Goal: Task Accomplishment & Management: Use online tool/utility

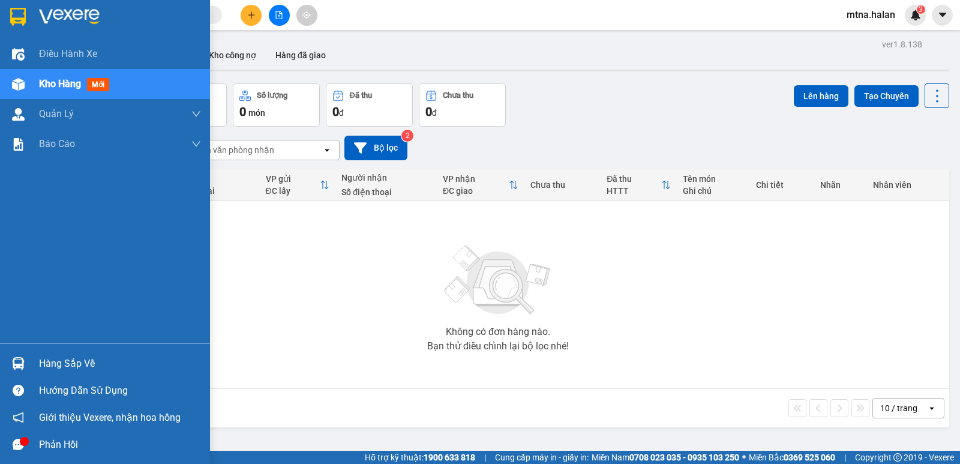
click at [16, 362] on img at bounding box center [18, 363] width 13 height 13
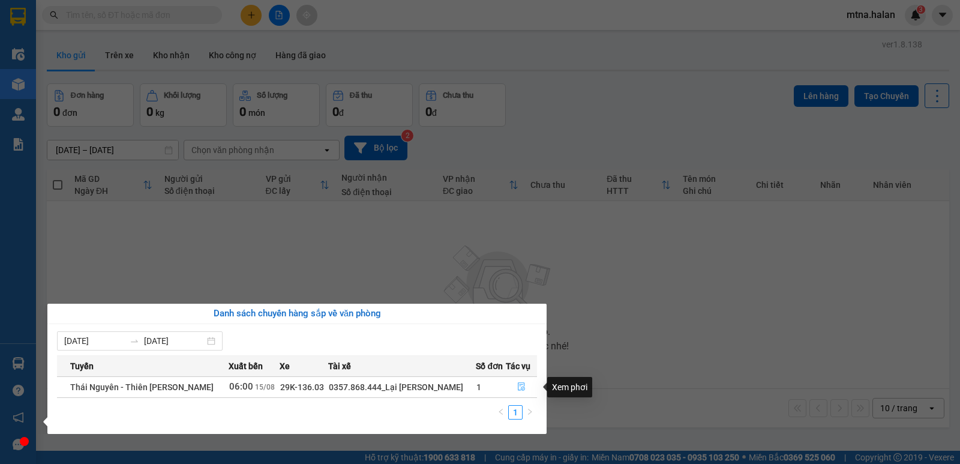
click at [519, 385] on icon "file-done" at bounding box center [521, 386] width 8 height 8
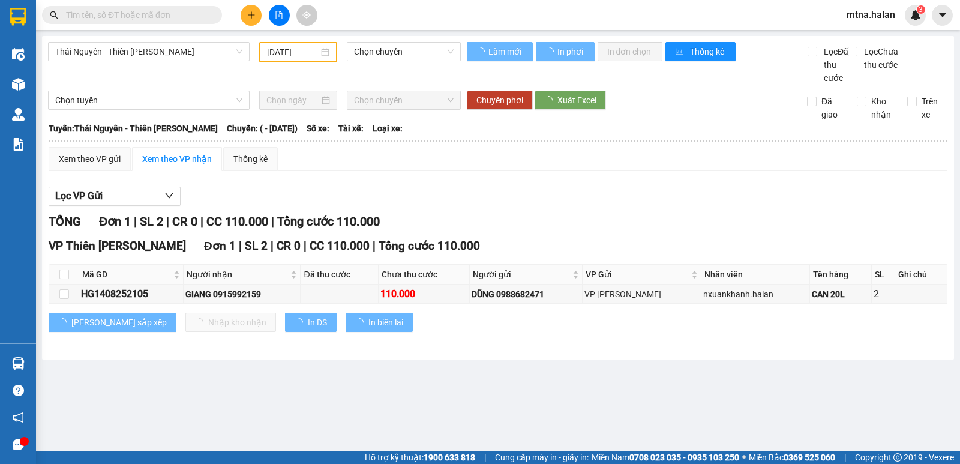
type input "15/08/2025"
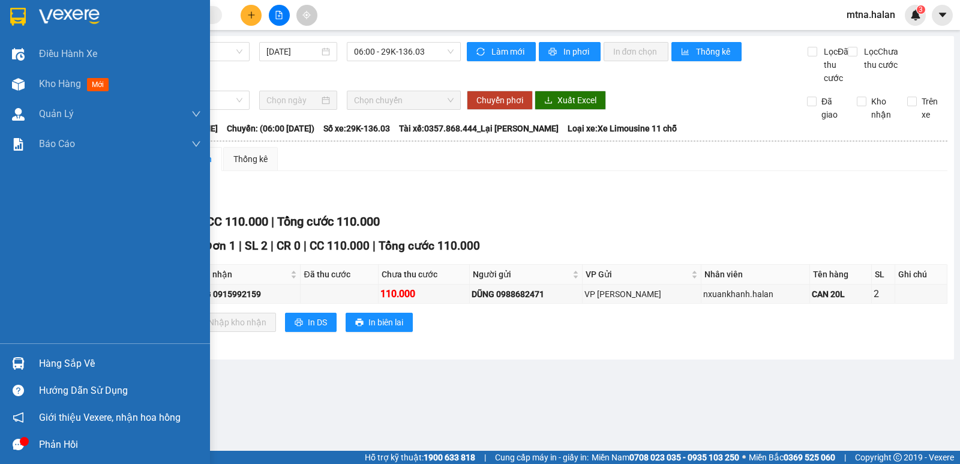
click at [18, 363] on img at bounding box center [18, 363] width 13 height 13
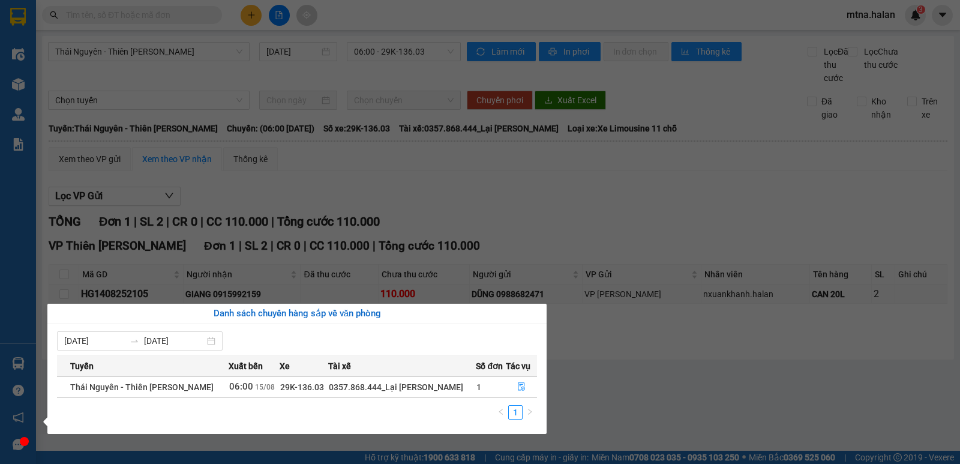
click at [676, 372] on section "Kết quả tìm kiếm ( 0 ) Bộ lọc No Data mtna.halan 3 Điều hành xe Kho hàng mới Qu…" at bounding box center [480, 232] width 960 height 464
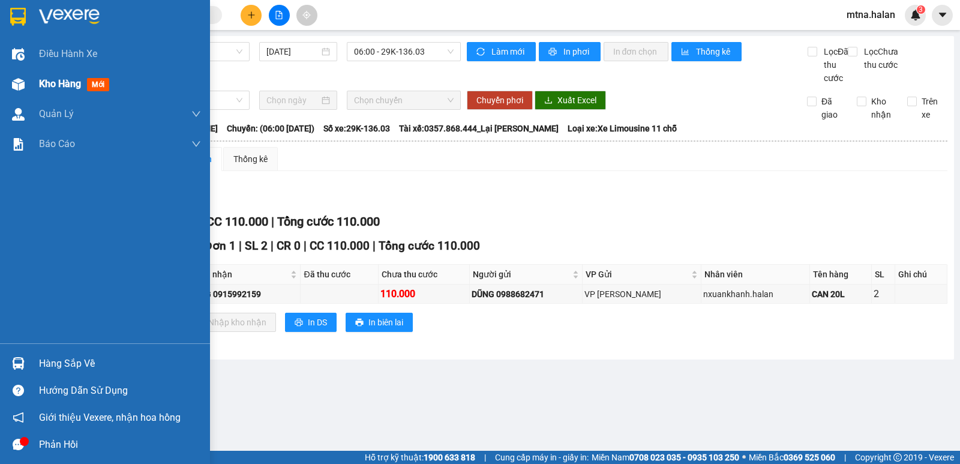
click at [19, 84] on img at bounding box center [18, 84] width 13 height 13
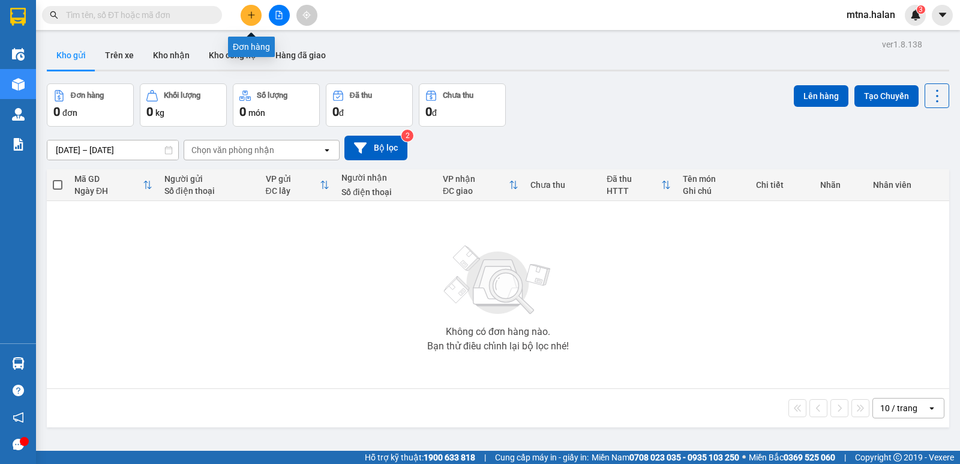
click at [249, 14] on icon "plus" at bounding box center [251, 15] width 8 height 8
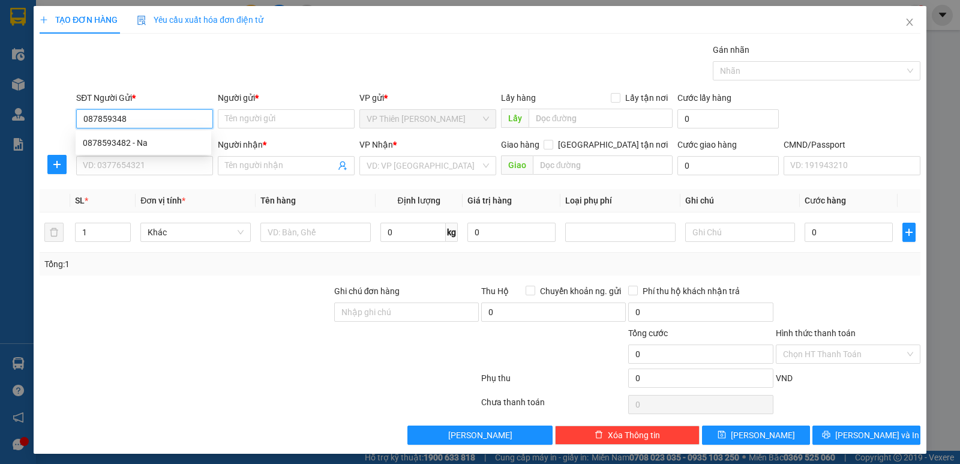
type input "0878593482"
click at [114, 146] on div "0878593482 - Na" at bounding box center [143, 142] width 121 height 13
type input "Na"
type input "0878593482"
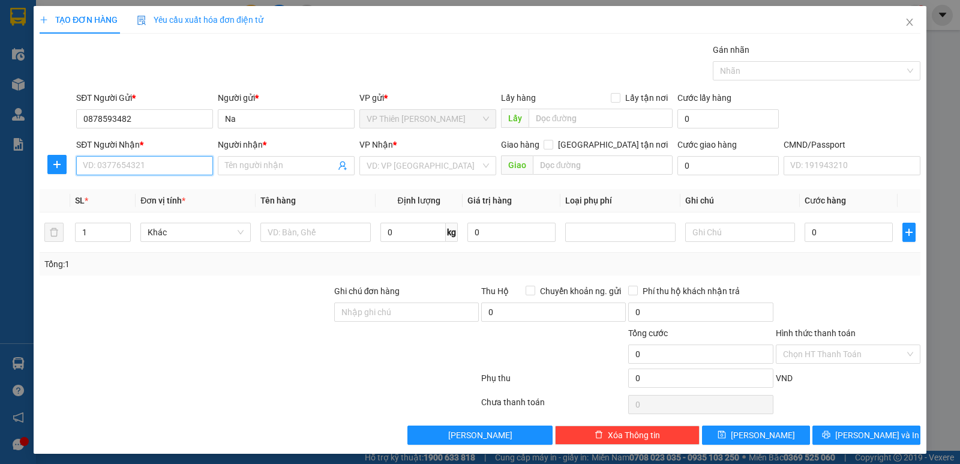
click at [151, 161] on input "SĐT Người Nhận *" at bounding box center [144, 165] width 137 height 19
click at [145, 191] on div "0982347092 - THOA KẾ TOÁN" at bounding box center [143, 189] width 121 height 13
type input "0982347092"
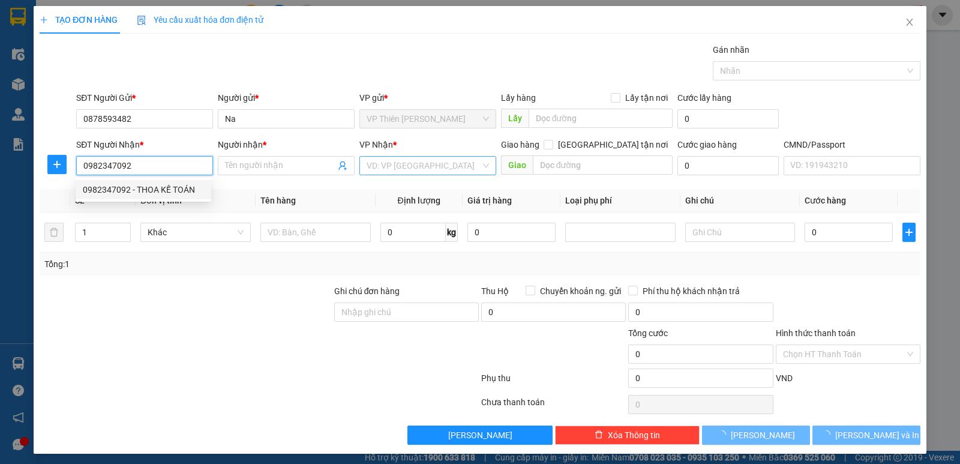
type input "THOA KẾ TOÁN"
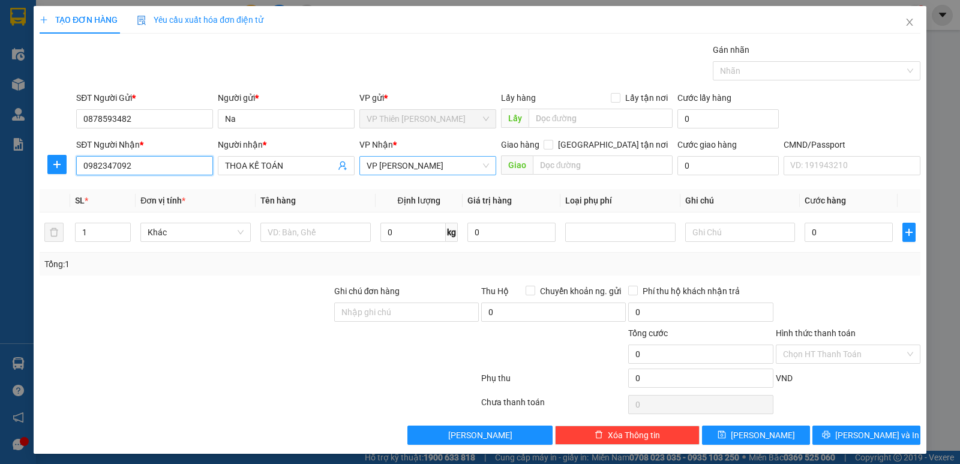
click at [452, 163] on span "VP [PERSON_NAME]" at bounding box center [428, 166] width 122 height 18
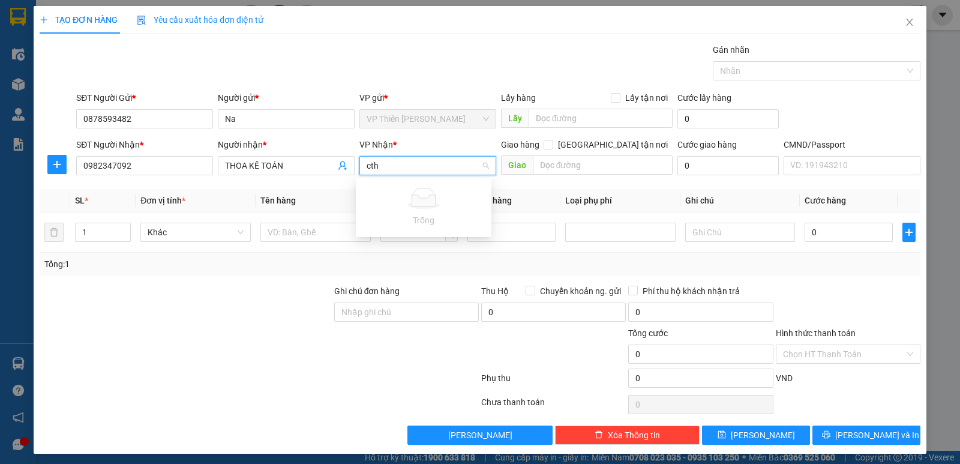
click at [400, 163] on input "cth" at bounding box center [424, 166] width 114 height 18
type input "ct"
click at [402, 186] on div "VP CTY HÀ LAN" at bounding box center [423, 189] width 121 height 13
click at [342, 221] on div at bounding box center [316, 232] width 110 height 24
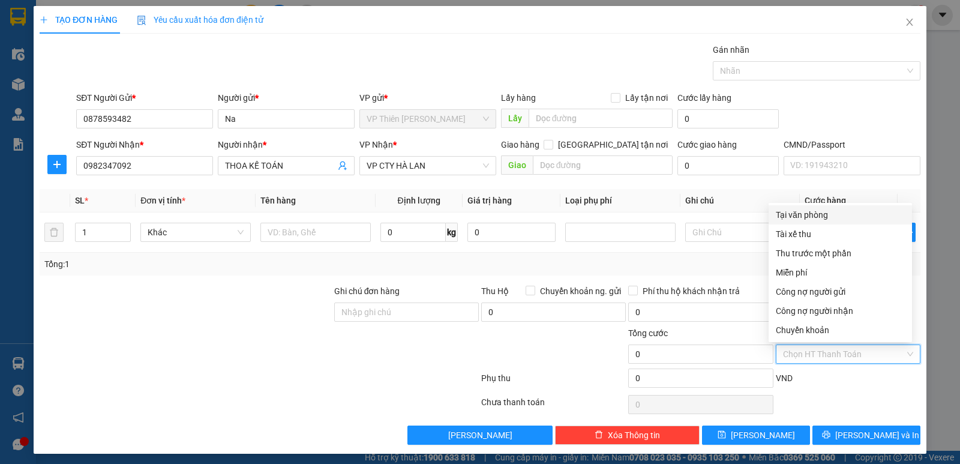
click at [791, 360] on input "Hình thức thanh toán" at bounding box center [844, 354] width 122 height 18
click at [800, 274] on div "Miễn phí" at bounding box center [840, 272] width 129 height 13
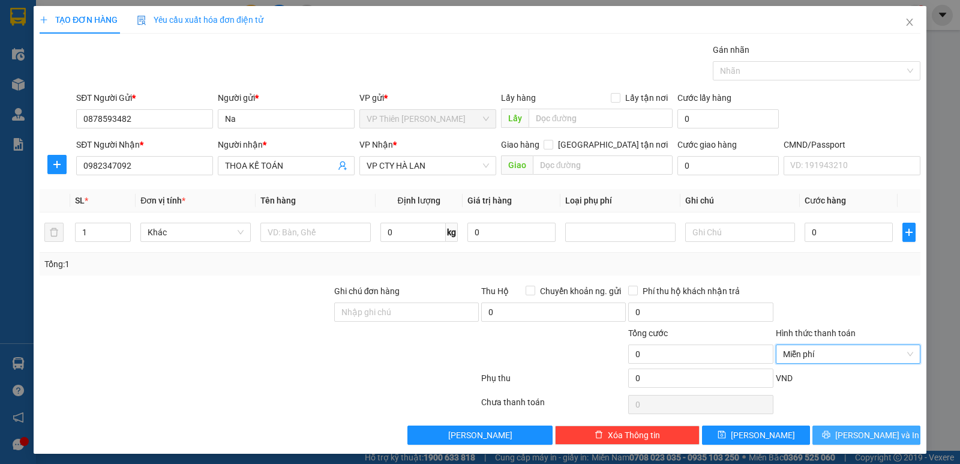
click at [857, 435] on span "[PERSON_NAME] và In" at bounding box center [878, 435] width 84 height 13
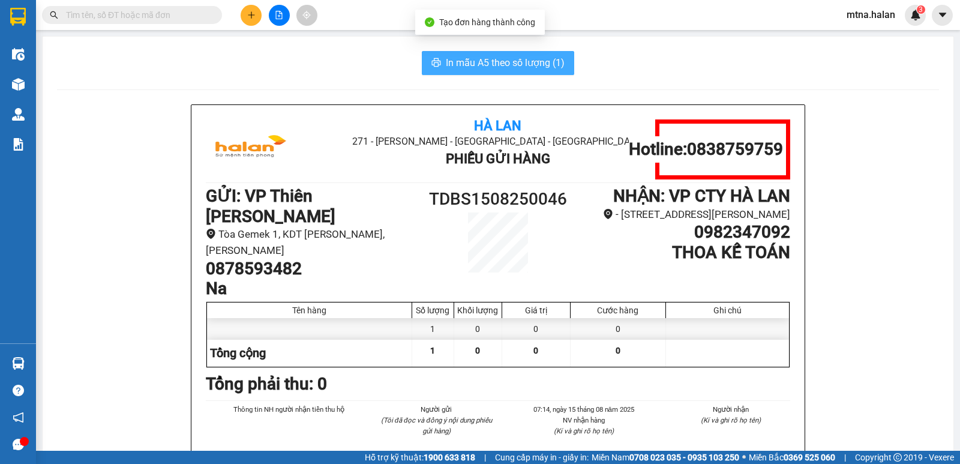
click at [522, 73] on button "In mẫu A5 theo số lượng (1)" at bounding box center [498, 63] width 152 height 24
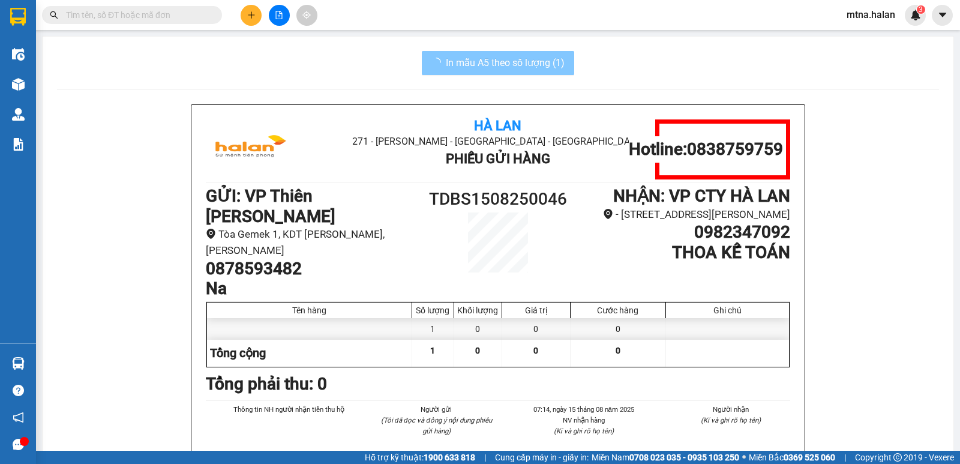
click at [492, 67] on span "In mẫu A5 theo số lượng (1)" at bounding box center [505, 62] width 119 height 15
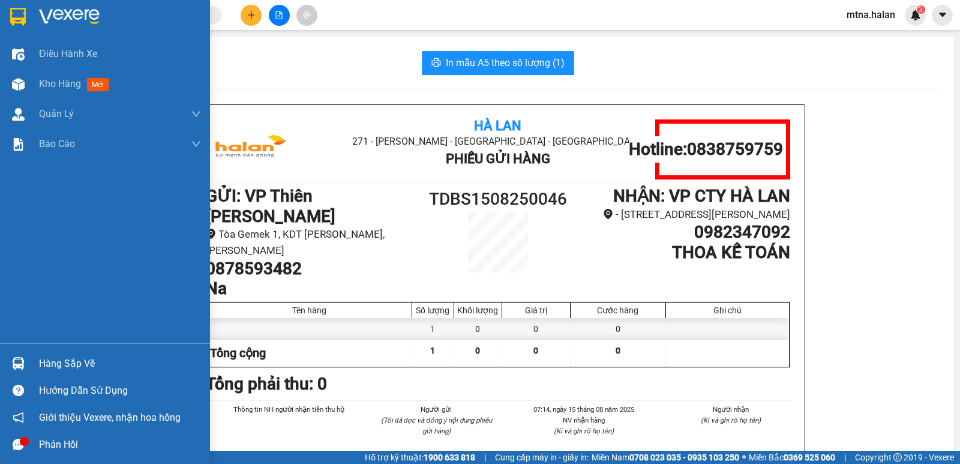
click at [16, 365] on img at bounding box center [18, 363] width 13 height 13
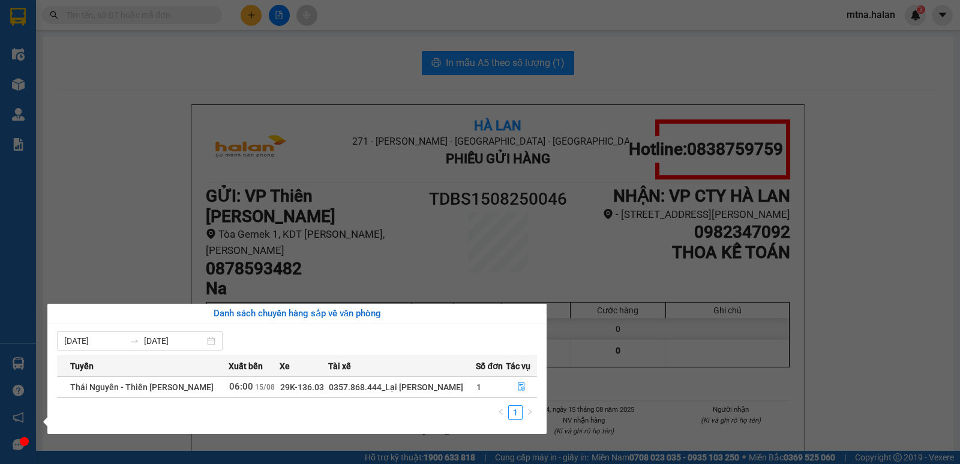
click at [144, 40] on section "Kết quả tìm kiếm ( 0 ) Bộ lọc No Data mtna.halan 3 Điều hành xe Kho hàng mới Qu…" at bounding box center [480, 232] width 960 height 464
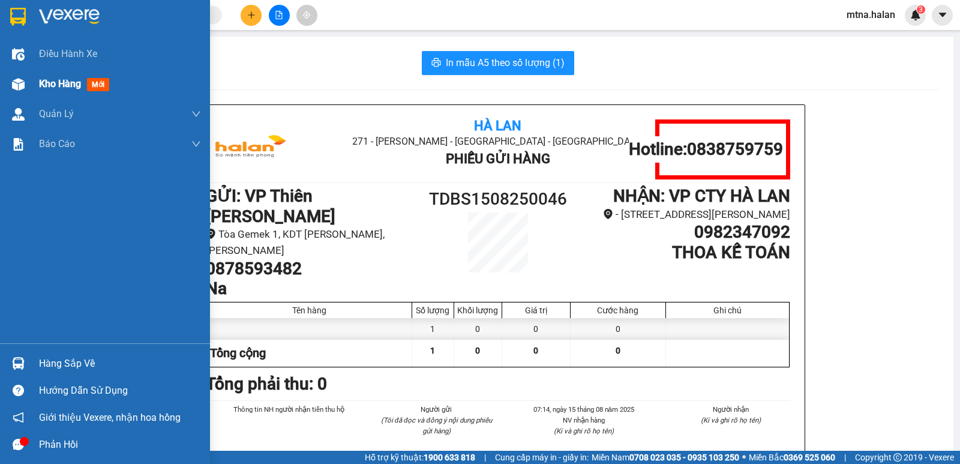
click at [44, 85] on span "Kho hàng" at bounding box center [60, 83] width 42 height 11
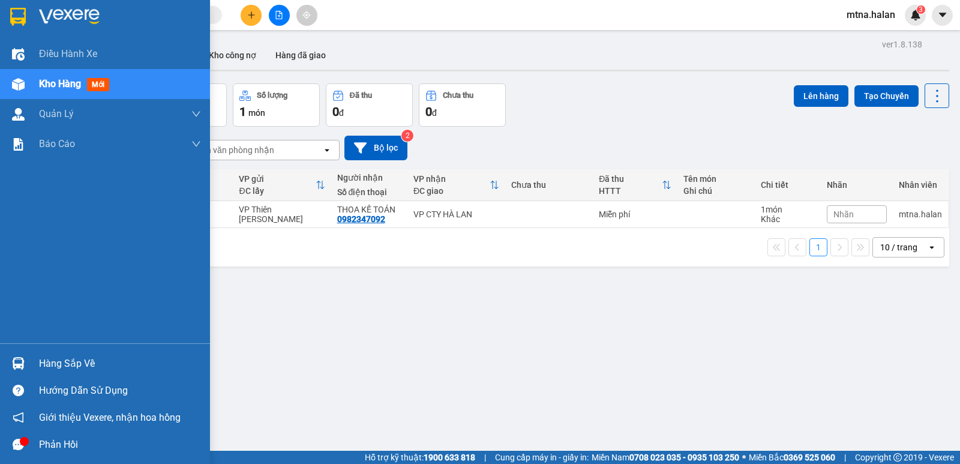
click at [56, 365] on div "Hàng sắp về" at bounding box center [120, 364] width 162 height 18
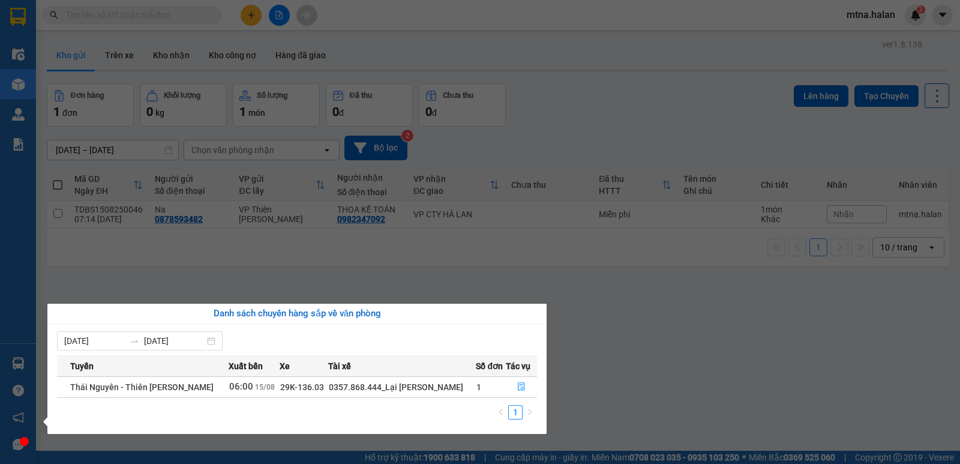
click at [674, 342] on section "Kết quả tìm kiếm ( 0 ) Bộ lọc No Data mtna.halan 3 Điều hành xe Kho hàng mới Qu…" at bounding box center [480, 232] width 960 height 464
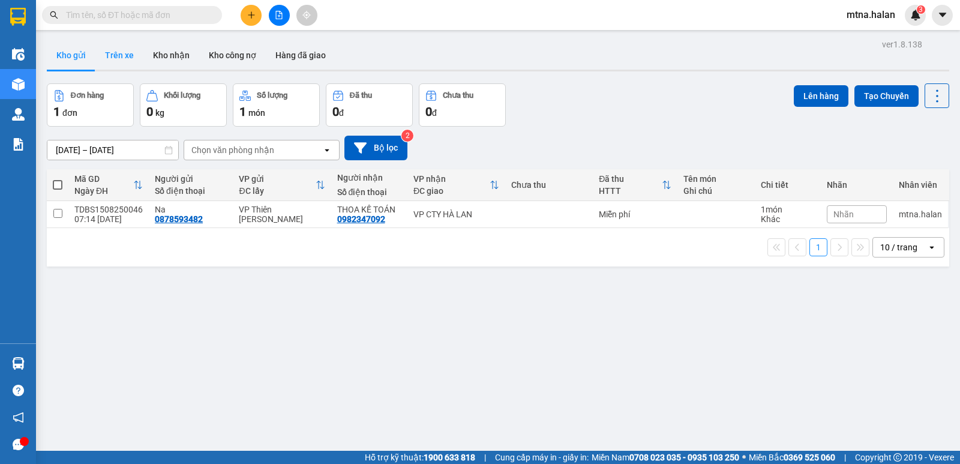
click at [111, 50] on button "Trên xe" at bounding box center [119, 55] width 48 height 29
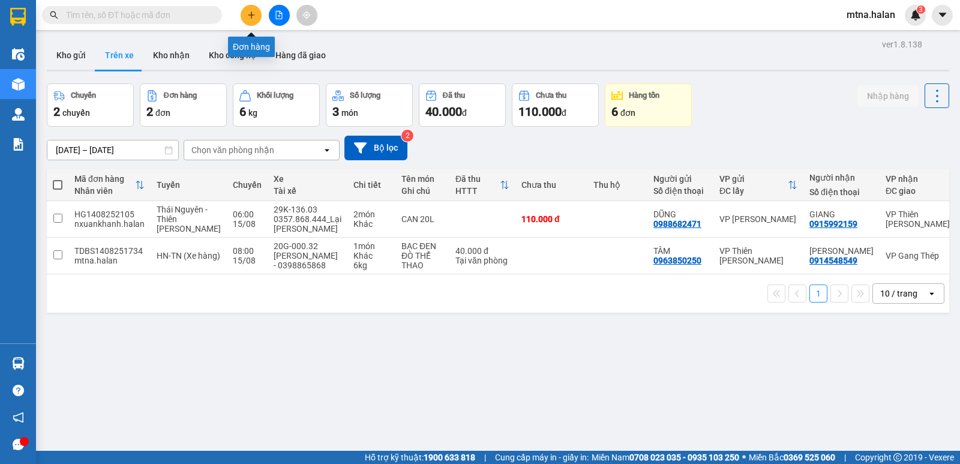
click at [244, 11] on button at bounding box center [251, 15] width 21 height 21
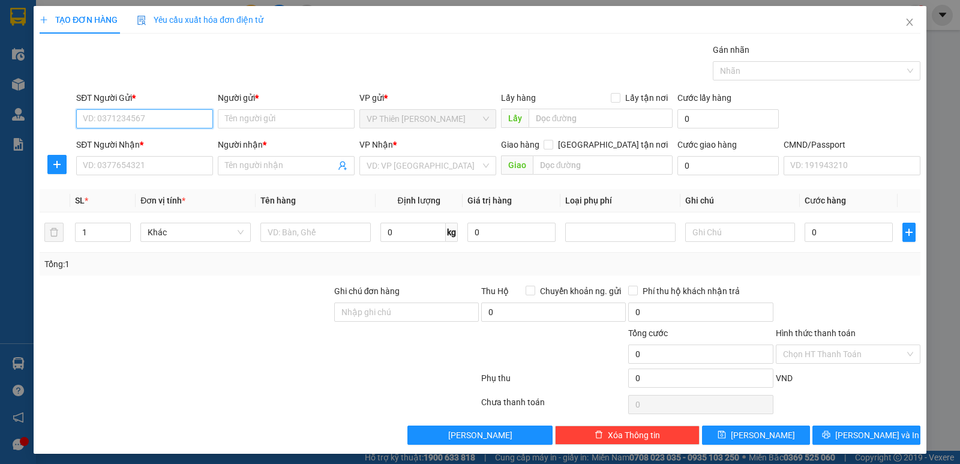
click at [164, 124] on input "SĐT Người Gửi *" at bounding box center [144, 118] width 137 height 19
click at [162, 121] on input "SĐT Người Gửi *" at bounding box center [144, 118] width 137 height 19
type input "0964630595"
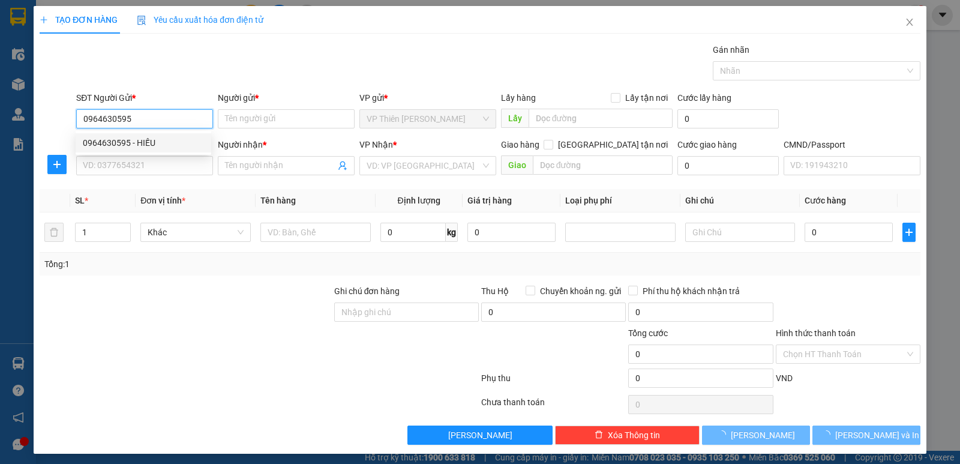
click at [140, 138] on div "0964630595 - HIẾU" at bounding box center [143, 142] width 121 height 13
type input "HIẾU"
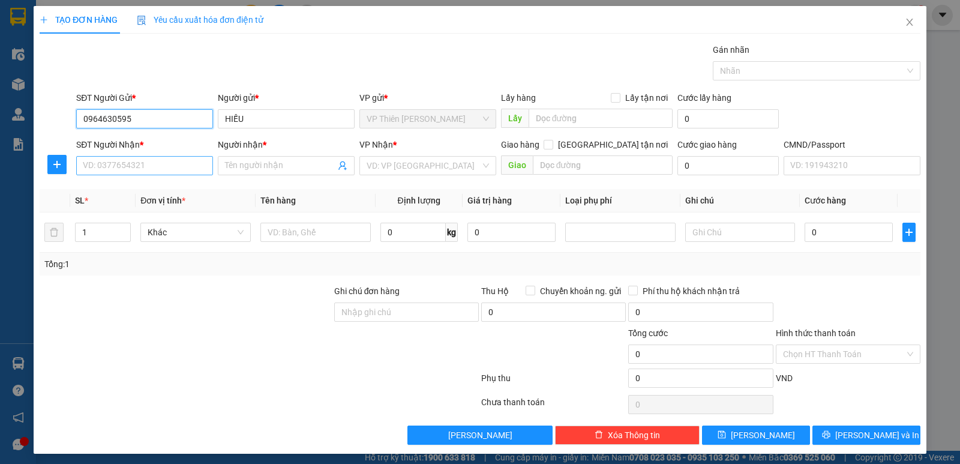
type input "0964630595"
click at [151, 166] on input "SĐT Người Nhận *" at bounding box center [144, 165] width 137 height 19
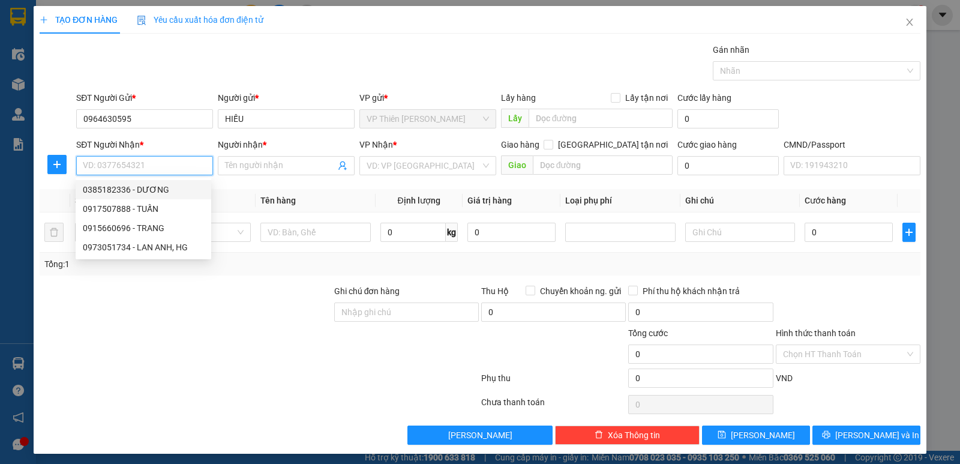
click at [151, 189] on div "0385182336 - DƯƠNG" at bounding box center [143, 189] width 121 height 13
type input "0385182336"
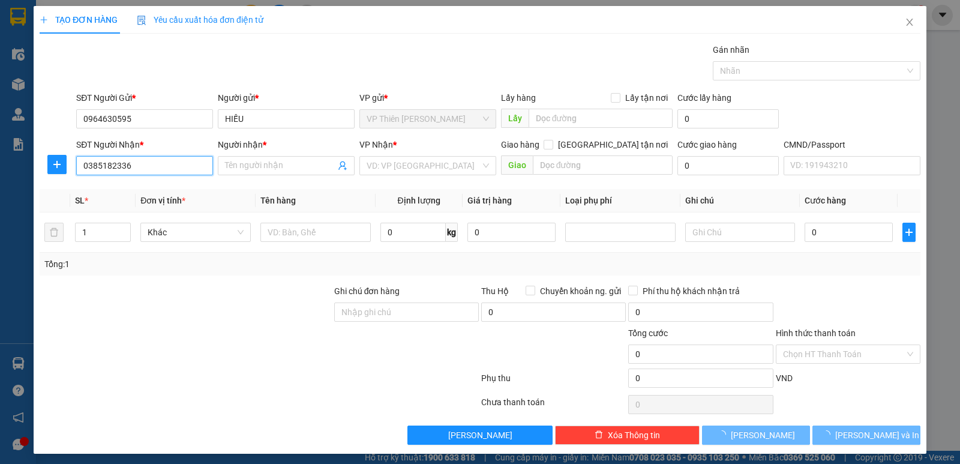
type input "DƯƠNG"
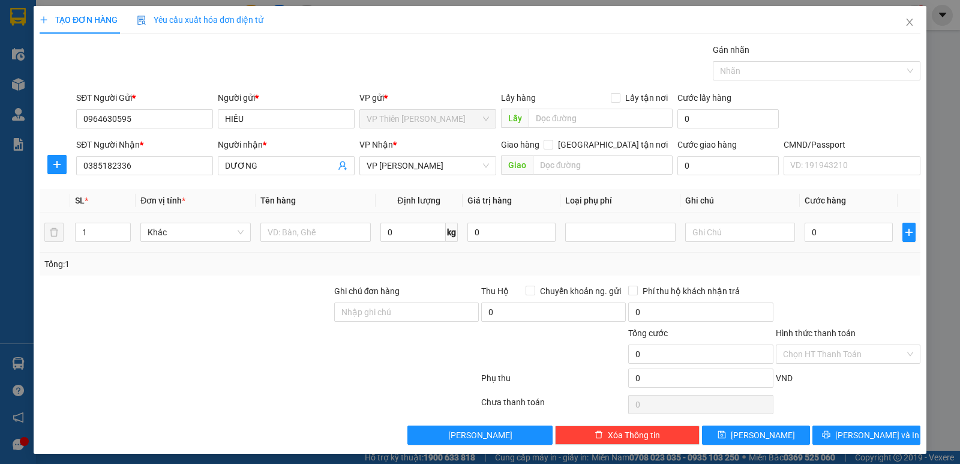
click at [322, 221] on div at bounding box center [316, 232] width 110 height 24
click at [358, 226] on input "text" at bounding box center [316, 232] width 110 height 19
type input "pb"
click at [822, 232] on input "0" at bounding box center [849, 232] width 88 height 19
type input "3"
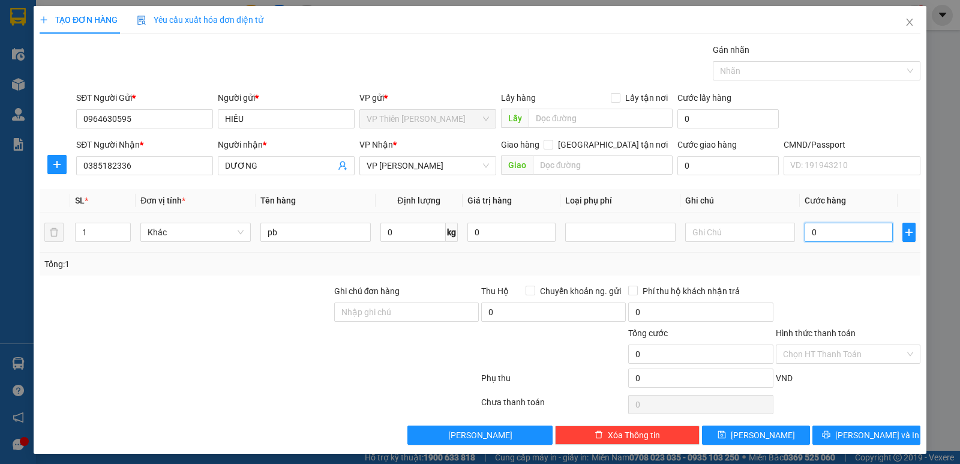
type input "3"
type input "35"
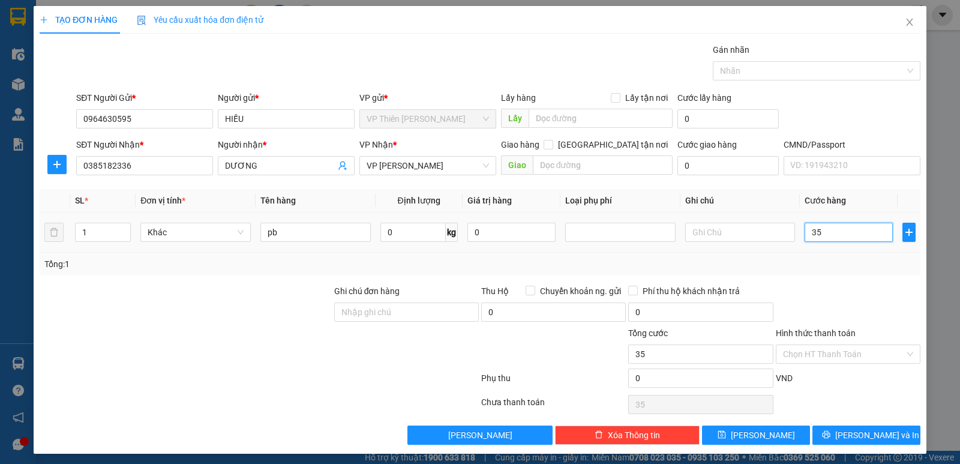
type input "350"
type input "3.500"
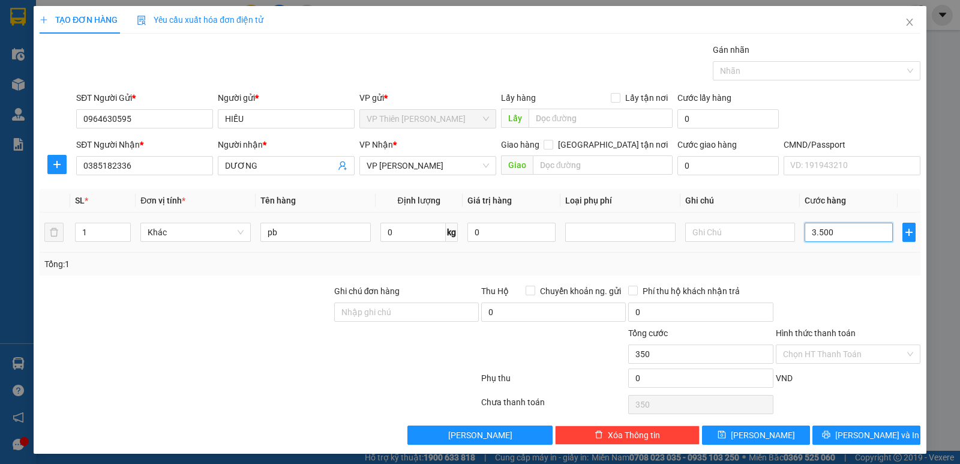
type input "3.500"
type input "35.000"
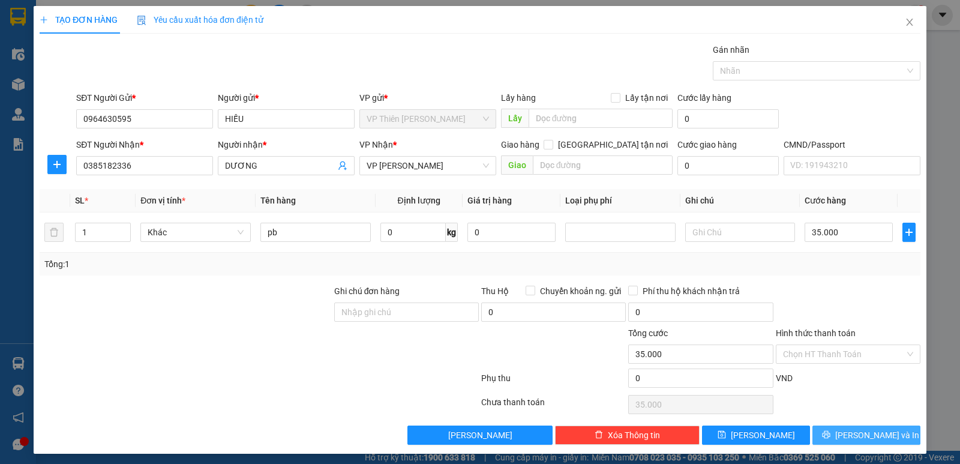
click at [844, 426] on button "[PERSON_NAME] và In" at bounding box center [867, 435] width 108 height 19
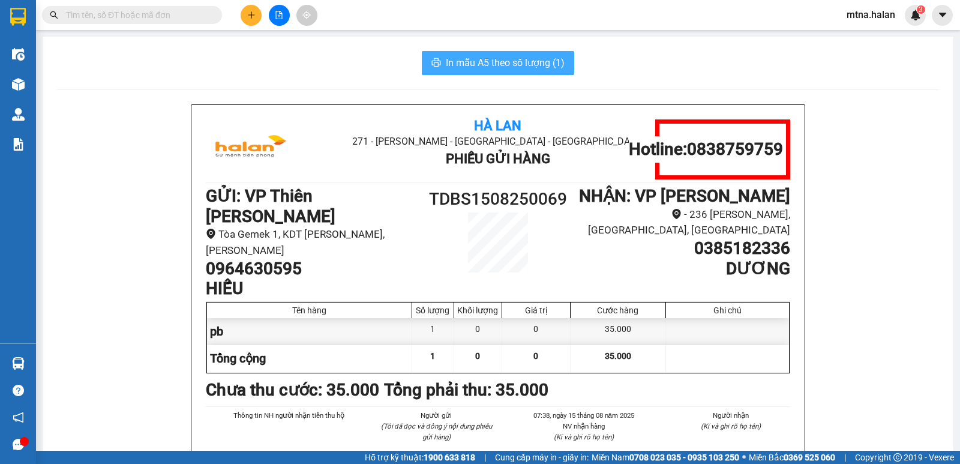
click at [498, 63] on span "In mẫu A5 theo số lượng (1)" at bounding box center [505, 62] width 119 height 15
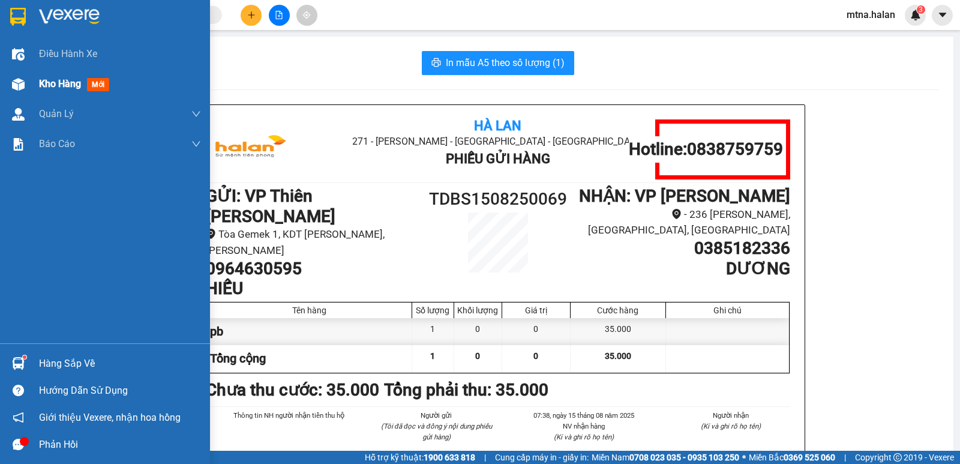
click at [22, 82] on img at bounding box center [18, 84] width 13 height 13
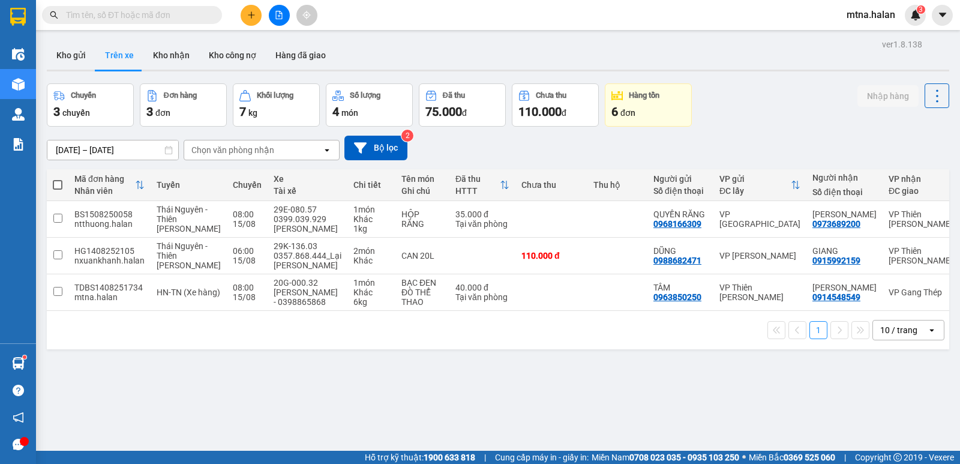
click at [199, 16] on input "text" at bounding box center [137, 14] width 142 height 13
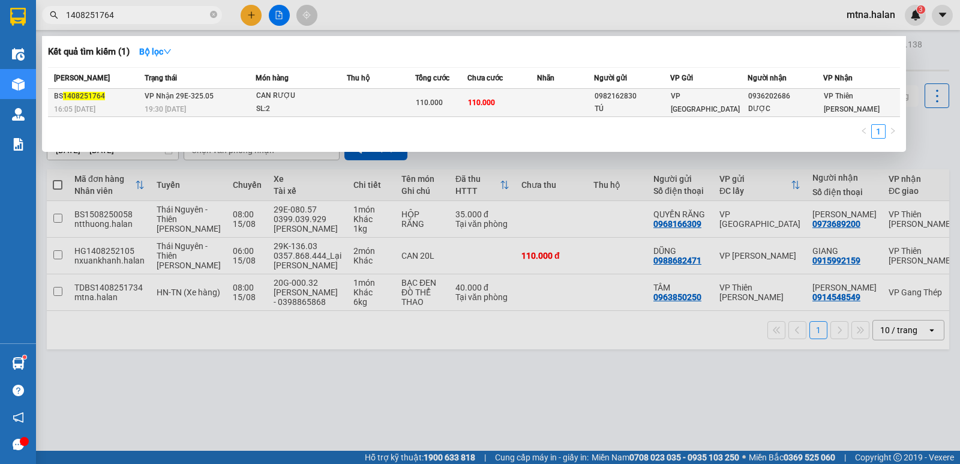
type input "1408251764"
click at [515, 99] on td "110.000" at bounding box center [502, 103] width 69 height 28
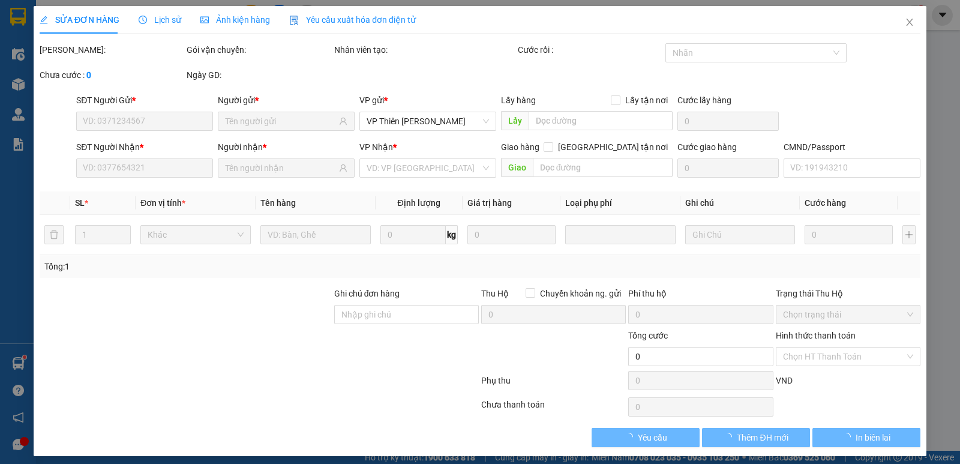
type input "0982162830"
type input "TÚ"
type input "0936202686"
type input "DƯỢC"
type input "110.000"
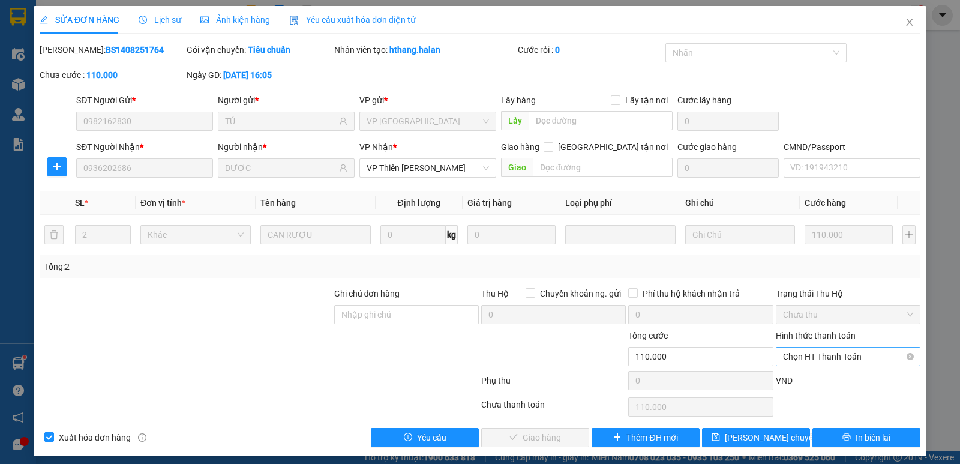
click at [805, 355] on span "Chọn HT Thanh Toán" at bounding box center [848, 357] width 130 height 18
click at [801, 253] on div "Tại văn phòng" at bounding box center [840, 255] width 129 height 13
type input "0"
click at [556, 432] on span "Giao hàng" at bounding box center [542, 437] width 38 height 13
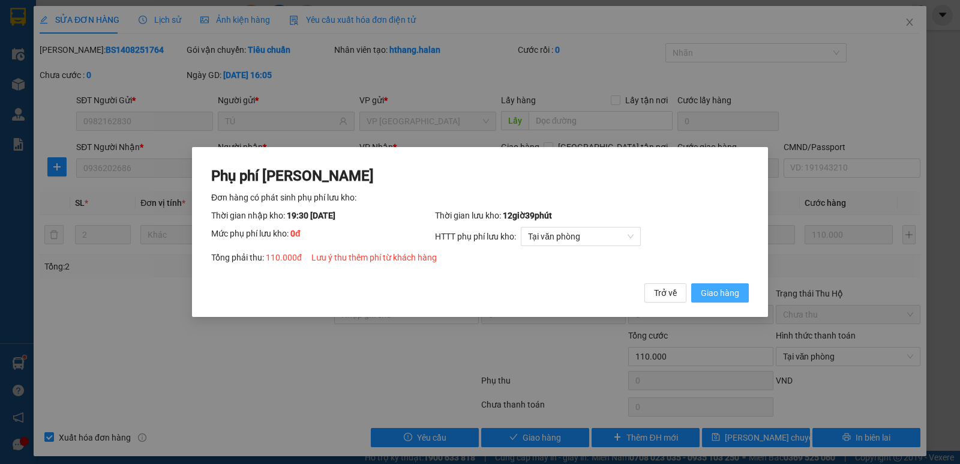
click at [727, 291] on span "Giao hàng" at bounding box center [720, 292] width 38 height 13
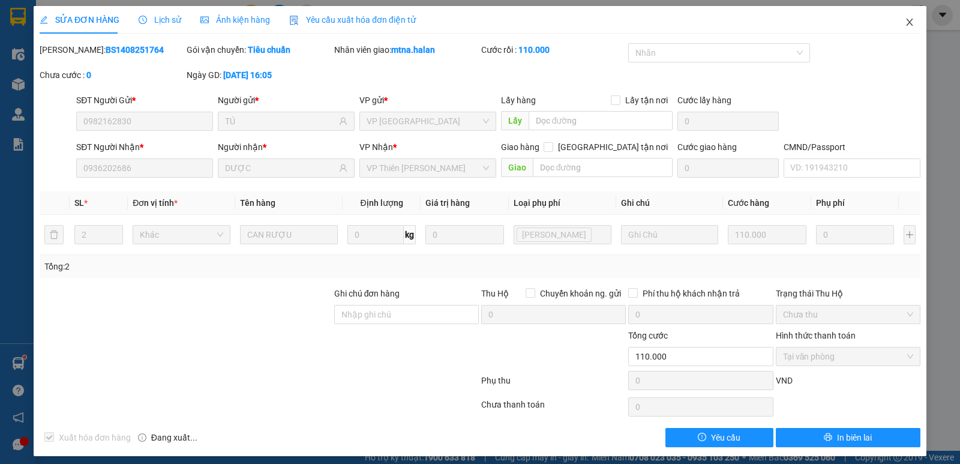
click at [905, 24] on icon "close" at bounding box center [910, 22] width 10 height 10
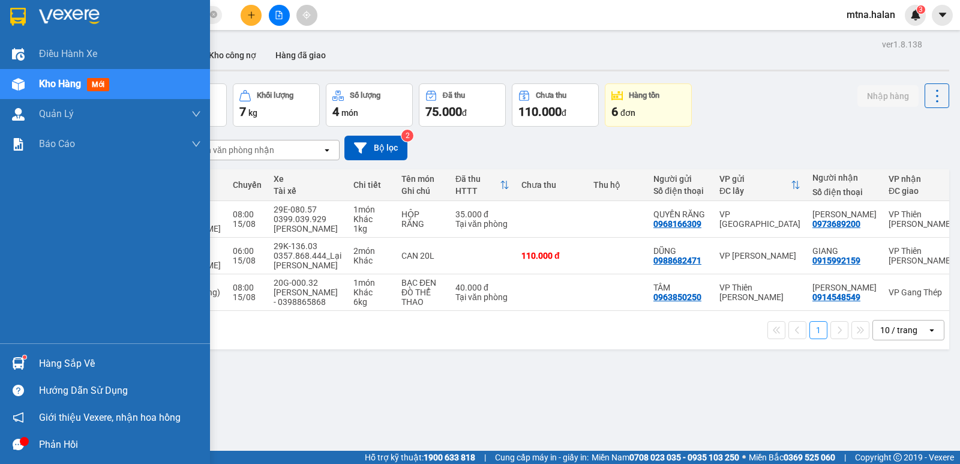
click at [11, 364] on div at bounding box center [18, 363] width 21 height 21
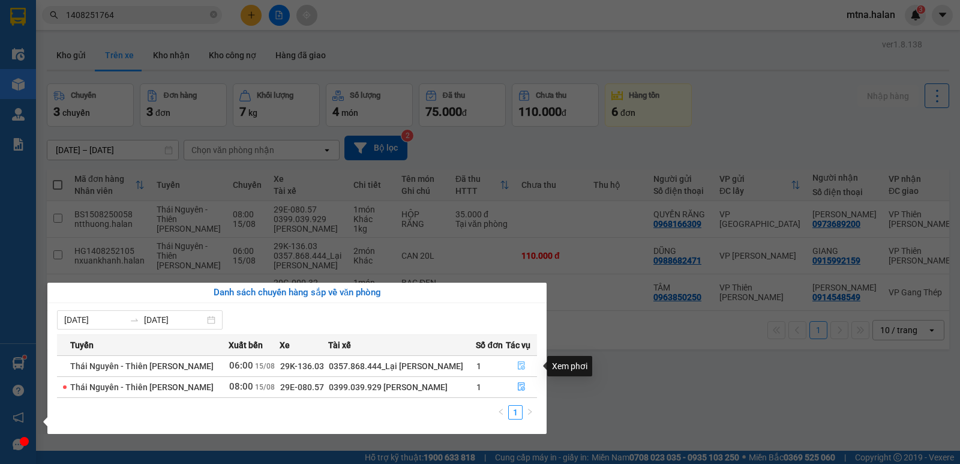
click at [525, 363] on icon "file-done" at bounding box center [521, 365] width 8 height 8
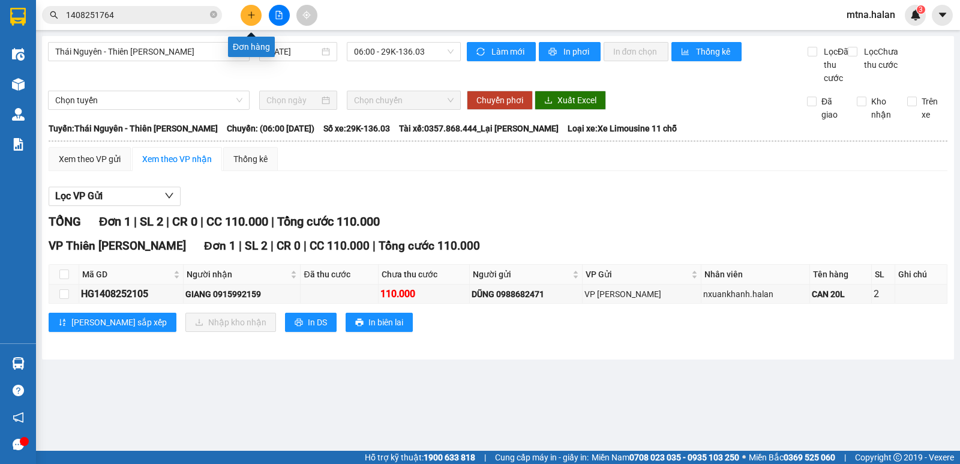
click at [255, 16] on icon "plus" at bounding box center [251, 15] width 8 height 8
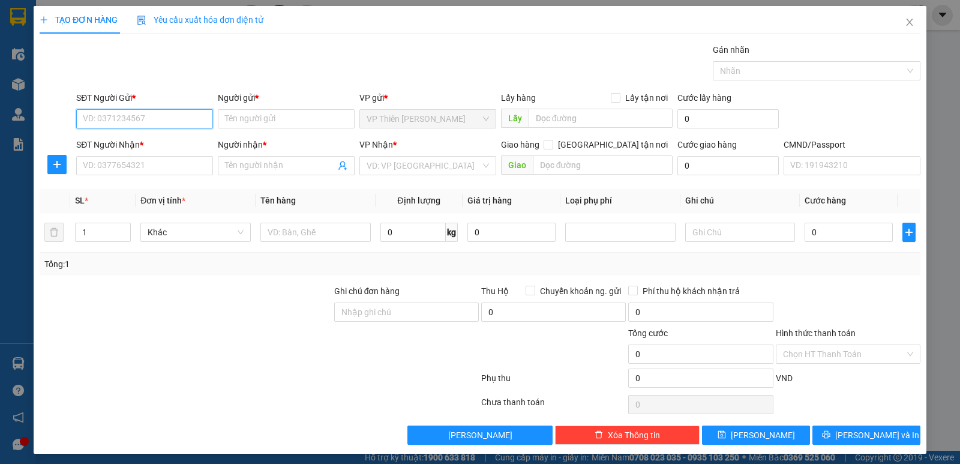
click at [158, 121] on input "SĐT Người Gửi *" at bounding box center [144, 118] width 137 height 19
type input "0834932531"
click at [154, 142] on div "0834932531 - MANA ALMEIDA" at bounding box center [143, 142] width 121 height 13
type input "MANA ALMEIDA"
type input "0834932531"
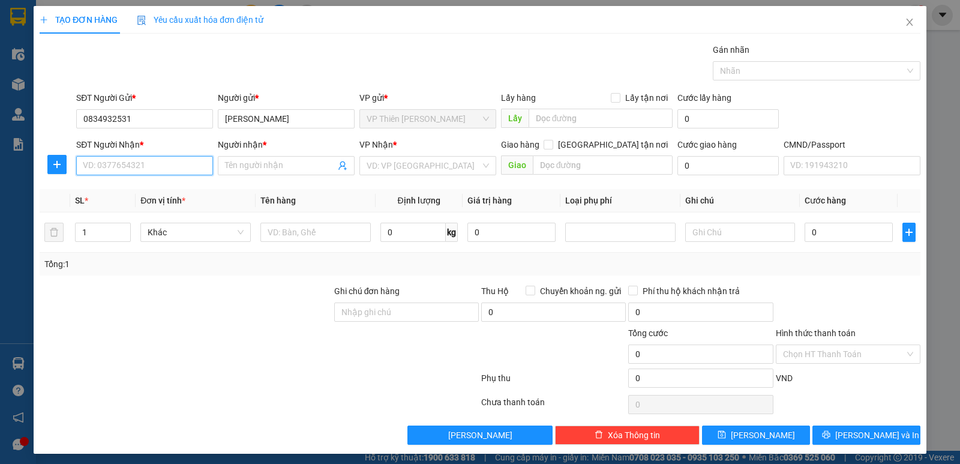
click at [164, 165] on input "SĐT Người Nhận *" at bounding box center [144, 165] width 137 height 19
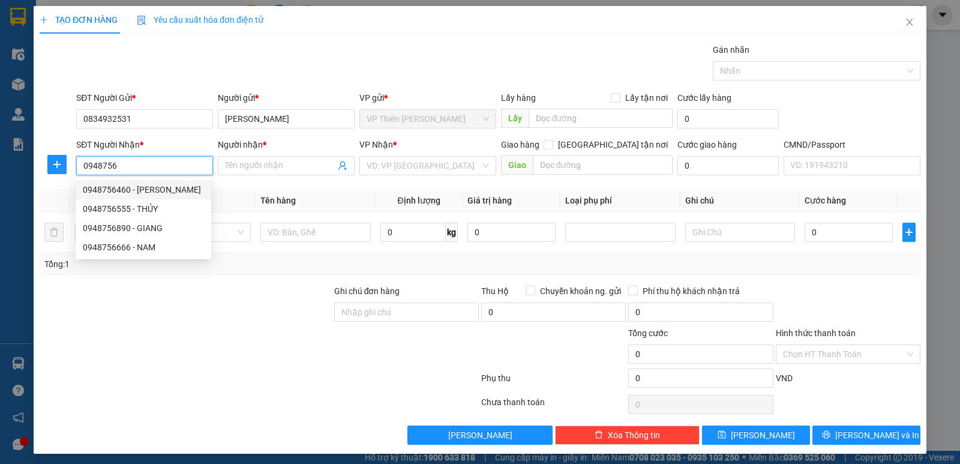
click at [139, 187] on div "0948756460 - hercio" at bounding box center [143, 189] width 121 height 13
type input "0948756460"
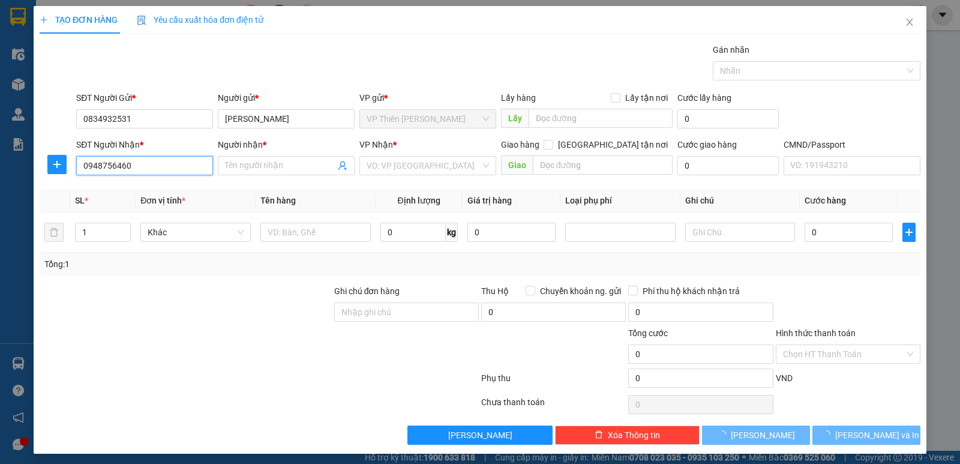
type input "hercio"
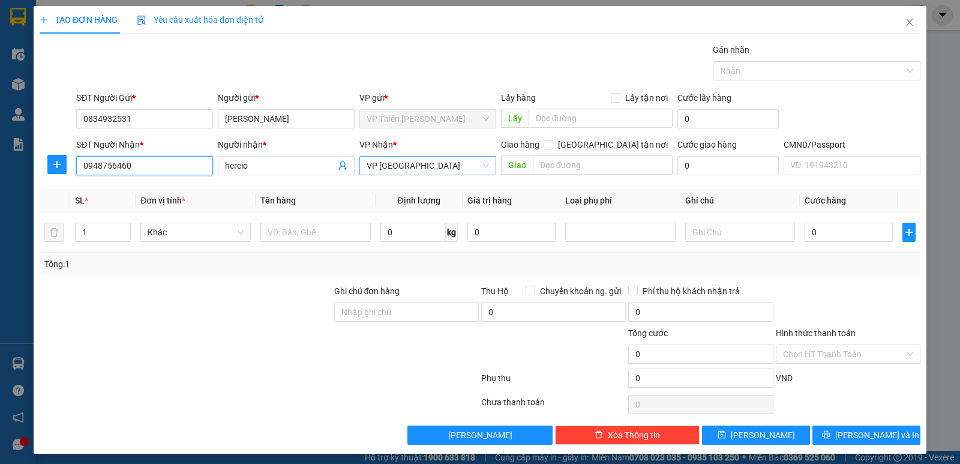
click at [430, 166] on span "VP [GEOGRAPHIC_DATA]" at bounding box center [428, 166] width 122 height 18
type input "0948756460"
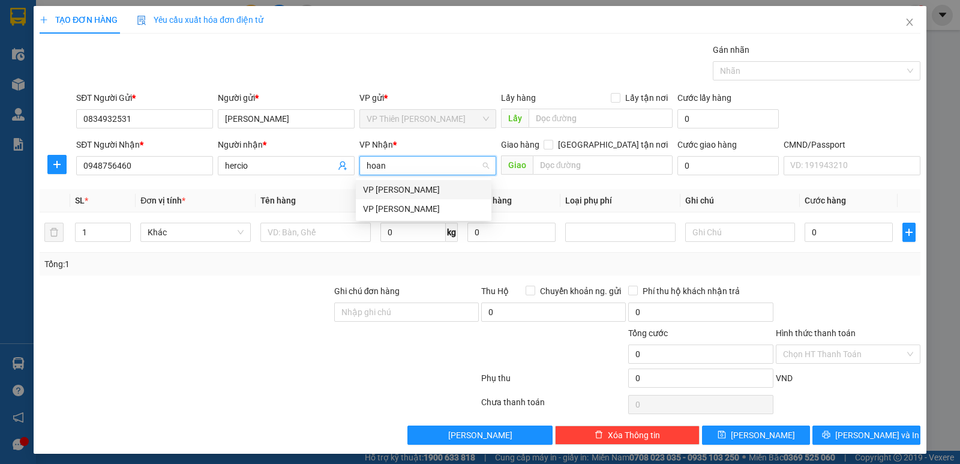
type input "hoang"
click at [419, 191] on div "VP [PERSON_NAME]" at bounding box center [423, 189] width 121 height 13
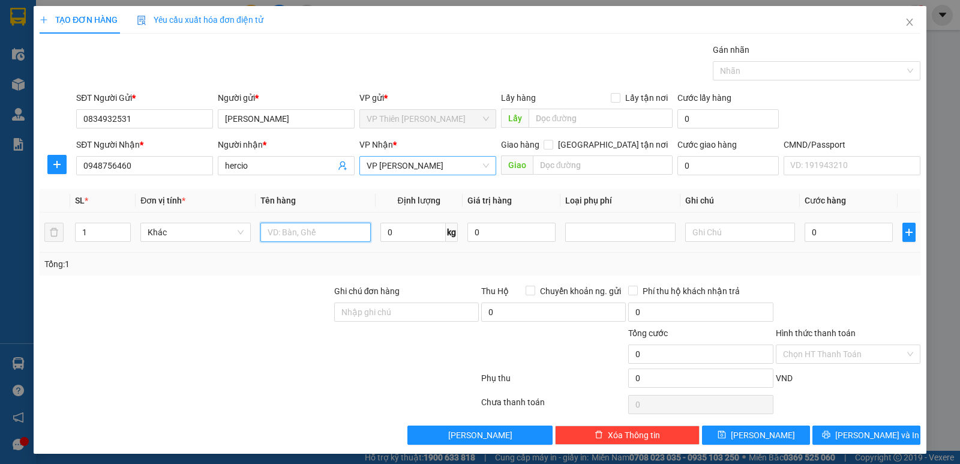
click at [345, 226] on input "text" at bounding box center [316, 232] width 110 height 19
type input "túi cúc"
click at [402, 238] on input "0" at bounding box center [413, 232] width 65 height 19
type input "1"
click at [840, 229] on input "0" at bounding box center [849, 232] width 88 height 19
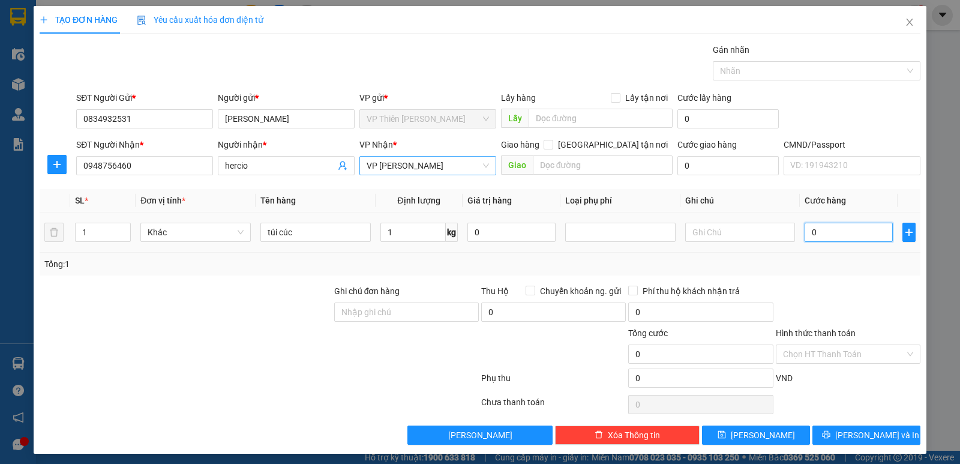
type input "3"
type input "35"
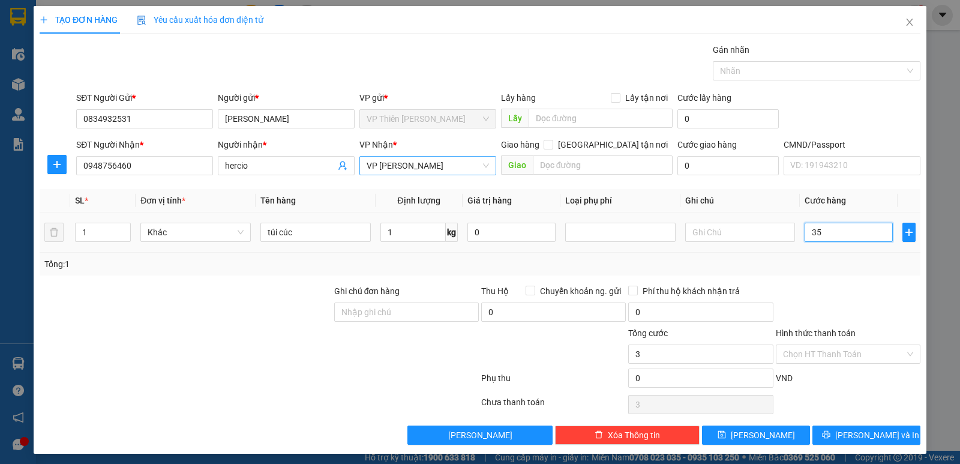
type input "35"
type input "350"
type input "3.500"
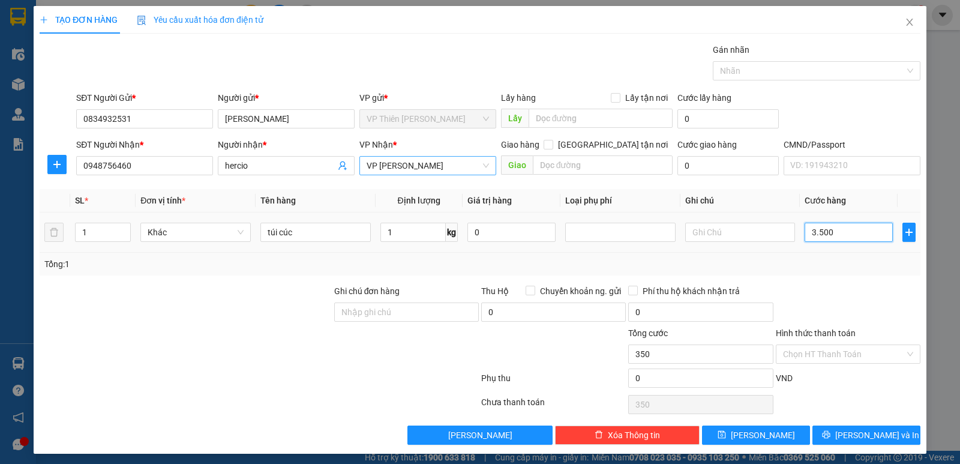
type input "3.500"
type input "35.000"
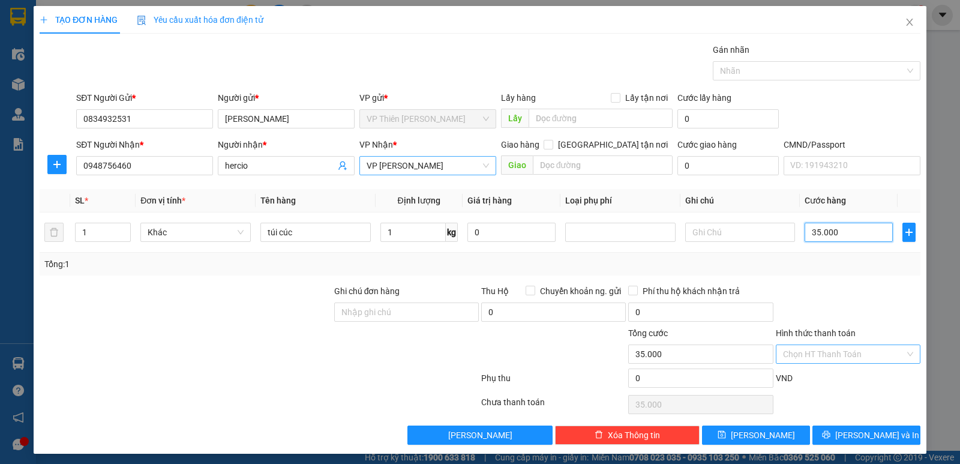
type input "35.000"
click at [843, 354] on input "Hình thức thanh toán" at bounding box center [844, 354] width 122 height 18
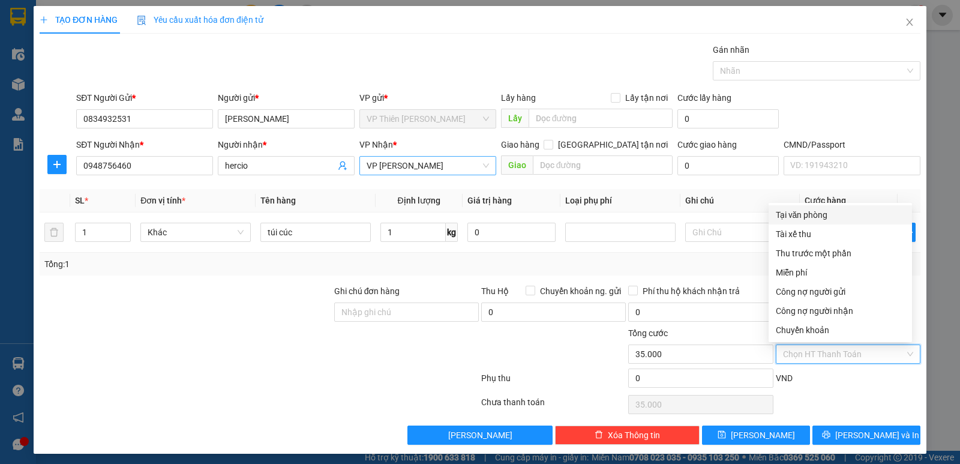
click at [812, 215] on div "Tại văn phòng" at bounding box center [840, 214] width 129 height 13
type input "0"
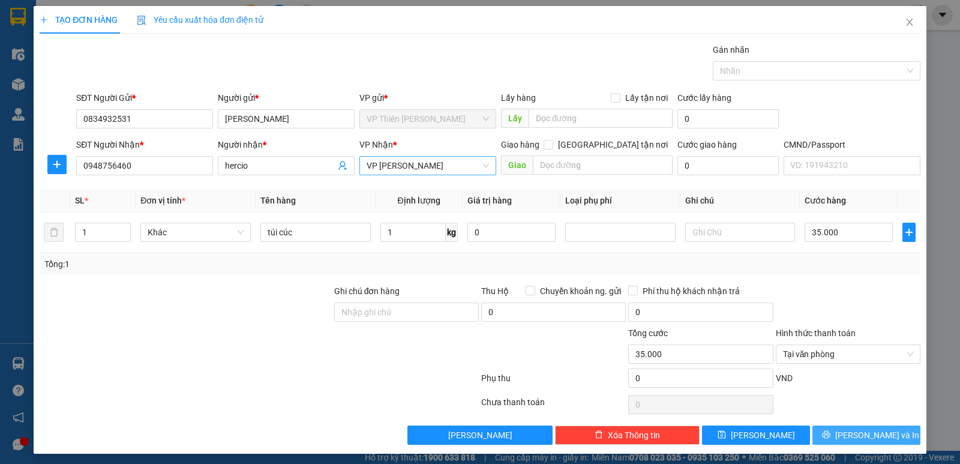
click at [867, 436] on span "[PERSON_NAME] và In" at bounding box center [878, 435] width 84 height 13
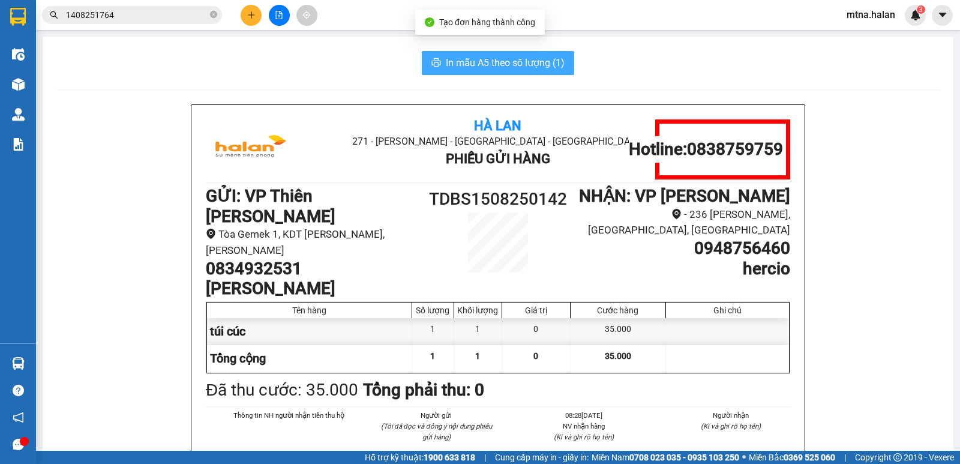
click at [514, 67] on span "In mẫu A5 theo số lượng (1)" at bounding box center [505, 62] width 119 height 15
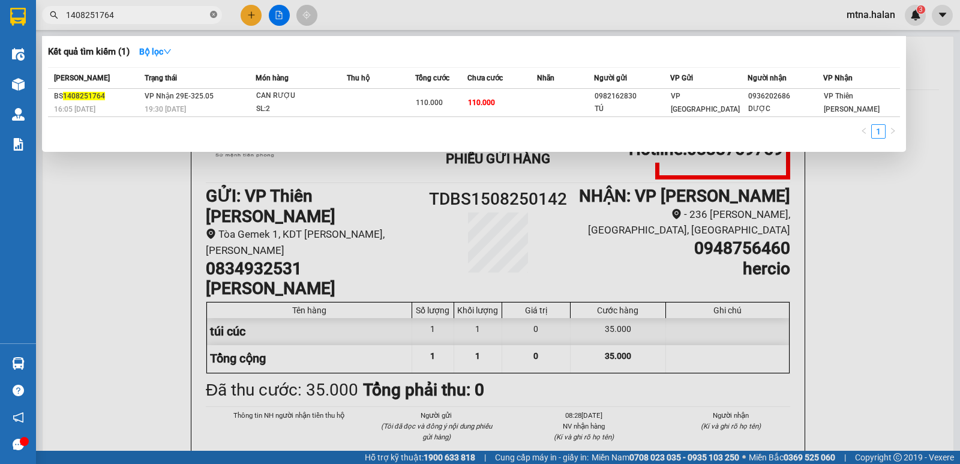
click at [214, 14] on icon "close-circle" at bounding box center [213, 14] width 7 height 7
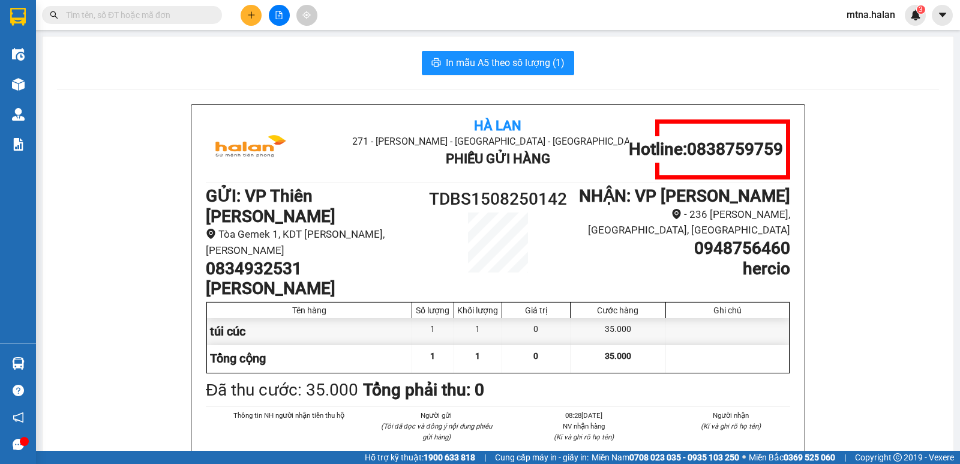
drag, startPoint x: 366, startPoint y: 74, endPoint x: 182, endPoint y: 291, distance: 284.5
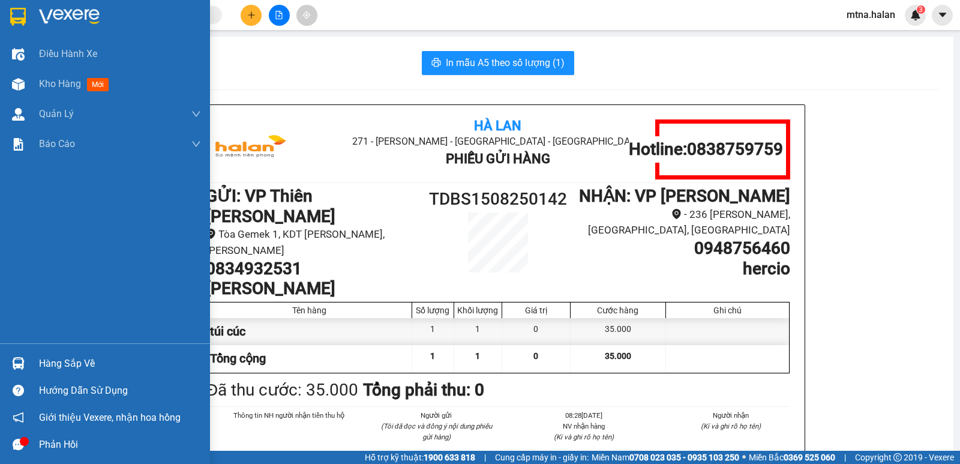
click at [20, 357] on img at bounding box center [18, 363] width 13 height 13
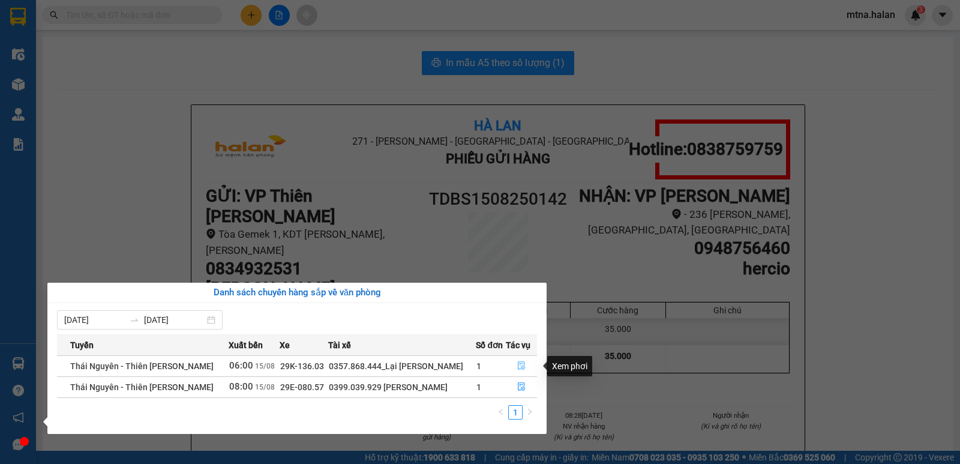
click at [518, 363] on icon "file-done" at bounding box center [521, 366] width 7 height 8
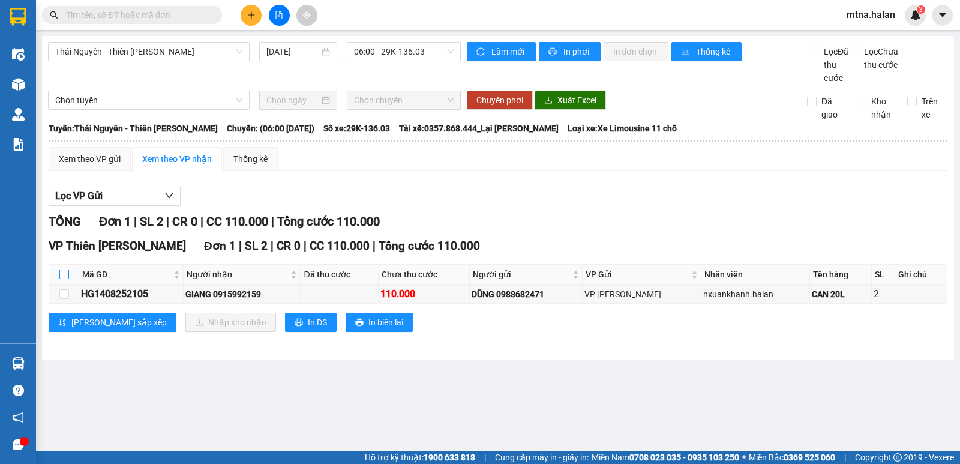
click at [67, 279] on input "checkbox" at bounding box center [64, 275] width 10 height 10
checkbox input "true"
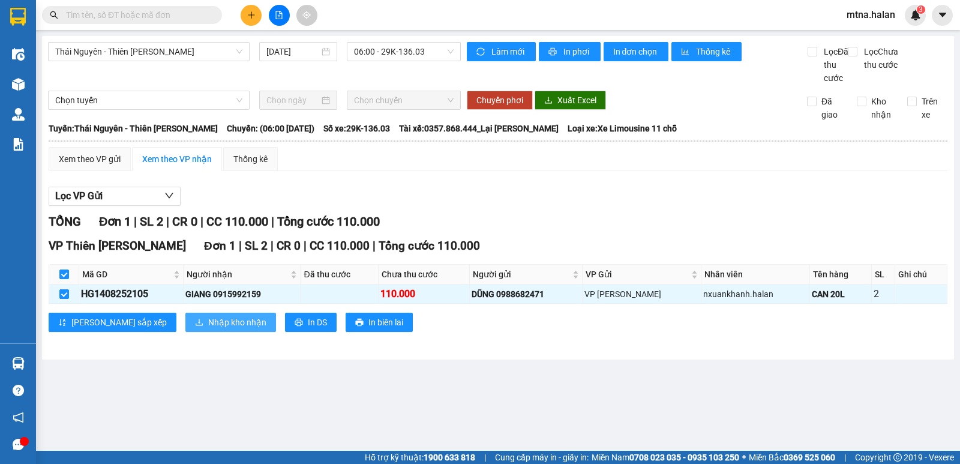
click at [208, 329] on span "Nhập kho nhận" at bounding box center [237, 322] width 58 height 13
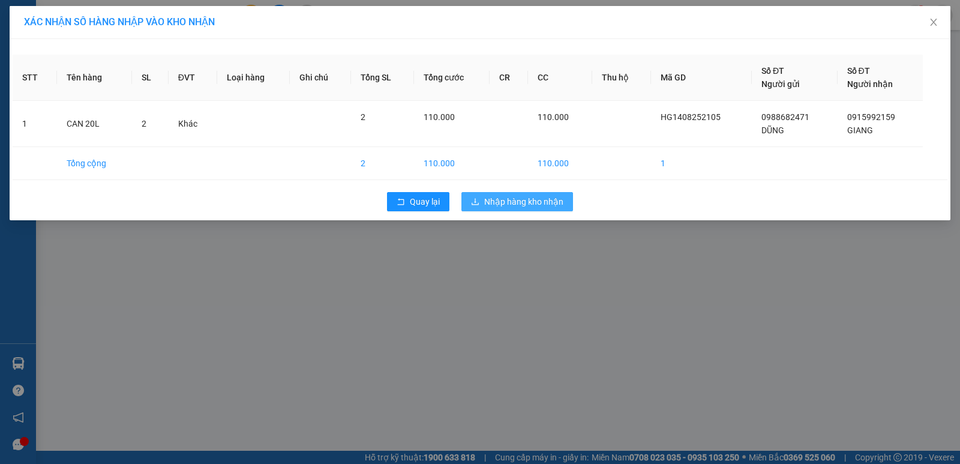
click at [528, 196] on span "Nhập hàng kho nhận" at bounding box center [523, 201] width 79 height 13
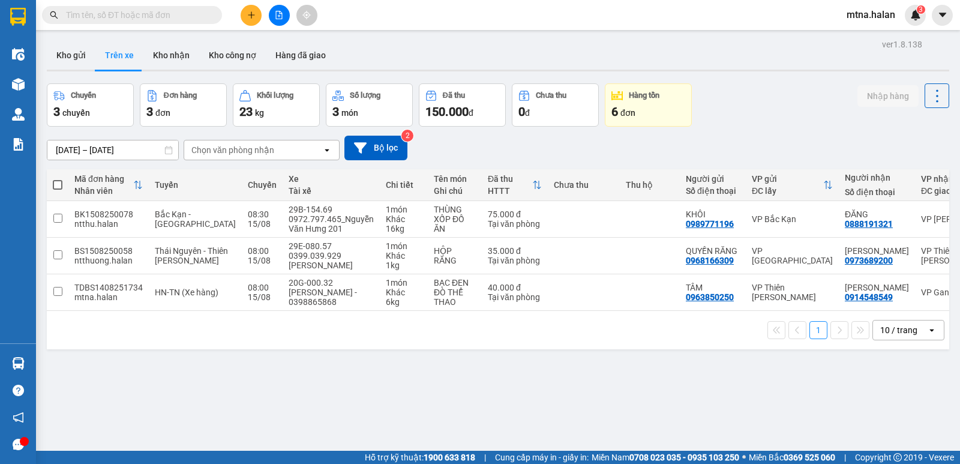
click at [58, 185] on span at bounding box center [58, 185] width 10 height 10
click at [58, 179] on input "checkbox" at bounding box center [58, 179] width 0 height 0
checkbox input "true"
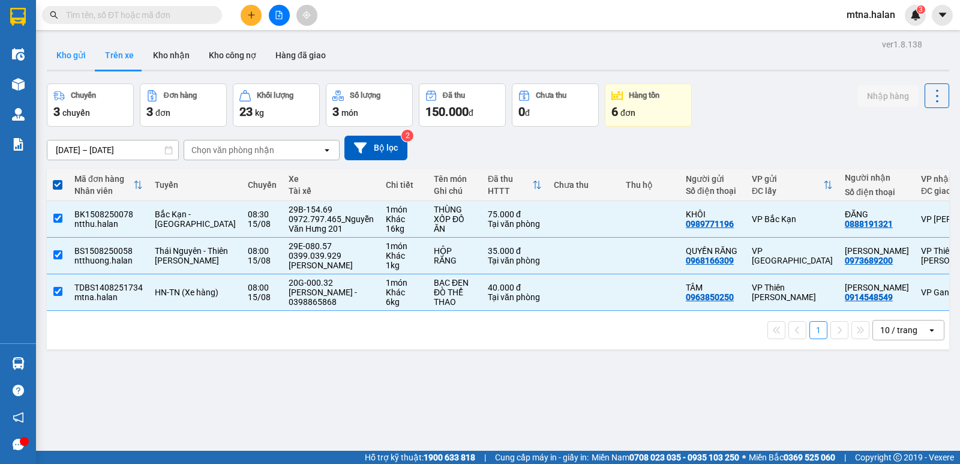
click at [70, 56] on button "Kho gửi" at bounding box center [71, 55] width 49 height 29
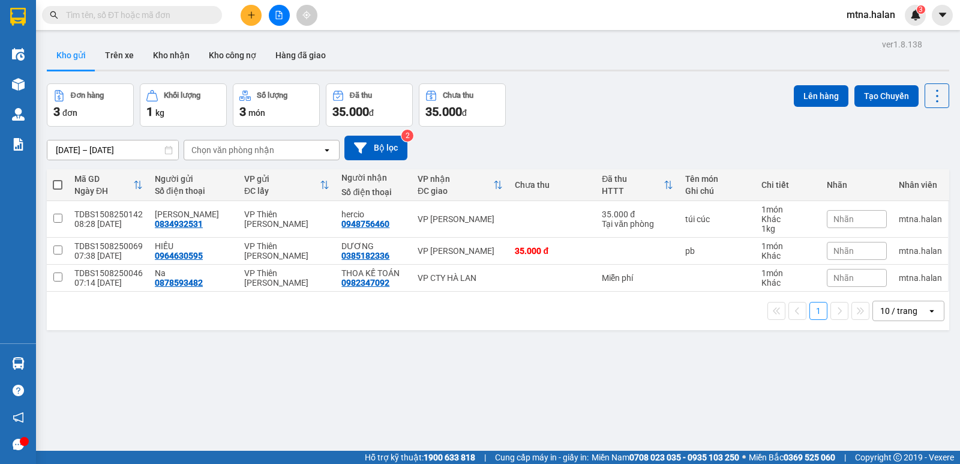
click at [55, 182] on span at bounding box center [58, 185] width 10 height 10
click at [58, 179] on input "checkbox" at bounding box center [58, 179] width 0 height 0
checkbox input "true"
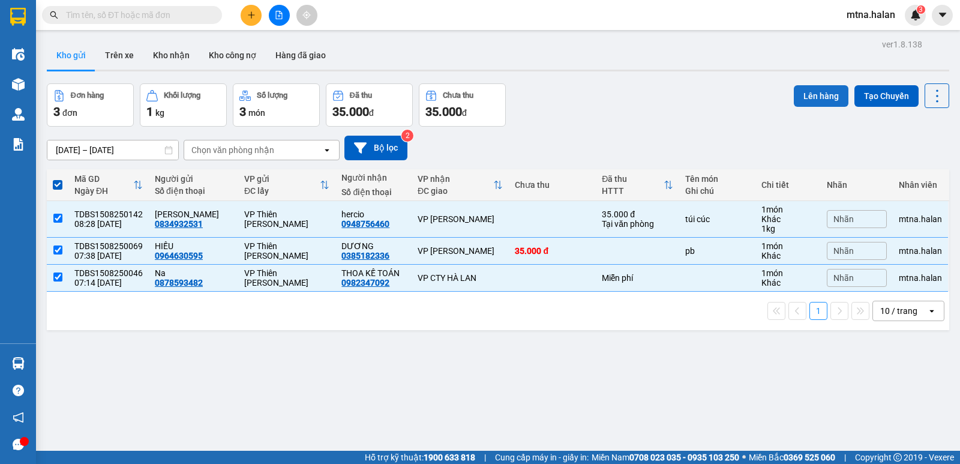
click at [822, 96] on button "Lên hàng" at bounding box center [821, 96] width 55 height 22
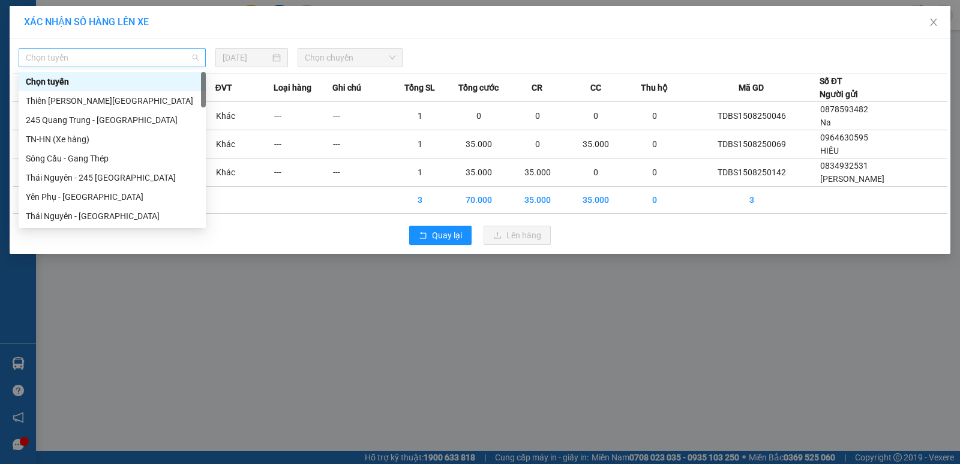
click at [104, 58] on span "Chọn tuyến" at bounding box center [112, 58] width 173 height 18
click at [82, 97] on div "Thiên [PERSON_NAME][GEOGRAPHIC_DATA]" at bounding box center [112, 100] width 173 height 13
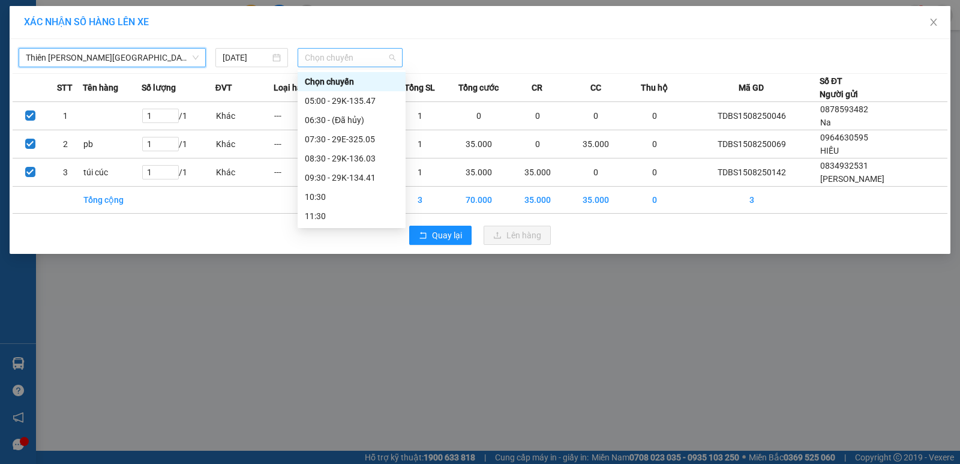
click at [370, 61] on span "Chọn chuyến" at bounding box center [350, 58] width 91 height 18
click at [353, 155] on div "08:30 - 29K-136.03" at bounding box center [352, 158] width 94 height 13
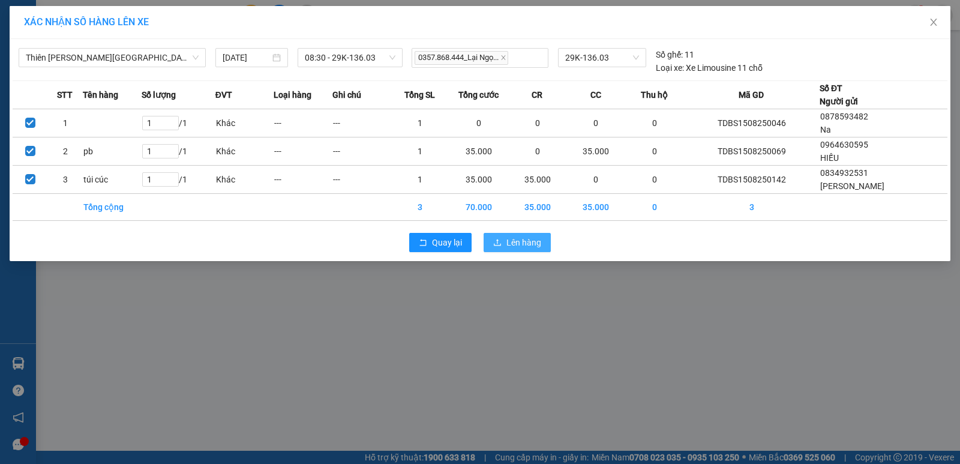
click at [520, 243] on span "Lên hàng" at bounding box center [524, 242] width 35 height 13
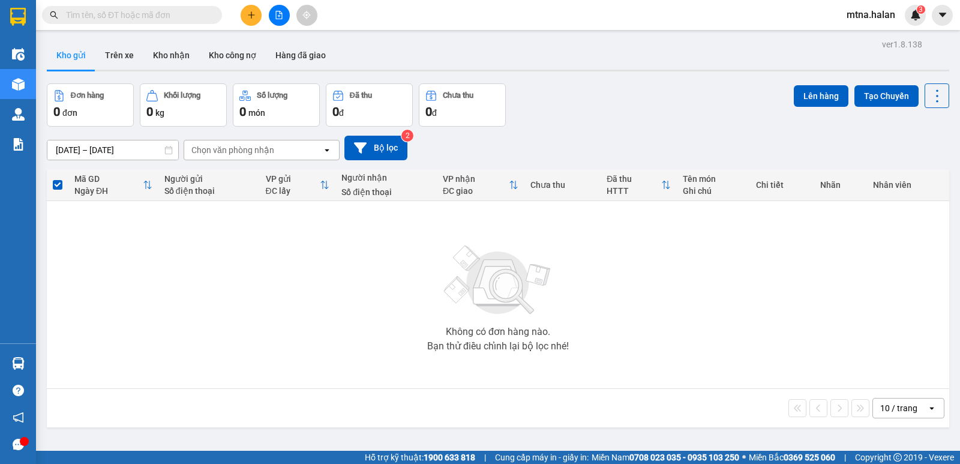
click at [193, 17] on input "text" at bounding box center [137, 14] width 142 height 13
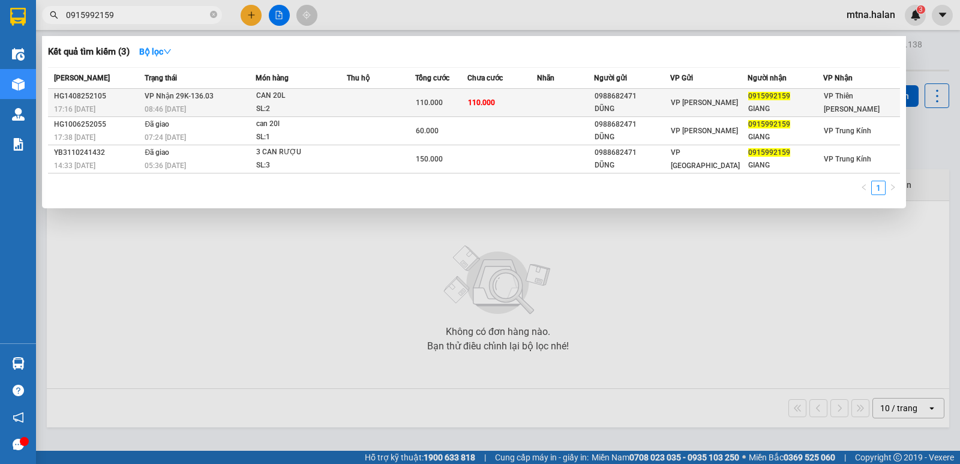
type input "0915992159"
click at [565, 105] on td at bounding box center [566, 103] width 58 height 28
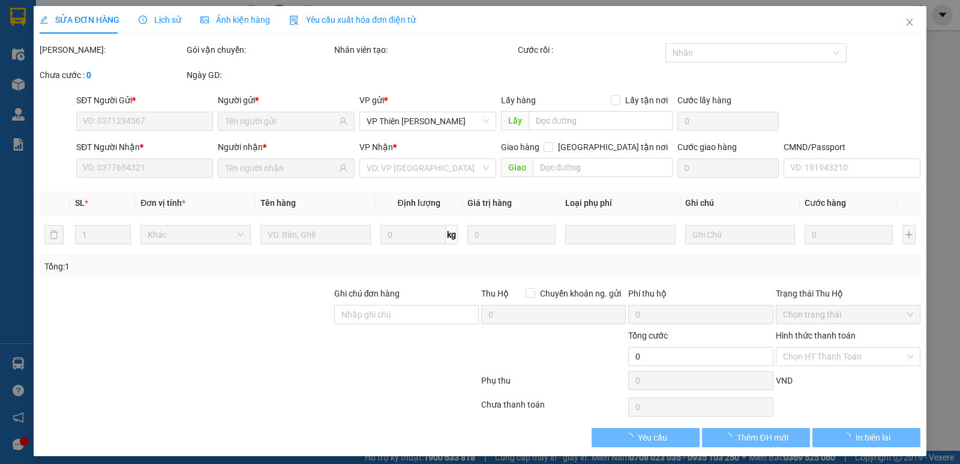
type input "0988682471"
type input "DŨNG"
type input "0915992159"
type input "GIANG"
type input "110.000"
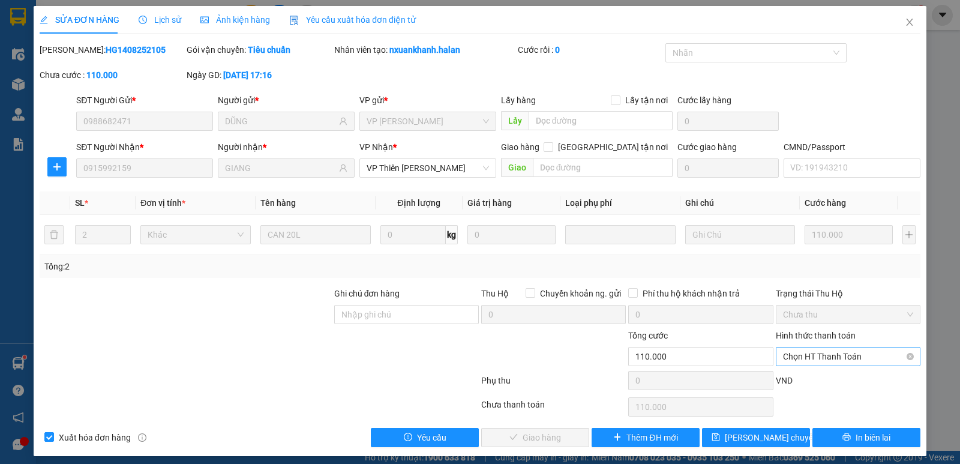
click at [839, 356] on span "Chọn HT Thanh Toán" at bounding box center [848, 357] width 130 height 18
click at [820, 258] on div "Tại văn phòng" at bounding box center [840, 255] width 129 height 13
type input "0"
click at [528, 439] on span "Giao hàng" at bounding box center [542, 437] width 38 height 13
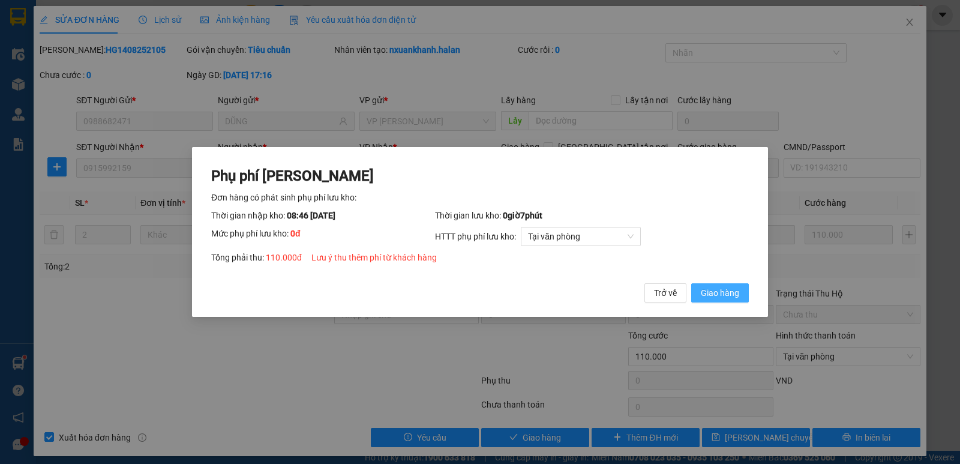
click at [726, 291] on span "Giao hàng" at bounding box center [720, 292] width 38 height 13
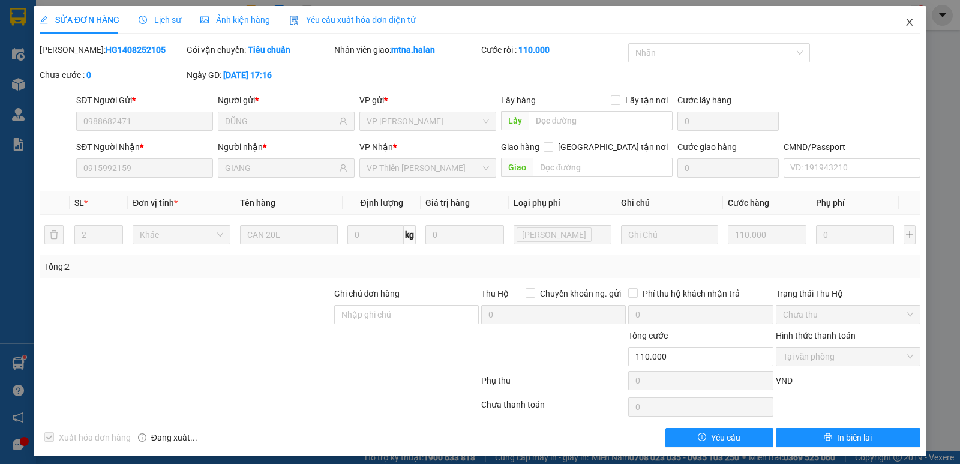
click at [906, 20] on icon "close" at bounding box center [909, 22] width 7 height 7
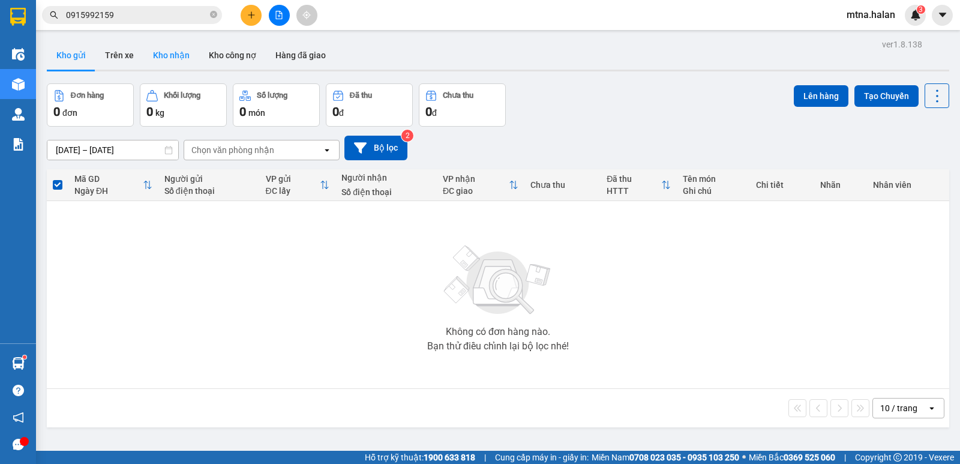
click at [170, 51] on button "Kho nhận" at bounding box center [171, 55] width 56 height 29
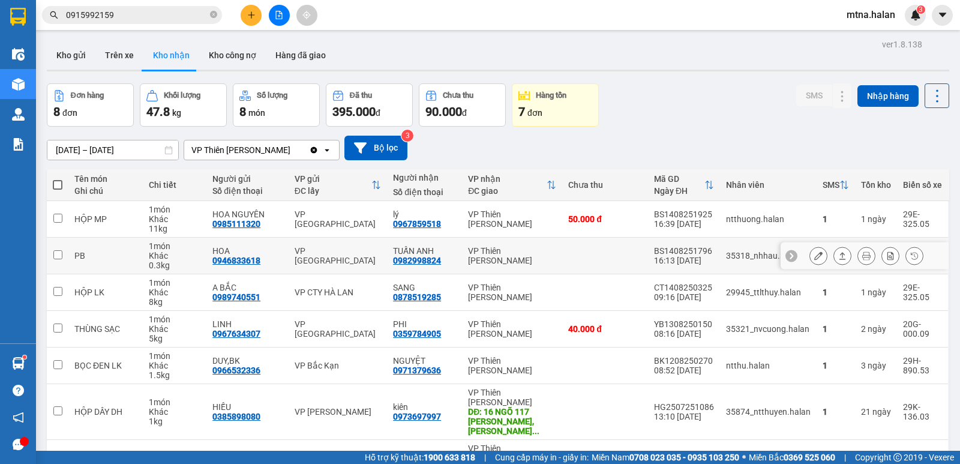
scroll to position [60, 0]
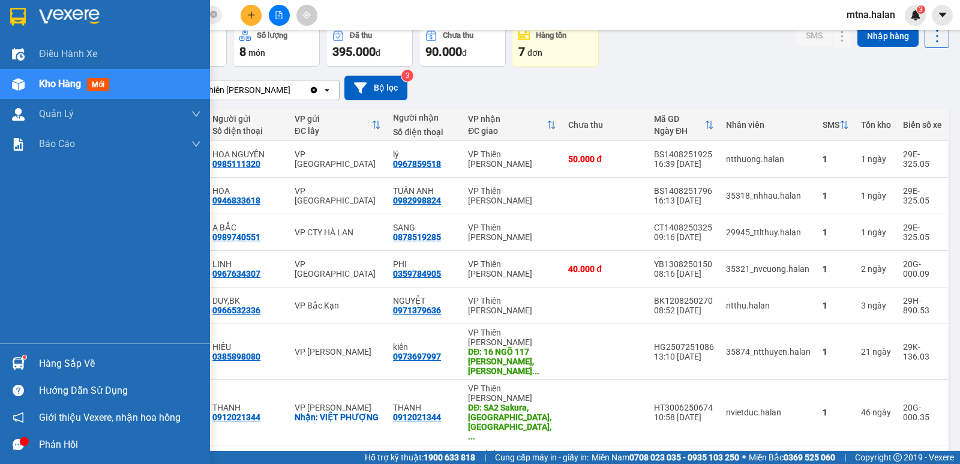
click at [13, 361] on img at bounding box center [18, 363] width 13 height 13
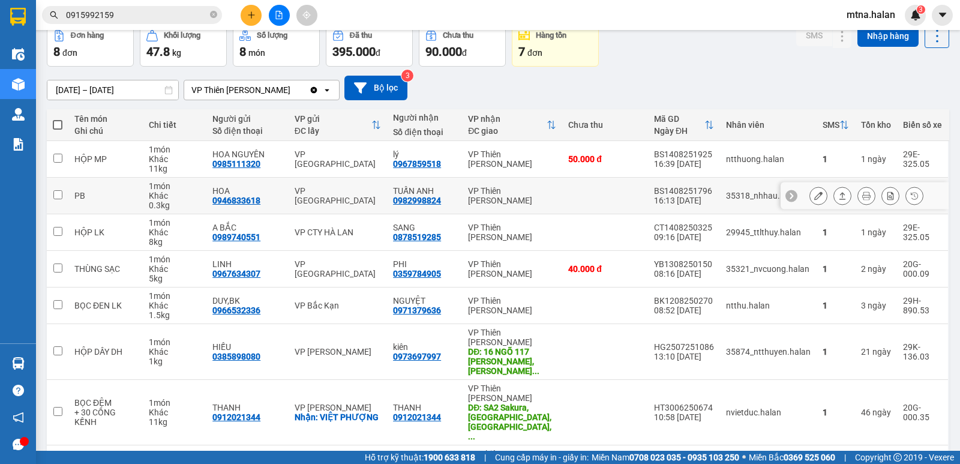
click at [617, 200] on section "Kết quả tìm kiếm ( 3 ) Bộ lọc Mã ĐH Trạng thái Món hàng Thu hộ Tổng cước Chưa c…" at bounding box center [480, 232] width 960 height 464
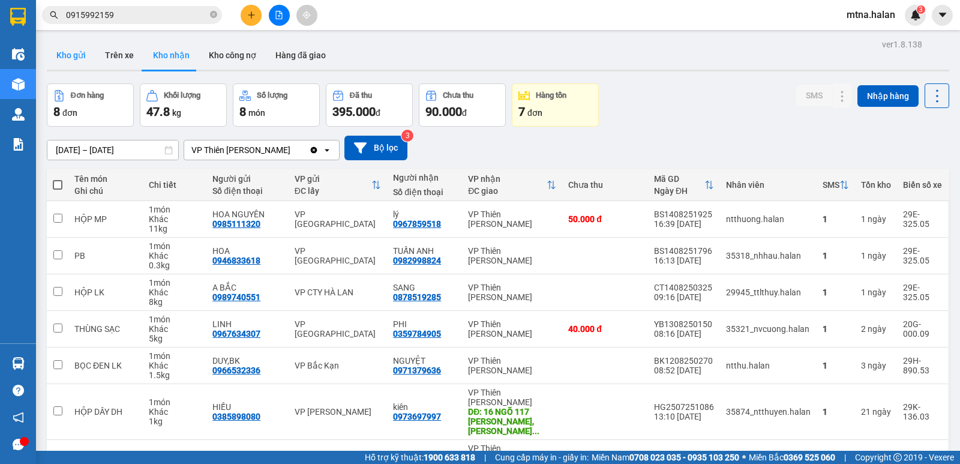
click at [69, 52] on button "Kho gửi" at bounding box center [71, 55] width 49 height 29
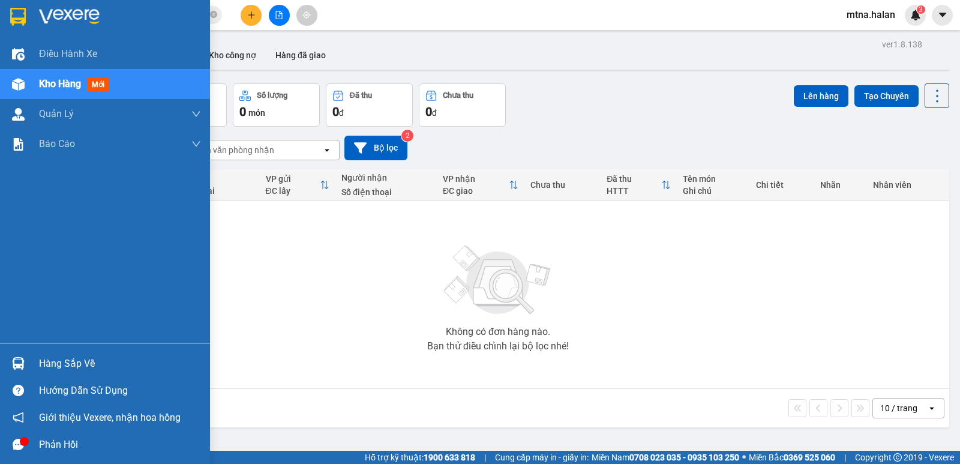
click at [22, 354] on div at bounding box center [18, 363] width 21 height 21
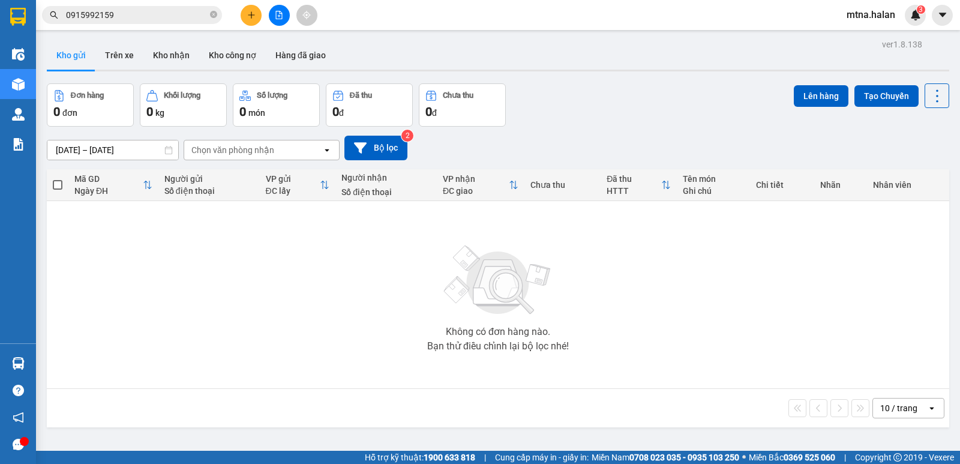
click at [661, 354] on section "Kết quả tìm kiếm ( 3 ) Bộ lọc Mã ĐH Trạng thái Món hàng Thu hộ Tổng cước Chưa c…" at bounding box center [480, 232] width 960 height 464
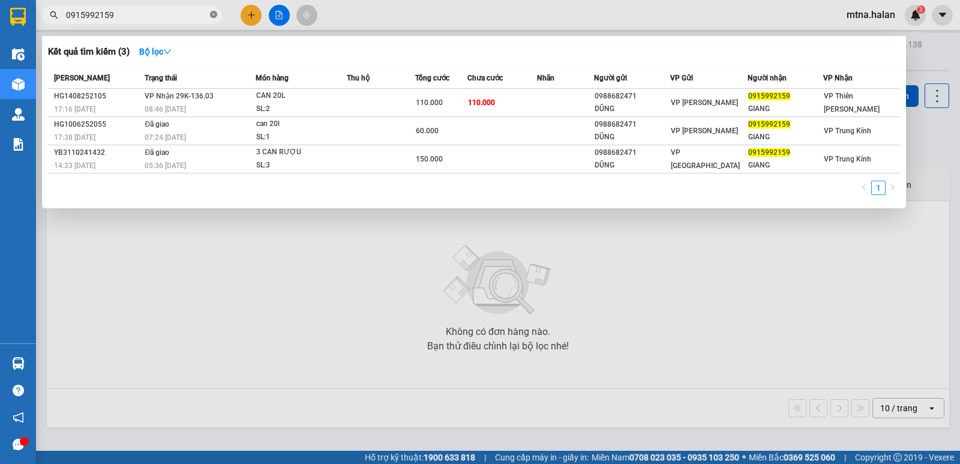
click at [213, 12] on icon "close-circle" at bounding box center [213, 14] width 7 height 7
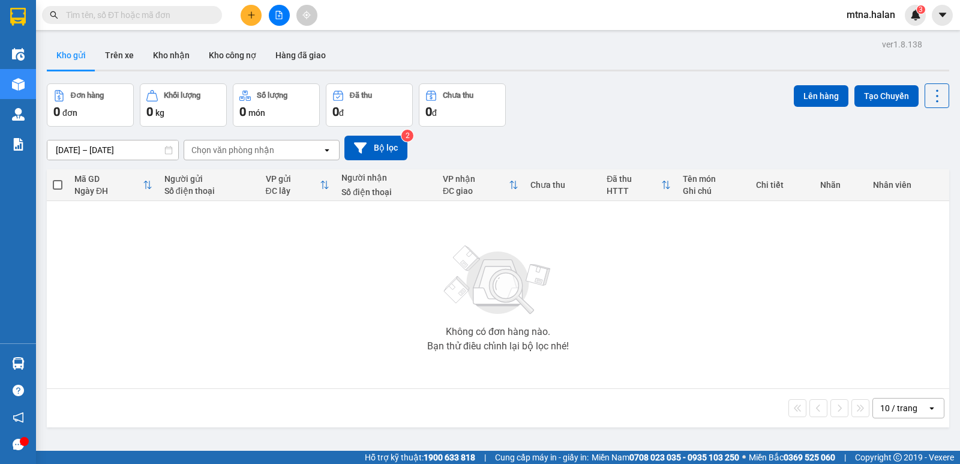
click at [197, 14] on input "text" at bounding box center [137, 14] width 142 height 13
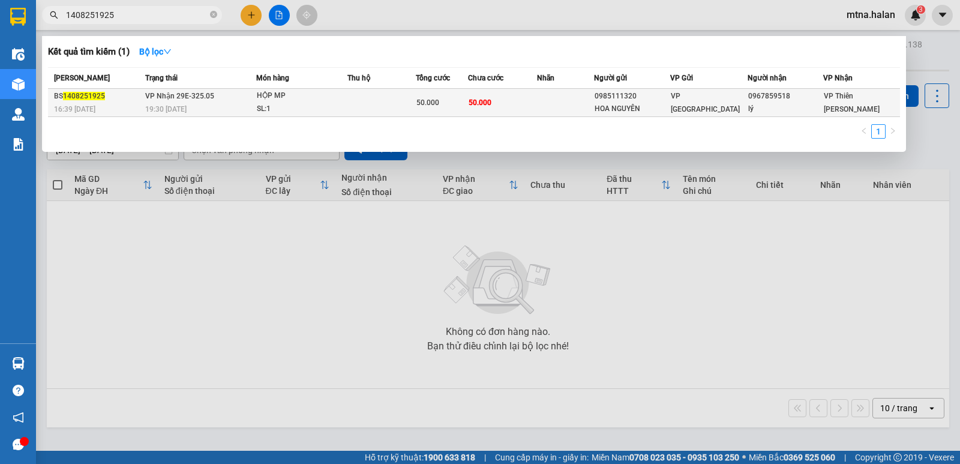
type input "1408251925"
click at [535, 104] on td "50.000" at bounding box center [502, 103] width 69 height 28
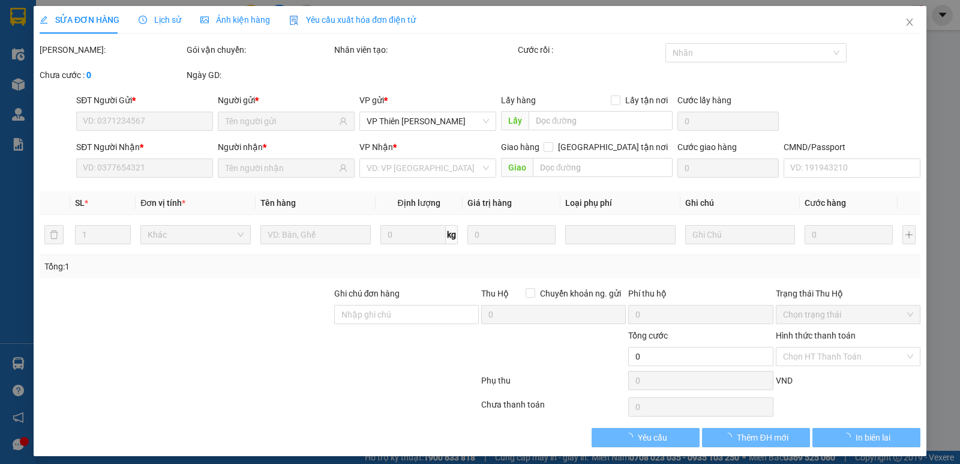
type input "0985111320"
type input "HOA NGUYÊN"
type input "0967859518"
type input "lý"
type input "50.000"
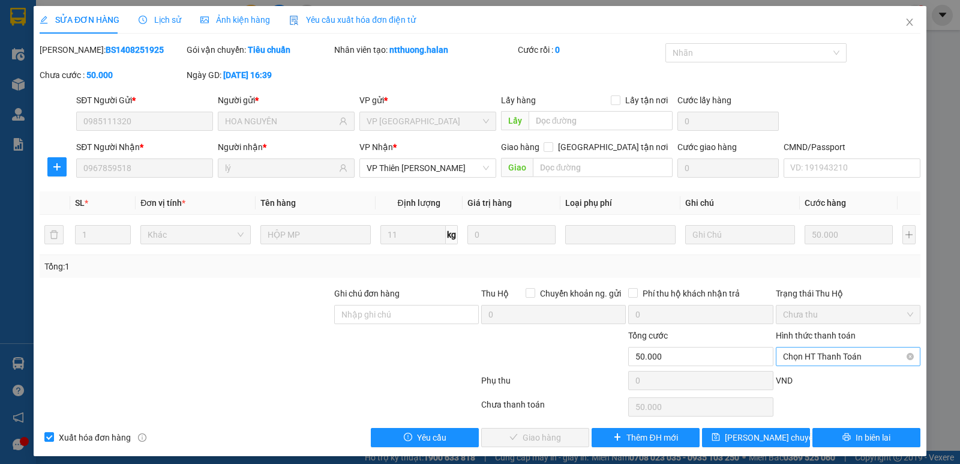
click at [810, 354] on span "Chọn HT Thanh Toán" at bounding box center [848, 357] width 130 height 18
click at [788, 258] on div "Tại văn phòng" at bounding box center [840, 255] width 129 height 13
type input "0"
click at [535, 433] on span "Giao hàng" at bounding box center [542, 437] width 38 height 13
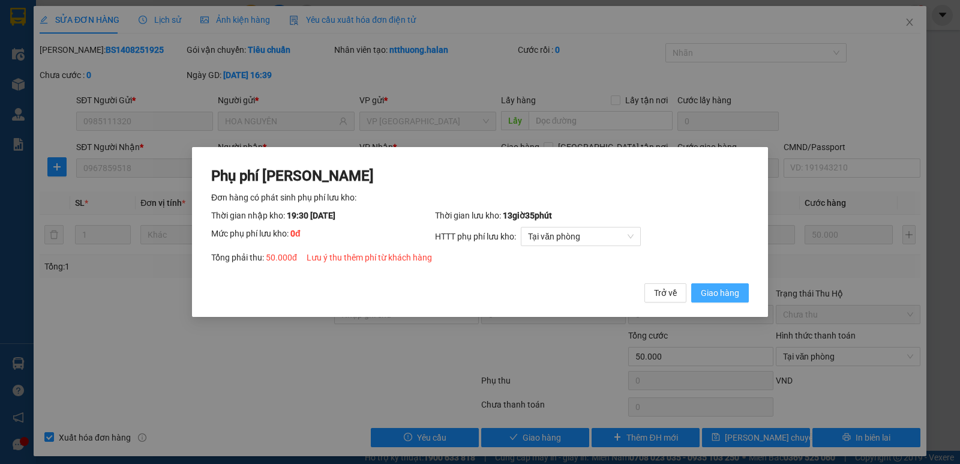
click at [711, 288] on span "Giao hàng" at bounding box center [720, 292] width 38 height 13
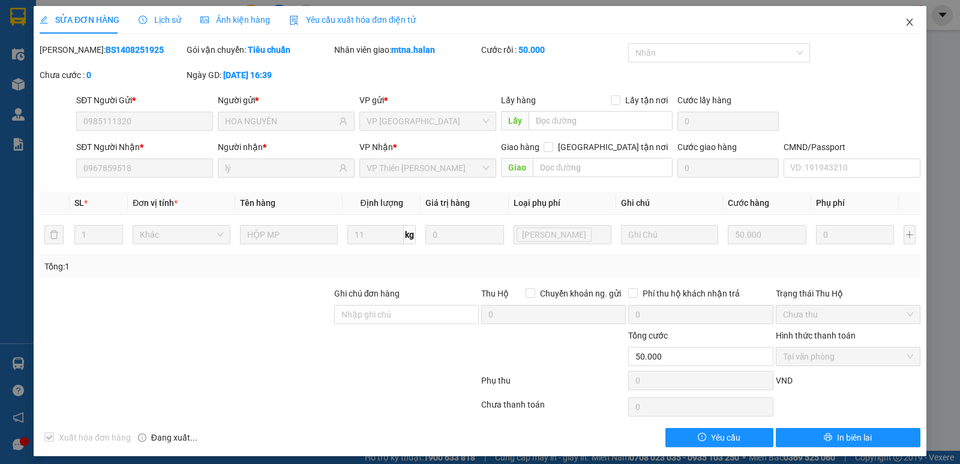
click at [895, 23] on span "Close" at bounding box center [910, 23] width 34 height 34
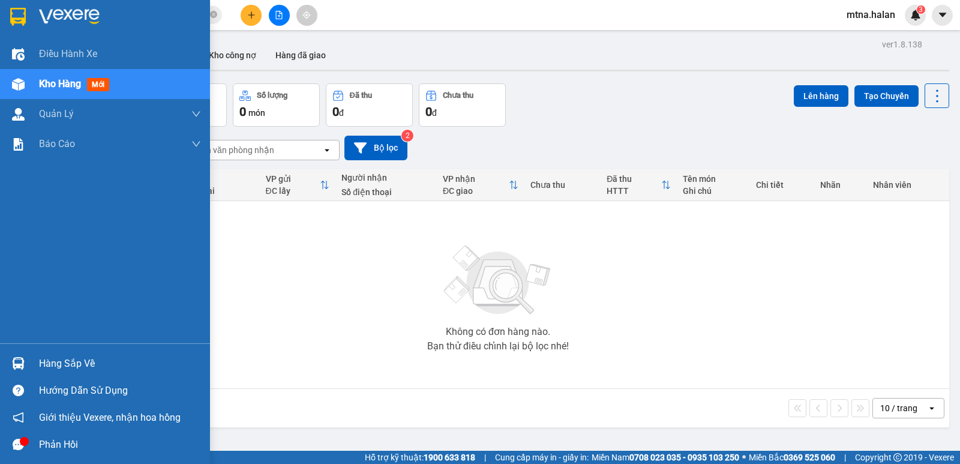
click at [20, 358] on img at bounding box center [18, 363] width 13 height 13
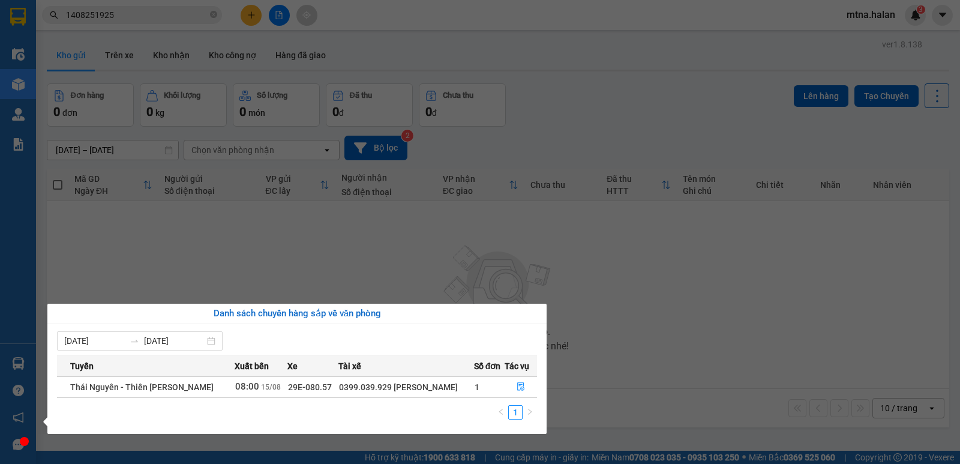
click at [642, 334] on section "Kết quả tìm kiếm ( 1 ) Bộ lọc Mã ĐH Trạng thái Món hàng Thu hộ Tổng cước Chưa c…" at bounding box center [480, 232] width 960 height 464
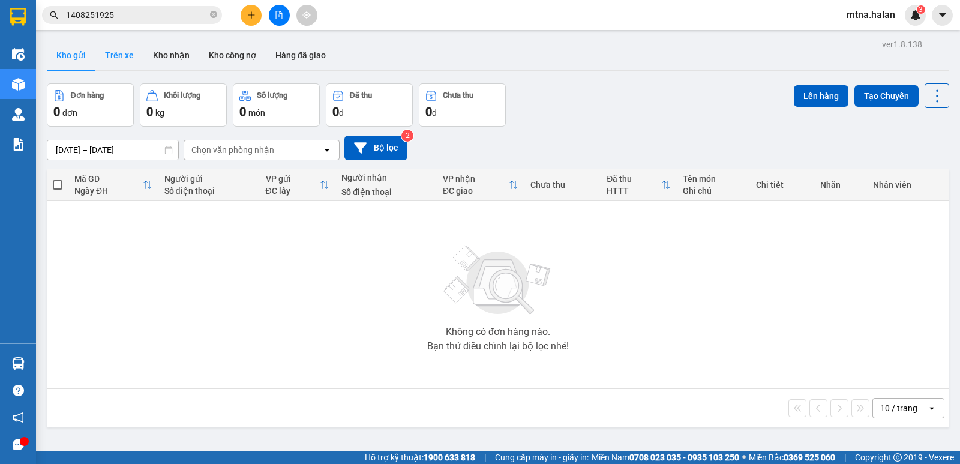
click at [123, 54] on button "Trên xe" at bounding box center [119, 55] width 48 height 29
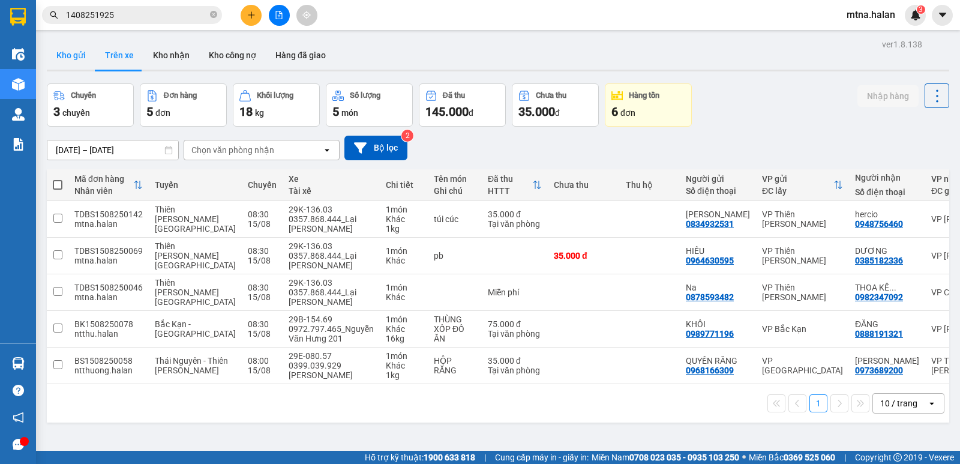
click at [70, 55] on button "Kho gửi" at bounding box center [71, 55] width 49 height 29
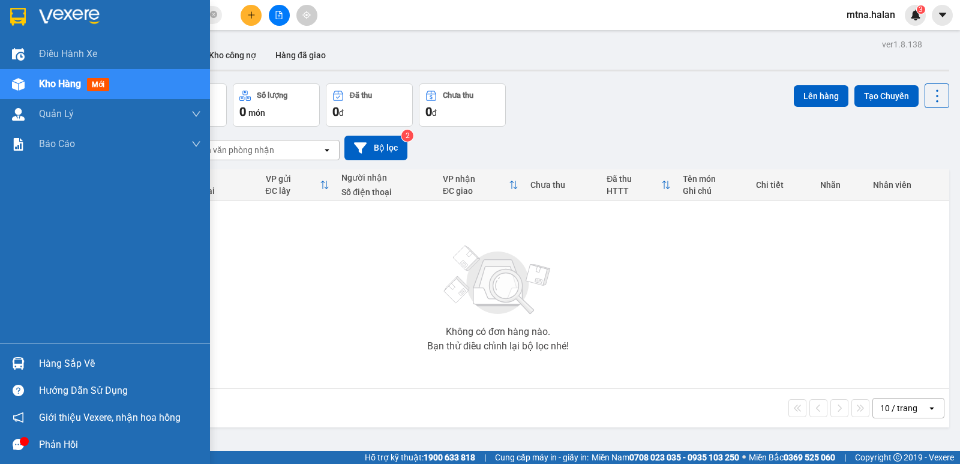
click at [18, 359] on img at bounding box center [18, 363] width 13 height 13
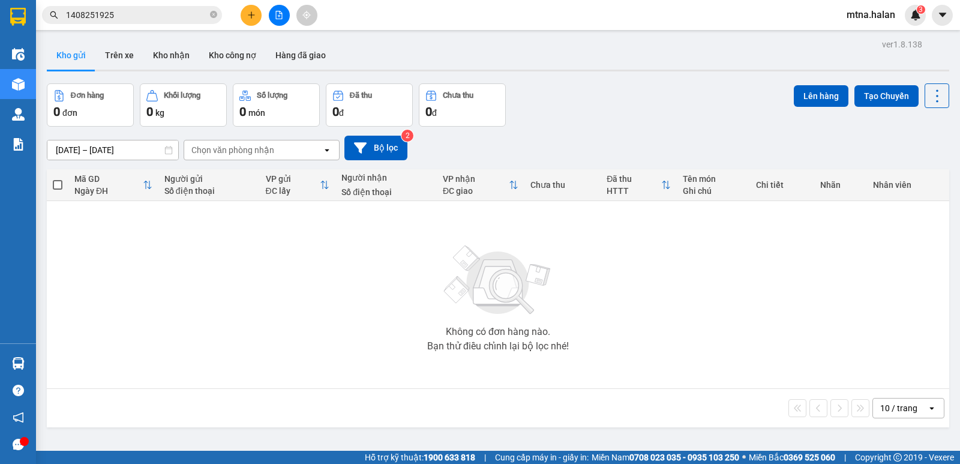
click at [657, 397] on section "Kết quả tìm kiếm ( 1 ) Bộ lọc Mã ĐH Trạng thái Món hàng Thu hộ Tổng cước Chưa c…" at bounding box center [480, 232] width 960 height 464
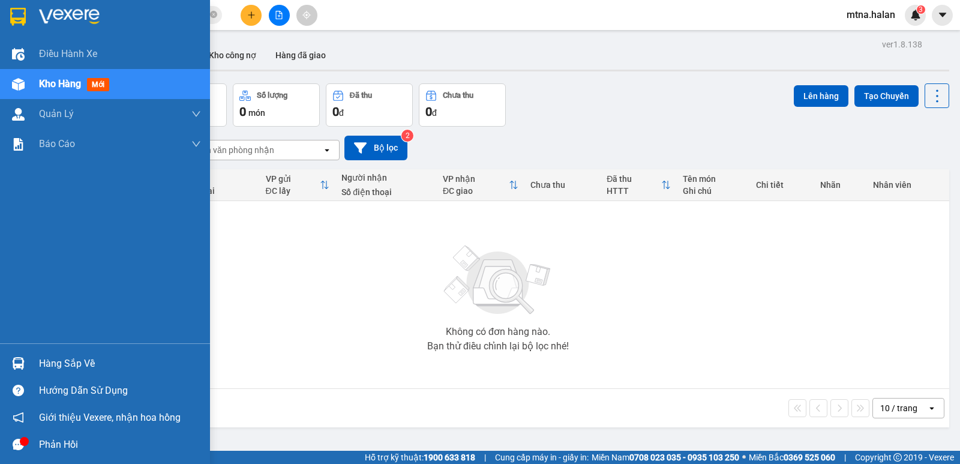
click at [18, 356] on div at bounding box center [18, 363] width 21 height 21
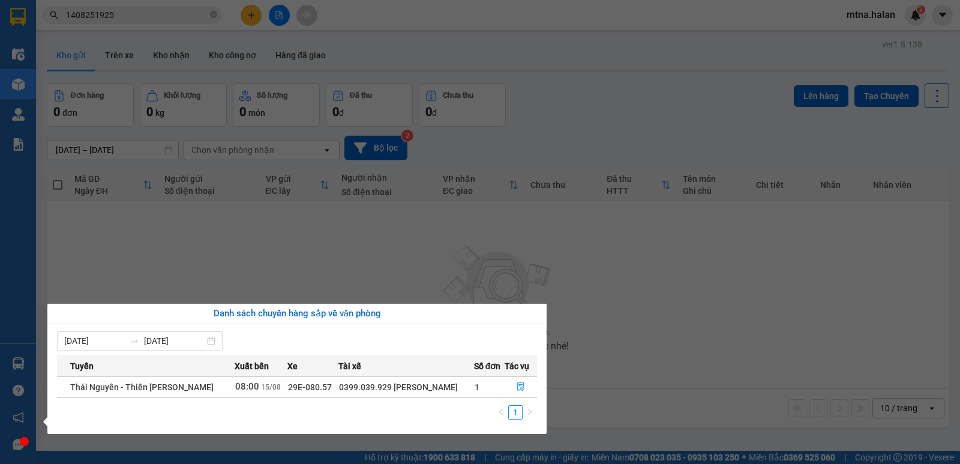
click at [663, 298] on section "Kết quả tìm kiếm ( 1 ) Bộ lọc Mã ĐH Trạng thái Món hàng Thu hộ Tổng cước Chưa c…" at bounding box center [480, 232] width 960 height 464
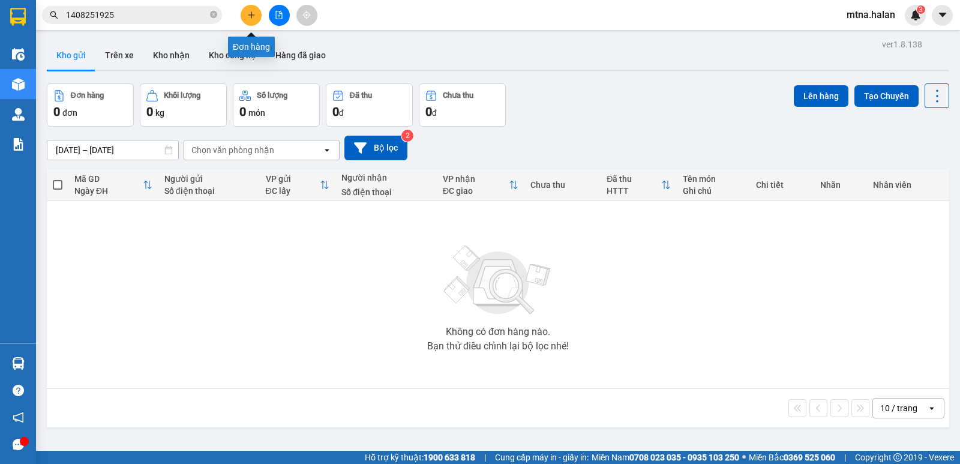
click at [250, 14] on icon "plus" at bounding box center [251, 15] width 8 height 8
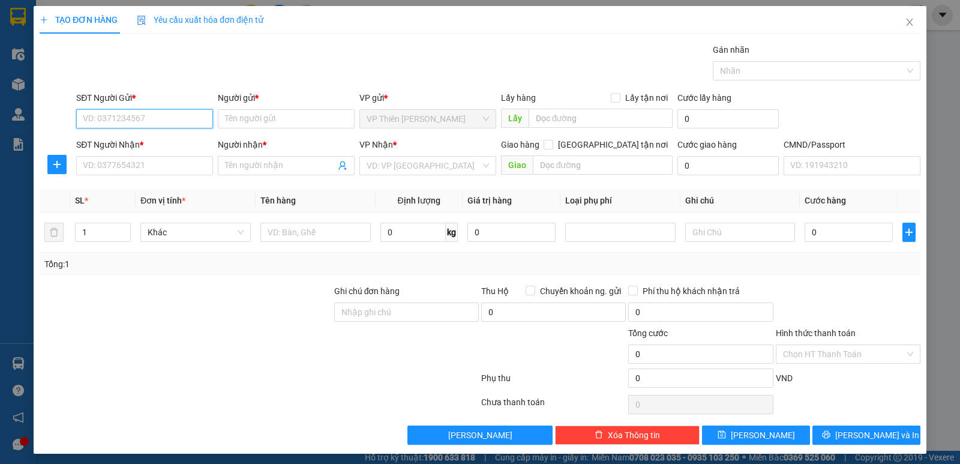
click at [170, 118] on input "SĐT Người Gửi *" at bounding box center [144, 118] width 137 height 19
click at [170, 118] on input "0888555" at bounding box center [144, 118] width 137 height 19
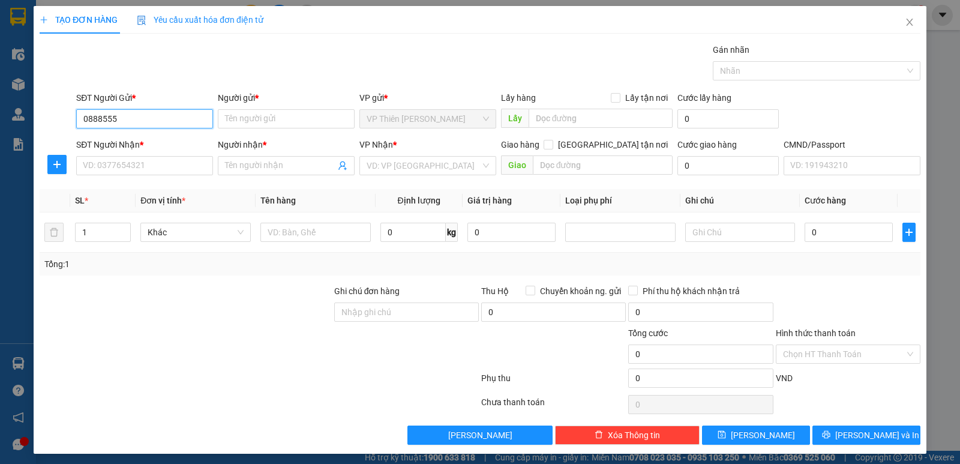
click at [170, 118] on input "0888555" at bounding box center [144, 118] width 137 height 19
click at [148, 116] on input "0888555" at bounding box center [144, 118] width 137 height 19
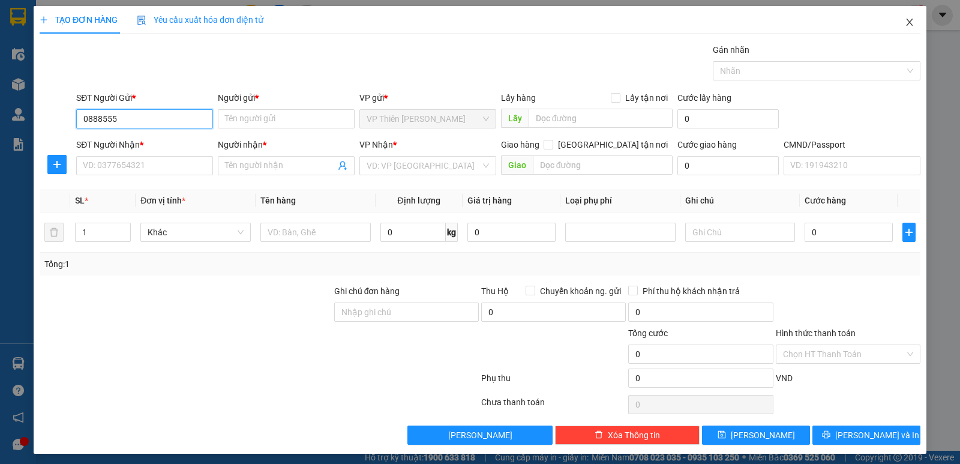
type input "0888555"
click at [905, 19] on icon "close" at bounding box center [910, 22] width 10 height 10
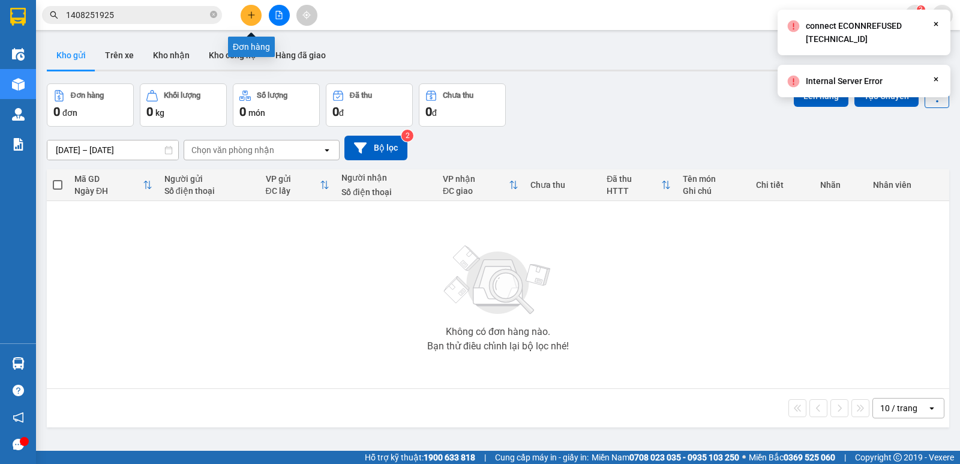
click at [249, 14] on icon "plus" at bounding box center [251, 15] width 8 height 8
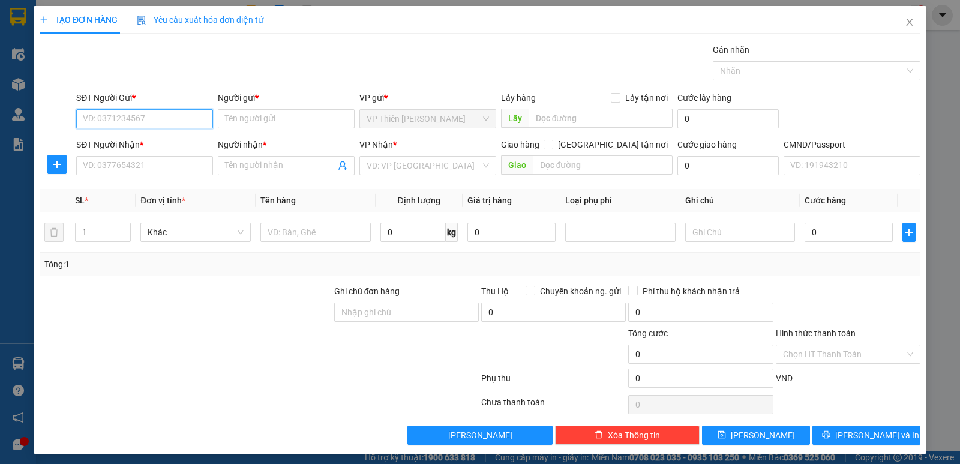
click at [146, 121] on input "SĐT Người Gửi *" at bounding box center [144, 118] width 137 height 19
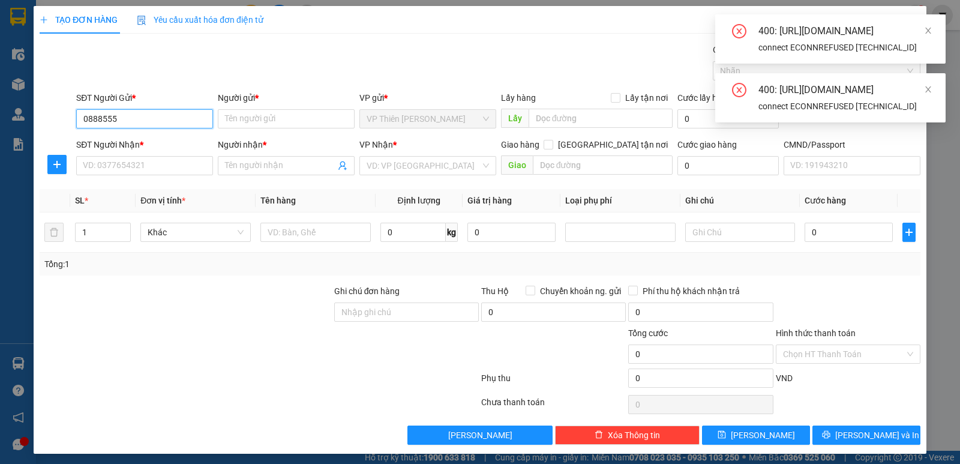
click at [146, 121] on input "0888555" at bounding box center [144, 118] width 137 height 19
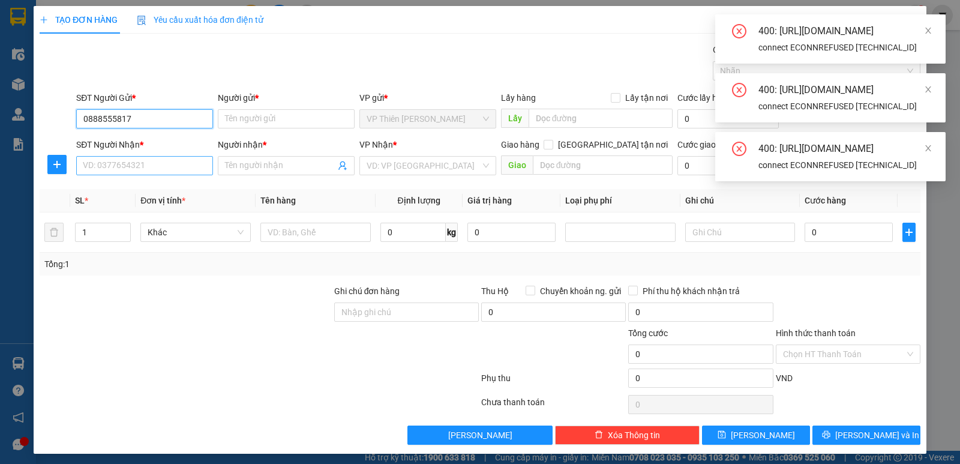
type input "0888555817"
click at [158, 162] on input "SĐT Người Nhận *" at bounding box center [144, 165] width 137 height 19
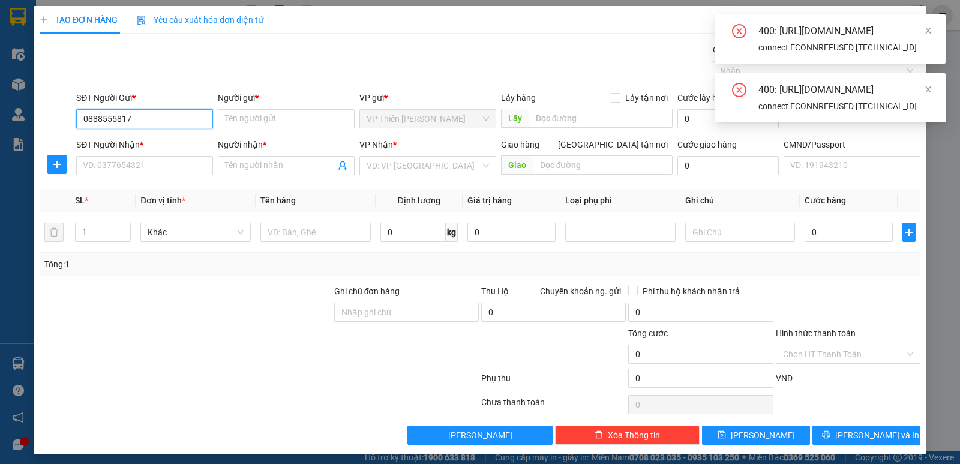
click at [164, 116] on input "0888555817" at bounding box center [144, 118] width 137 height 19
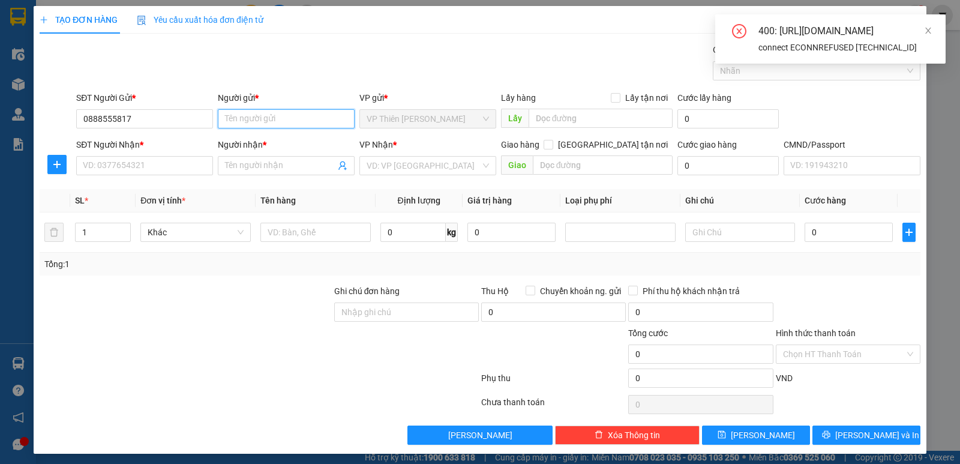
click at [276, 119] on input "Người gửi *" at bounding box center [286, 118] width 137 height 19
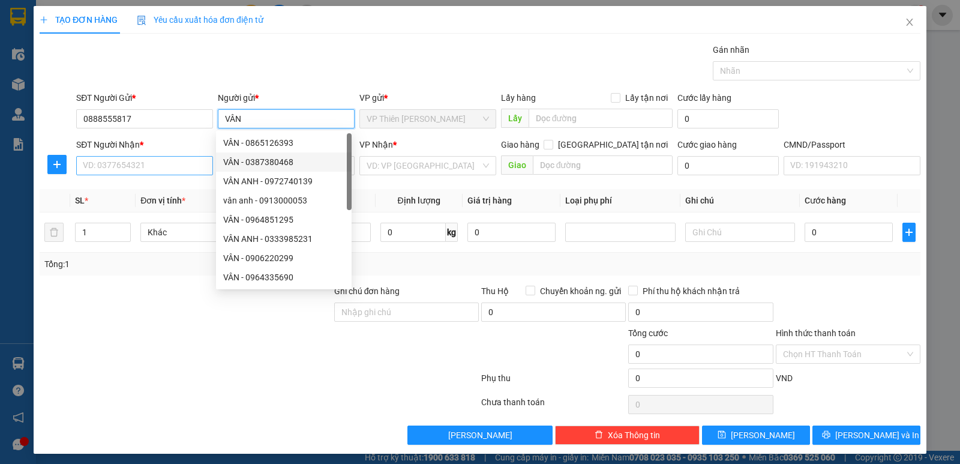
type input "VÂN"
click at [146, 164] on input "SĐT Người Nhận *" at bounding box center [144, 165] width 137 height 19
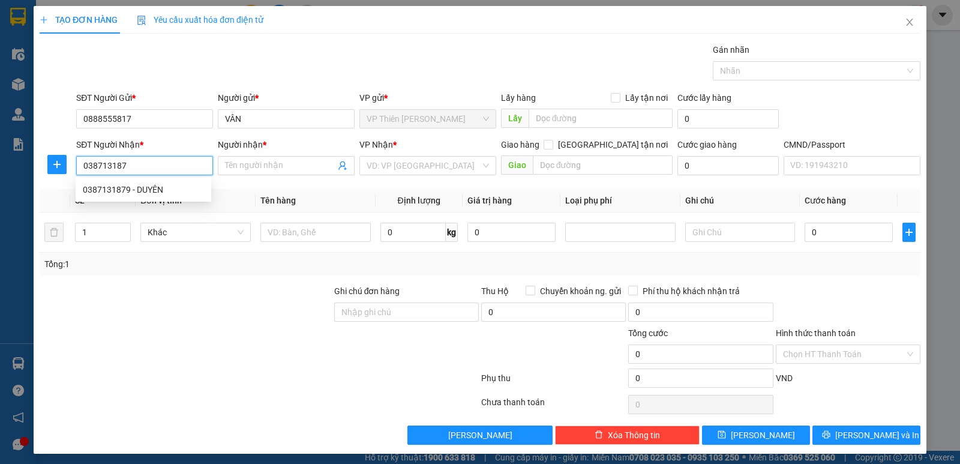
type input "0387131879"
click at [113, 188] on div "0387131879 - DUYÊN" at bounding box center [143, 189] width 121 height 13
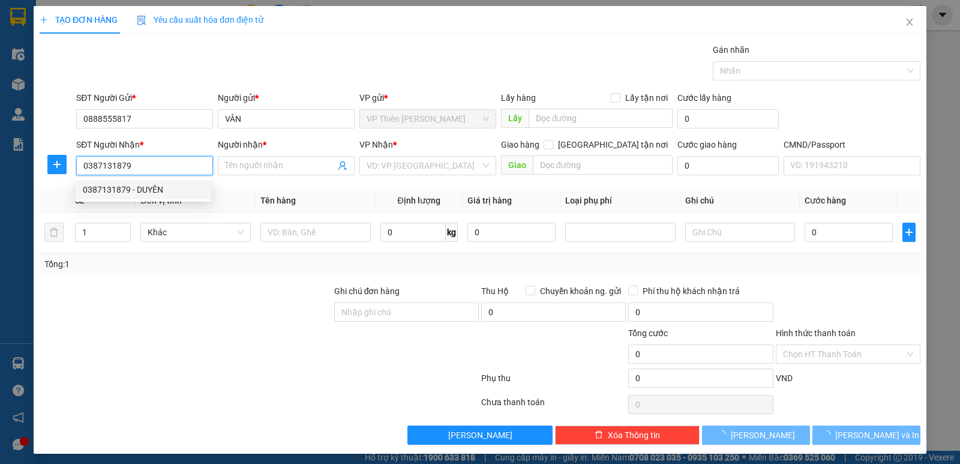
type input "DUYÊN"
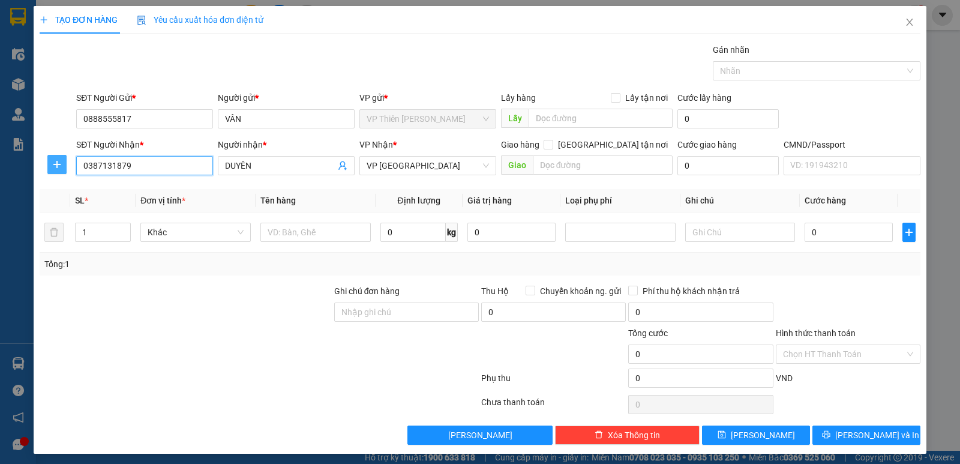
type input "0387131879"
click at [55, 164] on icon "plus" at bounding box center [57, 165] width 10 height 10
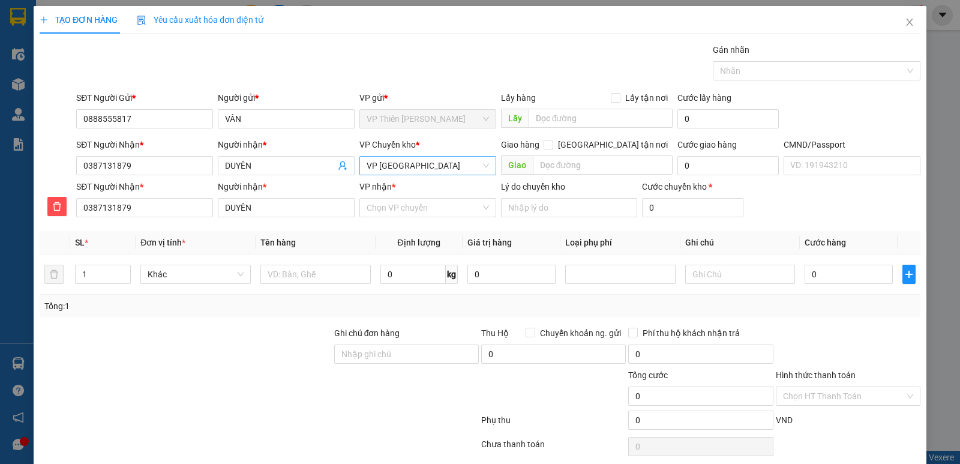
click at [438, 169] on span "VP [GEOGRAPHIC_DATA]" at bounding box center [428, 166] width 122 height 18
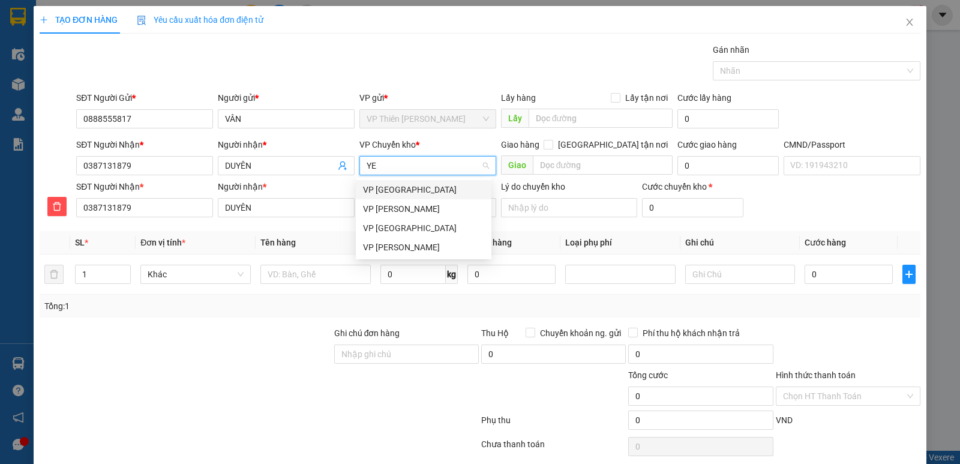
type input "YEN"
click at [400, 191] on div "VP [GEOGRAPHIC_DATA]" at bounding box center [423, 189] width 121 height 13
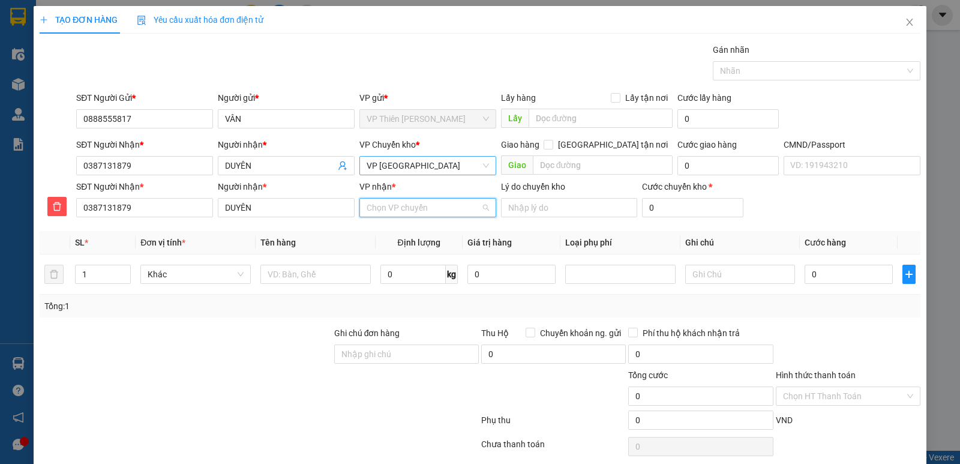
click at [407, 206] on input "VP nhận *" at bounding box center [424, 208] width 114 height 18
type input "PHÚ"
click at [370, 227] on div "VP [GEOGRAPHIC_DATA]" at bounding box center [423, 231] width 121 height 13
click at [328, 271] on input "text" at bounding box center [316, 274] width 110 height 19
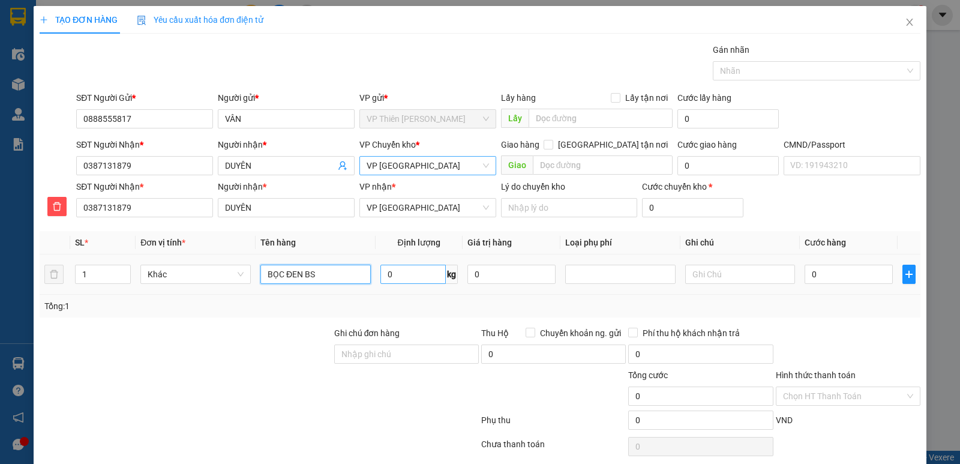
type input "BỌC ĐEN BS"
click at [412, 266] on input "0" at bounding box center [413, 274] width 65 height 19
type input "1"
click at [846, 275] on input "0" at bounding box center [849, 274] width 88 height 19
type input "3"
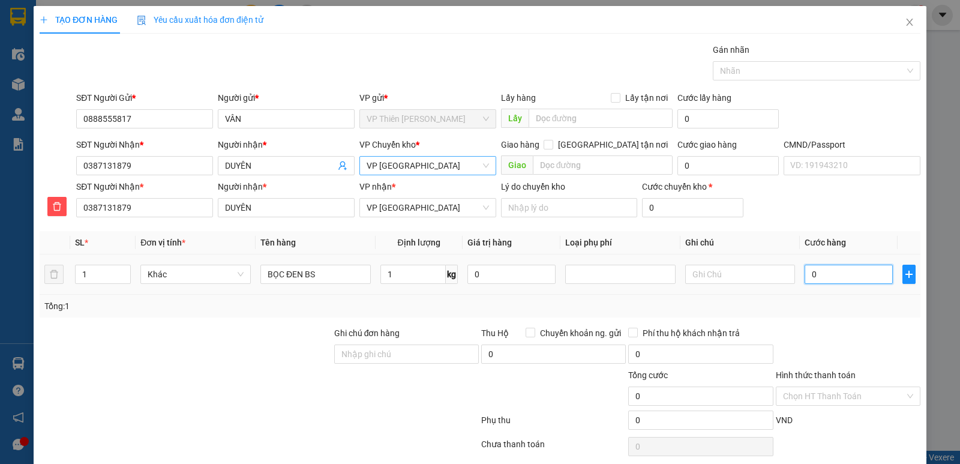
type input "3"
type input "35"
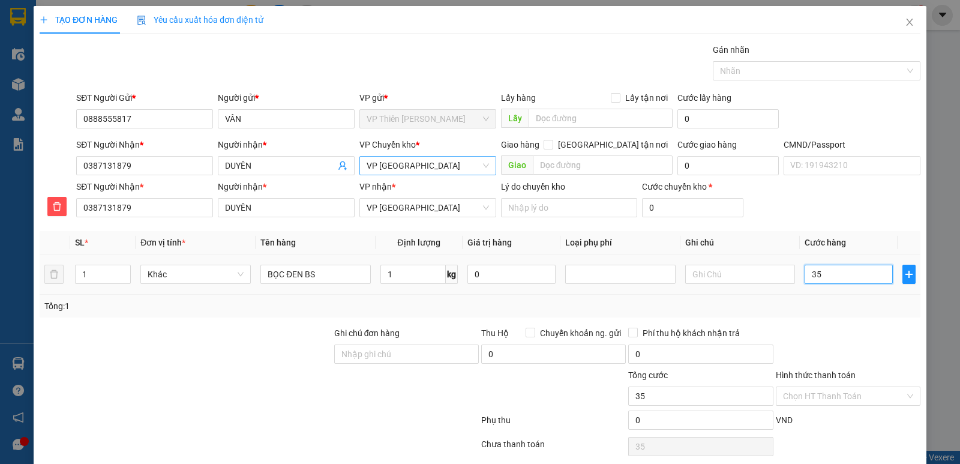
type input "350"
type input "3.500"
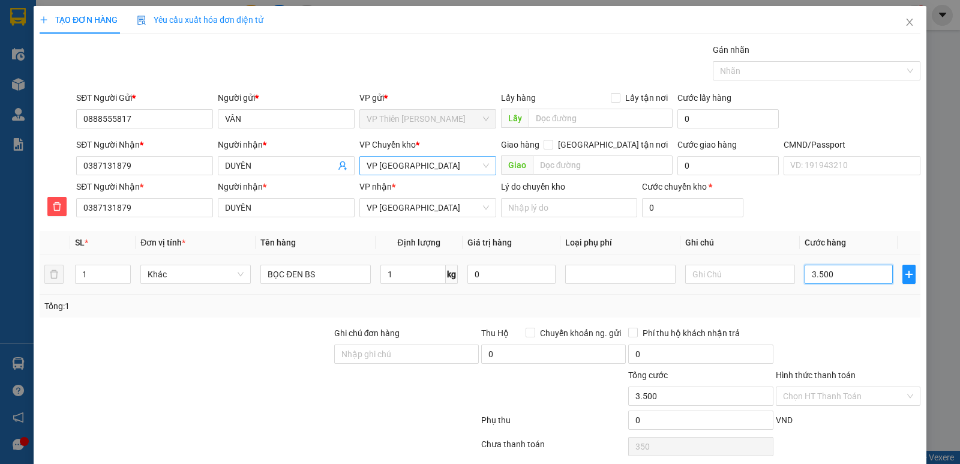
type input "3.500"
type input "35.000"
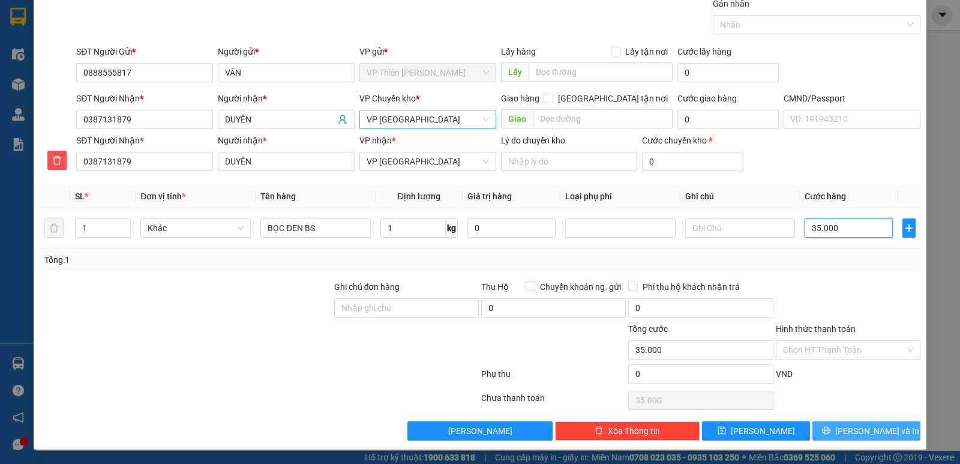
type input "35.000"
click at [857, 430] on span "[PERSON_NAME] và In" at bounding box center [878, 430] width 84 height 13
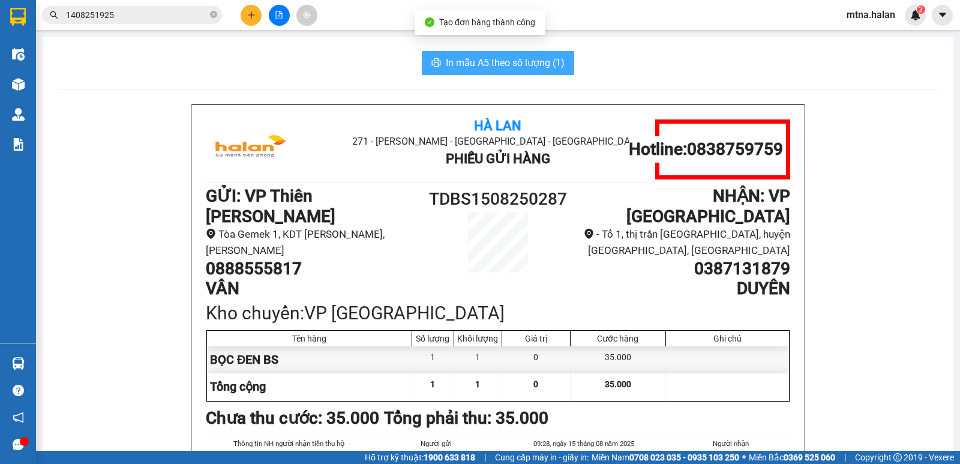
click at [473, 60] on span "In mẫu A5 theo số lượng (1)" at bounding box center [505, 62] width 119 height 15
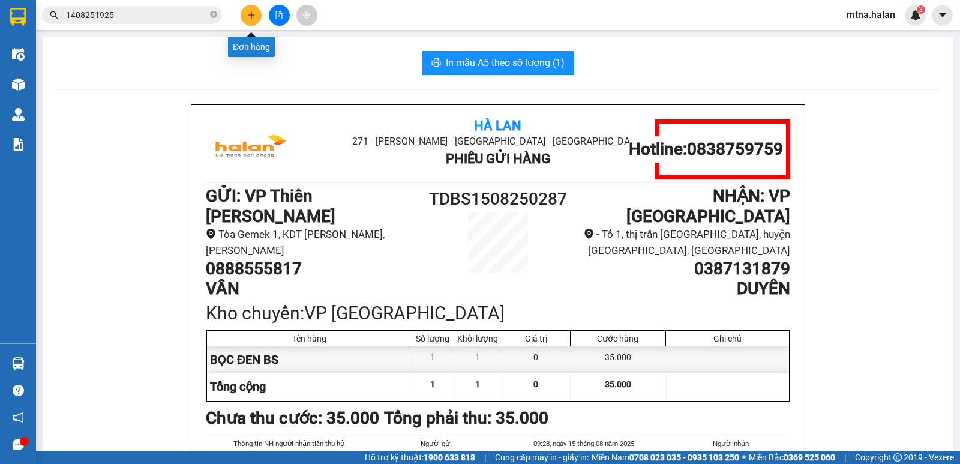
click at [249, 12] on icon "plus" at bounding box center [251, 15] width 8 height 8
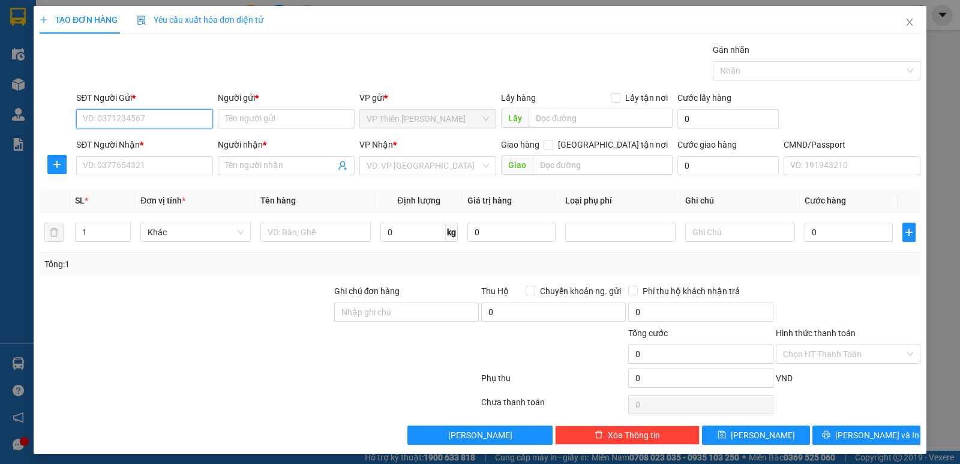
click at [166, 112] on input "SĐT Người Gửi *" at bounding box center [144, 118] width 137 height 19
click at [905, 23] on icon "close" at bounding box center [910, 22] width 10 height 10
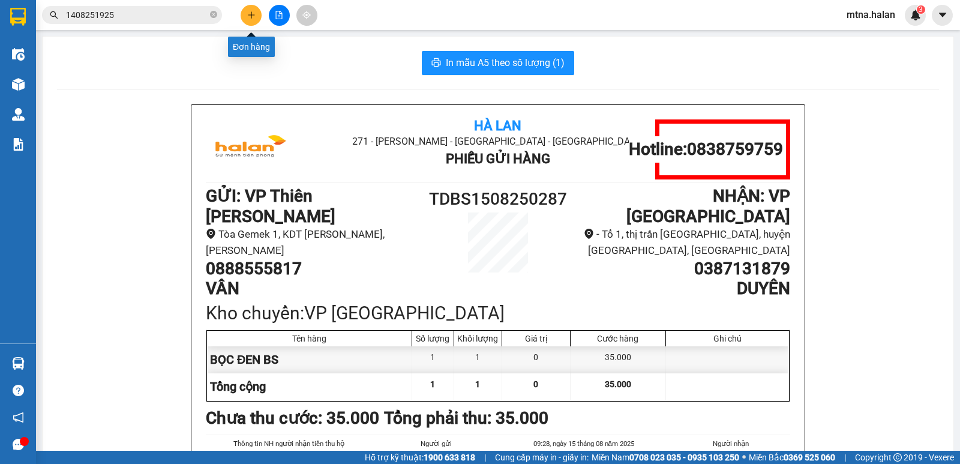
click at [251, 11] on icon "plus" at bounding box center [251, 15] width 8 height 8
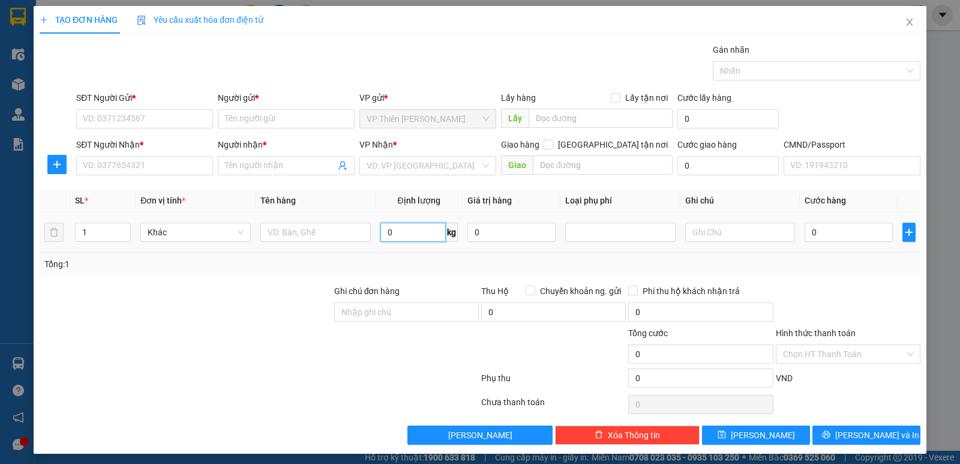
click at [401, 235] on input "0" at bounding box center [413, 232] width 65 height 19
type input "5"
click at [152, 118] on input "SĐT Người Gửi *" at bounding box center [144, 118] width 137 height 19
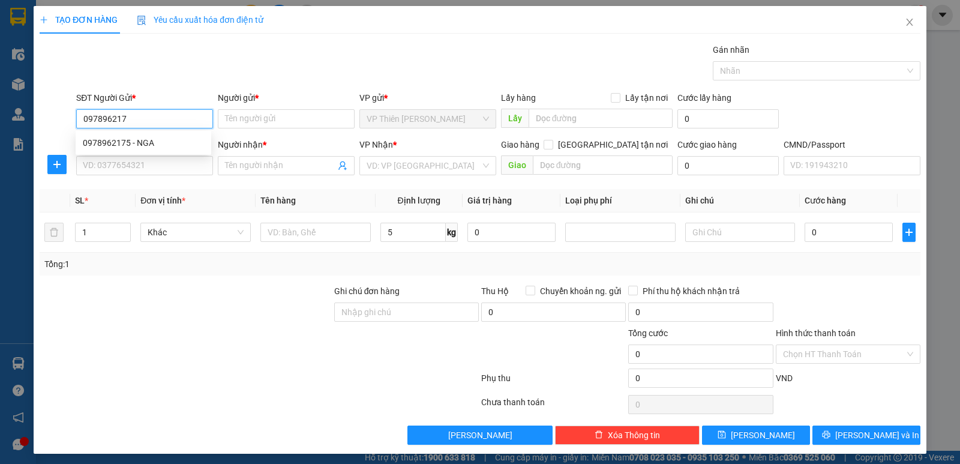
type input "0978962175"
click at [137, 142] on div "0978962175 - NGA" at bounding box center [143, 142] width 121 height 13
type input "NGA"
type input "0978962175"
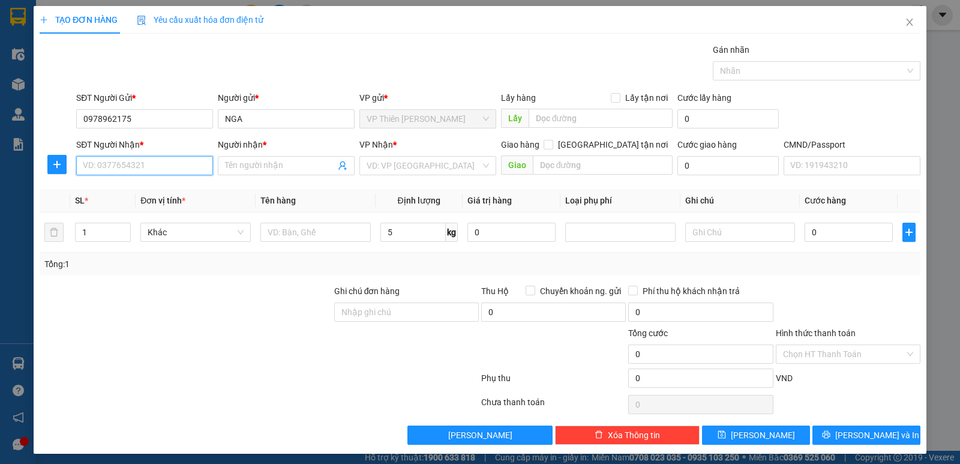
click at [155, 171] on input "SĐT Người Nhận *" at bounding box center [144, 165] width 137 height 19
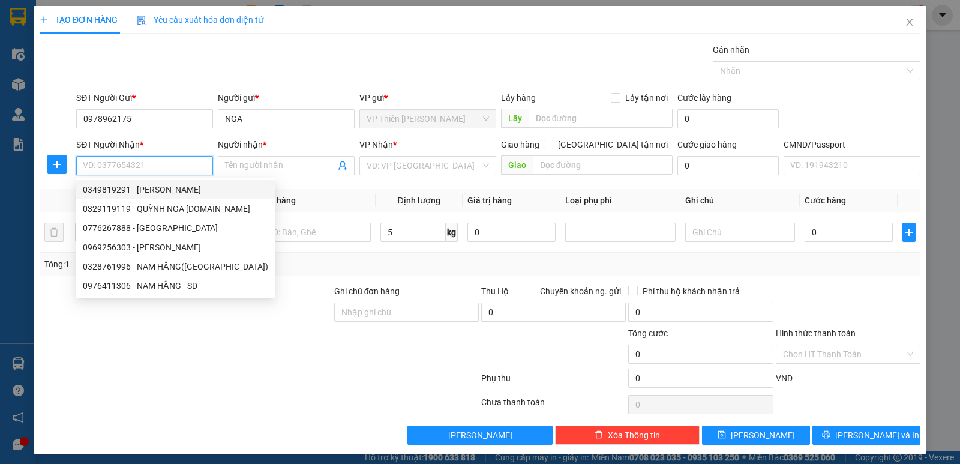
click at [154, 190] on div "0349819291 - NAM HẰNG" at bounding box center [175, 189] width 185 height 13
type input "0349819291"
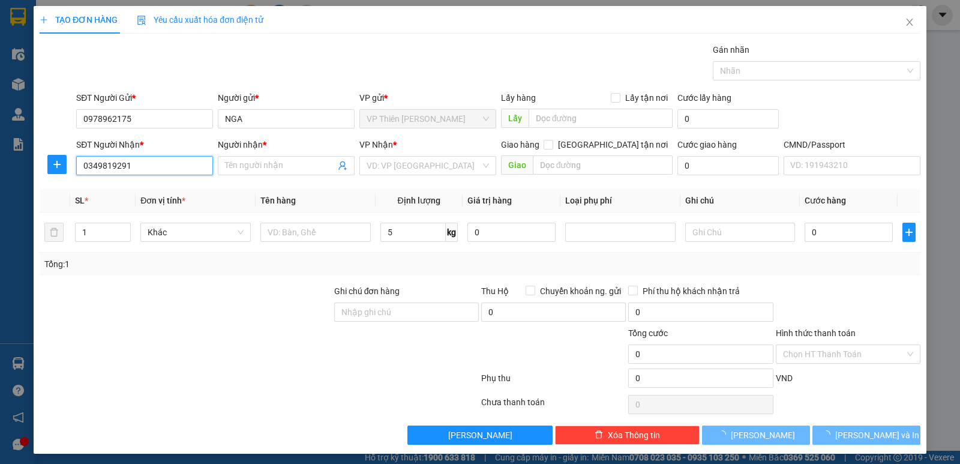
type input "NAM HẰNG"
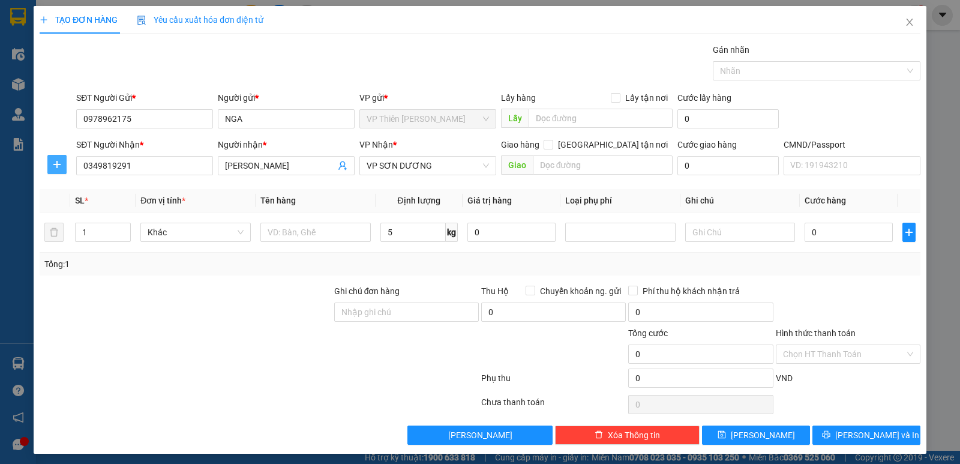
click at [55, 163] on icon "plus" at bounding box center [57, 165] width 10 height 10
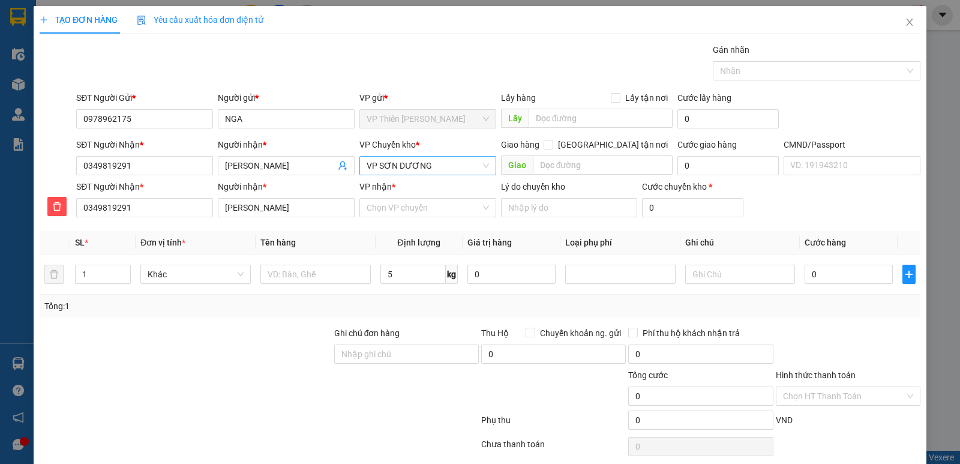
click at [448, 161] on span "VP SƠN DƯƠNG" at bounding box center [428, 166] width 122 height 18
type input "HOANG"
click at [400, 208] on div "VP [PERSON_NAME]" at bounding box center [423, 208] width 121 height 13
click at [423, 206] on input "VP nhận *" at bounding box center [424, 208] width 114 height 18
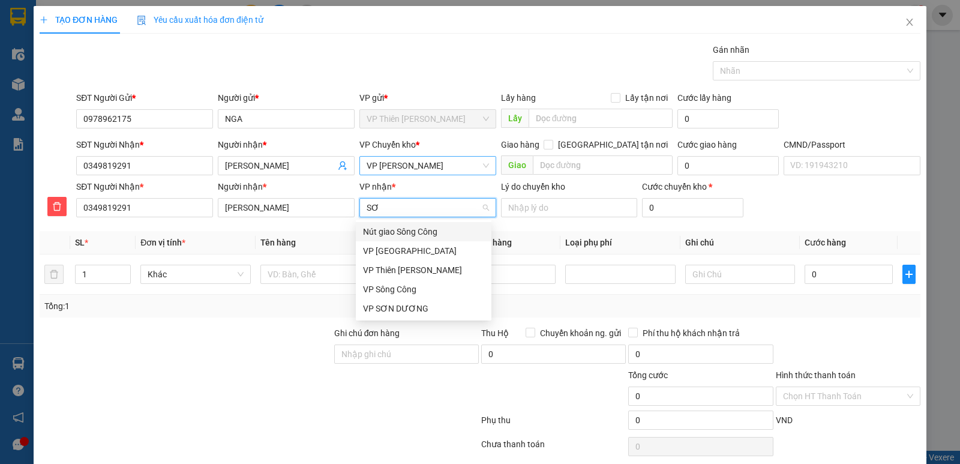
type input "SƠN"
click at [399, 311] on div "VP SƠN DƯƠNG" at bounding box center [423, 308] width 121 height 13
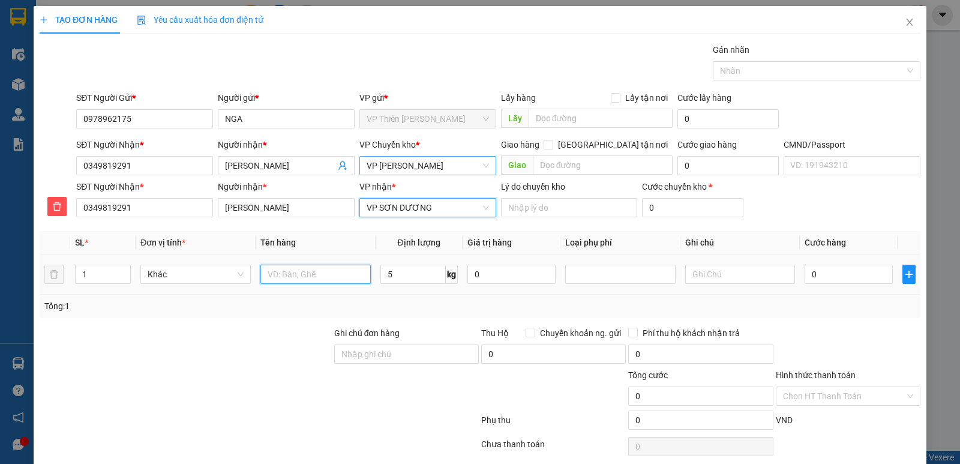
click at [324, 274] on input "text" at bounding box center [316, 274] width 110 height 19
type input "HỘP DÀI PT"
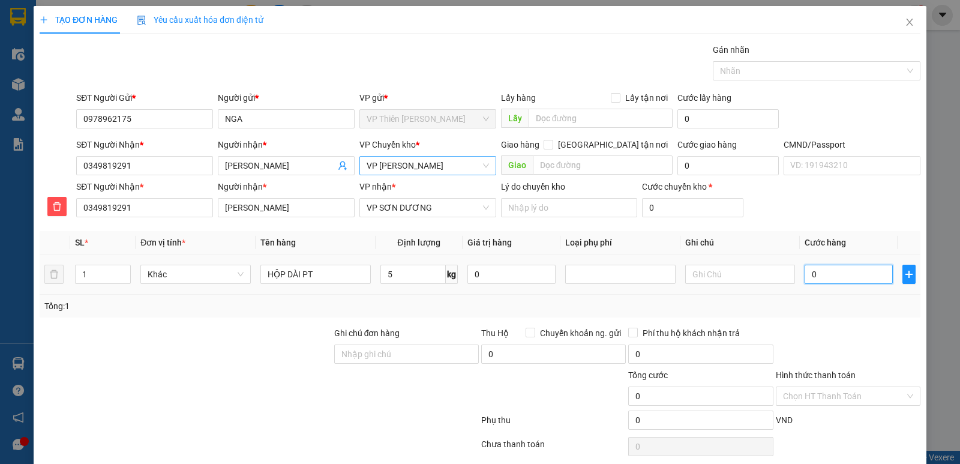
click at [843, 270] on input "0" at bounding box center [849, 274] width 88 height 19
type input "5"
type input "50"
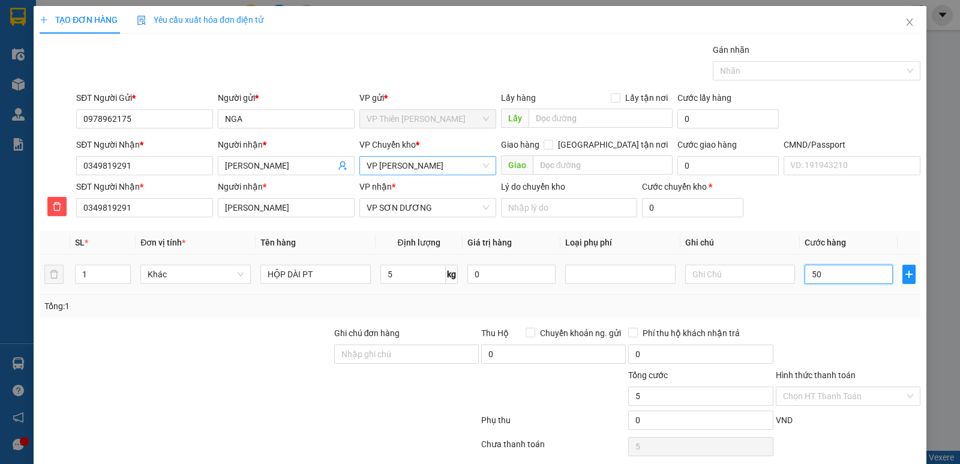
type input "50"
type input "500"
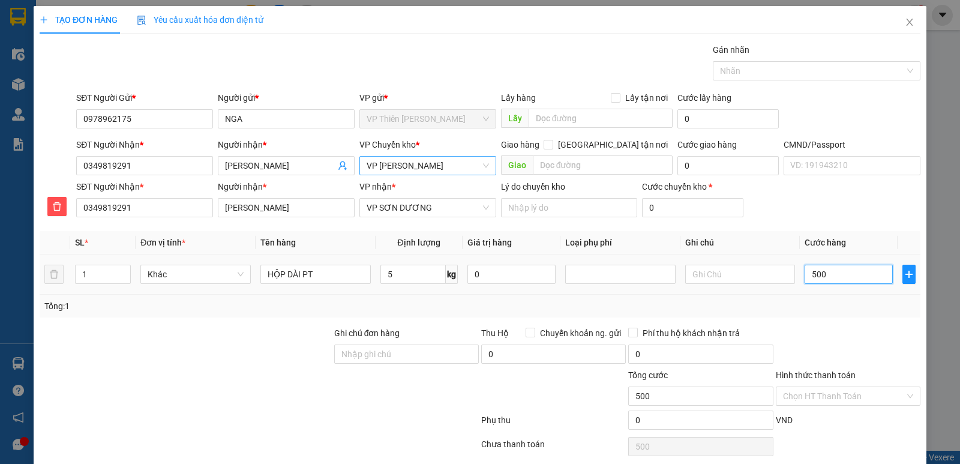
type input "5.000"
type input "50.000"
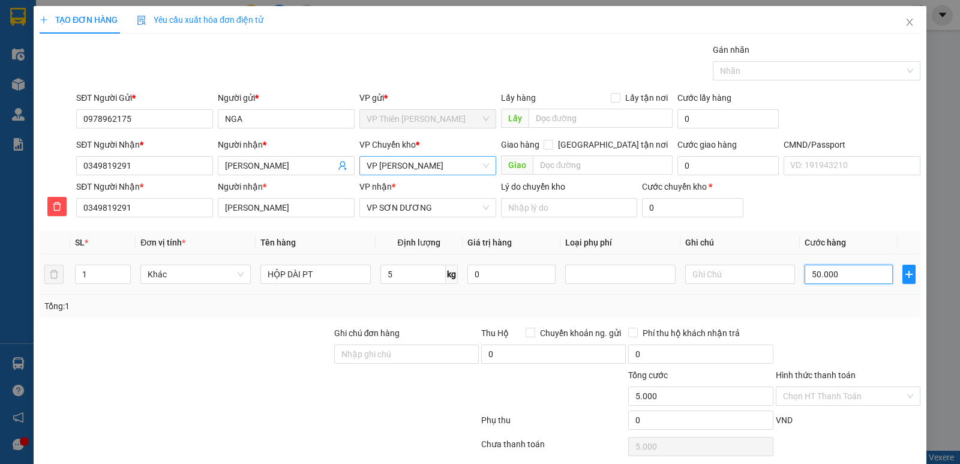
type input "50.000"
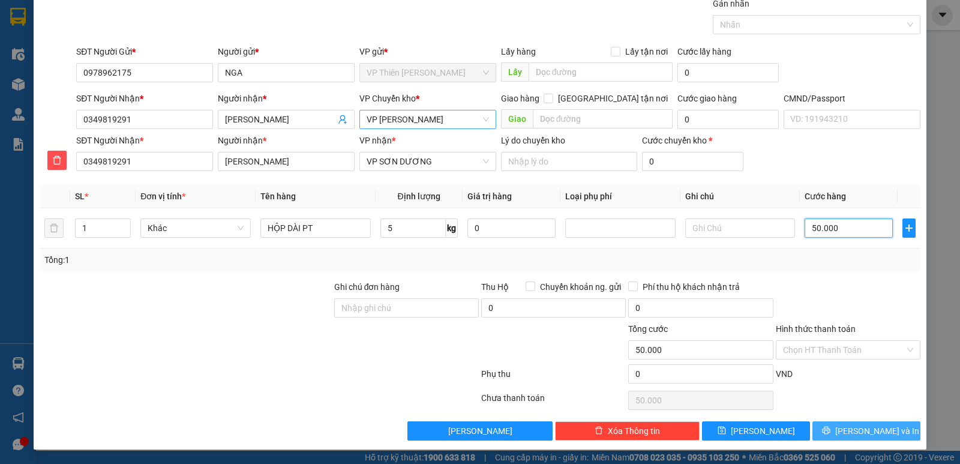
type input "50.000"
click at [857, 430] on span "[PERSON_NAME] và In" at bounding box center [878, 430] width 84 height 13
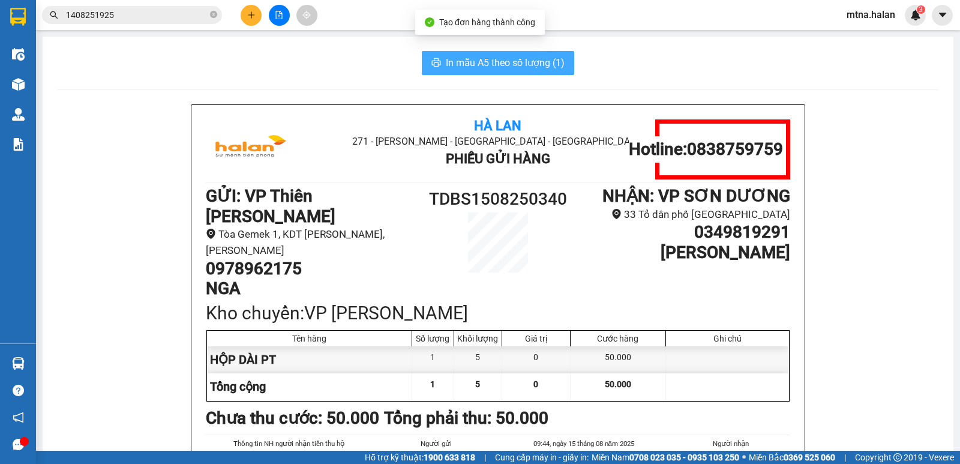
click at [460, 60] on span "In mẫu A5 theo số lượng (1)" at bounding box center [505, 62] width 119 height 15
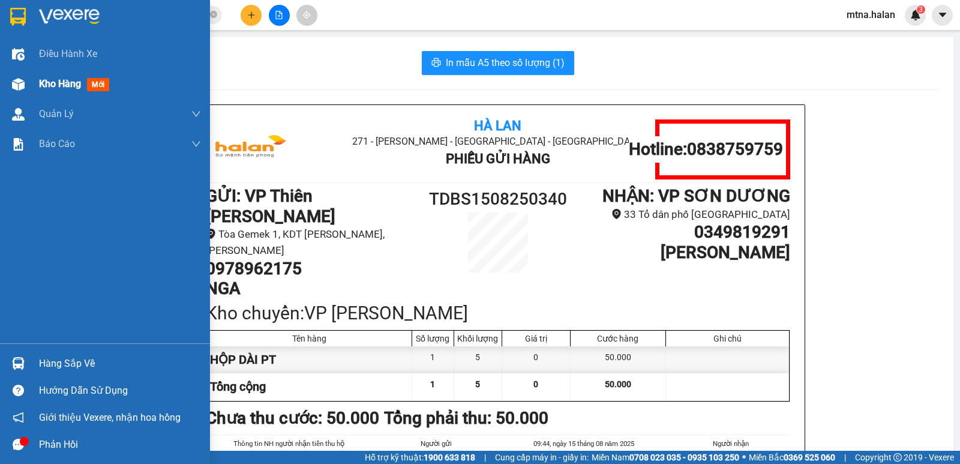
click at [16, 79] on img at bounding box center [18, 84] width 13 height 13
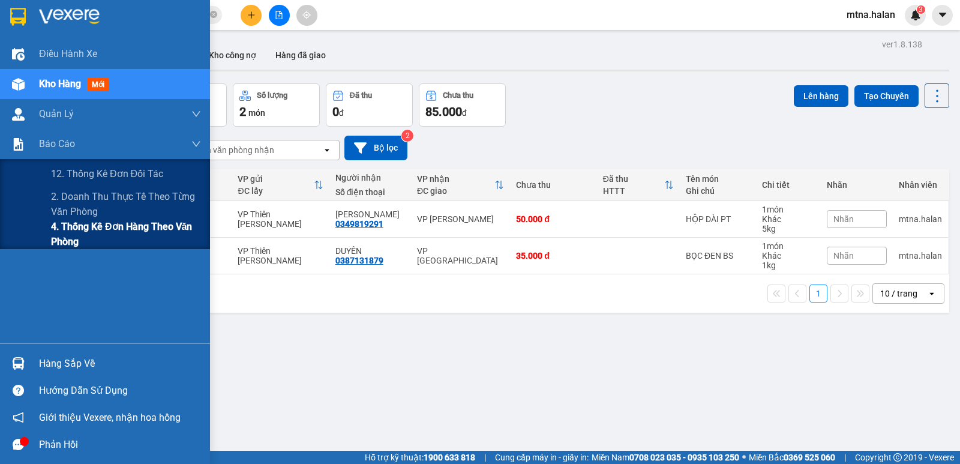
click at [65, 232] on span "4. Thống kê đơn hàng theo văn phòng" at bounding box center [126, 234] width 150 height 30
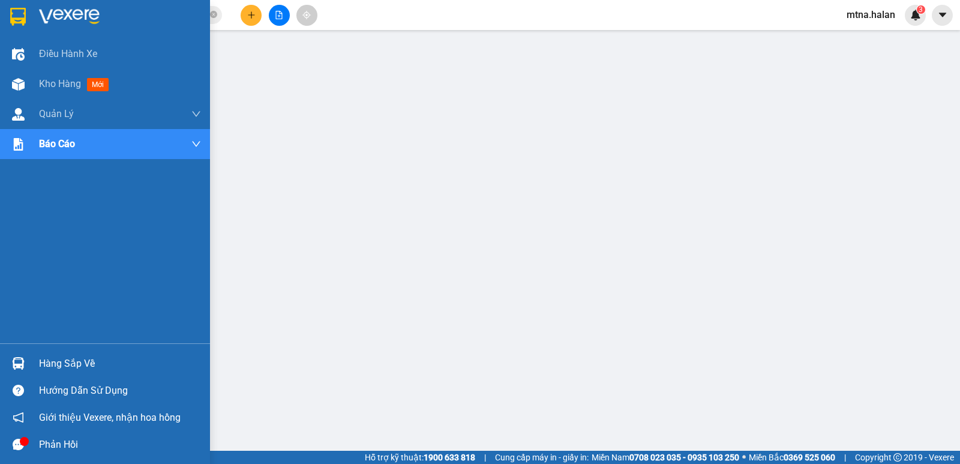
click at [16, 366] on img at bounding box center [18, 363] width 13 height 13
click at [23, 363] on img at bounding box center [18, 363] width 13 height 13
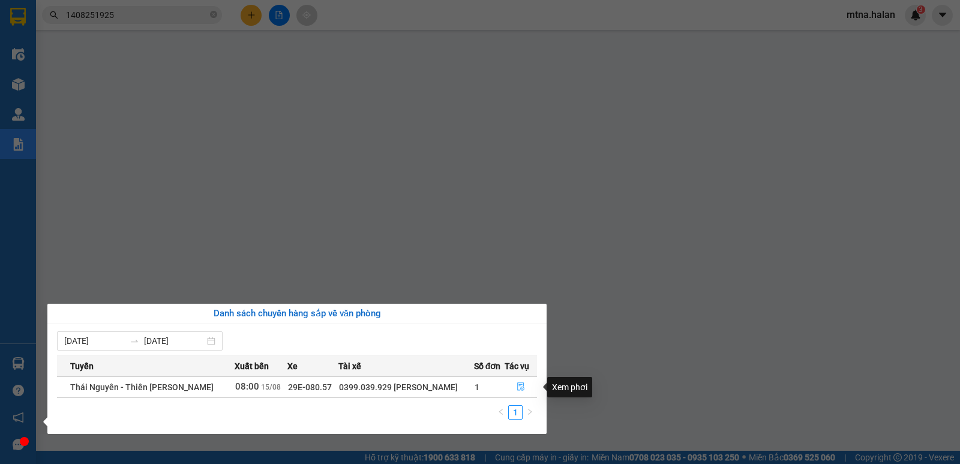
click at [523, 382] on icon "file-done" at bounding box center [521, 386] width 8 height 8
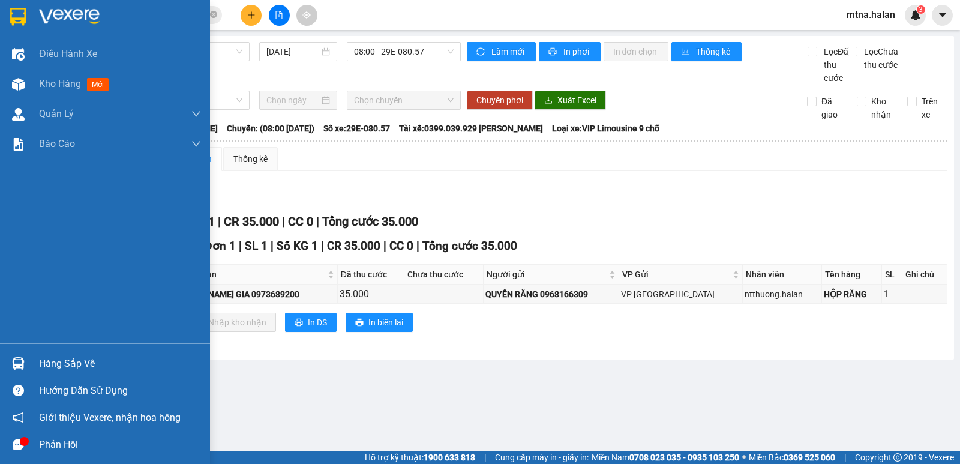
click at [19, 360] on img at bounding box center [18, 363] width 13 height 13
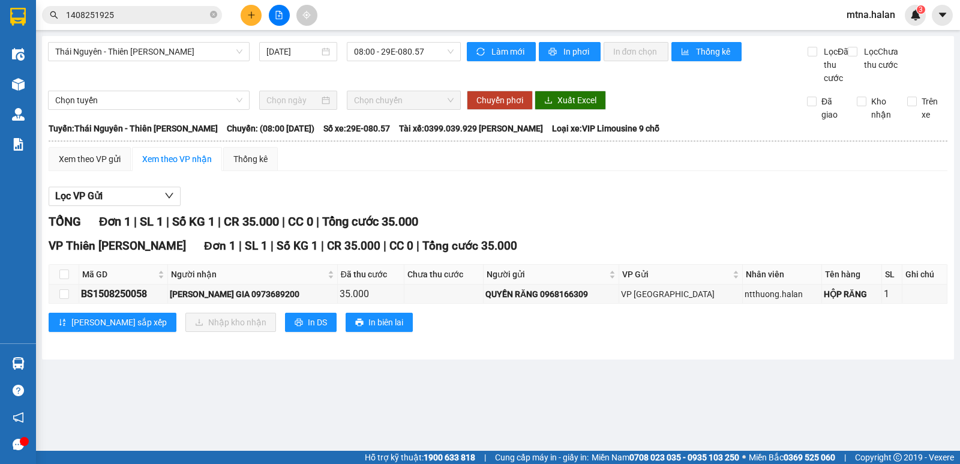
click at [640, 350] on section "Kết quả tìm kiếm ( 1 ) Bộ lọc Mã ĐH Trạng thái Món hàng Thu hộ Tổng cước Chưa c…" at bounding box center [480, 232] width 960 height 464
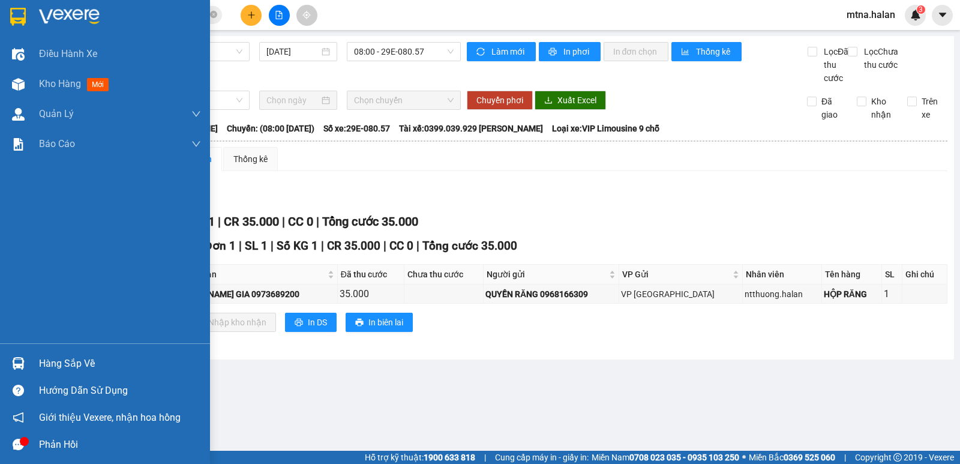
click at [14, 360] on img at bounding box center [18, 363] width 13 height 13
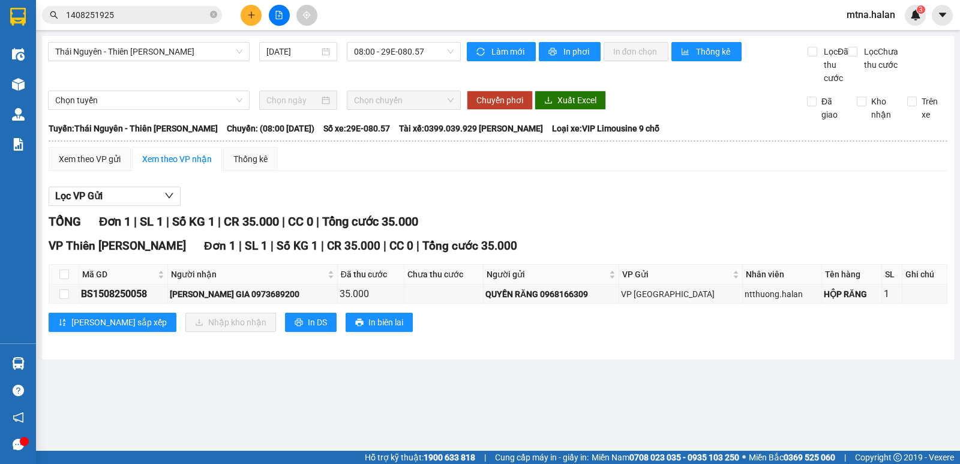
click at [580, 199] on section "Kết quả tìm kiếm ( 1 ) Bộ lọc Mã ĐH Trạng thái Món hàng Thu hộ Tổng cước Chưa c…" at bounding box center [480, 232] width 960 height 464
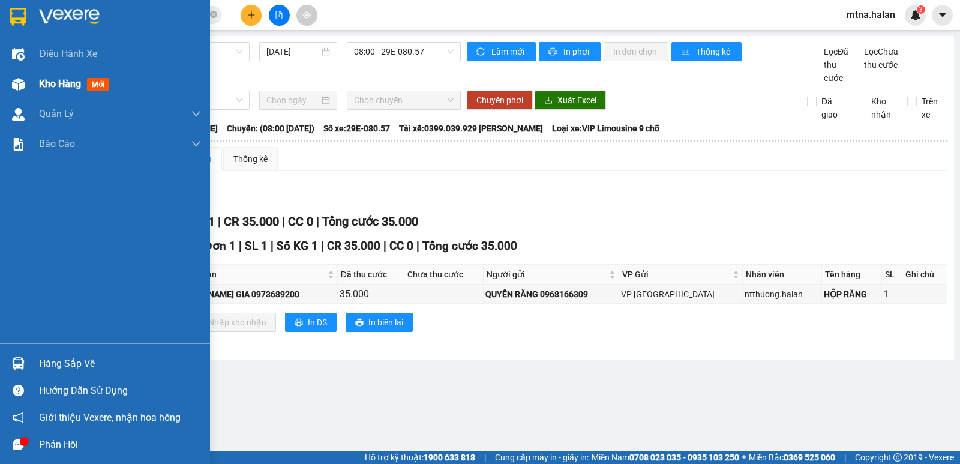
click at [16, 81] on img at bounding box center [18, 84] width 13 height 13
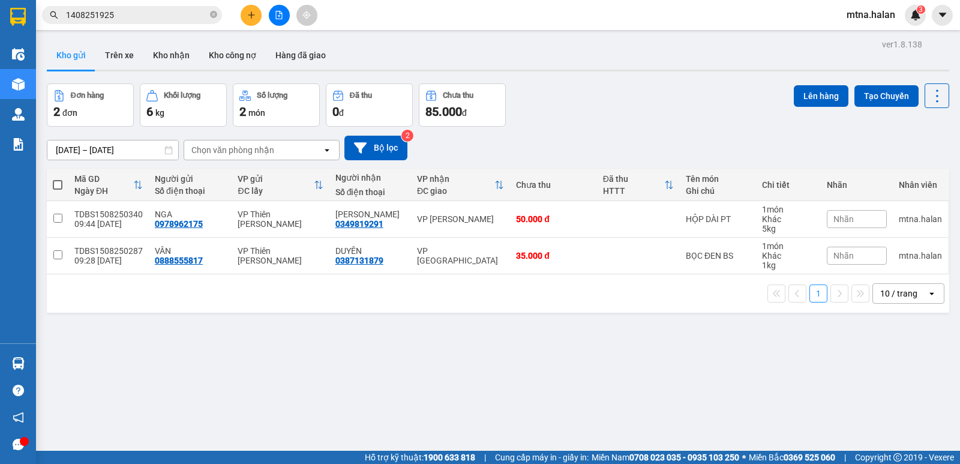
click at [253, 16] on icon "plus" at bounding box center [251, 15] width 8 height 8
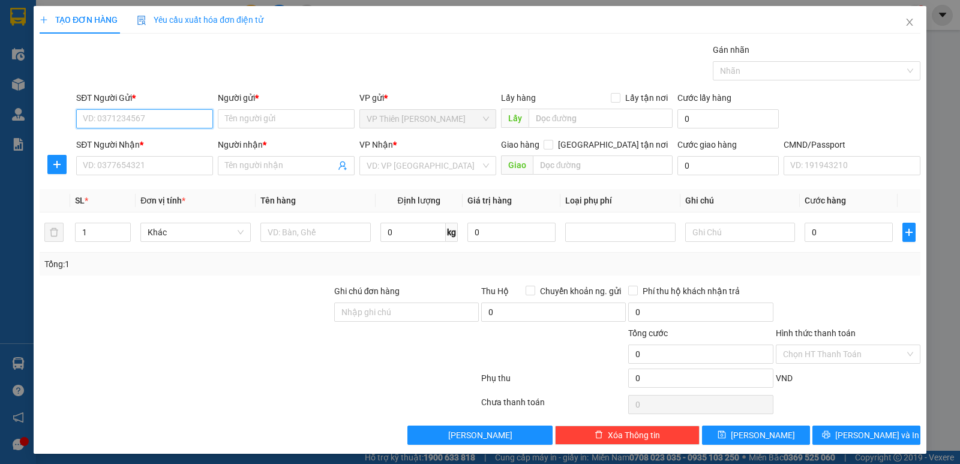
click at [167, 119] on input "SĐT Người Gửi *" at bounding box center [144, 118] width 137 height 19
type input "0344211114"
click at [273, 122] on input "Người gửi *" at bounding box center [286, 118] width 137 height 19
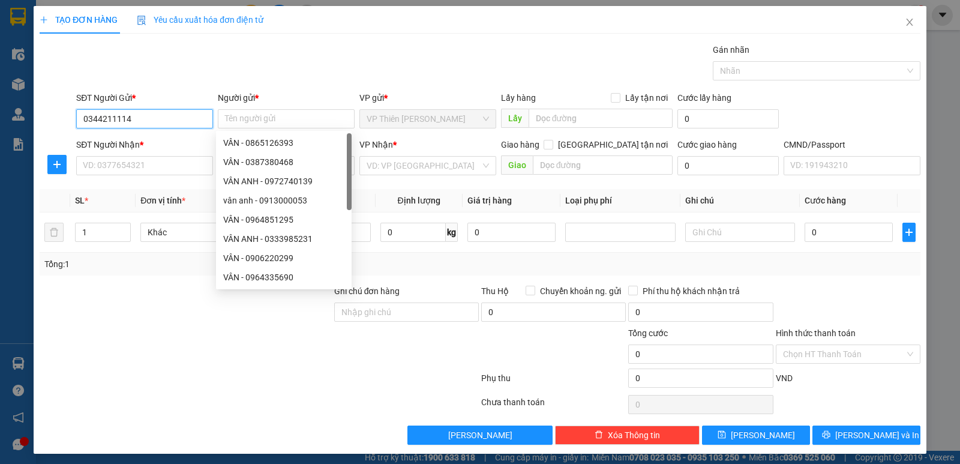
click at [141, 115] on input "0344211114" at bounding box center [144, 118] width 137 height 19
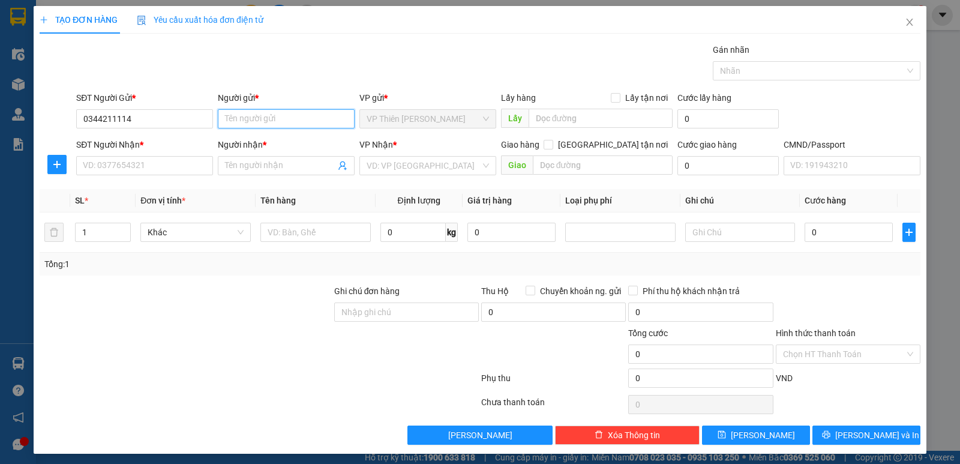
click at [302, 121] on input "Người gửi *" at bounding box center [286, 118] width 137 height 19
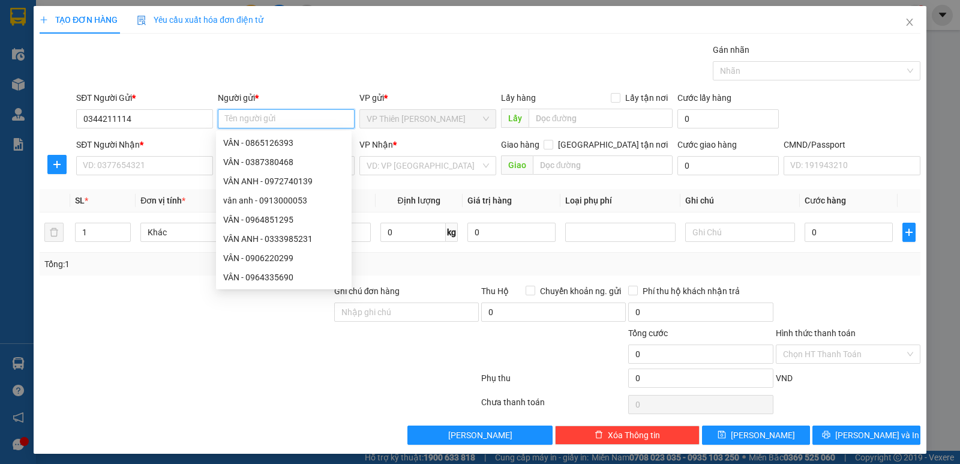
type input "t"
type input "TÙNG"
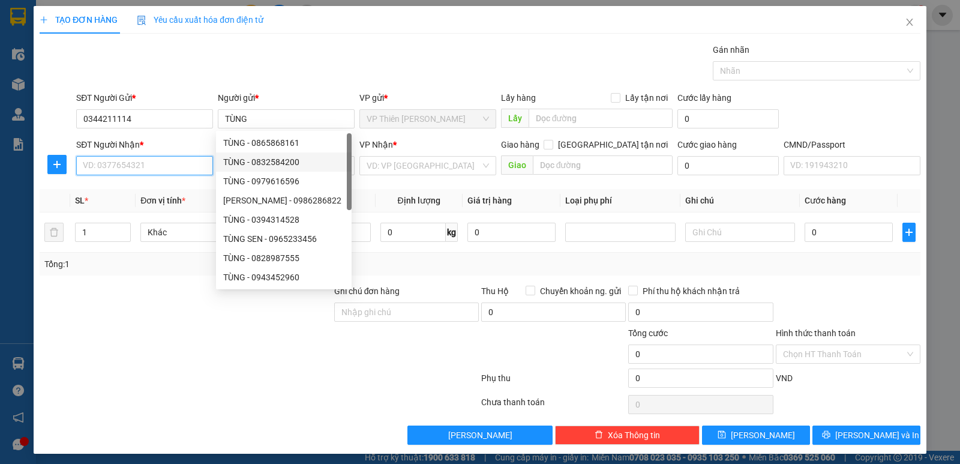
click at [156, 168] on input "SĐT Người Nhận *" at bounding box center [144, 165] width 137 height 19
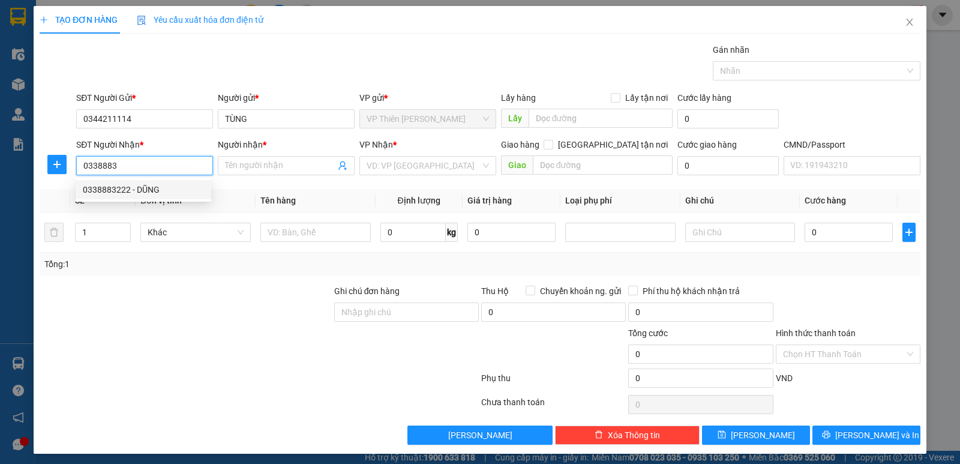
click at [121, 189] on div "0338883222 - DŨNG" at bounding box center [143, 189] width 121 height 13
type input "0338883222"
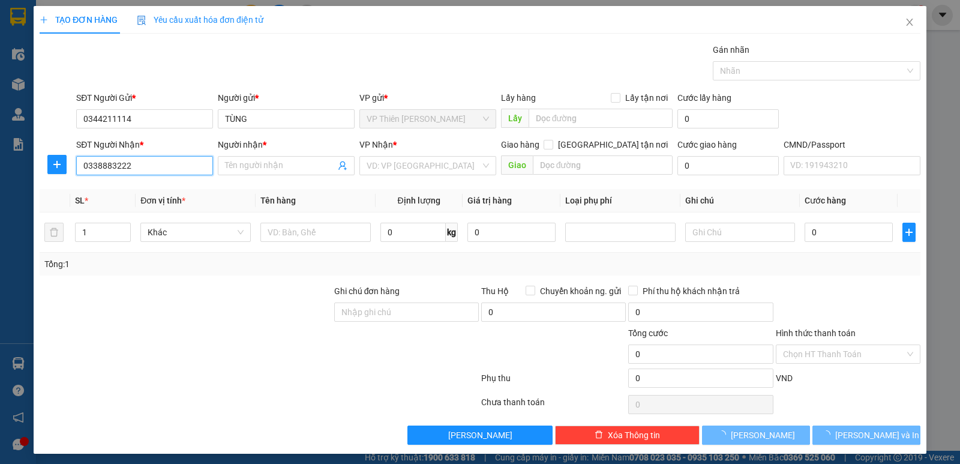
type input "DŨNG"
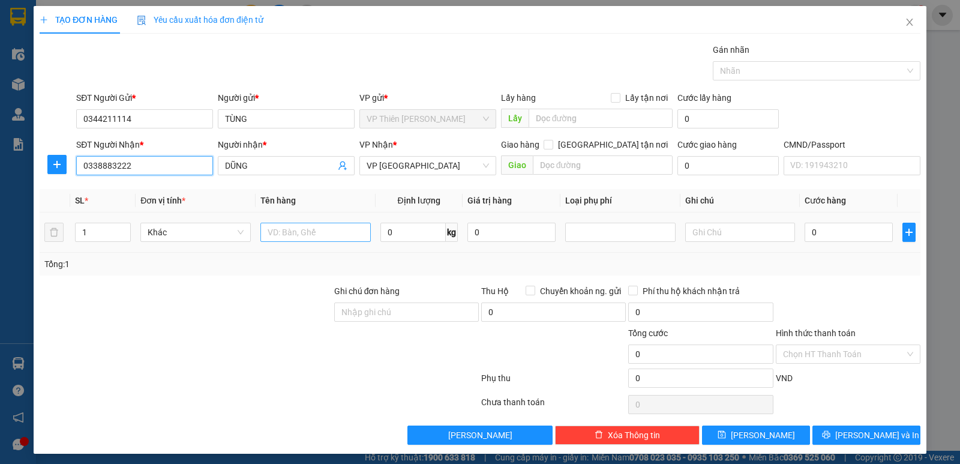
type input "0338883222"
click at [335, 236] on input "text" at bounding box center [316, 232] width 110 height 19
type input "HỘP ĐT"
click at [405, 224] on input "0" at bounding box center [413, 232] width 65 height 19
type input "1"
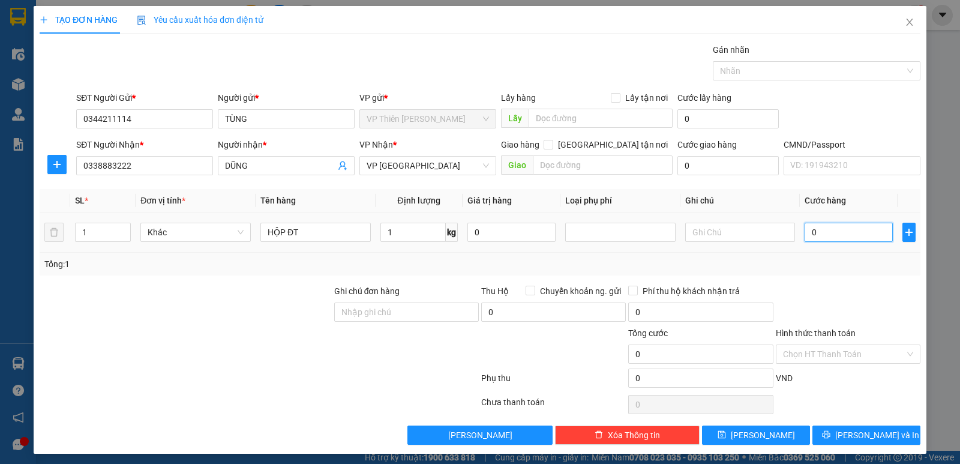
click at [817, 227] on input "0" at bounding box center [849, 232] width 88 height 19
type input "3"
type input "35"
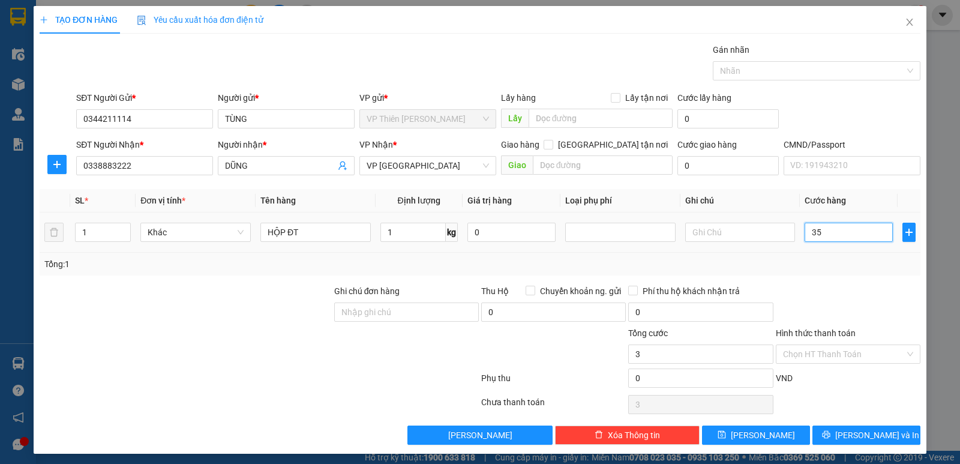
type input "35"
type input "350"
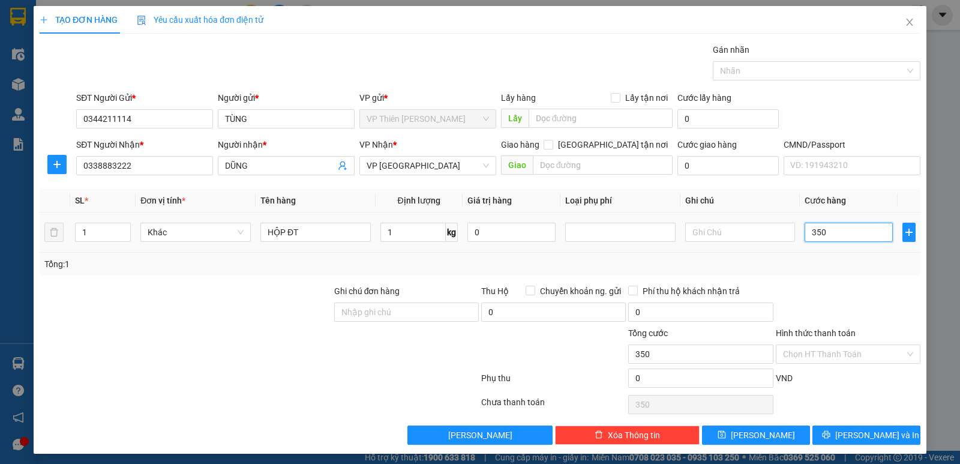
type input "3.500"
type input "35.000"
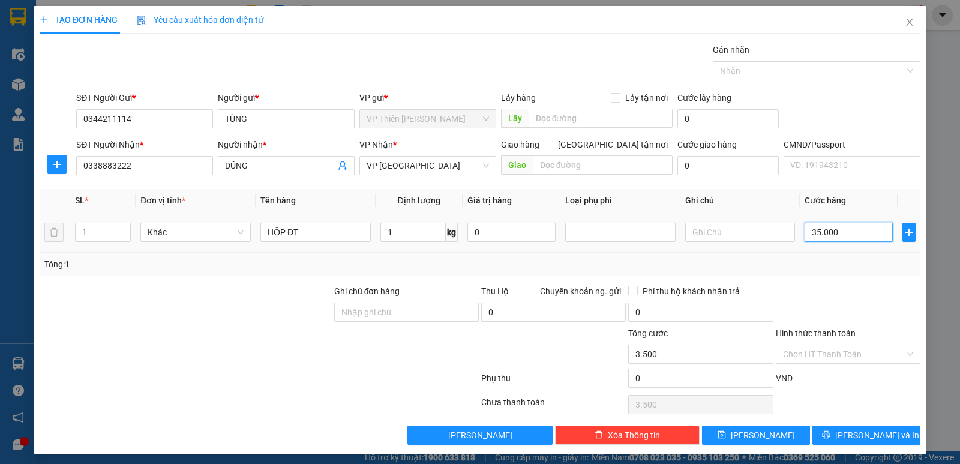
type input "35.000"
click at [830, 436] on icon "printer" at bounding box center [826, 435] width 8 height 8
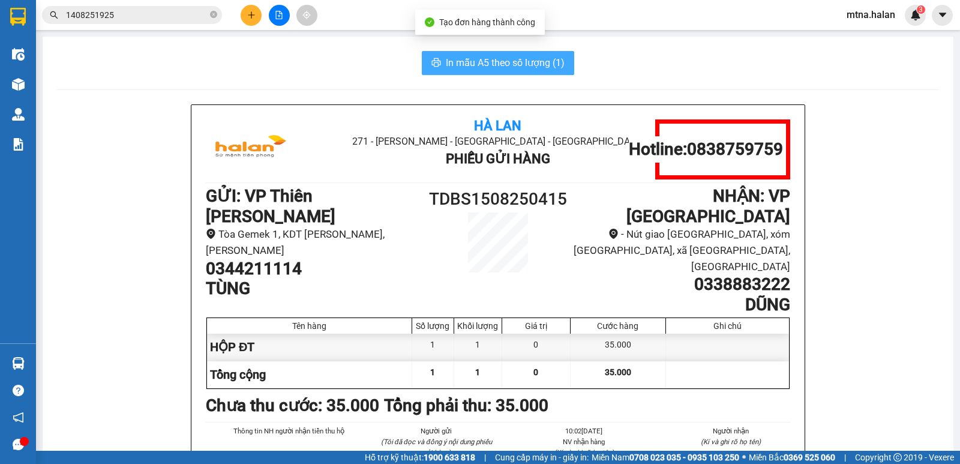
click at [475, 67] on span "In mẫu A5 theo số lượng (1)" at bounding box center [505, 62] width 119 height 15
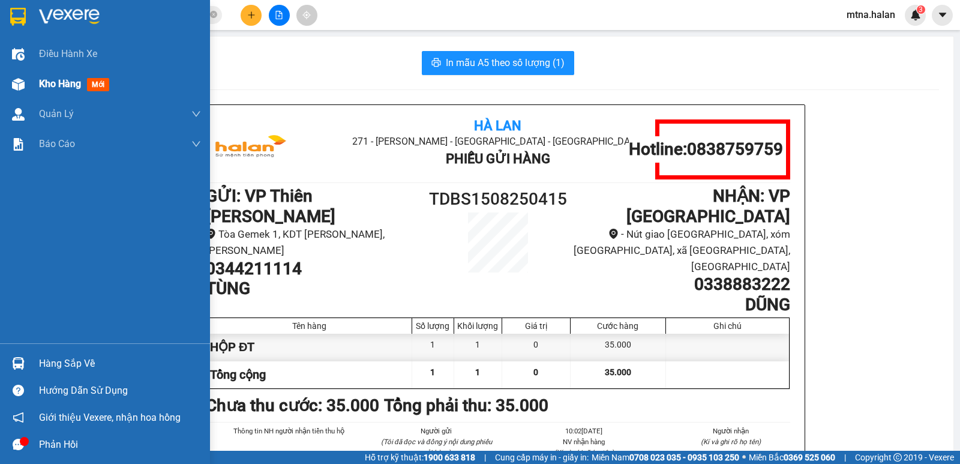
click at [16, 80] on img at bounding box center [18, 84] width 13 height 13
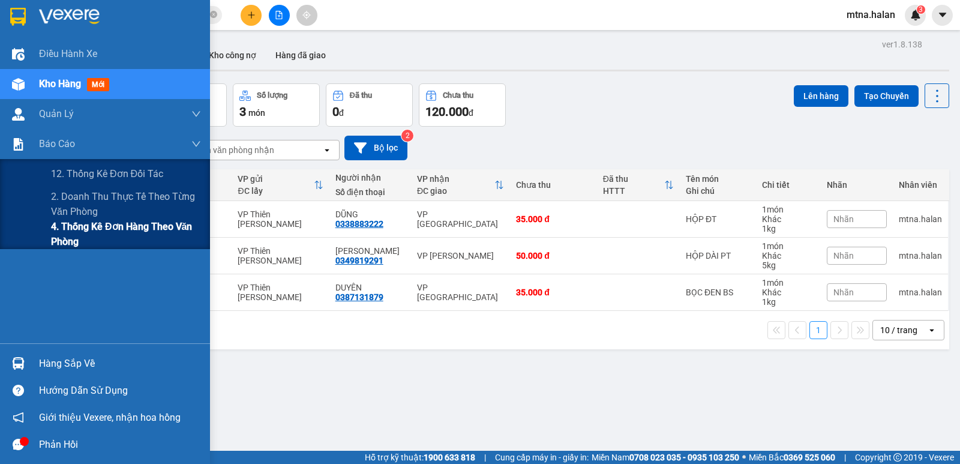
click at [68, 234] on span "4. Thống kê đơn hàng theo văn phòng" at bounding box center [126, 234] width 150 height 30
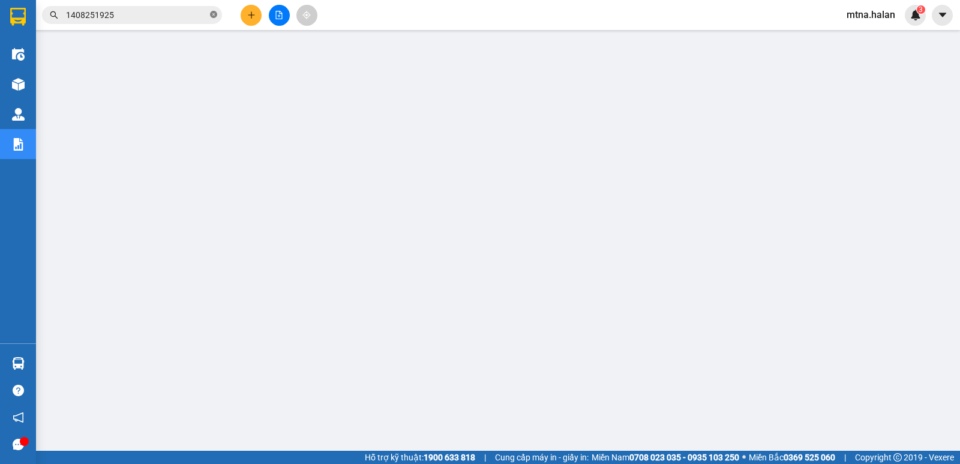
click at [214, 11] on span at bounding box center [213, 15] width 7 height 11
click at [187, 14] on input "text" at bounding box center [137, 14] width 142 height 13
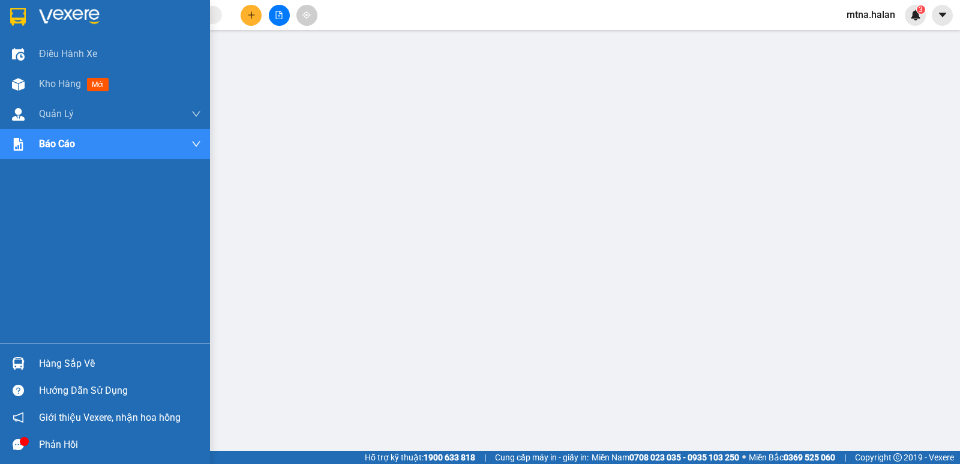
click at [15, 363] on img at bounding box center [18, 363] width 13 height 13
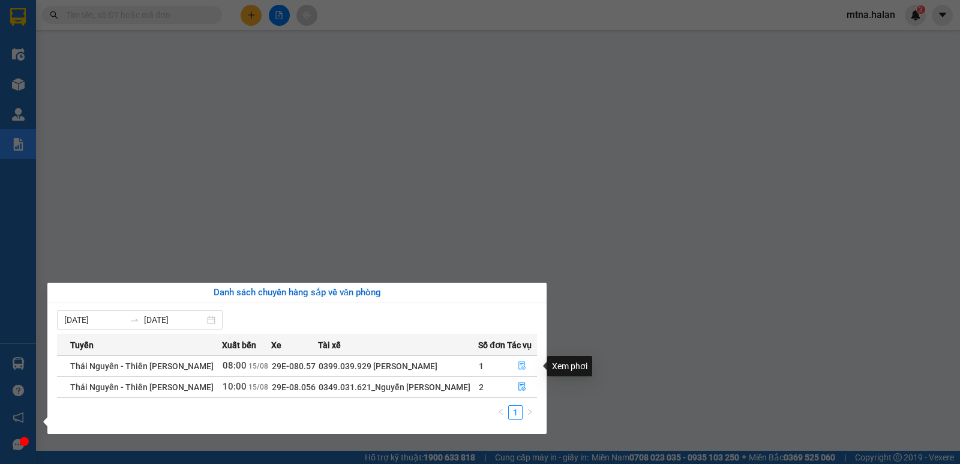
click at [521, 361] on icon "file-done" at bounding box center [522, 365] width 8 height 8
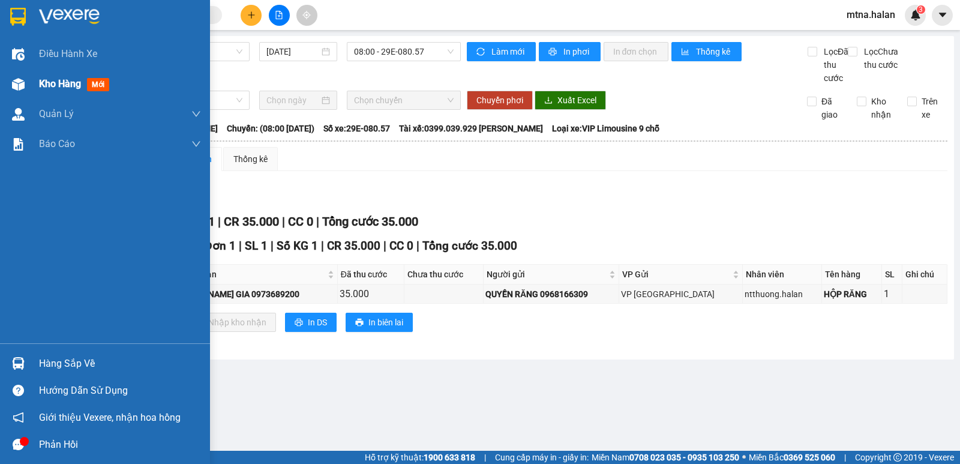
click at [17, 85] on img at bounding box center [18, 84] width 13 height 13
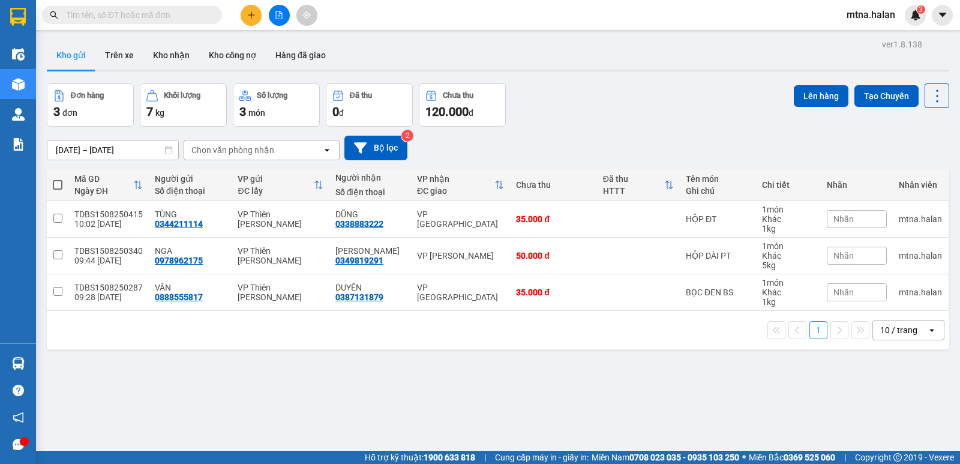
click at [179, 11] on input "text" at bounding box center [137, 14] width 142 height 13
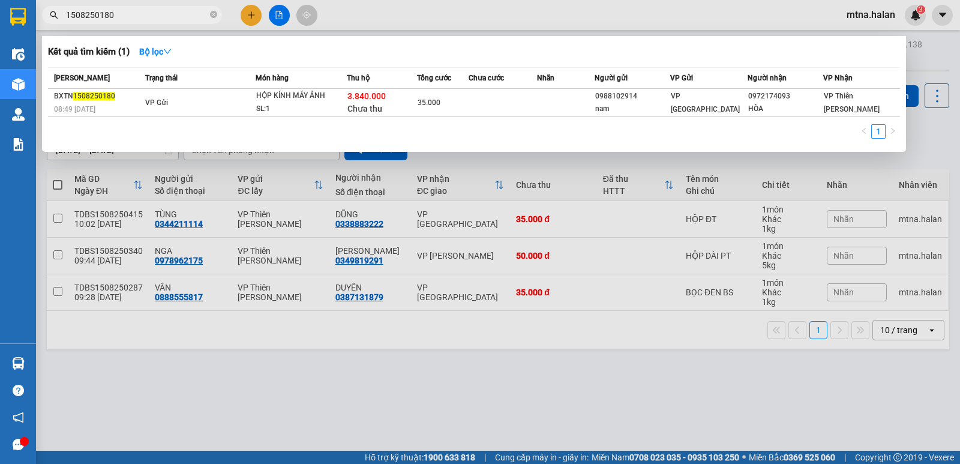
type input "1508250180"
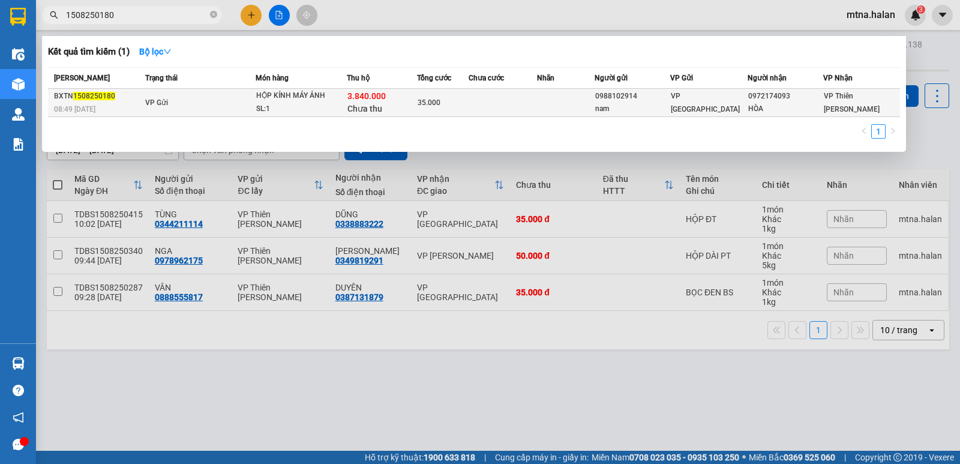
click at [483, 103] on td at bounding box center [503, 103] width 68 height 28
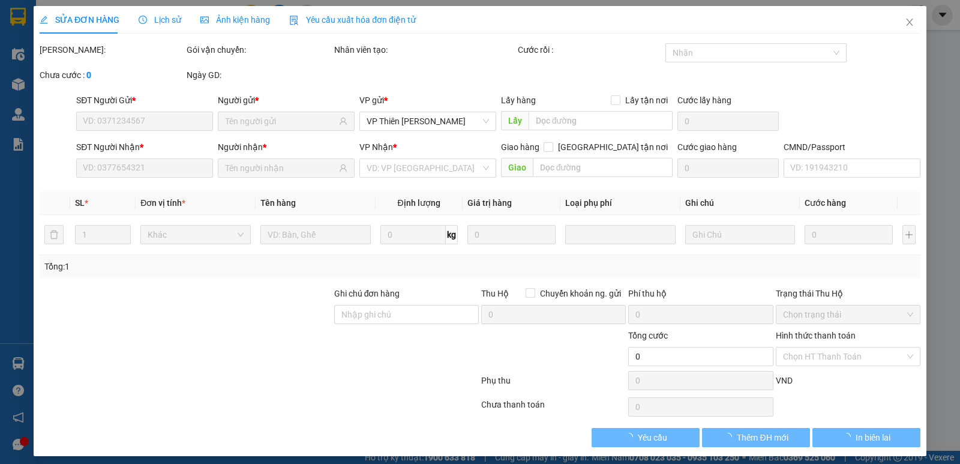
type input "0988102914"
type input "nam"
type input "0972174093"
type input "HÒA"
checkbox input "true"
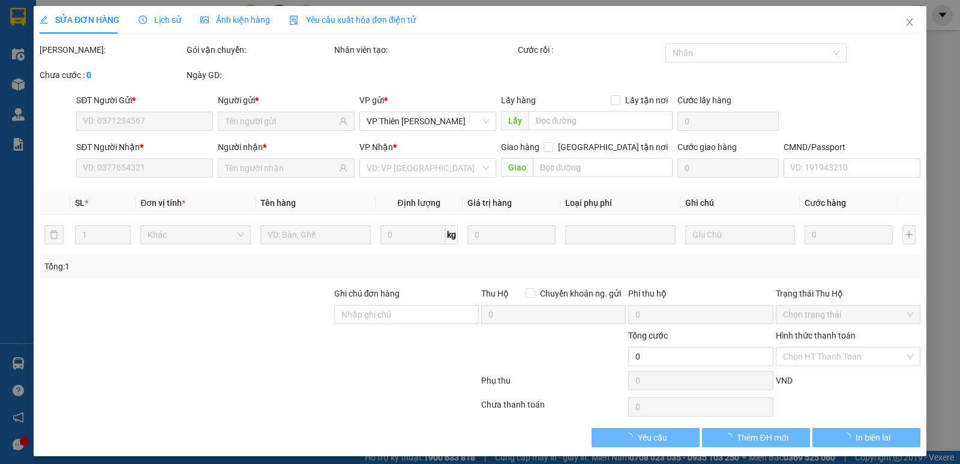
type input "3.840.000"
type input "40.000"
type input "35.000"
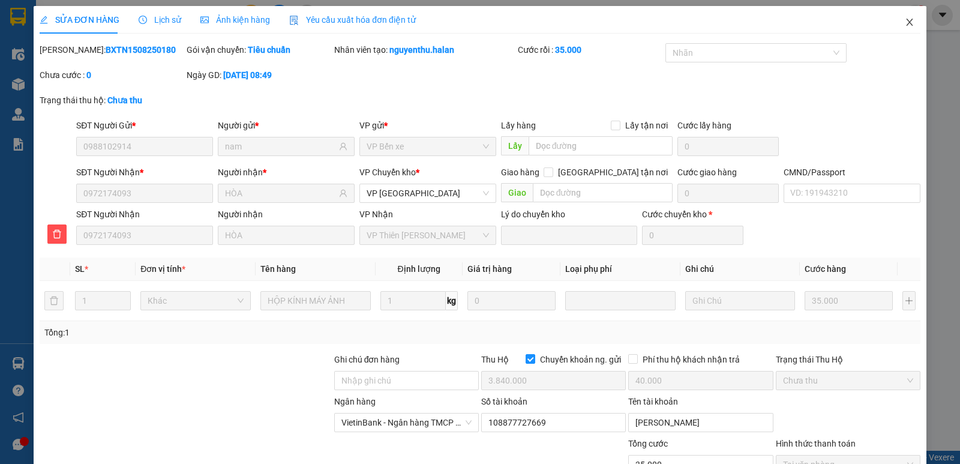
click at [906, 22] on icon "close" at bounding box center [909, 22] width 7 height 7
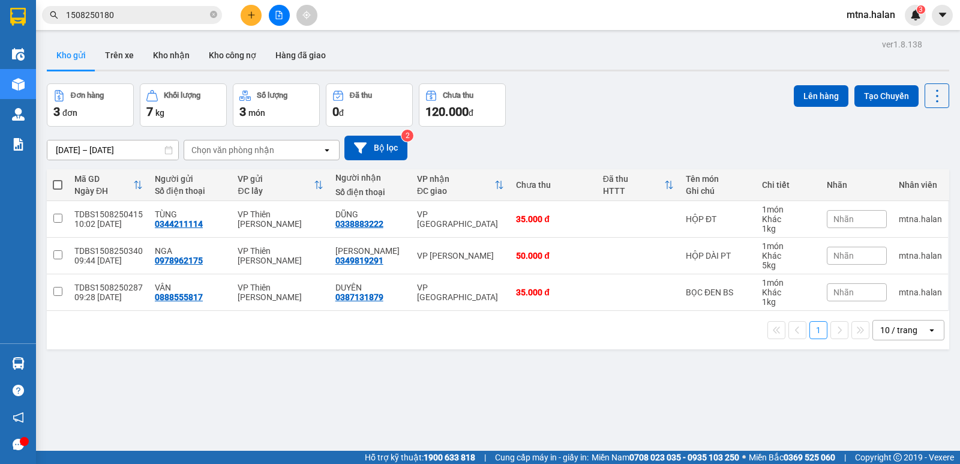
click at [154, 14] on input "1508250180" at bounding box center [137, 14] width 142 height 13
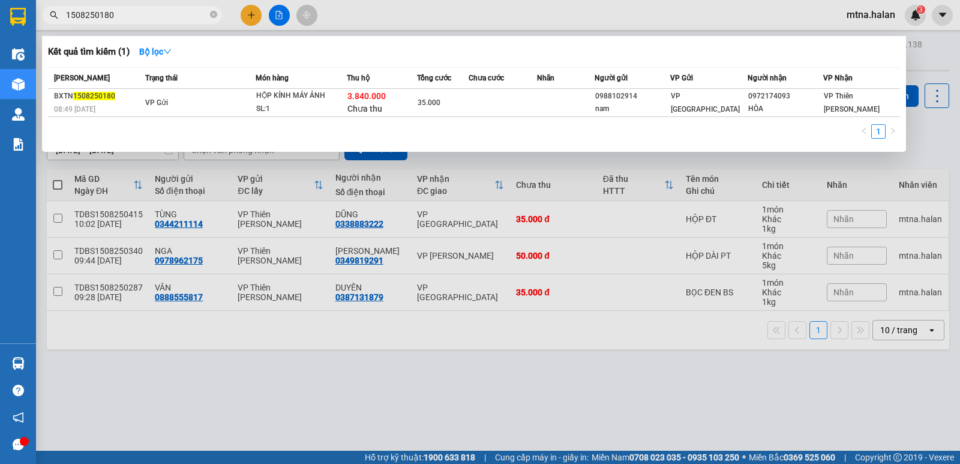
drag, startPoint x: 571, startPoint y: 404, endPoint x: 894, endPoint y: 166, distance: 401.8
click at [588, 400] on div at bounding box center [480, 232] width 960 height 464
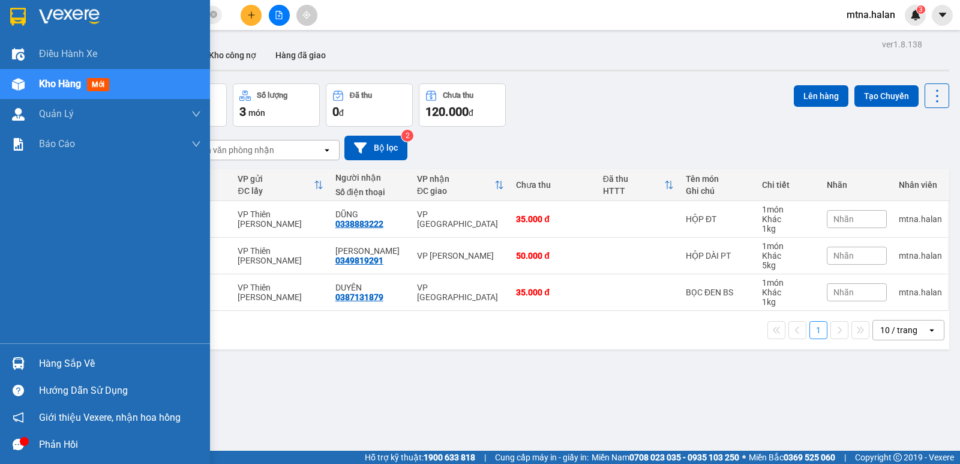
click at [12, 80] on img at bounding box center [18, 84] width 13 height 13
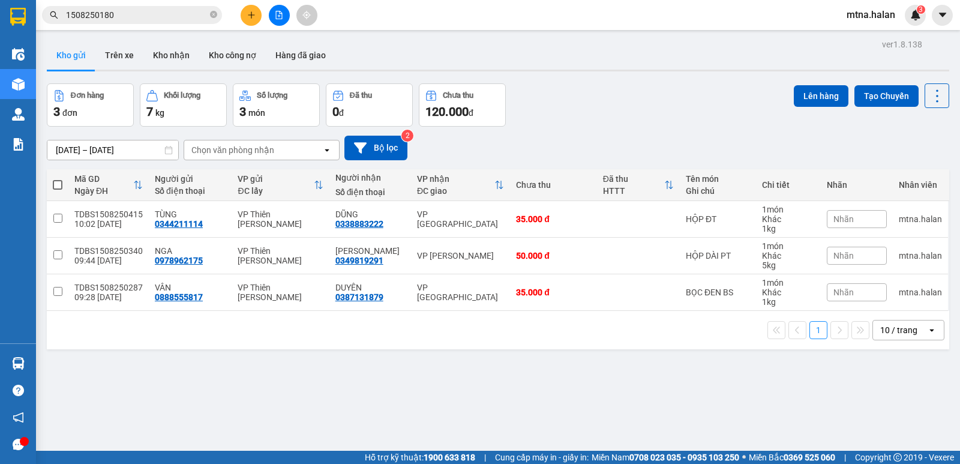
click at [406, 376] on div "ver 1.8.138 Kho gửi Trên xe Kho nhận Kho công nợ Hàng đã giao Đơn hàng 3 đơn Kh…" at bounding box center [498, 268] width 912 height 464
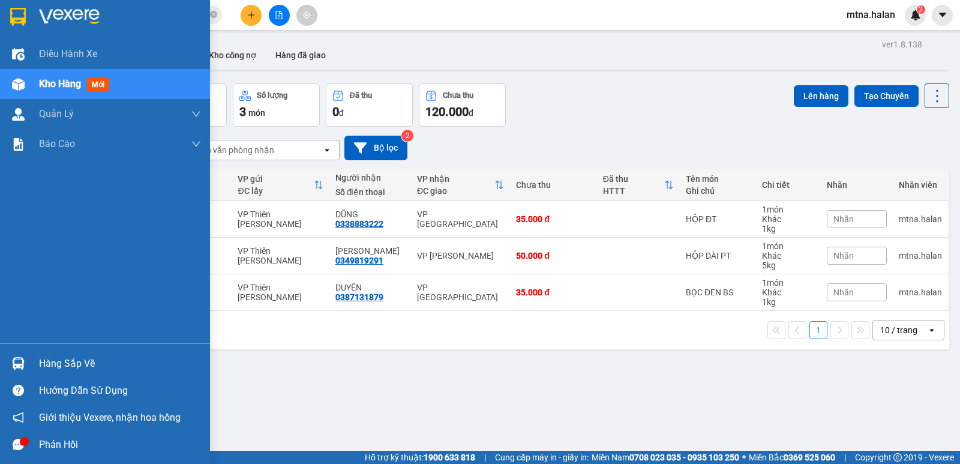
click at [17, 365] on img at bounding box center [18, 363] width 13 height 13
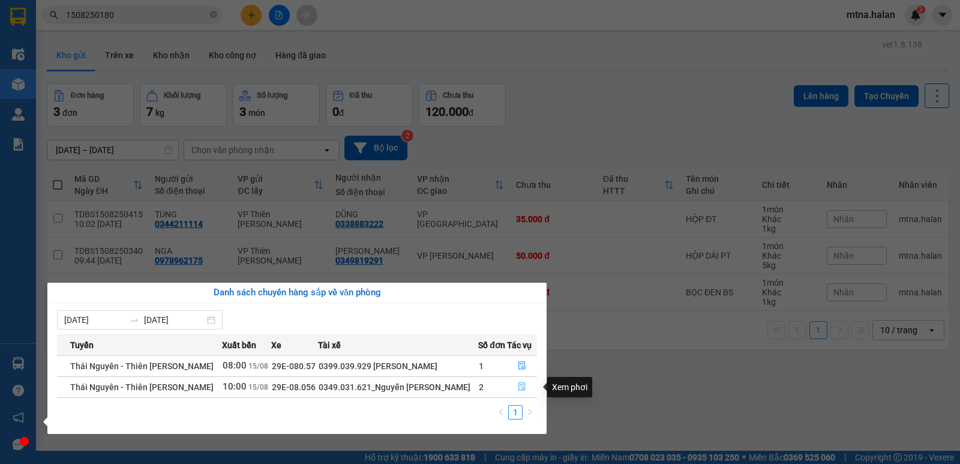
click at [519, 389] on icon "file-done" at bounding box center [522, 386] width 8 height 8
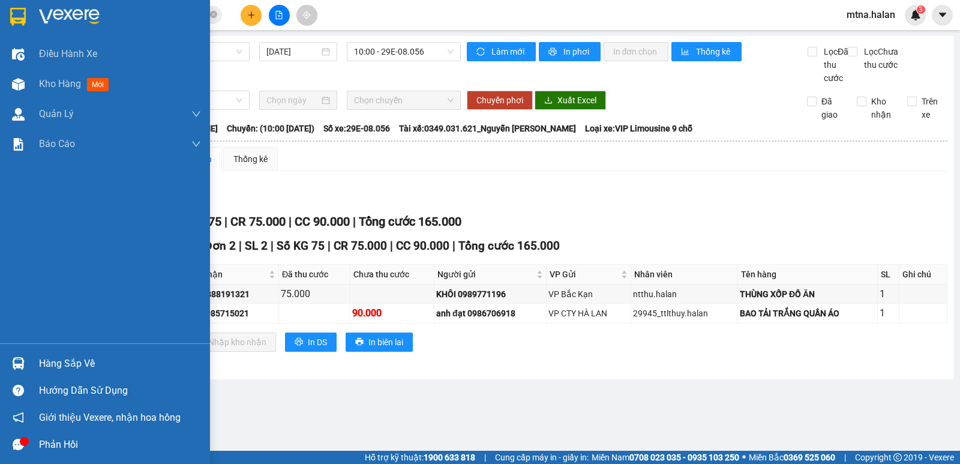
click at [19, 362] on img at bounding box center [18, 363] width 13 height 13
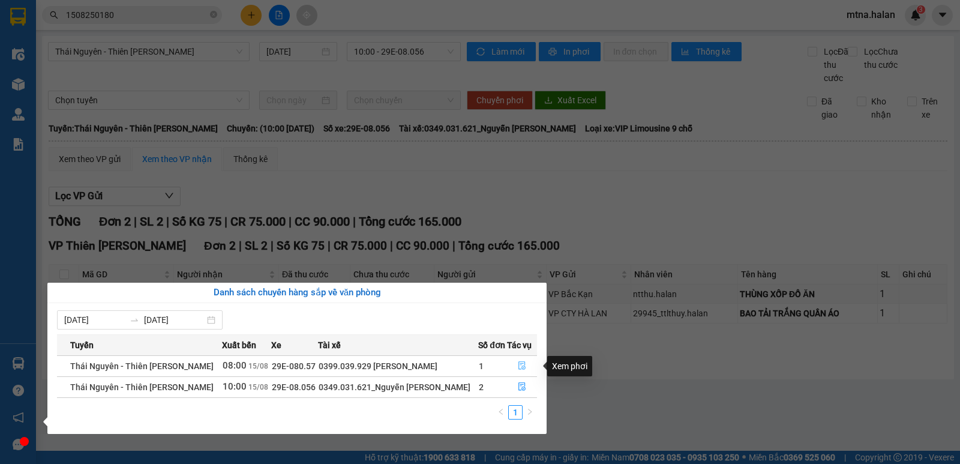
click at [516, 364] on button "button" at bounding box center [522, 366] width 29 height 19
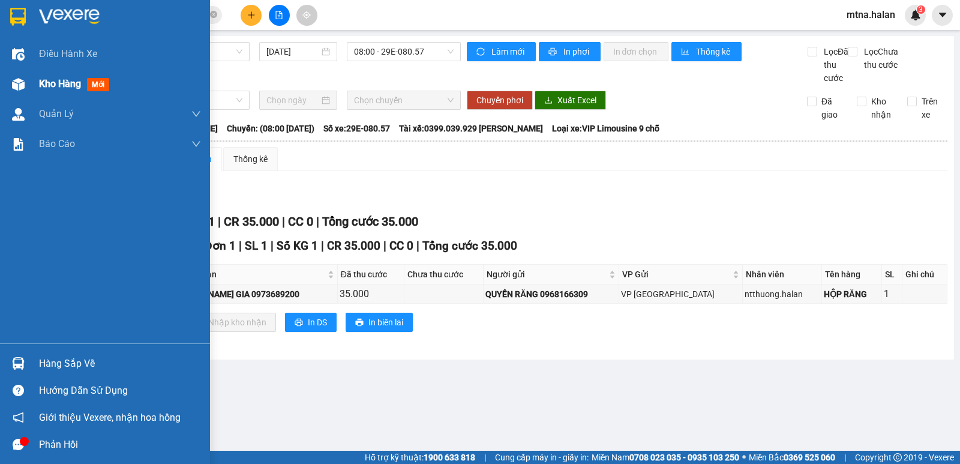
click at [17, 78] on img at bounding box center [18, 84] width 13 height 13
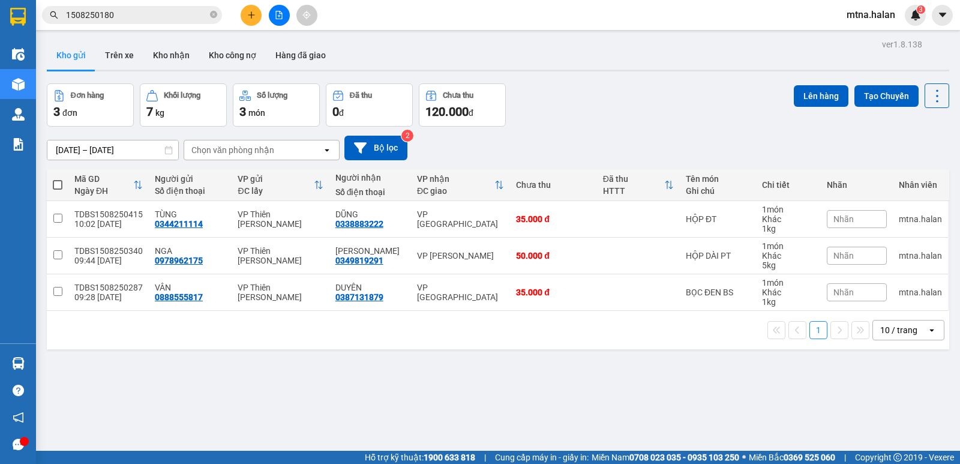
click at [142, 11] on input "1508250180" at bounding box center [137, 14] width 142 height 13
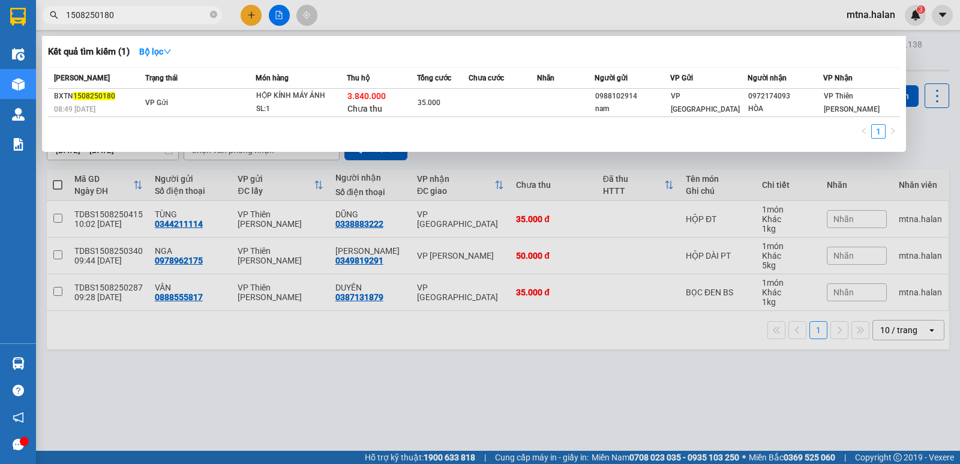
click at [625, 410] on div at bounding box center [480, 232] width 960 height 464
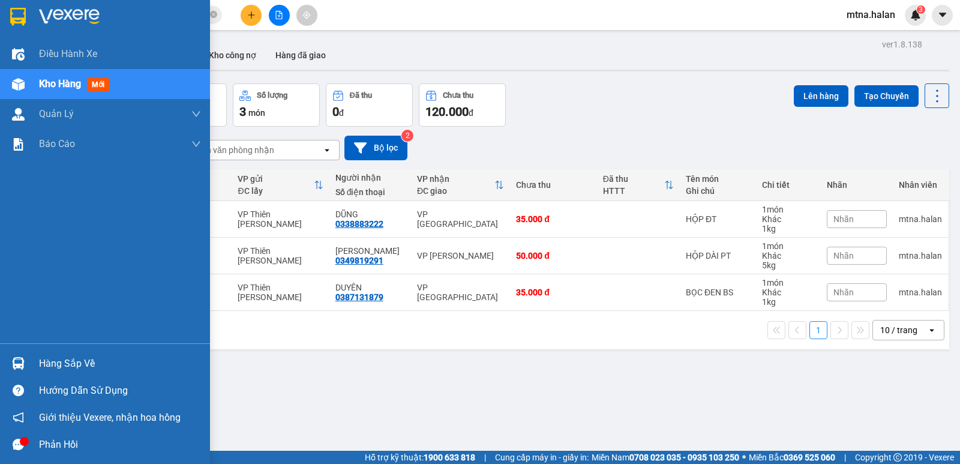
click at [19, 360] on img at bounding box center [18, 363] width 13 height 13
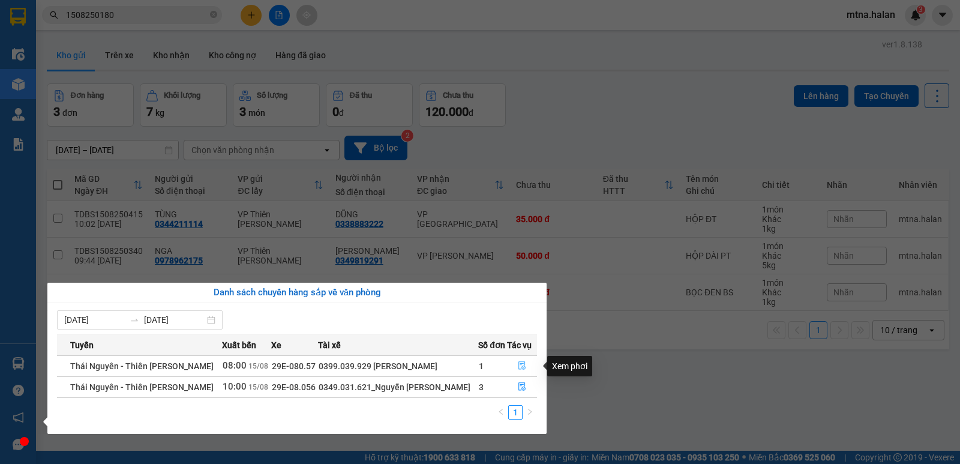
click at [521, 364] on icon "file-done" at bounding box center [522, 366] width 7 height 8
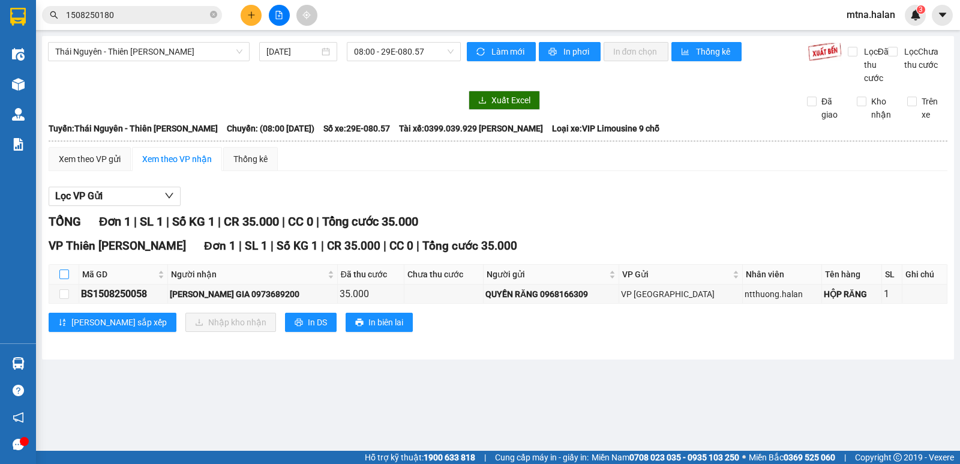
click at [61, 279] on input "checkbox" at bounding box center [64, 275] width 10 height 10
checkbox input "true"
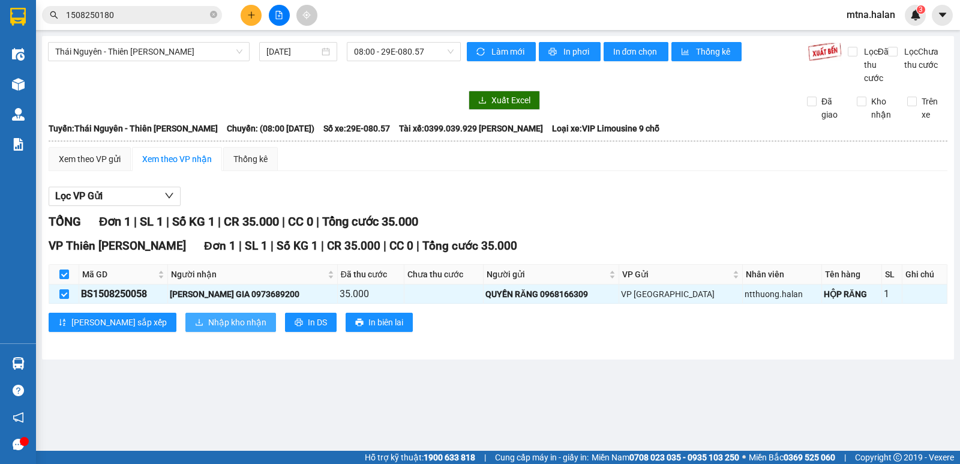
click at [208, 329] on span "Nhập kho nhận" at bounding box center [237, 322] width 58 height 13
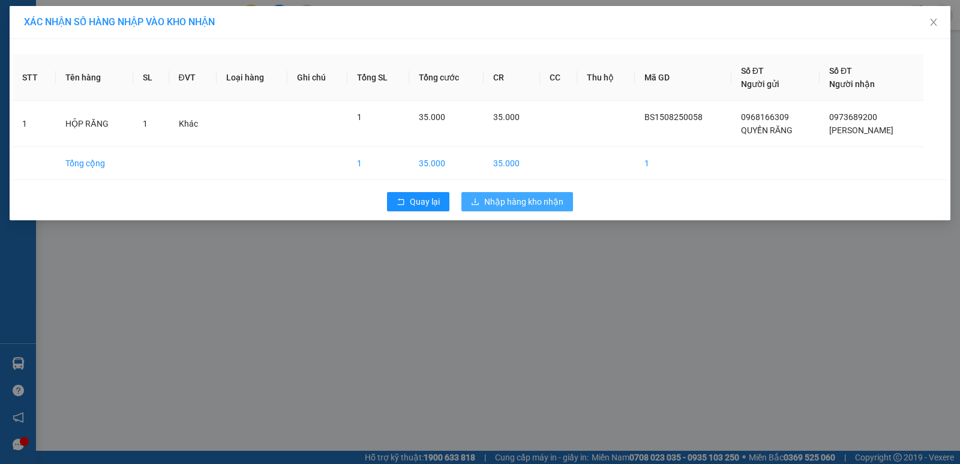
click at [511, 196] on span "Nhập hàng kho nhận" at bounding box center [523, 201] width 79 height 13
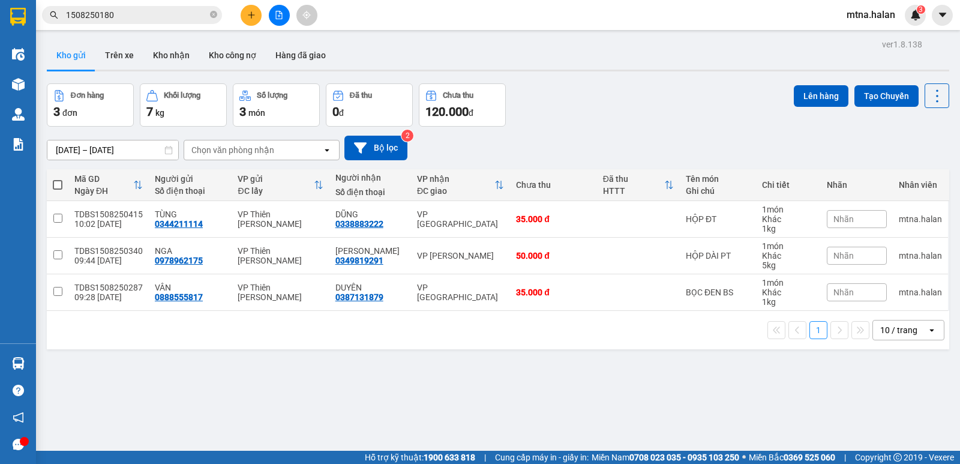
drag, startPoint x: 58, startPoint y: 188, endPoint x: 240, endPoint y: 121, distance: 193.7
click at [61, 188] on span at bounding box center [58, 185] width 10 height 10
click at [58, 179] on input "checkbox" at bounding box center [58, 179] width 0 height 0
checkbox input "true"
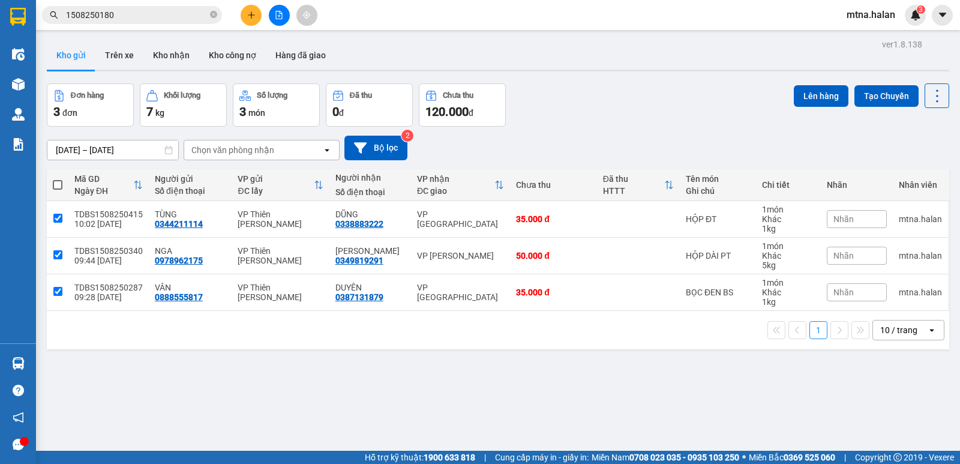
checkbox input "true"
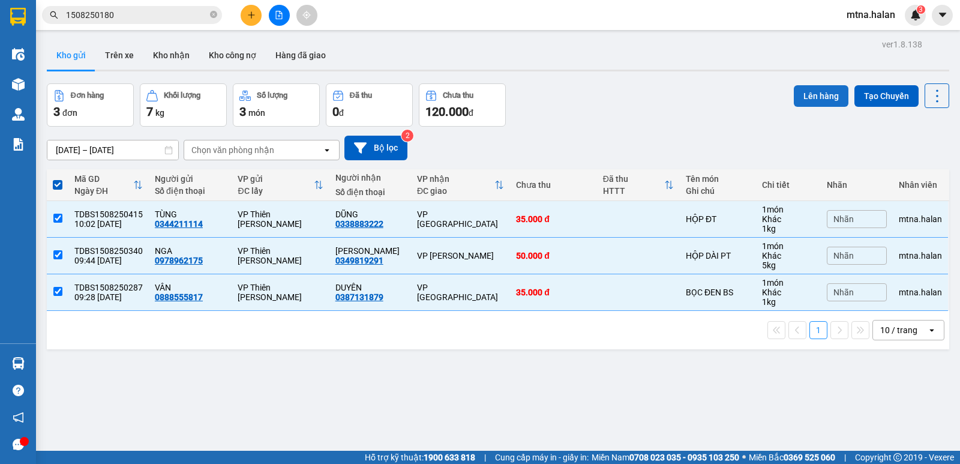
click at [811, 93] on button "Lên hàng" at bounding box center [821, 96] width 55 height 22
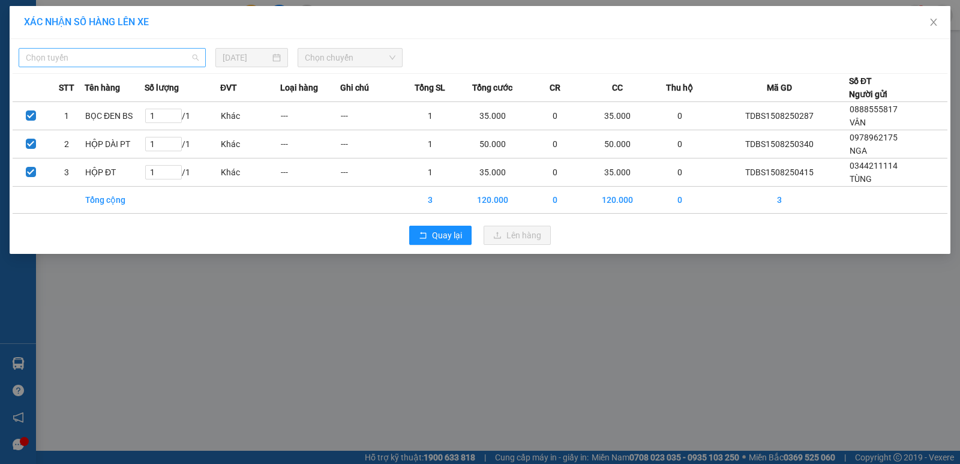
click at [147, 52] on span "Chọn tuyến" at bounding box center [112, 58] width 173 height 18
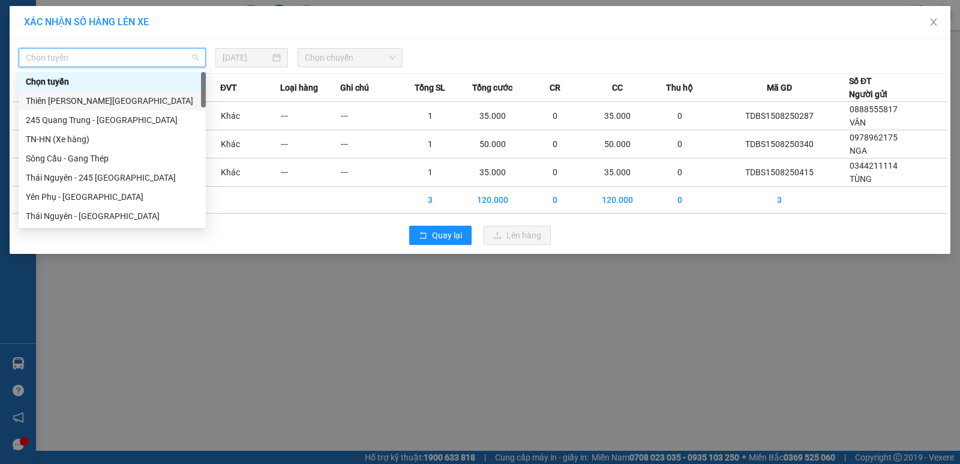
drag, startPoint x: 137, startPoint y: 100, endPoint x: 301, endPoint y: 76, distance: 165.6
click at [137, 100] on div "Thiên [PERSON_NAME][GEOGRAPHIC_DATA]" at bounding box center [112, 100] width 173 height 13
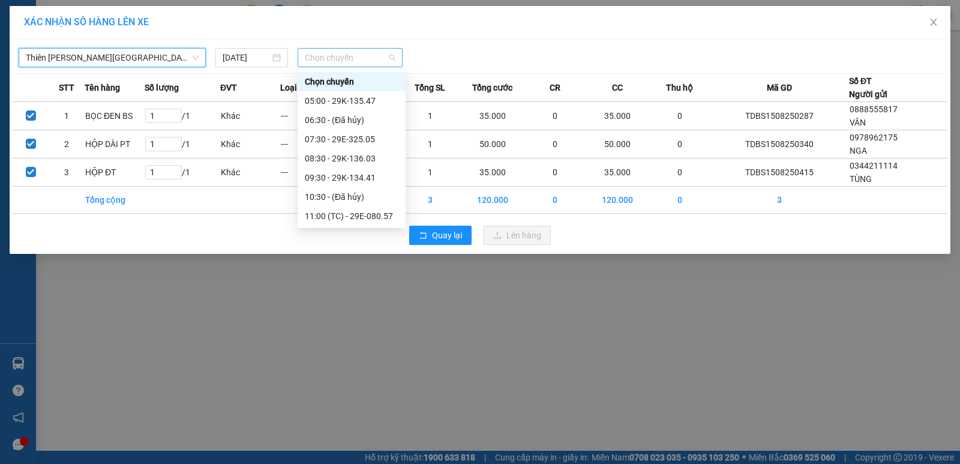
click at [365, 54] on span "Chọn chuyến" at bounding box center [350, 58] width 91 height 18
click at [378, 215] on div "11:00 (TC) - 29E-080.57" at bounding box center [352, 215] width 94 height 13
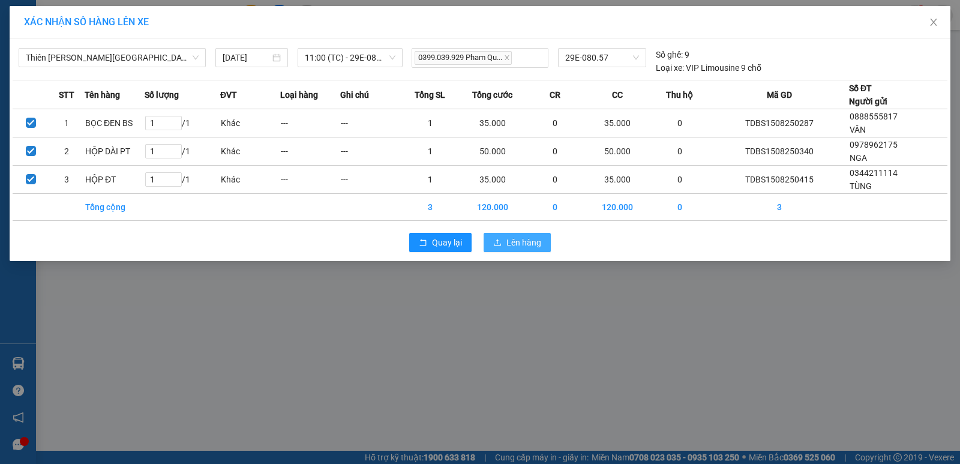
click at [517, 238] on span "Lên hàng" at bounding box center [524, 242] width 35 height 13
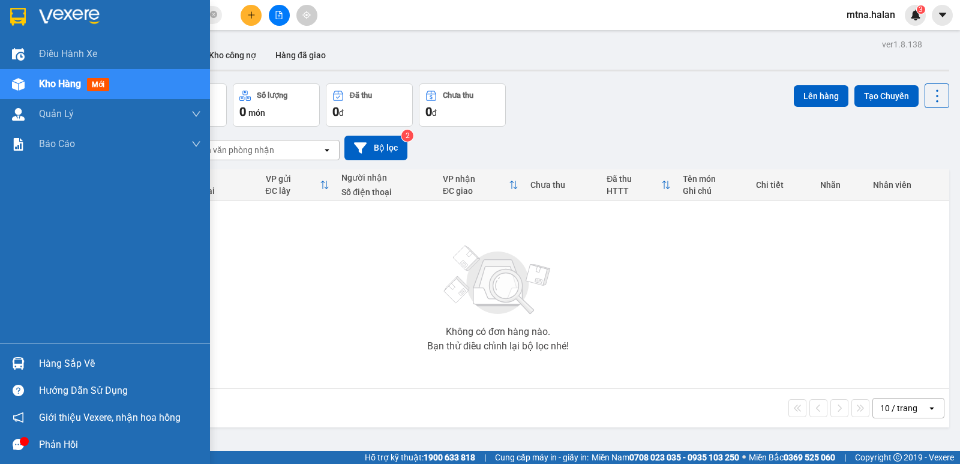
click at [16, 364] on img at bounding box center [18, 363] width 13 height 13
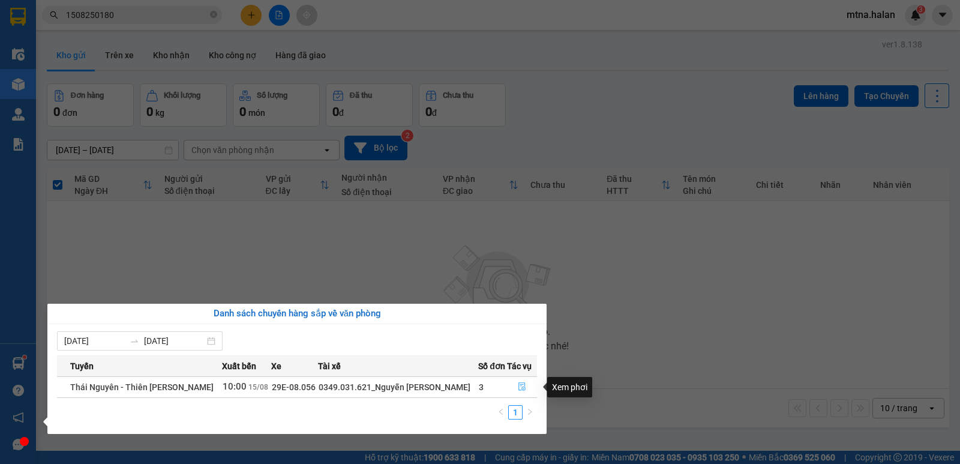
click at [518, 387] on icon "file-done" at bounding box center [522, 386] width 8 height 8
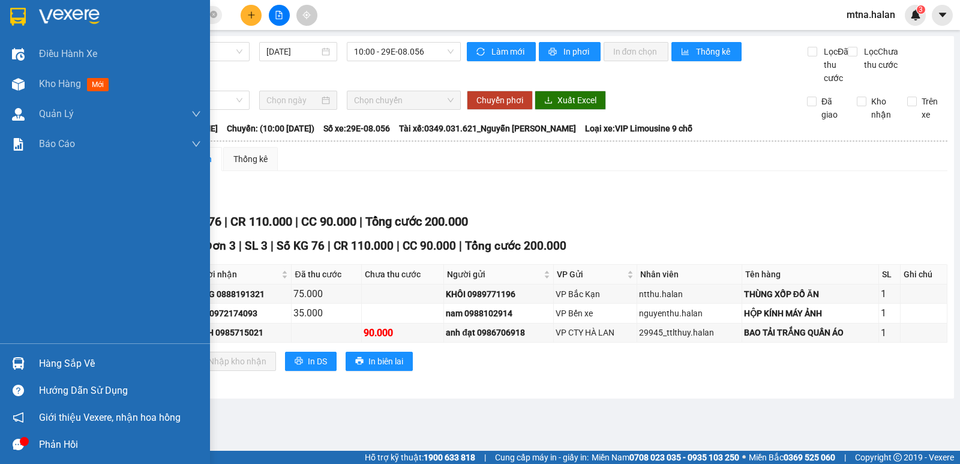
click at [16, 364] on img at bounding box center [18, 363] width 13 height 13
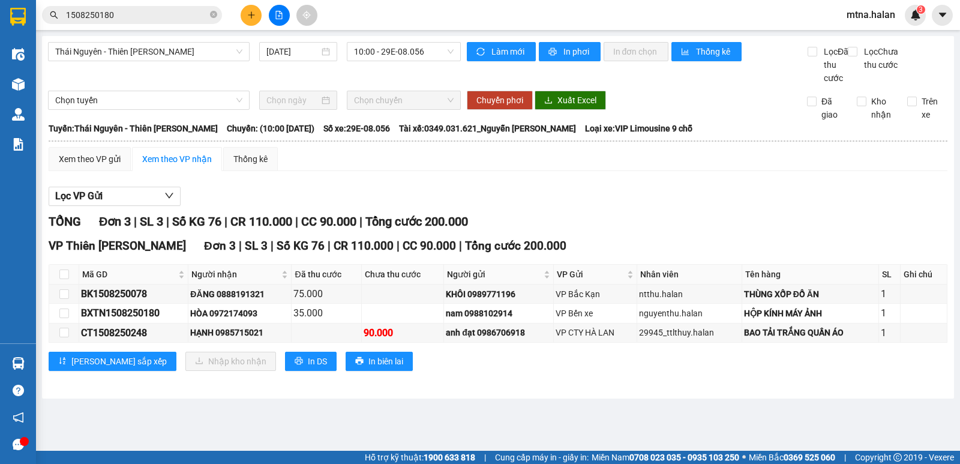
click at [390, 203] on section "Kết quả tìm kiếm ( 1 ) Bộ lọc Mã ĐH Trạng thái Món hàng Thu hộ Tổng cước Chưa c…" at bounding box center [480, 232] width 960 height 464
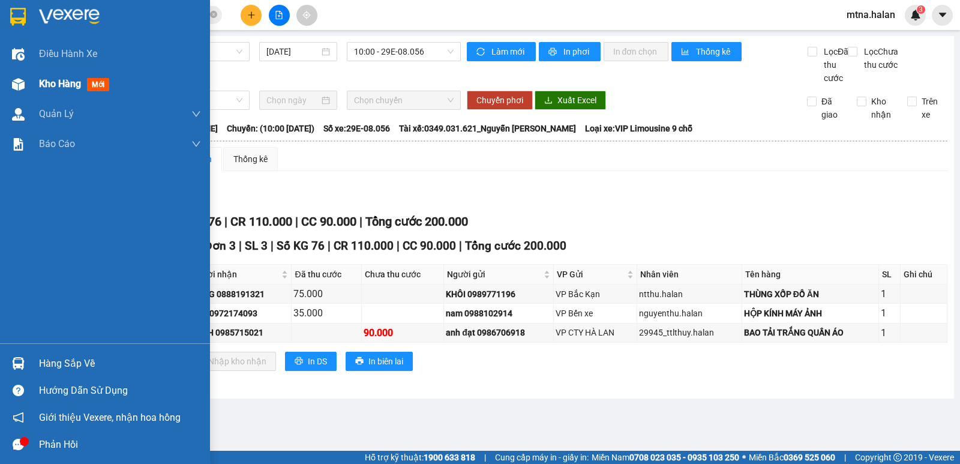
click at [16, 80] on img at bounding box center [18, 84] width 13 height 13
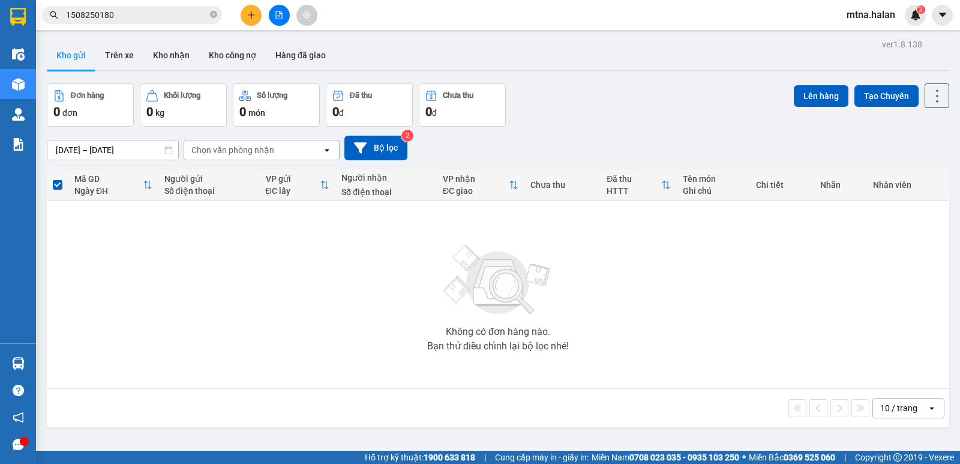
drag, startPoint x: 743, startPoint y: 310, endPoint x: 276, endPoint y: 348, distance: 467.9
click at [276, 348] on div "Không có đơn hàng nào. Bạn thử điều chỉnh lại bộ lọc nhé!" at bounding box center [498, 295] width 891 height 180
drag, startPoint x: 101, startPoint y: 56, endPoint x: 252, endPoint y: 16, distance: 155.9
click at [252, 16] on icon "plus" at bounding box center [251, 15] width 8 height 8
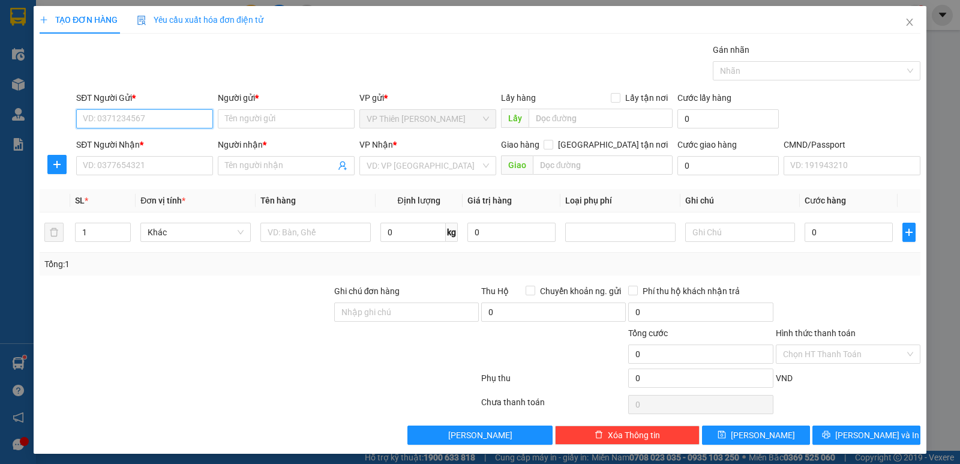
click at [151, 115] on input "SĐT Người Gửi *" at bounding box center [144, 118] width 137 height 19
type input "0373292406"
click at [147, 137] on div "0373292406 - A MẠNH" at bounding box center [143, 142] width 121 height 13
type input "A MẠNH"
type input "0373292406"
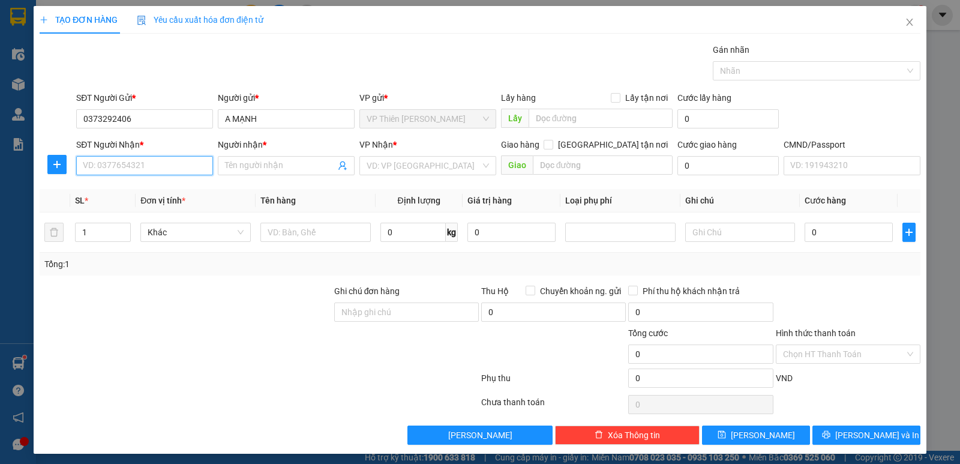
click at [172, 172] on input "SĐT Người Nhận *" at bounding box center [144, 165] width 137 height 19
click at [130, 209] on div "0967810886 - LINH" at bounding box center [143, 208] width 121 height 13
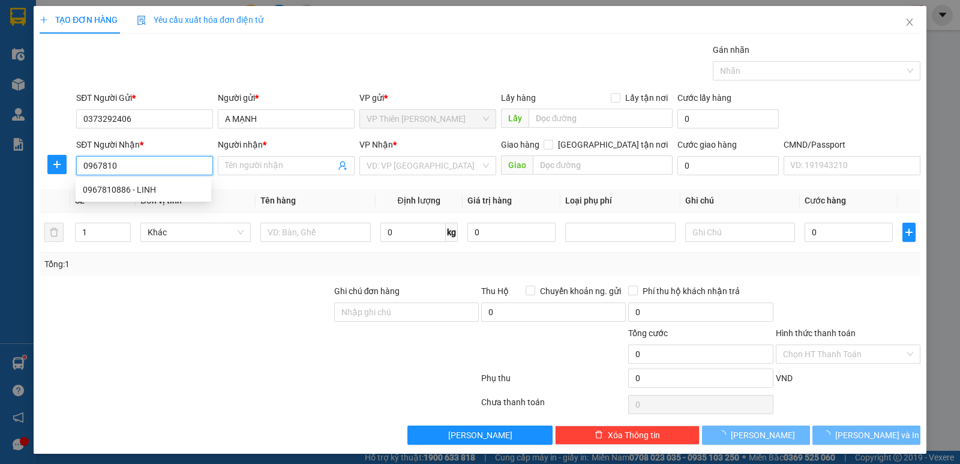
type input "0967810886"
type input "LINH"
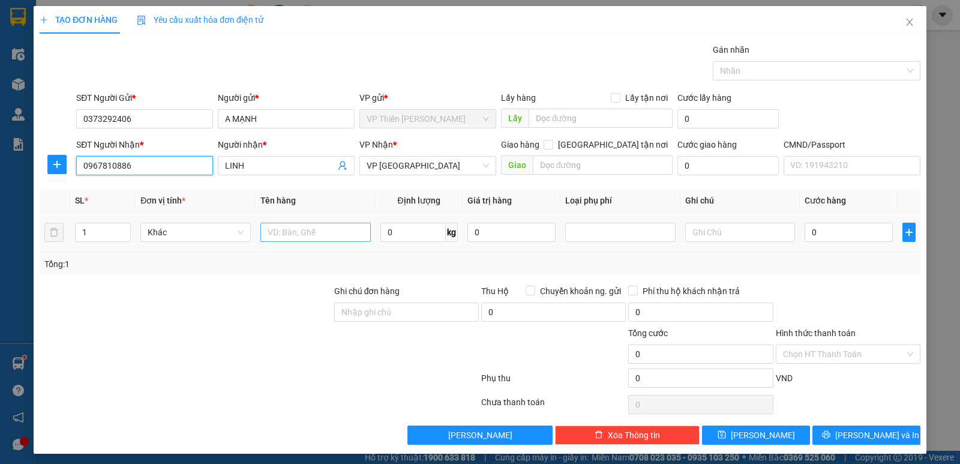
type input "0967810886"
click at [327, 234] on input "text" at bounding box center [316, 232] width 110 height 19
type input "bọc tải xanh thảm"
click at [406, 237] on input "0" at bounding box center [413, 232] width 65 height 19
type input "7"
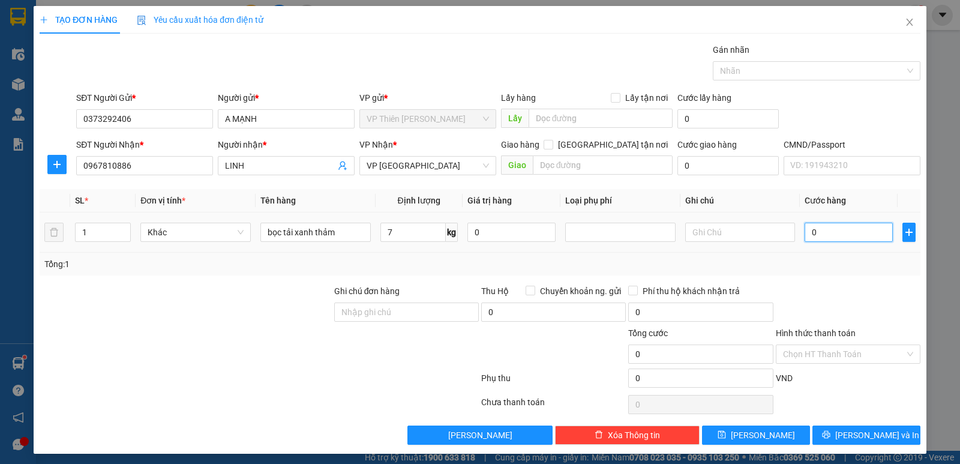
click at [820, 229] on input "0" at bounding box center [849, 232] width 88 height 19
type input "4"
type input "40"
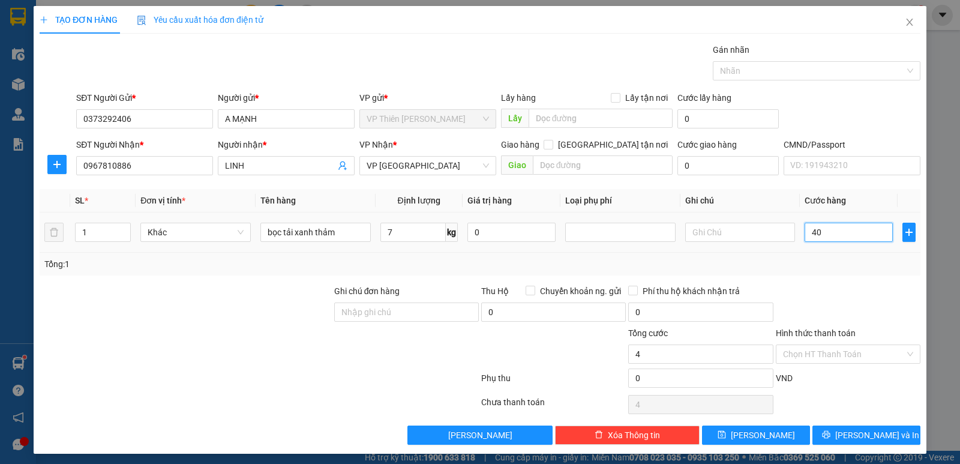
type input "40"
type input "400"
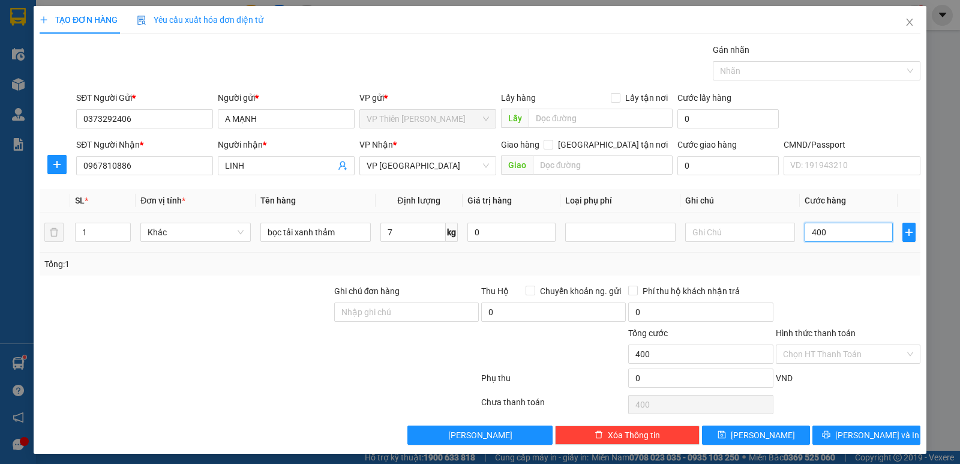
type input "4.000"
click at [861, 435] on span "[PERSON_NAME] và In" at bounding box center [878, 435] width 84 height 13
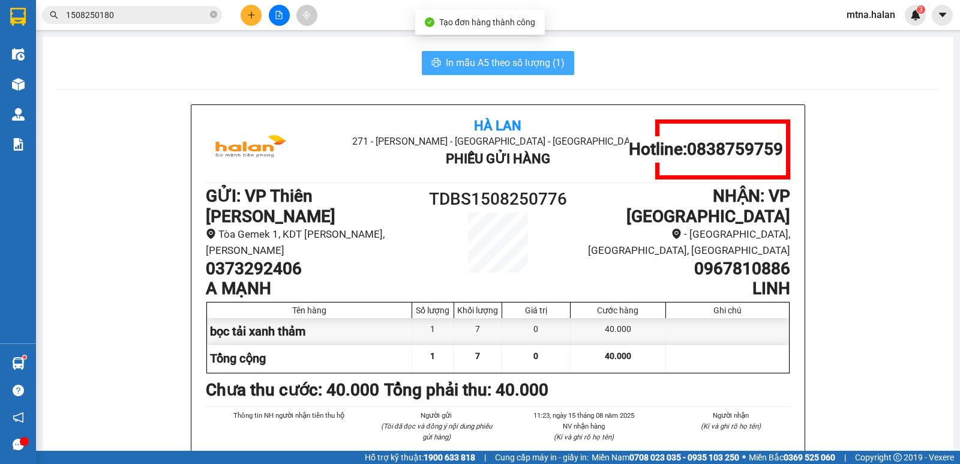
click at [500, 55] on button "In mẫu A5 theo số lượng (1)" at bounding box center [498, 63] width 152 height 24
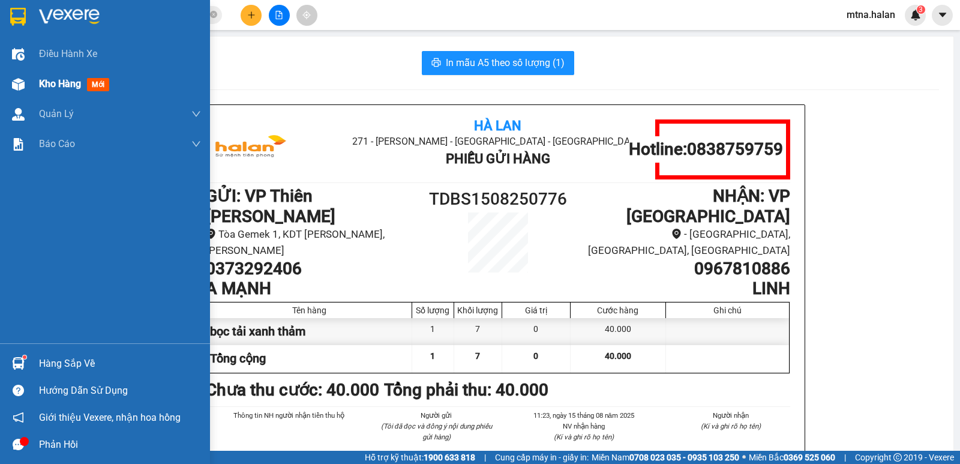
click at [10, 77] on div at bounding box center [18, 84] width 21 height 21
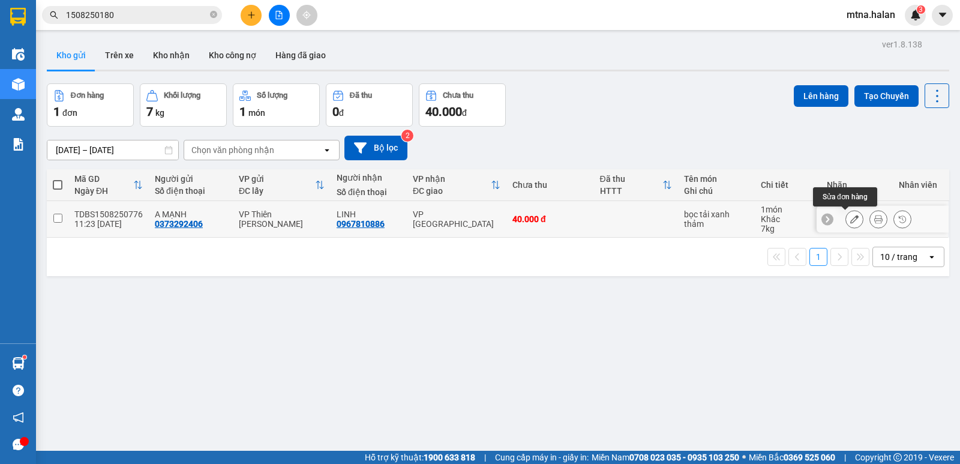
click at [851, 217] on icon at bounding box center [855, 219] width 8 height 8
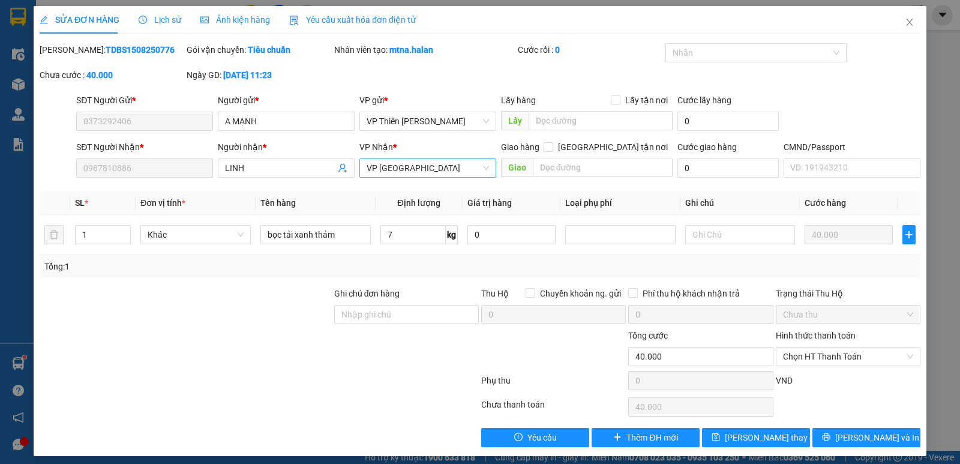
click at [414, 167] on span "VP [GEOGRAPHIC_DATA]" at bounding box center [428, 168] width 122 height 18
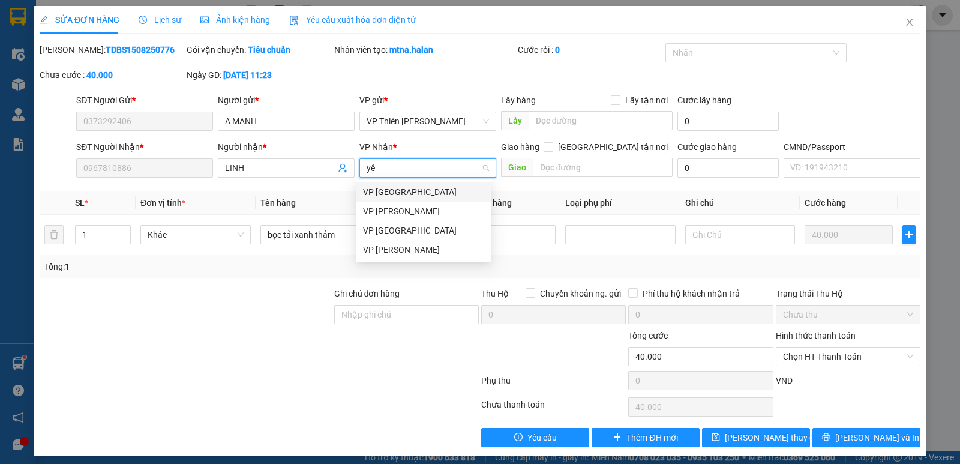
click at [399, 195] on div "VP [GEOGRAPHIC_DATA]" at bounding box center [423, 191] width 121 height 13
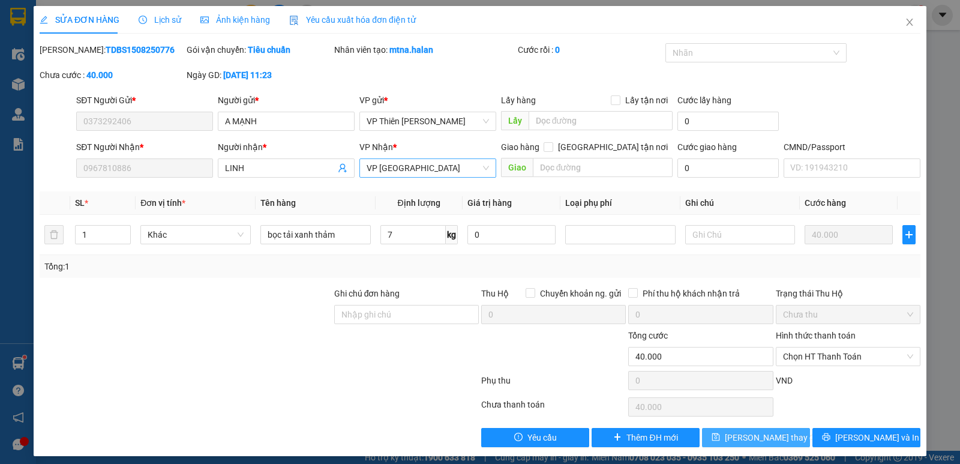
click at [743, 441] on span "Lưu thay đổi" at bounding box center [773, 437] width 96 height 13
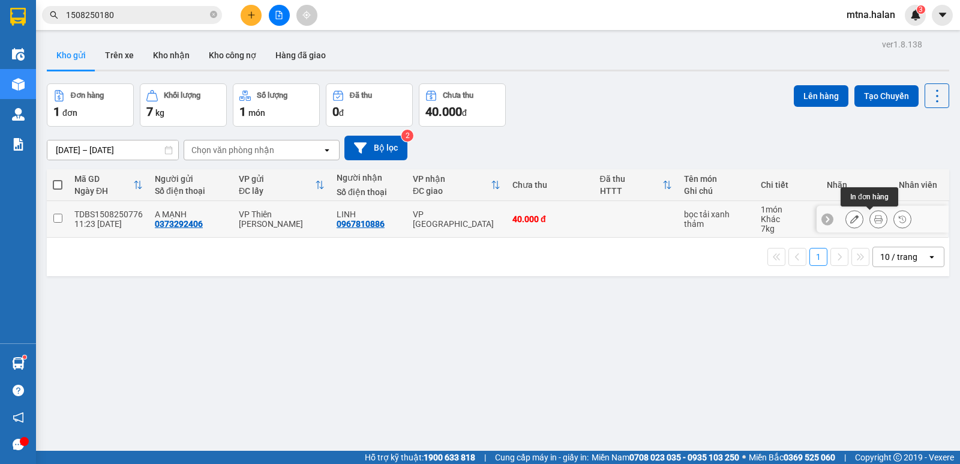
click at [875, 221] on icon at bounding box center [879, 219] width 8 height 8
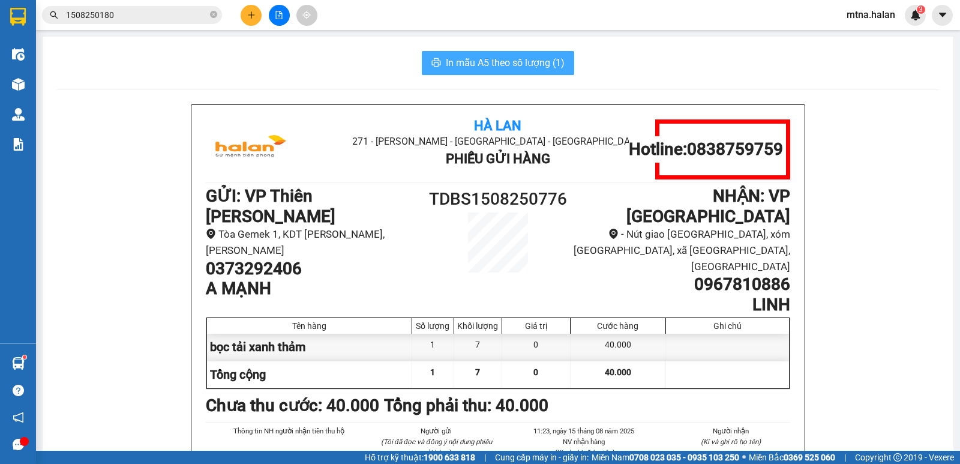
click at [480, 64] on span "In mẫu A5 theo số lượng (1)" at bounding box center [505, 62] width 119 height 15
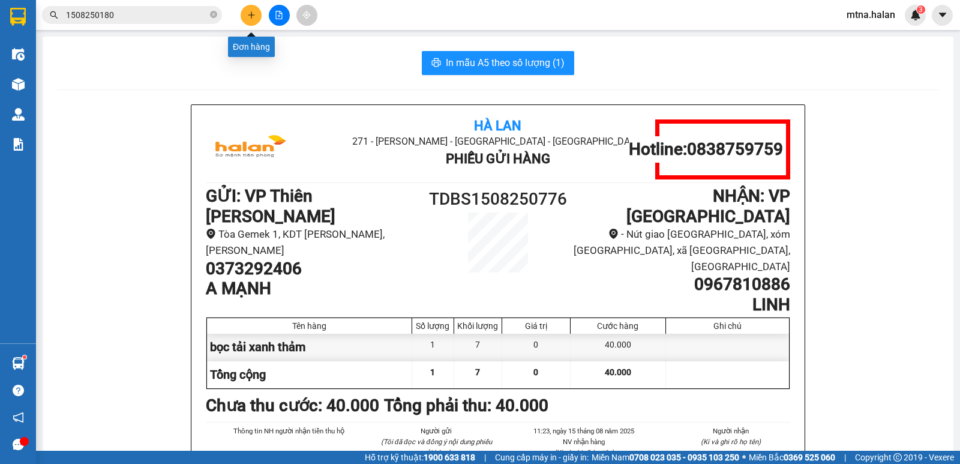
click at [256, 14] on button at bounding box center [251, 15] width 21 height 21
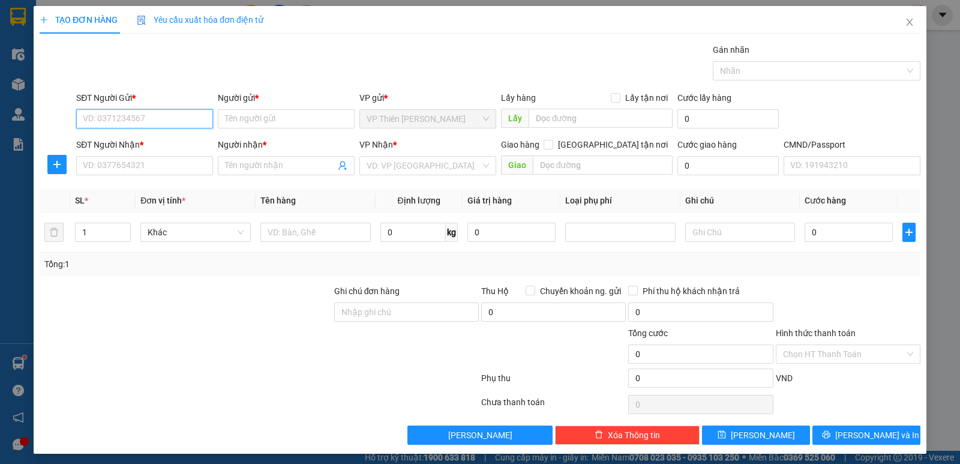
click at [153, 115] on input "SĐT Người Gửi *" at bounding box center [144, 118] width 137 height 19
click at [142, 137] on div "0971246968 - VIỆT ANH" at bounding box center [150, 142] width 135 height 13
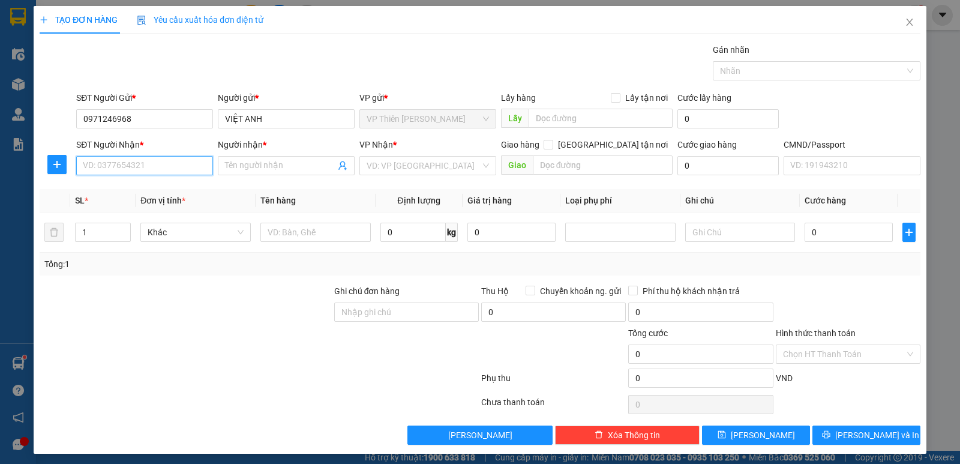
click at [146, 162] on input "SĐT Người Nhận *" at bounding box center [144, 165] width 137 height 19
click at [146, 185] on div "0974061666 - THƯƠNG ( NGSC )" at bounding box center [150, 189] width 135 height 13
click at [56, 162] on icon "plus" at bounding box center [56, 165] width 1 height 8
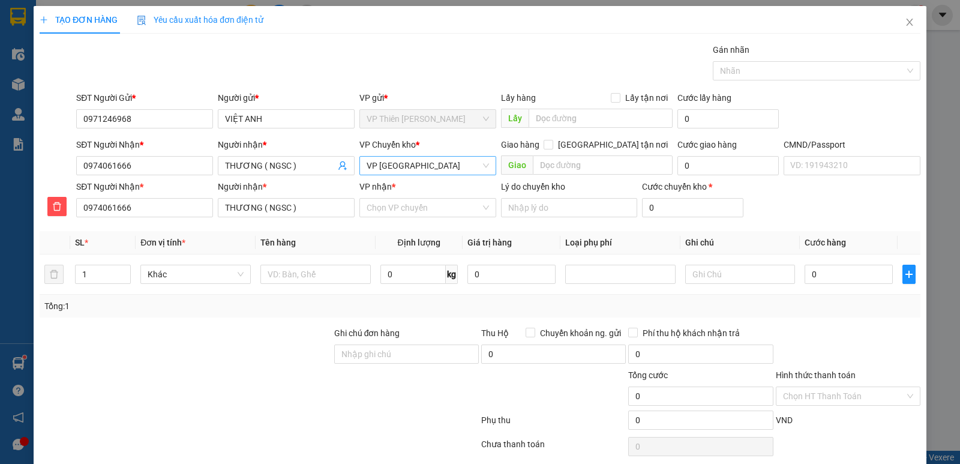
click at [428, 164] on span "VP [GEOGRAPHIC_DATA]" at bounding box center [428, 166] width 122 height 18
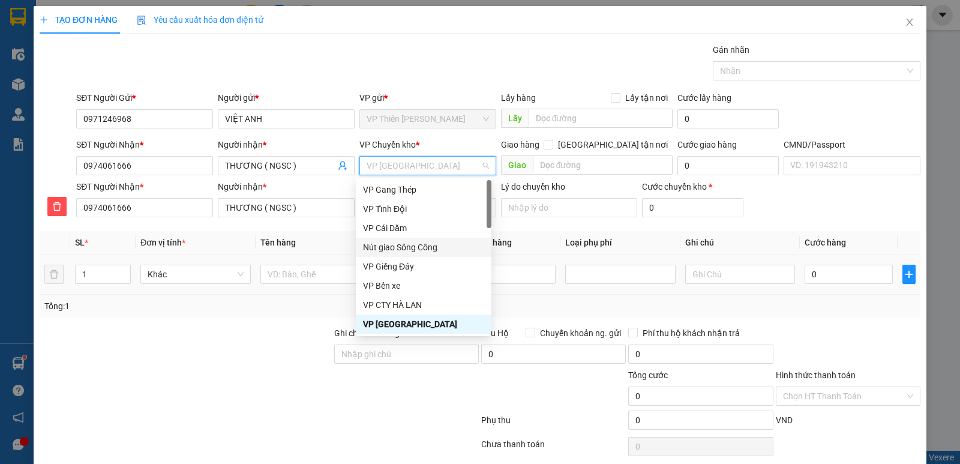
drag, startPoint x: 232, startPoint y: 390, endPoint x: 316, endPoint y: 290, distance: 130.7
click at [237, 385] on div at bounding box center [185, 390] width 295 height 42
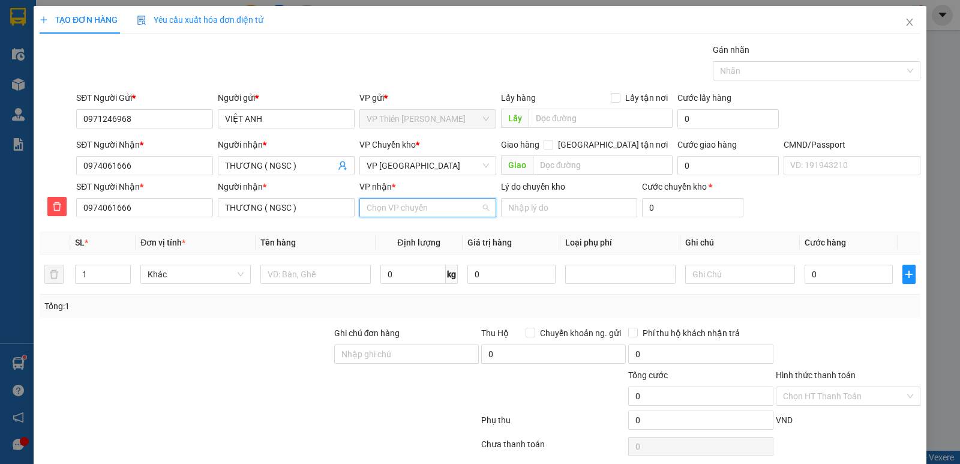
click at [414, 210] on input "VP nhận *" at bounding box center [424, 208] width 114 height 18
click at [396, 230] on div "Nút giao Sông Công" at bounding box center [423, 231] width 121 height 13
click at [441, 208] on span "Nút giao Sông Công" at bounding box center [428, 208] width 122 height 18
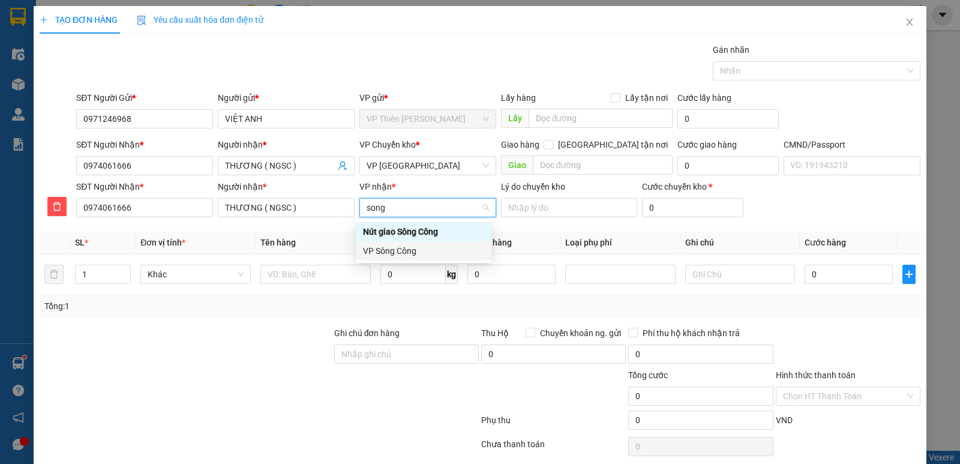
click at [396, 251] on div "VP Sông Công" at bounding box center [423, 250] width 121 height 13
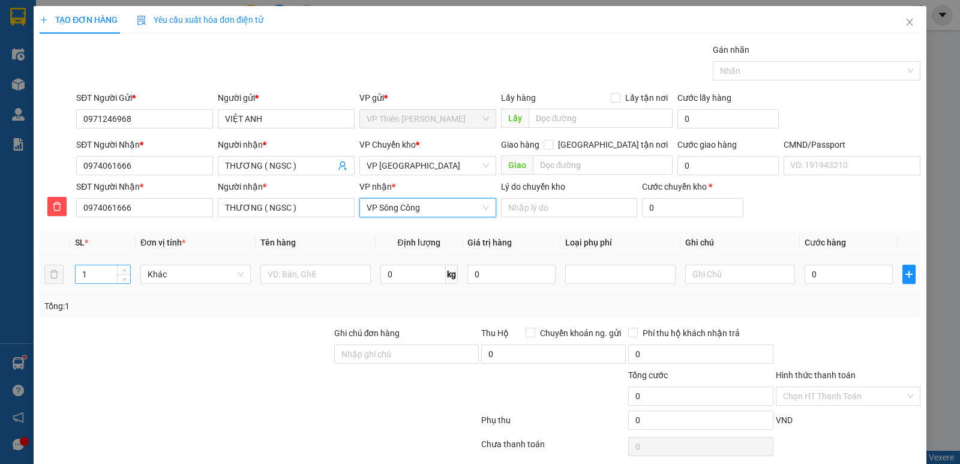
click at [106, 272] on input "1" at bounding box center [103, 274] width 55 height 18
click at [333, 274] on input "text" at bounding box center [316, 274] width 110 height 19
click at [725, 270] on input "text" at bounding box center [741, 274] width 110 height 19
click at [698, 271] on input "25+35" at bounding box center [741, 274] width 110 height 19
click at [833, 269] on input "0" at bounding box center [849, 274] width 88 height 19
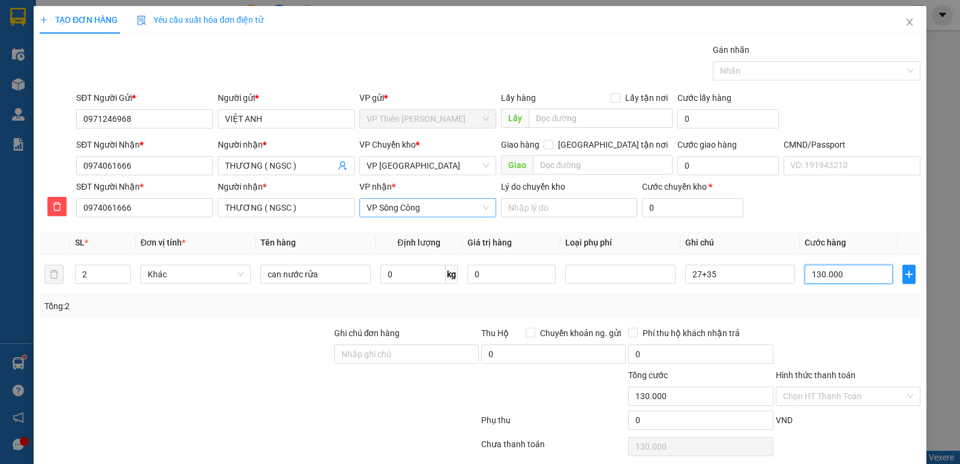
scroll to position [46, 0]
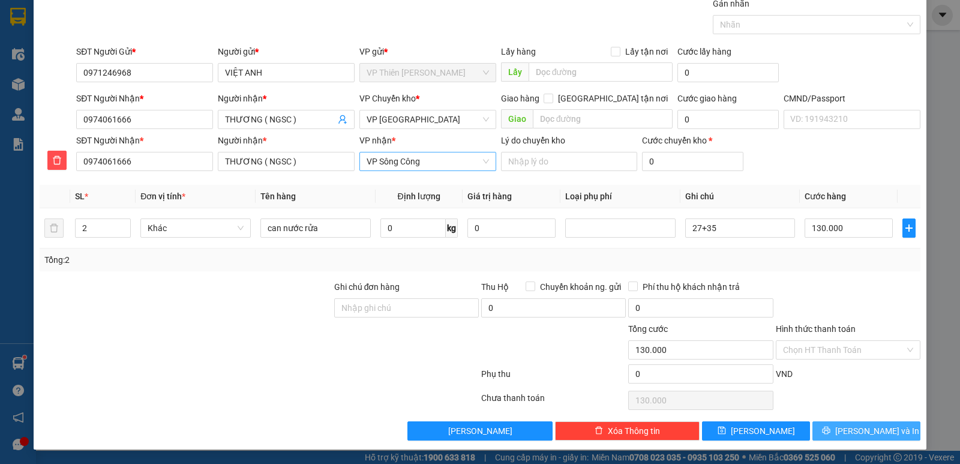
click at [861, 429] on span "[PERSON_NAME] và In" at bounding box center [878, 430] width 84 height 13
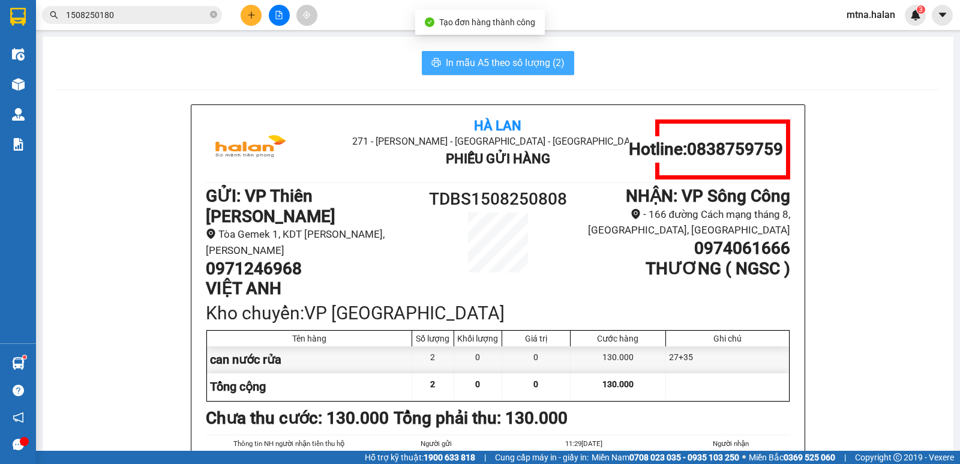
click at [468, 59] on span "In mẫu A5 theo số lượng (2)" at bounding box center [505, 62] width 119 height 15
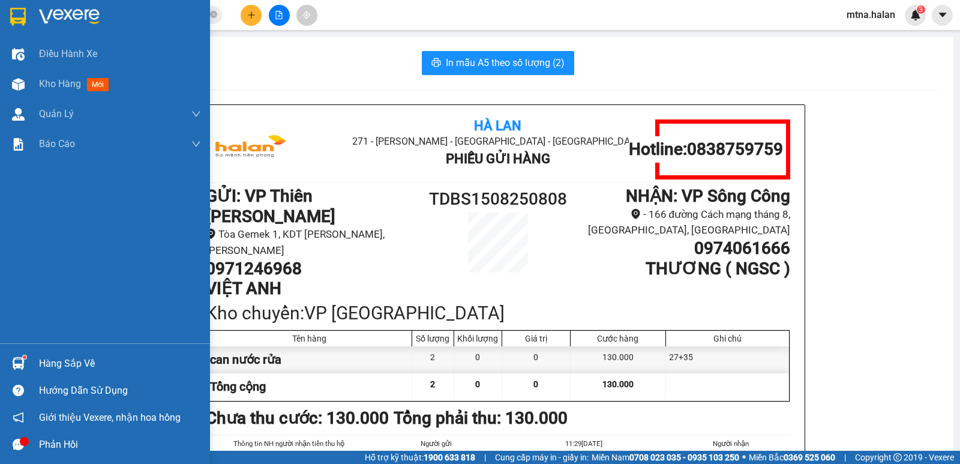
click at [17, 363] on img at bounding box center [18, 363] width 13 height 13
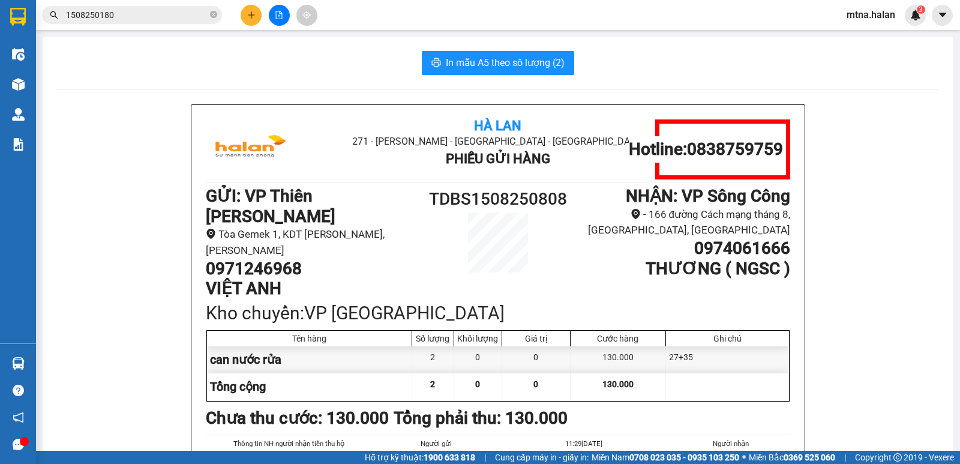
click at [849, 227] on section "Kết quả tìm kiếm ( 1 ) Bộ lọc Mã ĐH Trạng thái Món hàng Thu hộ Tổng cước Chưa c…" at bounding box center [480, 232] width 960 height 464
click at [252, 15] on icon "plus" at bounding box center [251, 14] width 7 height 1
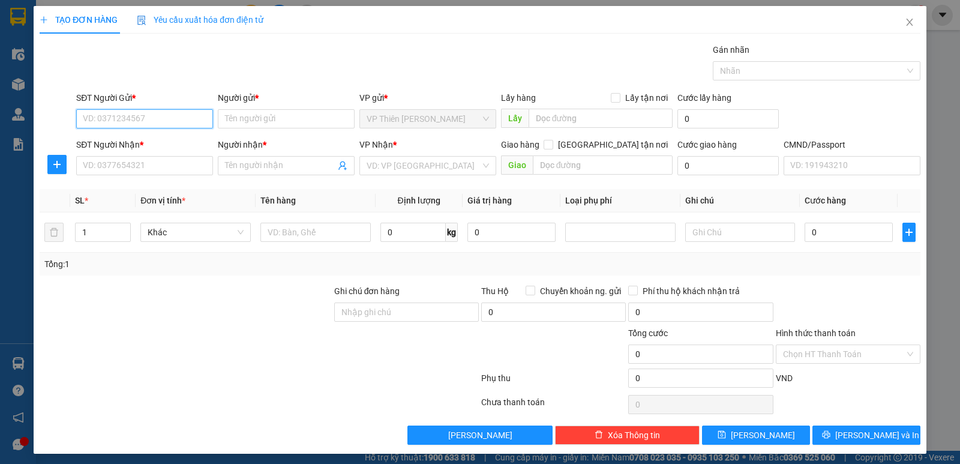
click at [159, 118] on input "SĐT Người Gửi *" at bounding box center [144, 118] width 137 height 19
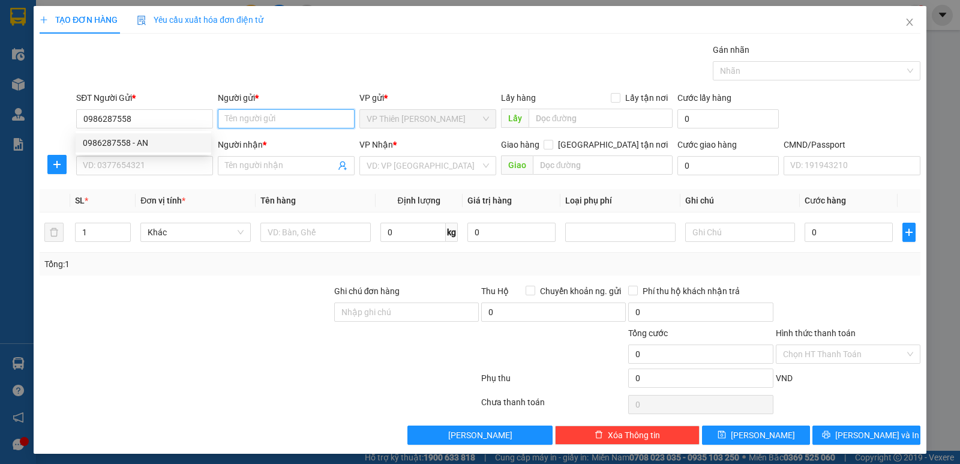
click at [285, 119] on input "Người gửi *" at bounding box center [286, 118] width 137 height 19
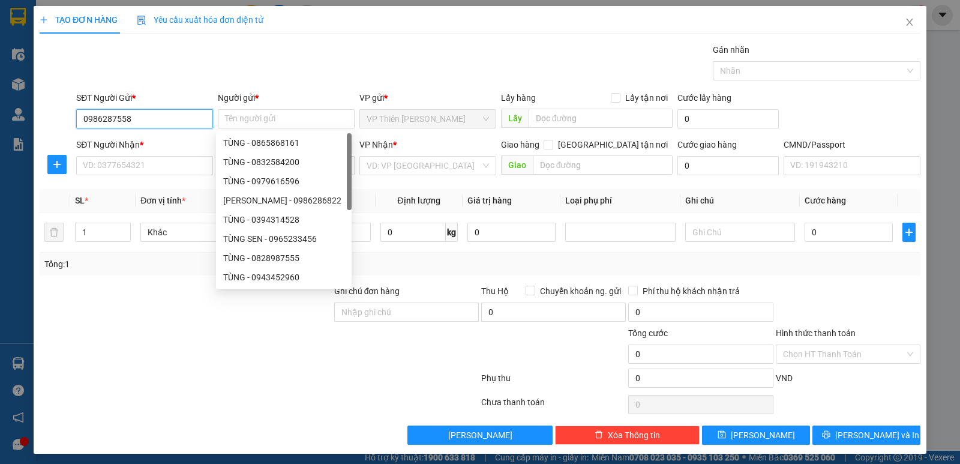
click at [185, 123] on input "0986287558" at bounding box center [144, 118] width 137 height 19
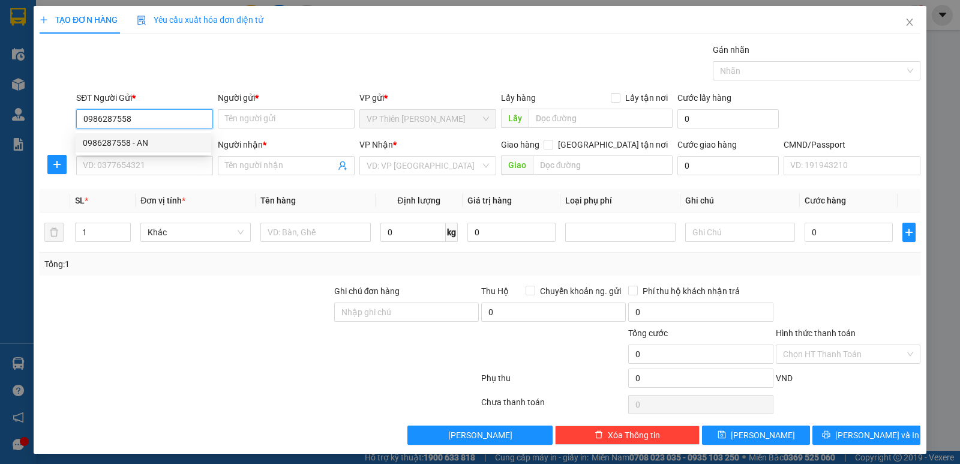
click at [132, 139] on div "0986287558 - AN" at bounding box center [143, 142] width 121 height 13
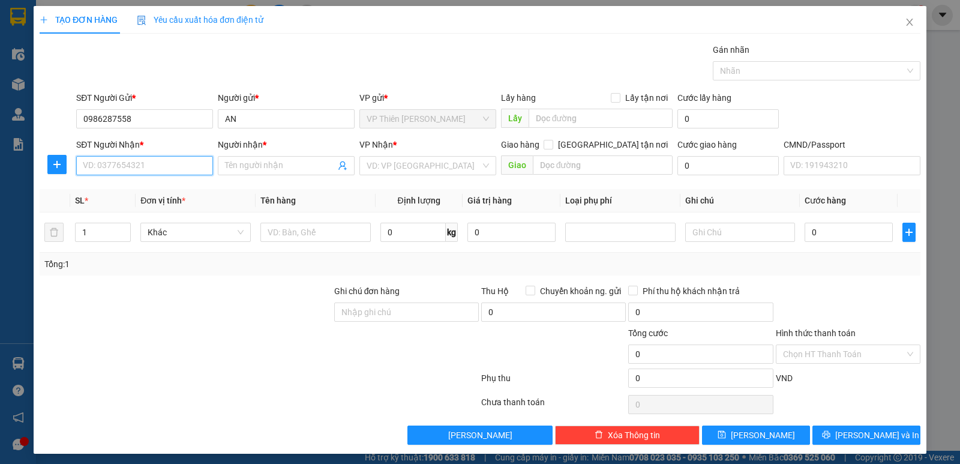
click at [149, 166] on input "SĐT Người Nhận *" at bounding box center [144, 165] width 137 height 19
click at [295, 166] on input "Người nhận *" at bounding box center [280, 165] width 110 height 13
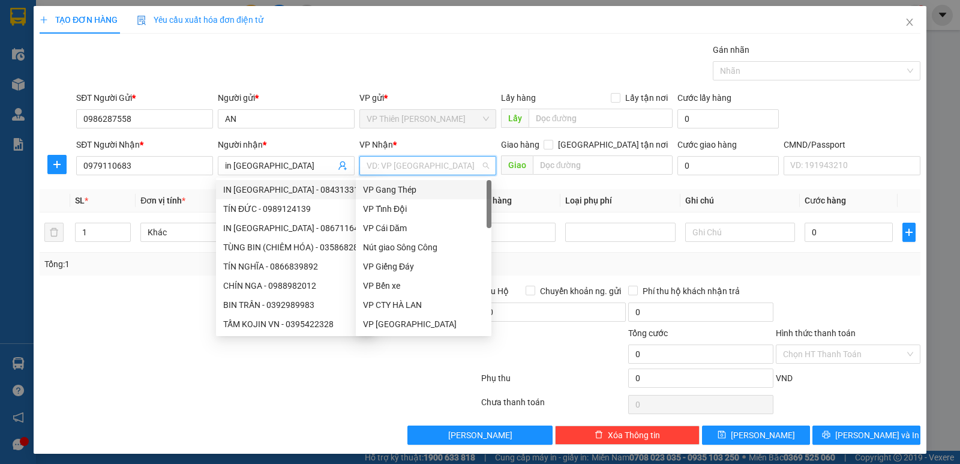
click at [434, 167] on input "search" at bounding box center [424, 166] width 114 height 18
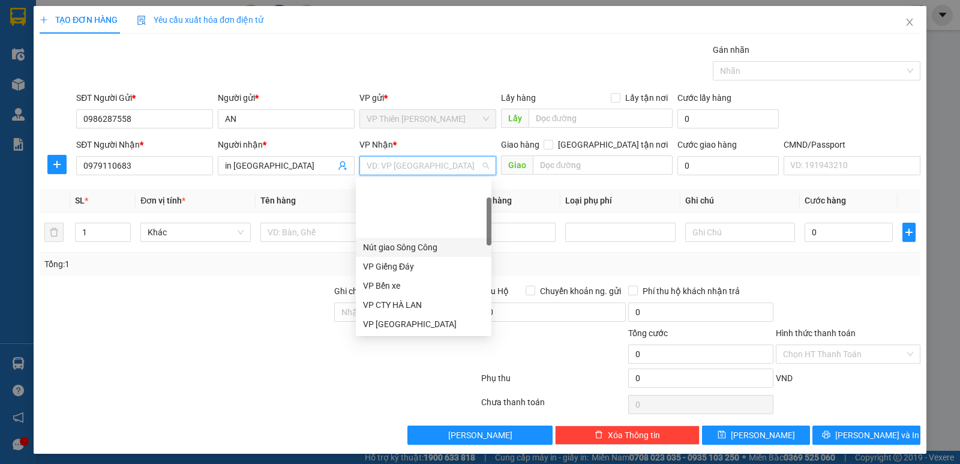
scroll to position [120, 0]
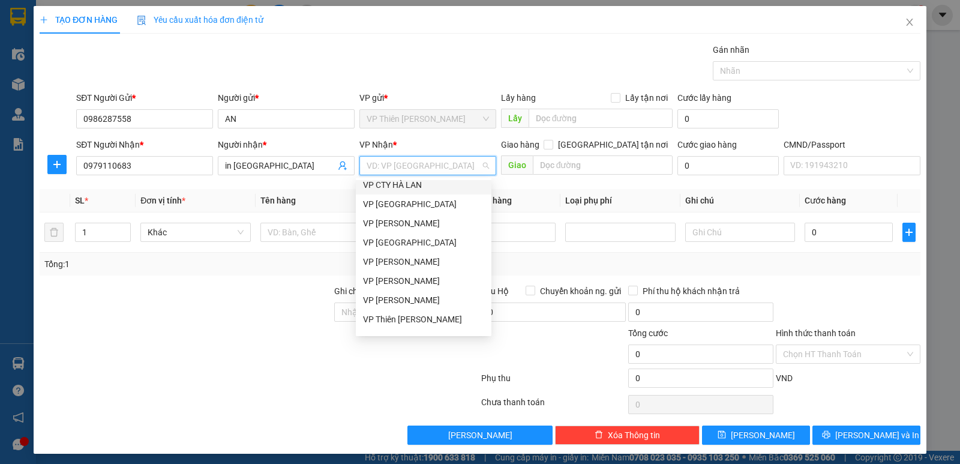
click at [433, 168] on input "search" at bounding box center [424, 166] width 114 height 18
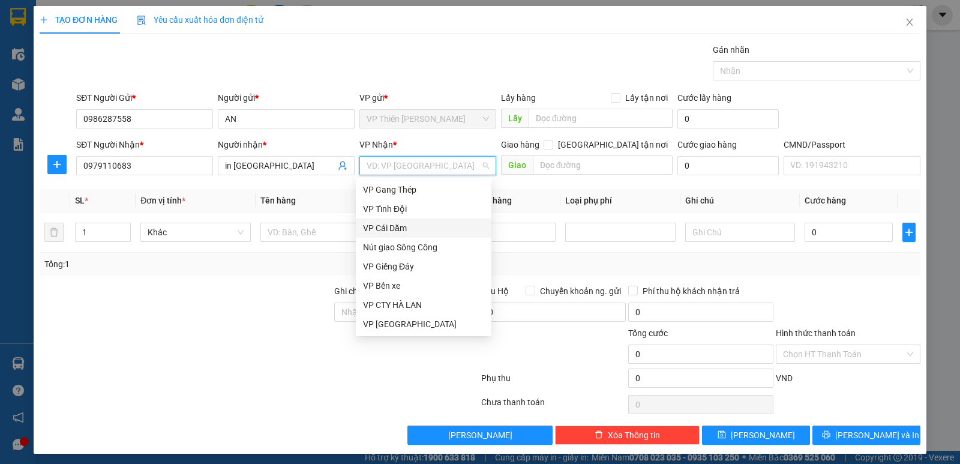
click at [393, 227] on div "VP Cái Dăm" at bounding box center [423, 227] width 121 height 13
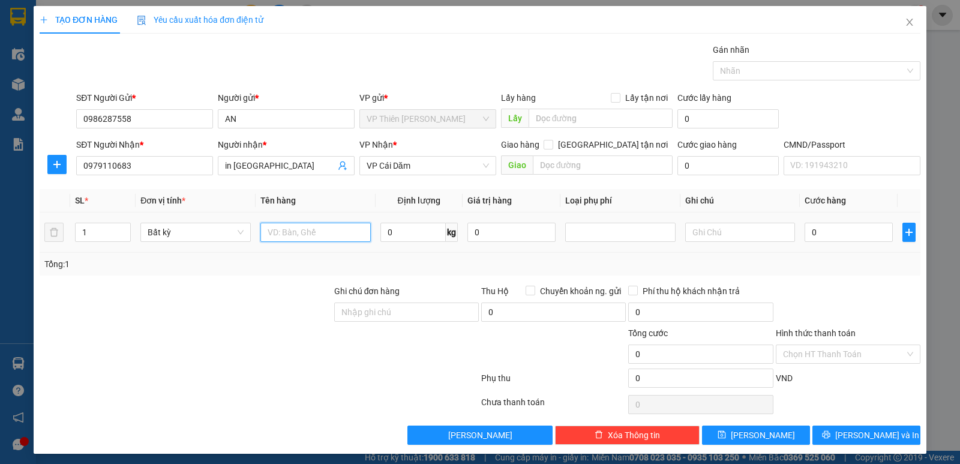
click at [322, 230] on input "text" at bounding box center [316, 232] width 110 height 19
click at [394, 227] on input "0" at bounding box center [413, 232] width 65 height 19
click at [828, 237] on input "0" at bounding box center [849, 232] width 88 height 19
click at [405, 232] on input "20" at bounding box center [413, 232] width 65 height 19
click at [586, 234] on div at bounding box center [620, 232] width 104 height 14
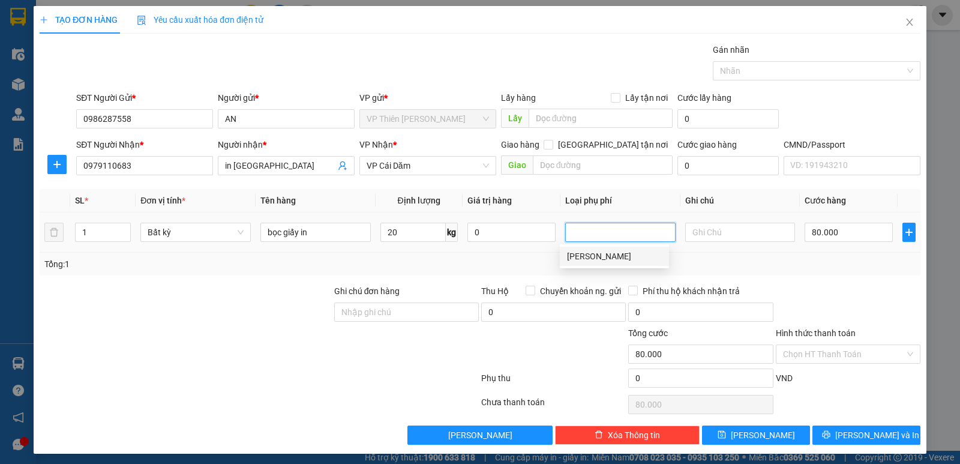
click at [595, 231] on div at bounding box center [620, 232] width 104 height 14
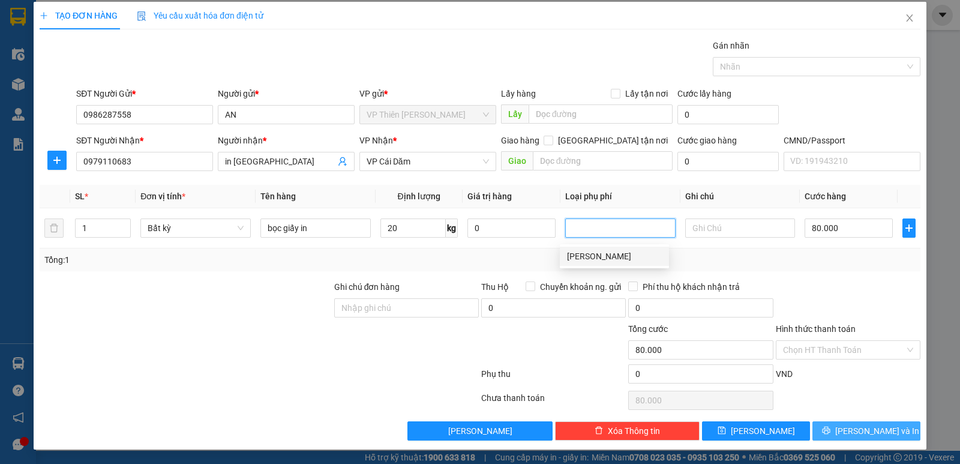
click at [864, 429] on span "[PERSON_NAME] và In" at bounding box center [878, 430] width 84 height 13
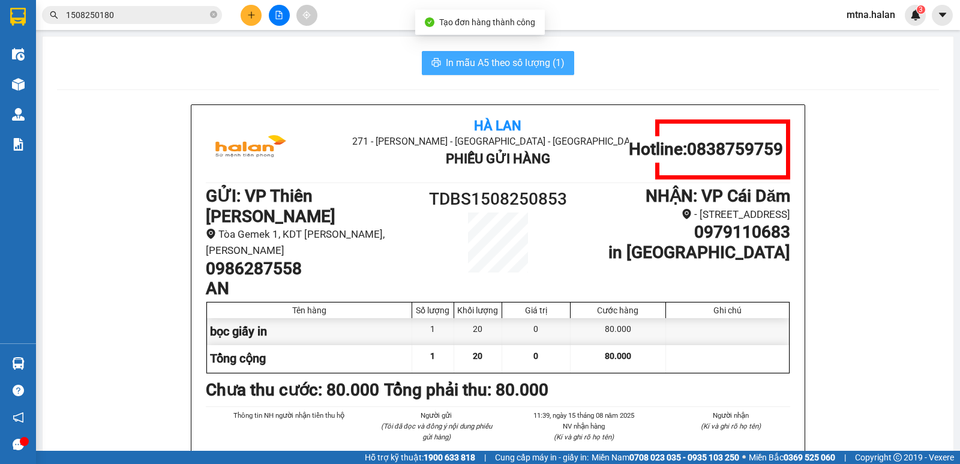
click at [476, 56] on span "In mẫu A5 theo số lượng (1)" at bounding box center [505, 62] width 119 height 15
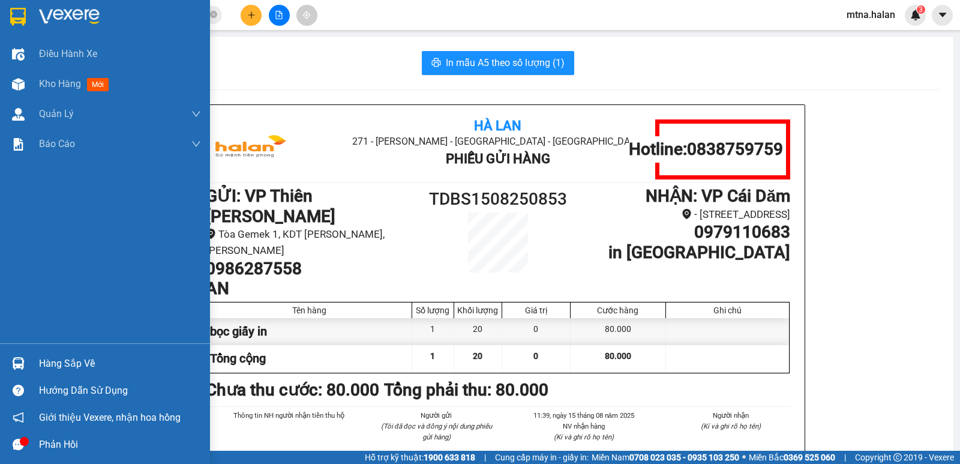
click at [13, 361] on img at bounding box center [18, 363] width 13 height 13
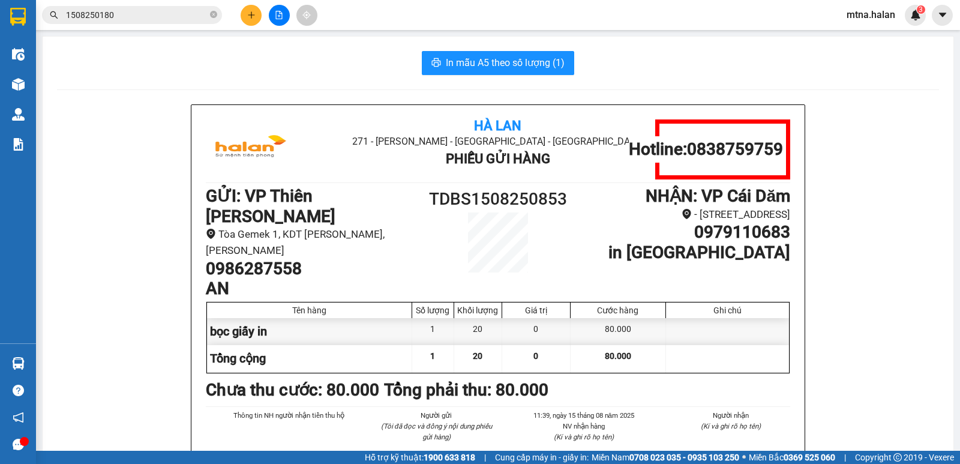
click at [119, 178] on section "Kết quả tìm kiếm ( 1 ) Bộ lọc Mã ĐH Trạng thái Món hàng Thu hộ Tổng cước Chưa c…" at bounding box center [480, 232] width 960 height 464
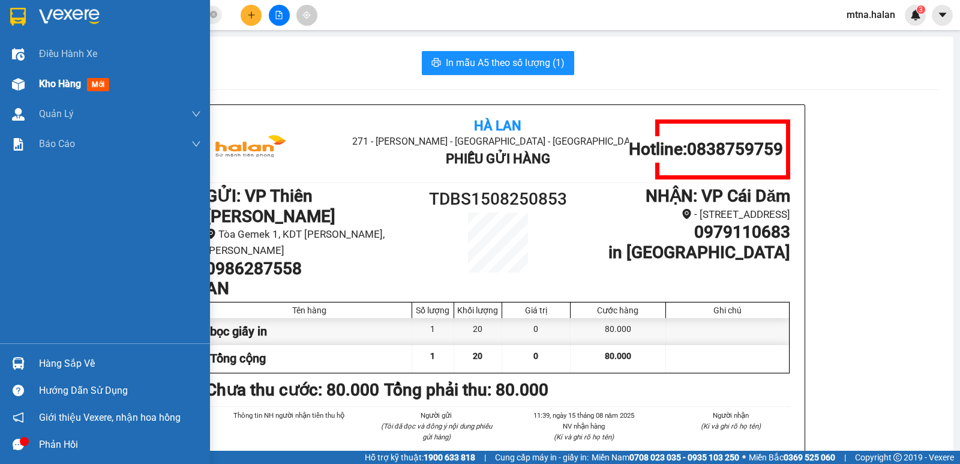
click at [14, 81] on img at bounding box center [18, 84] width 13 height 13
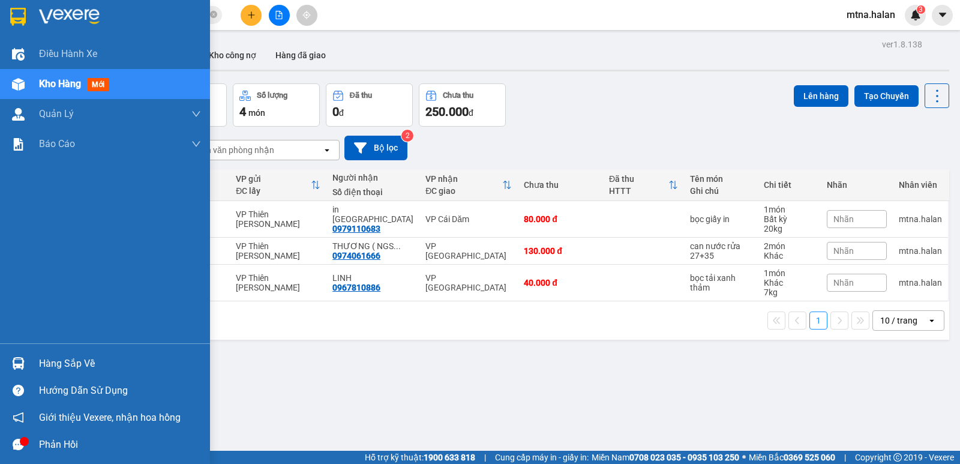
click at [20, 85] on img at bounding box center [18, 84] width 13 height 13
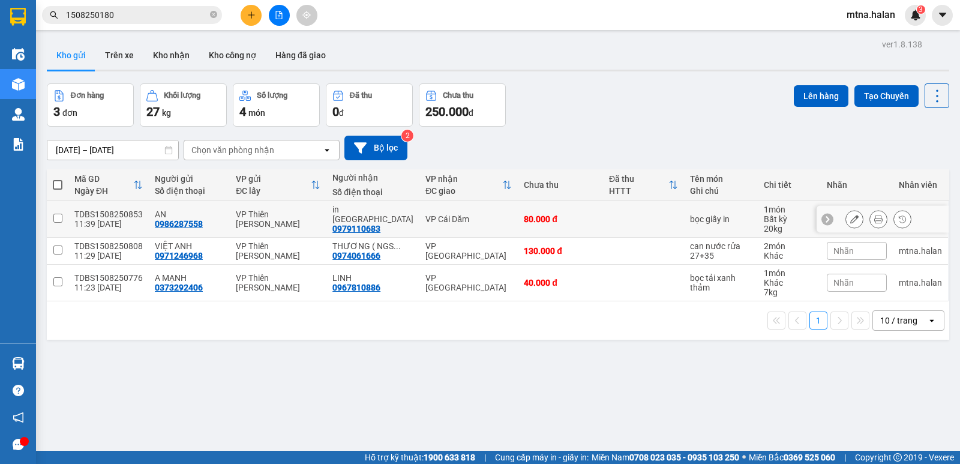
click at [59, 218] on input "checkbox" at bounding box center [57, 218] width 9 height 9
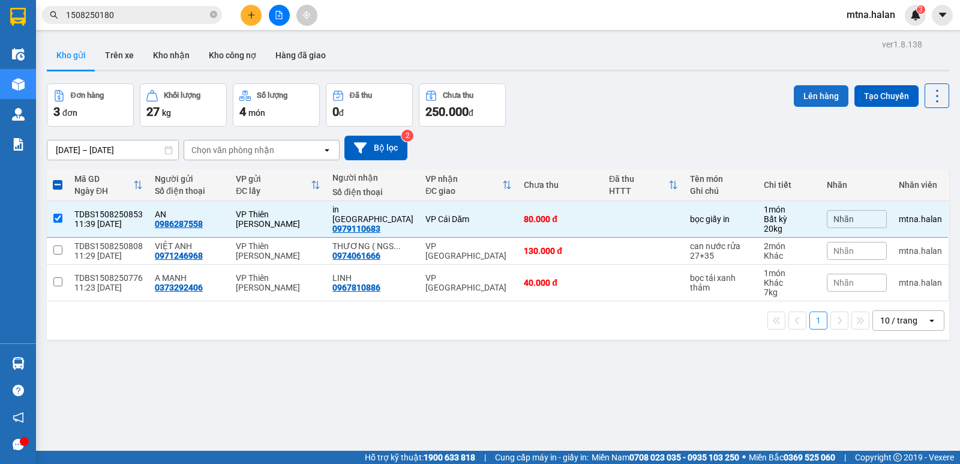
click at [819, 97] on button "Lên hàng" at bounding box center [821, 96] width 55 height 22
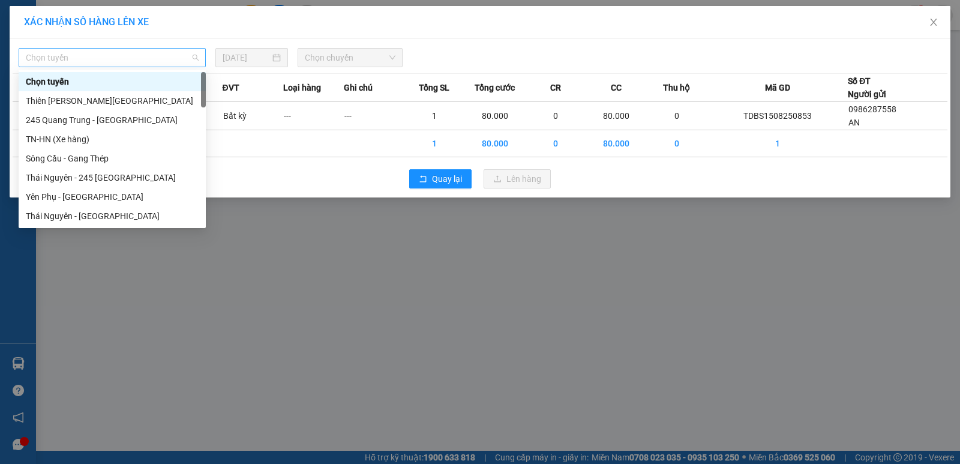
click at [134, 54] on span "Chọn tuyến" at bounding box center [112, 58] width 173 height 18
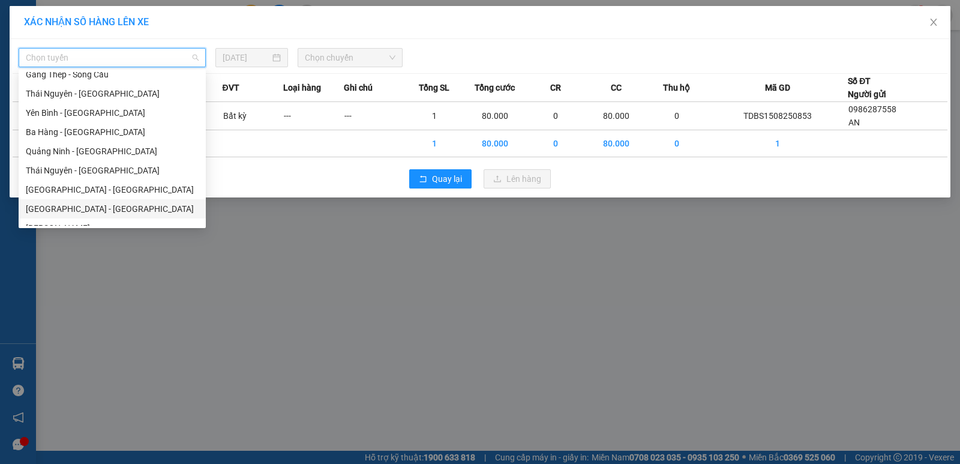
scroll to position [240, 0]
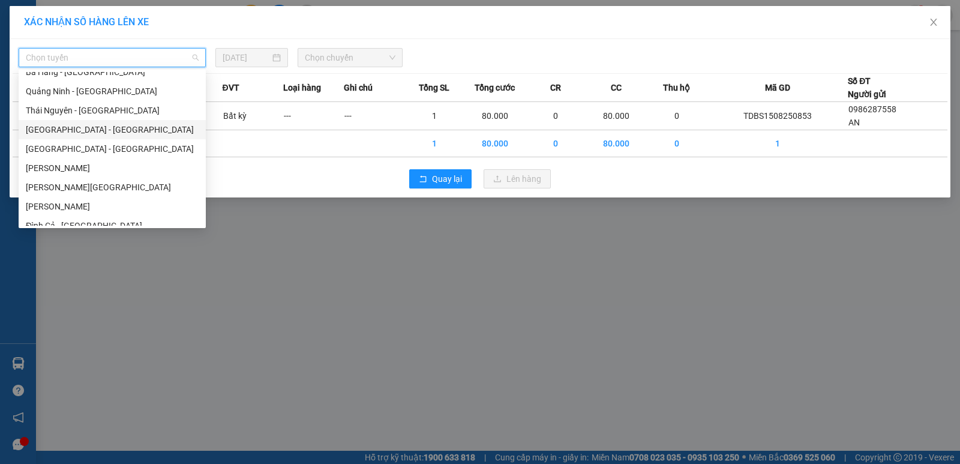
click at [68, 130] on div "[GEOGRAPHIC_DATA] - [GEOGRAPHIC_DATA]" at bounding box center [112, 129] width 173 height 13
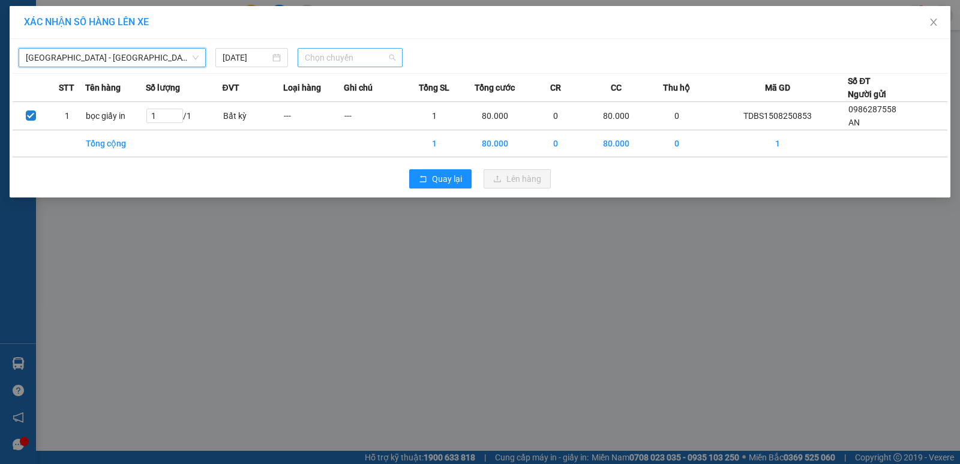
click at [363, 54] on span "Chọn chuyến" at bounding box center [350, 58] width 91 height 18
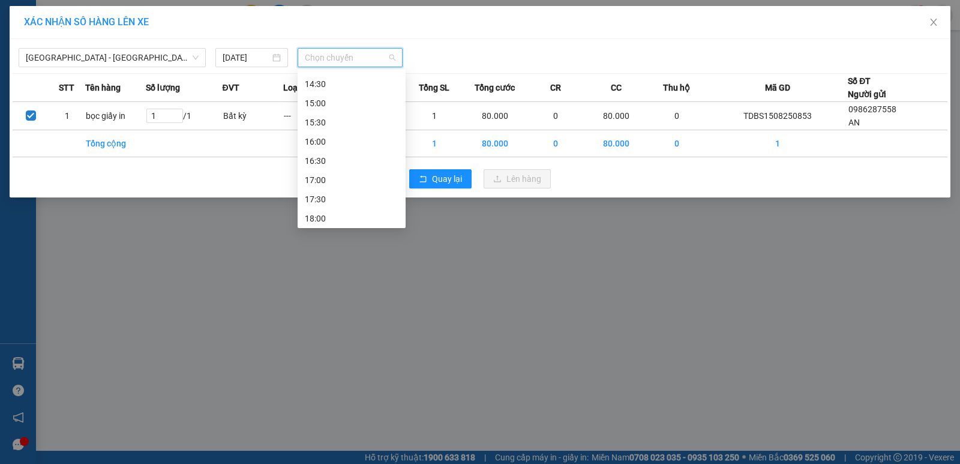
scroll to position [538, 0]
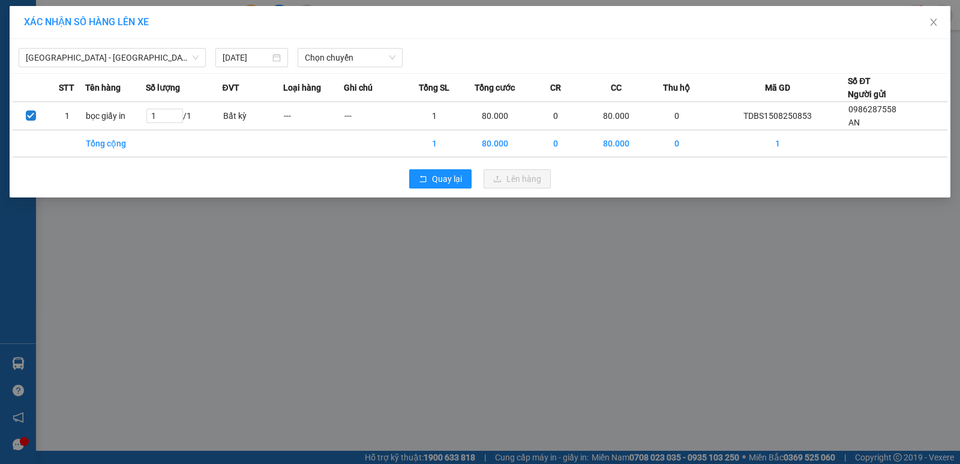
click at [484, 341] on div "XÁC NHẬN SỐ HÀNG LÊN XE Hà Nội - Quảng Ninh 15/08/2025 Chọn chuyến STT Tên hàng…" at bounding box center [480, 232] width 960 height 464
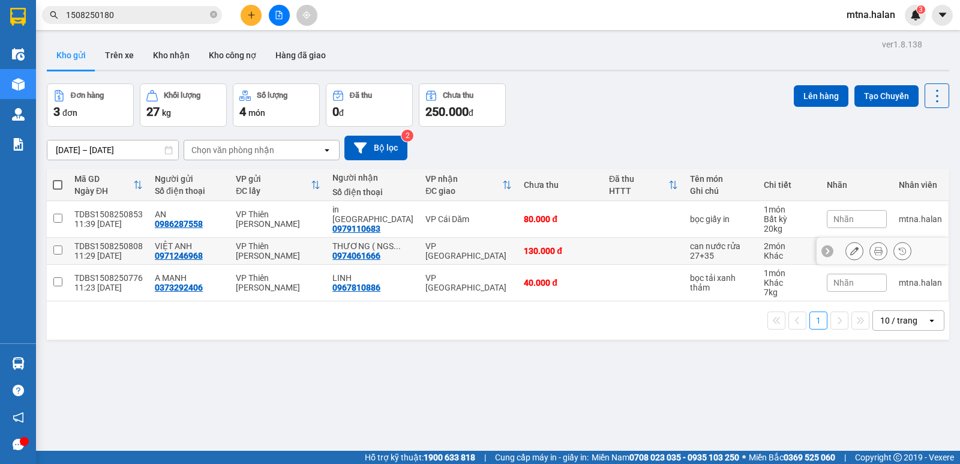
click at [58, 248] on input "checkbox" at bounding box center [57, 250] width 9 height 9
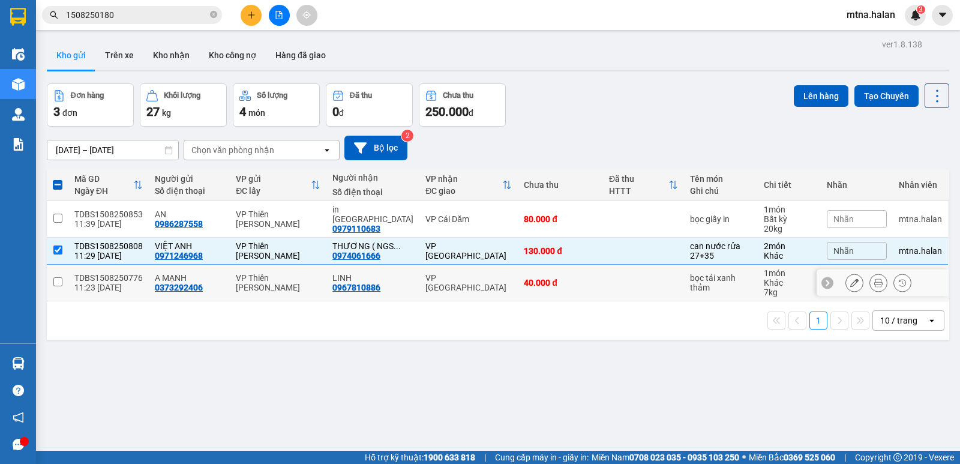
click at [58, 280] on input "checkbox" at bounding box center [57, 281] width 9 height 9
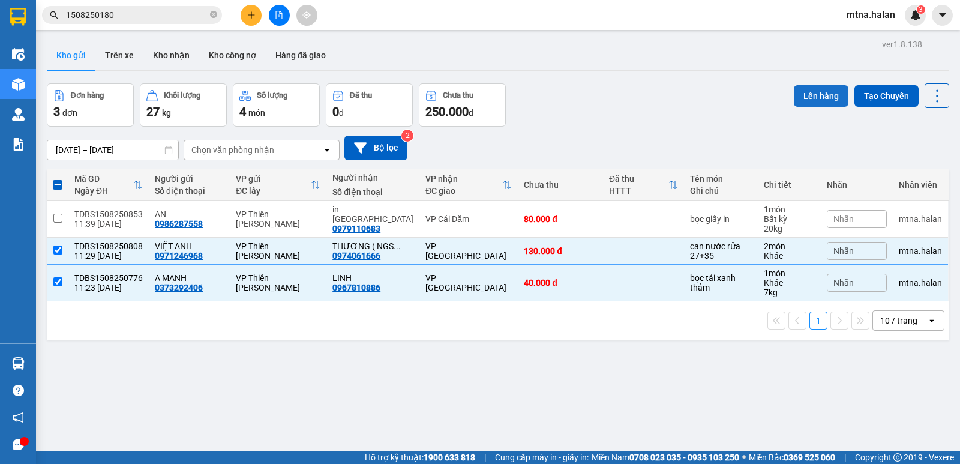
click at [803, 99] on button "Lên hàng" at bounding box center [821, 96] width 55 height 22
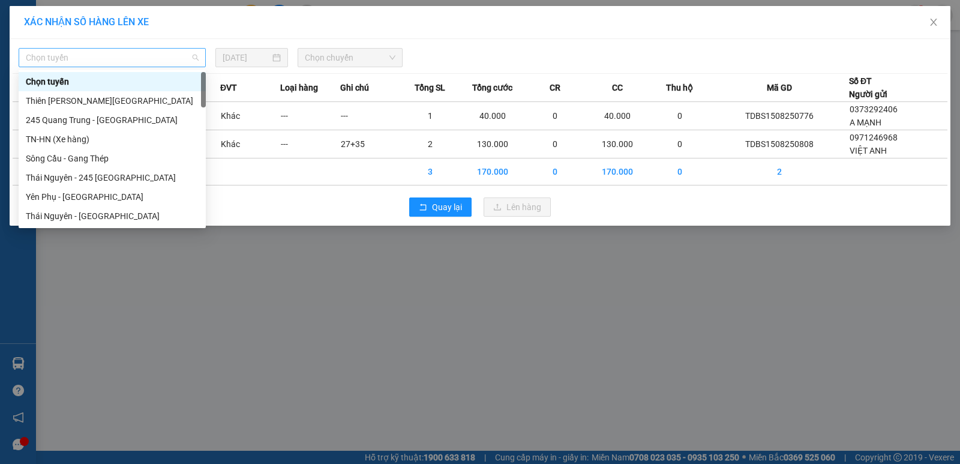
click at [104, 58] on span "Chọn tuyến" at bounding box center [112, 58] width 173 height 18
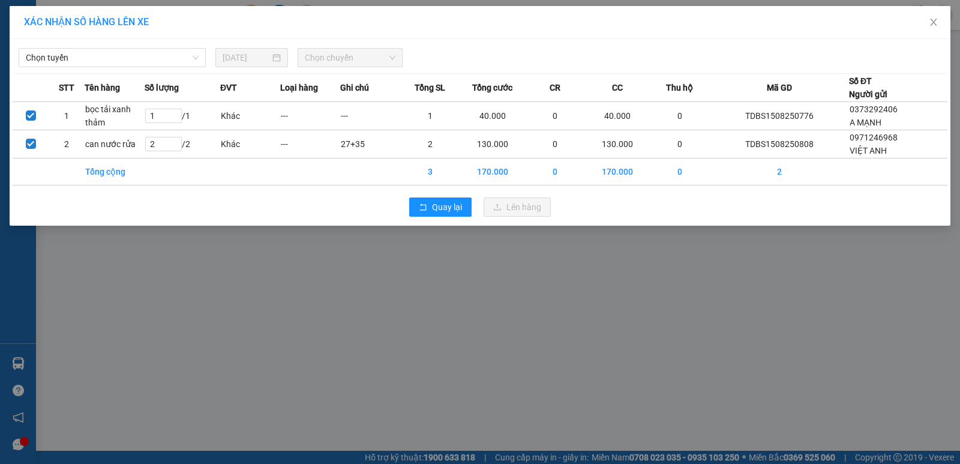
click at [479, 388] on div "XÁC NHẬN SỐ HÀNG LÊN XE Chọn tuyến 15/08/2025 Chọn chuyến STT Tên hàng Số lượng…" at bounding box center [480, 232] width 960 height 464
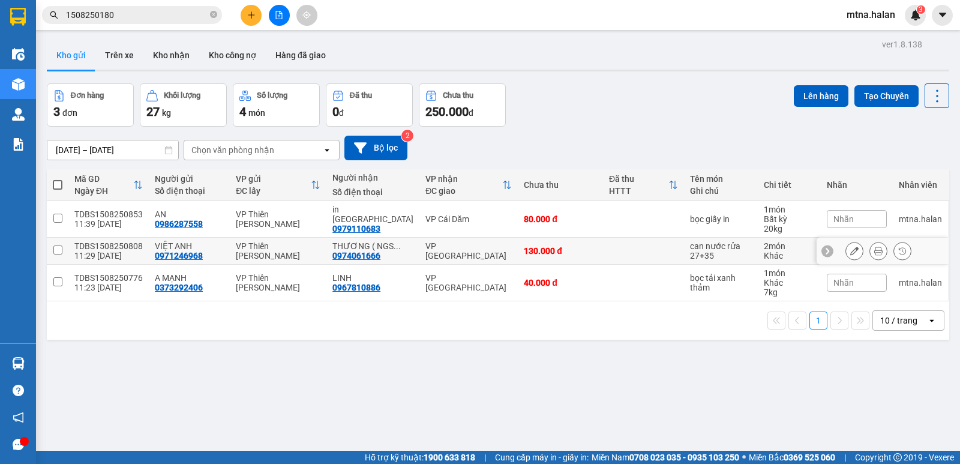
click at [55, 249] on input "checkbox" at bounding box center [57, 250] width 9 height 9
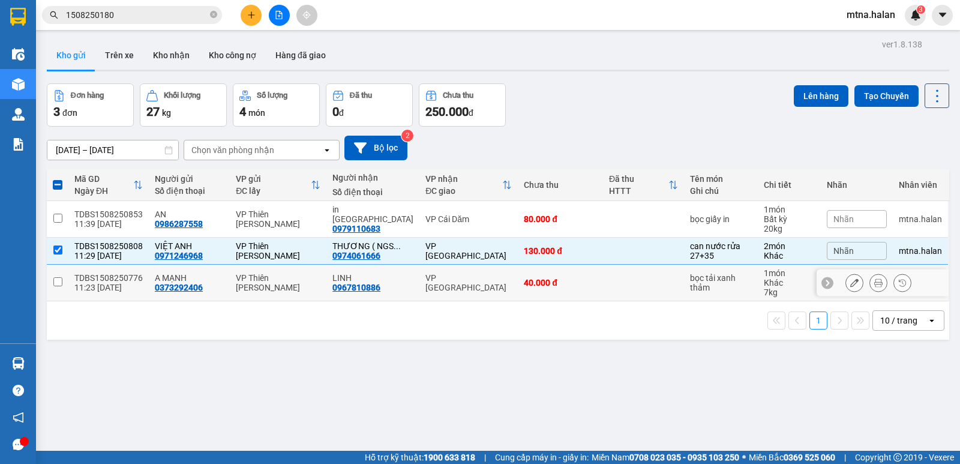
click at [58, 277] on input "checkbox" at bounding box center [57, 281] width 9 height 9
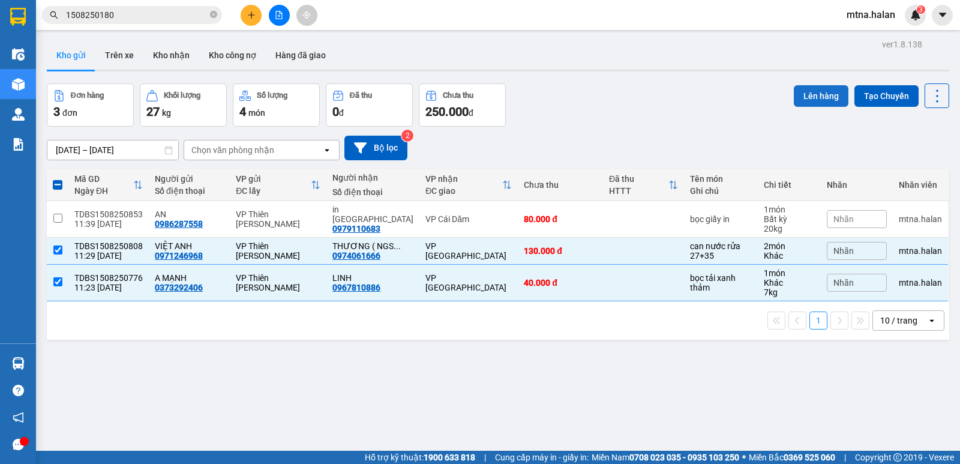
click at [810, 100] on button "Lên hàng" at bounding box center [821, 96] width 55 height 22
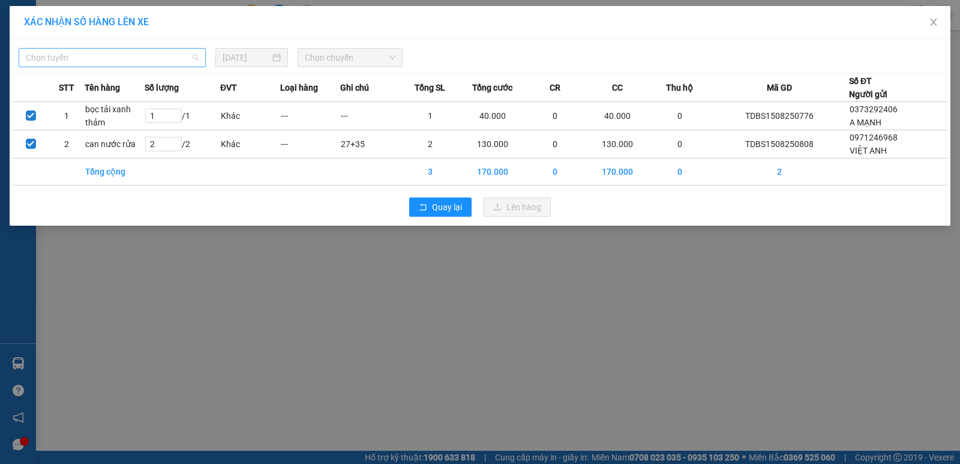
click at [100, 59] on span "Chọn tuyến" at bounding box center [112, 58] width 173 height 18
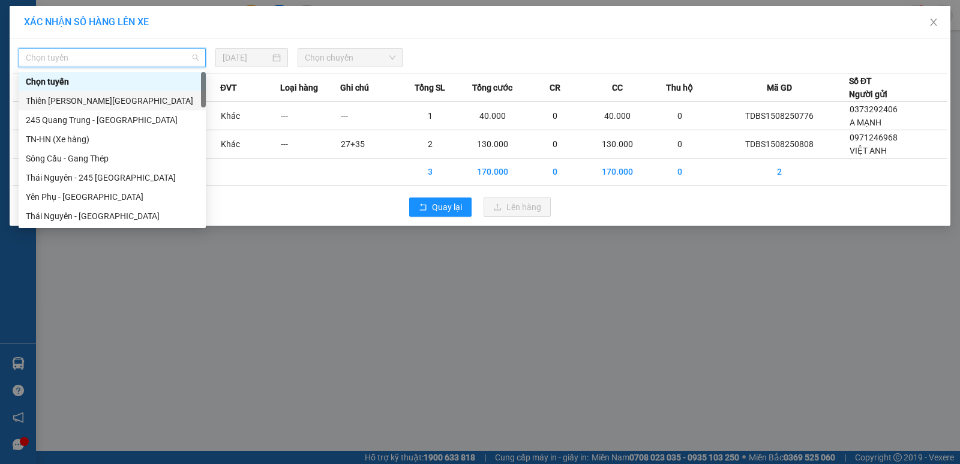
click at [91, 102] on div "Thiên [PERSON_NAME][GEOGRAPHIC_DATA]" at bounding box center [112, 100] width 173 height 13
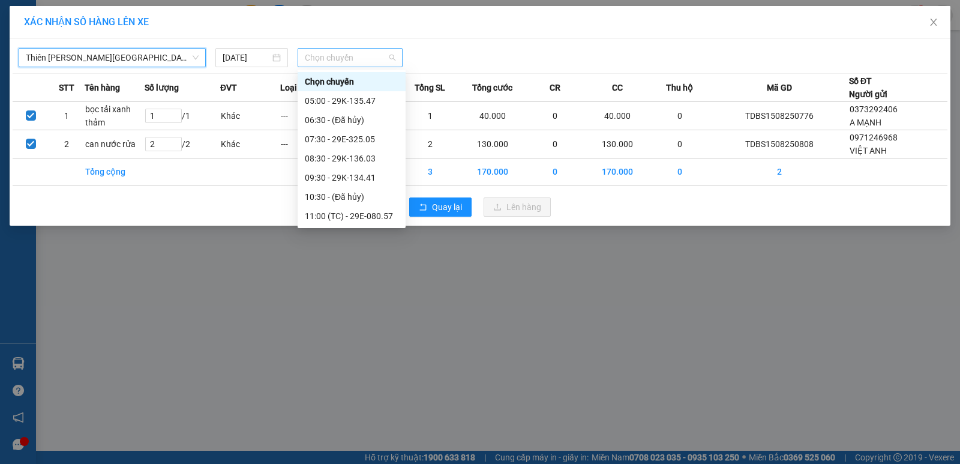
click at [361, 58] on span "Chọn chuyến" at bounding box center [350, 58] width 91 height 18
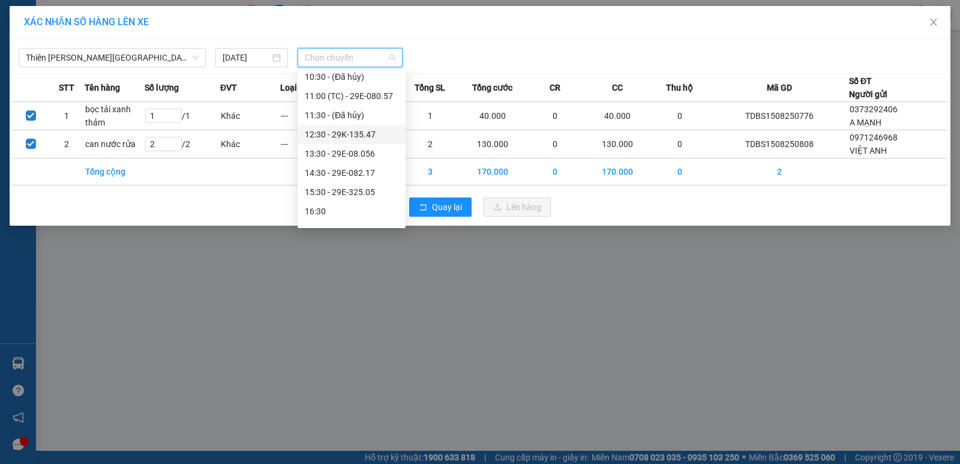
click at [366, 133] on div "12:30 - 29K-135.47" at bounding box center [352, 134] width 94 height 13
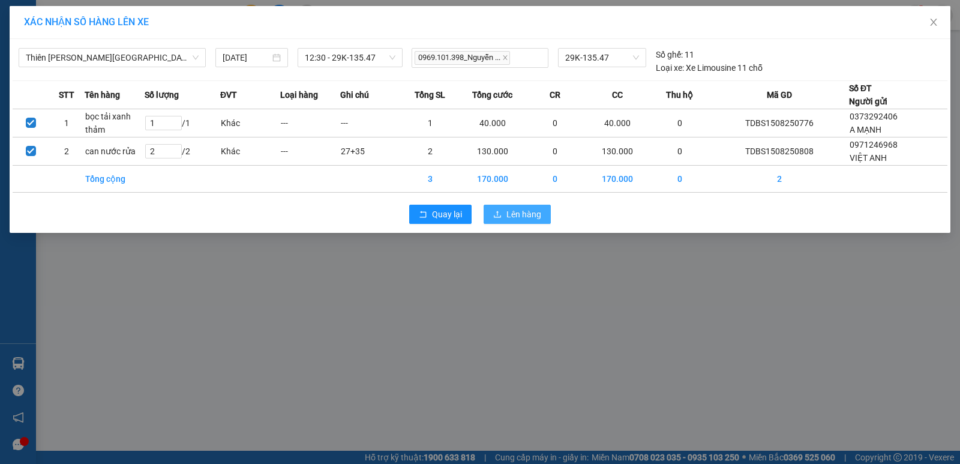
click at [522, 214] on span "Lên hàng" at bounding box center [524, 214] width 35 height 13
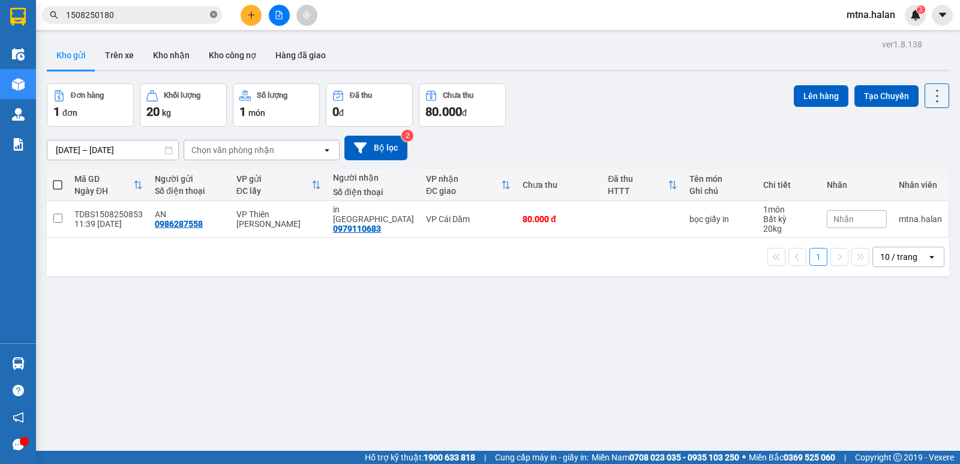
click at [212, 14] on icon "close-circle" at bounding box center [213, 14] width 7 height 7
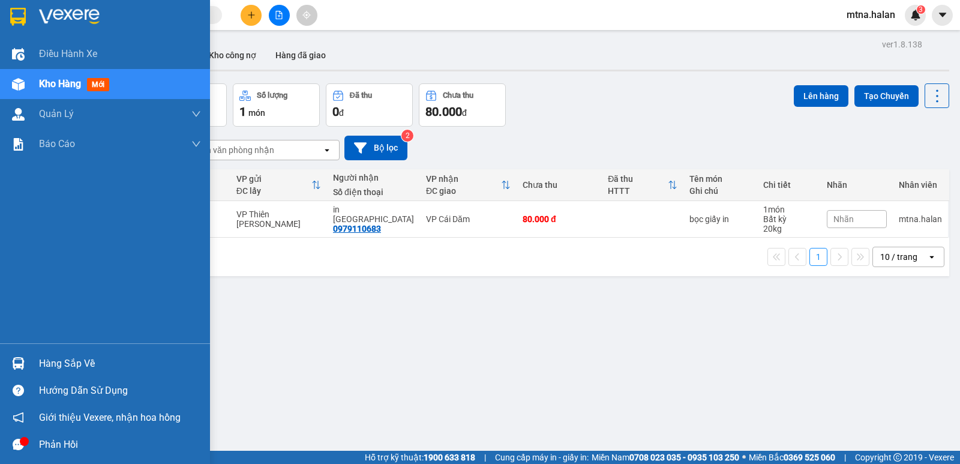
click at [22, 361] on img at bounding box center [18, 363] width 13 height 13
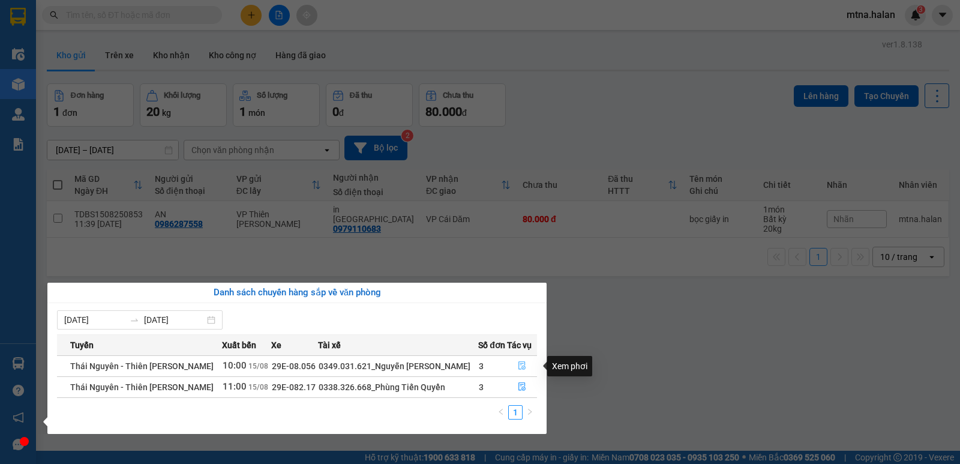
click at [522, 365] on icon "file-done" at bounding box center [522, 365] width 8 height 8
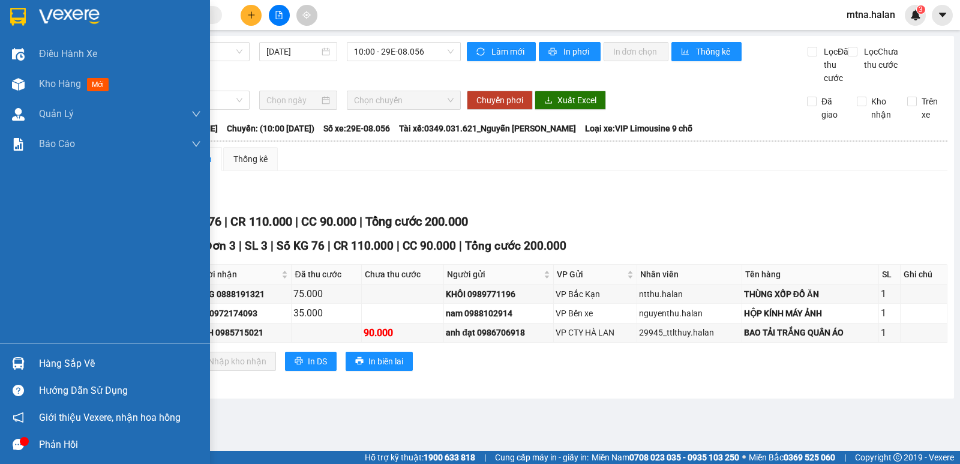
click at [19, 363] on img at bounding box center [18, 363] width 13 height 13
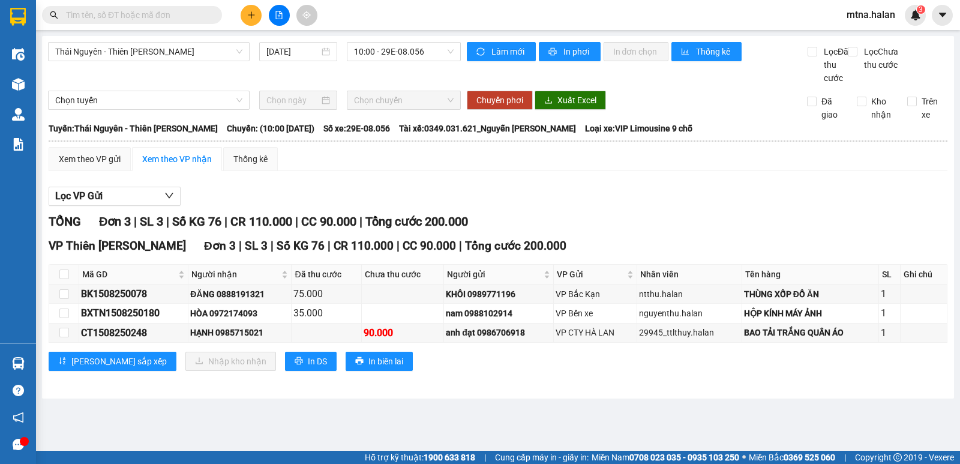
click at [627, 399] on section "Kết quả tìm kiếm ( 1 ) Bộ lọc Mã ĐH Trạng thái Món hàng Thu hộ Tổng cước Chưa c…" at bounding box center [480, 232] width 960 height 464
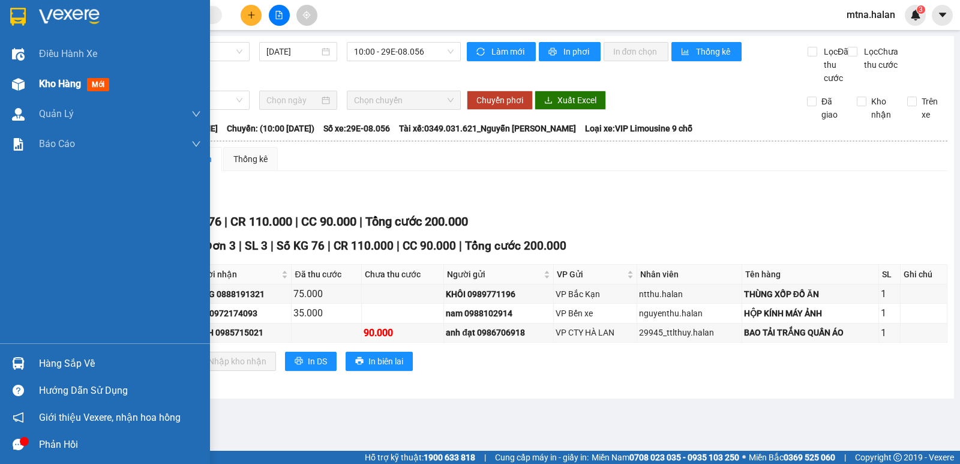
click at [12, 81] on img at bounding box center [18, 84] width 13 height 13
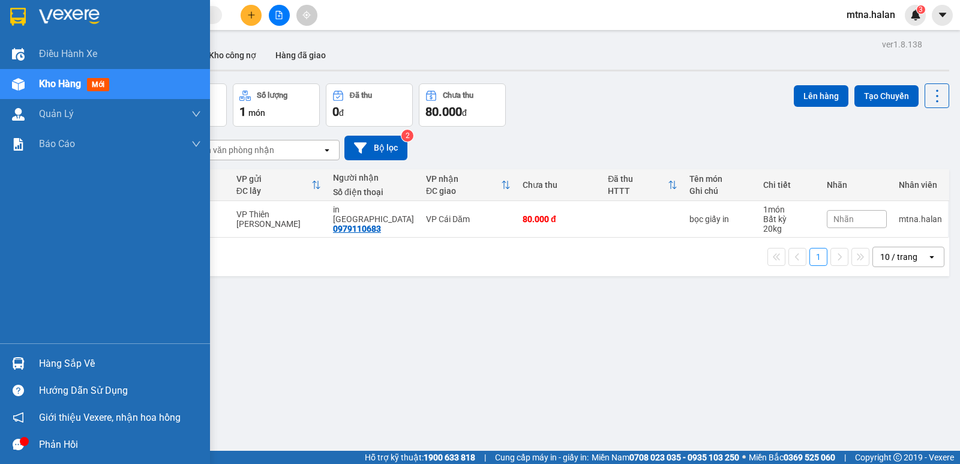
click at [14, 357] on img at bounding box center [18, 363] width 13 height 13
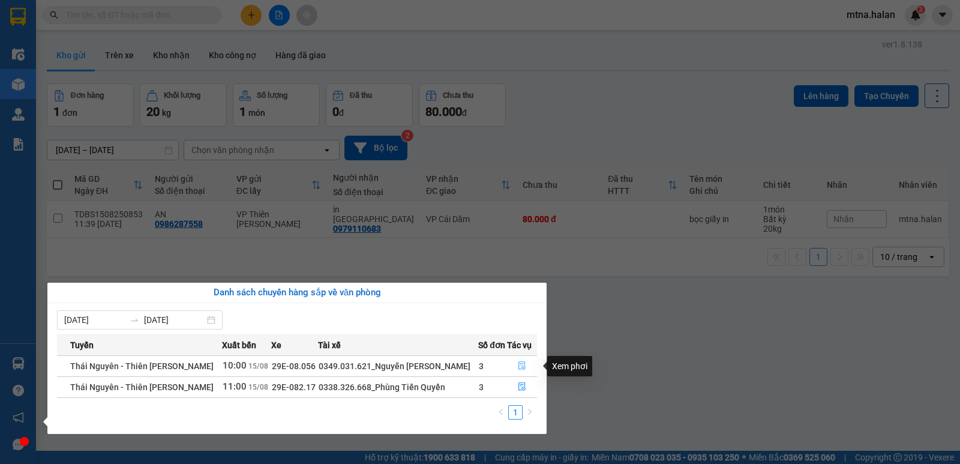
click at [518, 363] on icon "file-done" at bounding box center [522, 365] width 8 height 8
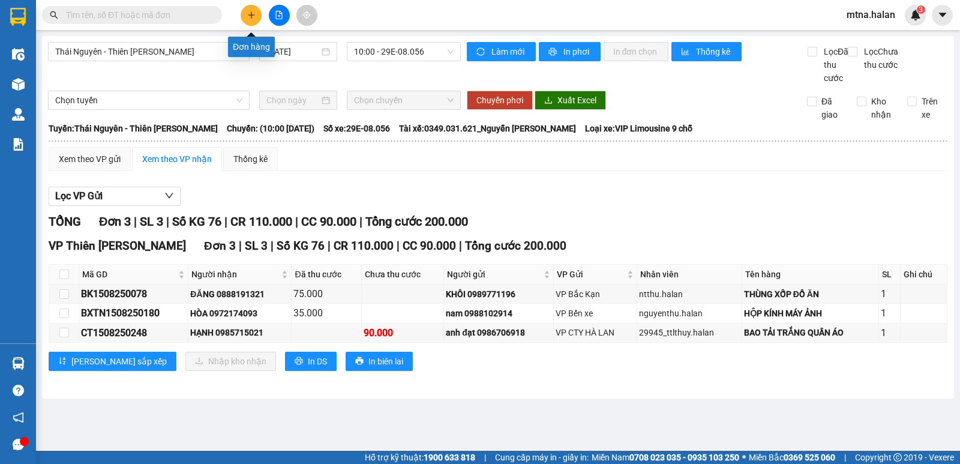
click at [253, 12] on icon "plus" at bounding box center [251, 15] width 8 height 8
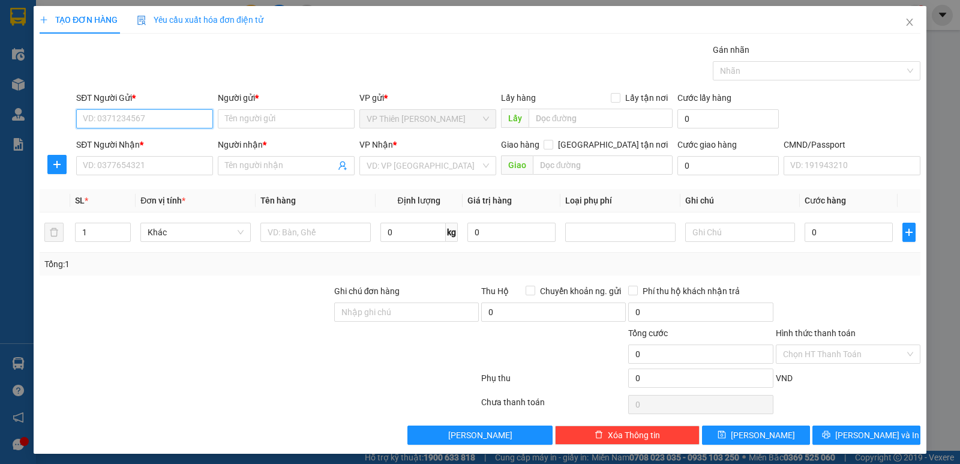
click at [159, 116] on input "SĐT Người Gửi *" at bounding box center [144, 118] width 137 height 19
click at [151, 140] on div "0368064999 - TRỌNG" at bounding box center [143, 142] width 121 height 13
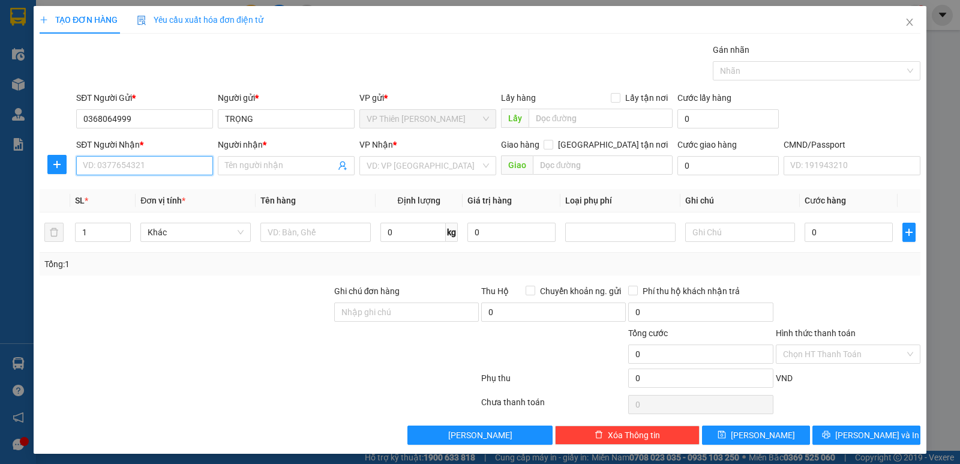
click at [174, 168] on input "SĐT Người Nhận *" at bounding box center [144, 165] width 137 height 19
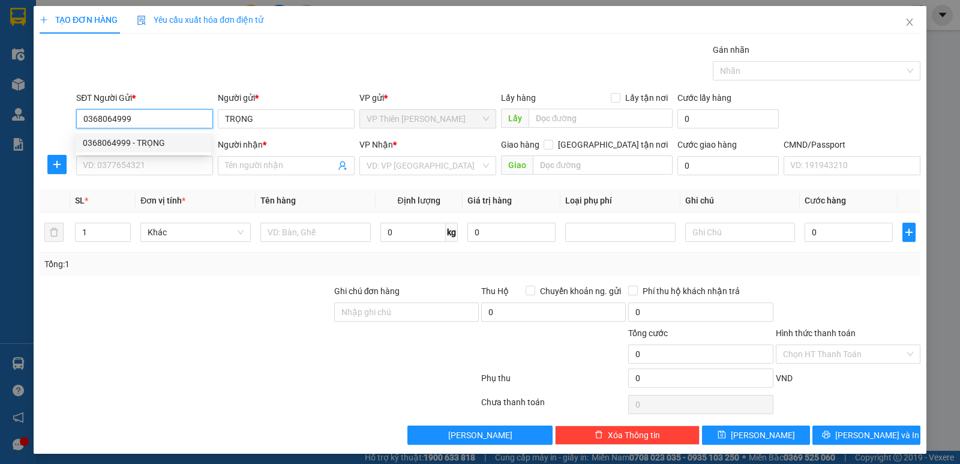
drag, startPoint x: 133, startPoint y: 118, endPoint x: 81, endPoint y: 117, distance: 51.6
click at [81, 117] on input "0368064999" at bounding box center [144, 118] width 137 height 19
click at [118, 163] on input "SĐT Người Nhận *" at bounding box center [144, 165] width 137 height 19
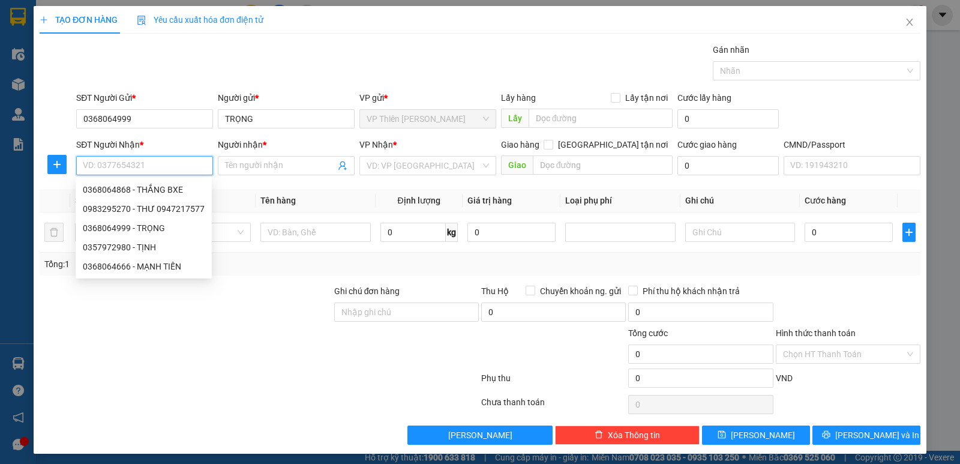
paste input "0368064999"
click at [146, 190] on div "0368064999 - TRỌNG" at bounding box center [143, 189] width 121 height 13
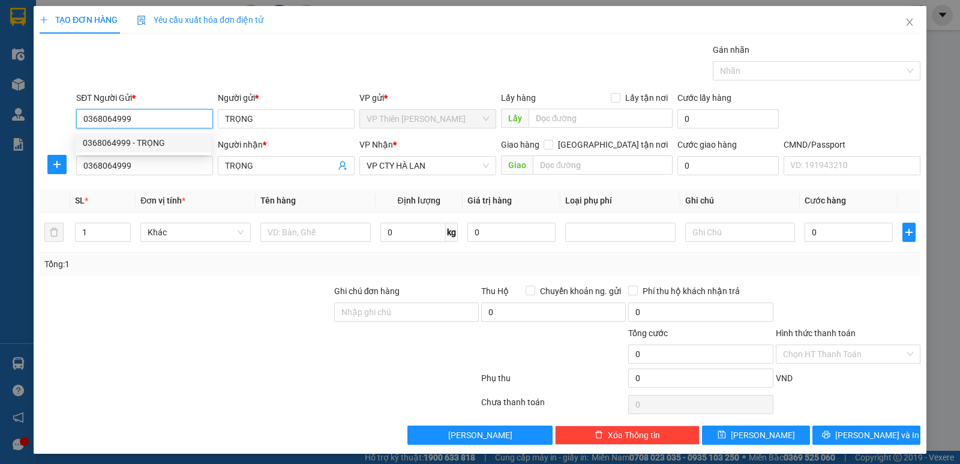
click at [137, 116] on input "0368064999" at bounding box center [144, 118] width 137 height 19
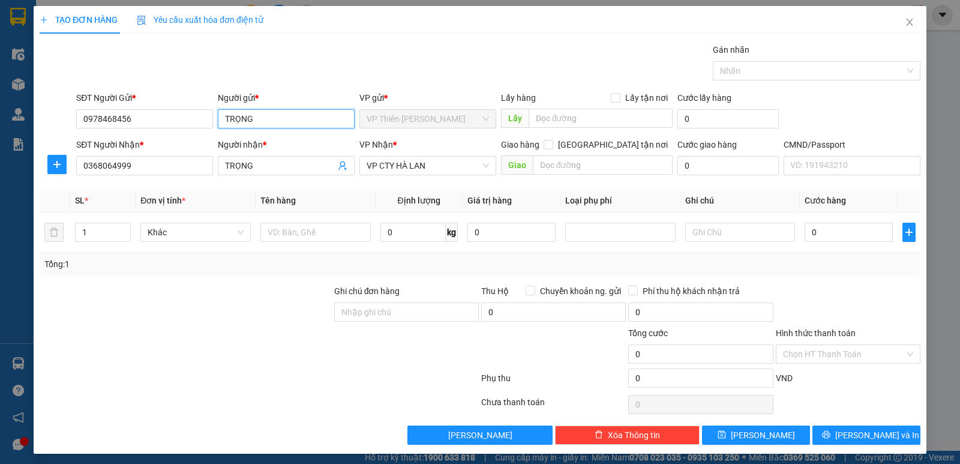
click at [263, 118] on input "TRỌNG" at bounding box center [286, 118] width 137 height 19
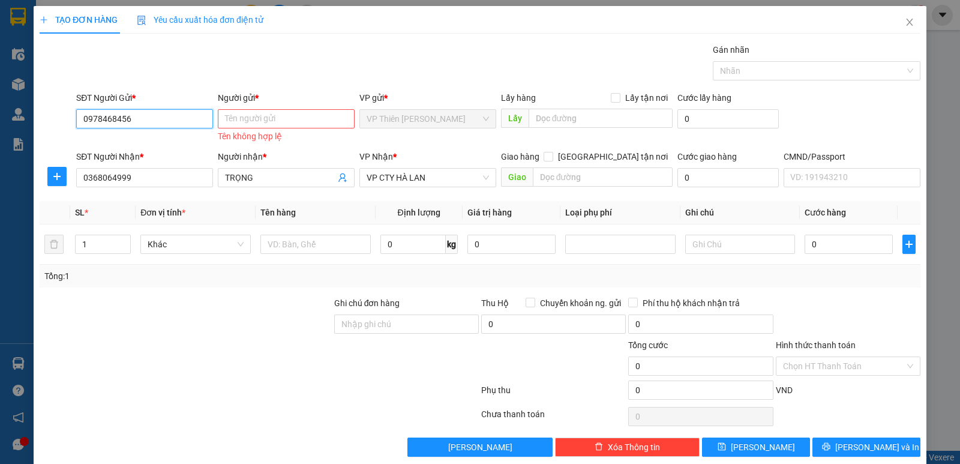
click at [189, 120] on input "0978468456" at bounding box center [144, 118] width 137 height 19
click at [274, 121] on input "Người gửi *" at bounding box center [286, 118] width 137 height 19
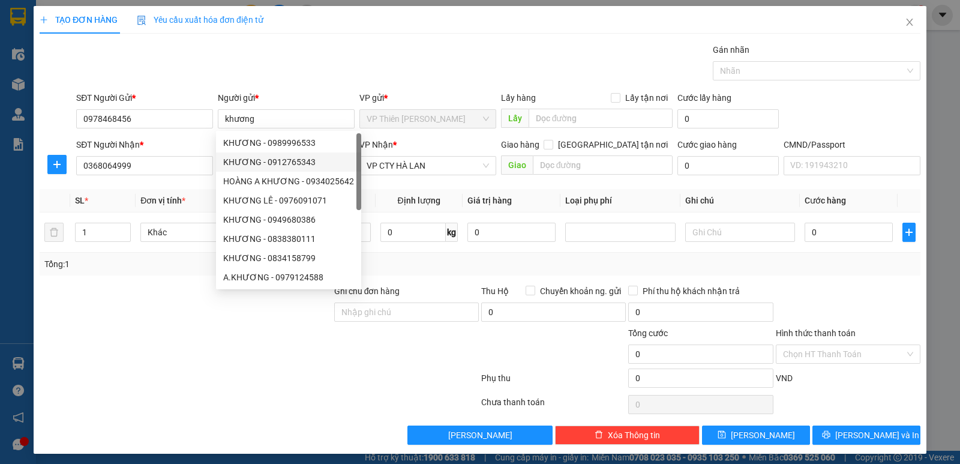
click at [151, 164] on input "0368064999" at bounding box center [144, 165] width 137 height 19
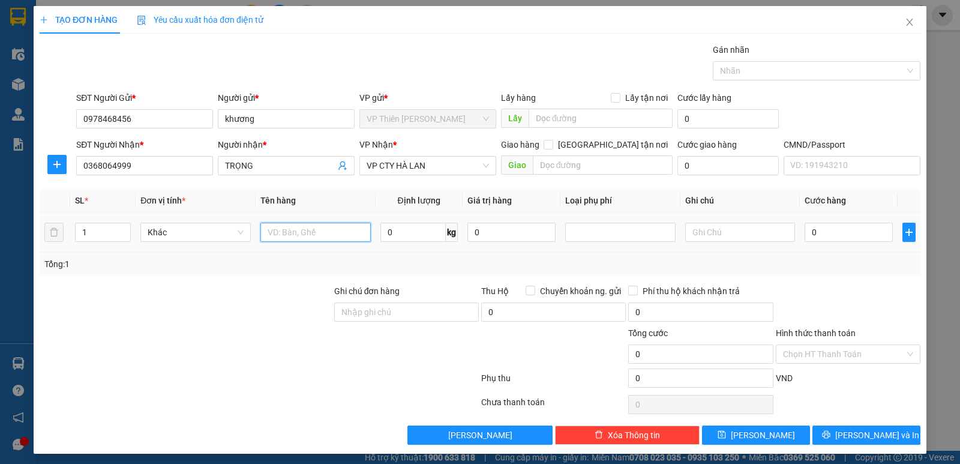
click at [325, 231] on input "text" at bounding box center [316, 232] width 110 height 19
type input "pb lk"
click at [409, 236] on input "0" at bounding box center [413, 232] width 65 height 19
type input "1"
click at [828, 229] on input "0" at bounding box center [849, 232] width 88 height 19
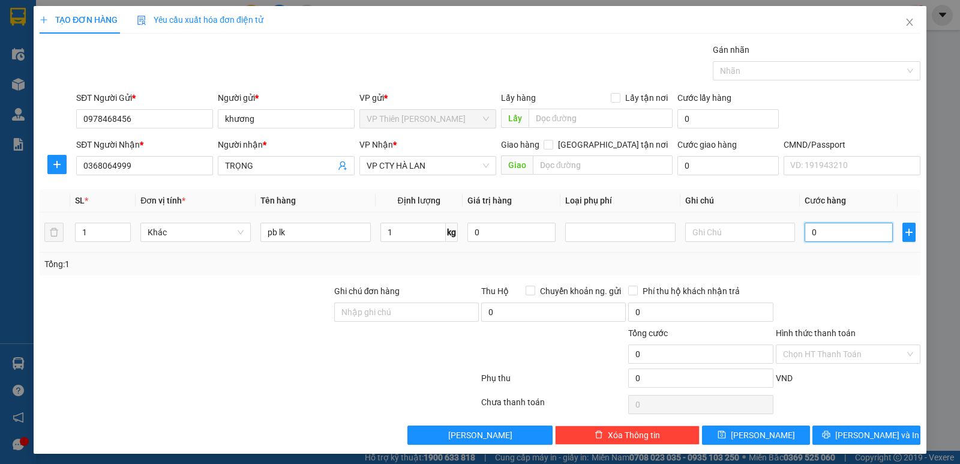
type input "3"
type input "35"
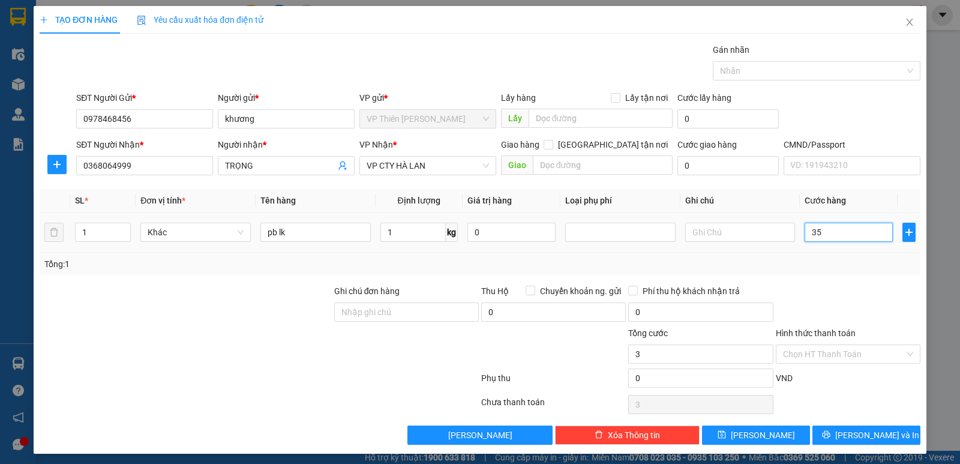
type input "35"
type input "350"
type input "3.500"
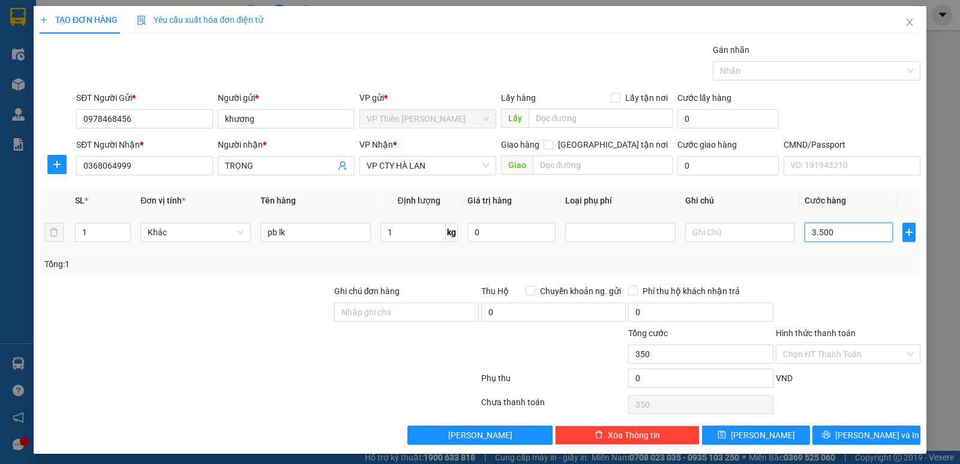
type input "3.500"
type input "35.000"
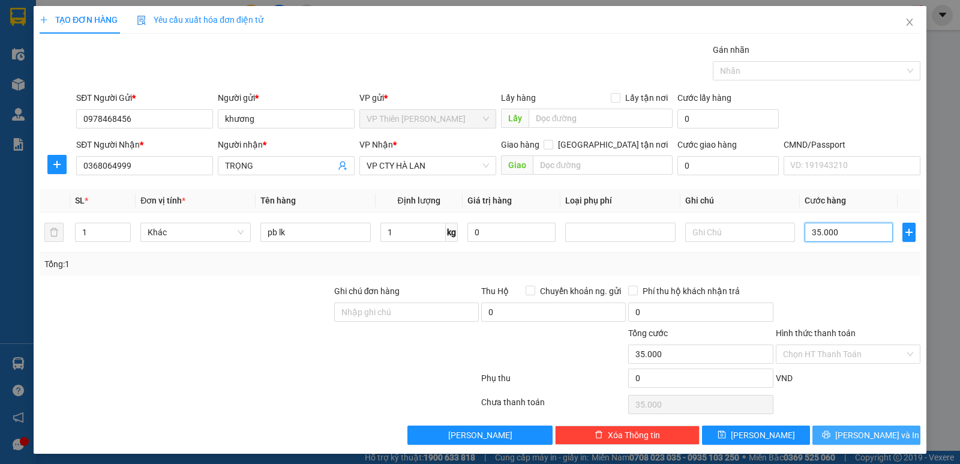
type input "35.000"
click at [860, 429] on span "[PERSON_NAME] và In" at bounding box center [878, 435] width 84 height 13
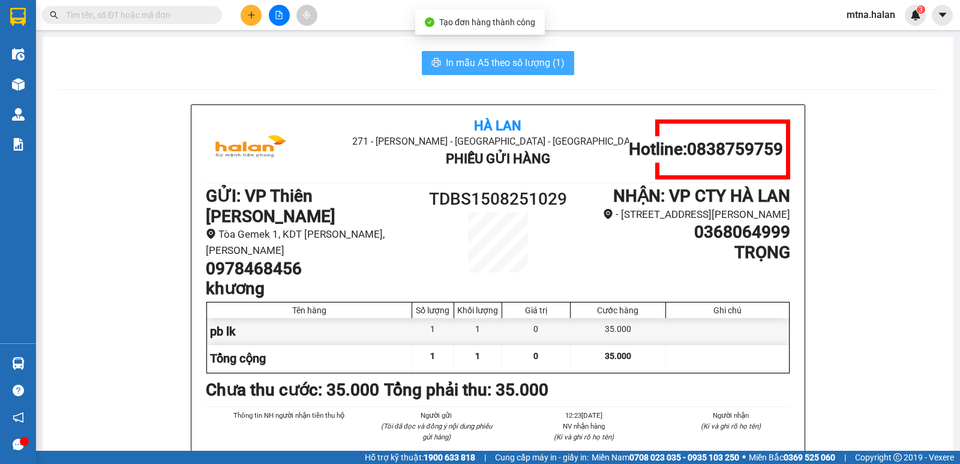
click at [508, 59] on span "In mẫu A5 theo số lượng (1)" at bounding box center [505, 62] width 119 height 15
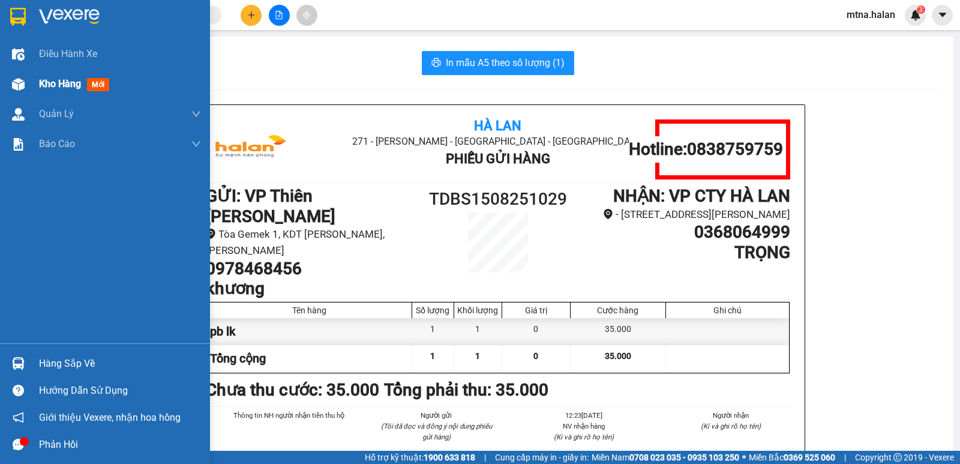
click at [14, 85] on img at bounding box center [18, 84] width 13 height 13
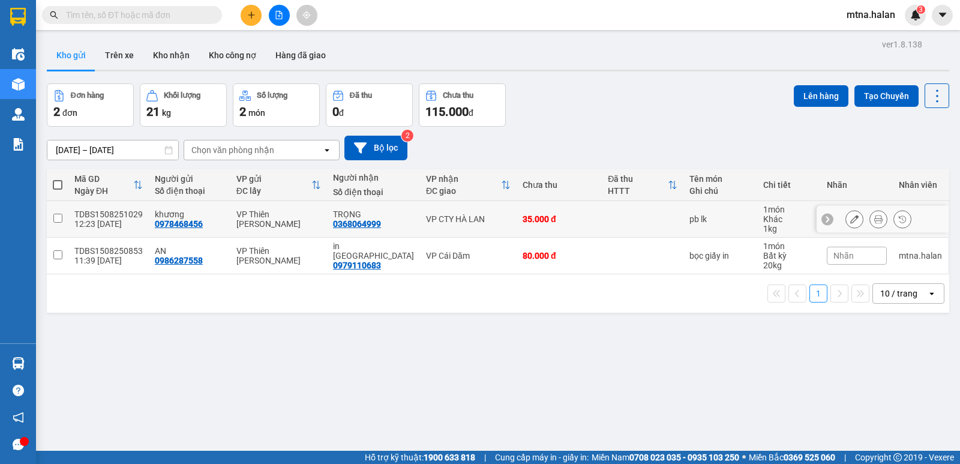
click at [56, 217] on input "checkbox" at bounding box center [57, 218] width 9 height 9
checkbox input "true"
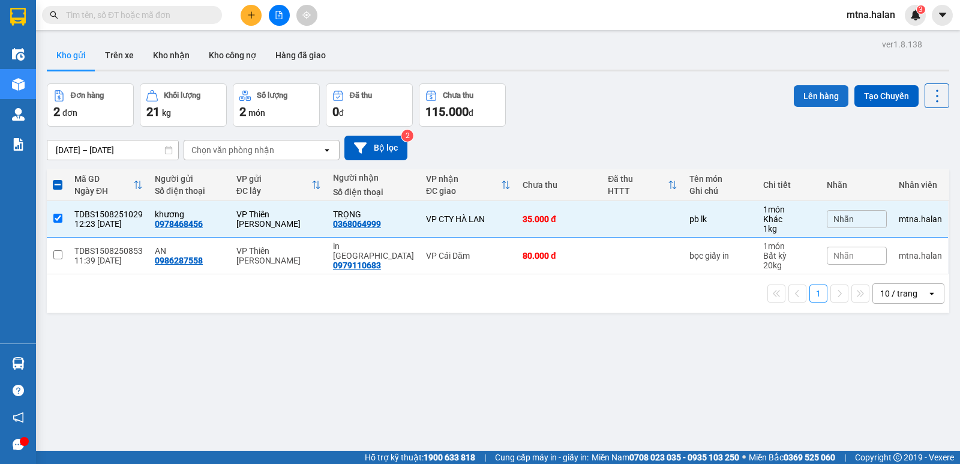
click at [805, 94] on button "Lên hàng" at bounding box center [821, 96] width 55 height 22
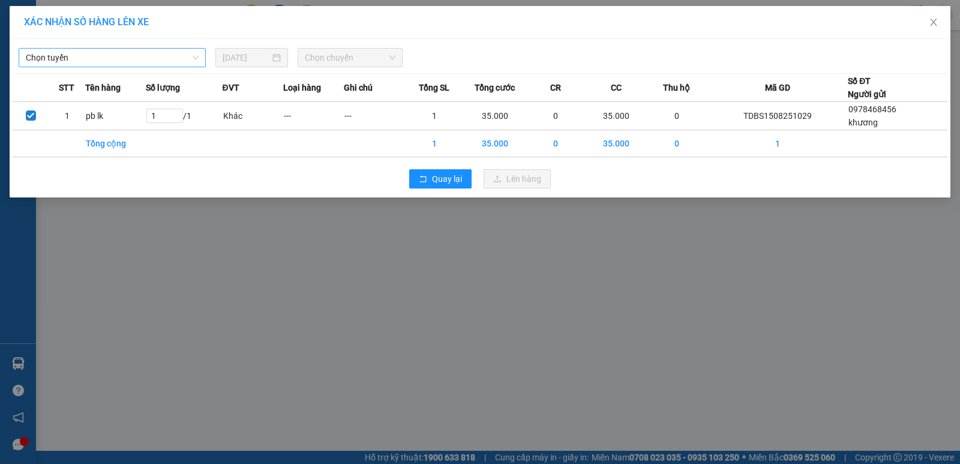
click at [85, 54] on span "Chọn tuyến" at bounding box center [112, 58] width 173 height 18
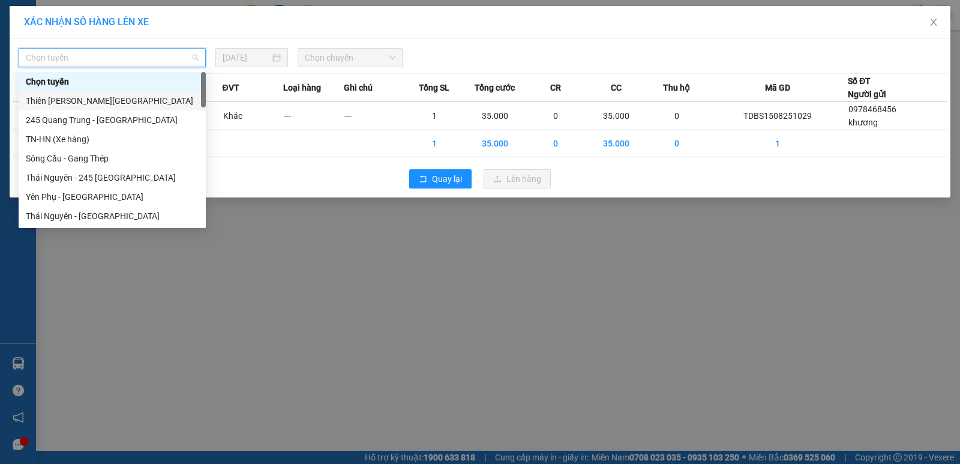
click at [76, 103] on div "Thiên Đường Bảo Sơn - Thái Nguyên" at bounding box center [112, 100] width 173 height 13
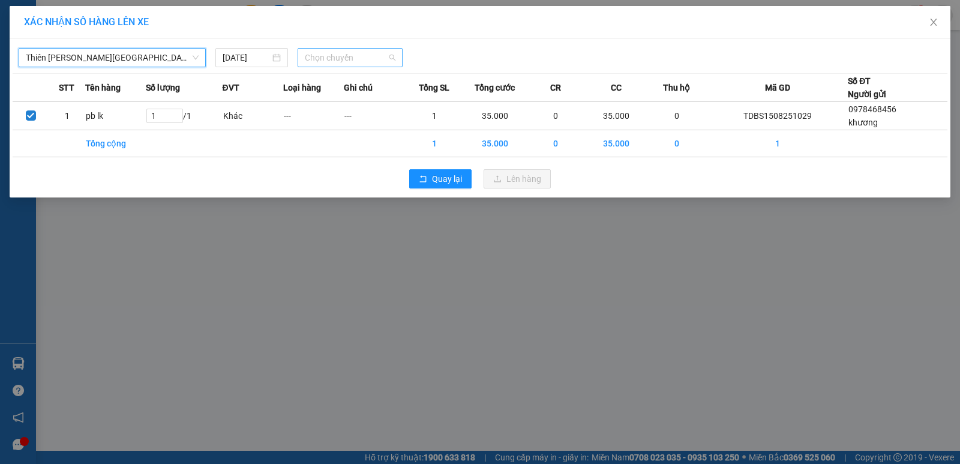
click at [371, 61] on span "Chọn chuyến" at bounding box center [350, 58] width 91 height 18
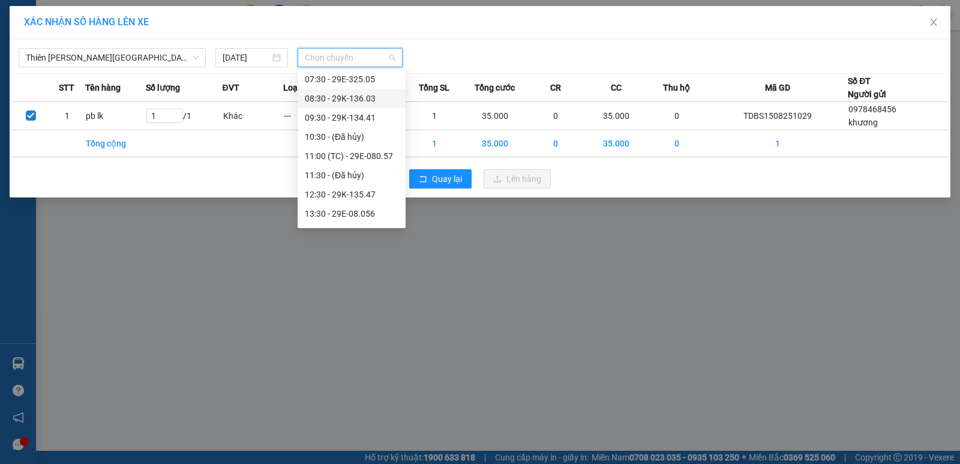
scroll to position [120, 0]
click at [358, 136] on div "12:30 - 29K-135.47" at bounding box center [352, 134] width 94 height 13
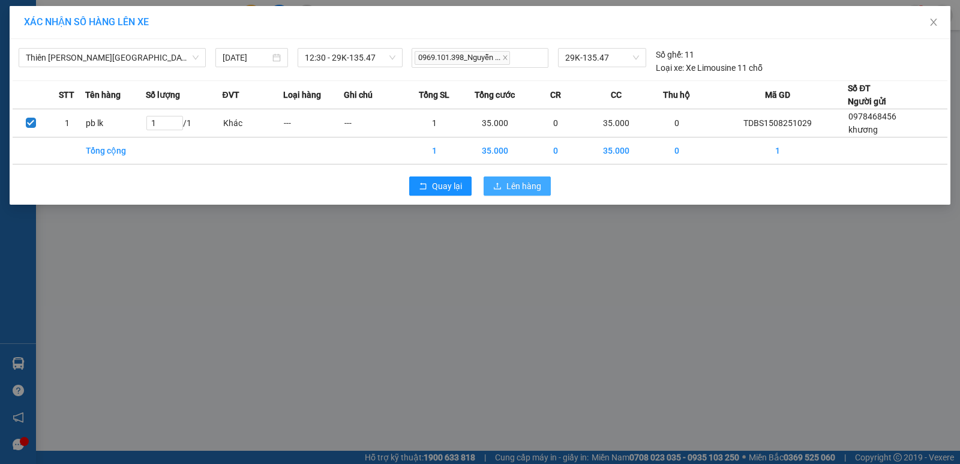
click at [523, 182] on span "Lên hàng" at bounding box center [524, 185] width 35 height 13
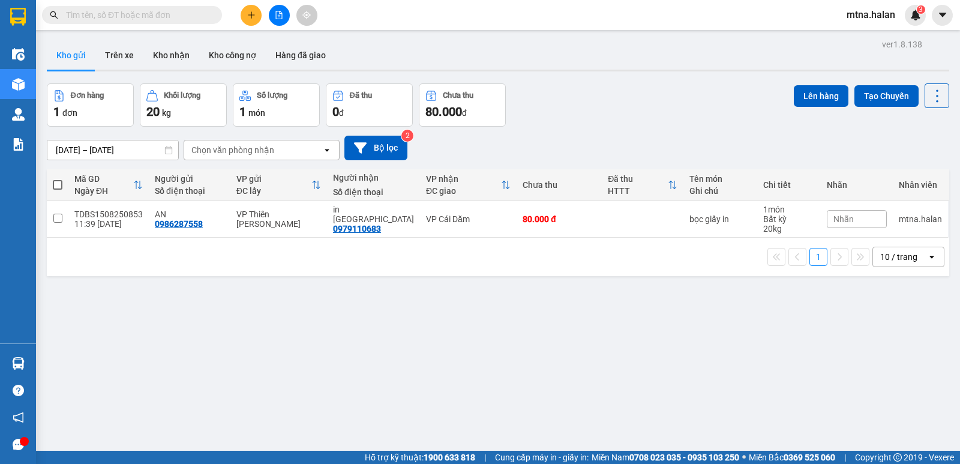
click at [196, 13] on input "text" at bounding box center [137, 14] width 142 height 13
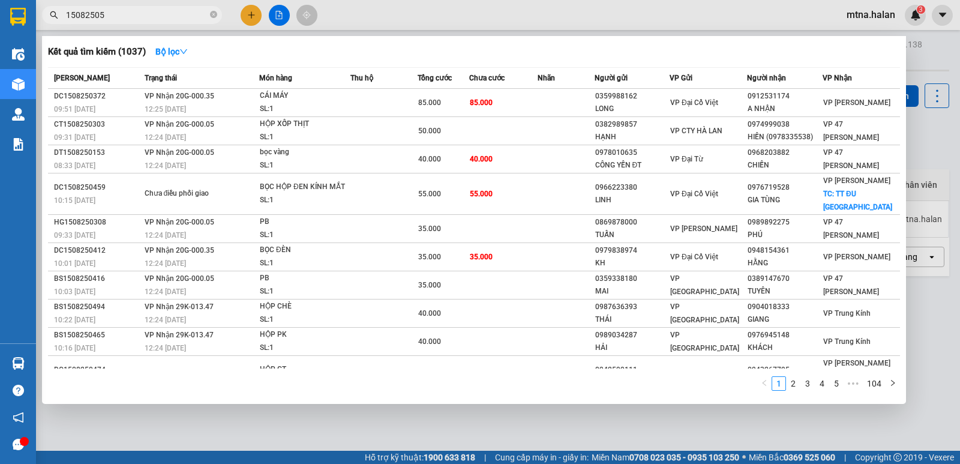
type input "150825058"
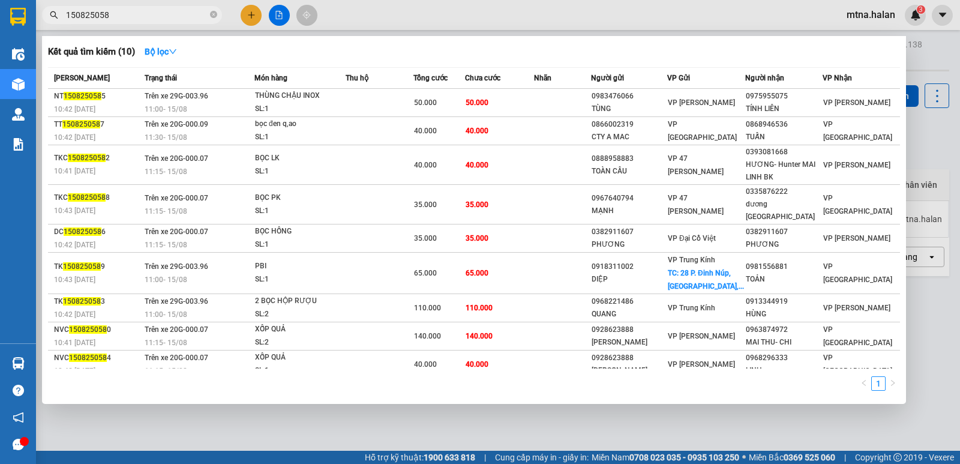
click at [116, 10] on input "150825058" at bounding box center [137, 14] width 142 height 13
click at [216, 15] on icon "close-circle" at bounding box center [213, 14] width 7 height 7
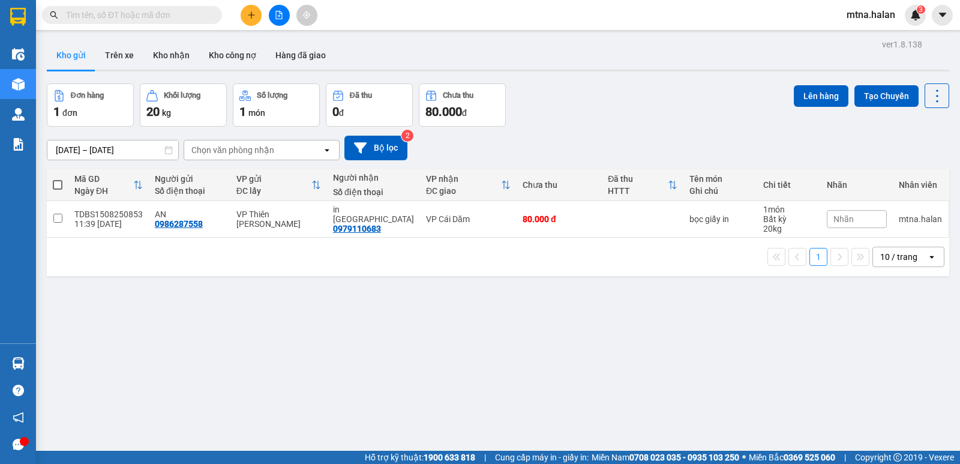
click at [196, 13] on input "text" at bounding box center [137, 14] width 142 height 13
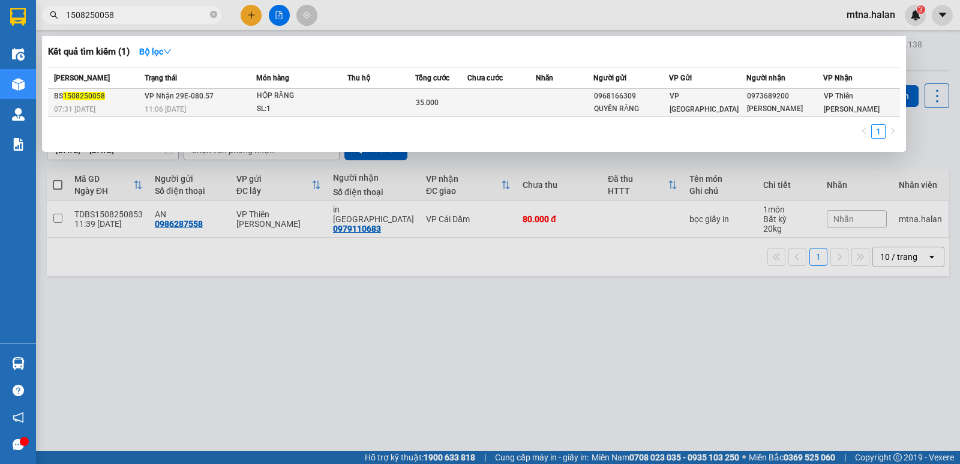
type input "1508250058"
click at [543, 103] on td at bounding box center [565, 103] width 58 height 28
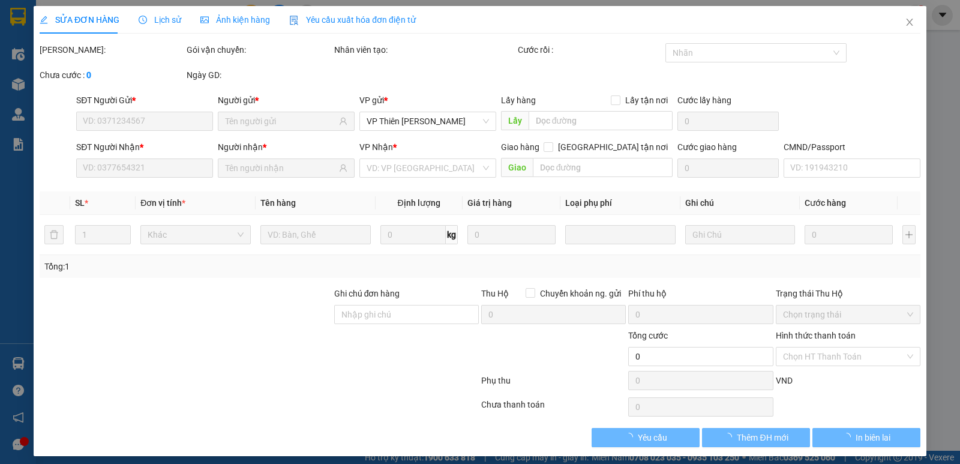
type input "0968166309"
type input "QUYỀN RĂNG"
type input "0973689200"
type input "VŨ GIA"
type input "35.000"
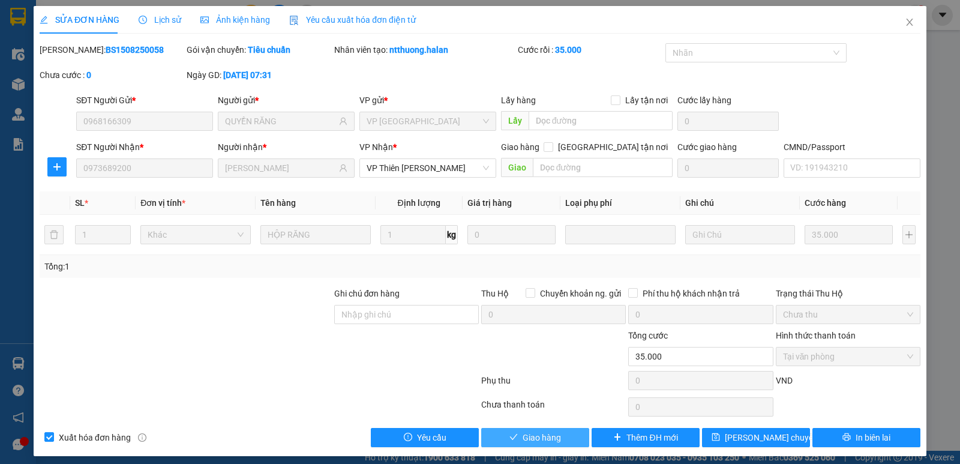
click at [555, 438] on span "Giao hàng" at bounding box center [542, 437] width 38 height 13
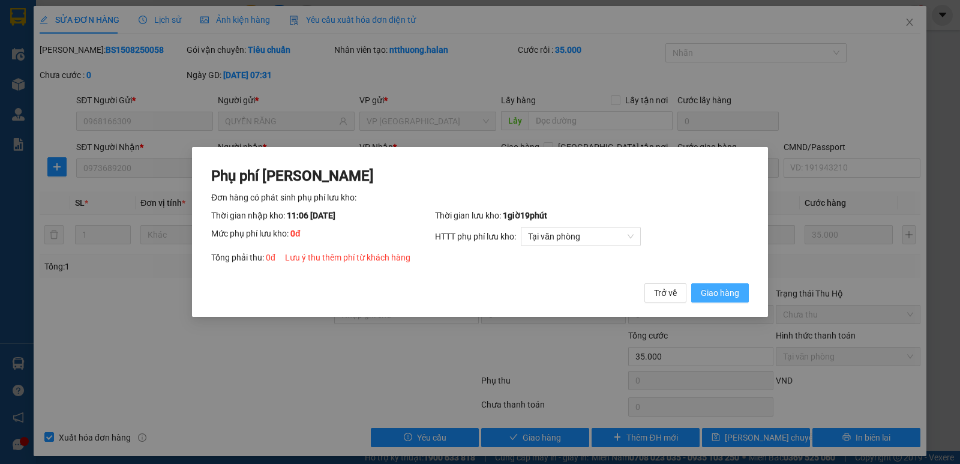
click at [722, 295] on span "Giao hàng" at bounding box center [720, 292] width 38 height 13
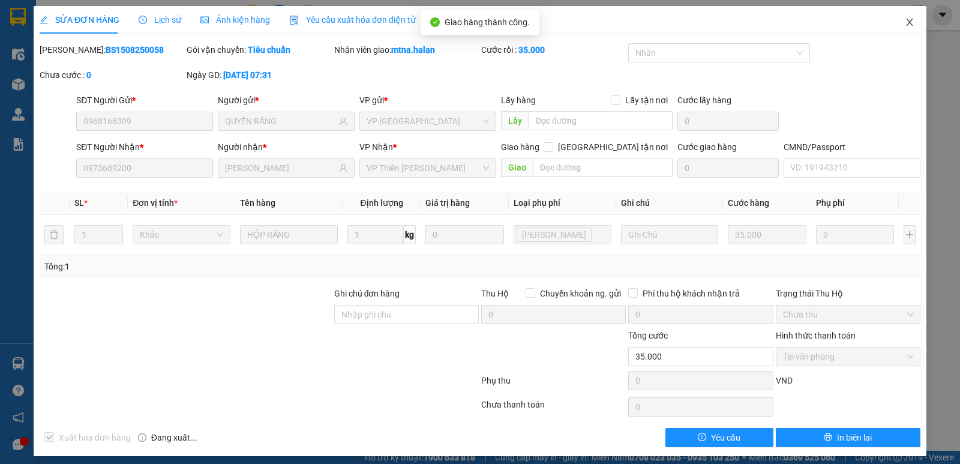
click at [905, 23] on icon "close" at bounding box center [910, 22] width 10 height 10
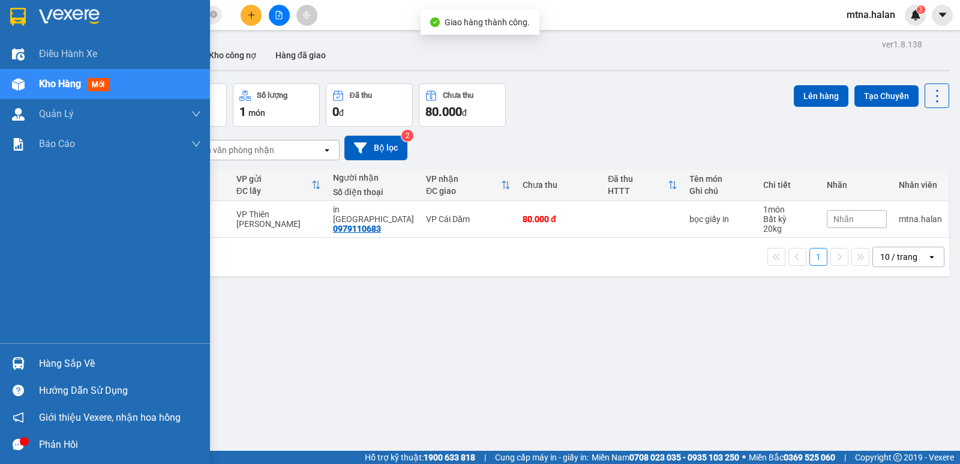
click at [13, 361] on img at bounding box center [18, 363] width 13 height 13
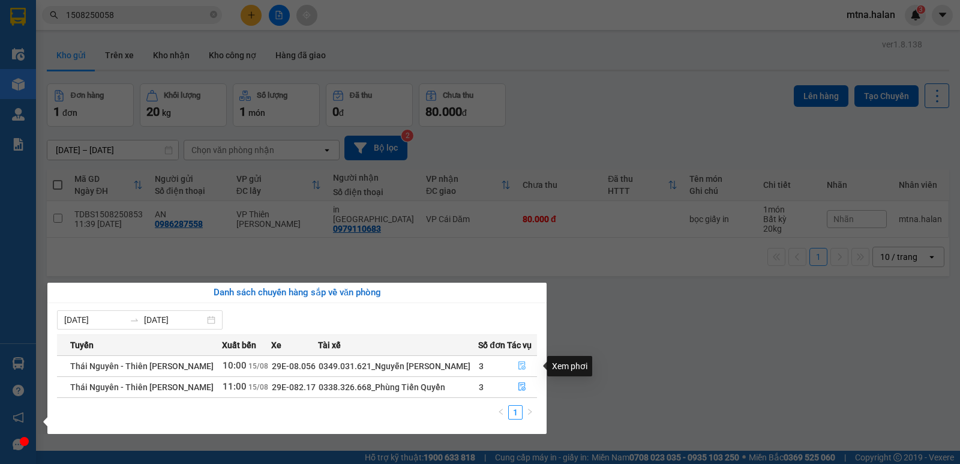
click at [519, 367] on icon "file-done" at bounding box center [522, 365] width 8 height 8
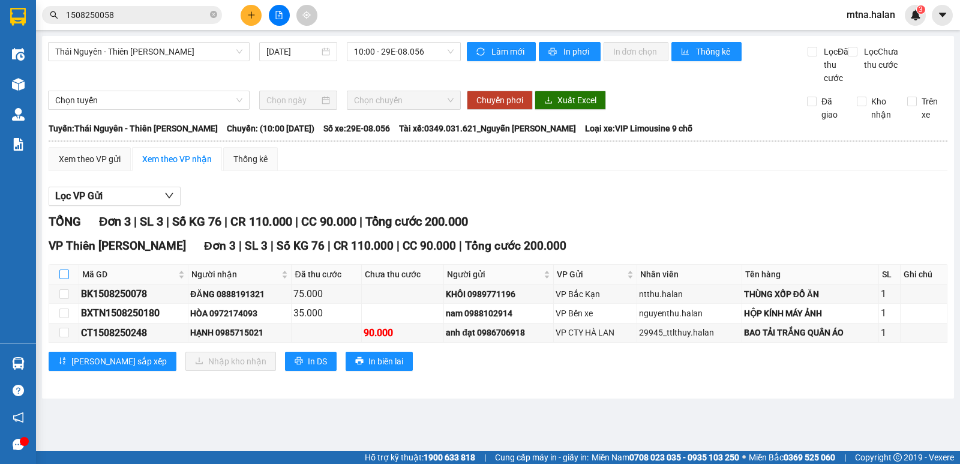
click at [67, 279] on input "checkbox" at bounding box center [64, 275] width 10 height 10
checkbox input "true"
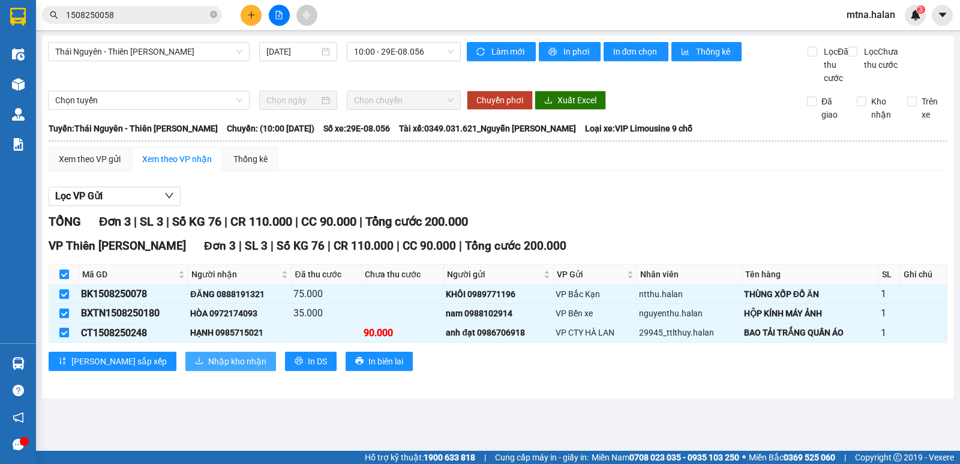
click at [208, 368] on span "Nhập kho nhận" at bounding box center [237, 361] width 58 height 13
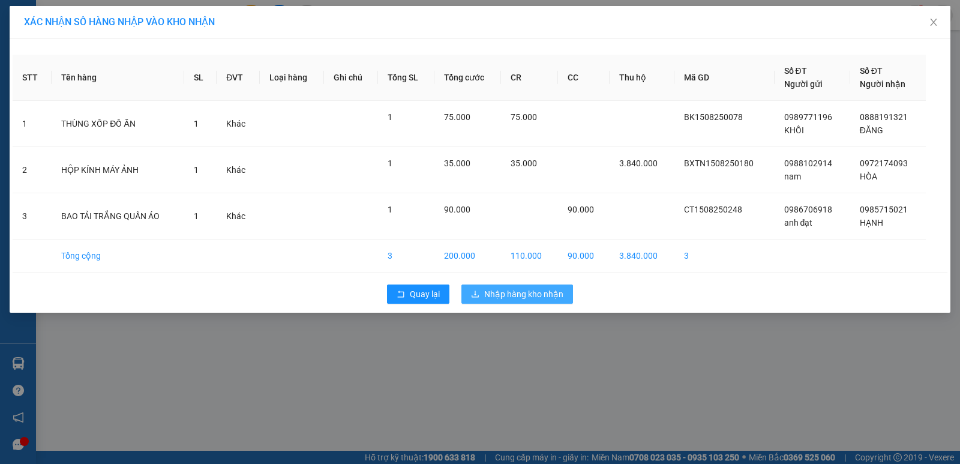
click at [551, 289] on span "Nhập hàng kho nhận" at bounding box center [523, 294] width 79 height 13
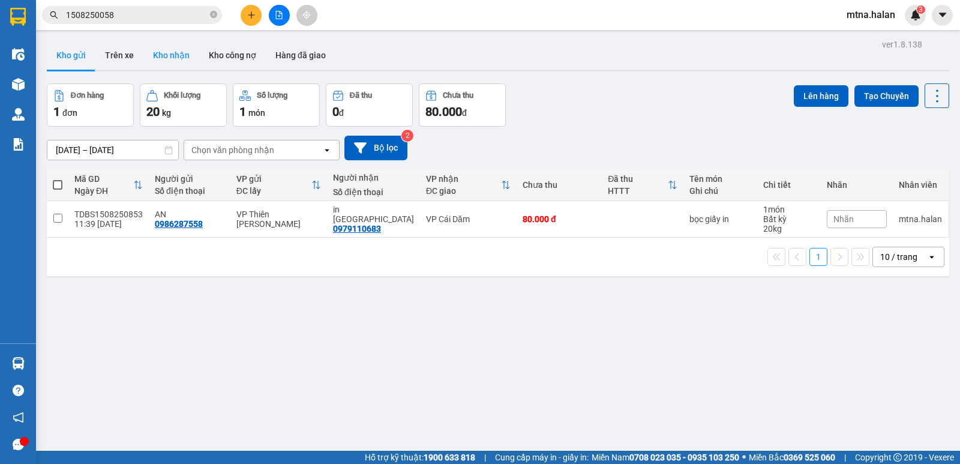
click at [167, 52] on button "Kho nhận" at bounding box center [171, 55] width 56 height 29
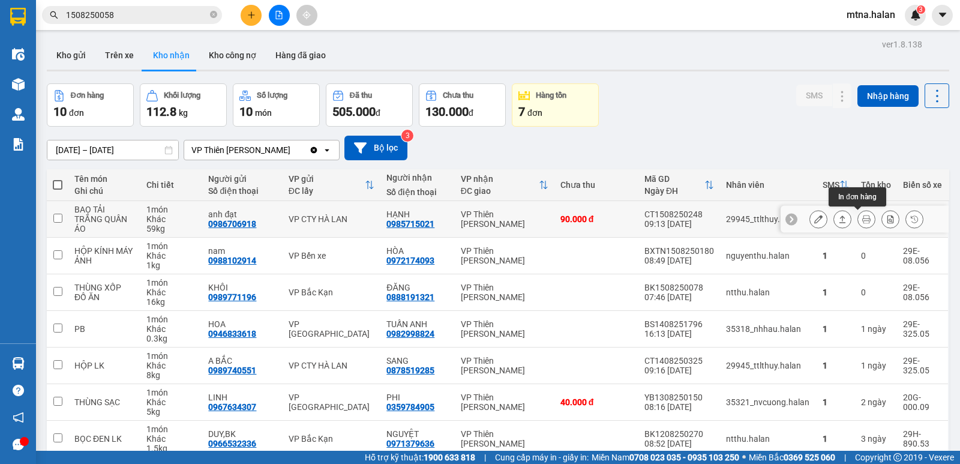
click at [863, 222] on icon at bounding box center [867, 219] width 8 height 8
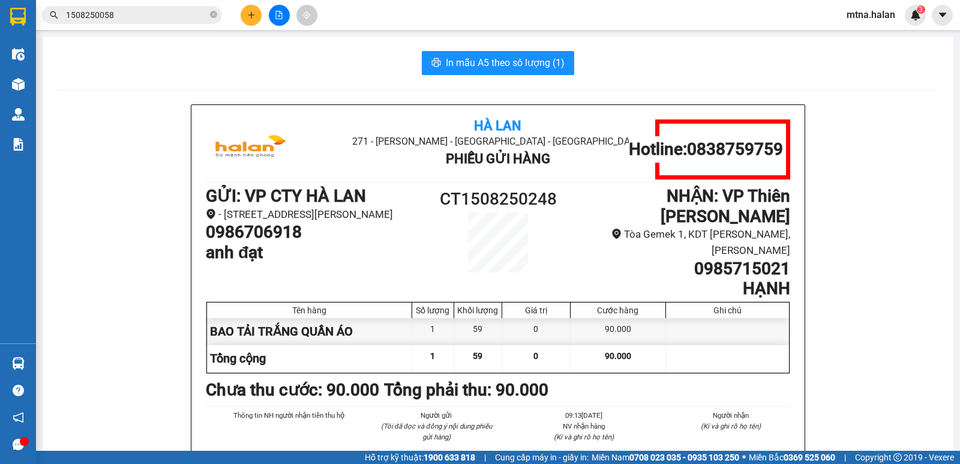
scroll to position [60, 0]
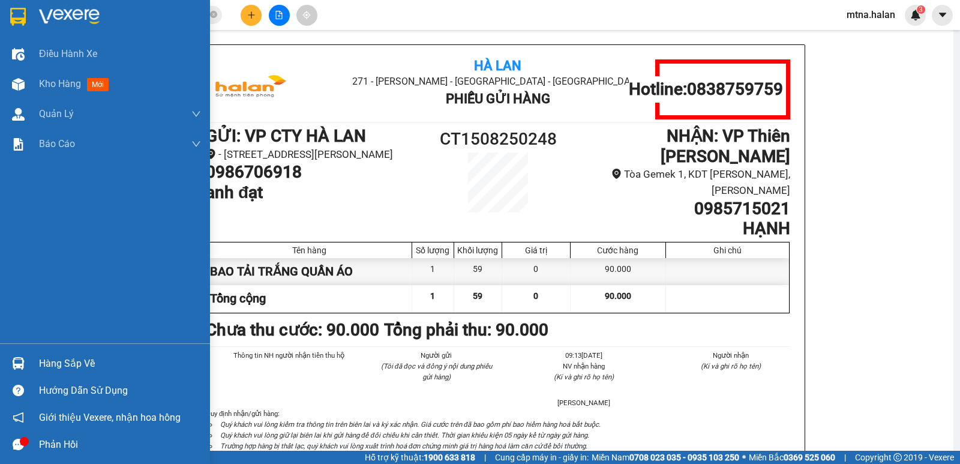
click at [19, 363] on img at bounding box center [18, 363] width 13 height 13
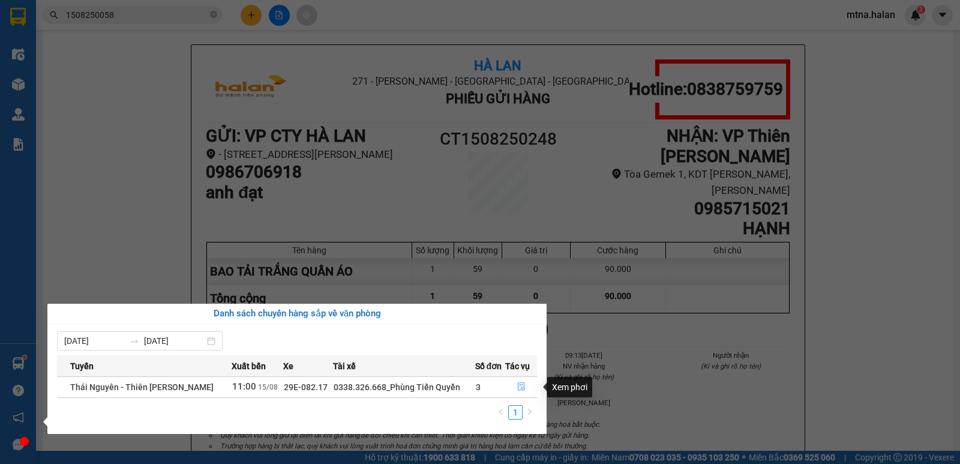
click at [522, 388] on icon "file-done" at bounding box center [521, 386] width 8 height 8
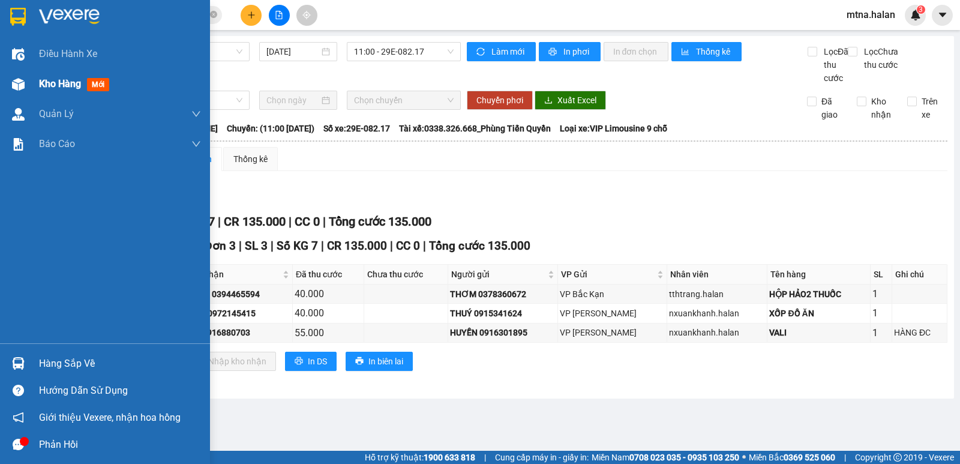
click at [10, 81] on div at bounding box center [18, 84] width 21 height 21
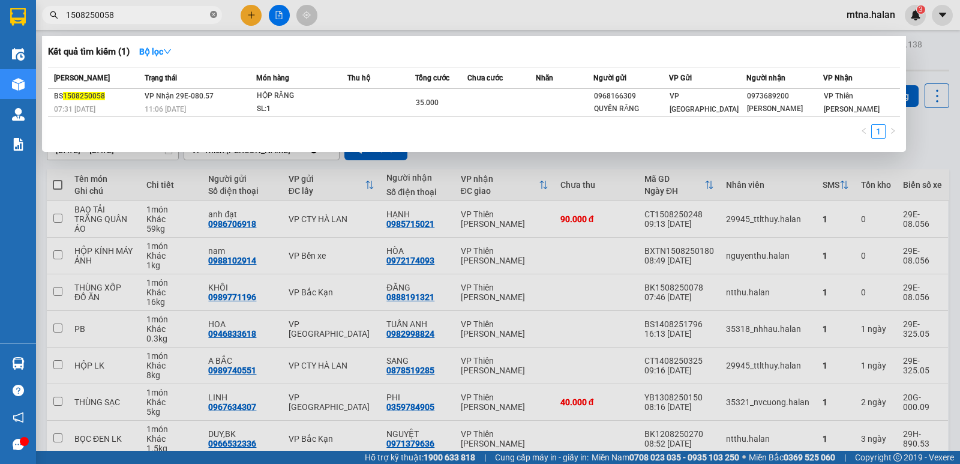
click at [214, 11] on span at bounding box center [213, 15] width 7 height 11
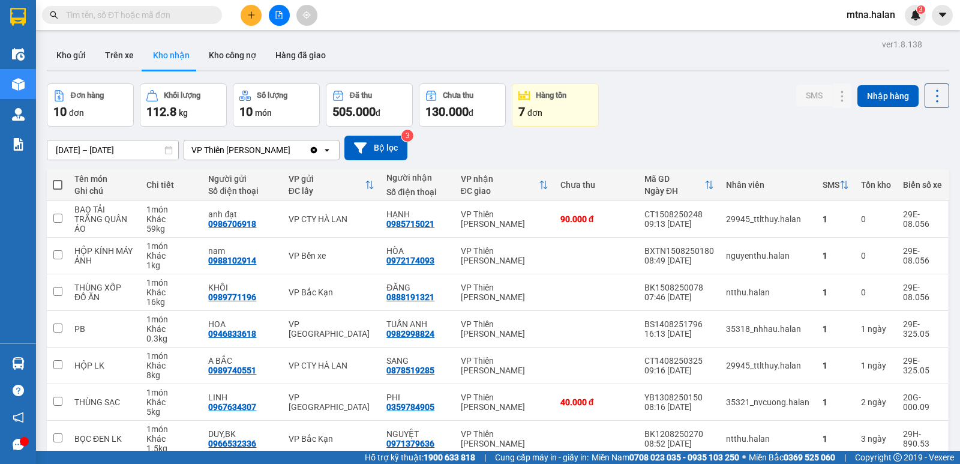
click at [199, 13] on input "text" at bounding box center [137, 14] width 142 height 13
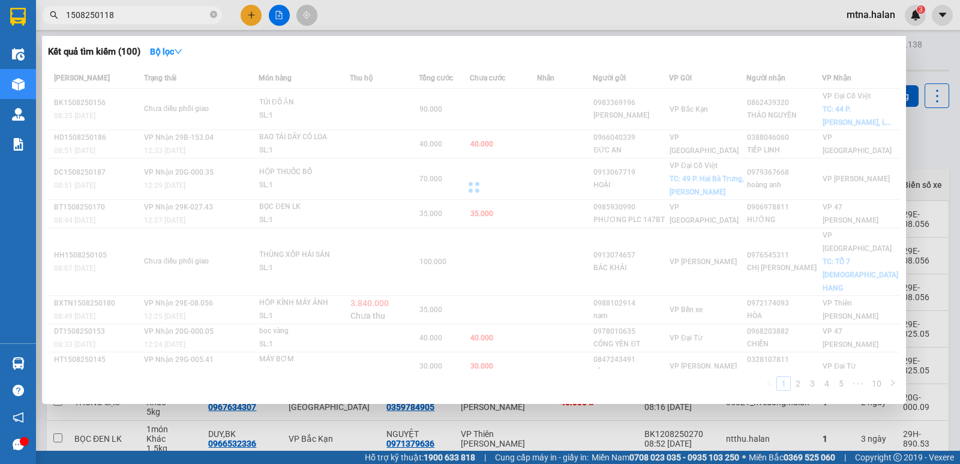
type input "15082501180"
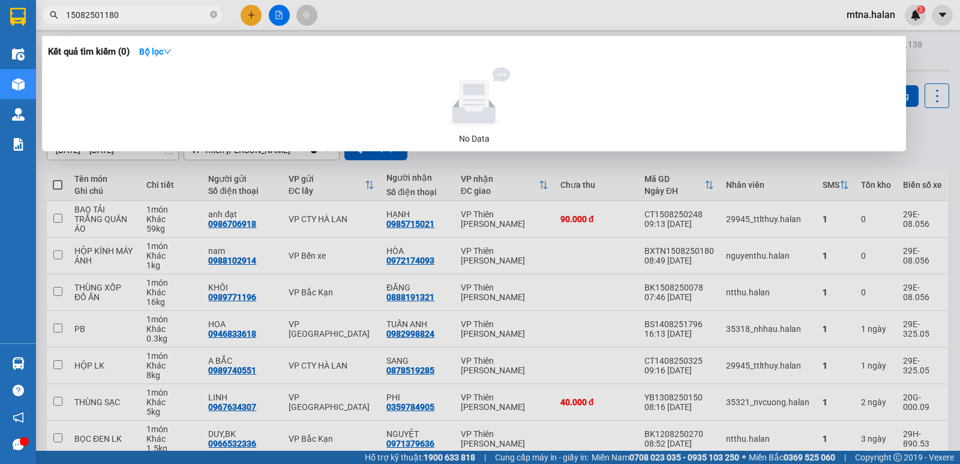
click at [139, 9] on input "15082501180" at bounding box center [137, 14] width 142 height 13
click at [211, 14] on icon "close-circle" at bounding box center [213, 14] width 7 height 7
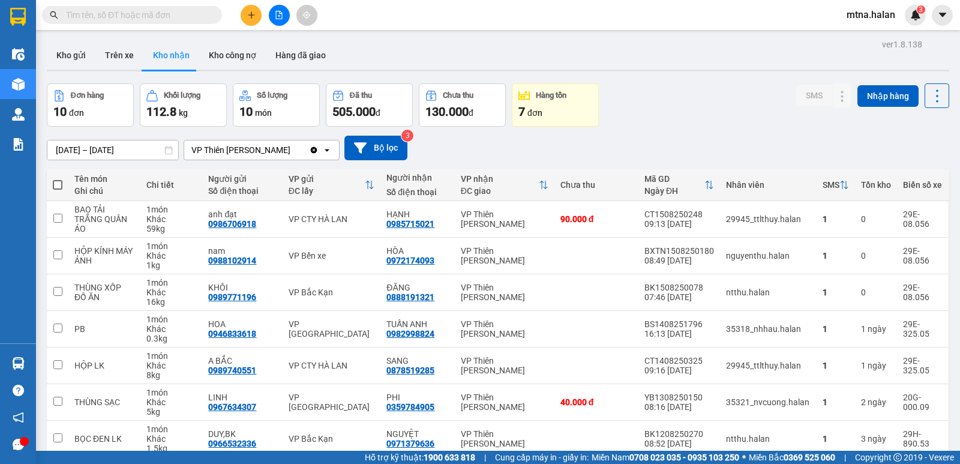
click at [176, 14] on input "text" at bounding box center [137, 14] width 142 height 13
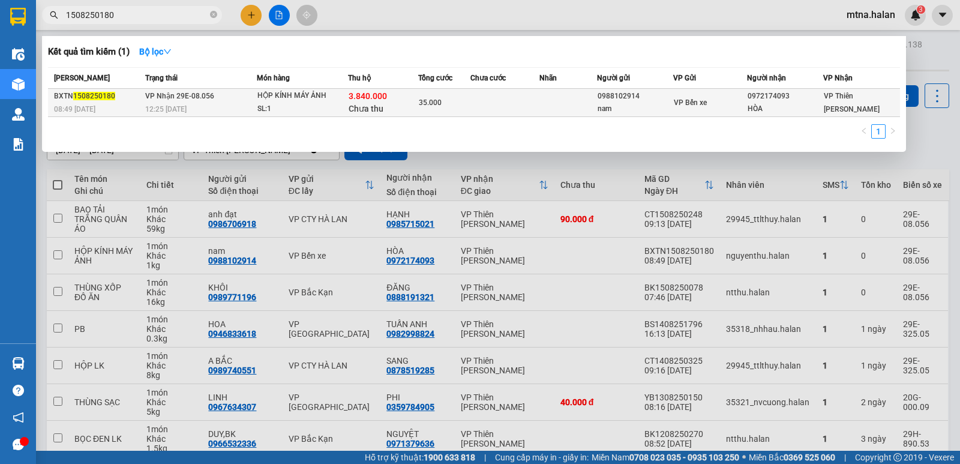
type input "1508250180"
click at [517, 103] on td at bounding box center [505, 103] width 69 height 28
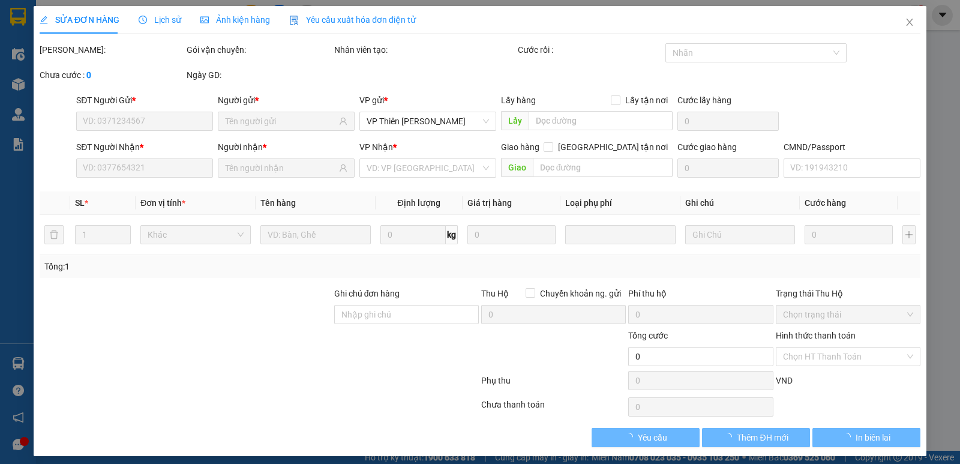
type input "0988102914"
type input "nam"
type input "0972174093"
type input "HÒA"
checkbox input "true"
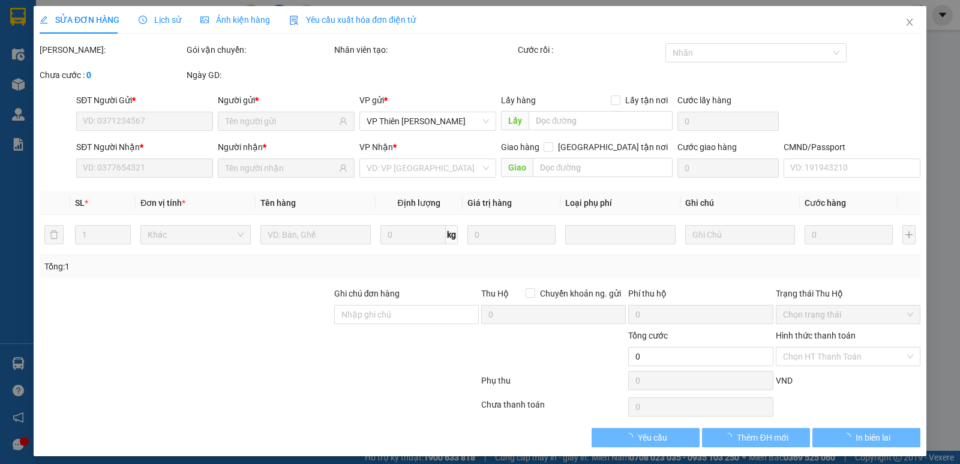
type input "3.840.000"
type input "40.000"
type input "35.000"
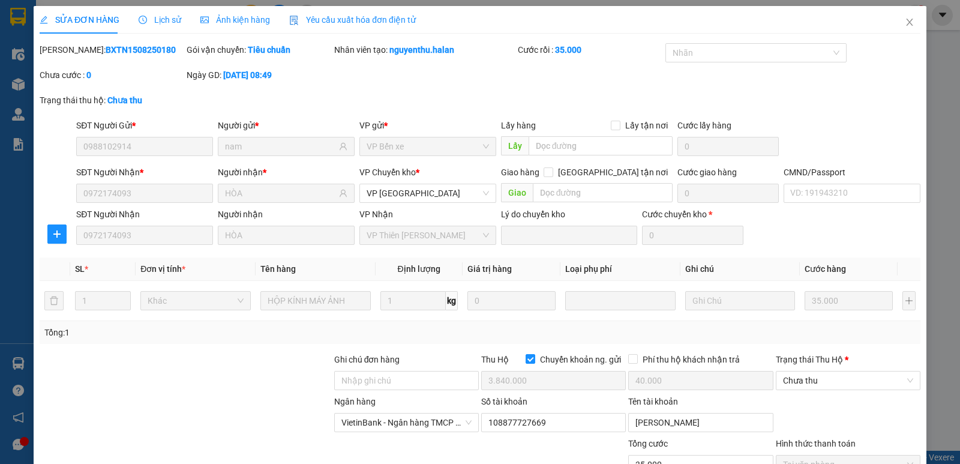
scroll to position [115, 0]
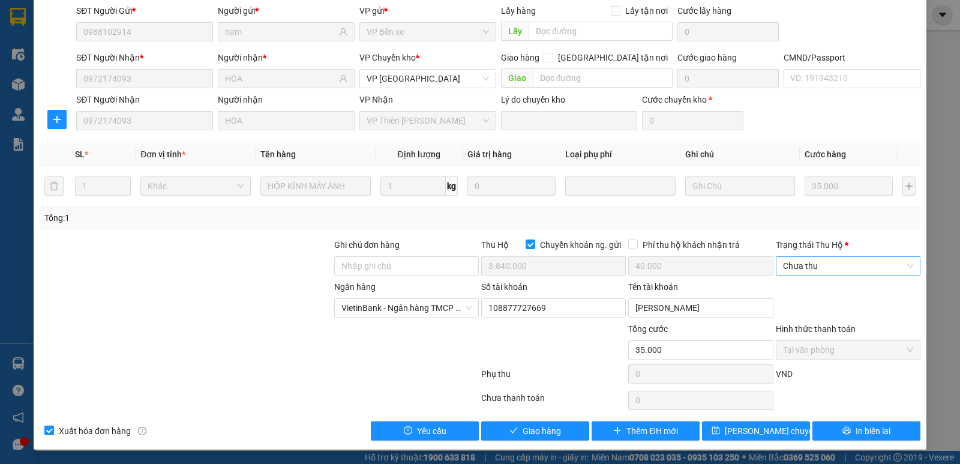
click at [815, 266] on span "Chưa thu" at bounding box center [848, 266] width 130 height 18
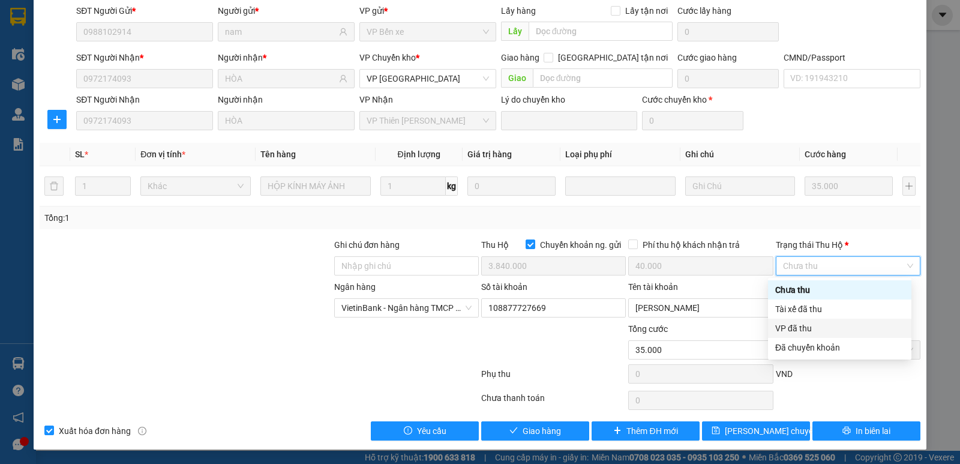
click at [803, 327] on div "VP đã thu" at bounding box center [840, 328] width 129 height 13
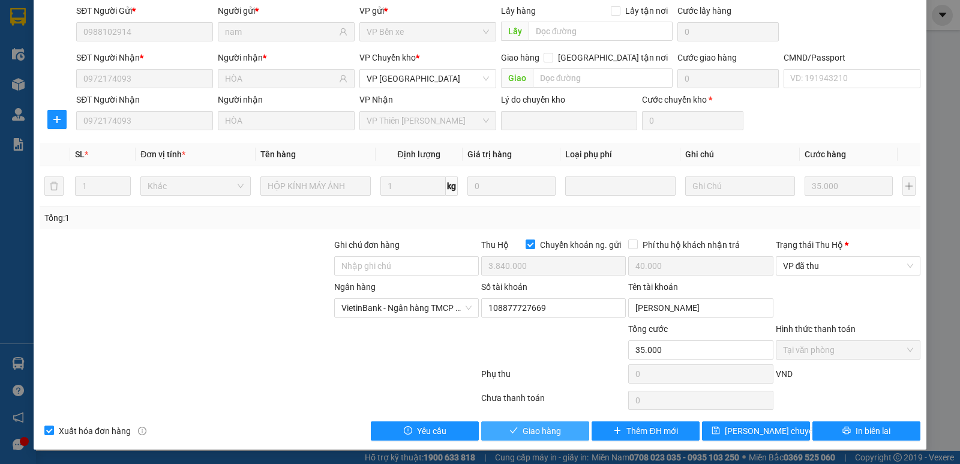
click at [557, 430] on button "Giao hàng" at bounding box center [535, 430] width 108 height 19
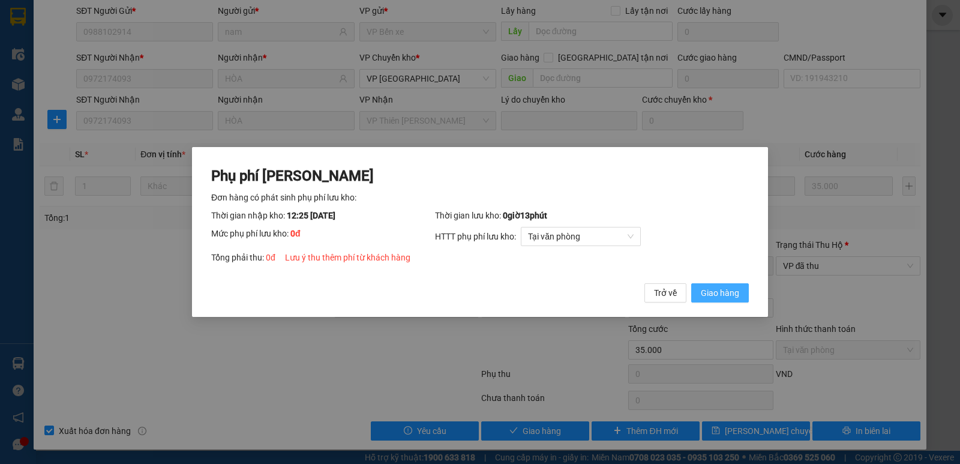
click at [723, 291] on span "Giao hàng" at bounding box center [720, 292] width 38 height 13
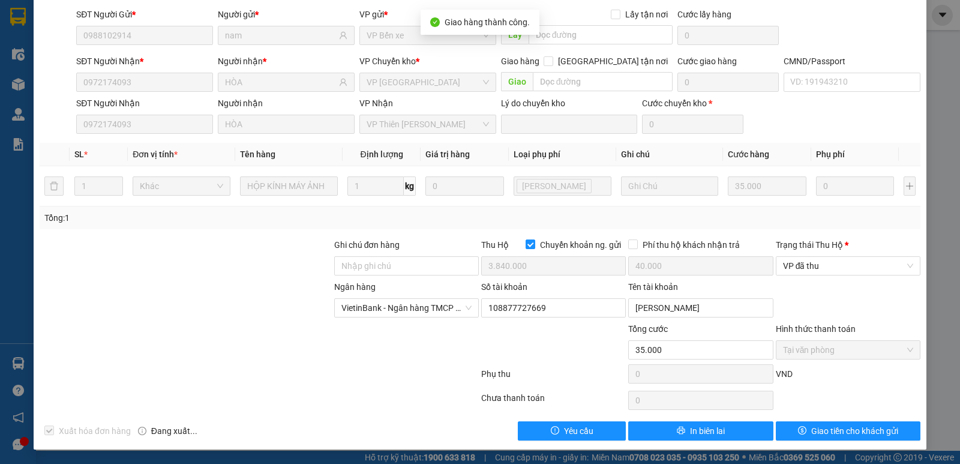
scroll to position [0, 0]
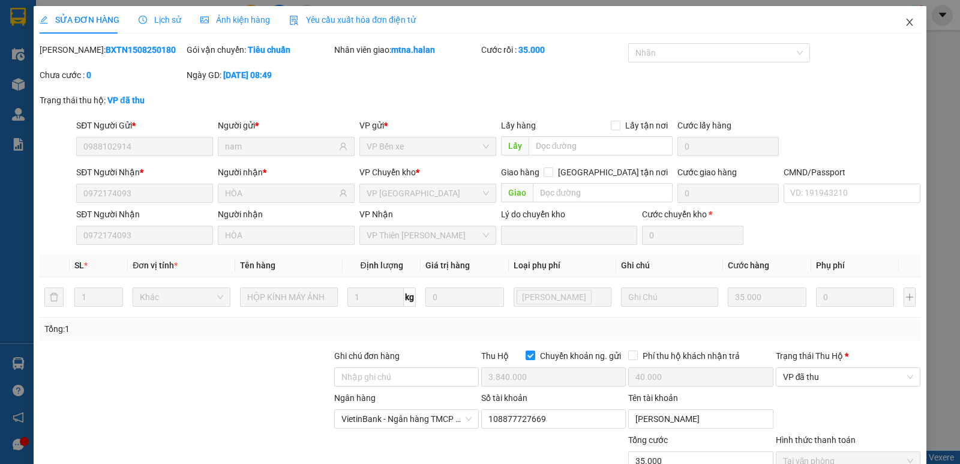
click at [905, 18] on icon "close" at bounding box center [910, 22] width 10 height 10
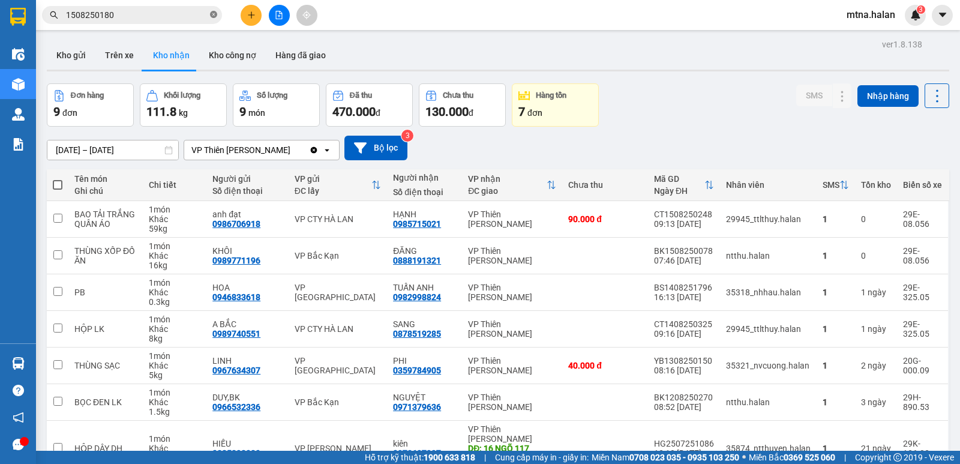
click at [212, 15] on icon "close-circle" at bounding box center [213, 14] width 7 height 7
click at [205, 15] on input "text" at bounding box center [137, 14] width 142 height 13
type input "0"
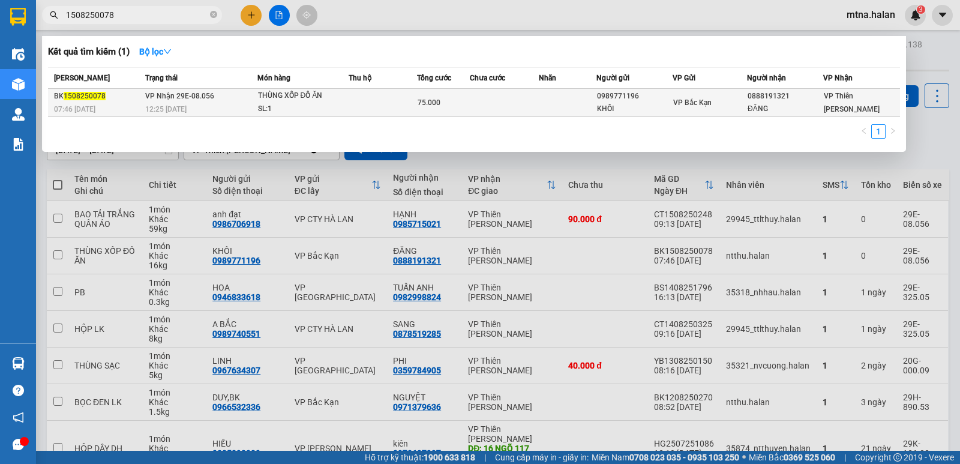
type input "1508250078"
click at [371, 103] on td at bounding box center [383, 103] width 69 height 28
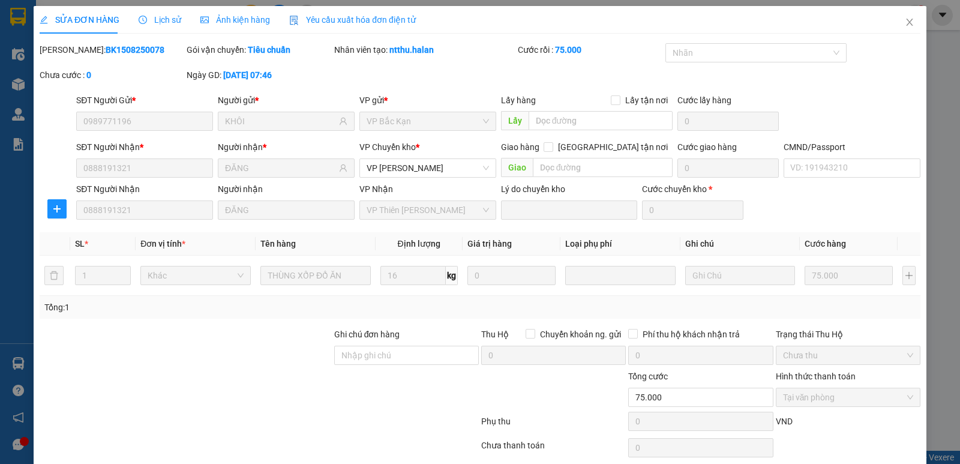
type input "0989771196"
type input "KHÔI"
type input "0888191321"
type input "ĐĂNG"
type input "75.000"
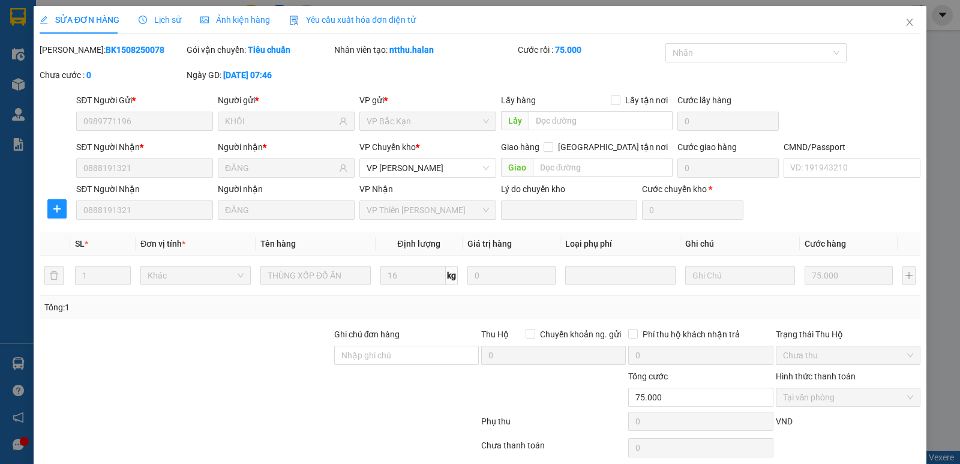
scroll to position [47, 0]
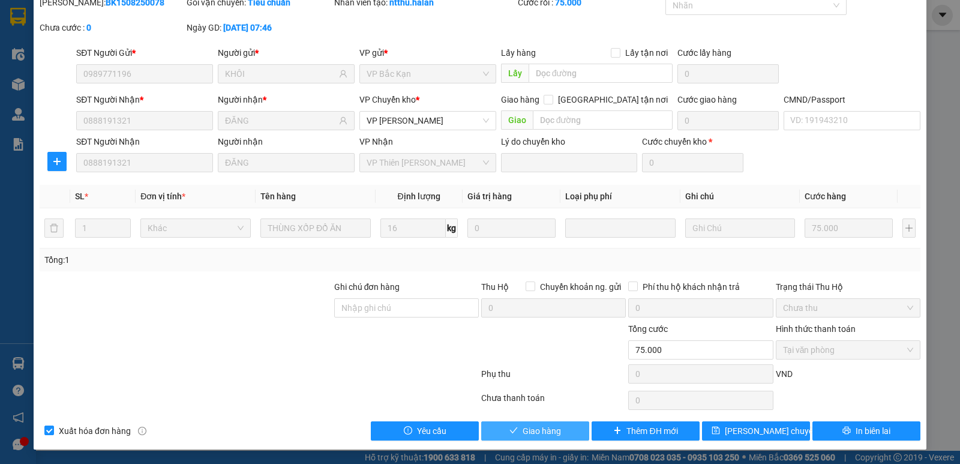
click at [533, 435] on span "Giao hàng" at bounding box center [542, 430] width 38 height 13
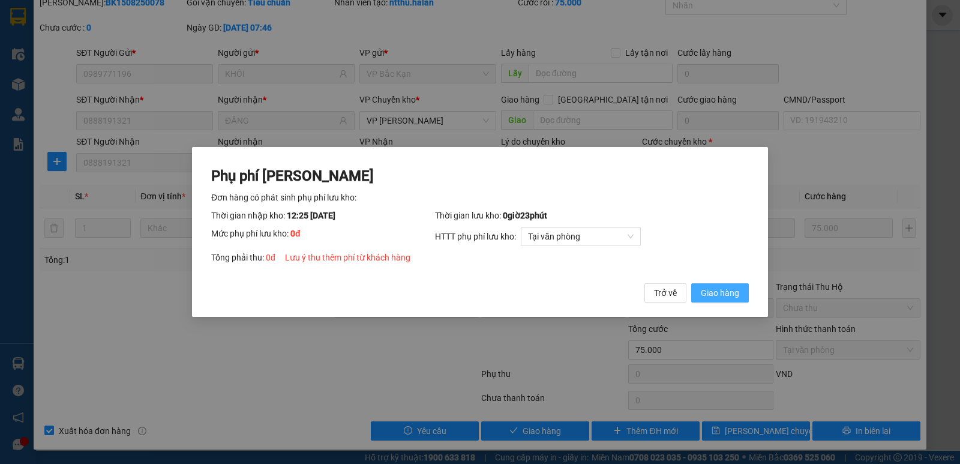
click at [717, 292] on span "Giao hàng" at bounding box center [720, 292] width 38 height 13
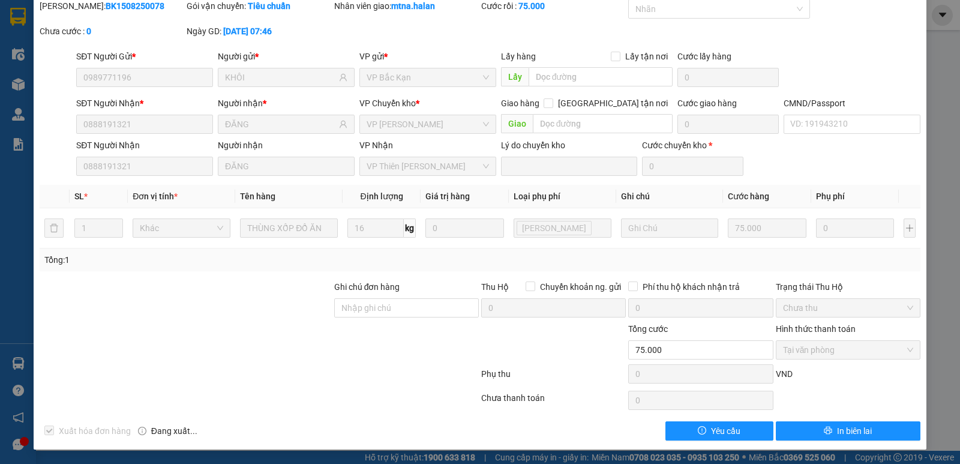
scroll to position [0, 0]
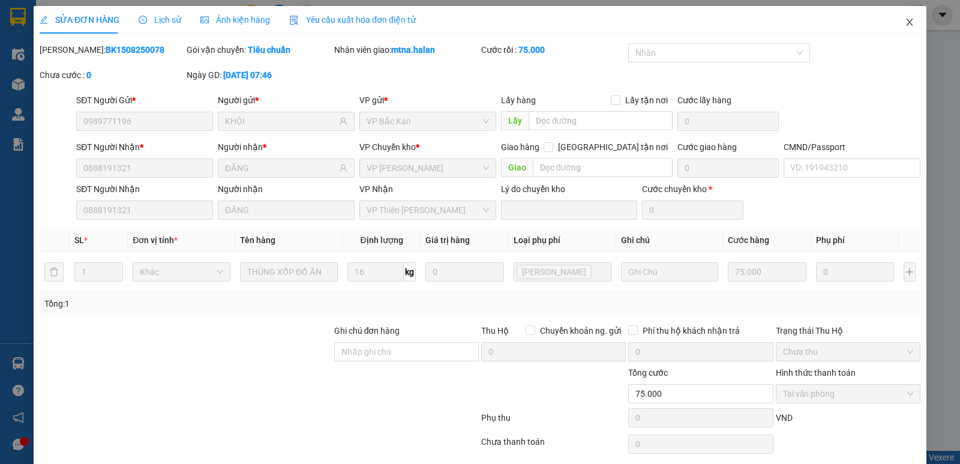
click at [906, 25] on icon "close" at bounding box center [909, 22] width 7 height 7
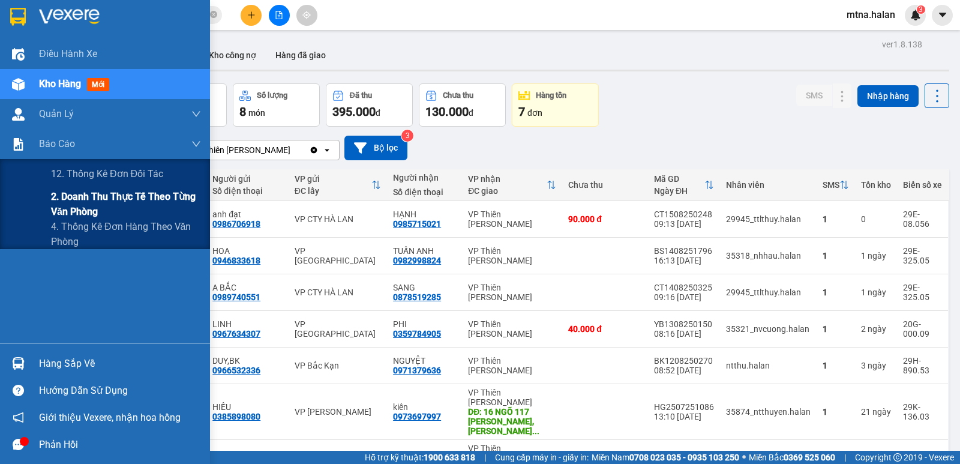
click at [74, 200] on span "2. Doanh thu thực tế theo từng văn phòng" at bounding box center [126, 204] width 150 height 30
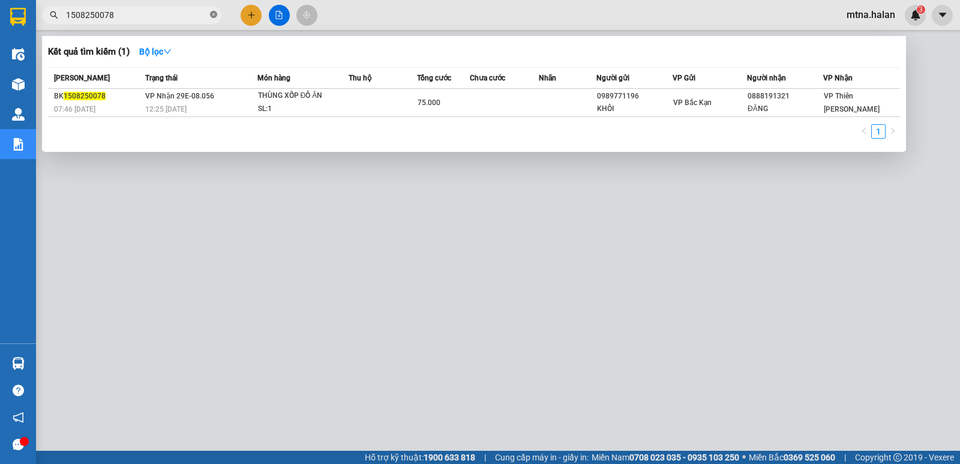
click at [215, 14] on icon "close-circle" at bounding box center [213, 14] width 7 height 7
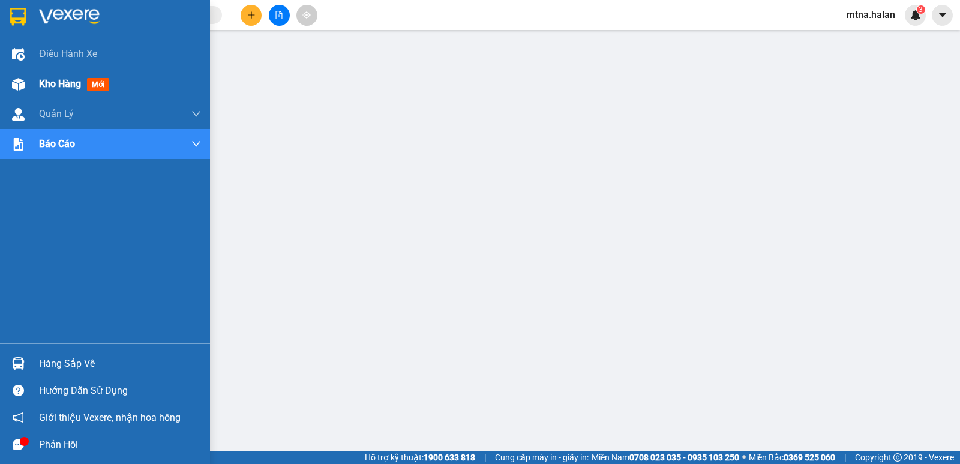
click at [17, 78] on img at bounding box center [18, 84] width 13 height 13
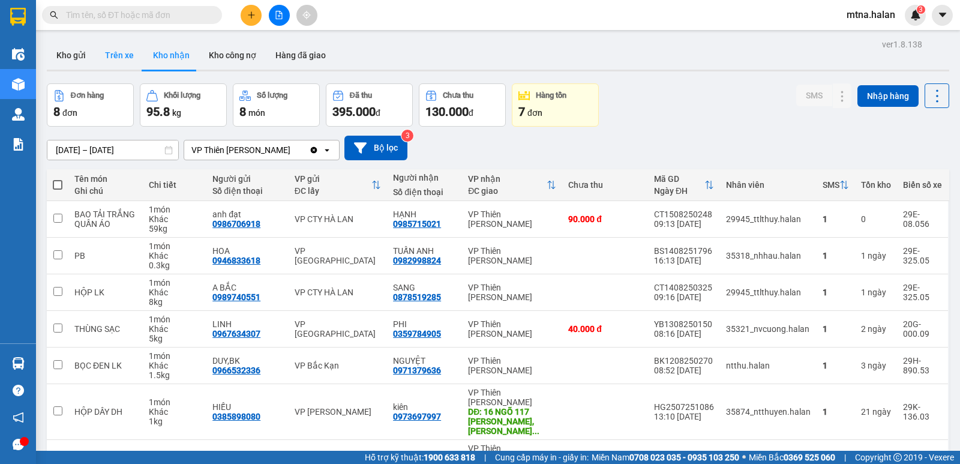
click at [120, 56] on button "Trên xe" at bounding box center [119, 55] width 48 height 29
type input "[DATE] – [DATE]"
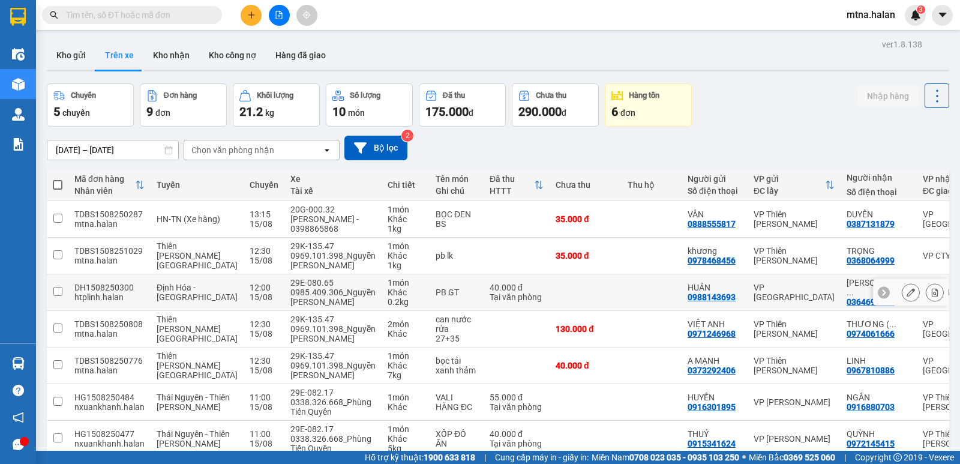
scroll to position [60, 0]
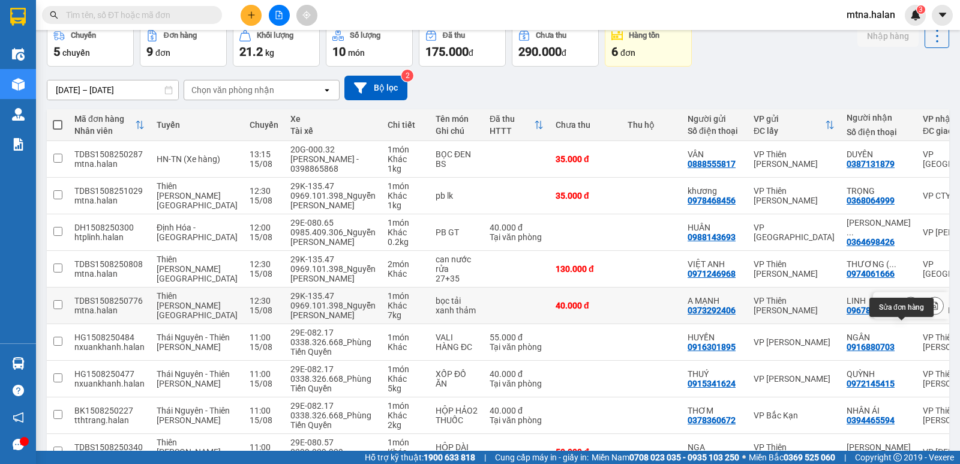
click at [907, 310] on icon at bounding box center [911, 305] width 8 height 8
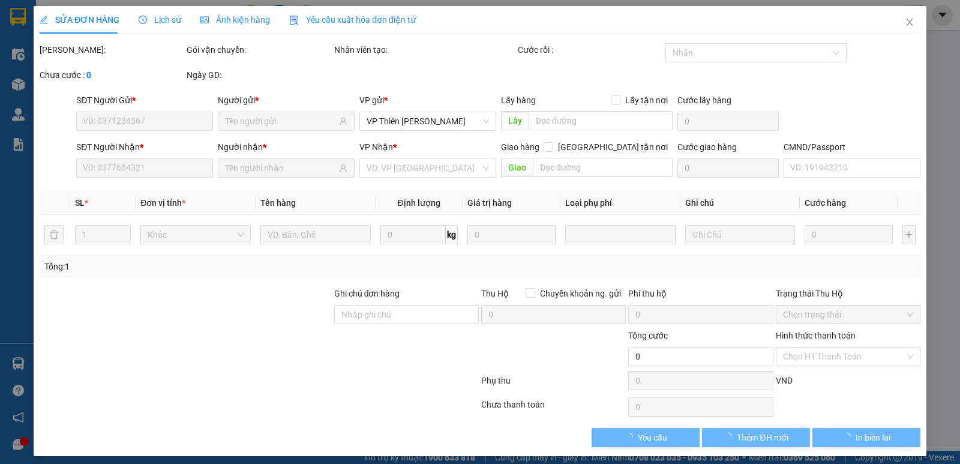
type input "0373292406"
type input "0967810886"
type input "40.000"
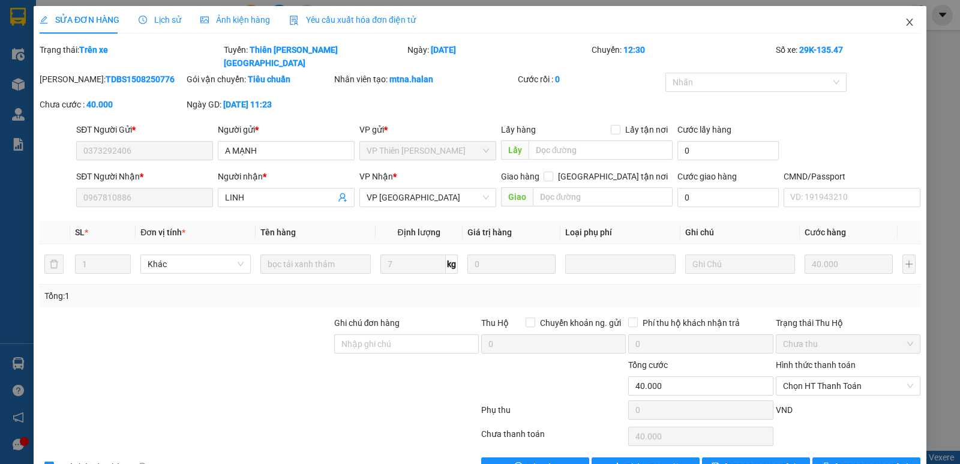
click at [905, 19] on icon "close" at bounding box center [910, 22] width 10 height 10
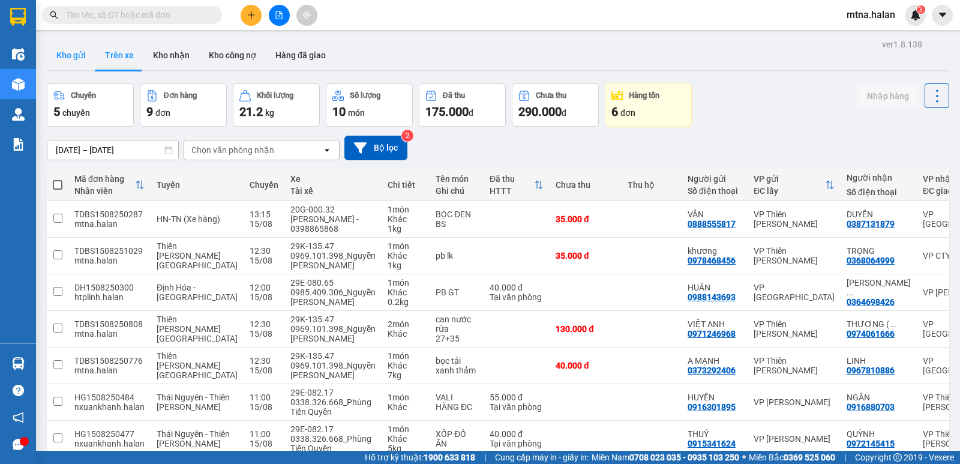
click at [53, 53] on button "Kho gửi" at bounding box center [71, 55] width 49 height 29
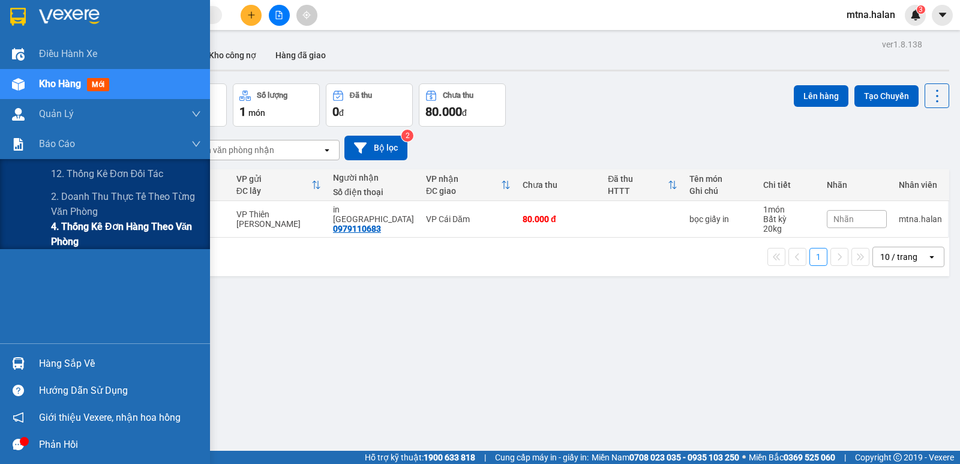
click at [61, 237] on span "4. Thống kê đơn hàng theo văn phòng" at bounding box center [126, 234] width 150 height 30
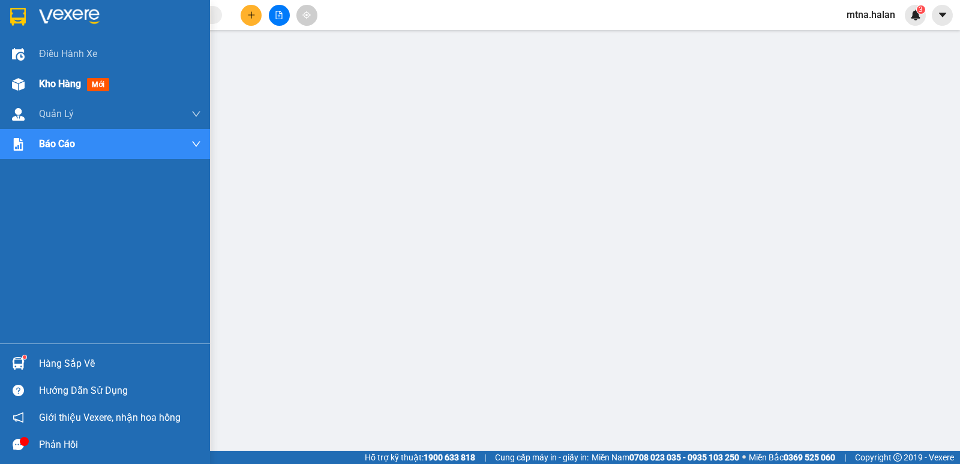
click at [17, 80] on img at bounding box center [18, 84] width 13 height 13
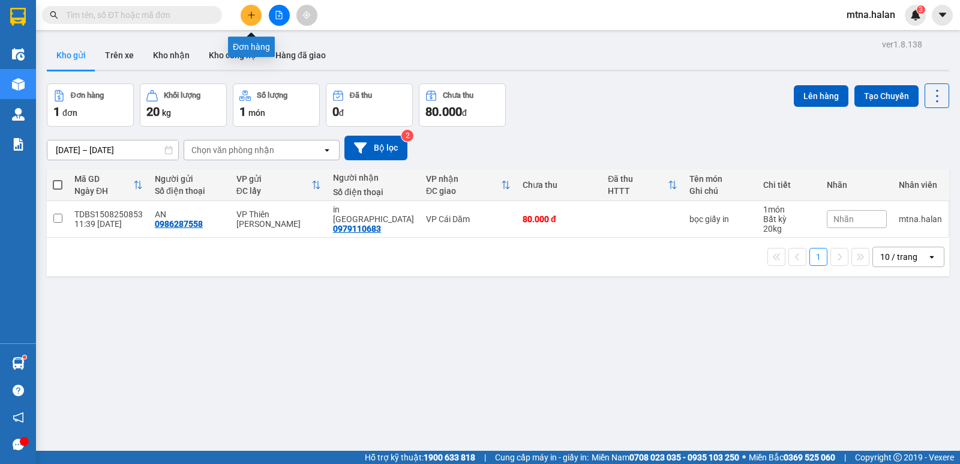
click at [250, 16] on icon "plus" at bounding box center [251, 15] width 8 height 8
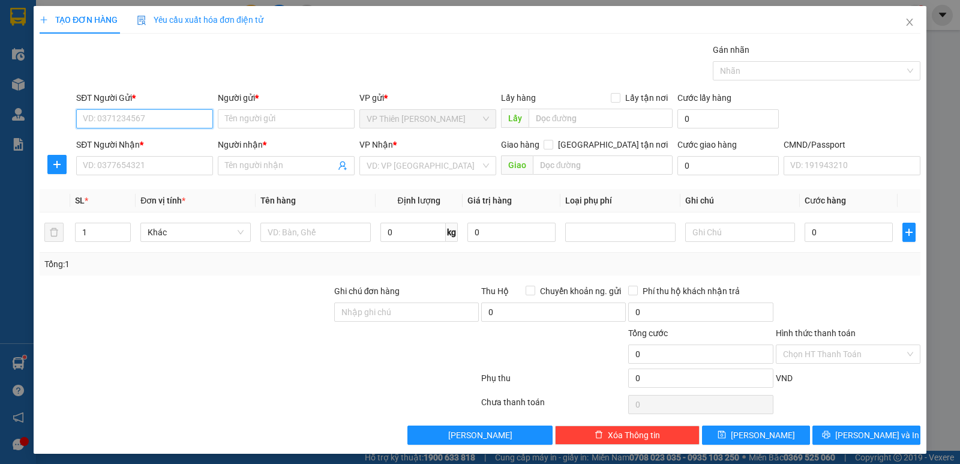
click at [157, 116] on input "SĐT Người Gửi *" at bounding box center [144, 118] width 137 height 19
click at [167, 113] on input "SĐT Người Gửi *" at bounding box center [144, 118] width 137 height 19
click at [905, 21] on icon "close" at bounding box center [910, 22] width 10 height 10
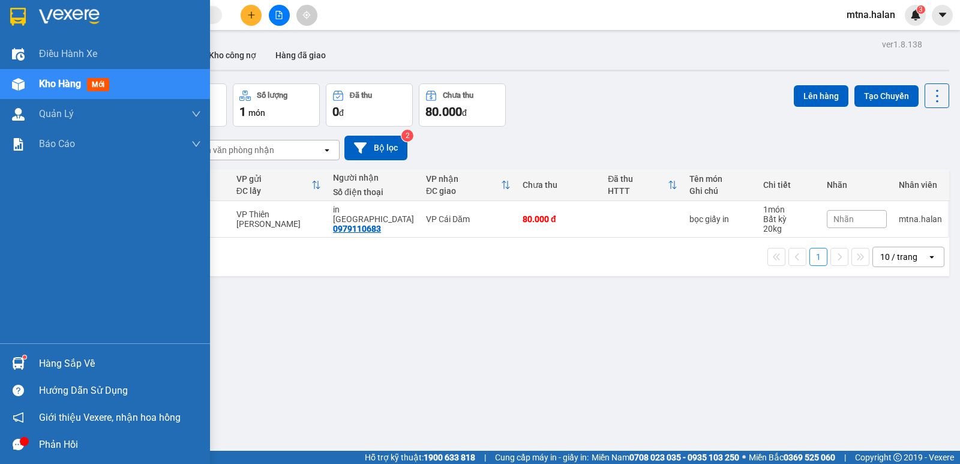
click at [20, 358] on img at bounding box center [18, 363] width 13 height 13
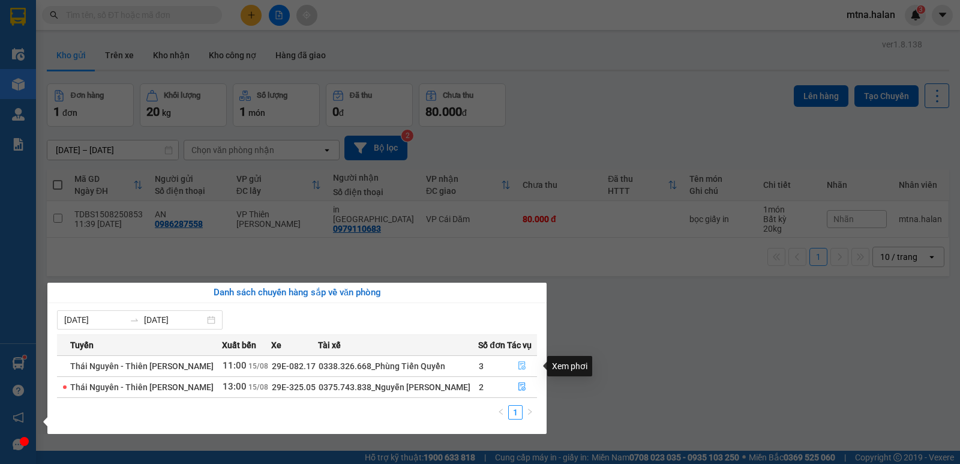
click at [519, 363] on icon "file-done" at bounding box center [522, 365] width 8 height 8
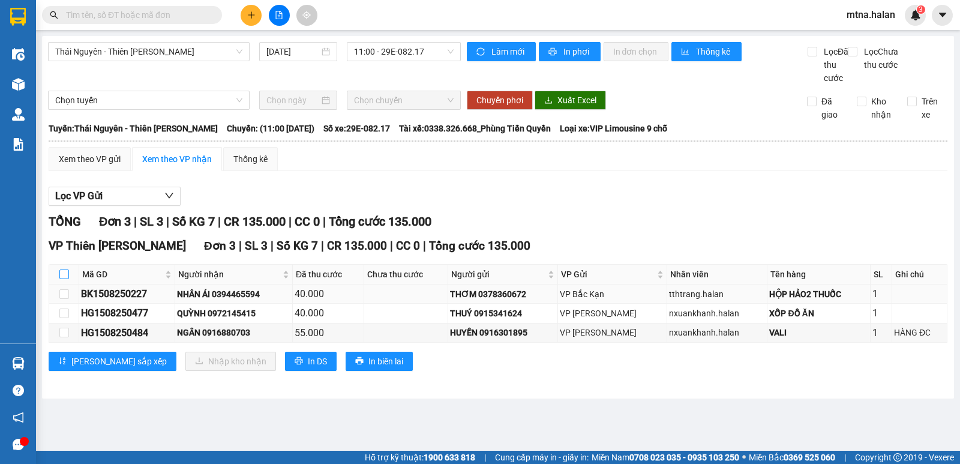
drag, startPoint x: 68, startPoint y: 288, endPoint x: 93, endPoint y: 304, distance: 29.7
click at [69, 285] on th at bounding box center [64, 275] width 30 height 20
click at [66, 279] on input "checkbox" at bounding box center [64, 275] width 10 height 10
checkbox input "true"
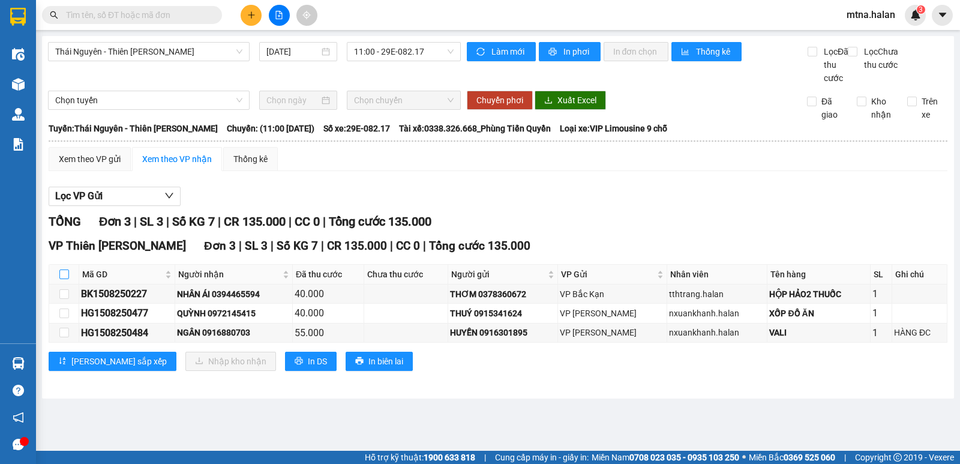
checkbox input "true"
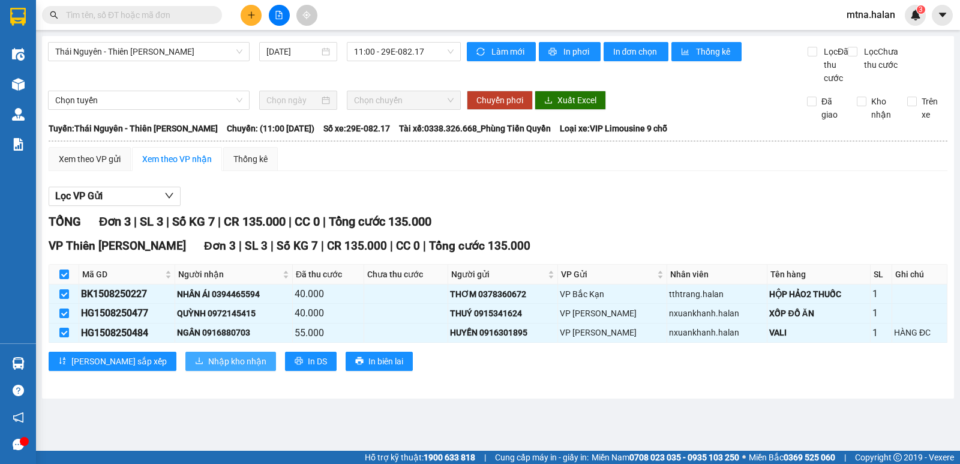
click at [208, 368] on span "Nhập kho nhận" at bounding box center [237, 361] width 58 height 13
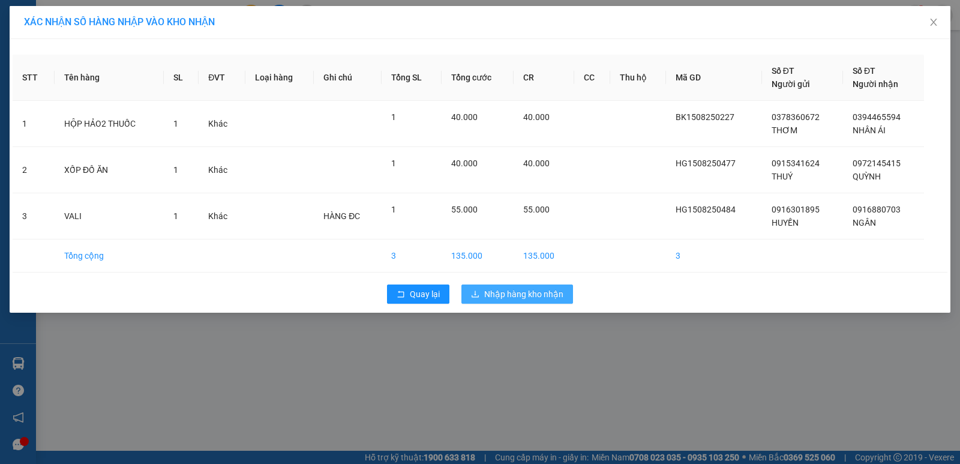
click at [525, 285] on button "Nhập hàng kho nhận" at bounding box center [518, 294] width 112 height 19
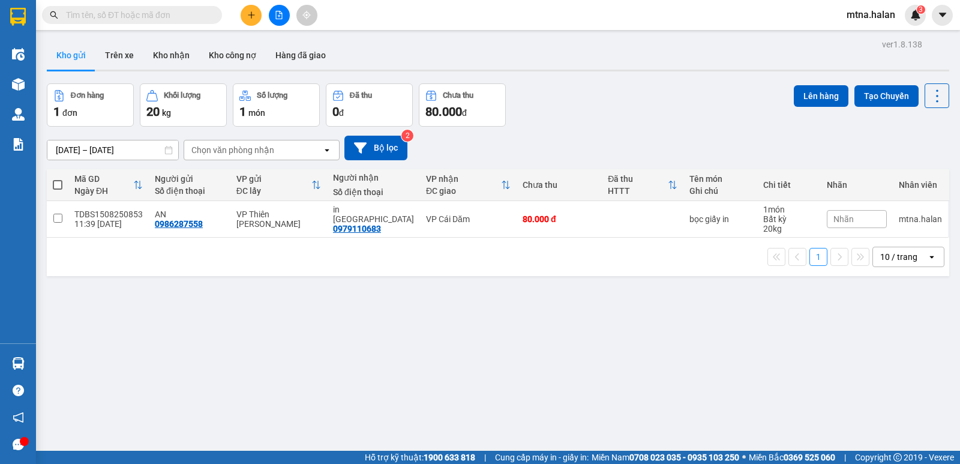
click at [199, 7] on span at bounding box center [132, 15] width 180 height 18
click at [194, 18] on input "text" at bounding box center [137, 14] width 142 height 13
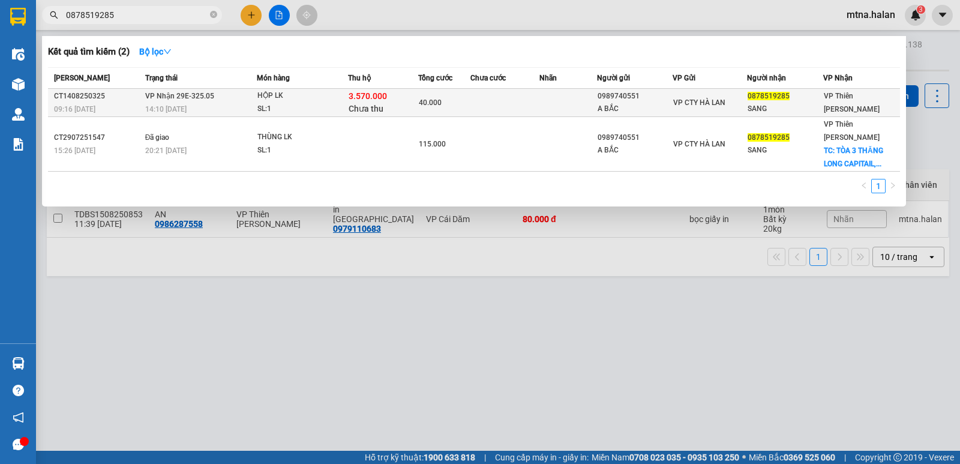
type input "0878519285"
click at [532, 104] on td at bounding box center [505, 103] width 69 height 28
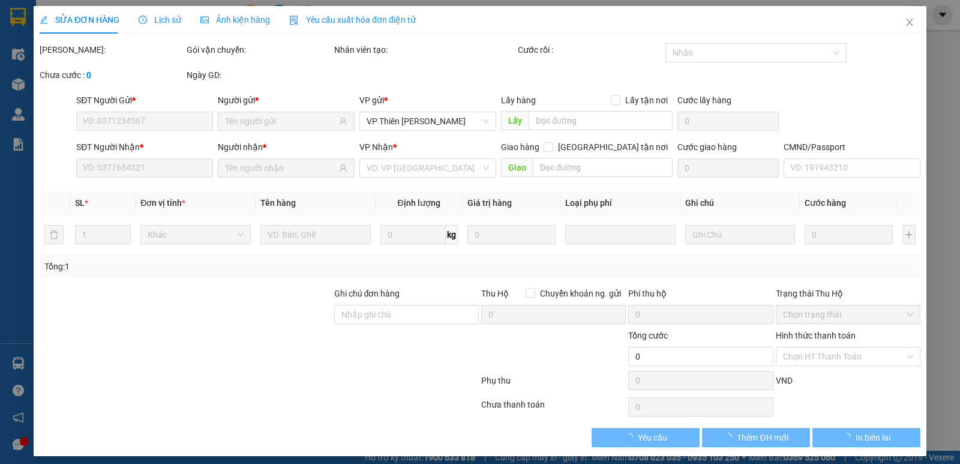
type input "0989740551"
type input "A BẮC"
type input "0878519285"
type input "SANG"
checkbox input "true"
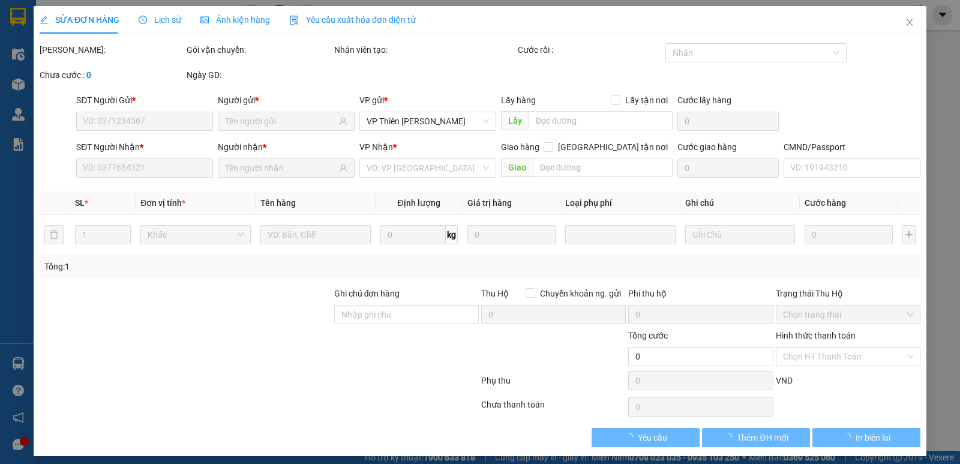
type input "3.570.000"
type input "40.000"
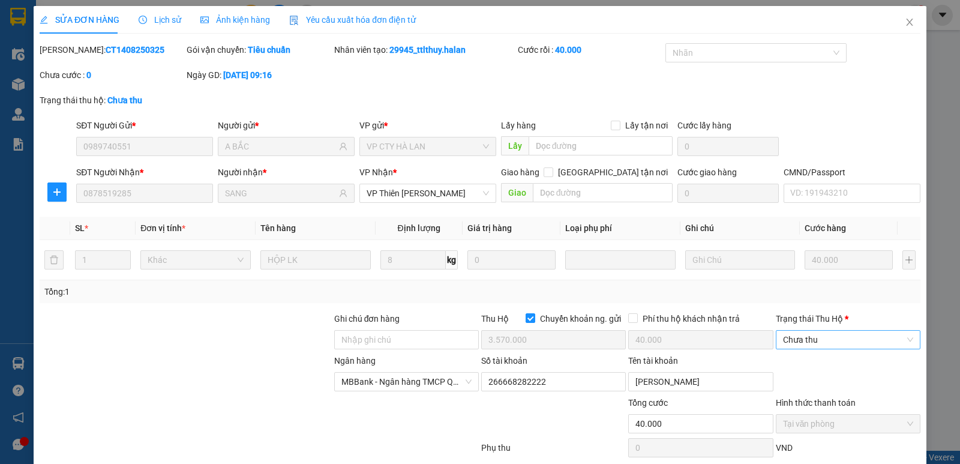
click at [816, 340] on span "Chưa thu" at bounding box center [848, 340] width 130 height 18
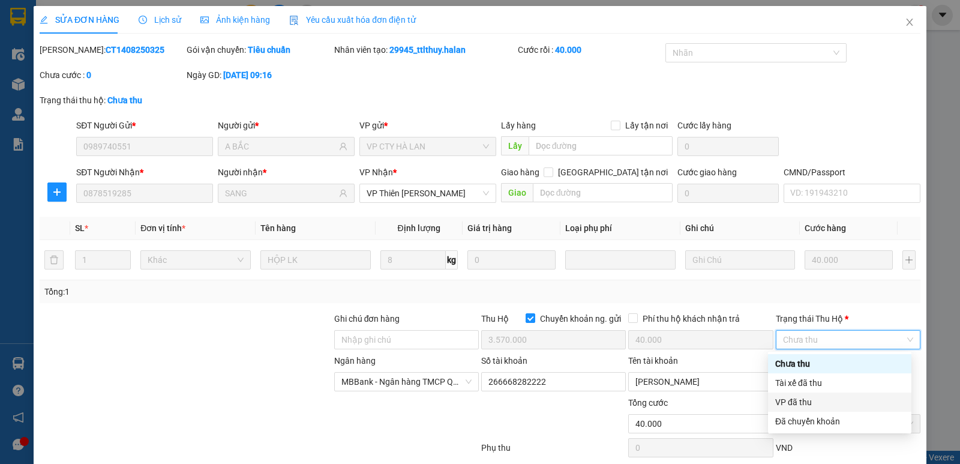
click at [799, 403] on div "VP đã thu" at bounding box center [840, 402] width 129 height 13
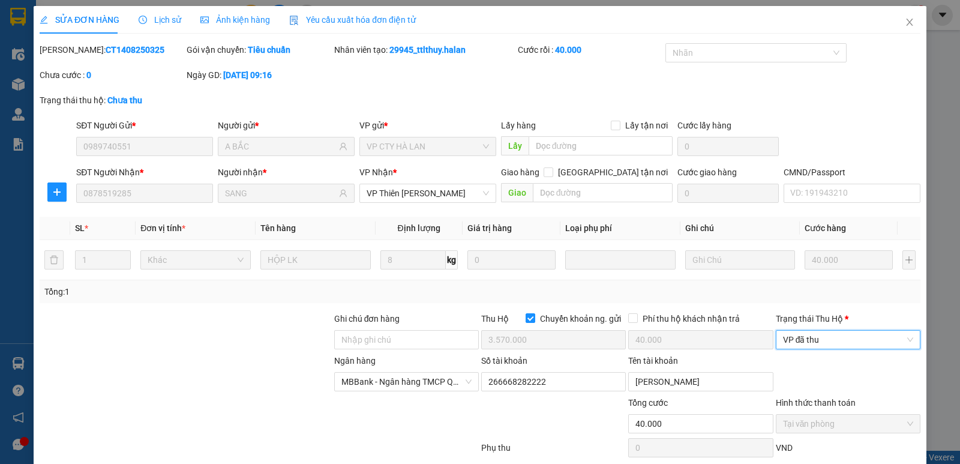
scroll to position [60, 0]
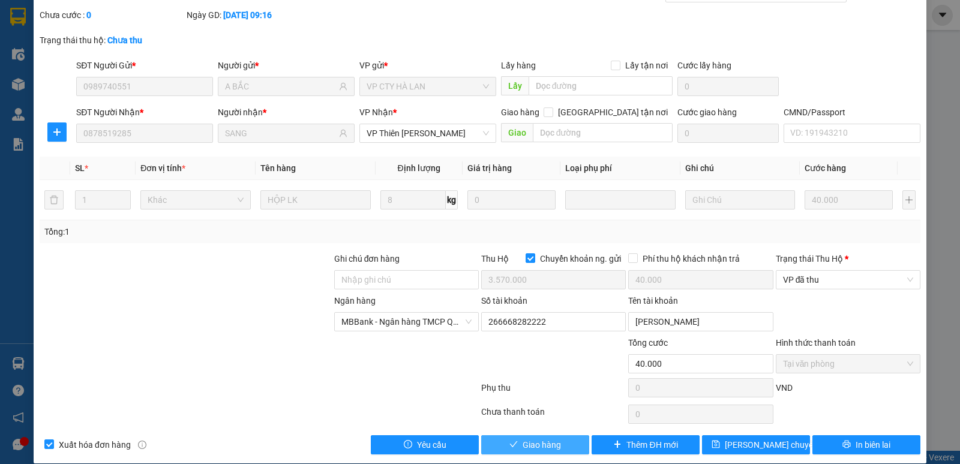
click at [544, 442] on span "Giao hàng" at bounding box center [542, 444] width 38 height 13
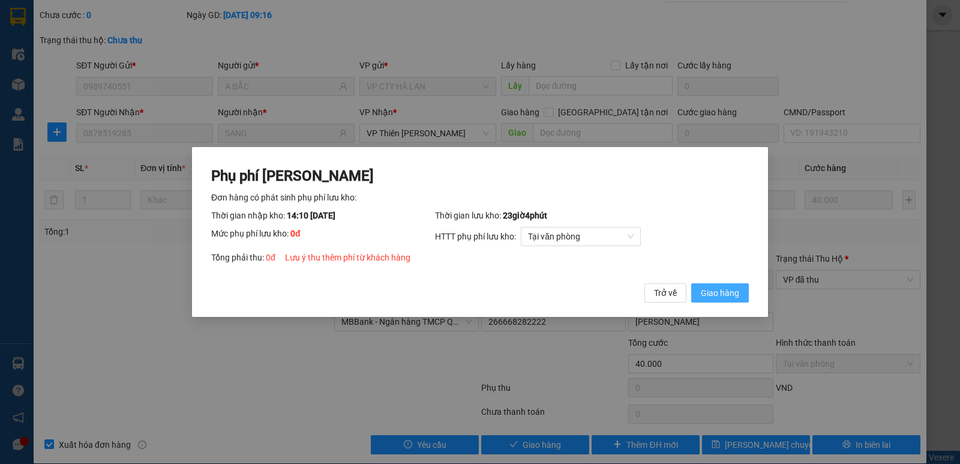
click at [718, 289] on span "Giao hàng" at bounding box center [720, 292] width 38 height 13
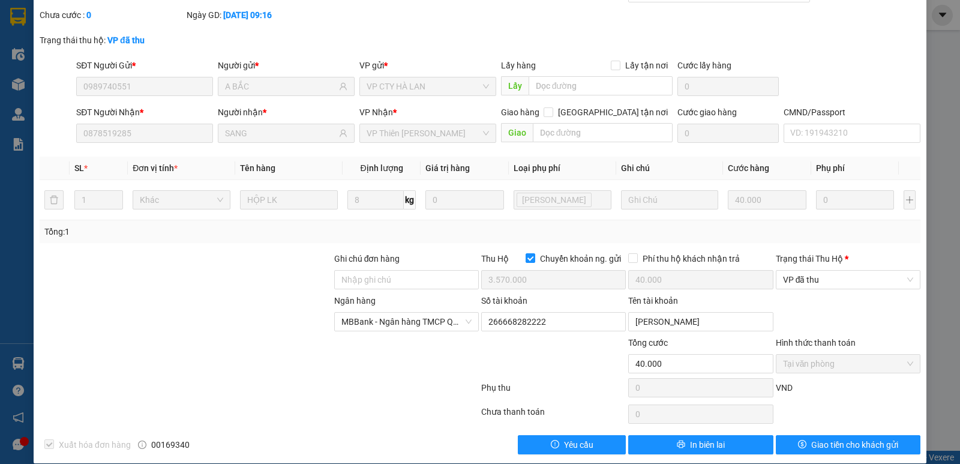
scroll to position [0, 0]
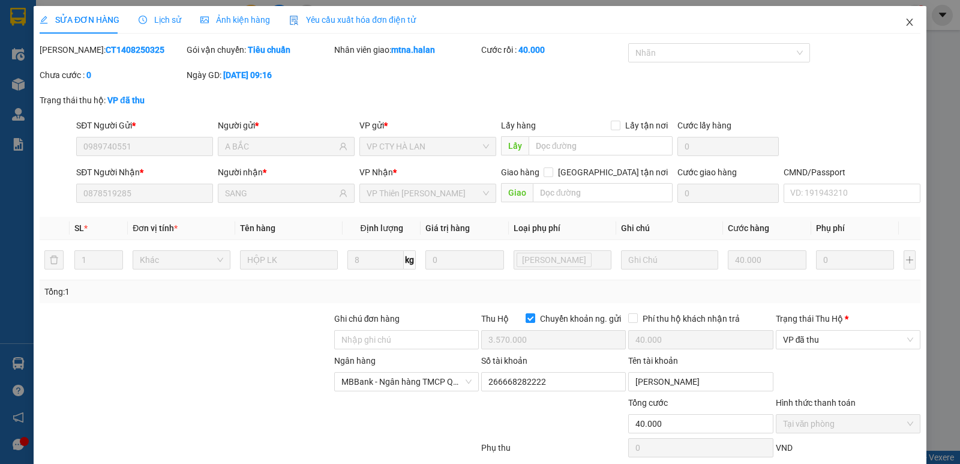
click at [905, 26] on icon "close" at bounding box center [910, 22] width 10 height 10
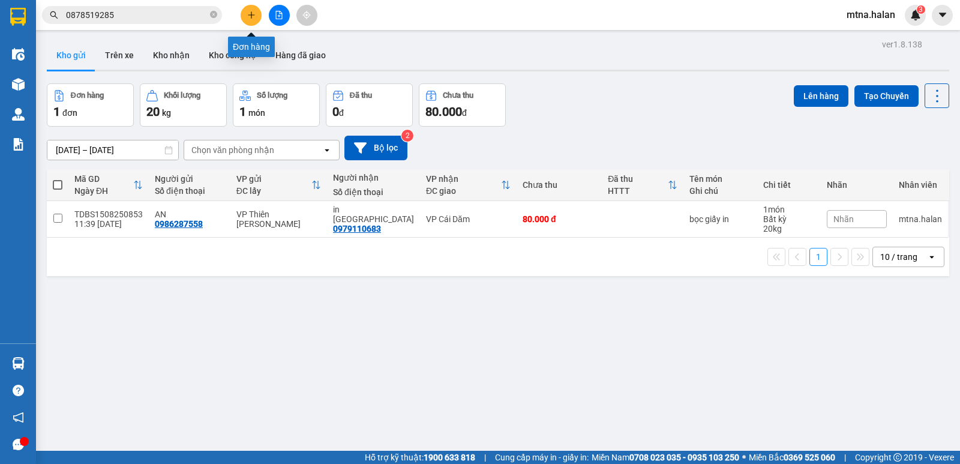
click at [247, 14] on icon "plus" at bounding box center [251, 15] width 8 height 8
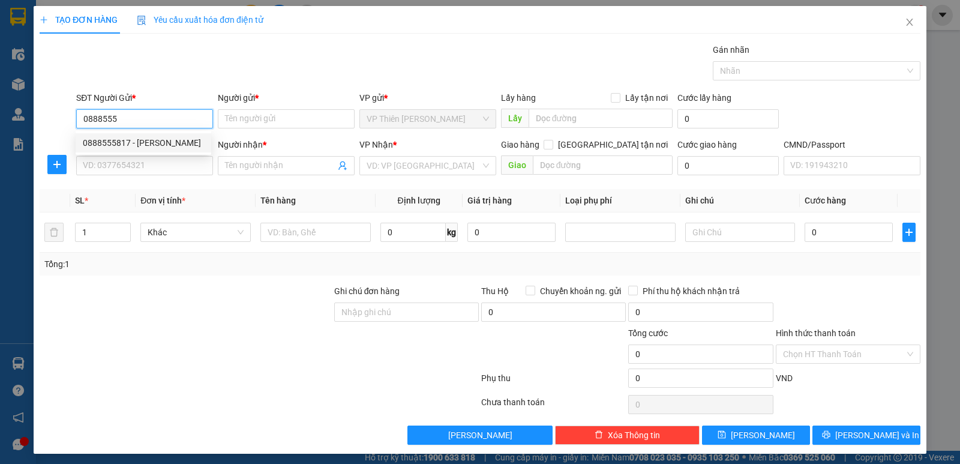
click at [108, 145] on div "0888555817 - VÂN" at bounding box center [143, 142] width 121 height 13
type input "0888555817"
type input "VÂN"
type input "0888555817"
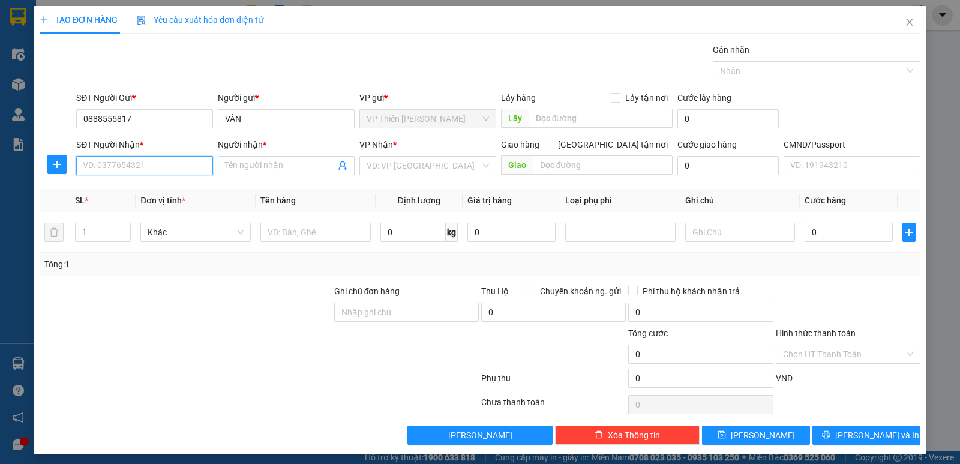
click at [146, 162] on input "SĐT Người Nhận *" at bounding box center [144, 165] width 137 height 19
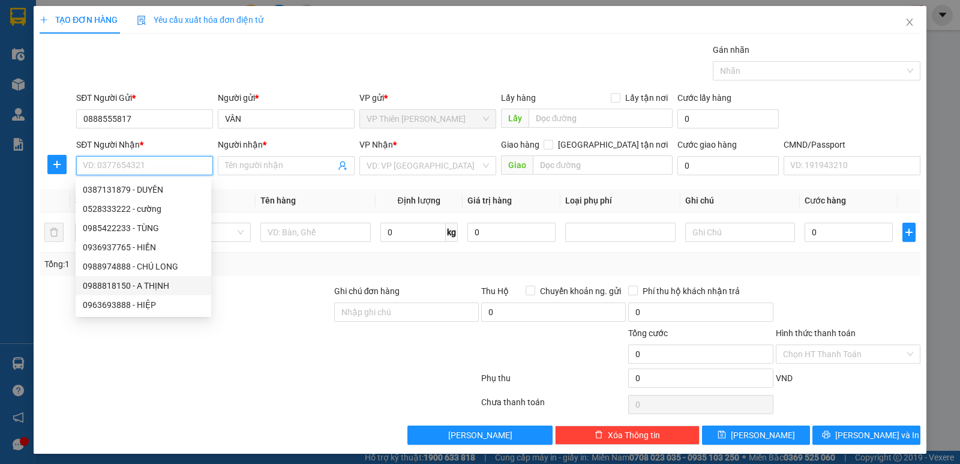
click at [153, 285] on div "0988818150 - A THỊNH" at bounding box center [143, 285] width 121 height 13
type input "0988818150"
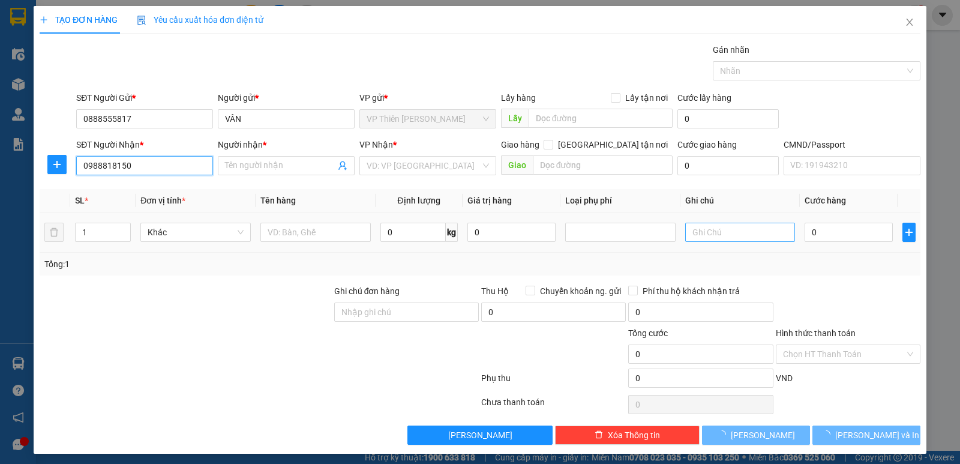
type input "A THỊNH"
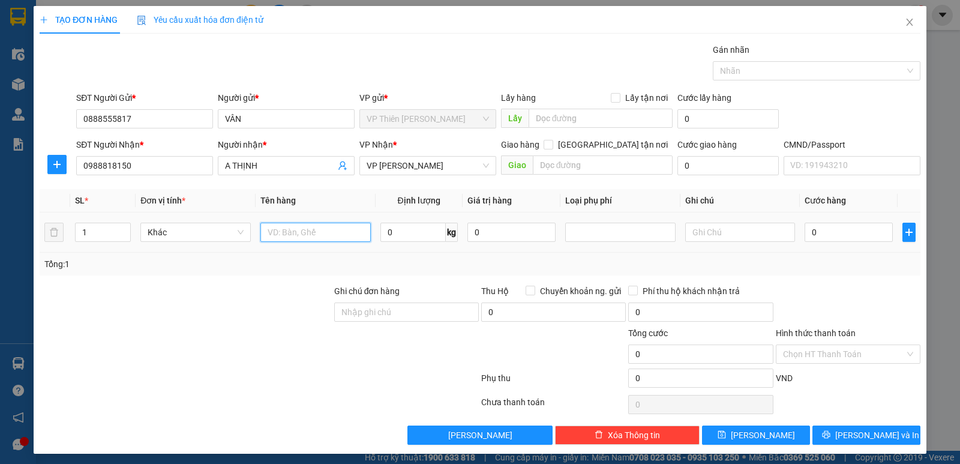
click at [330, 230] on input "text" at bounding box center [316, 232] width 110 height 19
click at [58, 167] on icon "plus" at bounding box center [57, 165] width 10 height 10
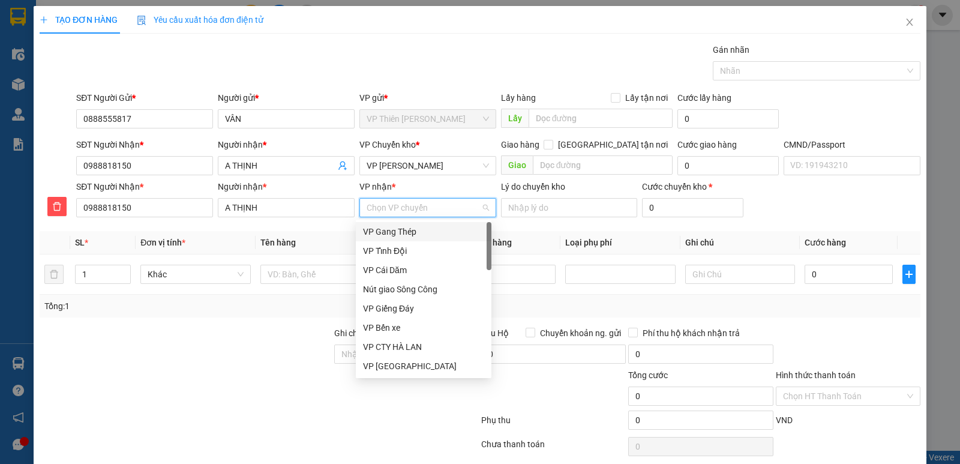
click at [409, 204] on input "VP nhận *" at bounding box center [424, 208] width 114 height 18
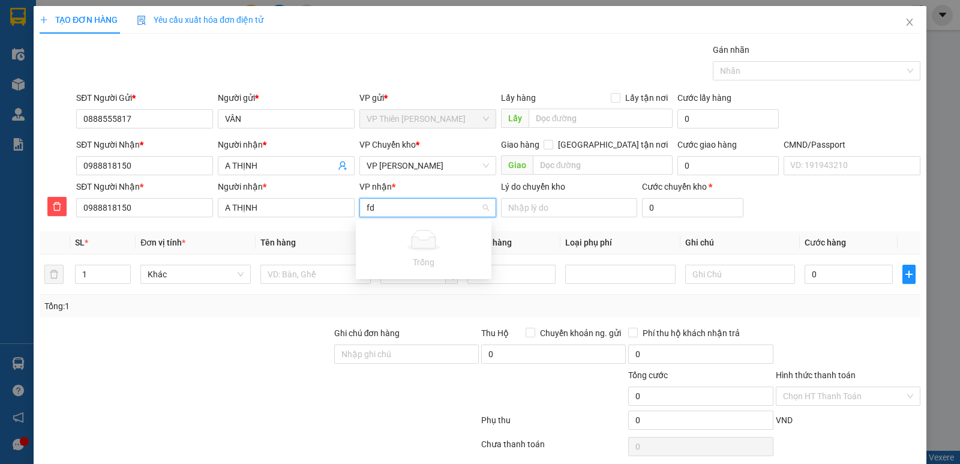
type input "f"
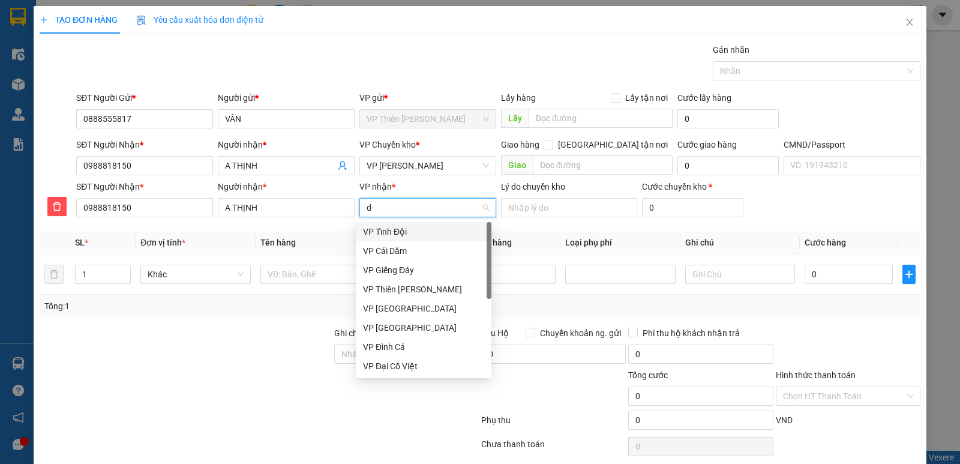
type input "d"
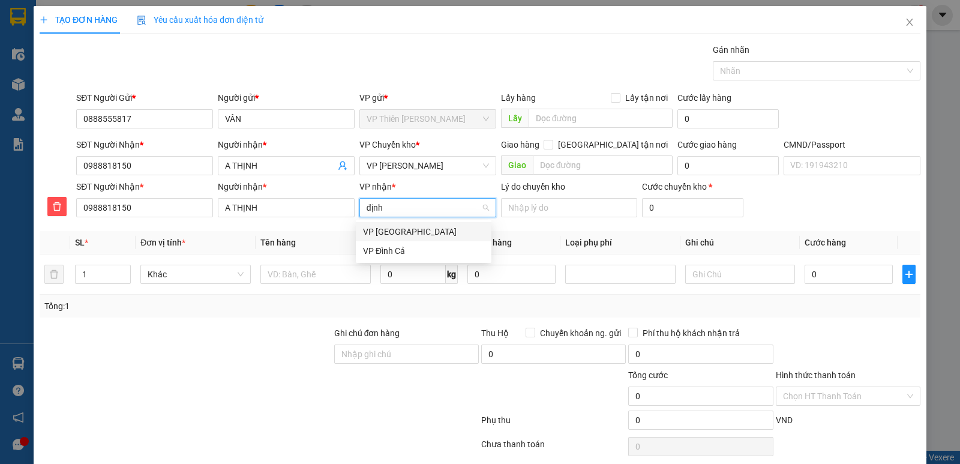
type input "định"
click at [378, 226] on div "VP [GEOGRAPHIC_DATA]" at bounding box center [423, 231] width 121 height 13
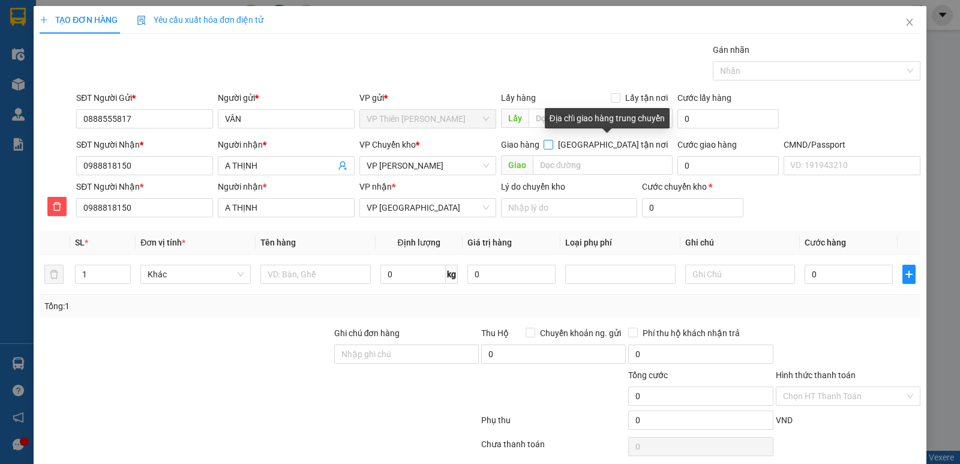
click at [552, 144] on input "[GEOGRAPHIC_DATA] tận nơi" at bounding box center [548, 144] width 8 height 8
checkbox input "true"
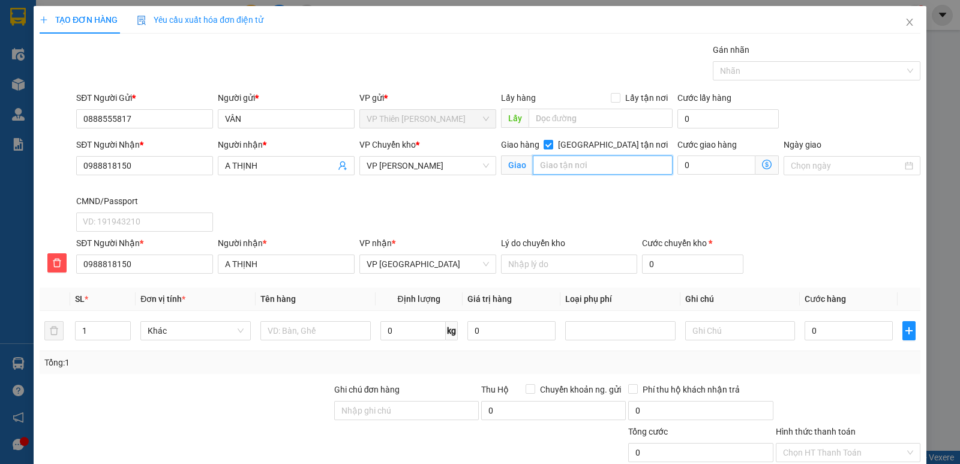
click at [594, 161] on input "text" at bounding box center [603, 164] width 140 height 19
click at [579, 163] on input "tt Đu, Phú lương" at bounding box center [603, 164] width 140 height 19
type input "tt Đu, Phú Lương"
click at [285, 166] on input "A THỊNH" at bounding box center [280, 165] width 110 height 13
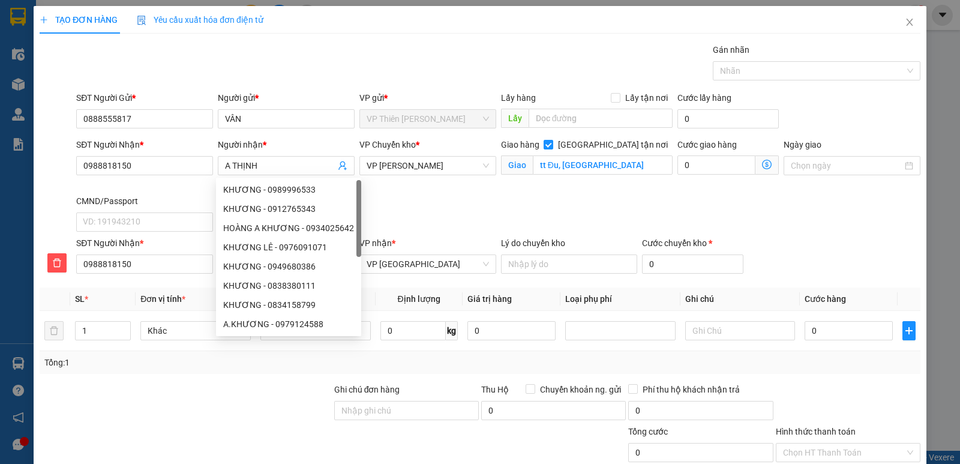
click at [241, 409] on div at bounding box center [185, 404] width 295 height 42
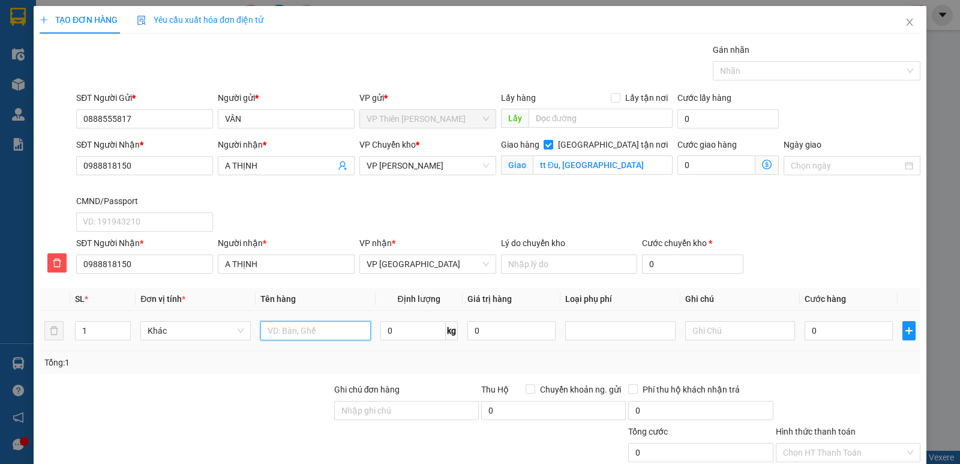
click at [324, 330] on input "text" at bounding box center [316, 330] width 110 height 19
type input "BỌC ĐEN BS"
click at [406, 328] on input "0" at bounding box center [413, 330] width 65 height 19
type input "1"
click at [826, 334] on input "0" at bounding box center [849, 330] width 88 height 19
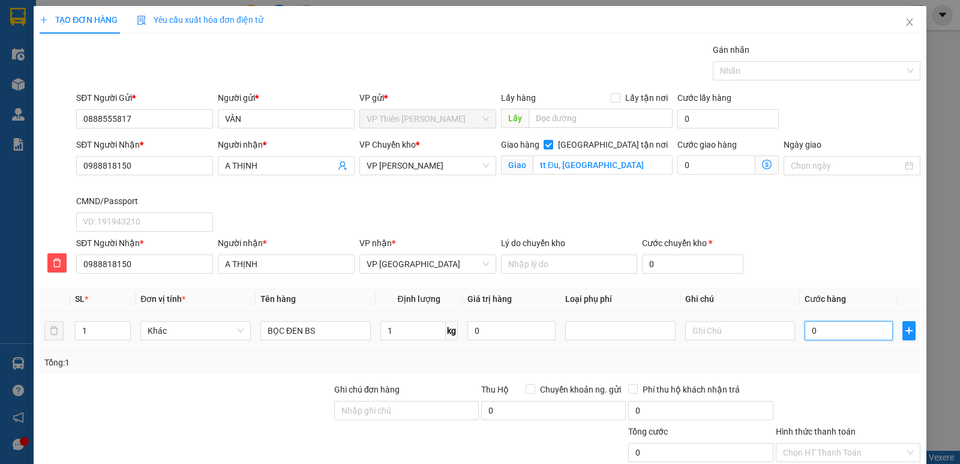
type input "3"
type input "0"
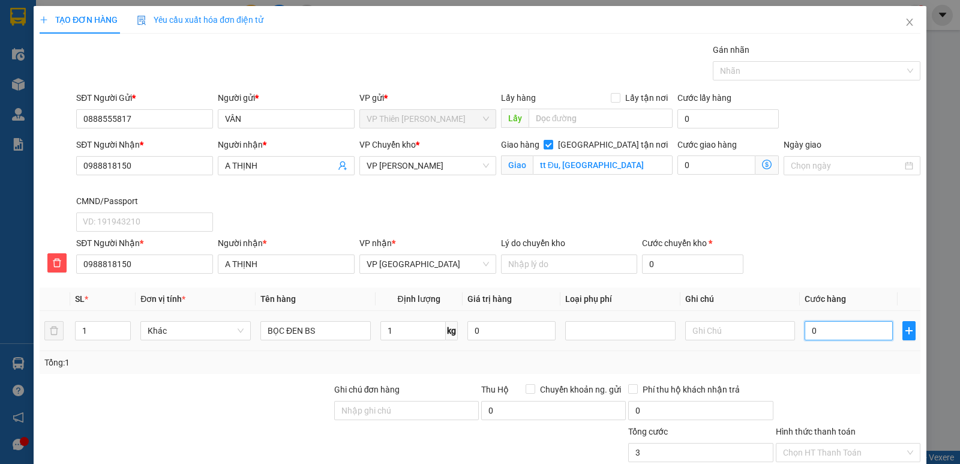
type input "0"
type input "04"
type input "4"
type input "040"
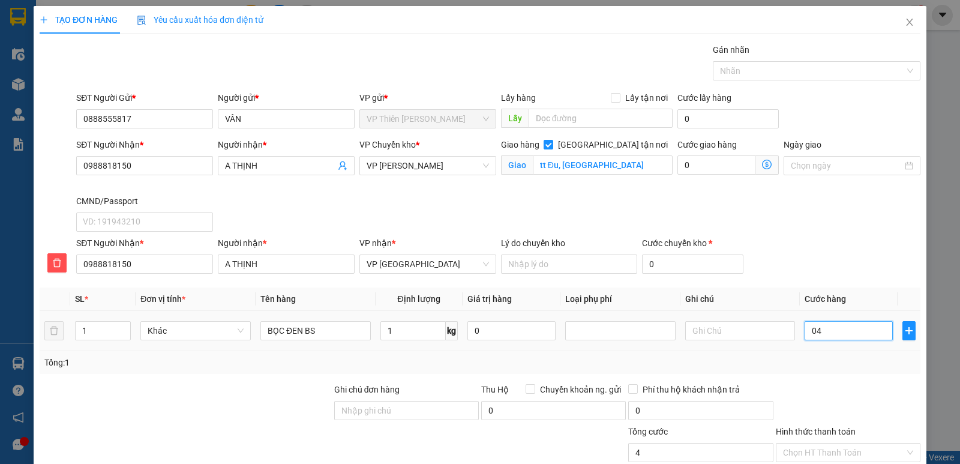
type input "40"
type input "0.400"
type input "400"
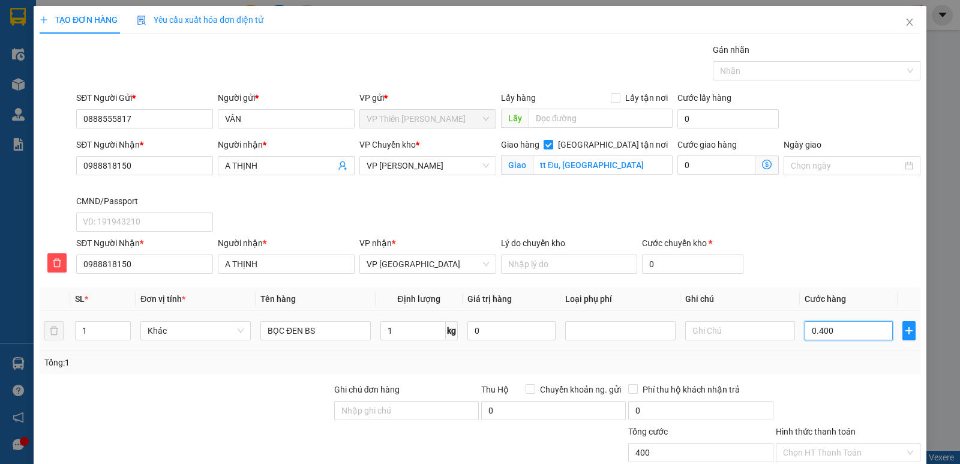
type input "040"
type input "40"
type input "04"
type input "4"
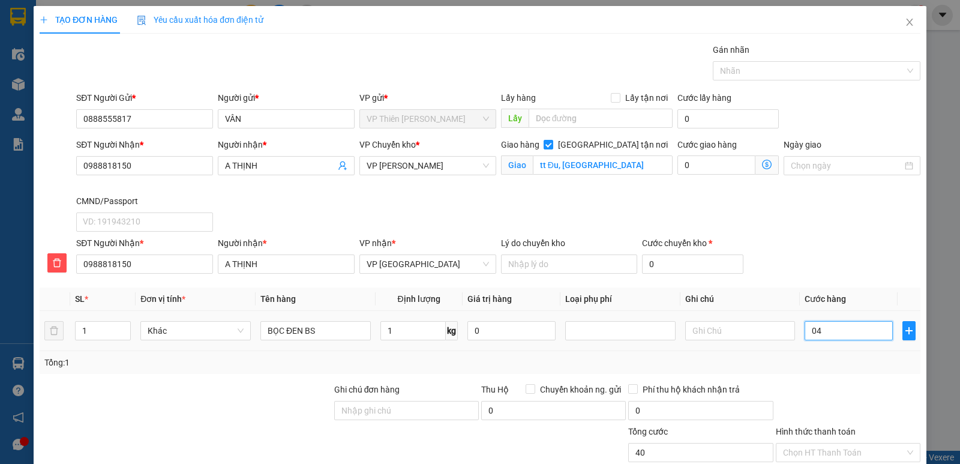
type input "4"
type input "0"
click at [826, 334] on input "0" at bounding box center [849, 330] width 88 height 19
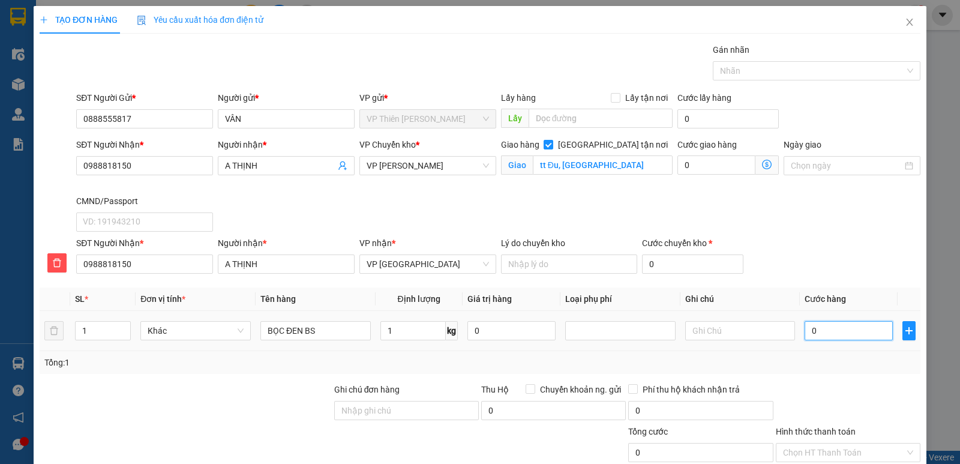
click at [826, 334] on input "0" at bounding box center [849, 330] width 88 height 19
type input "4"
type input "40"
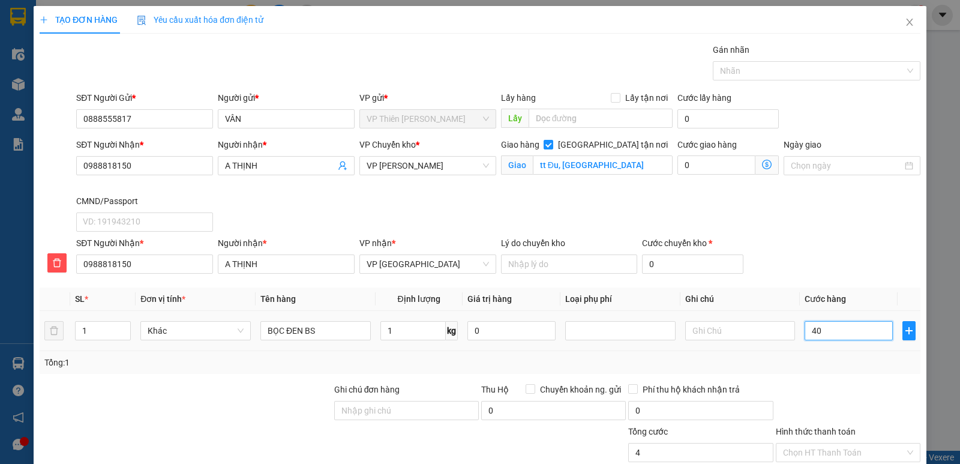
type input "40"
type input "400"
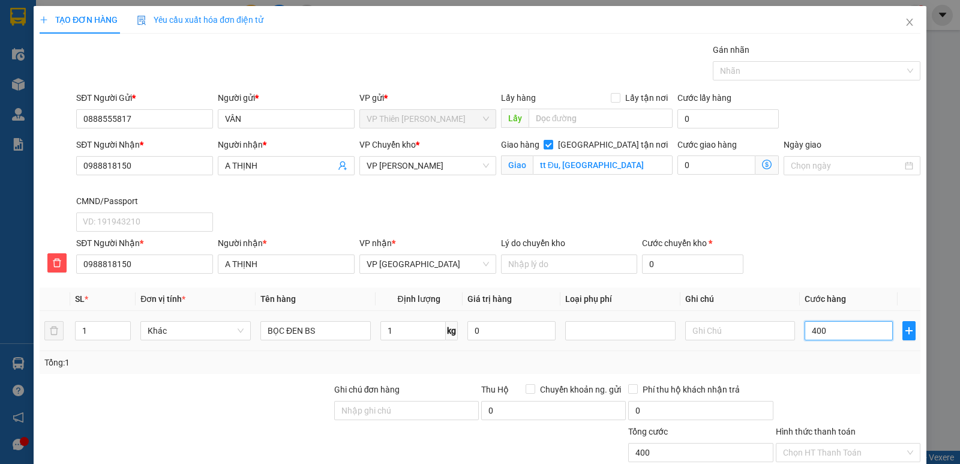
type input "4.000"
type input "40.000"
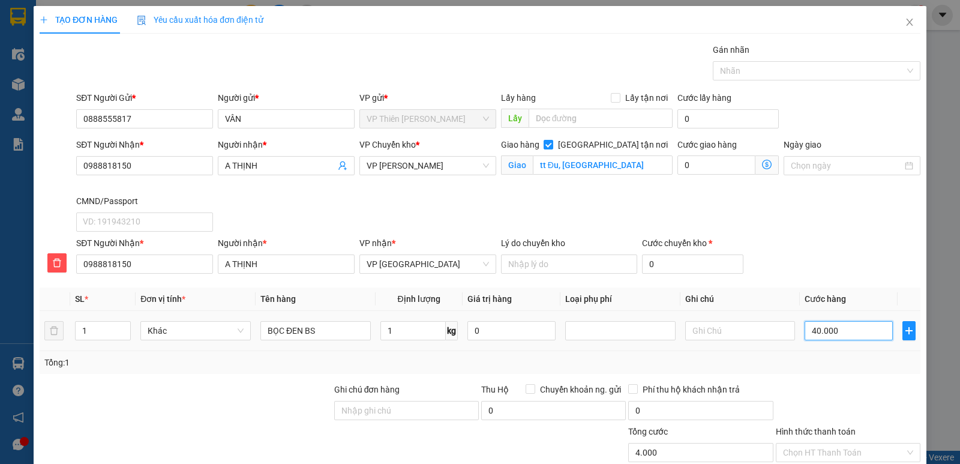
type input "40.000"
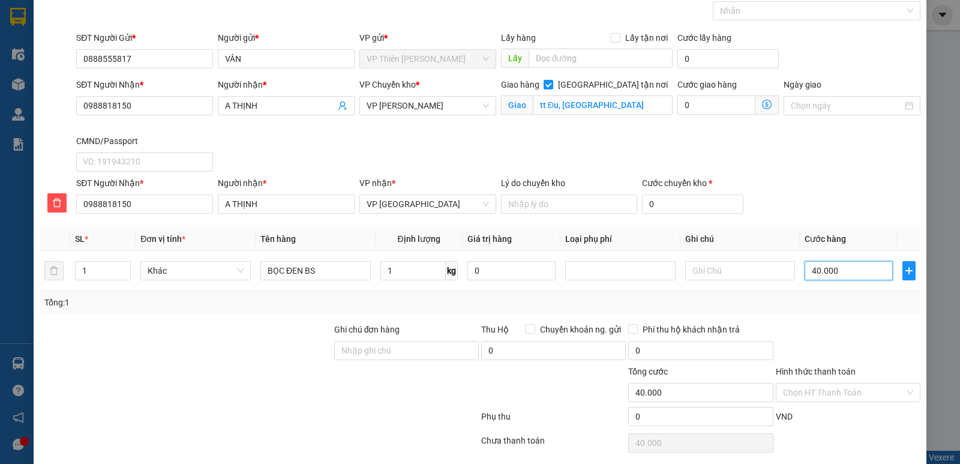
scroll to position [103, 0]
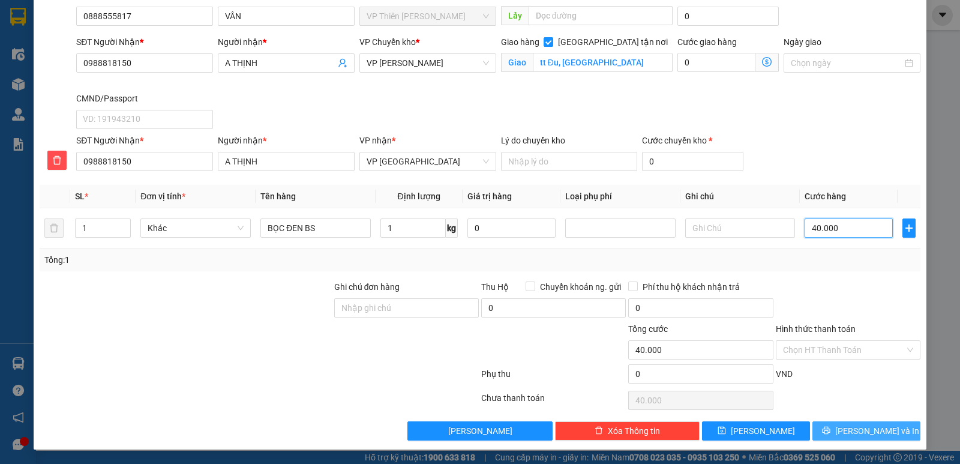
type input "40.000"
click at [850, 430] on span "[PERSON_NAME] và In" at bounding box center [878, 430] width 84 height 13
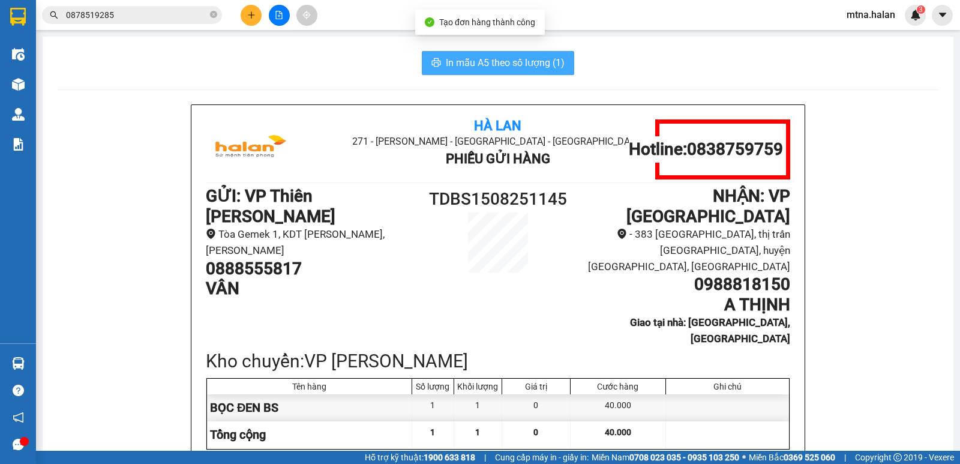
click at [516, 65] on span "In mẫu A5 theo số lượng (1)" at bounding box center [505, 62] width 119 height 15
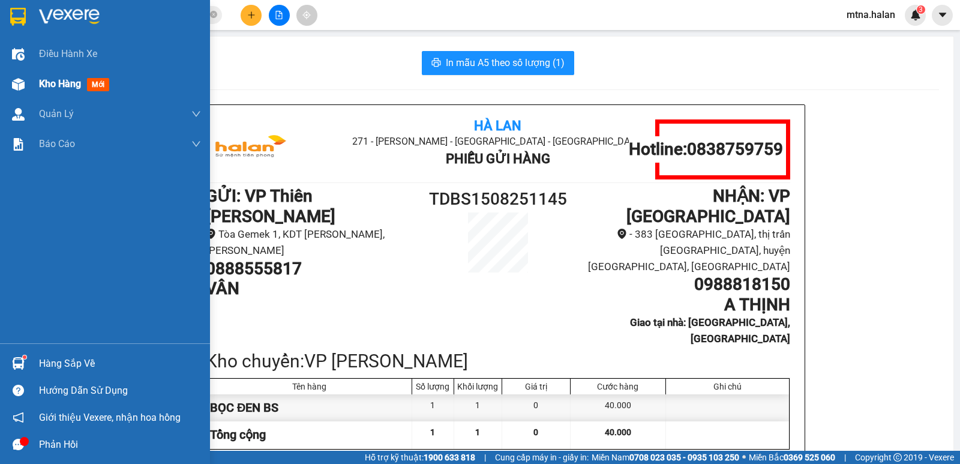
click at [19, 82] on img at bounding box center [18, 84] width 13 height 13
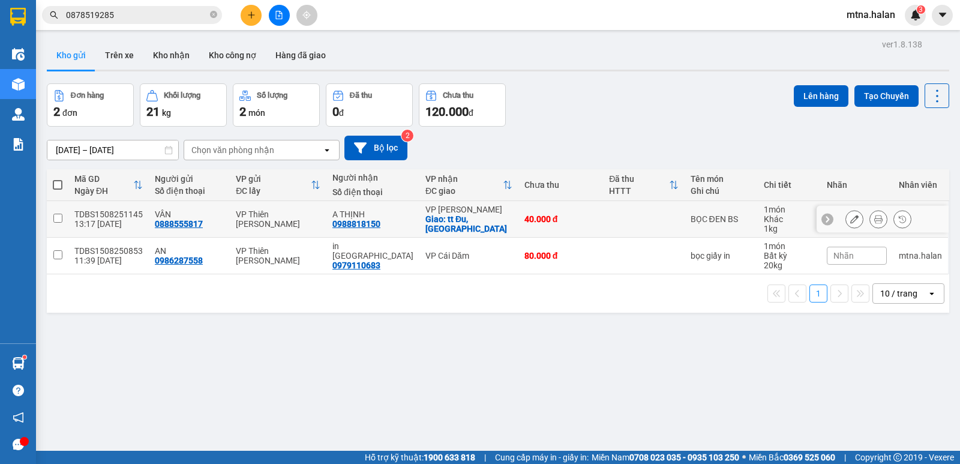
click at [59, 217] on input "checkbox" at bounding box center [57, 218] width 9 height 9
checkbox input "true"
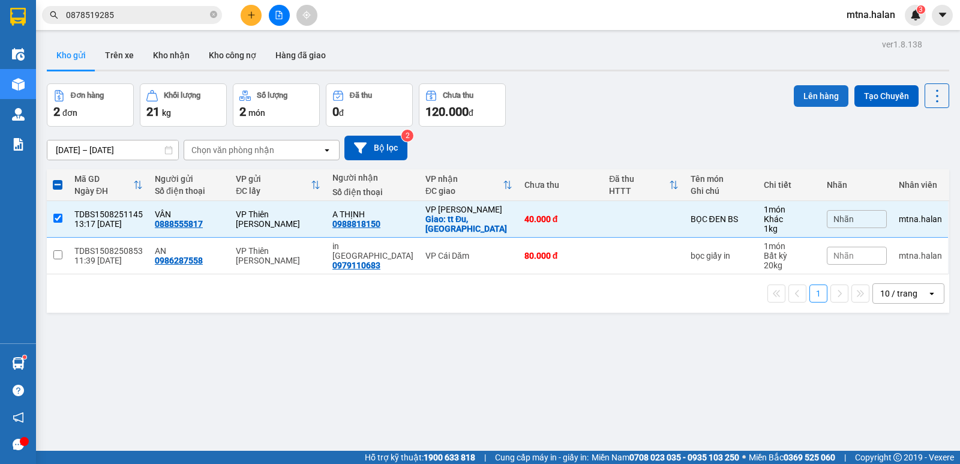
click at [824, 95] on button "Lên hàng" at bounding box center [821, 96] width 55 height 22
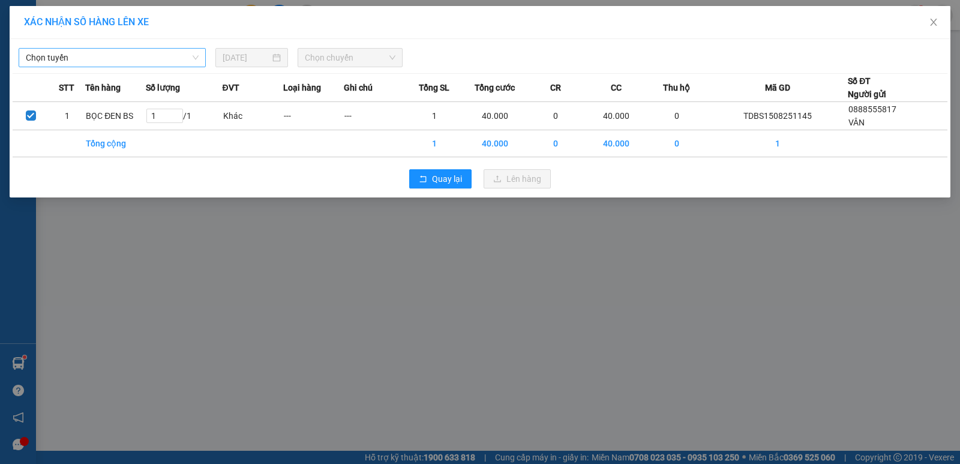
click at [83, 52] on span "Chọn tuyến" at bounding box center [112, 58] width 173 height 18
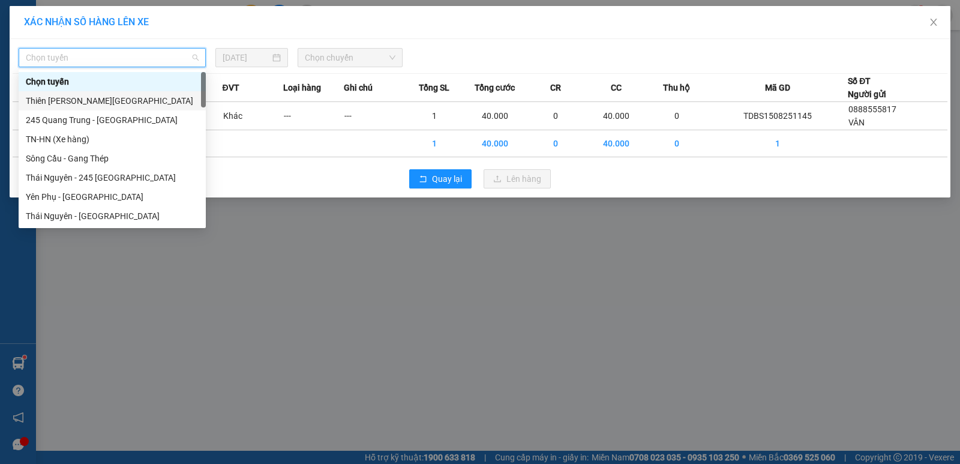
click at [69, 98] on div "Thiên Đường Bảo Sơn - Thái Nguyên" at bounding box center [112, 100] width 173 height 13
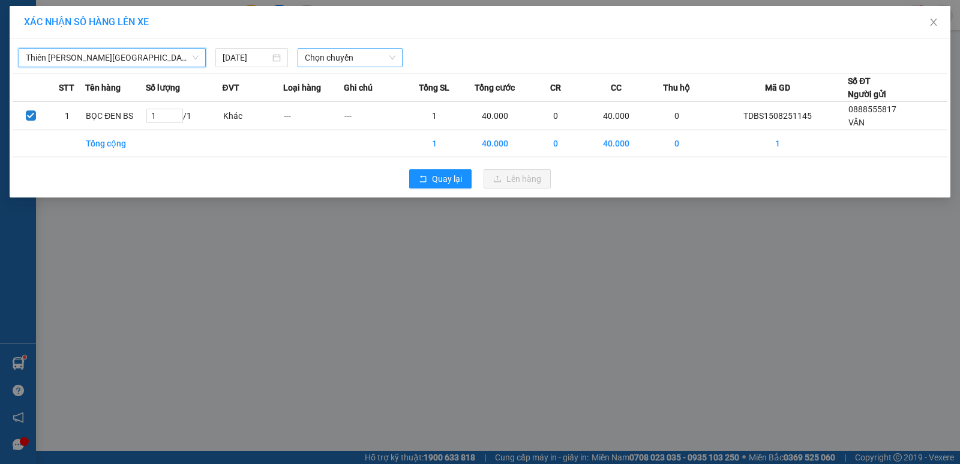
click at [363, 58] on span "Chọn chuyến" at bounding box center [350, 58] width 91 height 18
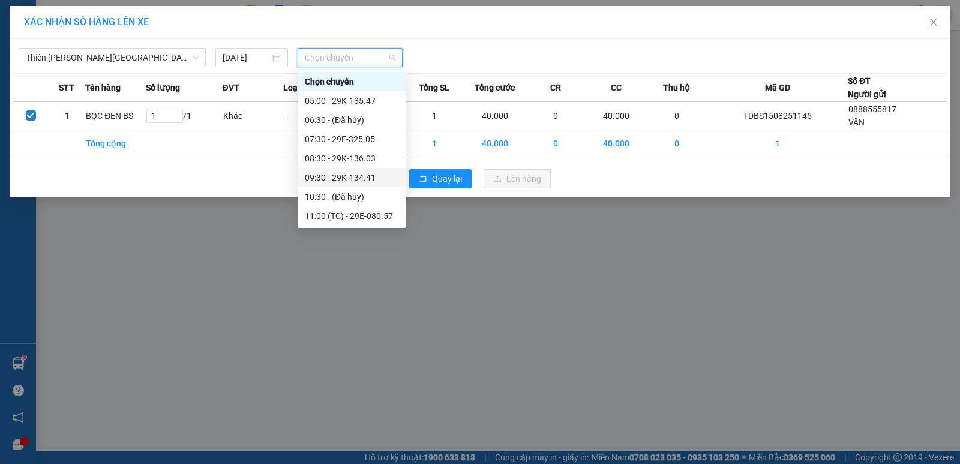
scroll to position [60, 0]
click at [364, 215] on div "13:30 - 29E-08.056" at bounding box center [352, 213] width 94 height 13
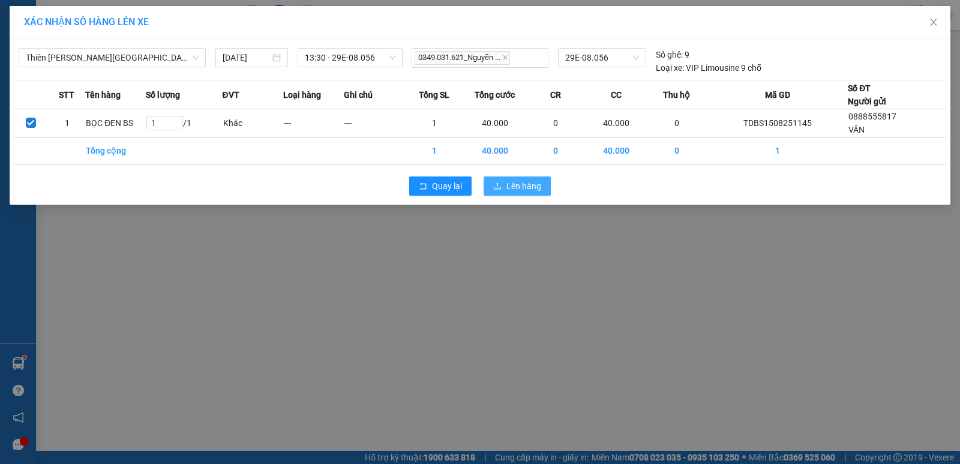
click at [530, 185] on span "Lên hàng" at bounding box center [524, 185] width 35 height 13
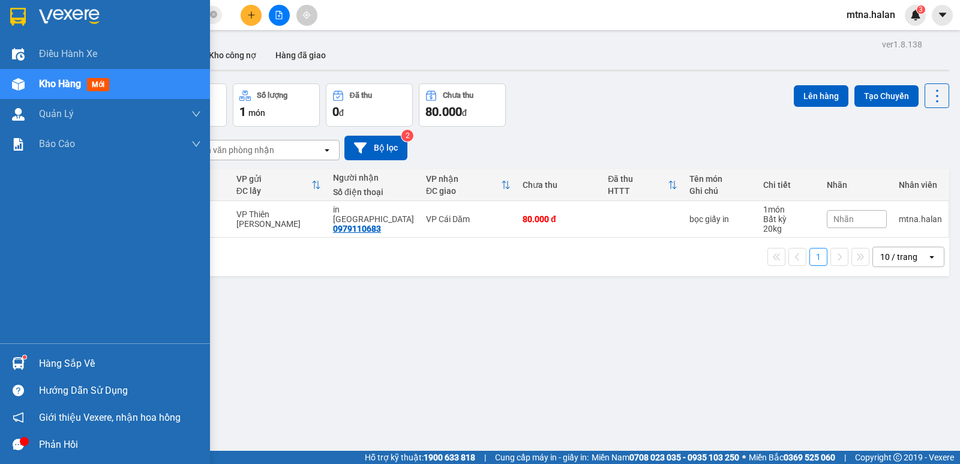
click at [17, 357] on img at bounding box center [18, 363] width 13 height 13
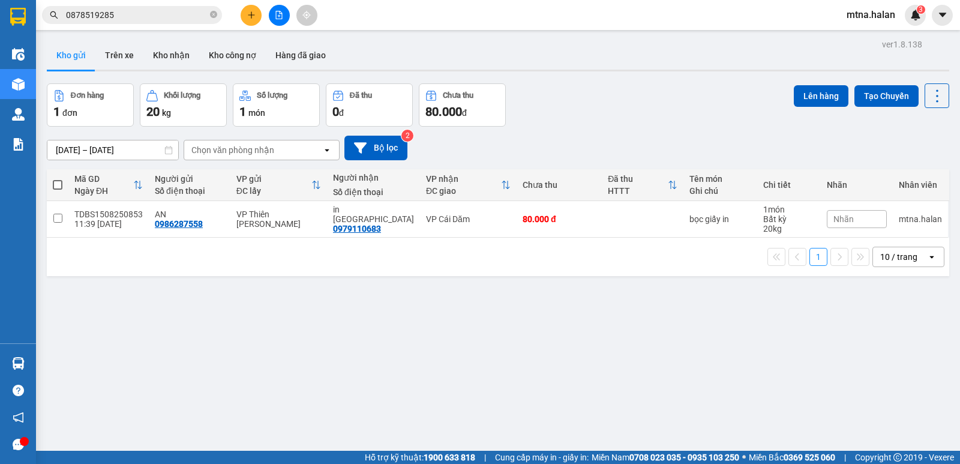
click at [641, 385] on section "Kết quả tìm kiếm ( 2 ) Bộ lọc Mã ĐH Trạng thái Món hàng Thu hộ Tổng cước Chưa c…" at bounding box center [480, 232] width 960 height 464
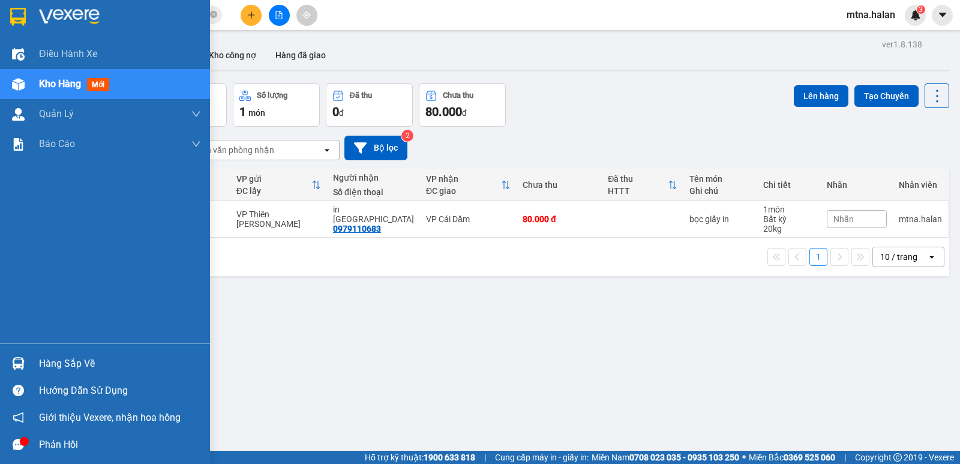
click at [16, 367] on img at bounding box center [18, 363] width 13 height 13
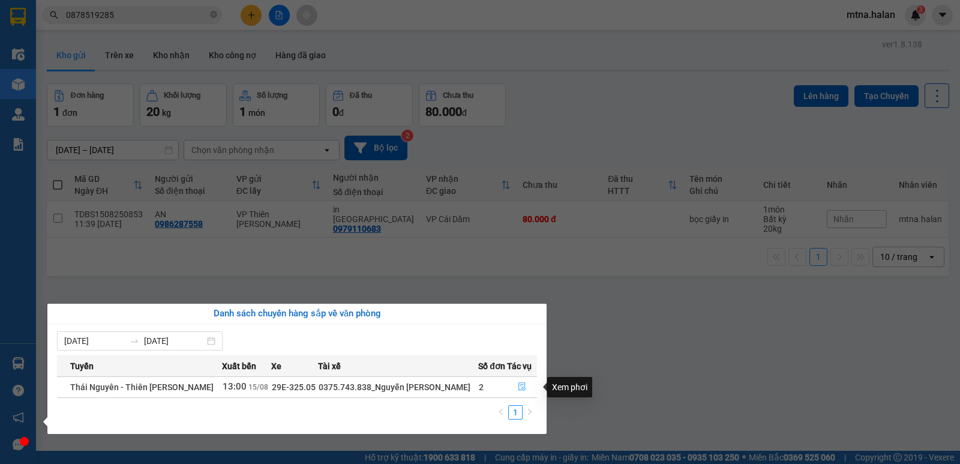
click at [520, 385] on icon "file-done" at bounding box center [522, 386] width 8 height 8
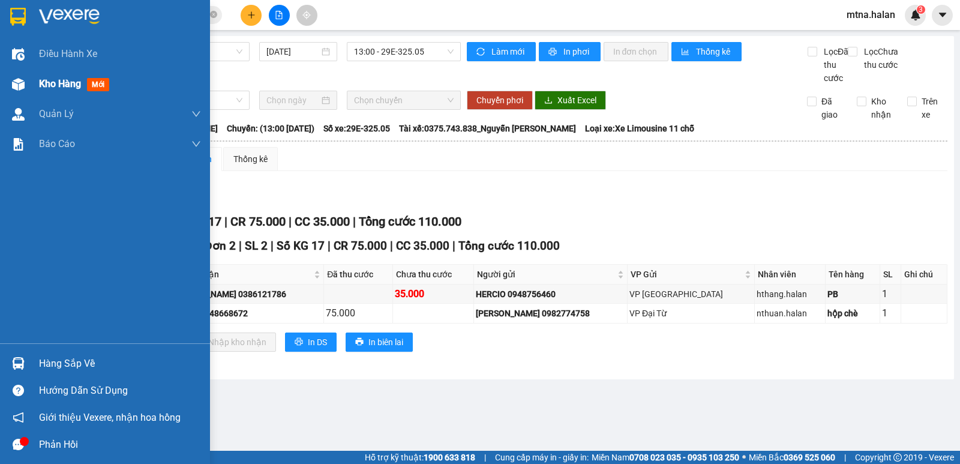
click at [15, 85] on img at bounding box center [18, 84] width 13 height 13
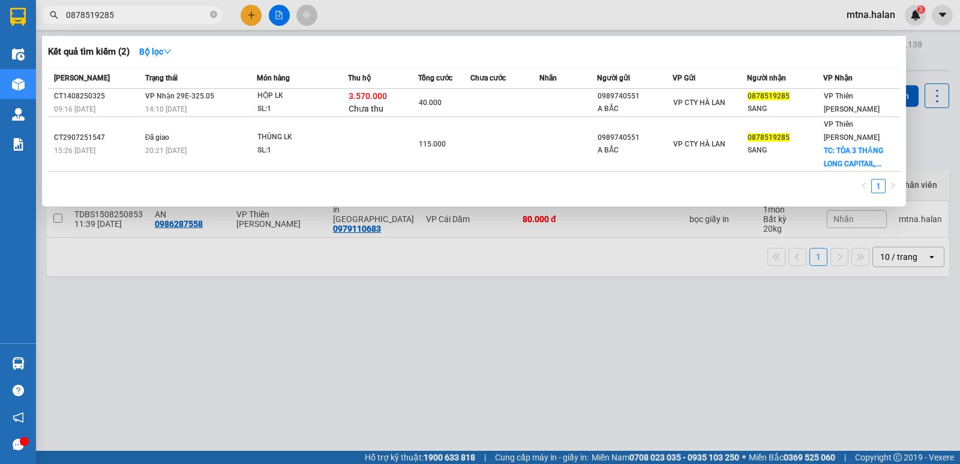
drag, startPoint x: 214, startPoint y: 12, endPoint x: 220, endPoint y: 28, distance: 16.7
click at [214, 11] on icon "close-circle" at bounding box center [213, 14] width 7 height 7
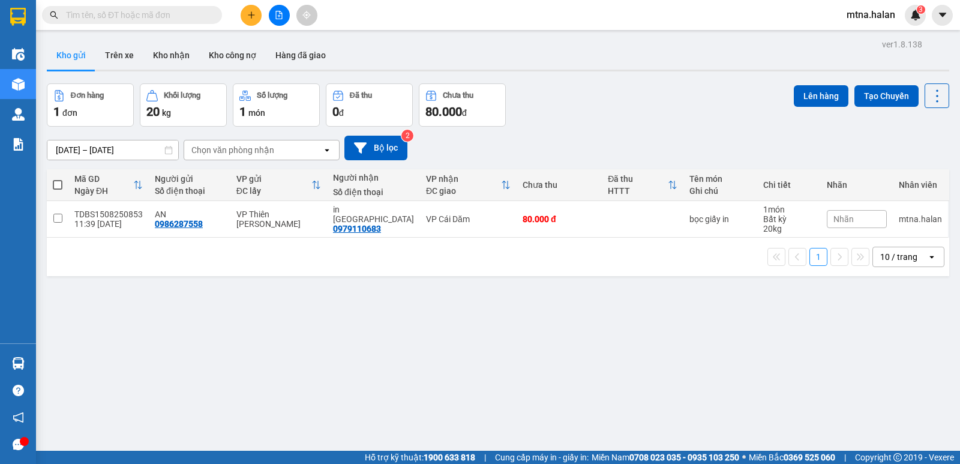
click at [289, 354] on div "ver 1.8.138 Kho gửi Trên xe Kho nhận Kho công nợ Hàng đã giao Đơn hàng 1 đơn Kh…" at bounding box center [498, 268] width 912 height 464
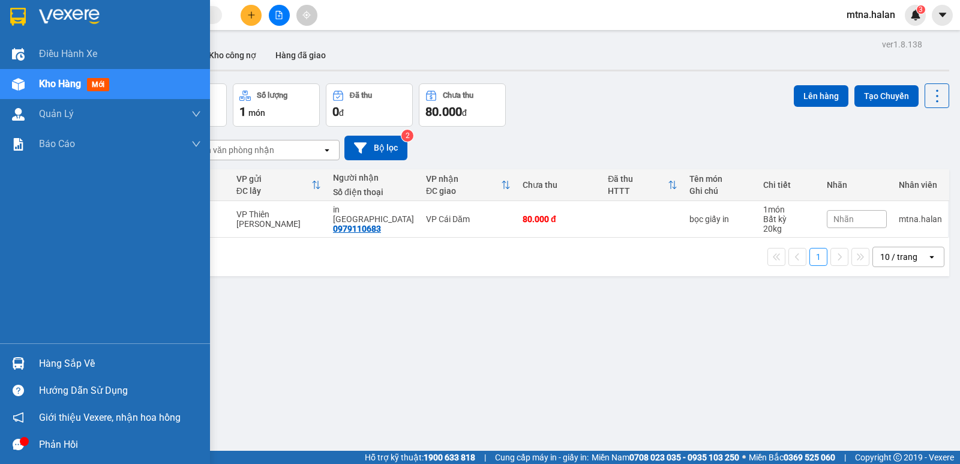
click at [14, 367] on img at bounding box center [18, 363] width 13 height 13
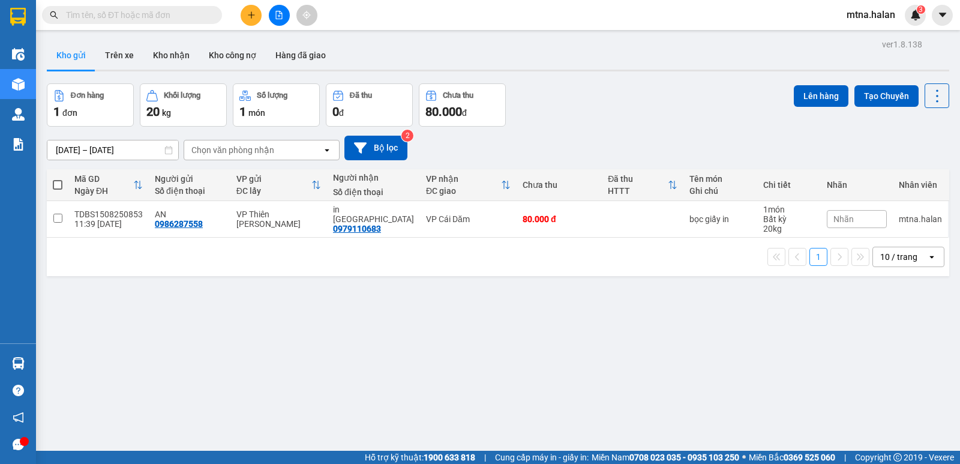
click at [693, 385] on section "Kết quả tìm kiếm ( 2 ) Bộ lọc Mã ĐH Trạng thái Món hàng Thu hộ Tổng cước Chưa c…" at bounding box center [480, 232] width 960 height 464
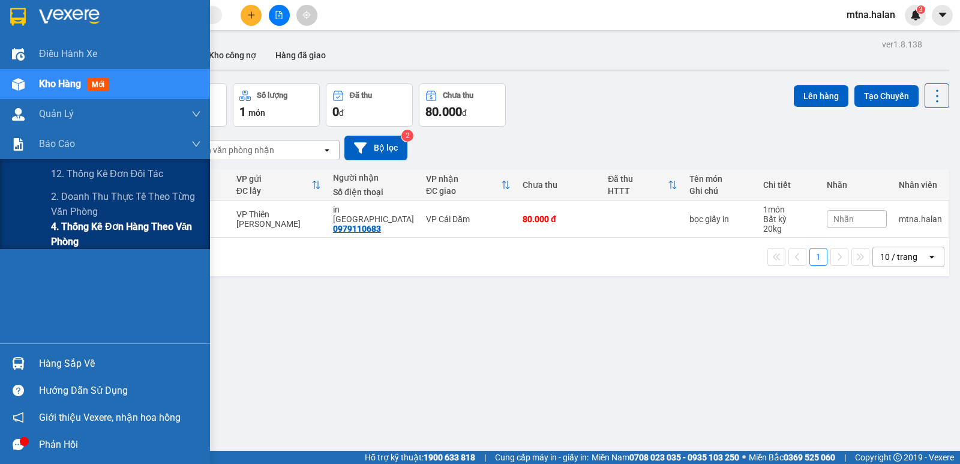
click at [74, 237] on span "4. Thống kê đơn hàng theo văn phòng" at bounding box center [126, 234] width 150 height 30
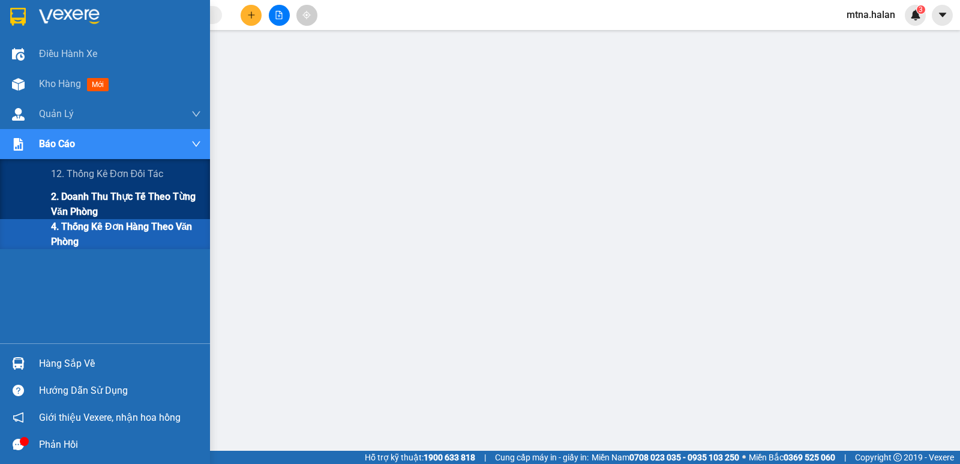
click at [74, 206] on span "2. Doanh thu thực tế theo từng văn phòng" at bounding box center [126, 204] width 150 height 30
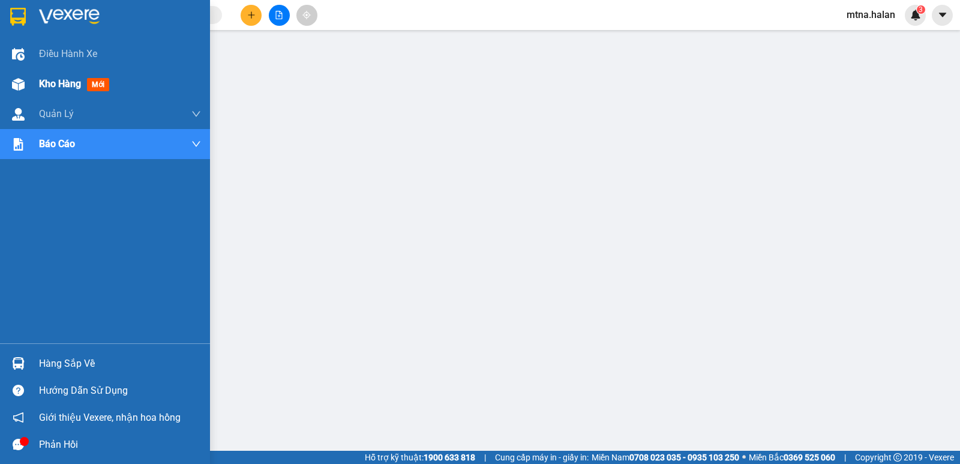
click at [16, 82] on img at bounding box center [18, 84] width 13 height 13
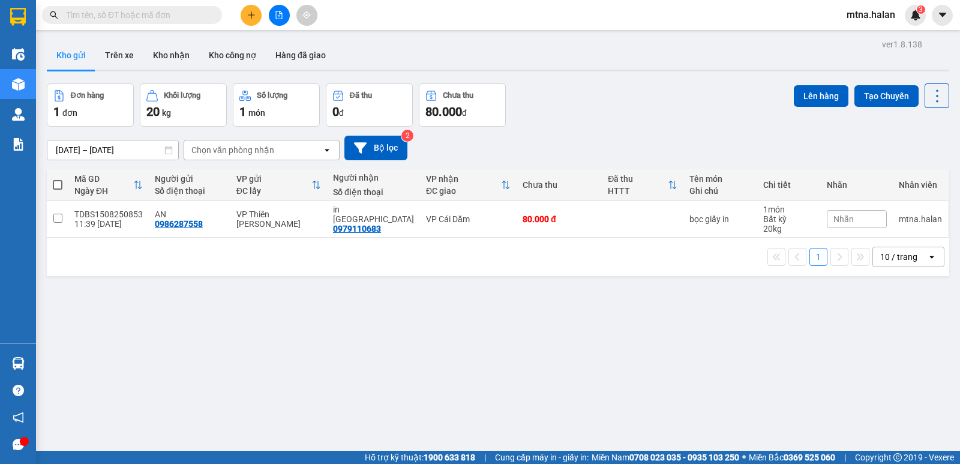
click at [58, 185] on span at bounding box center [58, 185] width 10 height 10
click at [58, 179] on input "checkbox" at bounding box center [58, 179] width 0 height 0
checkbox input "true"
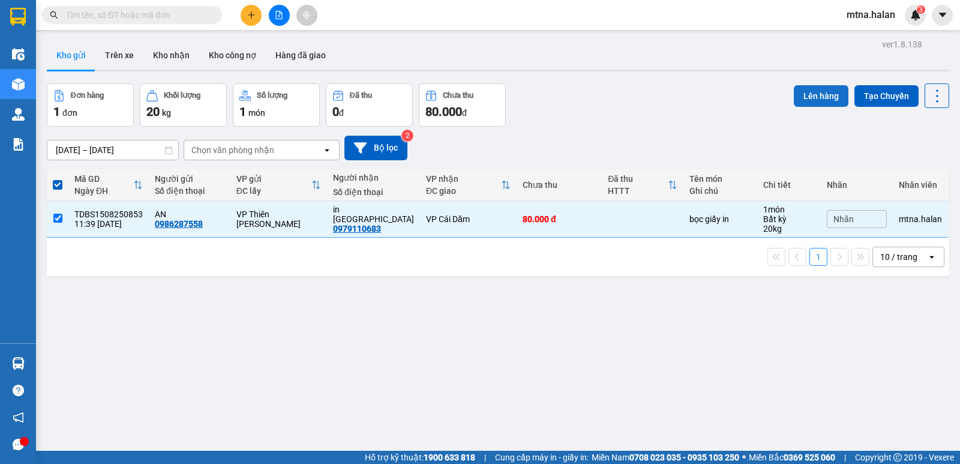
click at [799, 92] on button "Lên hàng" at bounding box center [821, 96] width 55 height 22
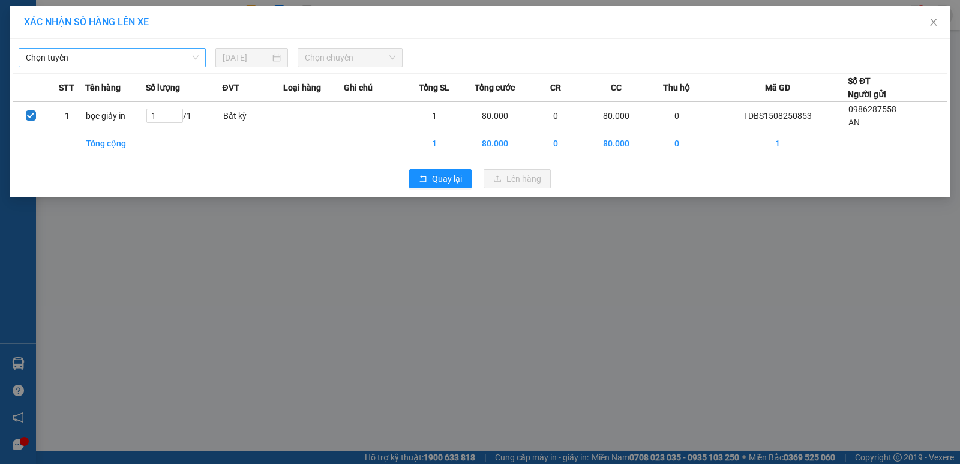
click at [128, 52] on span "Chọn tuyến" at bounding box center [112, 58] width 173 height 18
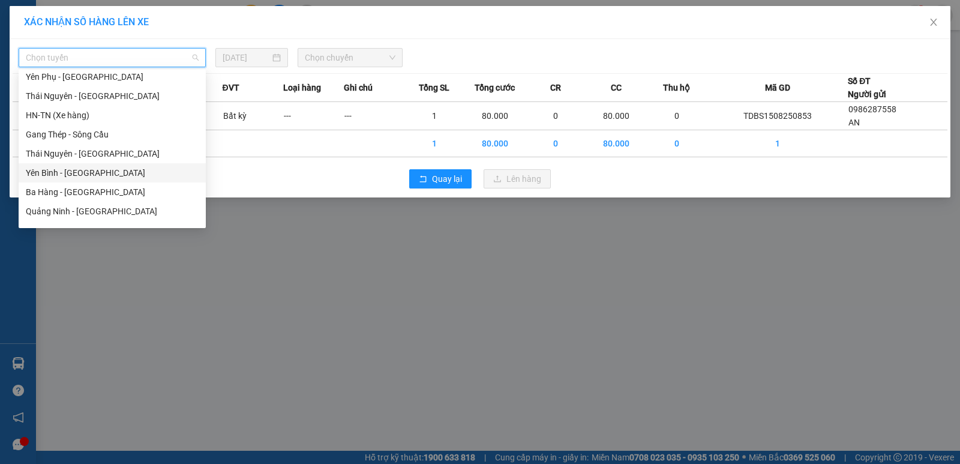
scroll to position [180, 0]
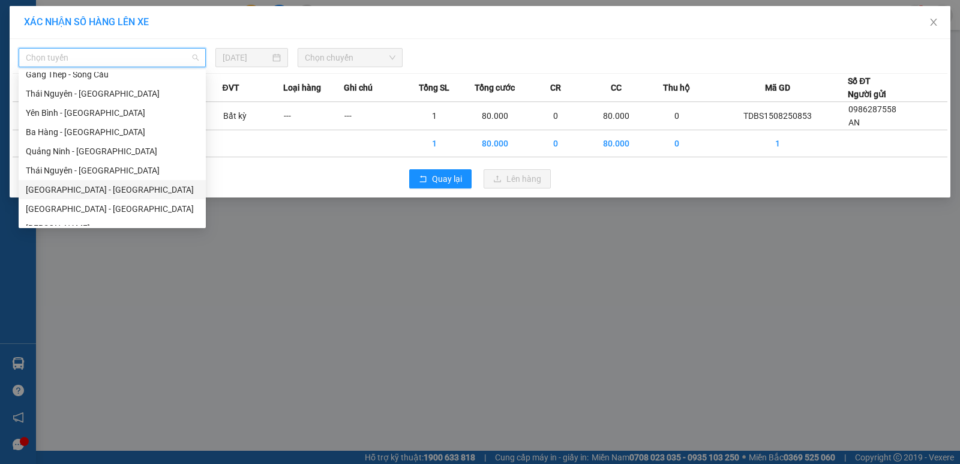
click at [85, 187] on div "Hà Nội - Quảng Ninh" at bounding box center [112, 189] width 173 height 13
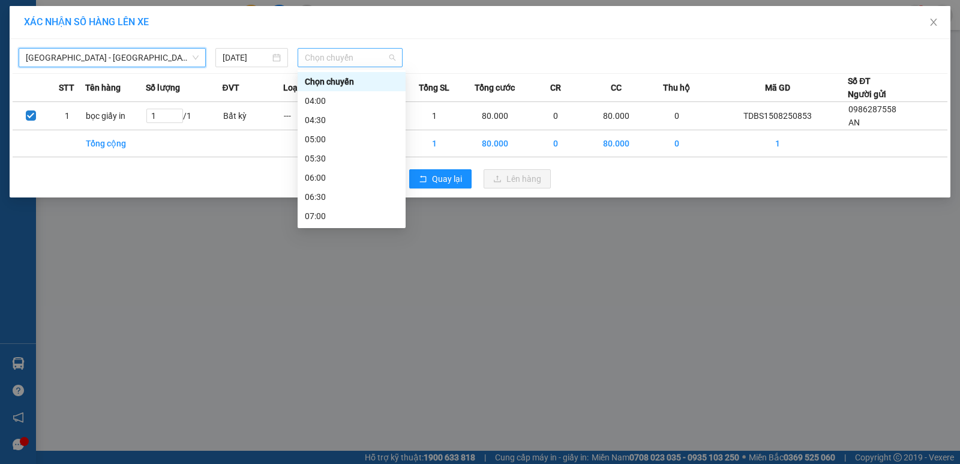
click at [370, 59] on span "Chọn chuyến" at bounding box center [350, 58] width 91 height 18
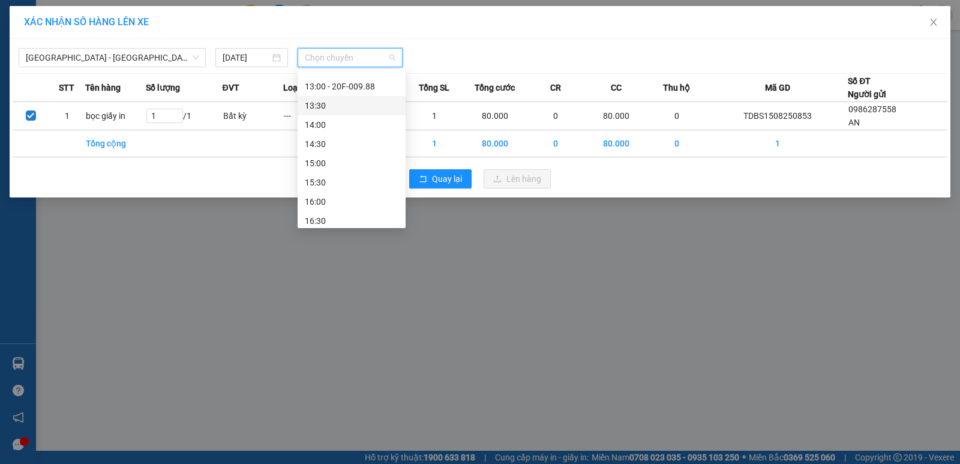
scroll to position [240, 0]
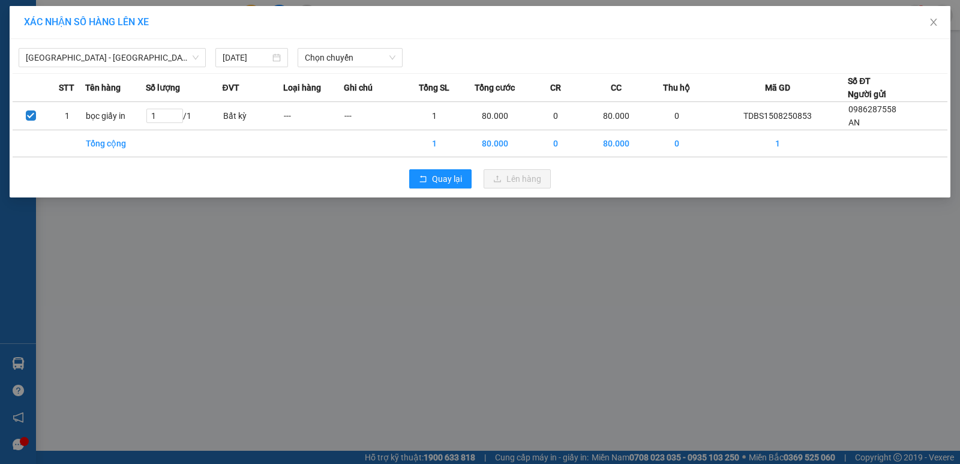
click at [555, 298] on div "XÁC NHẬN SỐ HÀNG LÊN XE Hà Nội - Quảng Ninh 15/08/2025 Chọn chuyến STT Tên hàng…" at bounding box center [480, 232] width 960 height 464
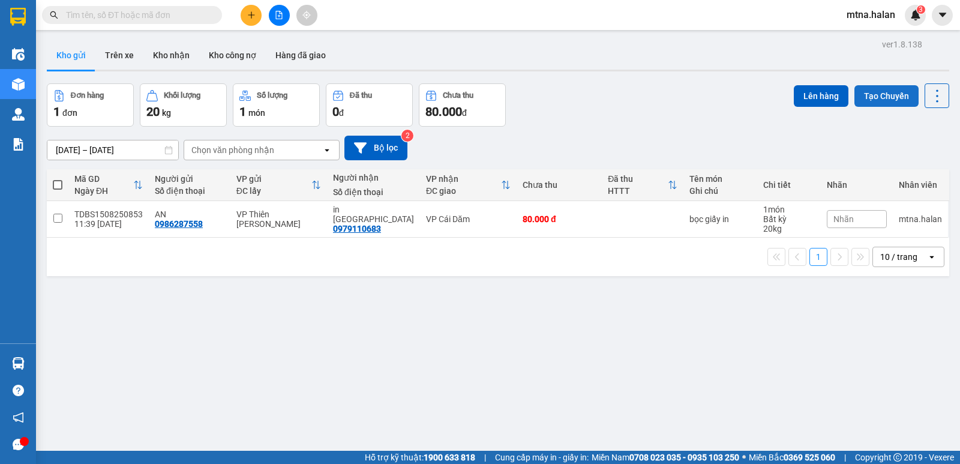
click at [877, 95] on button "Tạo Chuyến" at bounding box center [887, 96] width 64 height 22
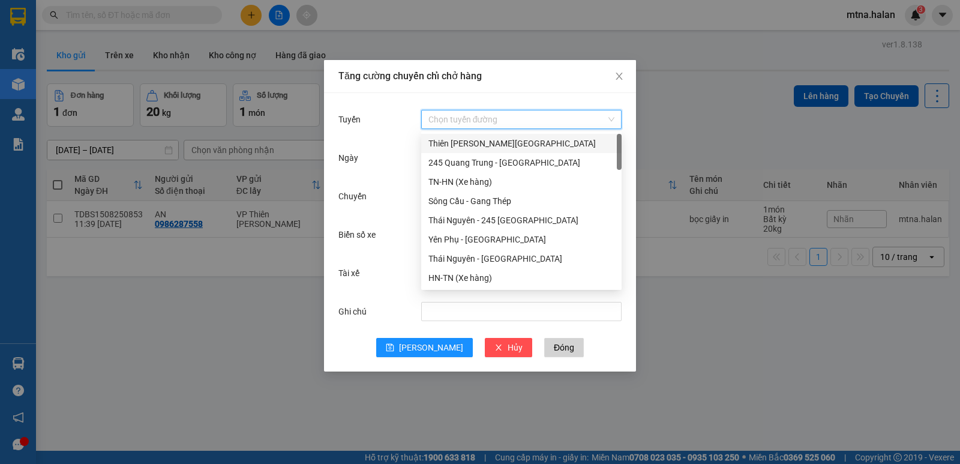
click at [534, 115] on input "Tuyến" at bounding box center [518, 119] width 178 height 18
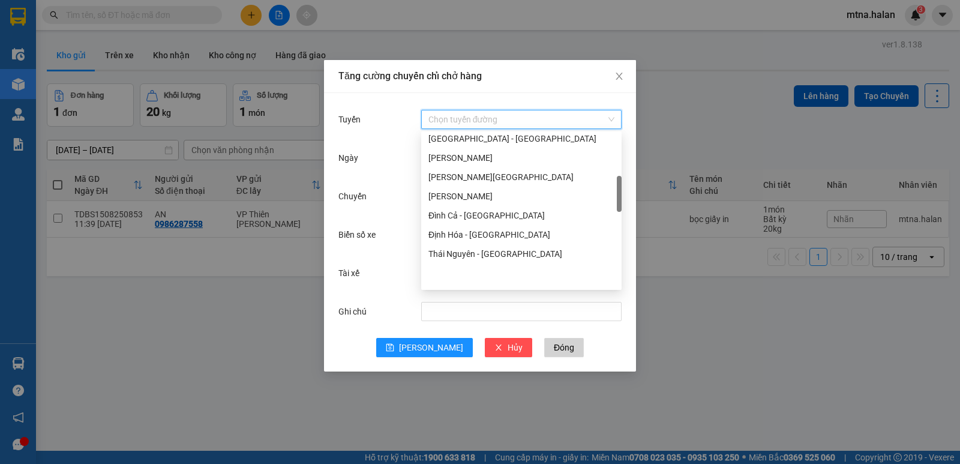
scroll to position [233, 0]
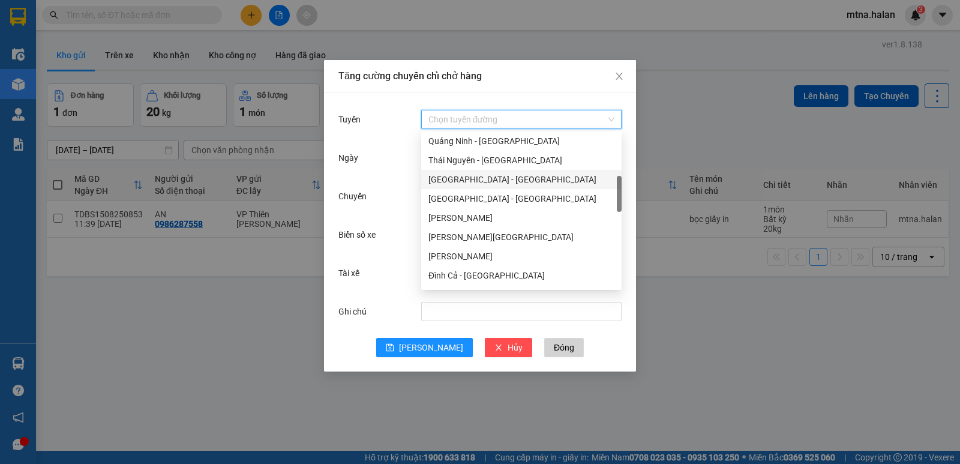
click at [472, 179] on div "Hà Nội - Quảng Ninh" at bounding box center [522, 179] width 186 height 13
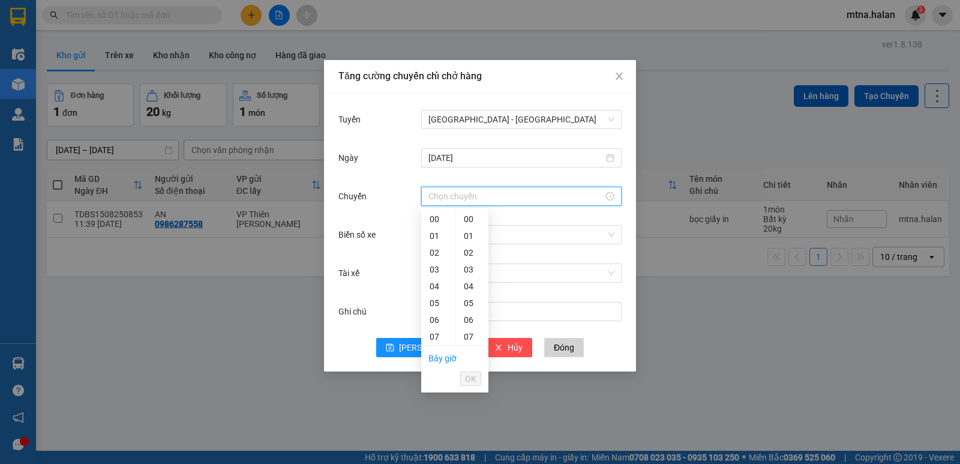
click at [497, 194] on input "Chuyến" at bounding box center [516, 196] width 175 height 13
click at [433, 320] on div "13" at bounding box center [438, 317] width 34 height 17
click at [469, 324] on div "42" at bounding box center [472, 324] width 33 height 17
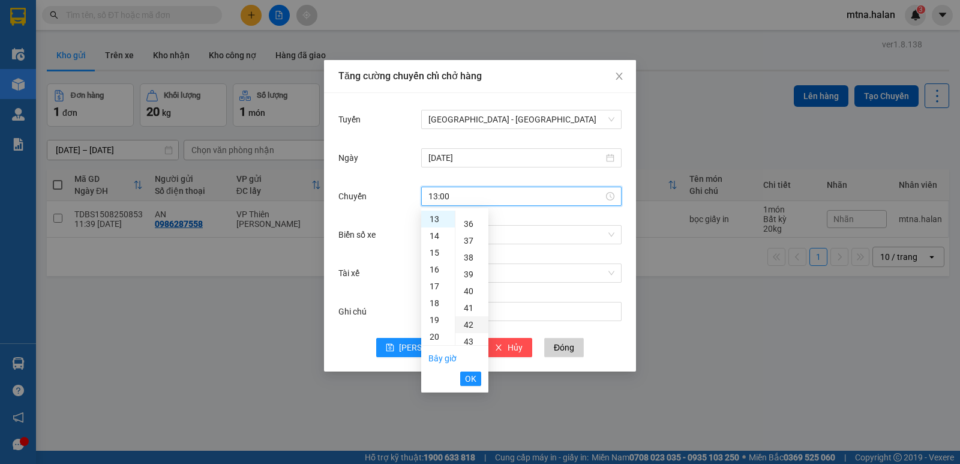
type input "13:42"
click at [463, 377] on button "OK" at bounding box center [470, 379] width 21 height 14
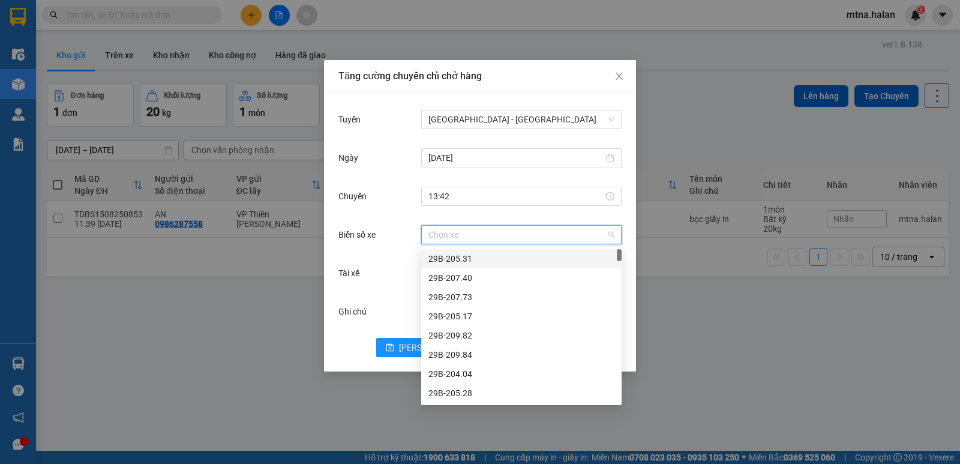
click at [493, 238] on input "Biển số xe" at bounding box center [518, 235] width 178 height 18
type input "20"
click at [456, 295] on div "20B-024.26" at bounding box center [522, 297] width 186 height 13
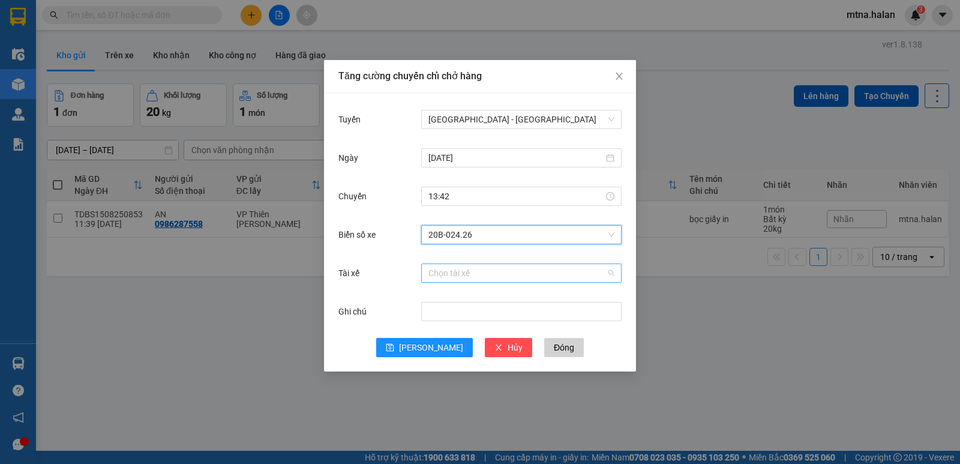
click at [483, 271] on input "Tài xế" at bounding box center [518, 273] width 178 height 18
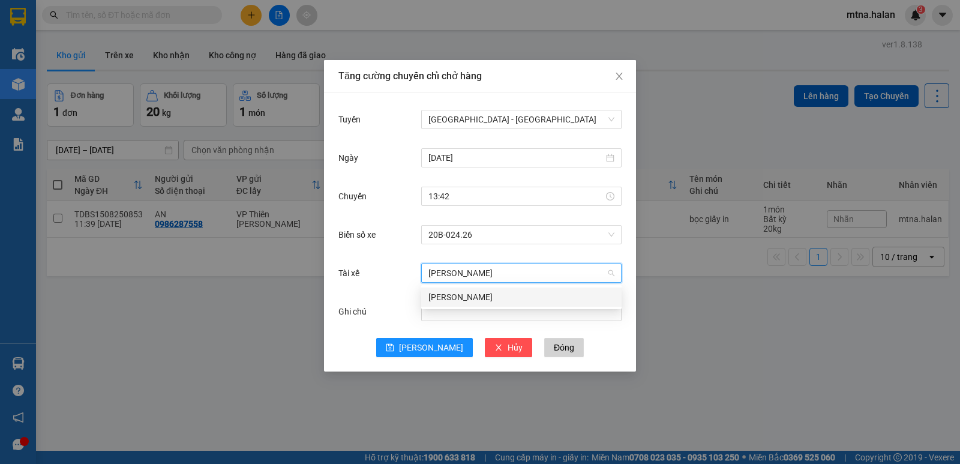
type input "NGUYỄN QUANG DƯƠNG"
click at [490, 297] on div "Nguyễn Quang Dương" at bounding box center [522, 297] width 186 height 13
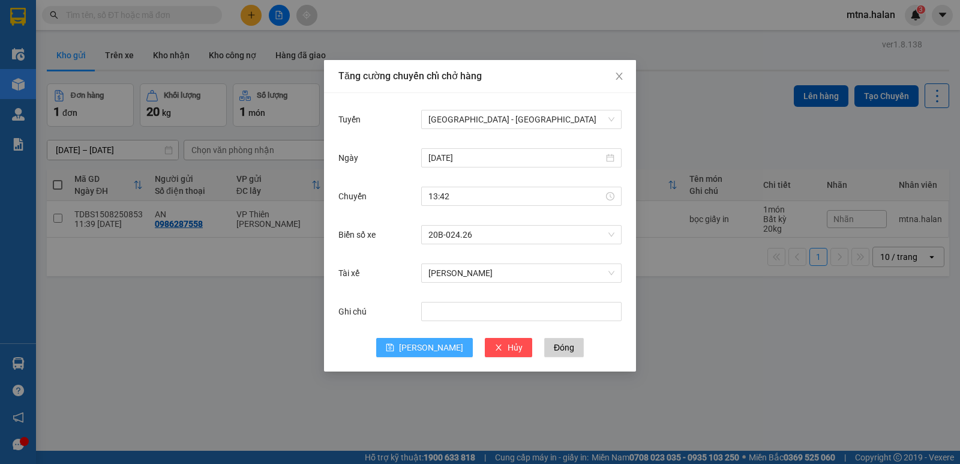
click at [432, 349] on span "[PERSON_NAME]" at bounding box center [431, 347] width 64 height 13
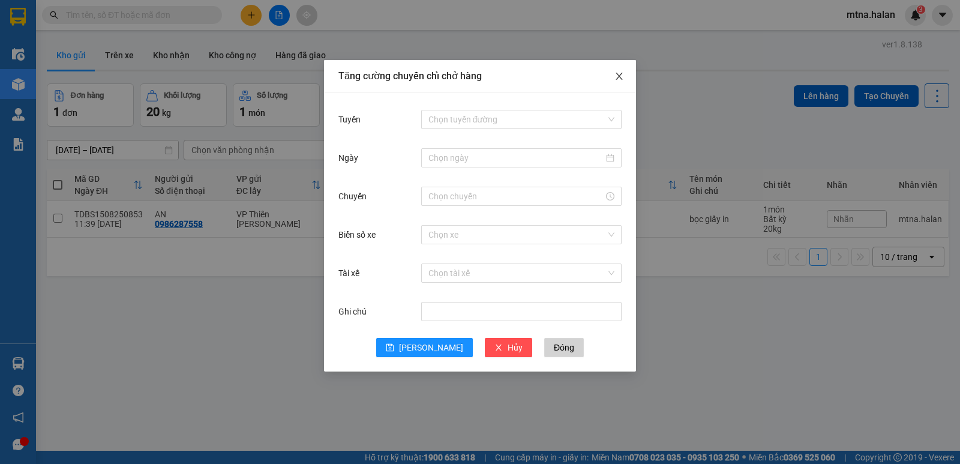
click at [623, 73] on icon "close" at bounding box center [620, 76] width 10 height 10
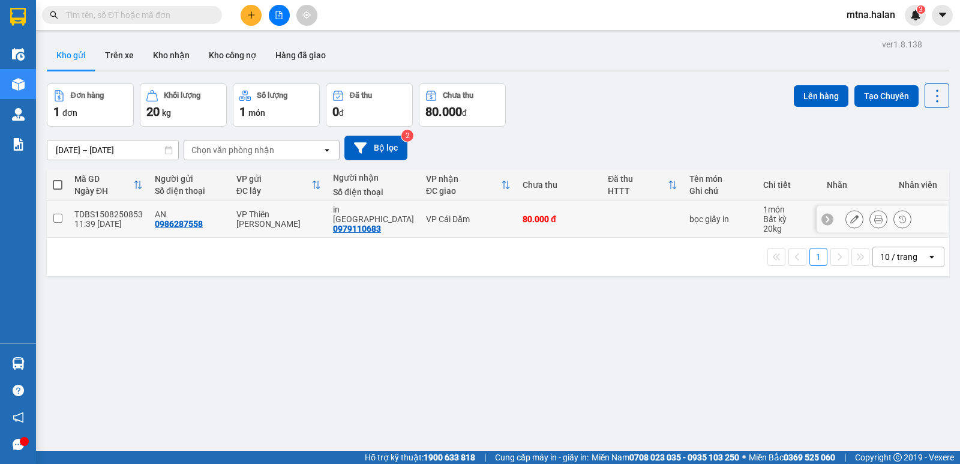
click at [58, 217] on input "checkbox" at bounding box center [57, 218] width 9 height 9
checkbox input "true"
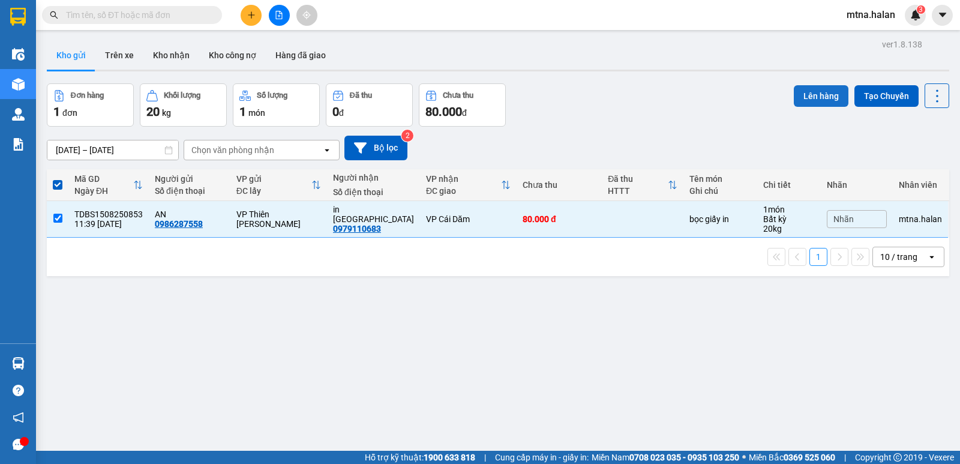
click at [814, 94] on button "Lên hàng" at bounding box center [821, 96] width 55 height 22
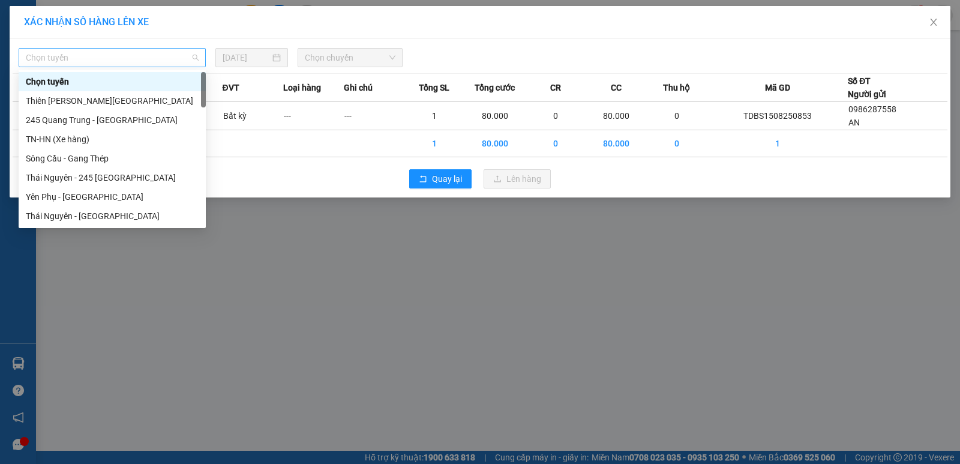
click at [106, 56] on span "Chọn tuyến" at bounding box center [112, 58] width 173 height 18
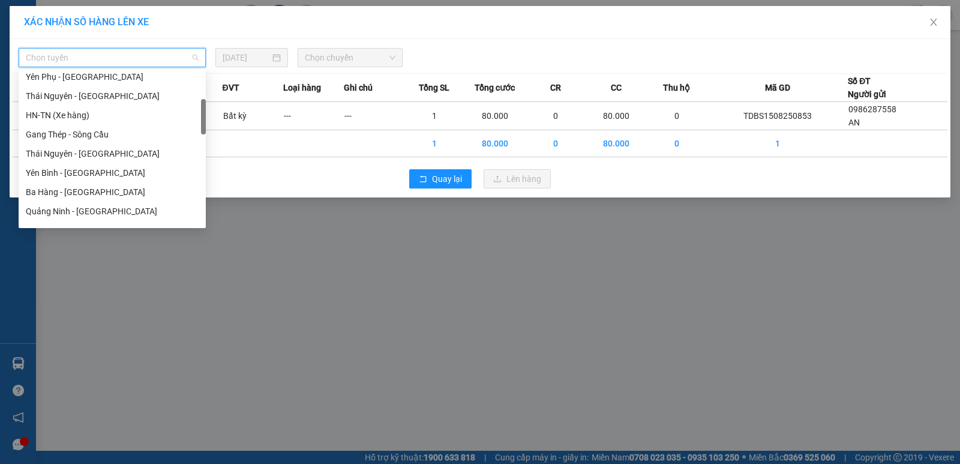
scroll to position [180, 0]
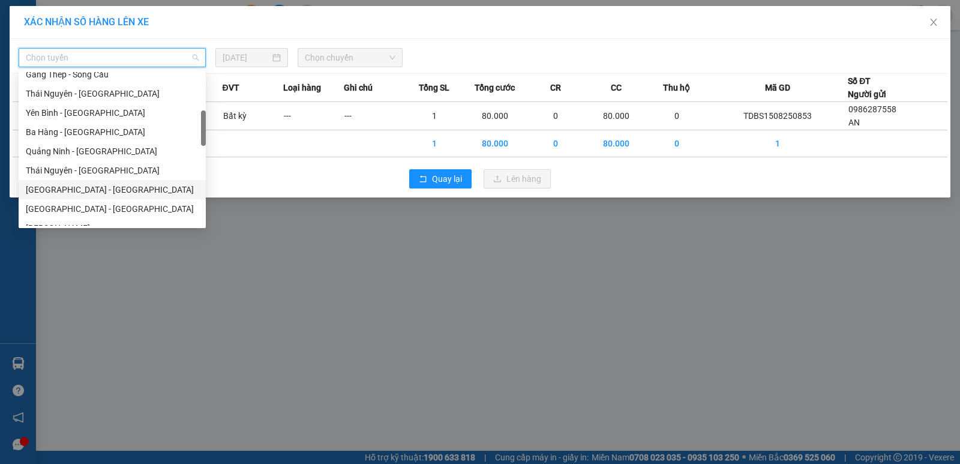
click at [94, 188] on div "Hà Nội - Quảng Ninh" at bounding box center [112, 189] width 173 height 13
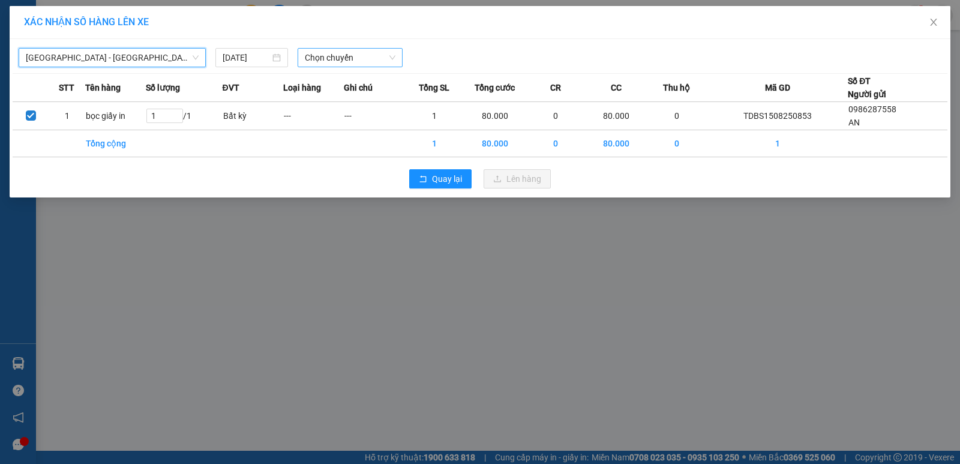
click at [361, 56] on span "Chọn chuyến" at bounding box center [350, 58] width 91 height 18
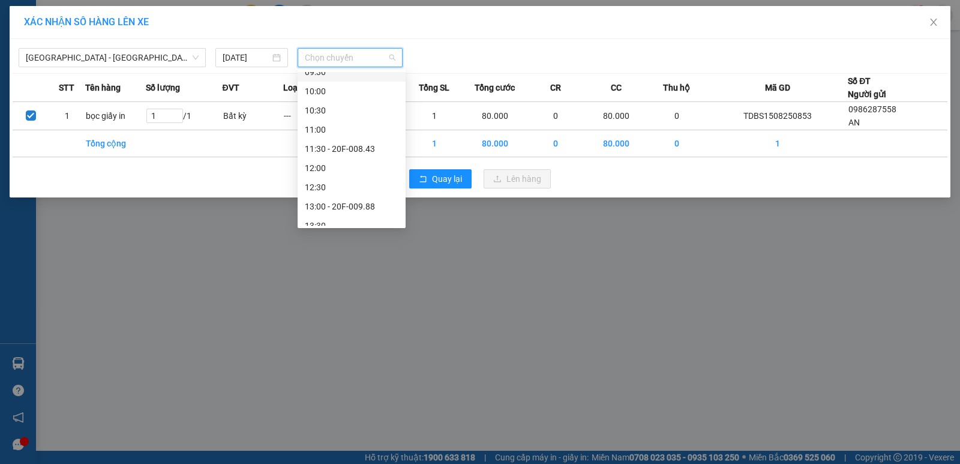
scroll to position [300, 0]
click at [357, 183] on div "13:42 (TC) - 20B-024.26" at bounding box center [352, 184] width 94 height 13
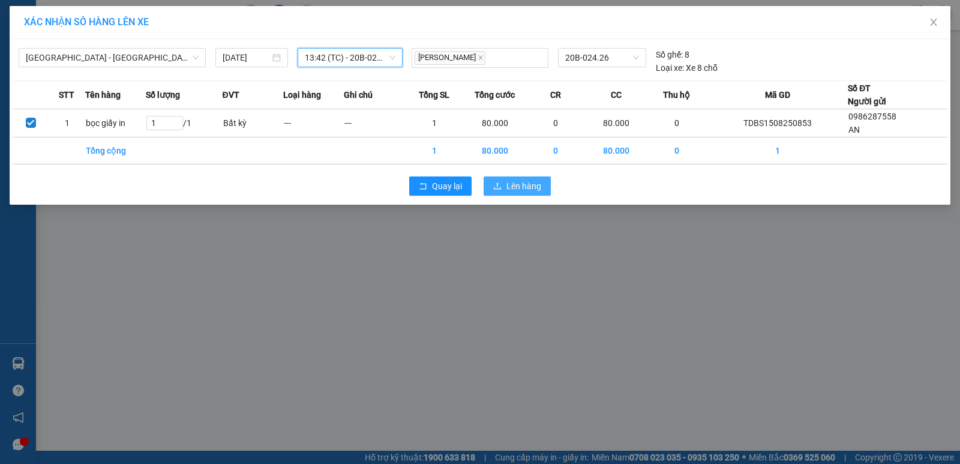
click at [528, 185] on span "Lên hàng" at bounding box center [524, 185] width 35 height 13
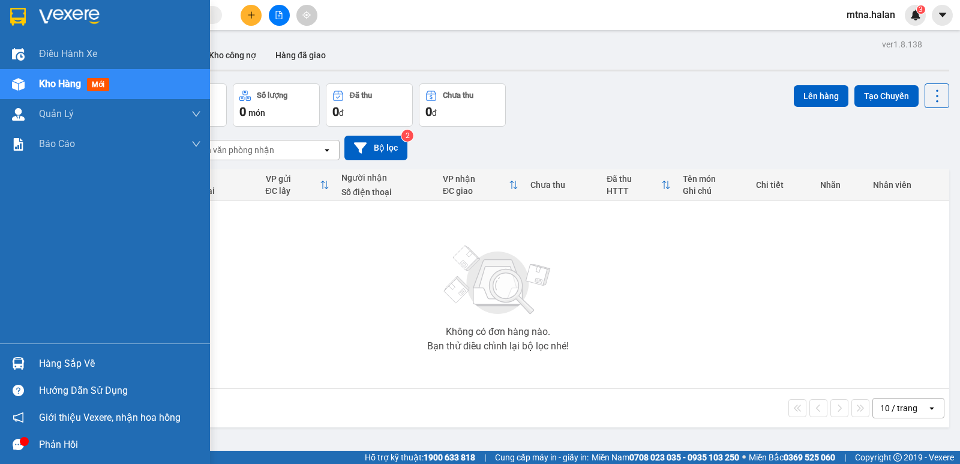
drag, startPoint x: 20, startPoint y: 358, endPoint x: 16, endPoint y: 348, distance: 11.6
click at [20, 358] on img at bounding box center [18, 363] width 13 height 13
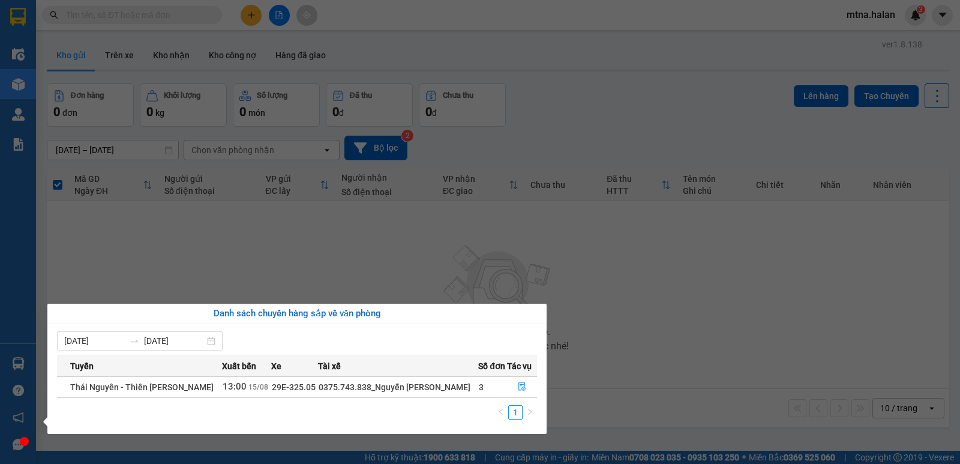
click at [647, 329] on section "Kết quả tìm kiếm ( 2 ) Bộ lọc Mã ĐH Trạng thái Món hàng Thu hộ Tổng cước Chưa c…" at bounding box center [480, 232] width 960 height 464
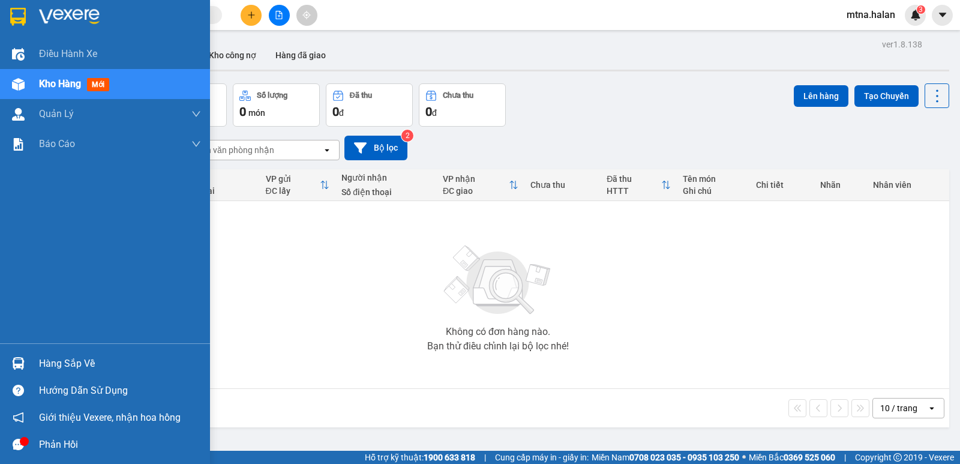
click at [13, 361] on img at bounding box center [18, 363] width 13 height 13
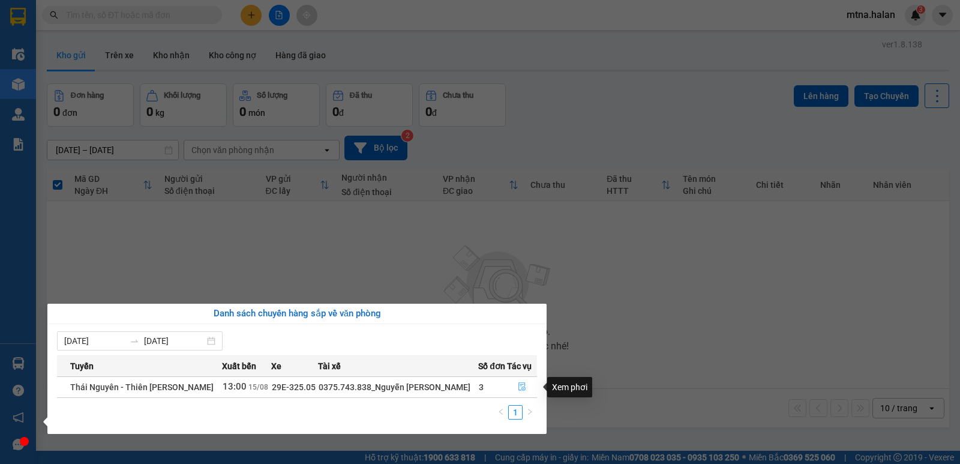
click at [521, 381] on button "button" at bounding box center [522, 387] width 29 height 19
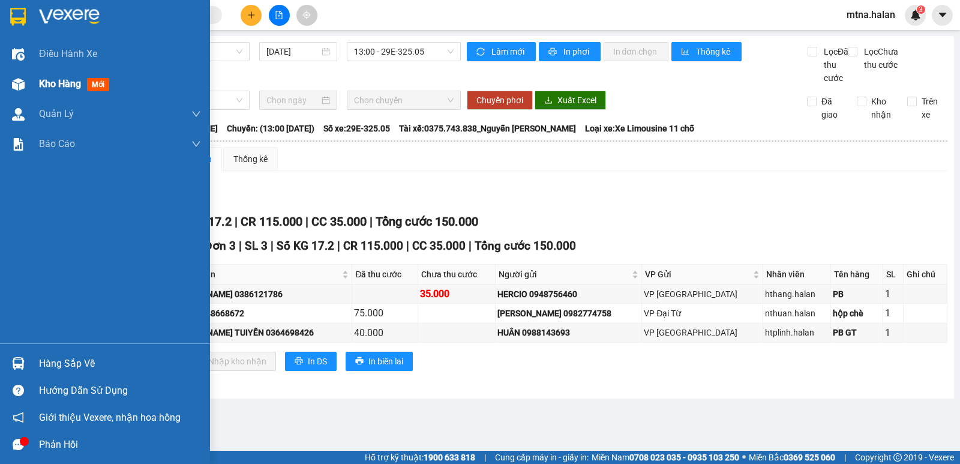
click at [19, 87] on img at bounding box center [18, 84] width 13 height 13
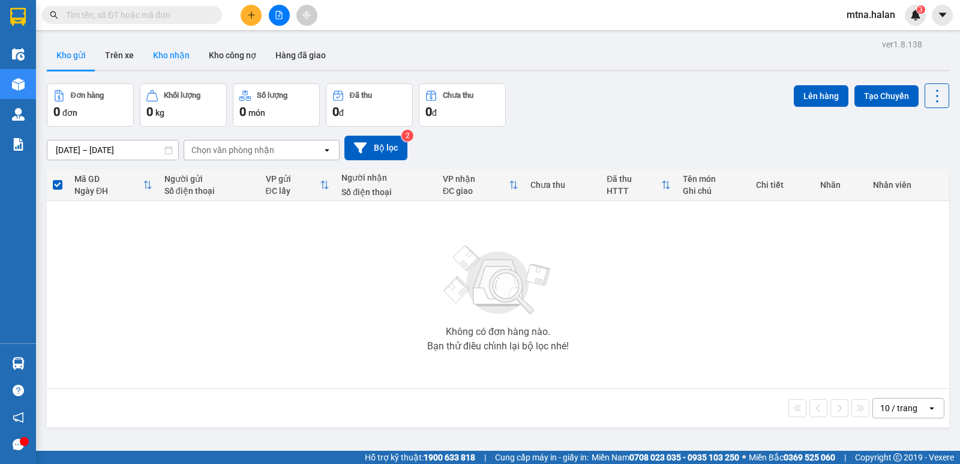
click at [164, 55] on button "Kho nhận" at bounding box center [171, 55] width 56 height 29
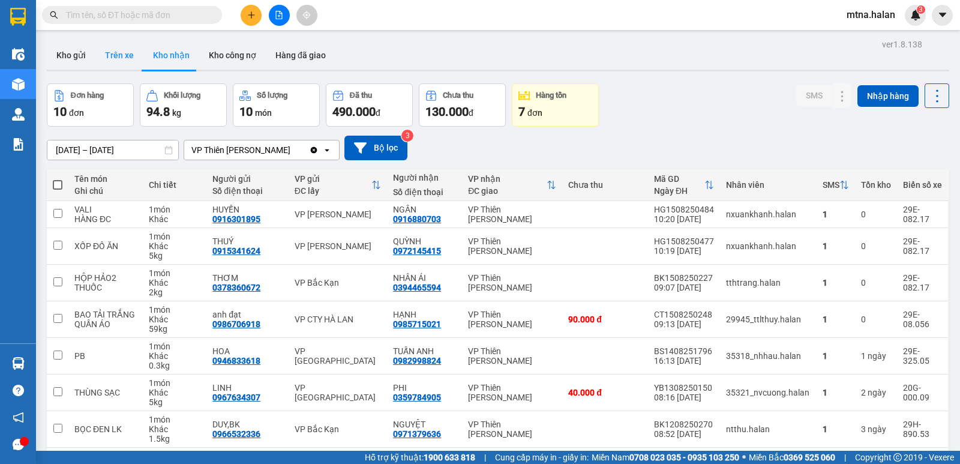
click at [115, 53] on button "Trên xe" at bounding box center [119, 55] width 48 height 29
type input "08/12/2011 – 15/08/2025"
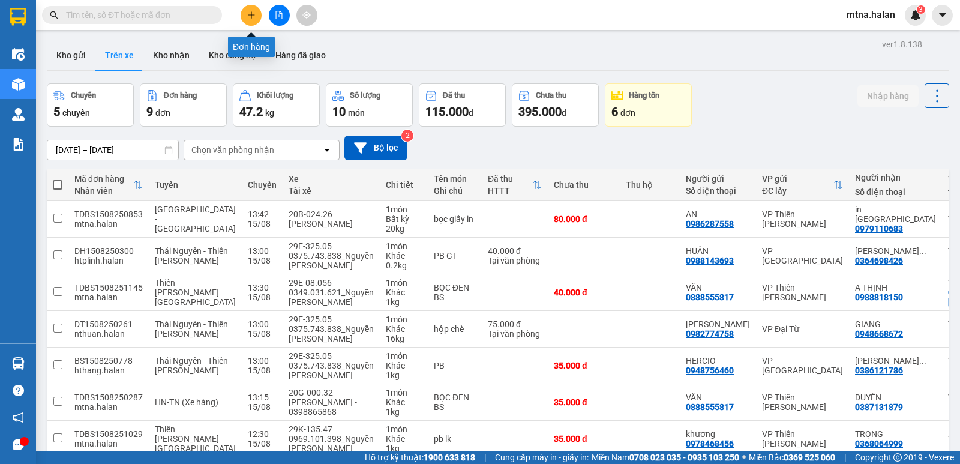
click at [249, 15] on icon "plus" at bounding box center [251, 14] width 7 height 1
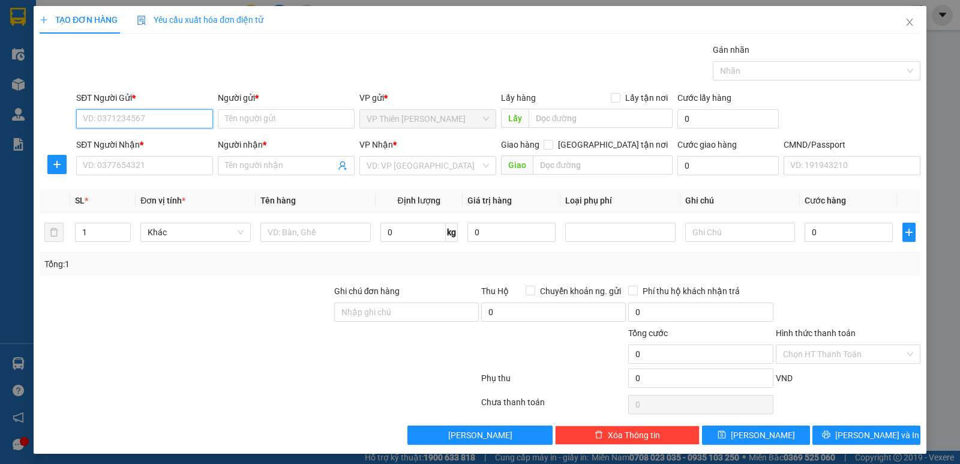
click at [173, 113] on input "SĐT Người Gửi *" at bounding box center [144, 118] width 137 height 19
type input "0974719923"
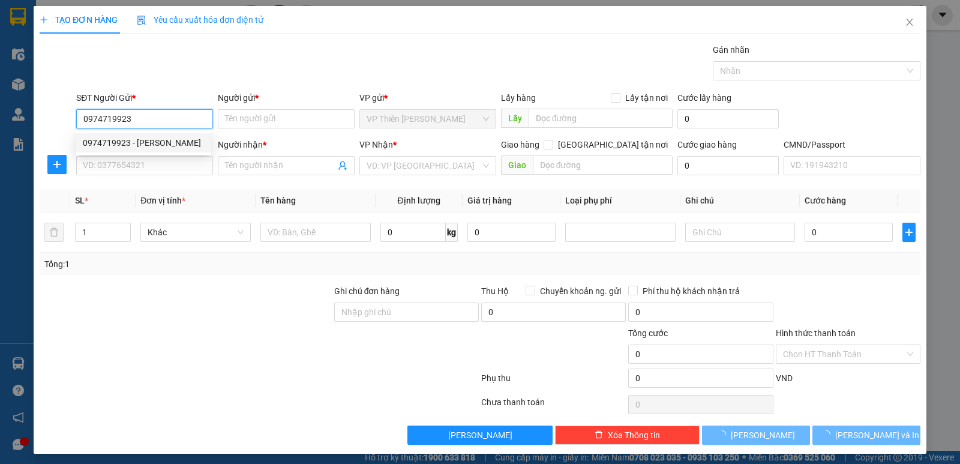
click at [119, 140] on div "0974719923 - VÂN" at bounding box center [143, 142] width 121 height 13
type input "VÂN"
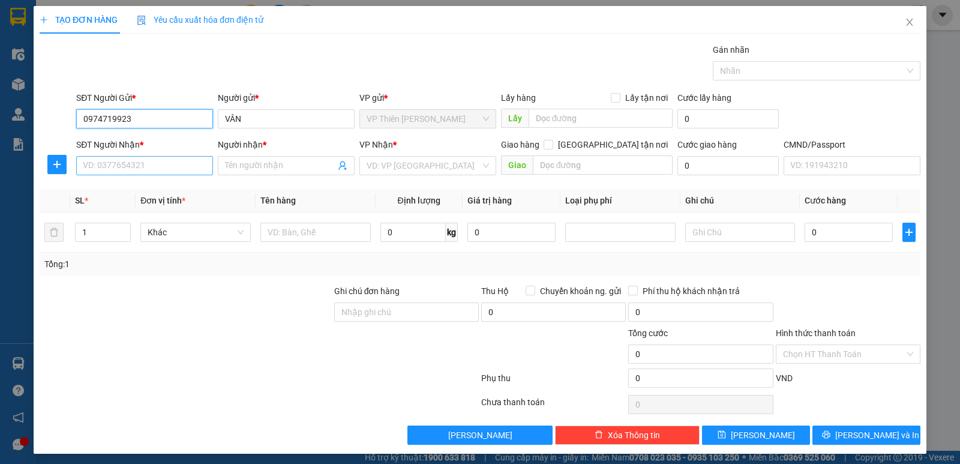
type input "0974719923"
click at [164, 164] on input "SĐT Người Nhận *" at bounding box center [144, 165] width 137 height 19
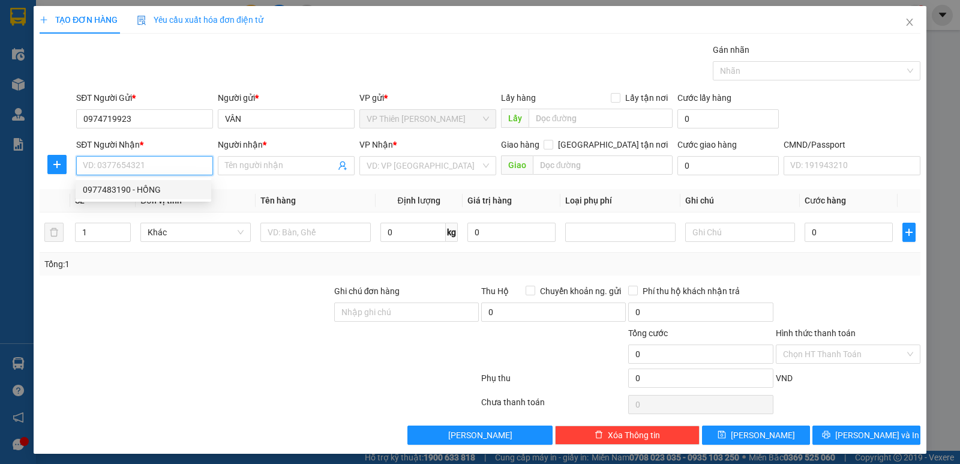
click at [148, 190] on div "0977483190 - HỒNG" at bounding box center [143, 189] width 121 height 13
type input "0977483190"
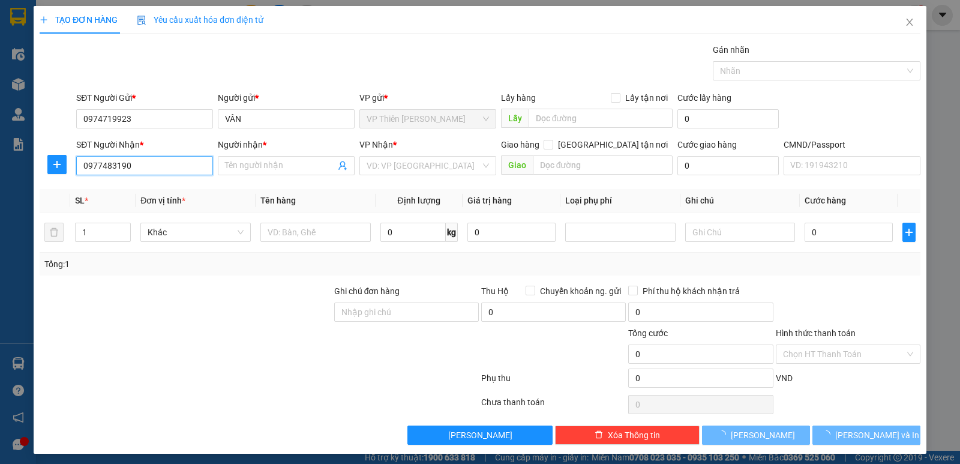
type input "HỒNG"
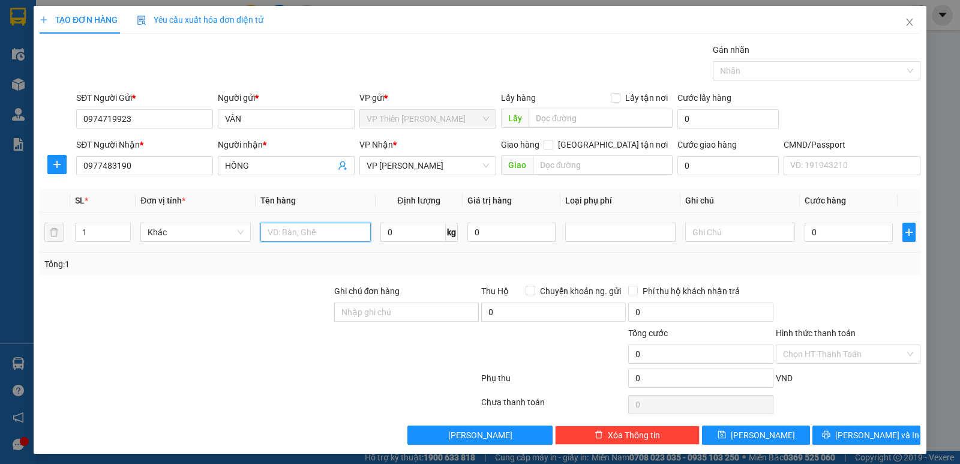
click at [330, 233] on input "text" at bounding box center [316, 232] width 110 height 19
type input "TÚI SỮA"
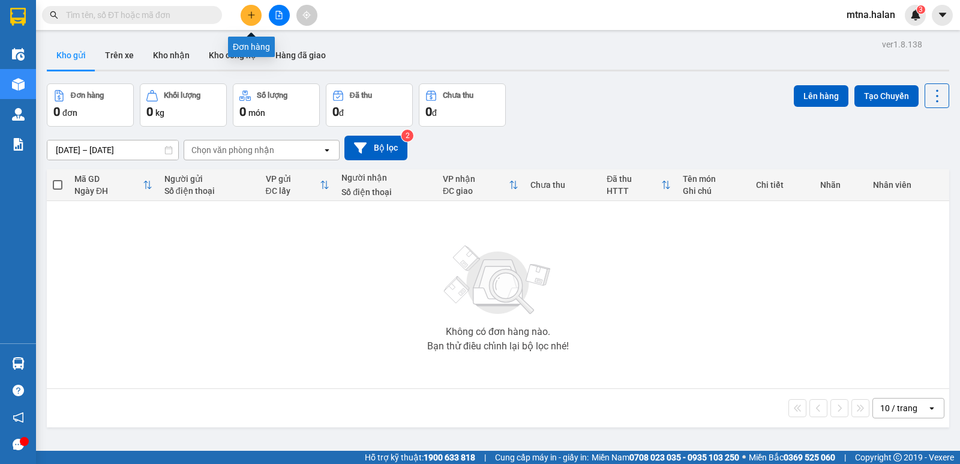
click at [254, 13] on icon "plus" at bounding box center [251, 15] width 8 height 8
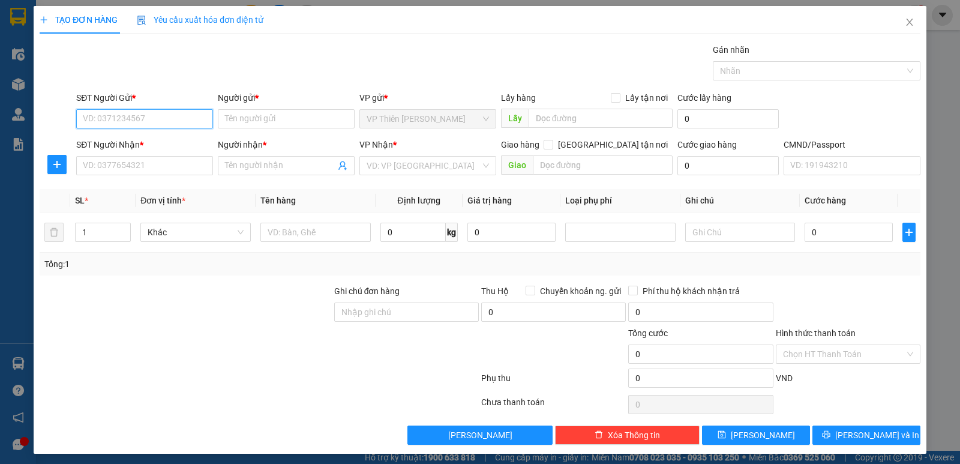
click at [173, 118] on input "SĐT Người Gửi *" at bounding box center [144, 118] width 137 height 19
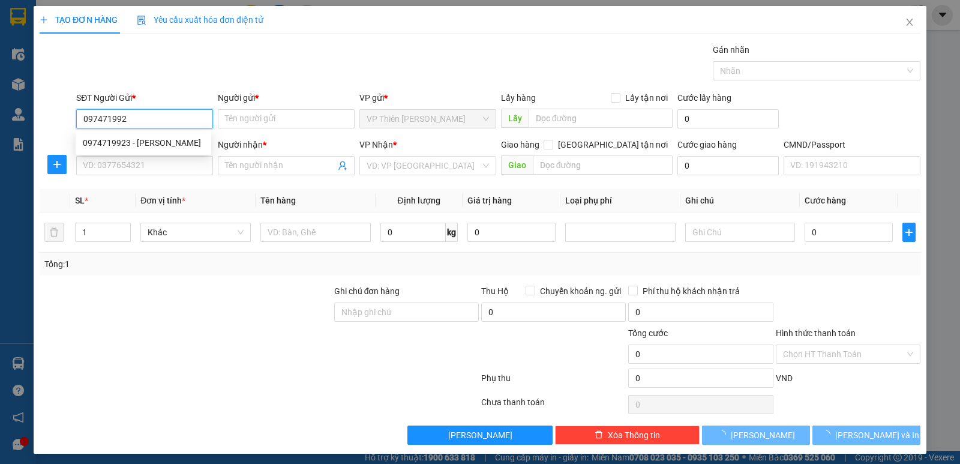
type input "0974719923"
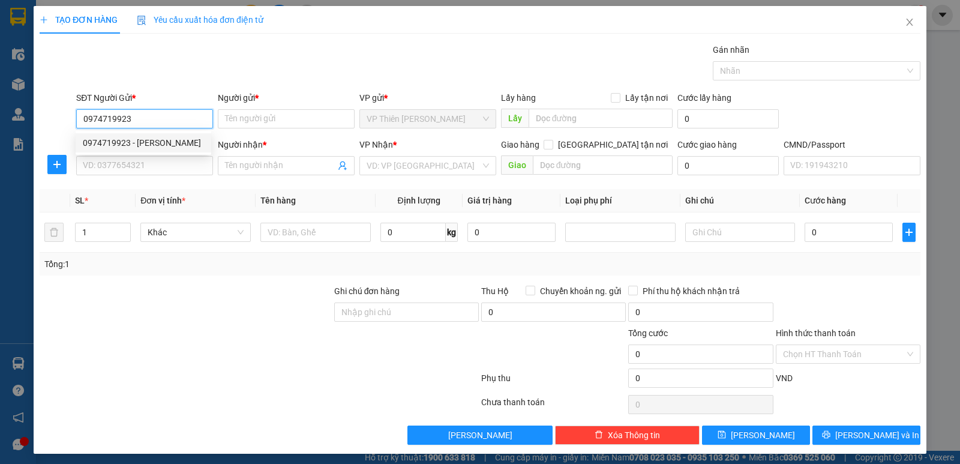
click at [105, 141] on div "0974719923 - VÂN" at bounding box center [143, 142] width 121 height 13
type input "VÂN"
type input "0974719923"
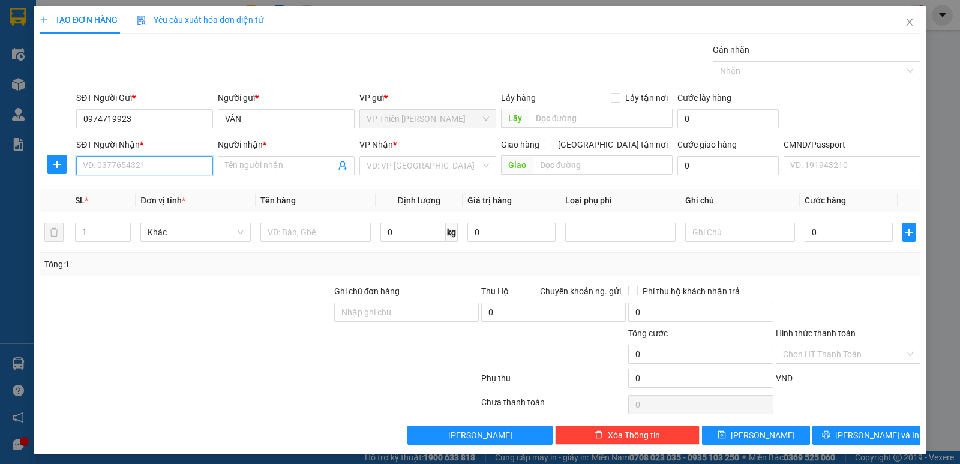
click at [168, 166] on input "SĐT Người Nhận *" at bounding box center [144, 165] width 137 height 19
click at [157, 188] on div "0977483190 - HỒNG" at bounding box center [143, 189] width 121 height 13
type input "0977483190"
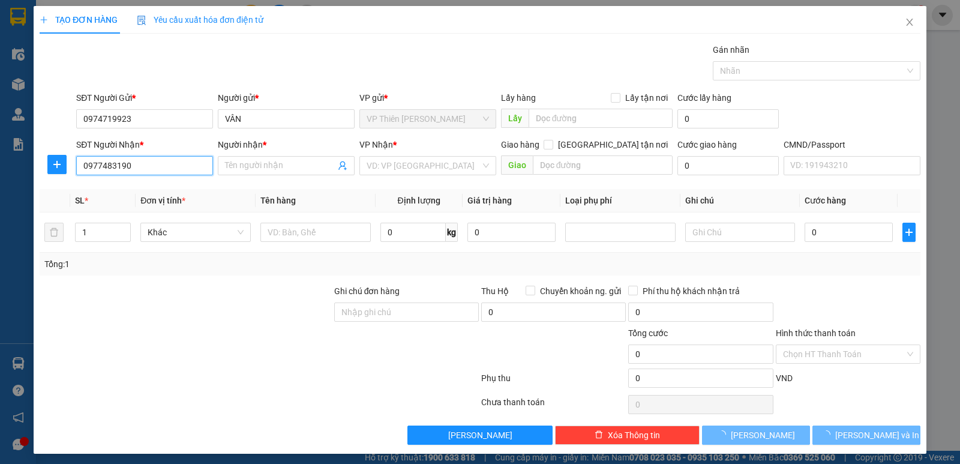
type input "HỒNG"
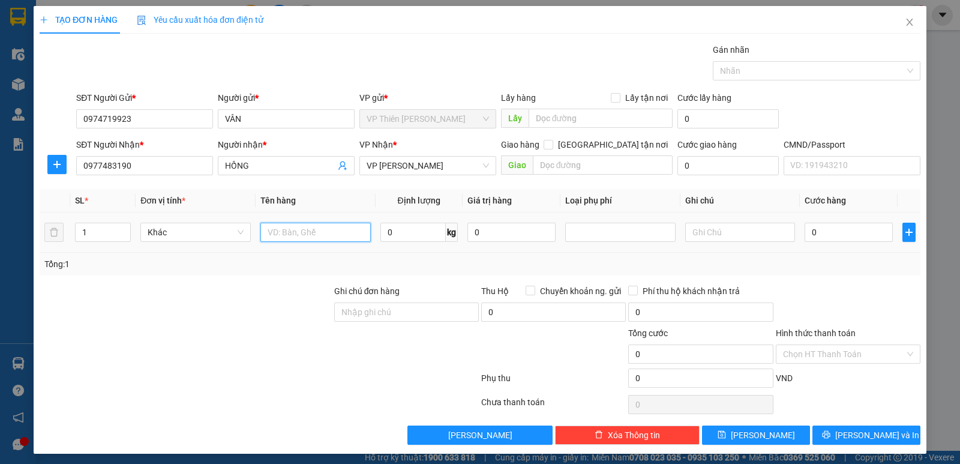
click at [328, 232] on input "text" at bounding box center [316, 232] width 110 height 19
type input "túi sữa"
click at [421, 241] on input "0" at bounding box center [413, 232] width 65 height 19
type input "2"
click at [827, 231] on input "0" at bounding box center [849, 232] width 88 height 19
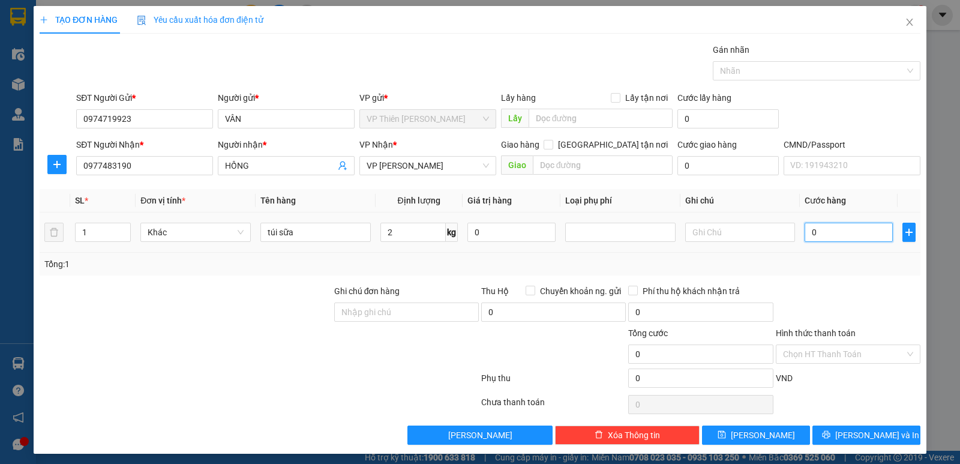
type input "3"
type input "35"
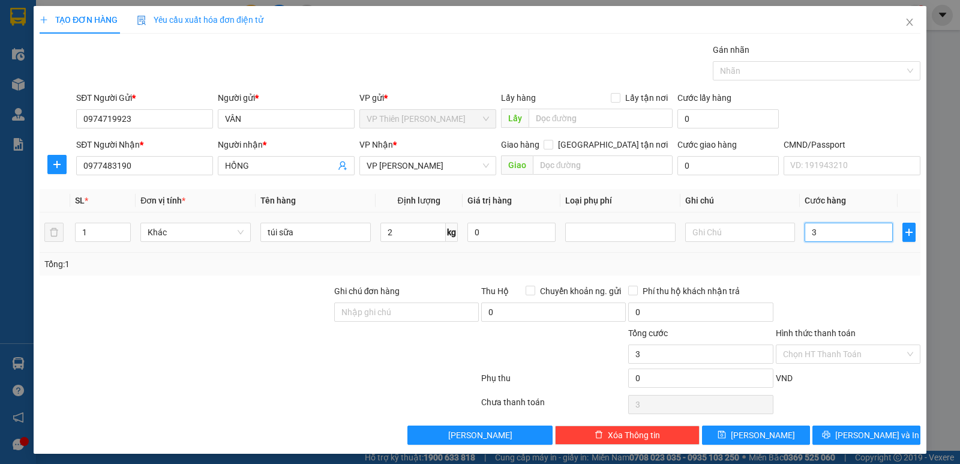
type input "35"
type input "350"
type input "3.500"
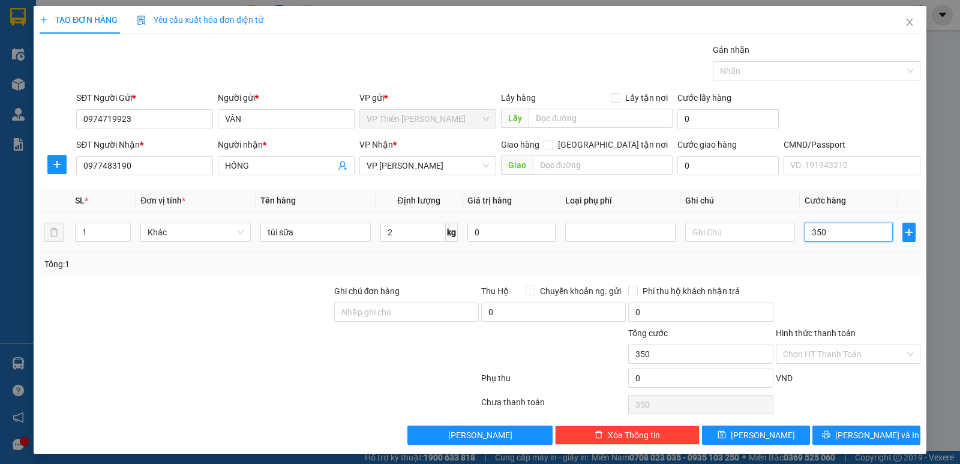
type input "3.500"
type input "35.000"
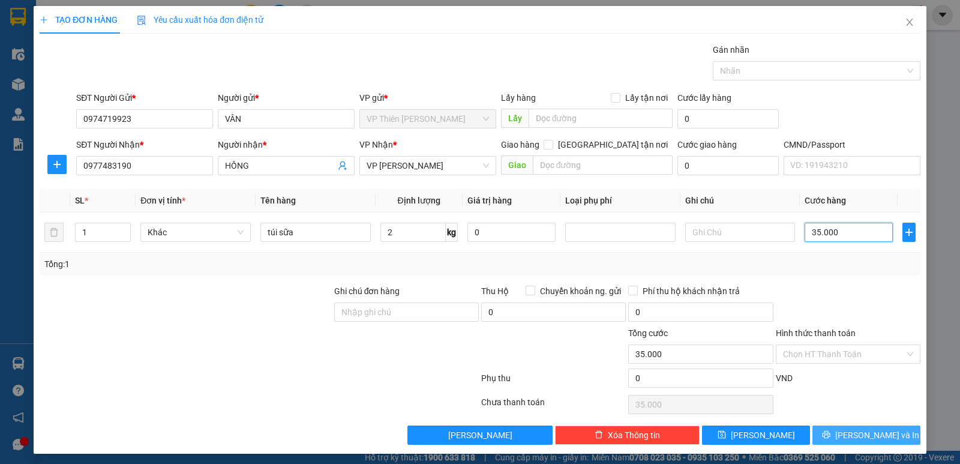
type input "35.000"
click at [869, 434] on span "[PERSON_NAME] và In" at bounding box center [878, 435] width 84 height 13
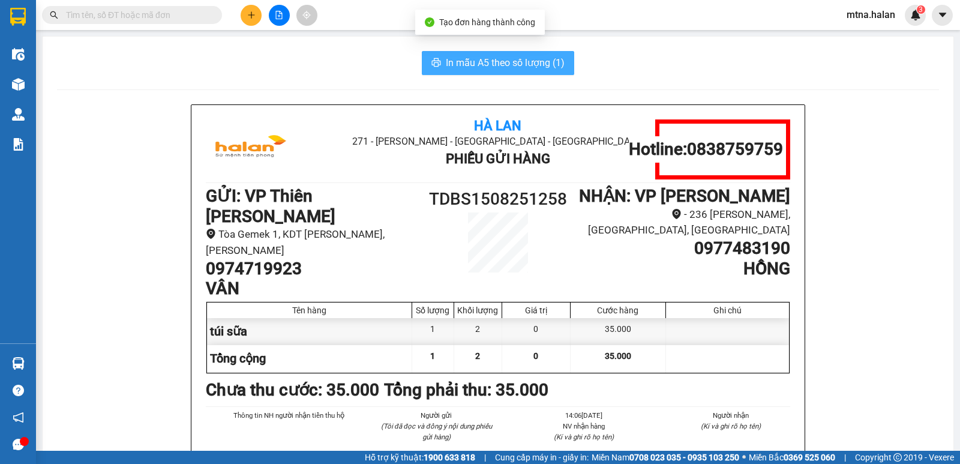
click at [506, 58] on span "In mẫu A5 theo số lượng (1)" at bounding box center [505, 62] width 119 height 15
click at [499, 69] on span "In mẫu A5 theo số lượng (1)" at bounding box center [505, 62] width 119 height 15
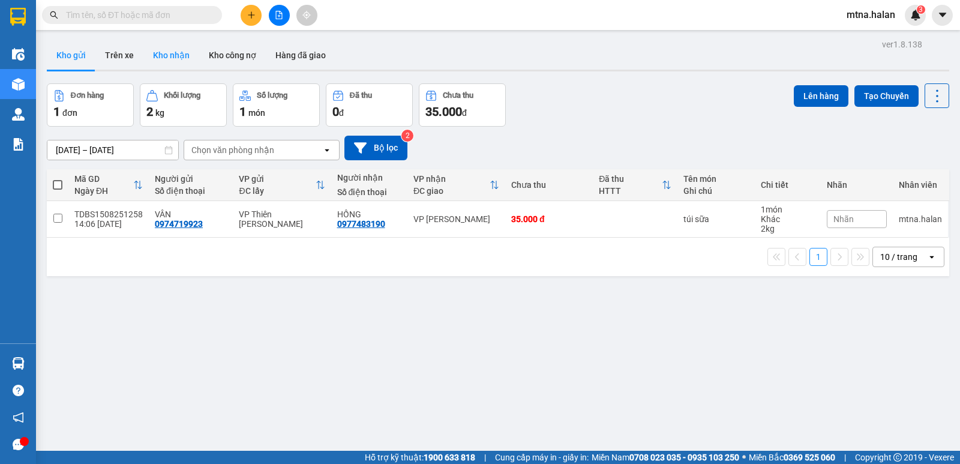
click at [164, 52] on button "Kho nhận" at bounding box center [171, 55] width 56 height 29
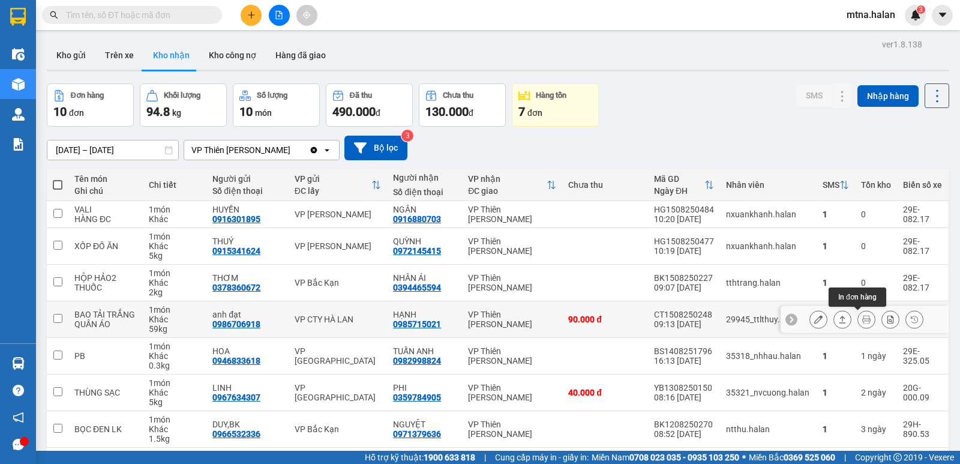
click at [863, 321] on icon at bounding box center [867, 319] width 8 height 8
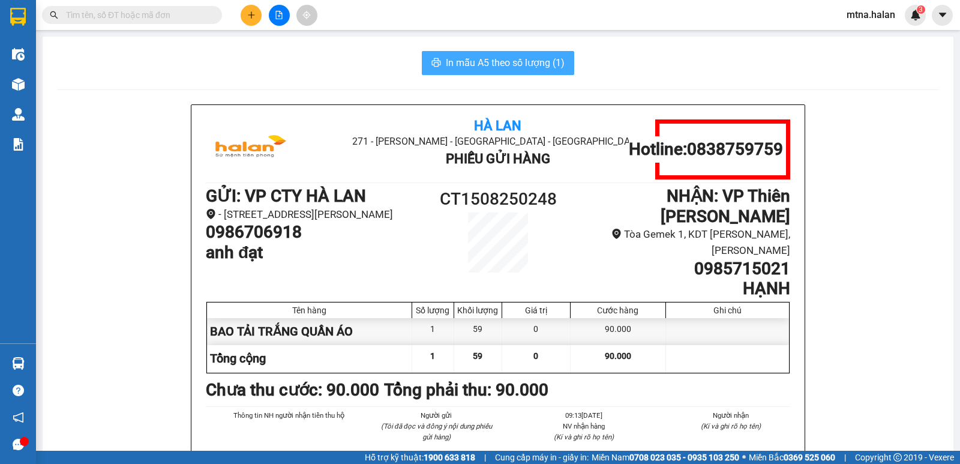
click at [495, 64] on span "In mẫu A5 theo số lượng (1)" at bounding box center [505, 62] width 119 height 15
click at [473, 59] on span "In mẫu A5 theo số lượng (1)" at bounding box center [505, 62] width 119 height 15
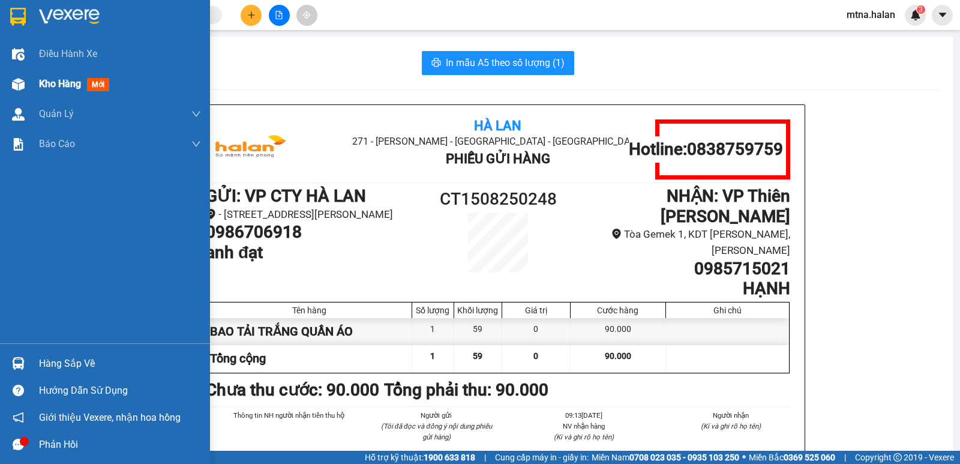
click at [14, 80] on img at bounding box center [18, 84] width 13 height 13
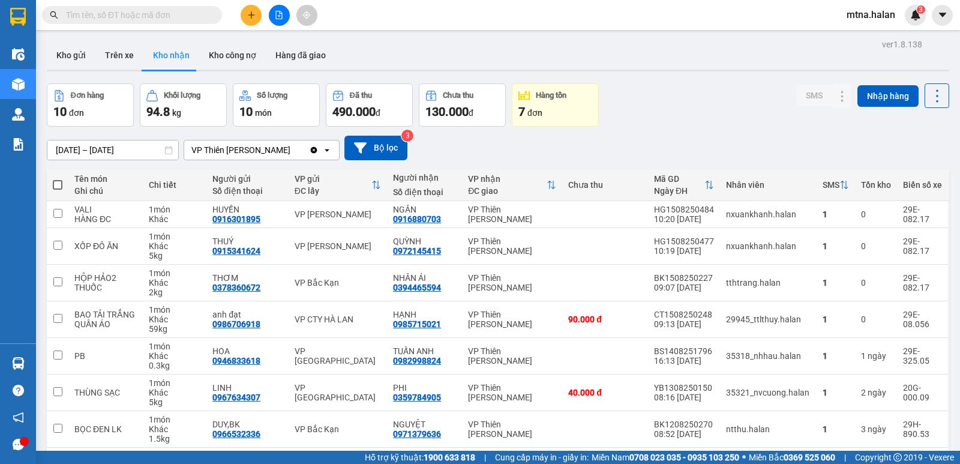
click at [184, 13] on input "text" at bounding box center [137, 14] width 142 height 13
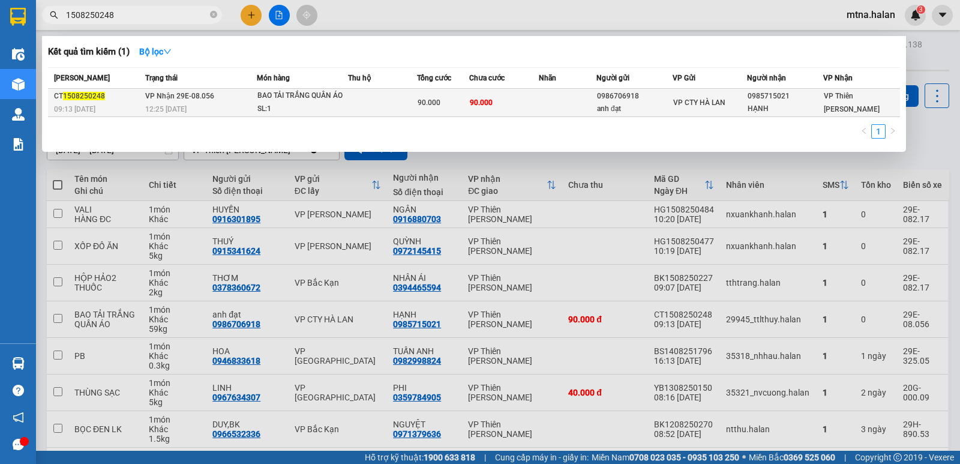
type input "1508250248"
click at [552, 103] on td at bounding box center [568, 103] width 58 height 28
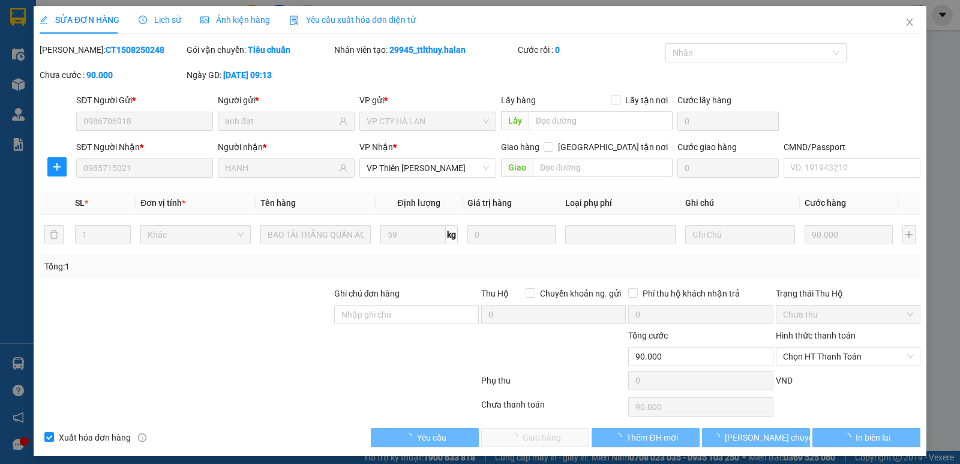
type input "0986706918"
type input "anh đạt"
type input "0985715021"
type input "HẠNH"
type input "90.000"
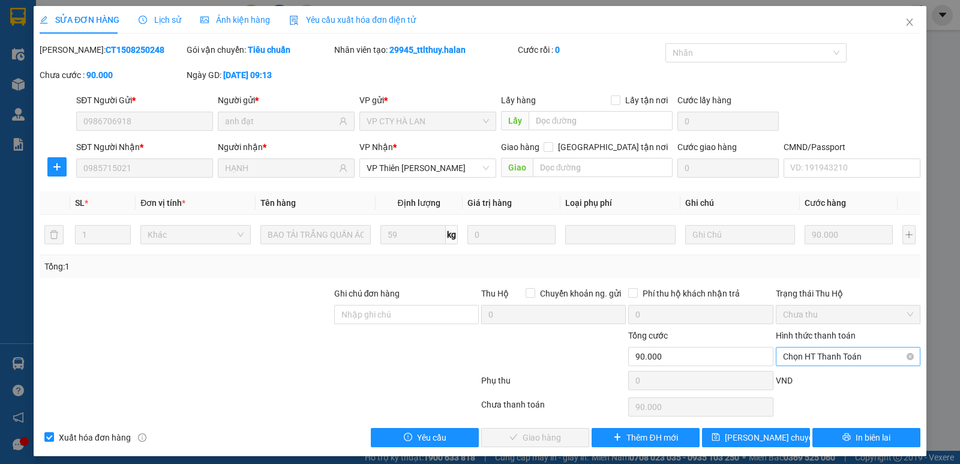
click at [840, 353] on span "Chọn HT Thanh Toán" at bounding box center [848, 357] width 130 height 18
click at [801, 253] on div "Tại văn phòng" at bounding box center [840, 255] width 129 height 13
type input "0"
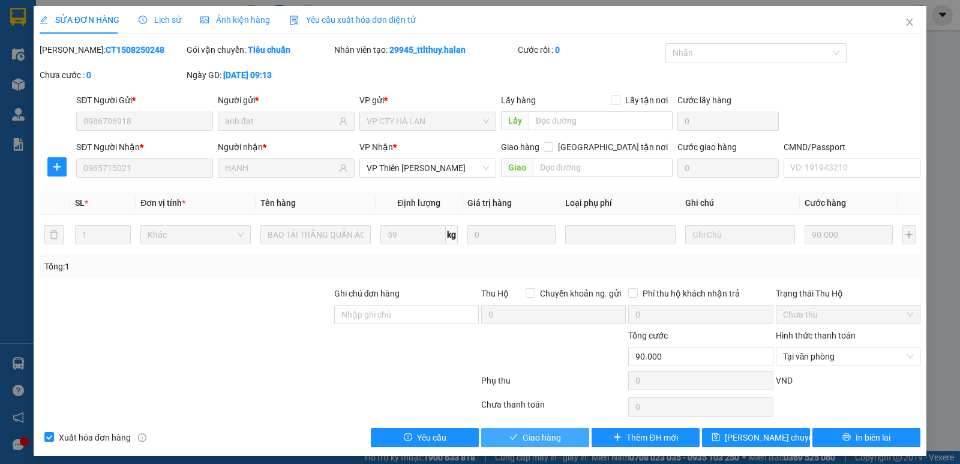
click at [531, 433] on span "Giao hàng" at bounding box center [542, 437] width 38 height 13
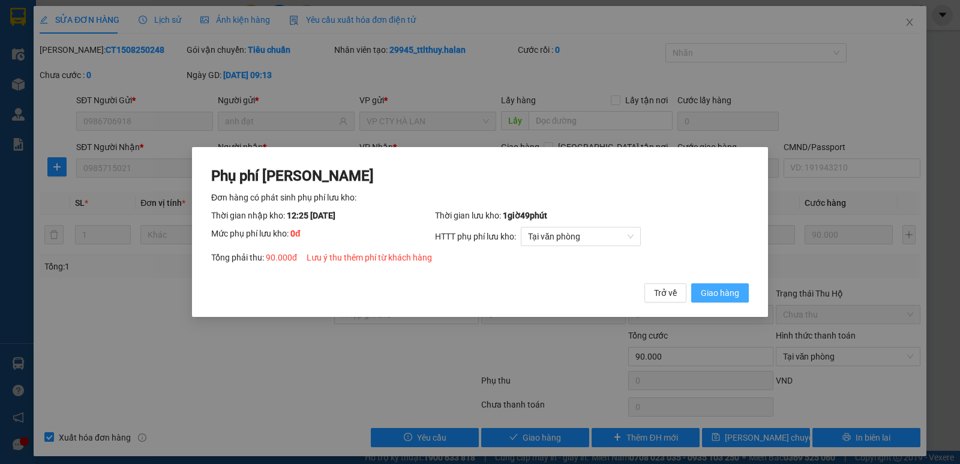
click at [716, 292] on span "Giao hàng" at bounding box center [720, 292] width 38 height 13
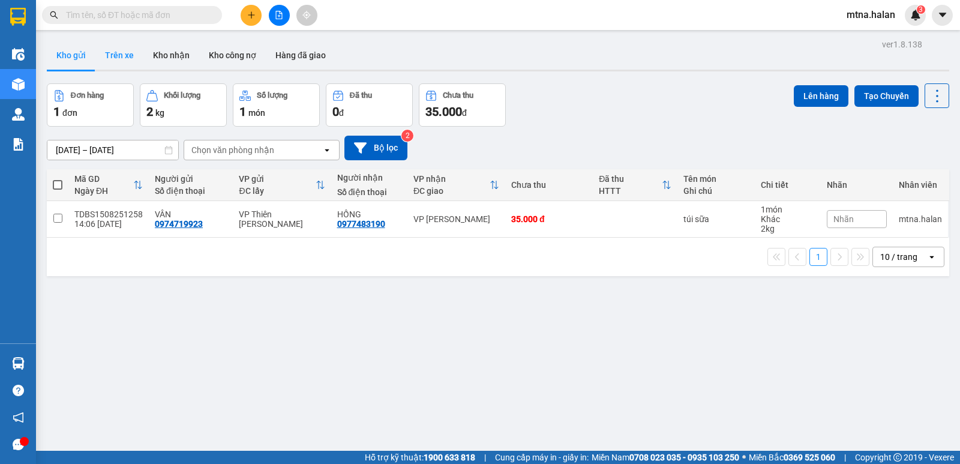
click at [120, 57] on button "Trên xe" at bounding box center [119, 55] width 48 height 29
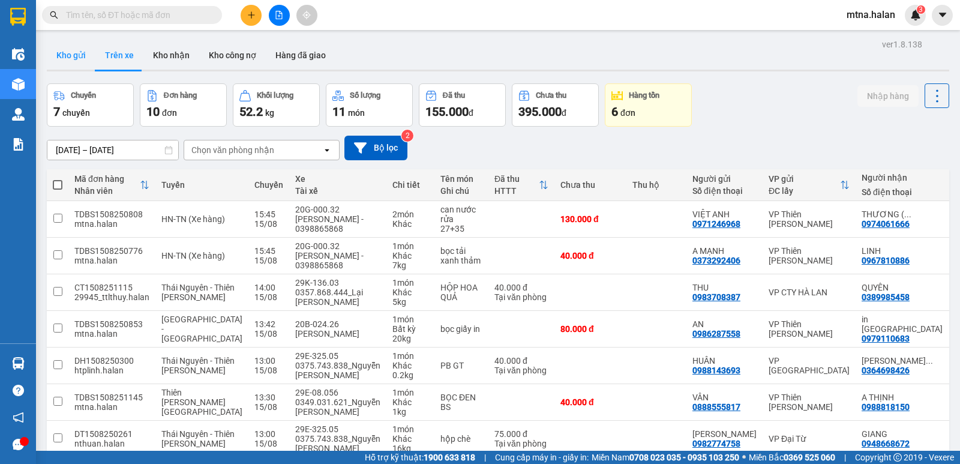
click at [68, 55] on button "Kho gửi" at bounding box center [71, 55] width 49 height 29
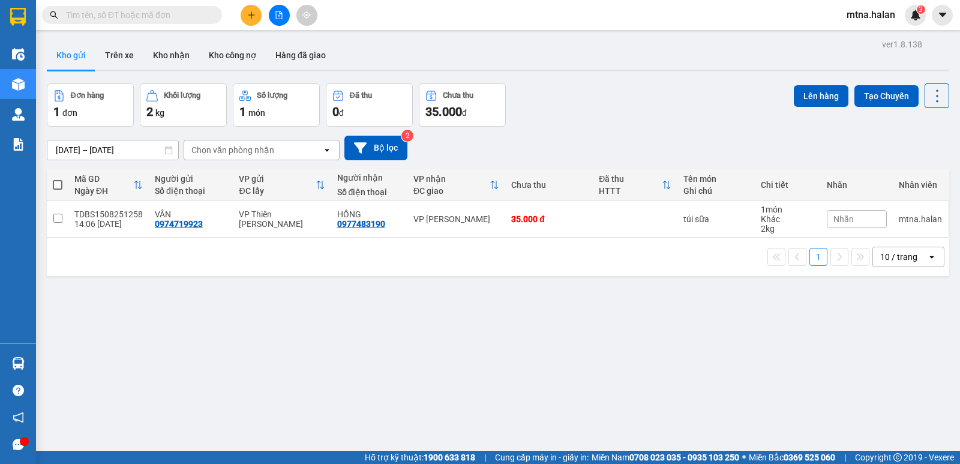
click at [58, 182] on span at bounding box center [58, 185] width 10 height 10
click at [58, 179] on input "checkbox" at bounding box center [58, 179] width 0 height 0
checkbox input "true"
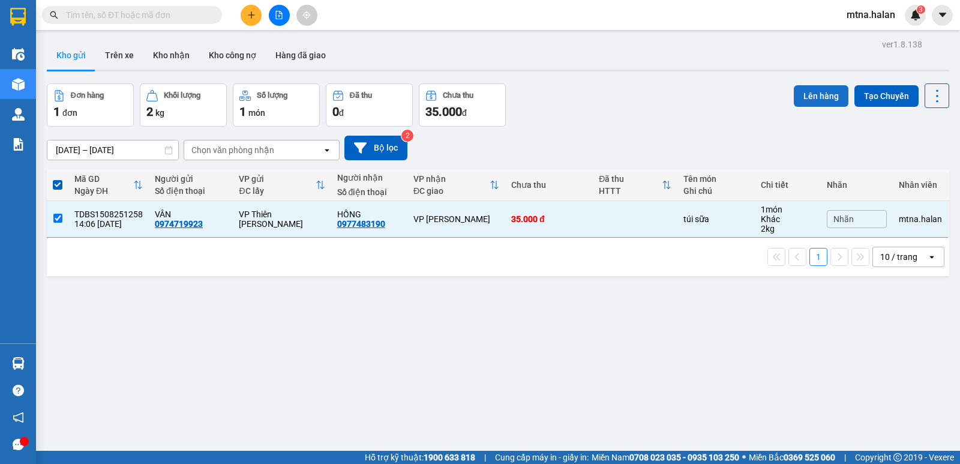
click at [809, 95] on button "Lên hàng" at bounding box center [821, 96] width 55 height 22
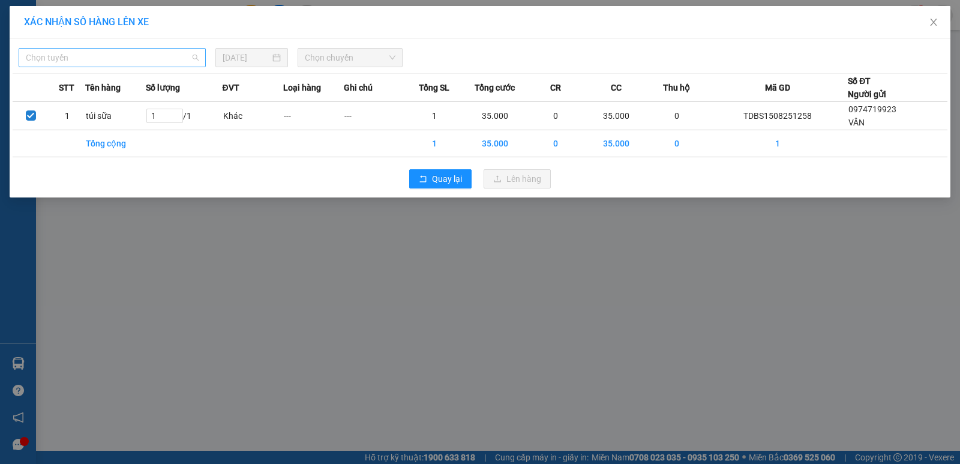
click at [129, 60] on span "Chọn tuyến" at bounding box center [112, 58] width 173 height 18
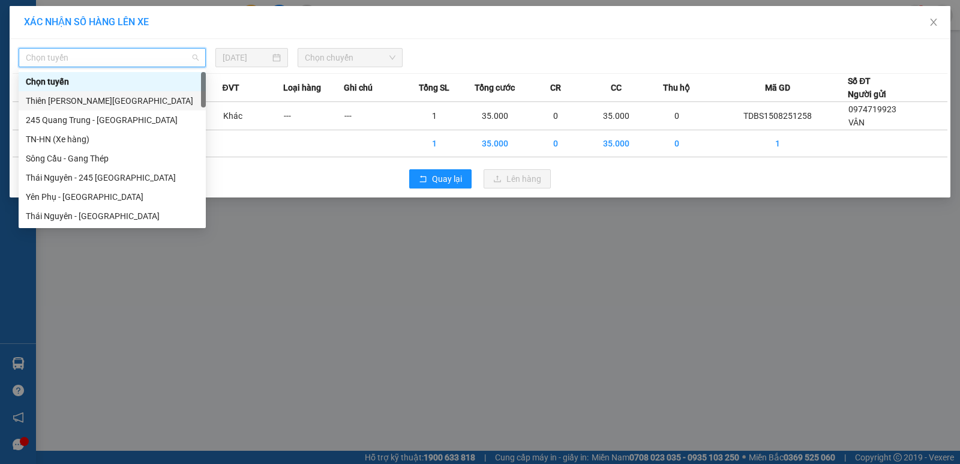
click at [108, 104] on div "Thiên Đường Bảo Sơn - Thái Nguyên" at bounding box center [112, 100] width 173 height 13
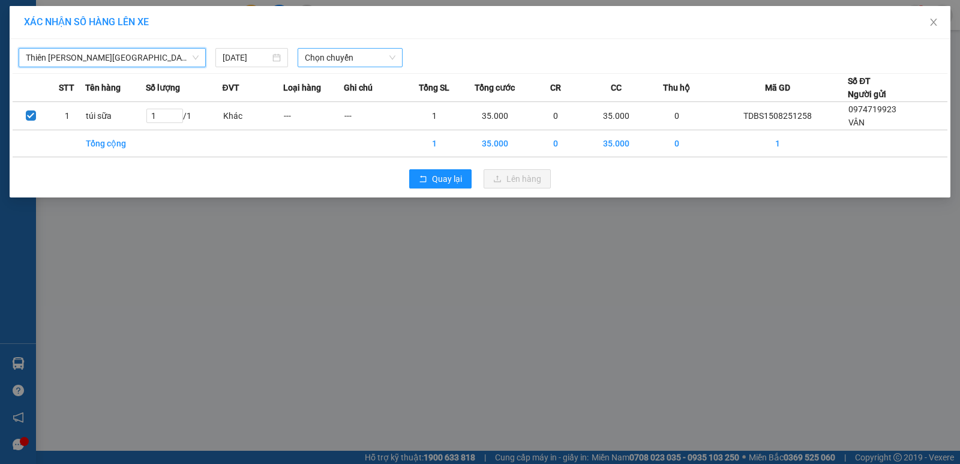
click at [366, 57] on span "Chọn chuyến" at bounding box center [350, 58] width 91 height 18
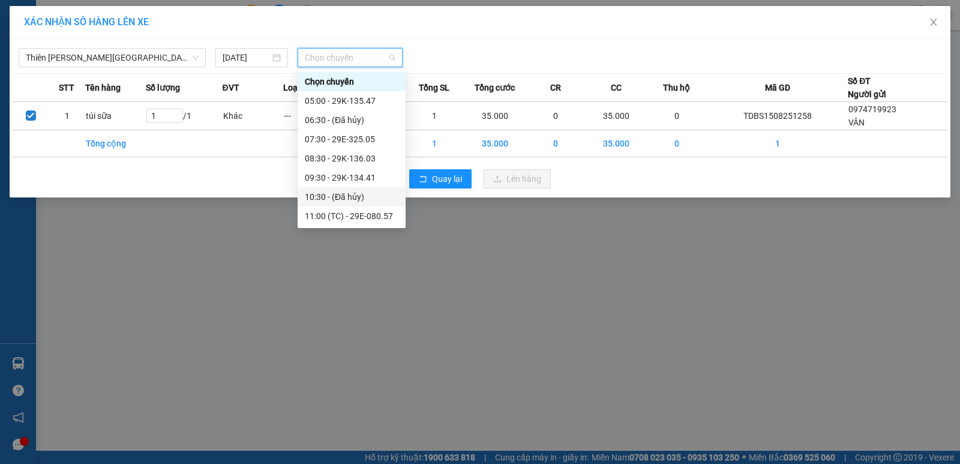
scroll to position [120, 0]
click at [364, 175] on div "14:30 - 29E-082.17" at bounding box center [352, 172] width 94 height 13
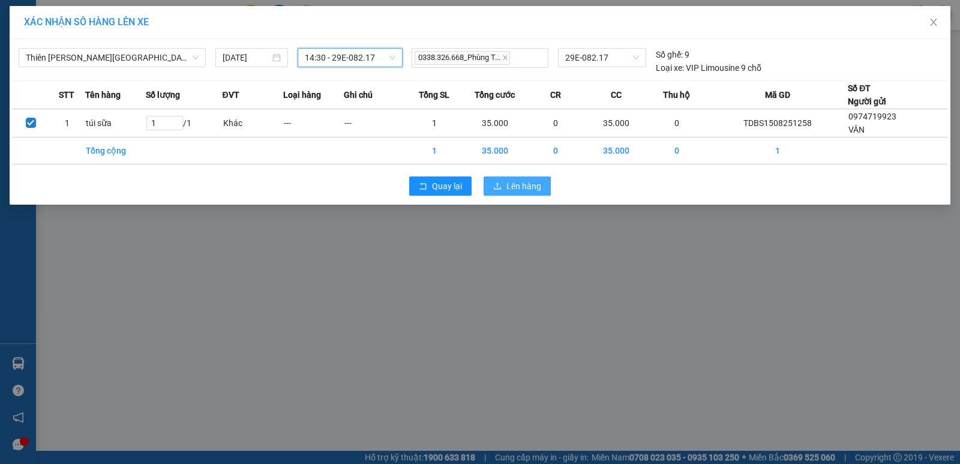
click at [526, 181] on span "Lên hàng" at bounding box center [524, 185] width 35 height 13
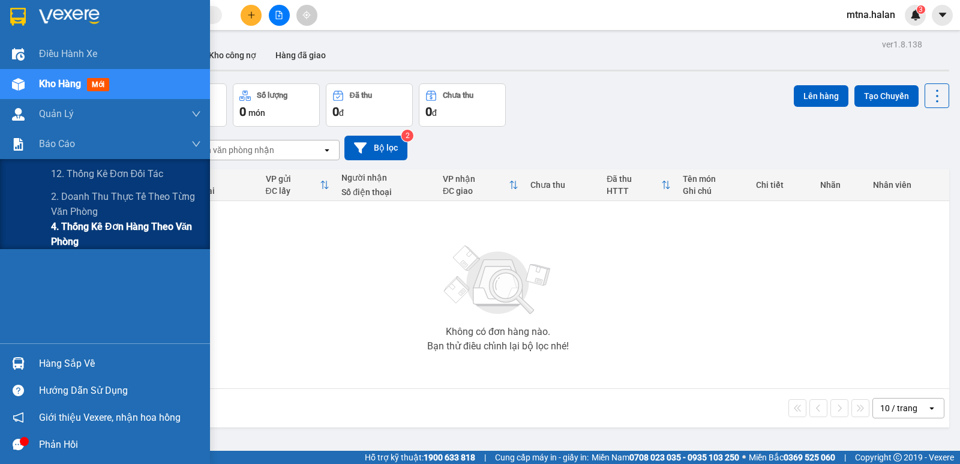
click at [77, 226] on span "4. Thống kê đơn hàng theo văn phòng" at bounding box center [126, 234] width 150 height 30
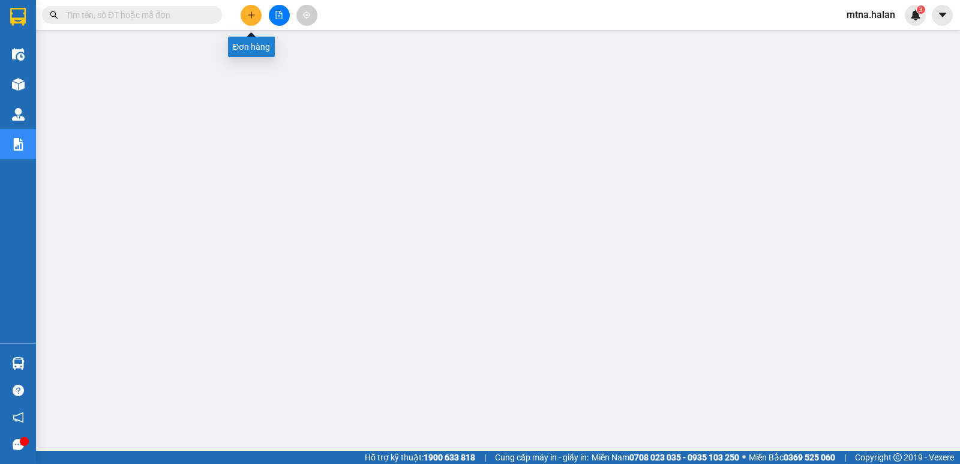
click at [253, 13] on icon "plus" at bounding box center [251, 15] width 8 height 8
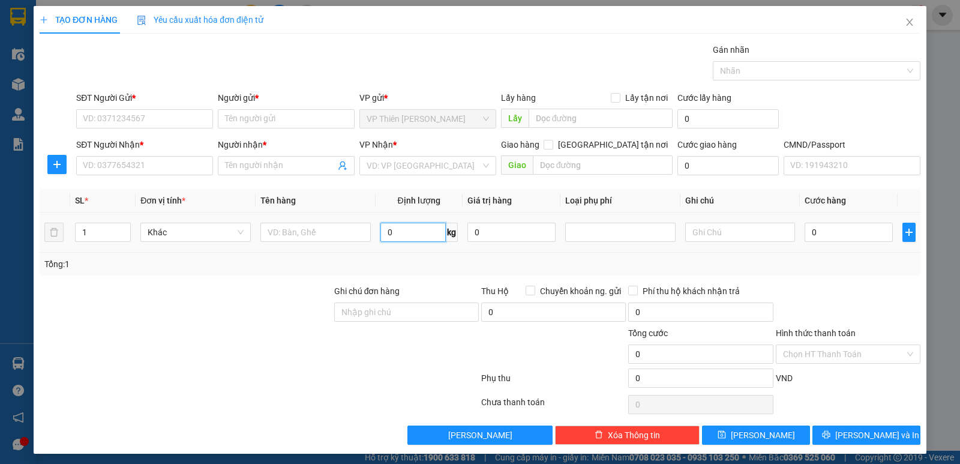
click at [403, 226] on input "0" at bounding box center [413, 232] width 65 height 19
type input "14"
click at [164, 110] on input "SĐT Người Gửi *" at bounding box center [144, 118] width 137 height 19
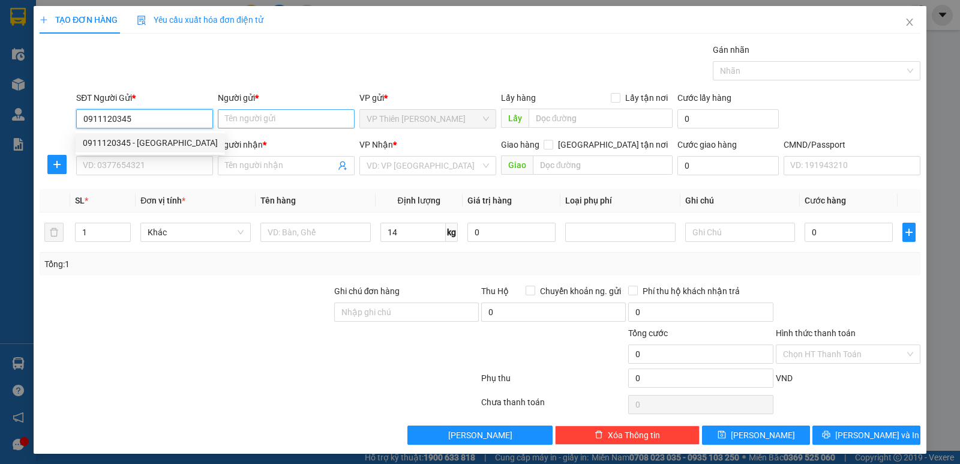
type input "0911120345"
click at [294, 122] on input "Người gửi *" at bounding box center [286, 118] width 137 height 19
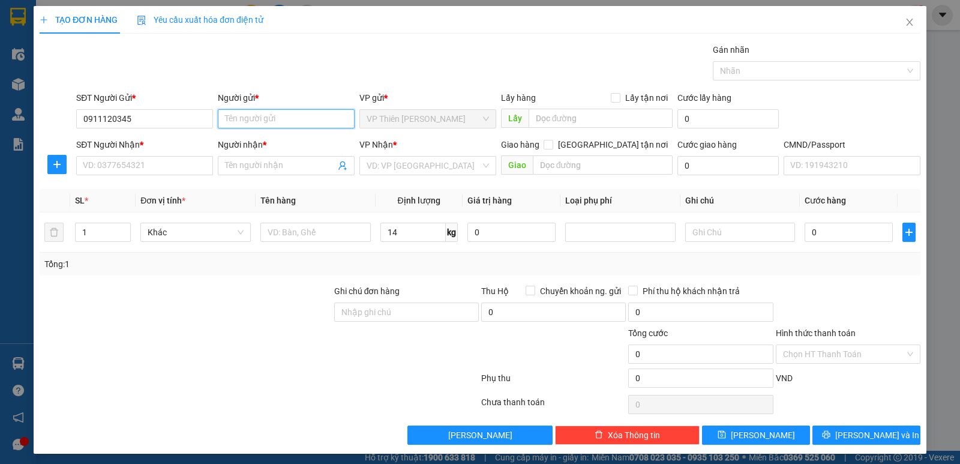
click at [286, 118] on input "Người gửi *" at bounding box center [286, 118] width 137 height 19
click at [160, 115] on input "0911120345" at bounding box center [144, 118] width 137 height 19
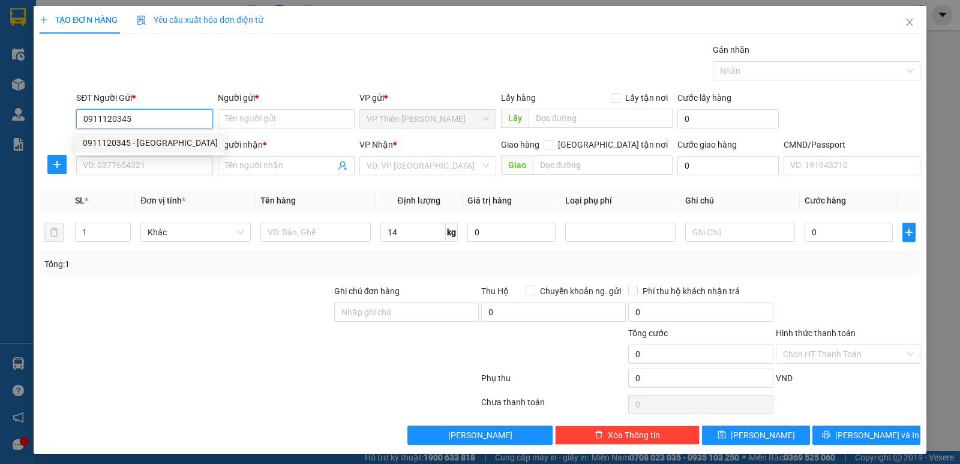
click at [161, 124] on input "0911120345" at bounding box center [144, 118] width 137 height 19
click at [164, 140] on div "0911120345 - ĐÔNG DƯƠNG" at bounding box center [150, 142] width 135 height 13
type input "ĐÔNG DƯƠNG"
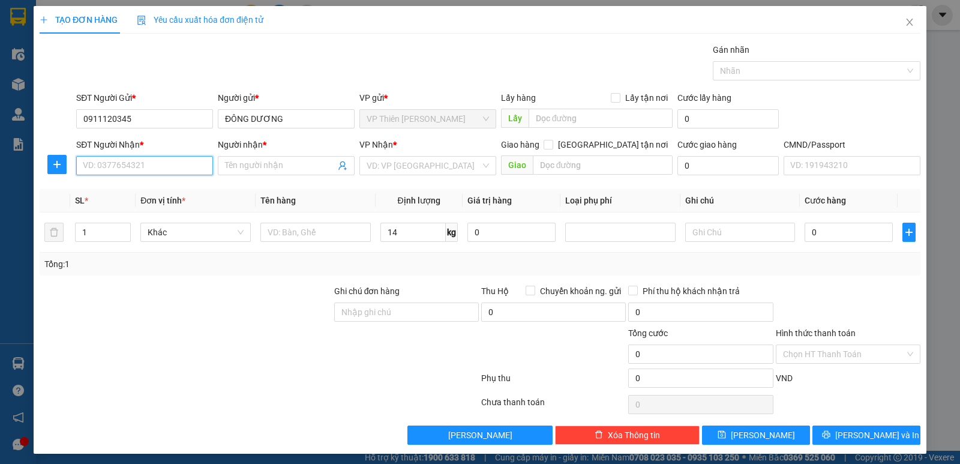
click at [165, 160] on input "SĐT Người Nhận *" at bounding box center [144, 165] width 137 height 19
click at [164, 186] on div "0982155157 - HOÀNG ANH" at bounding box center [150, 189] width 135 height 13
type input "0982155157"
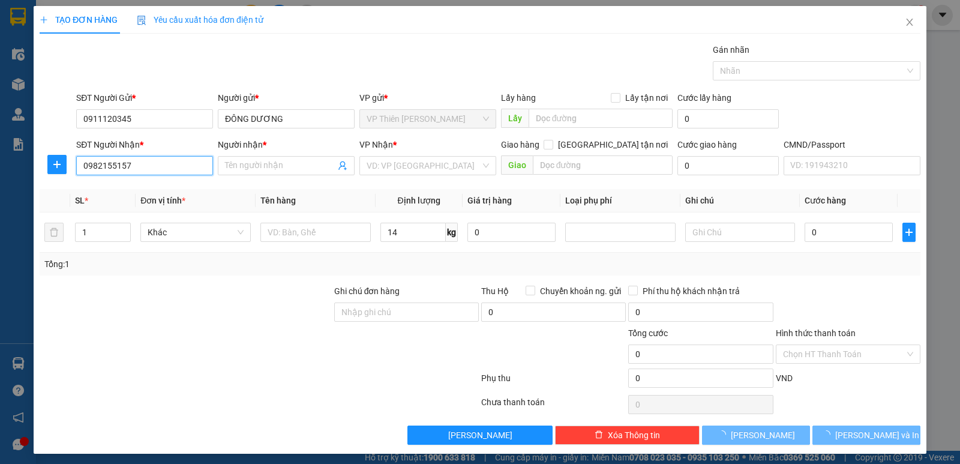
type input "HOÀNG ANH"
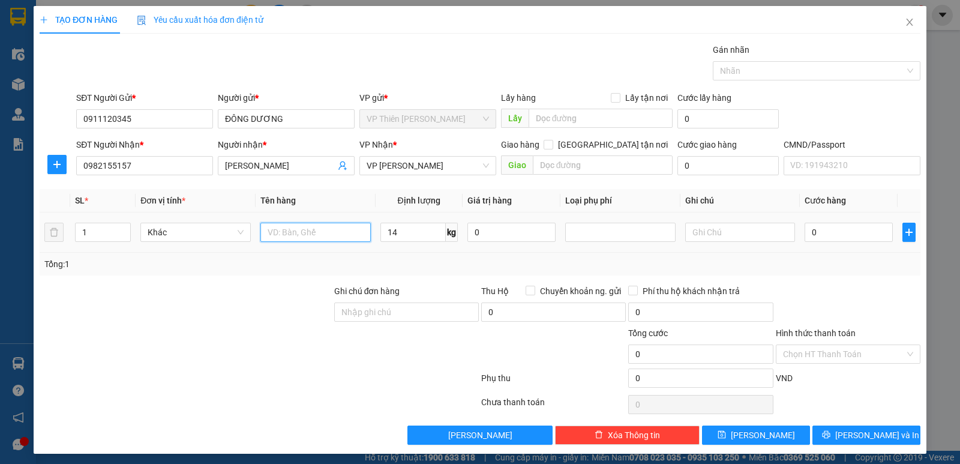
click at [333, 228] on input "text" at bounding box center [316, 232] width 110 height 19
type input "hộp MT"
click at [829, 234] on input "0" at bounding box center [849, 232] width 88 height 19
type input "5"
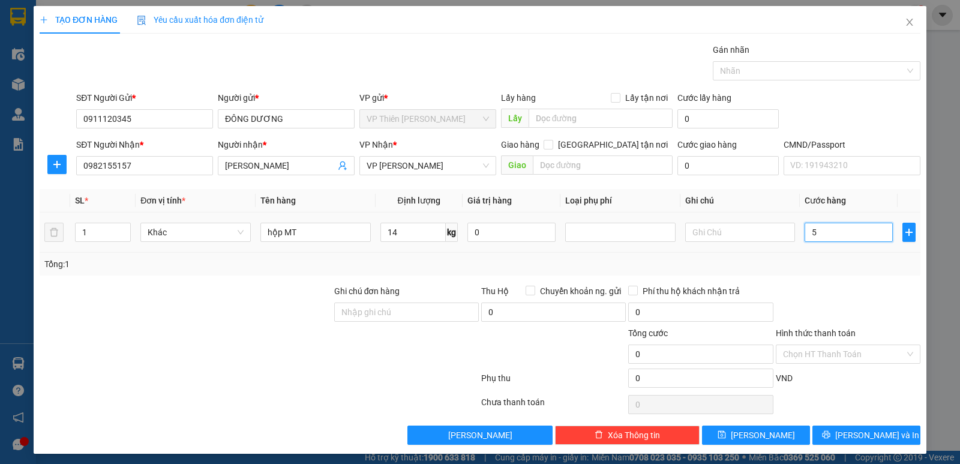
type input "5"
type input "50"
type input "500"
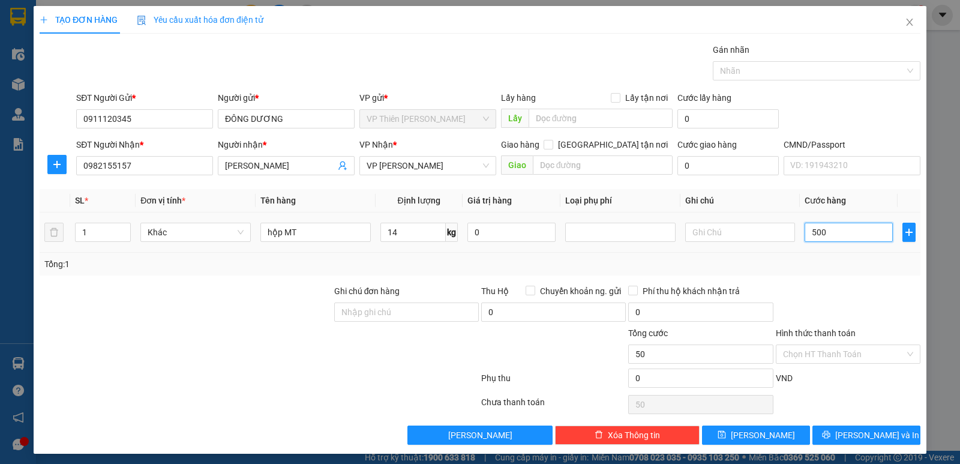
type input "500"
type input "5.000"
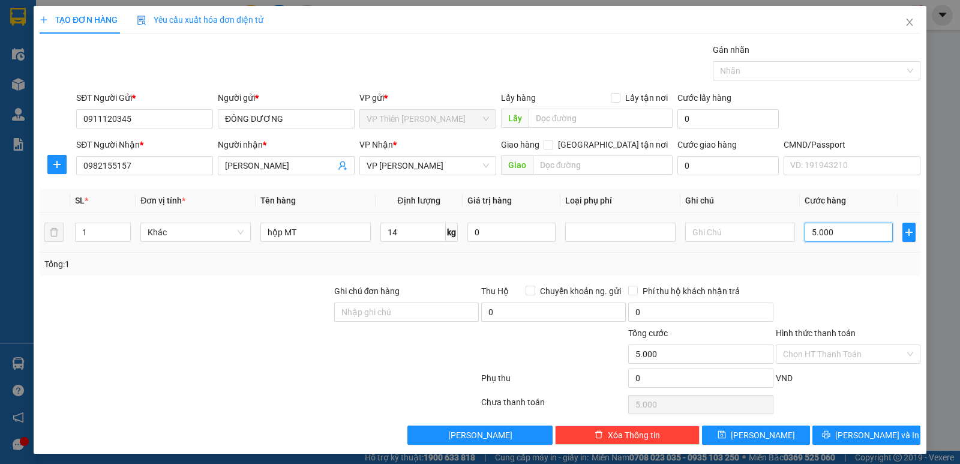
type input "50.000"
click at [823, 355] on input "Hình thức thanh toán" at bounding box center [844, 354] width 122 height 18
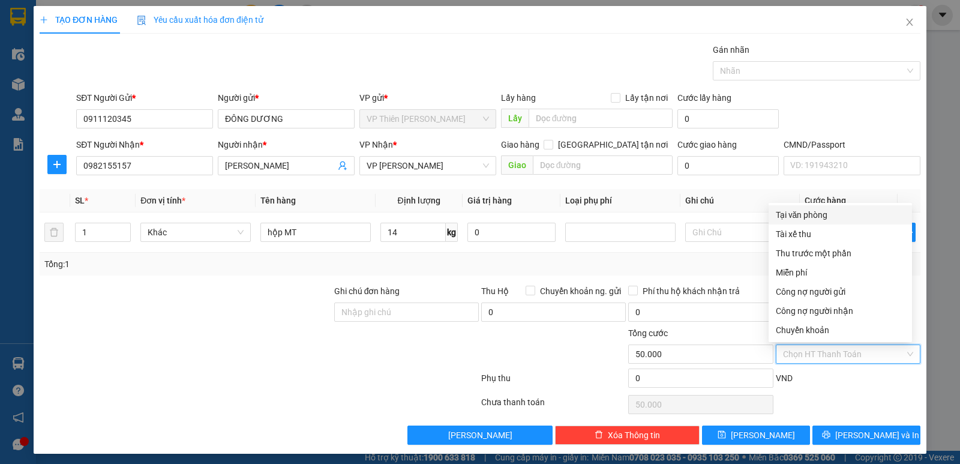
click at [806, 211] on div "Tại văn phòng" at bounding box center [840, 214] width 129 height 13
type input "0"
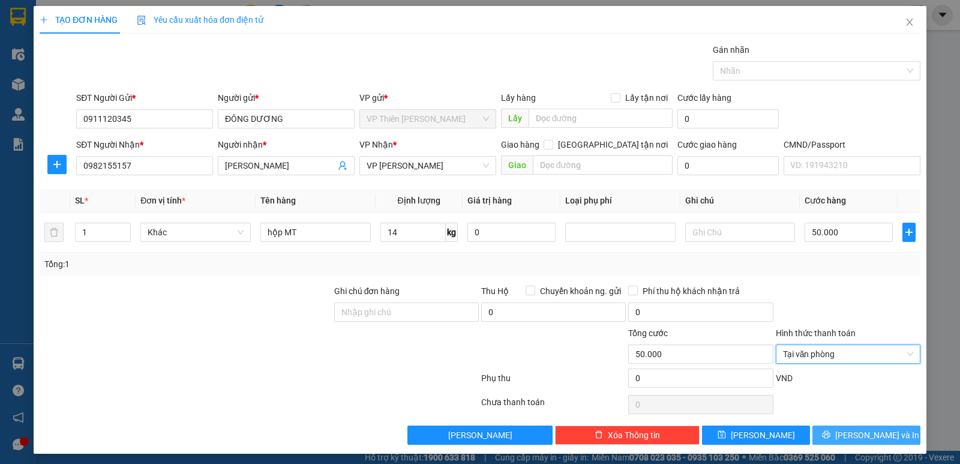
click at [855, 432] on span "[PERSON_NAME] và In" at bounding box center [878, 435] width 84 height 13
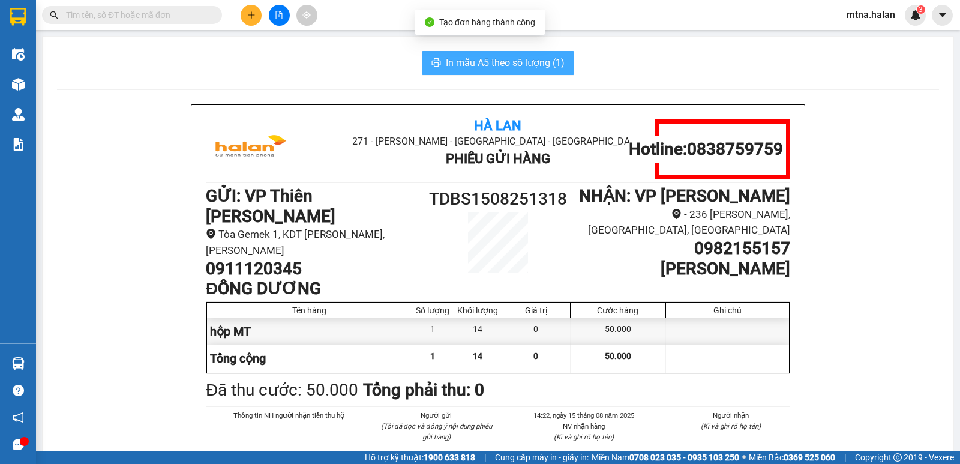
click at [466, 61] on span "In mẫu A5 theo số lượng (1)" at bounding box center [505, 62] width 119 height 15
click at [476, 64] on span "In mẫu A5 theo số lượng (1)" at bounding box center [505, 62] width 119 height 15
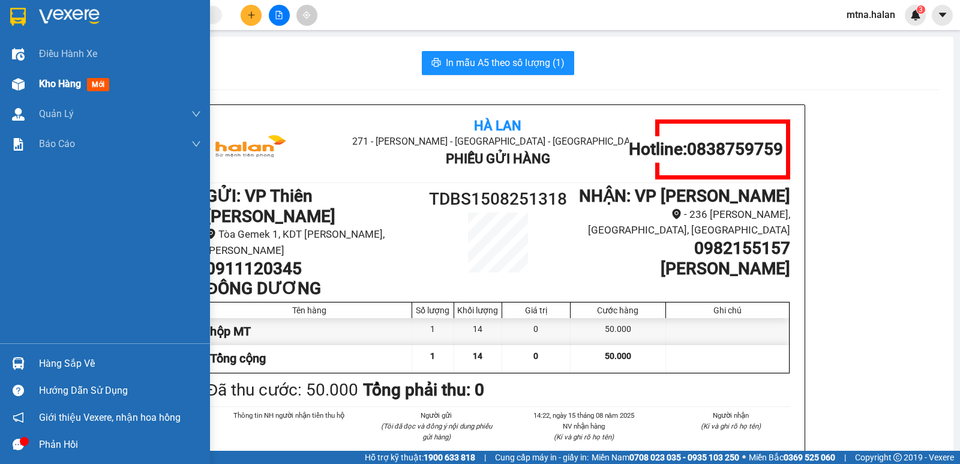
click at [20, 81] on img at bounding box center [18, 84] width 13 height 13
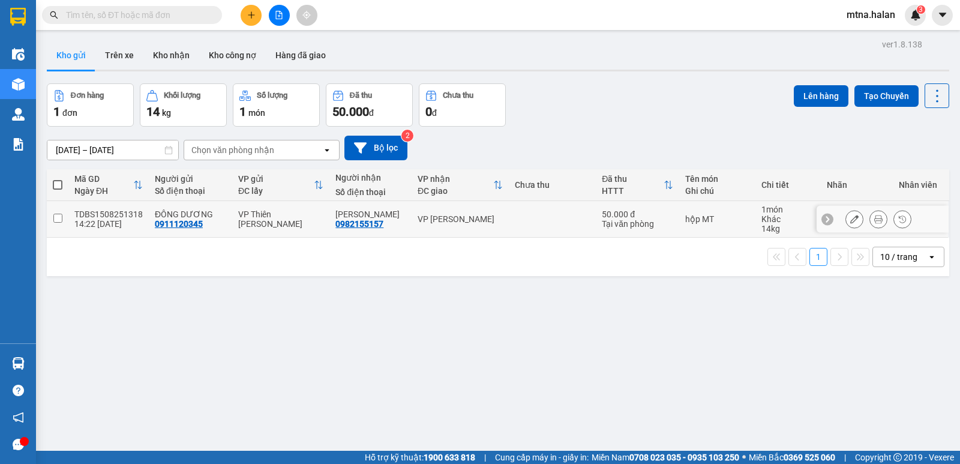
click at [58, 218] on input "checkbox" at bounding box center [57, 218] width 9 height 9
checkbox input "true"
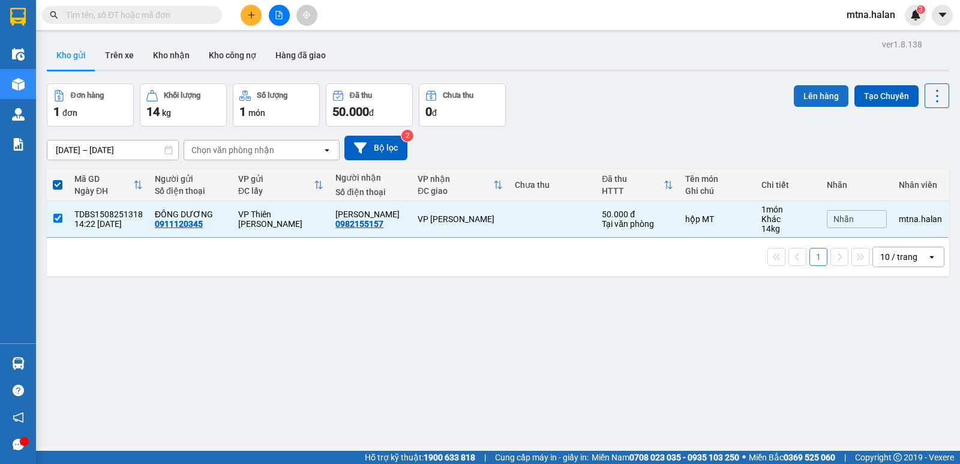
click at [816, 95] on button "Lên hàng" at bounding box center [821, 96] width 55 height 22
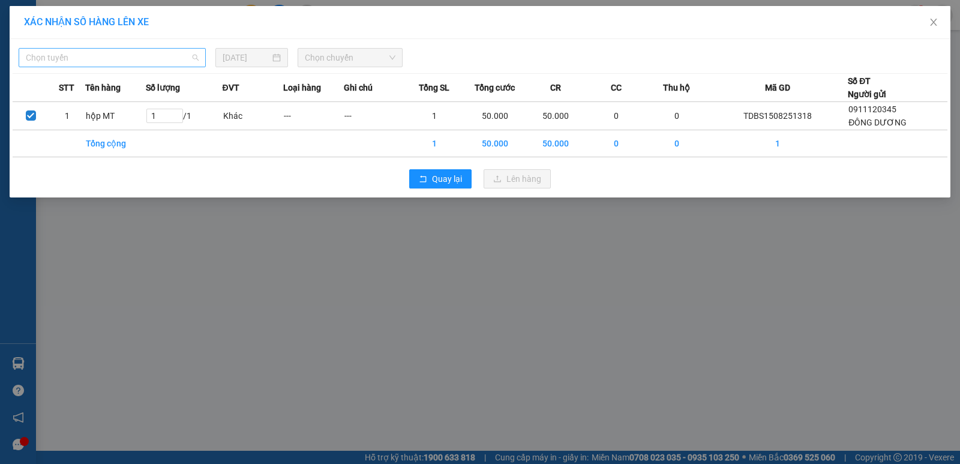
click at [92, 55] on span "Chọn tuyến" at bounding box center [112, 58] width 173 height 18
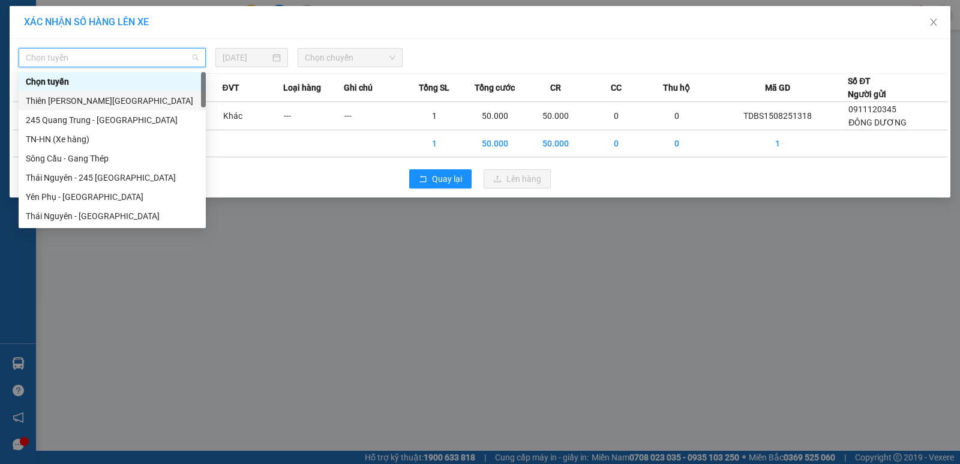
click at [85, 100] on div "Thiên [PERSON_NAME][GEOGRAPHIC_DATA]" at bounding box center [112, 100] width 173 height 13
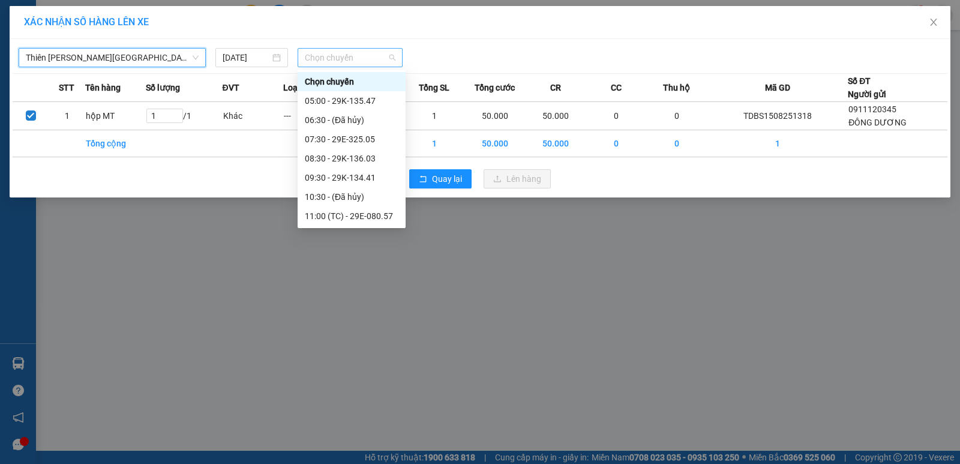
click at [358, 58] on span "Chọn chuyến" at bounding box center [350, 58] width 91 height 18
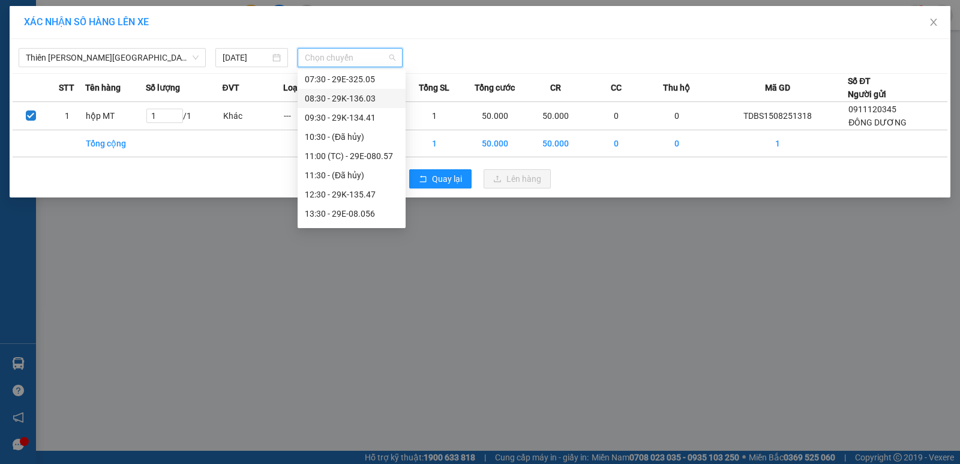
scroll to position [120, 0]
click at [369, 192] on div "15:30 - 29E-325.05" at bounding box center [352, 191] width 94 height 13
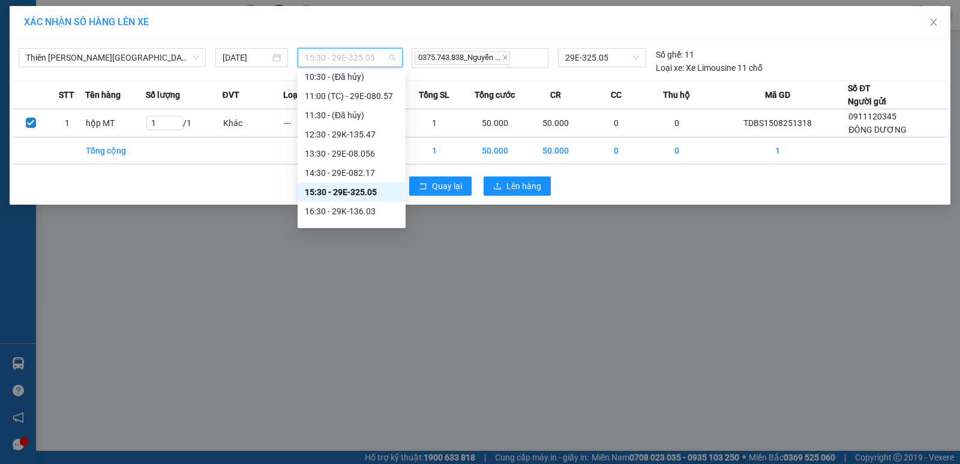
click at [383, 57] on span "15:30 - 29E-325.05" at bounding box center [350, 58] width 91 height 18
click at [364, 172] on div "14:30 - 29E-082.17" at bounding box center [352, 172] width 94 height 13
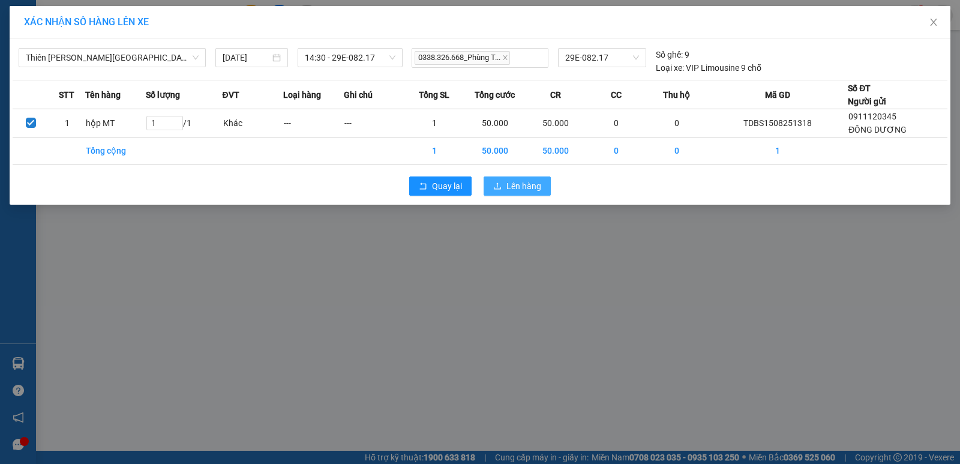
click at [531, 182] on span "Lên hàng" at bounding box center [524, 185] width 35 height 13
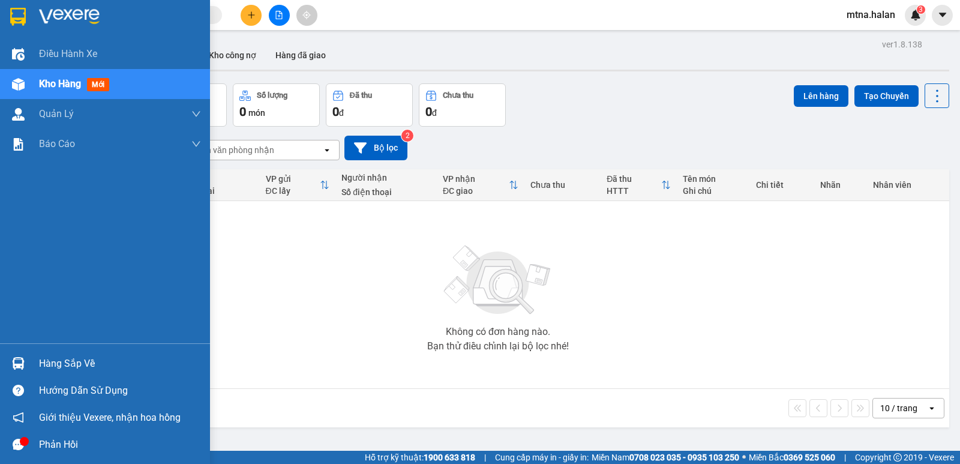
click at [17, 85] on img at bounding box center [18, 84] width 13 height 13
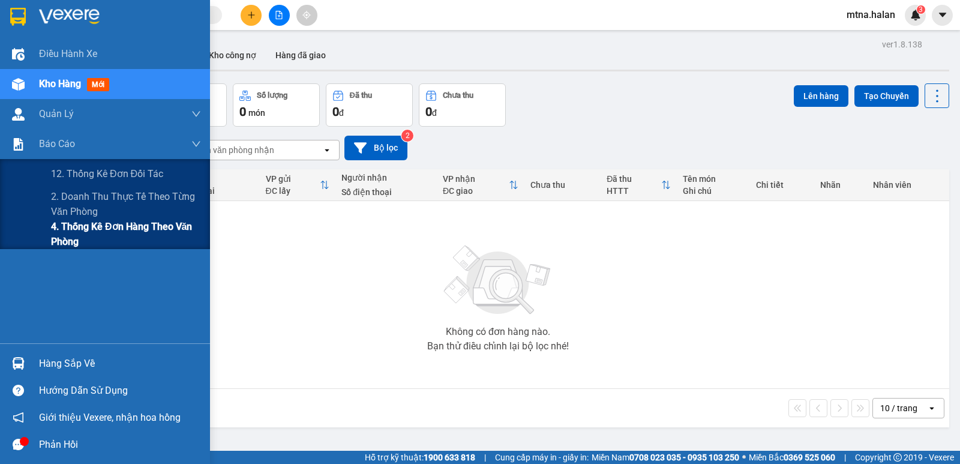
click at [68, 227] on span "4. Thống kê đơn hàng theo văn phòng" at bounding box center [126, 234] width 150 height 30
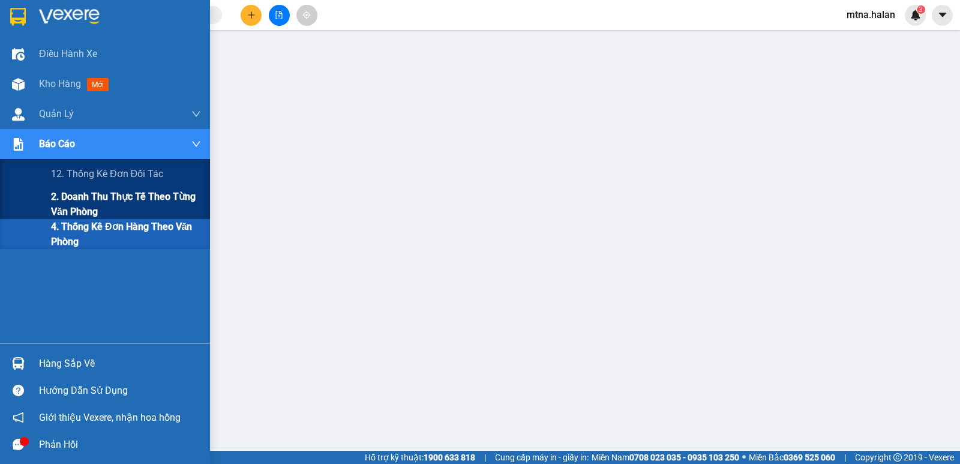
click at [75, 199] on span "2. Doanh thu thực tế theo từng văn phòng" at bounding box center [126, 204] width 150 height 30
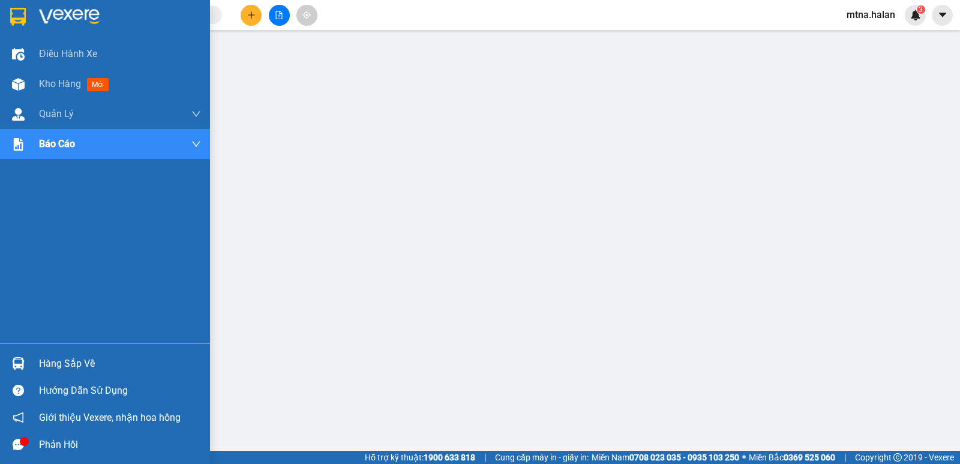
click at [15, 358] on img at bounding box center [18, 363] width 13 height 13
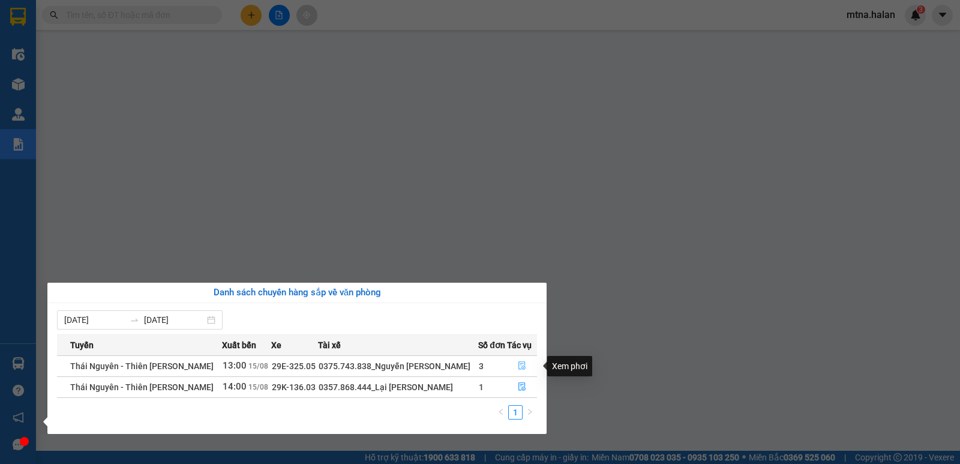
click at [519, 366] on icon "file-done" at bounding box center [522, 365] width 8 height 8
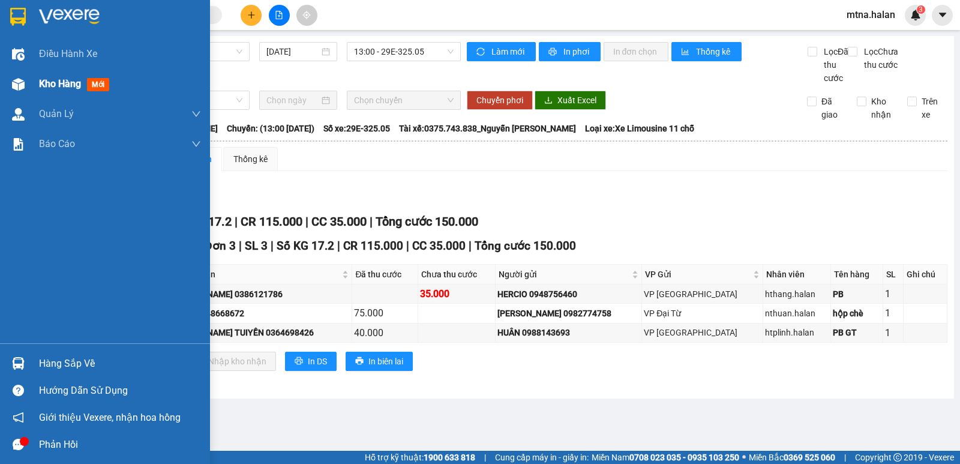
click at [14, 80] on img at bounding box center [18, 84] width 13 height 13
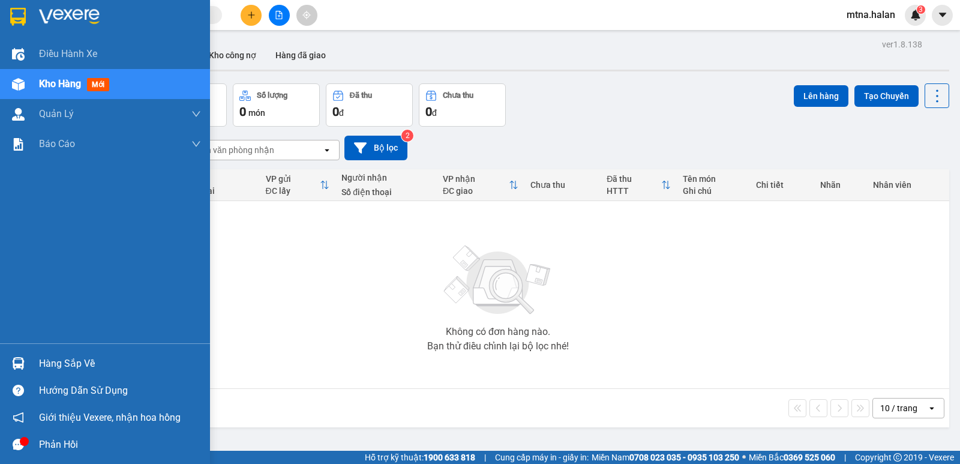
click at [14, 360] on img at bounding box center [18, 363] width 13 height 13
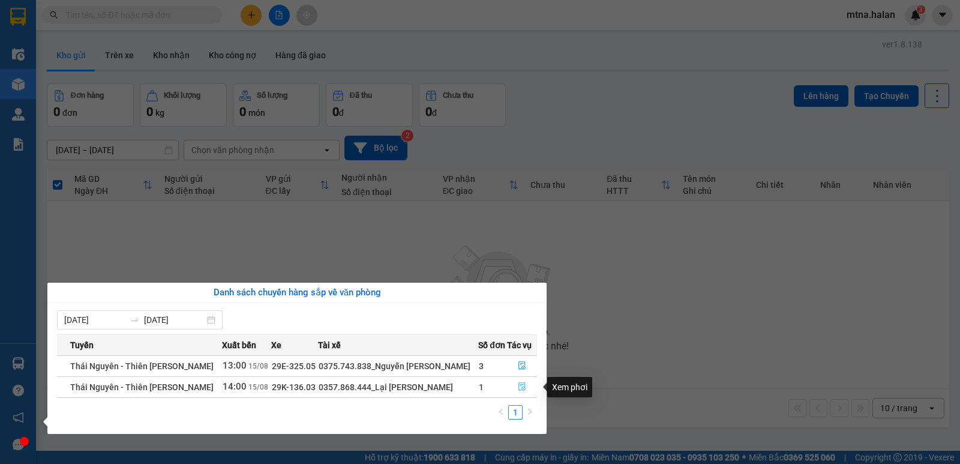
click at [522, 385] on icon "file-done" at bounding box center [522, 386] width 8 height 8
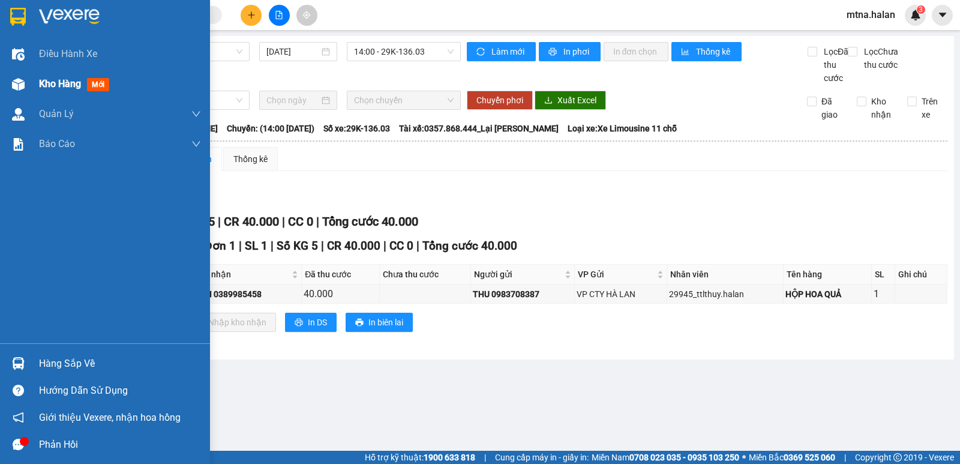
click at [15, 82] on img at bounding box center [18, 84] width 13 height 13
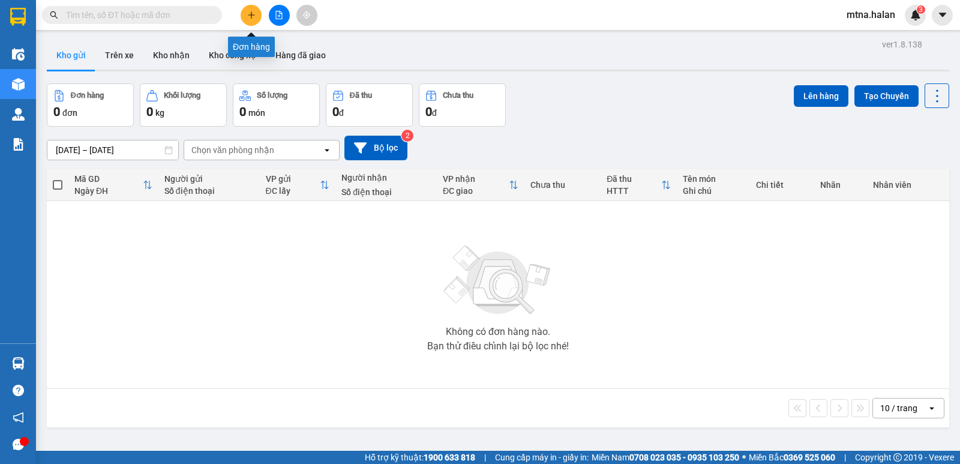
click at [257, 20] on button at bounding box center [251, 15] width 21 height 21
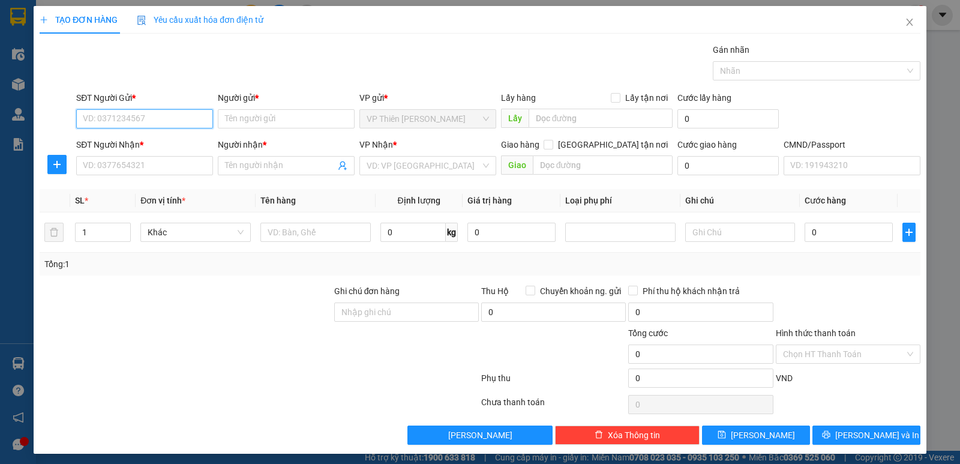
click at [163, 116] on input "SĐT Người Gửi *" at bounding box center [144, 118] width 137 height 19
click at [143, 138] on div "0349831475 - TST" at bounding box center [143, 142] width 121 height 13
type input "0349831475"
type input "TST"
type input "0349831475"
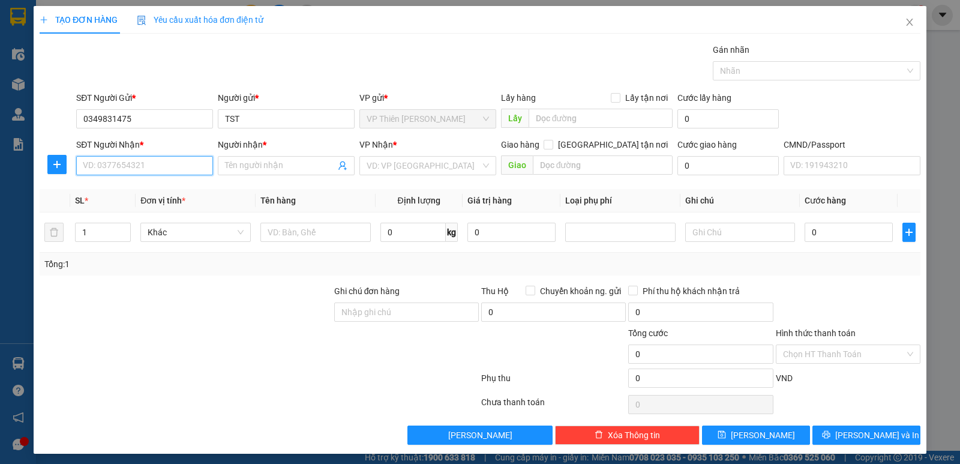
click at [157, 161] on input "SĐT Người Nhận *" at bounding box center [144, 165] width 137 height 19
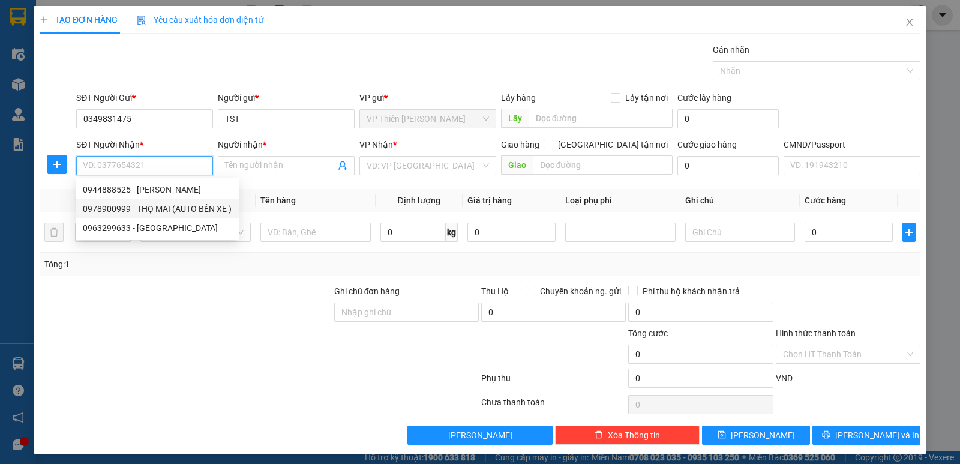
click at [177, 202] on div "0978900999 - THỌ MAI (AUTO BẾN XE )" at bounding box center [157, 208] width 149 height 13
type input "0978900999"
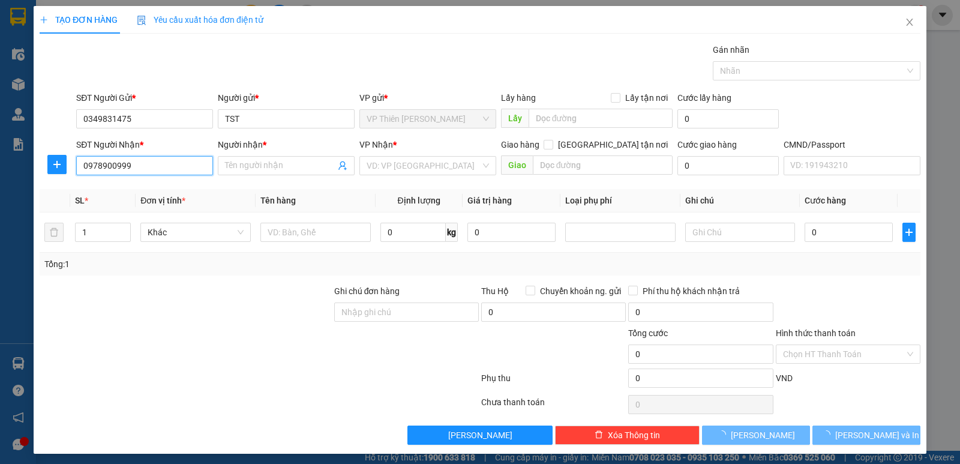
type input "THỌ MAI (AUTO BẾN XE )"
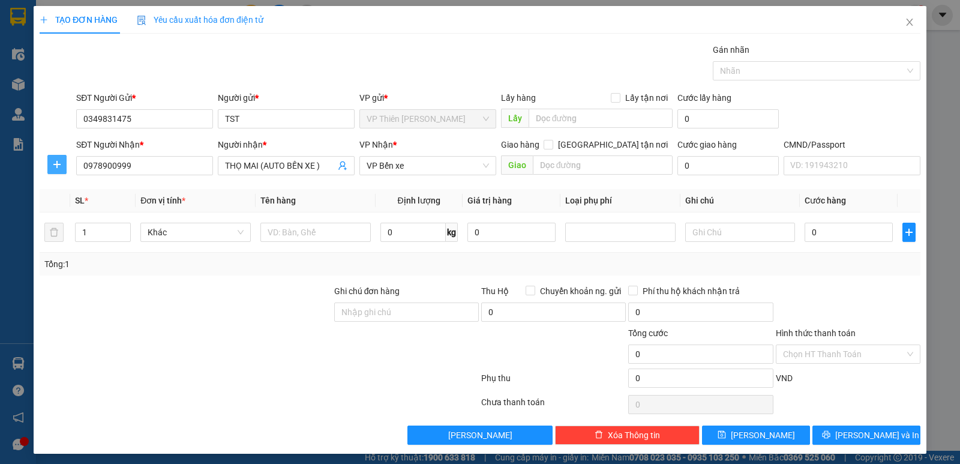
click at [52, 164] on icon "plus" at bounding box center [57, 165] width 10 height 10
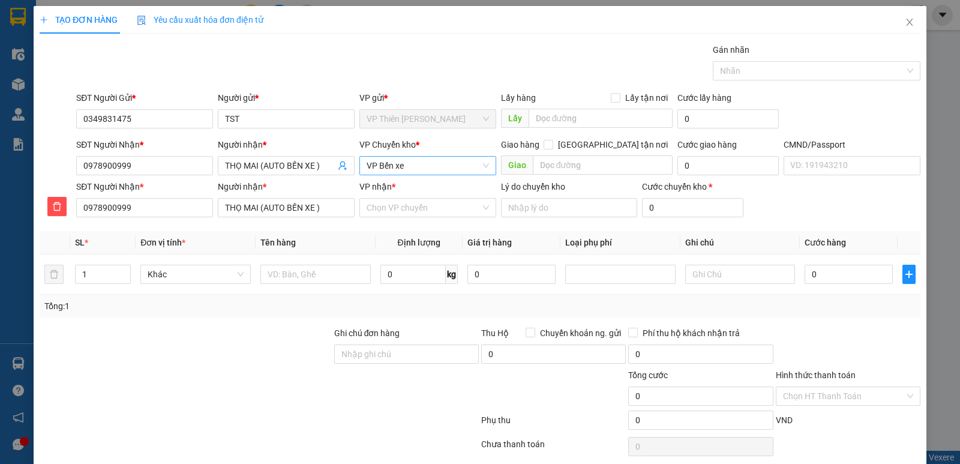
click at [414, 166] on span "VP Bến xe" at bounding box center [428, 166] width 122 height 18
type input "hoang"
click at [409, 188] on div "VP [PERSON_NAME]" at bounding box center [423, 189] width 121 height 13
click at [456, 166] on span "VP [PERSON_NAME]" at bounding box center [428, 166] width 122 height 18
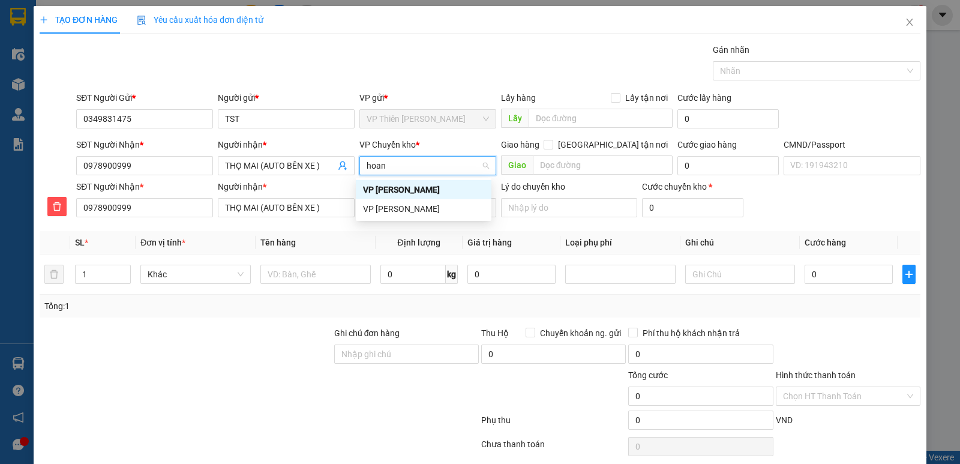
type input "hoang"
click at [401, 204] on div "VP [PERSON_NAME]" at bounding box center [423, 208] width 121 height 13
click at [436, 209] on input "VP nhận *" at bounding box center [424, 208] width 114 height 18
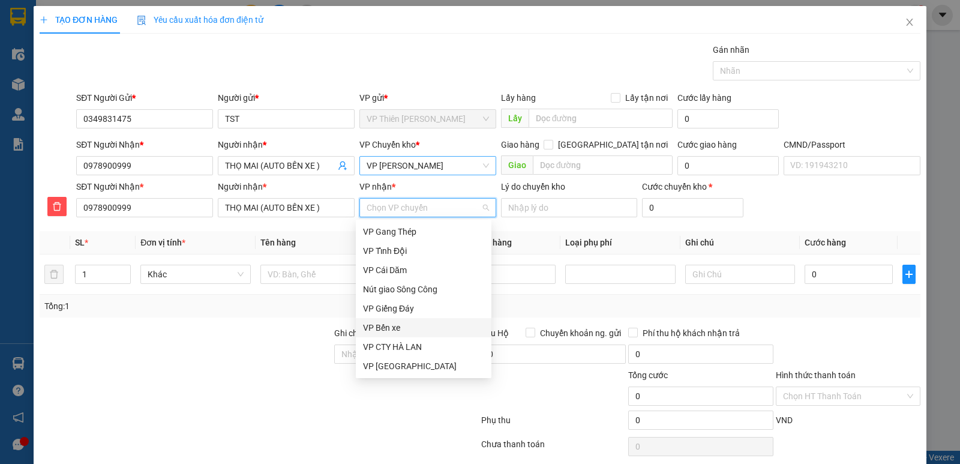
click at [389, 327] on div "VP Bến xe" at bounding box center [423, 327] width 121 height 13
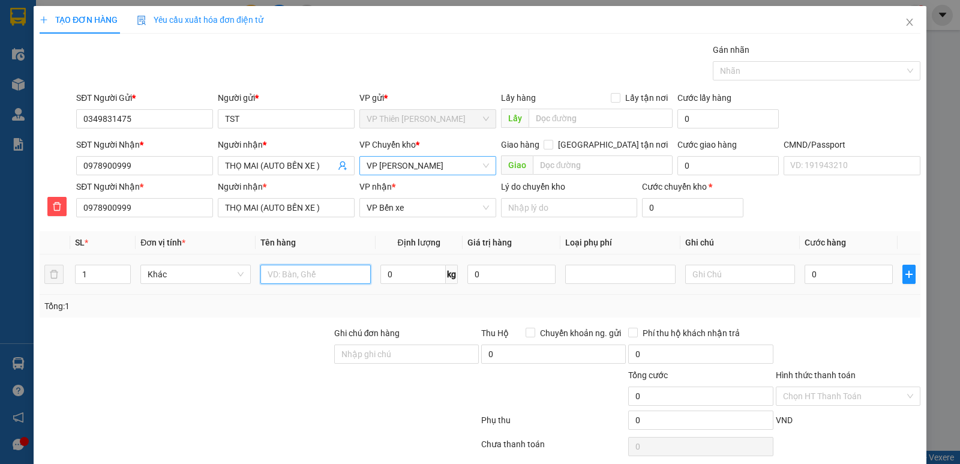
click at [316, 271] on input "text" at bounding box center [316, 274] width 110 height 19
type input "hộp vòng bi"
click at [94, 273] on input "1" at bounding box center [103, 274] width 55 height 18
type input "2"
type input "4"
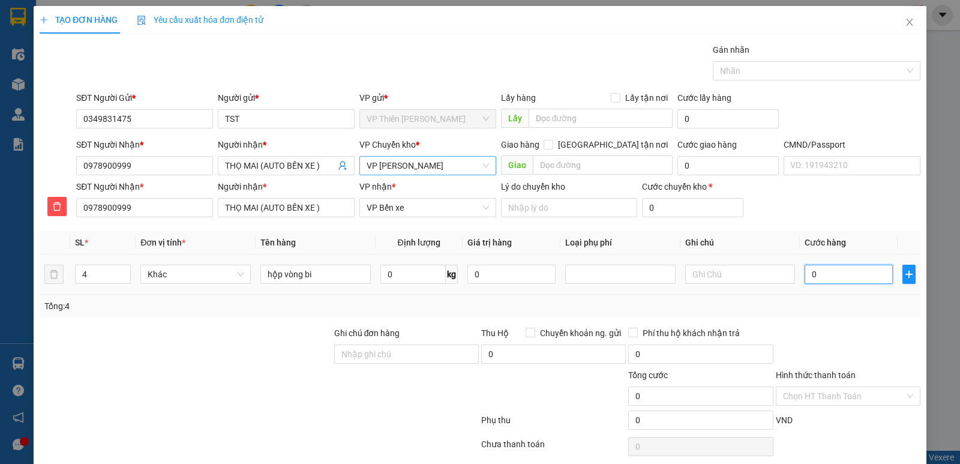
click at [838, 274] on input "0" at bounding box center [849, 274] width 88 height 19
type input "1"
type input "19"
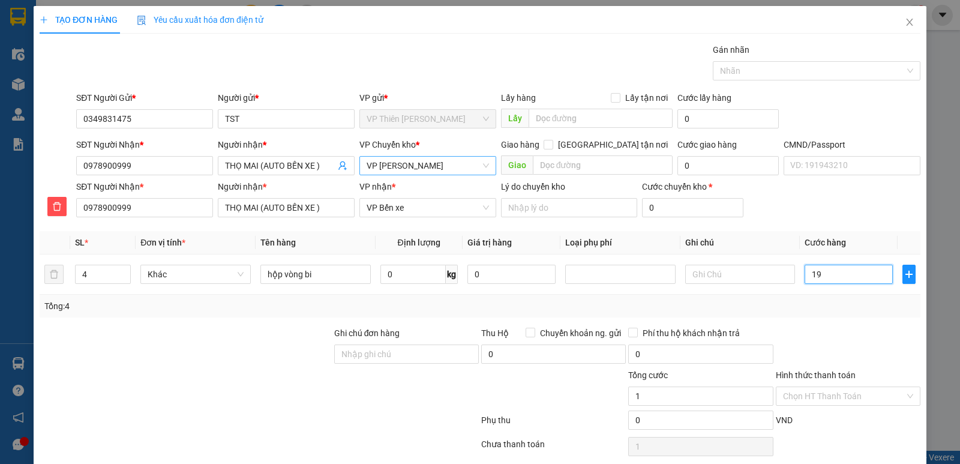
type input "19"
type input "195"
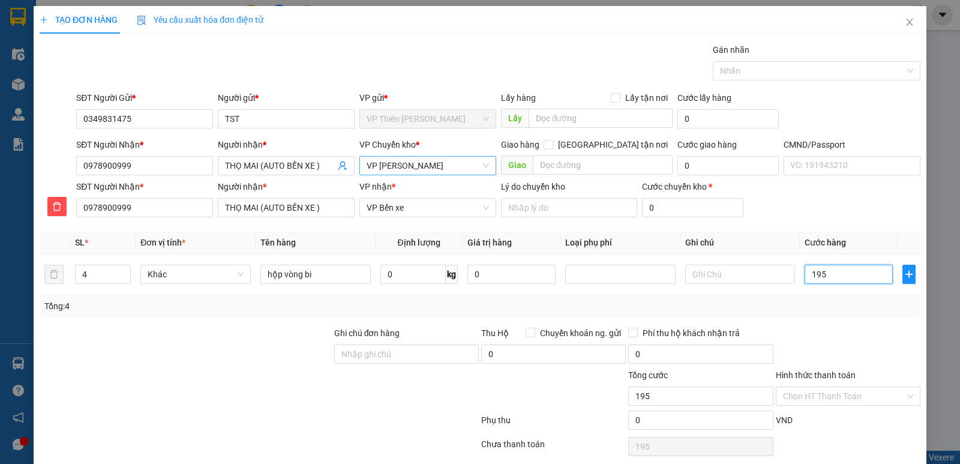
type input "1.950"
type input "19.500"
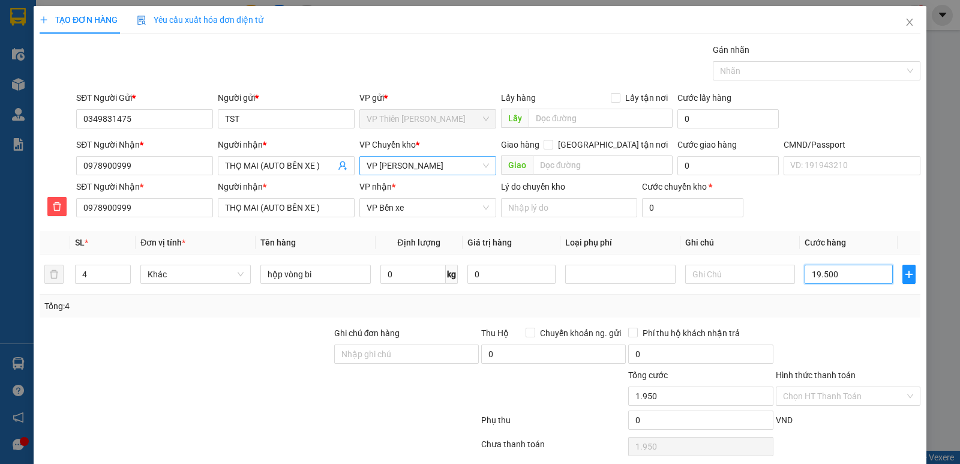
type input "19.500"
type input "195.000"
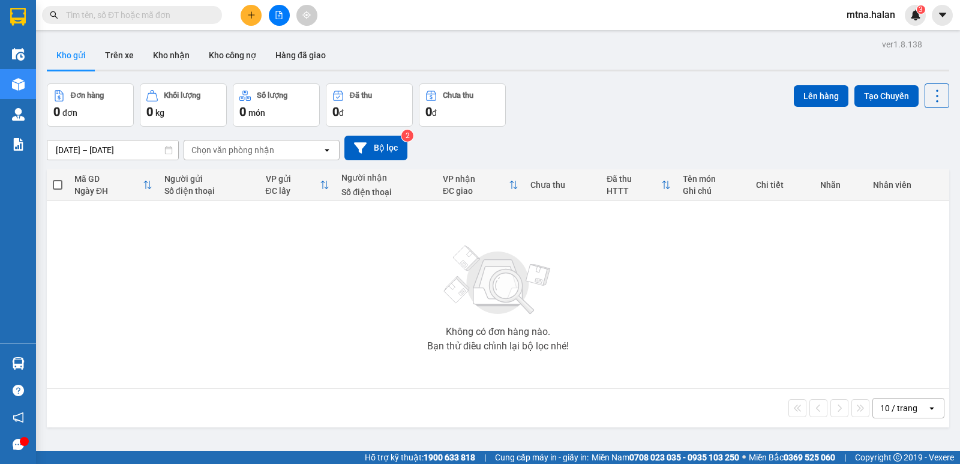
click at [250, 8] on button at bounding box center [251, 15] width 21 height 21
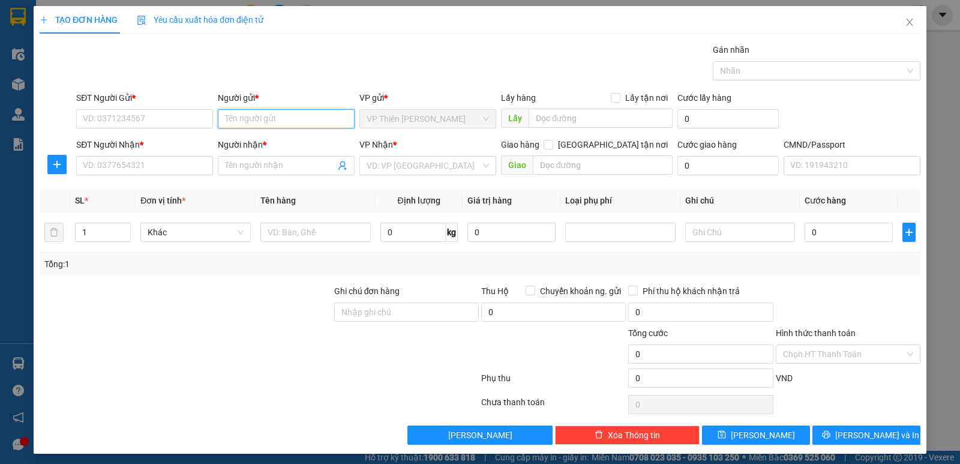
click at [285, 119] on input "Người gửi *" at bounding box center [286, 118] width 137 height 19
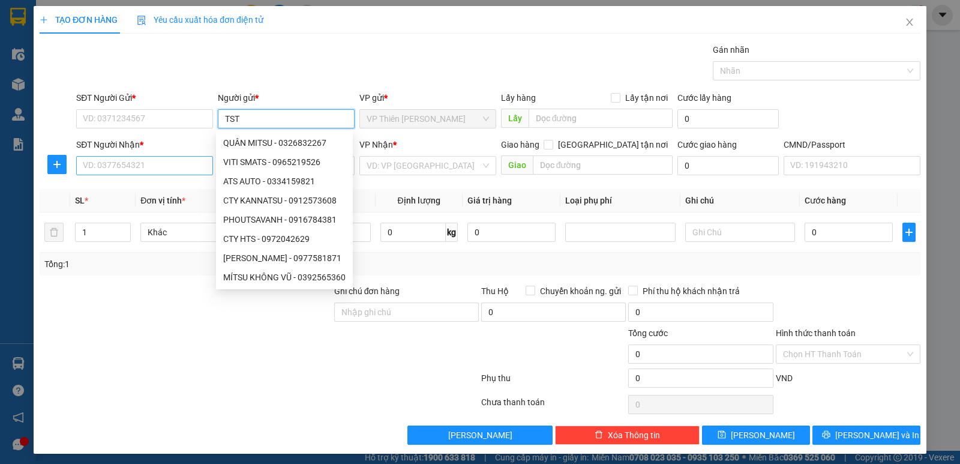
type input "TST"
click at [168, 166] on input "SĐT Người Nhận *" at bounding box center [144, 165] width 137 height 19
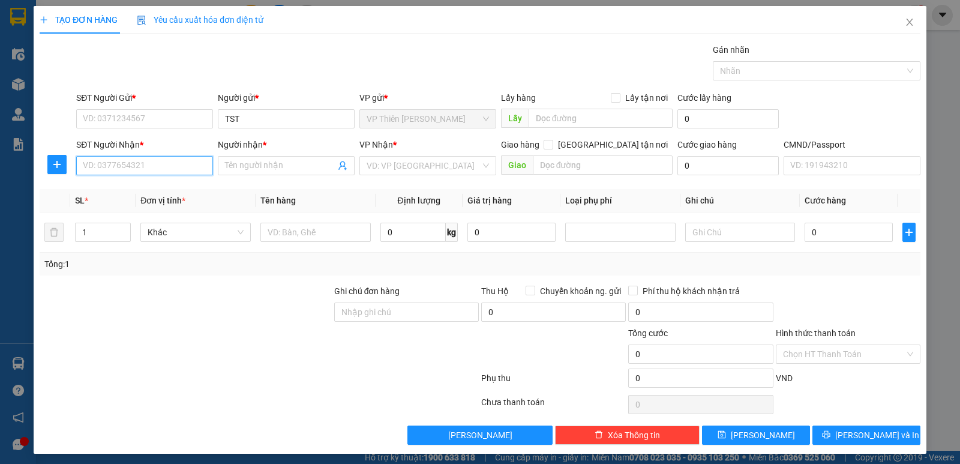
click at [168, 166] on input "SĐT Người Nhận *" at bounding box center [144, 165] width 137 height 19
click at [278, 166] on input "Người nhận *" at bounding box center [280, 165] width 110 height 13
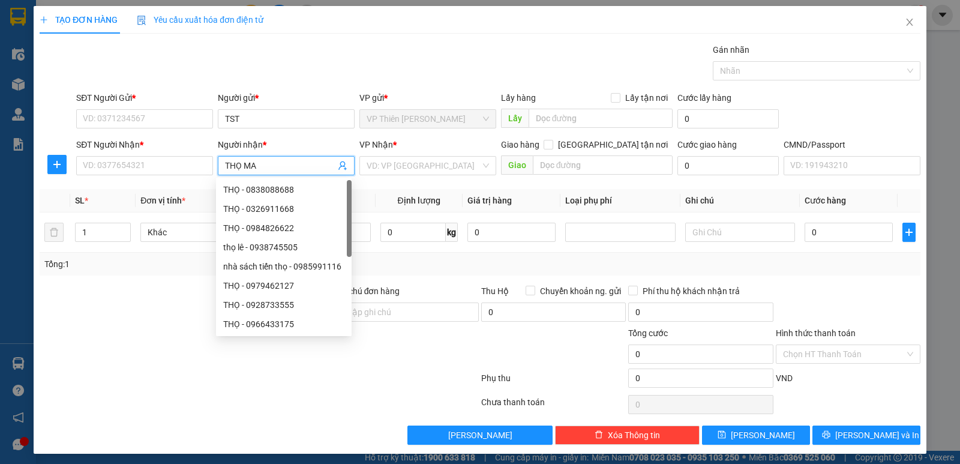
type input "THỌ MAI"
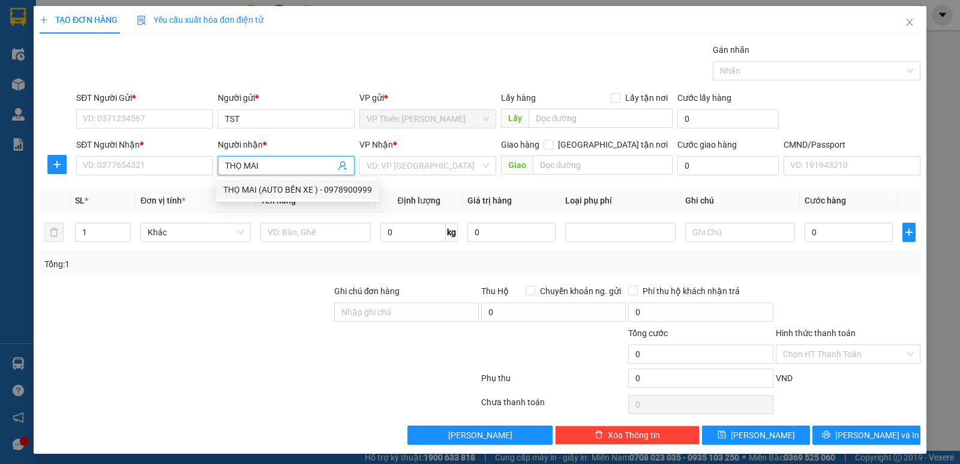
click at [292, 185] on div "THỌ MAI (AUTO BẾN XE ) - 0978900999" at bounding box center [297, 189] width 149 height 13
type input "0978900999"
type input "THỌ MAI (AUTO BẾN XE )"
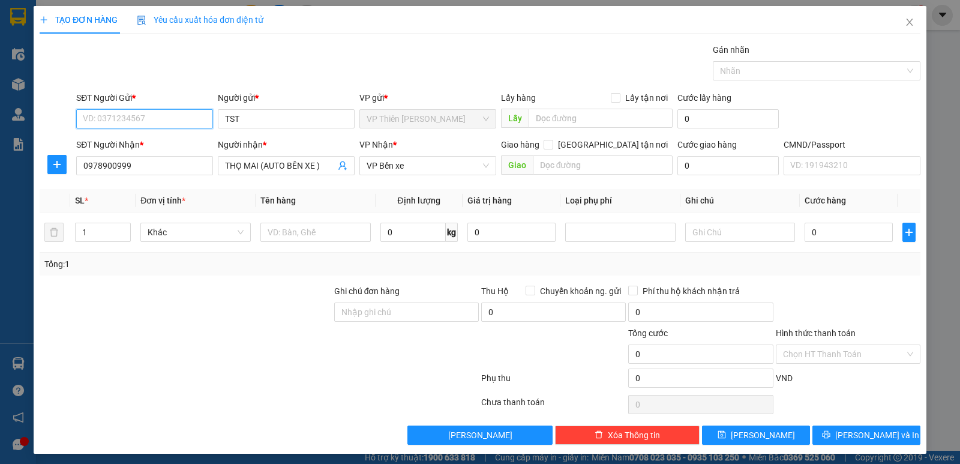
click at [163, 119] on input "SĐT Người Gửi *" at bounding box center [144, 118] width 137 height 19
click at [252, 116] on input "TST" at bounding box center [286, 118] width 137 height 19
click at [157, 113] on input "SĐT Người Gửi *" at bounding box center [144, 118] width 137 height 19
drag, startPoint x: 130, startPoint y: 164, endPoint x: 79, endPoint y: 166, distance: 51.1
click at [79, 166] on input "0978900999" at bounding box center [144, 165] width 137 height 19
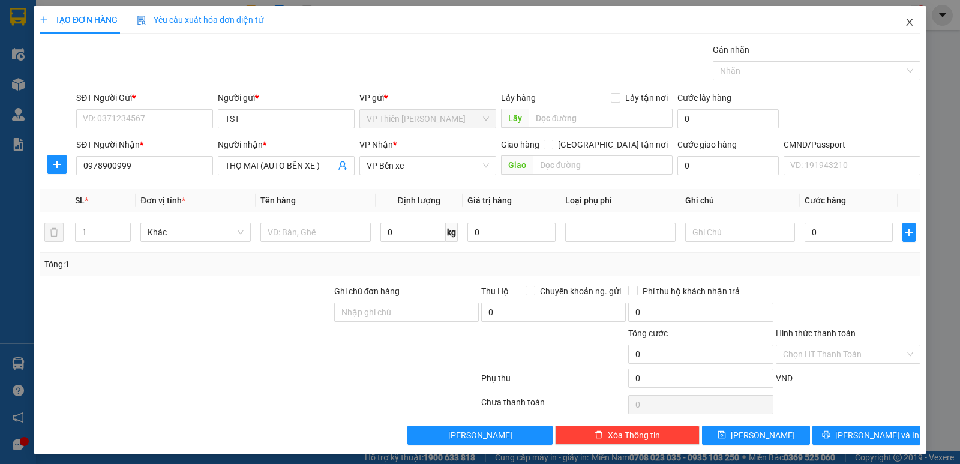
click at [901, 16] on span "Close" at bounding box center [910, 23] width 34 height 34
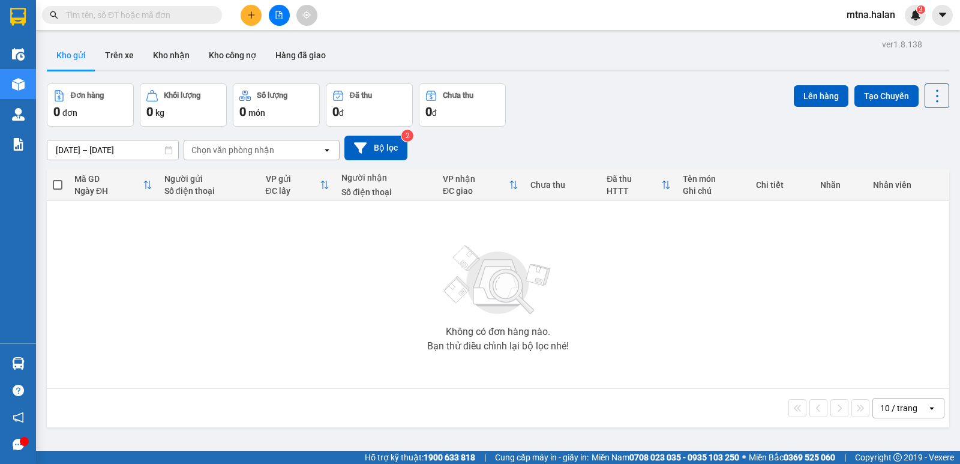
click at [180, 14] on input "text" at bounding box center [137, 14] width 142 height 13
paste input "0978900999"
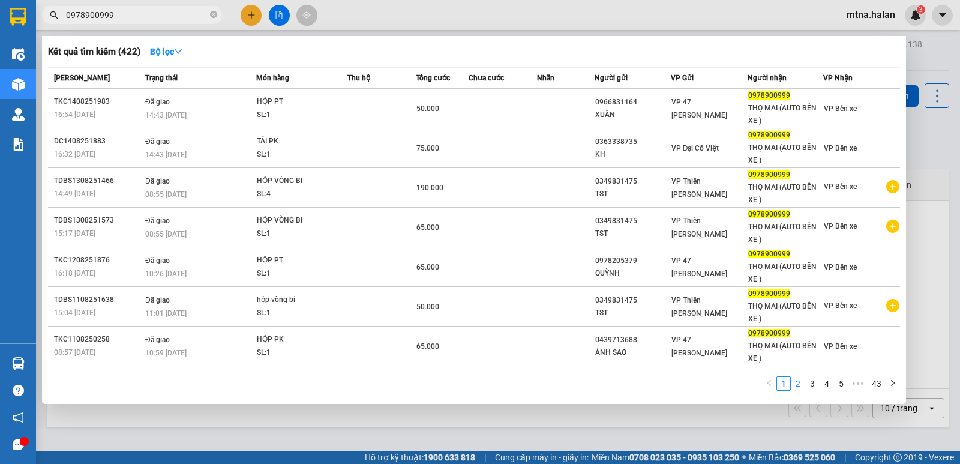
type input "0978900999"
click at [799, 381] on link "2" at bounding box center [798, 383] width 13 height 13
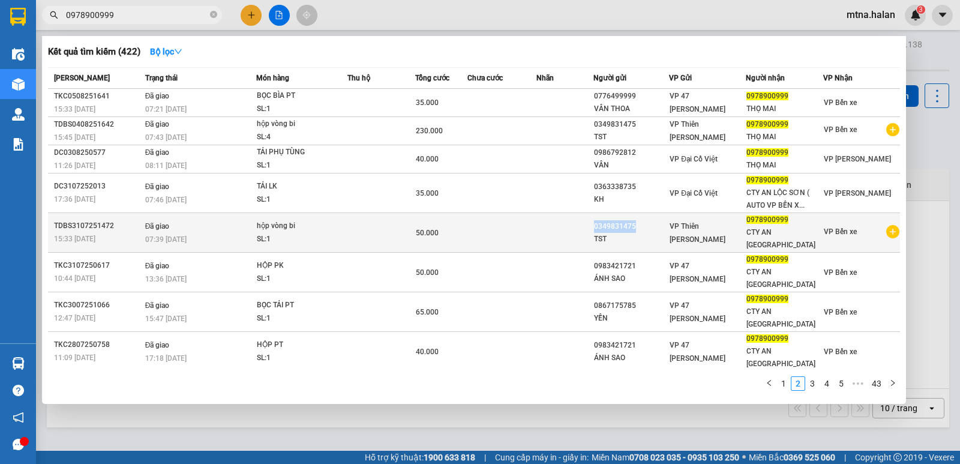
drag, startPoint x: 633, startPoint y: 217, endPoint x: 590, endPoint y: 217, distance: 43.2
click at [590, 217] on tr "TDBS3107251472 15:33 - 31/07 Đã giao 07:39 - 01/08 hộp vòng bi SL: 1 50.000 034…" at bounding box center [474, 233] width 852 height 40
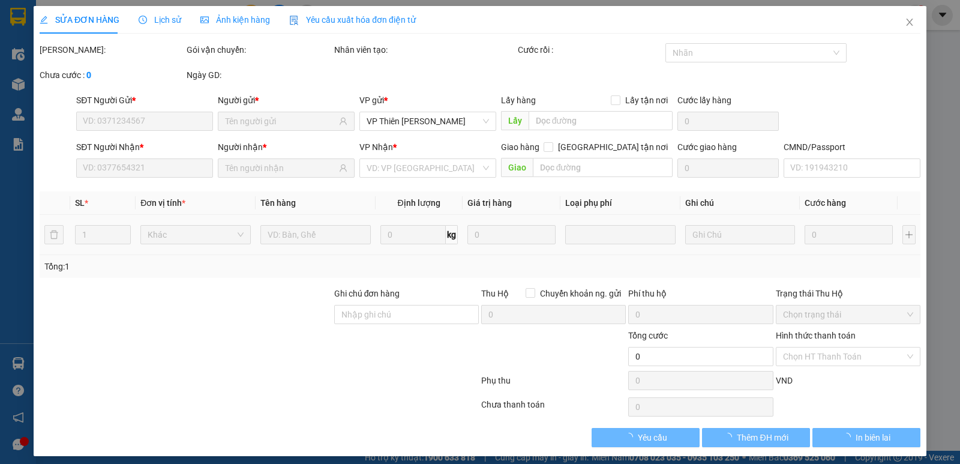
type input "0349831475"
type input "0978900999"
type input "50.000"
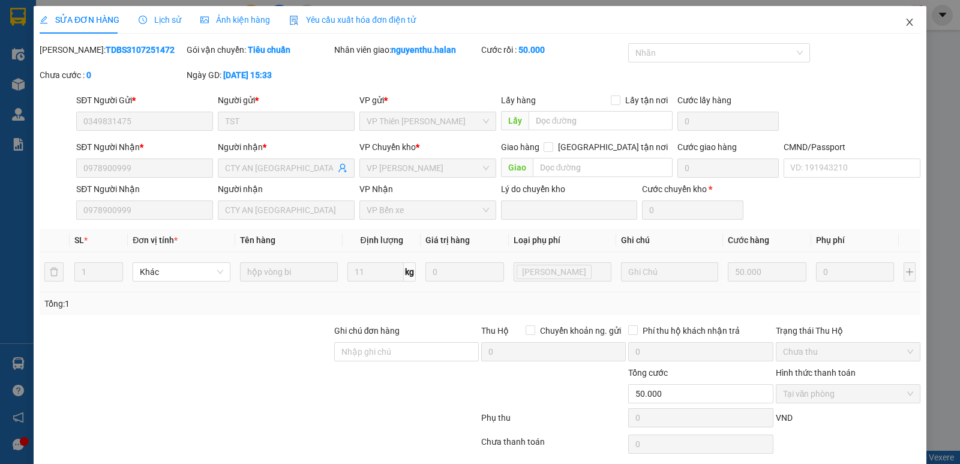
click at [905, 25] on icon "close" at bounding box center [910, 22] width 10 height 10
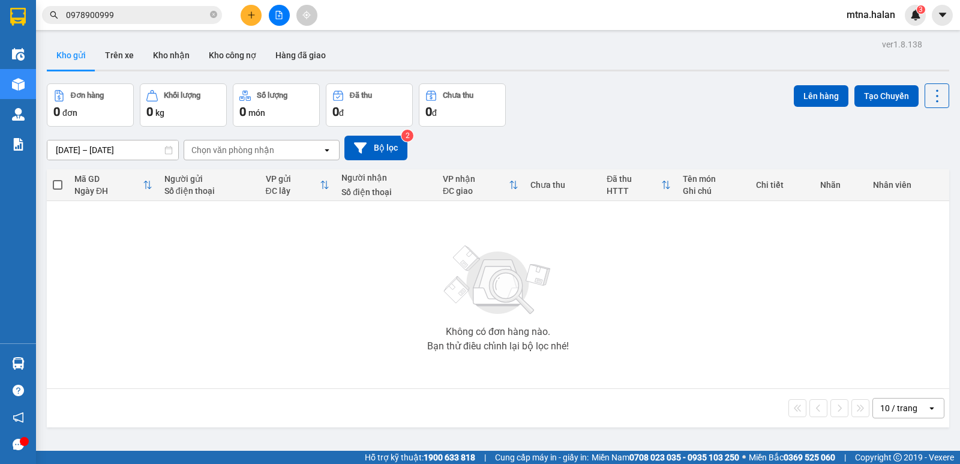
click at [133, 14] on input "0978900999" at bounding box center [137, 14] width 142 height 13
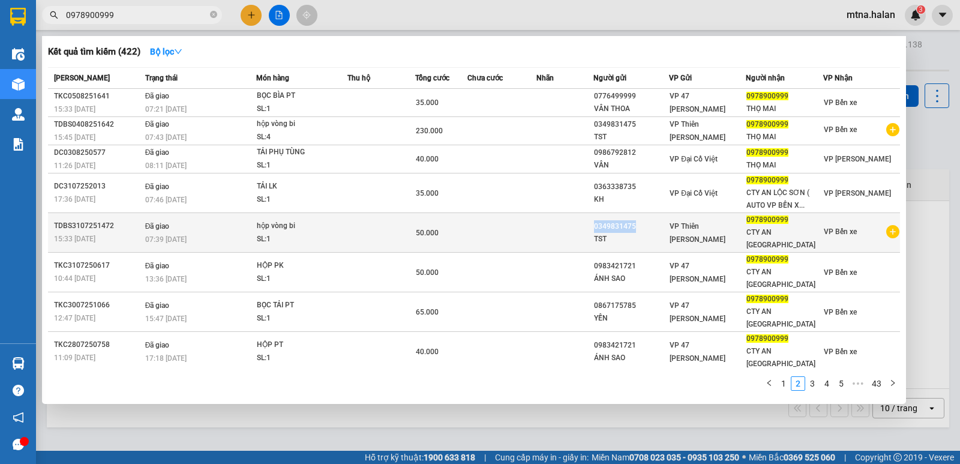
drag, startPoint x: 636, startPoint y: 220, endPoint x: 583, endPoint y: 215, distance: 53.0
click at [583, 215] on tr "TDBS3107251472 15:33 - 31/07 Đã giao 07:39 - 01/08 hộp vòng bi SL: 1 50.000 034…" at bounding box center [474, 233] width 852 height 40
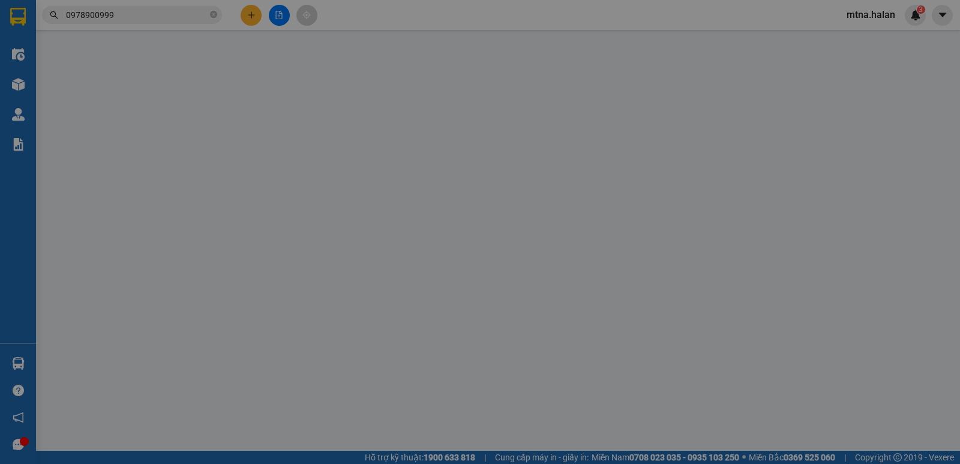
type input "0349831475"
type input "0978900999"
type input "50.000"
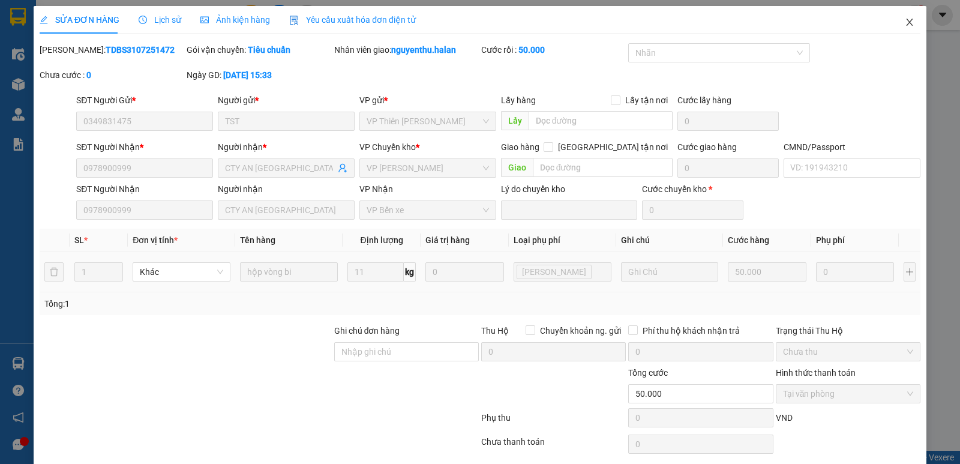
click at [907, 22] on span "Close" at bounding box center [910, 23] width 34 height 34
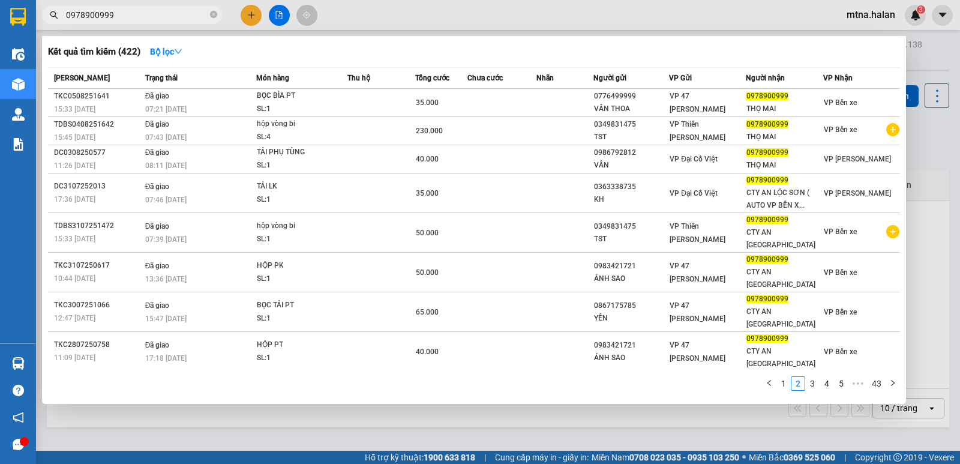
click at [126, 11] on input "0978900999" at bounding box center [137, 14] width 142 height 13
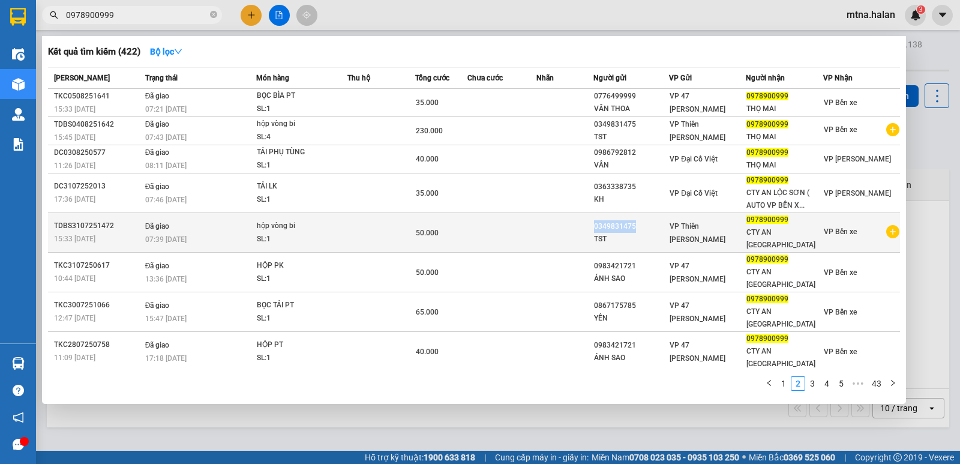
copy div "0349831475"
drag, startPoint x: 635, startPoint y: 219, endPoint x: 594, endPoint y: 218, distance: 40.8
click at [594, 220] on div "0349831475" at bounding box center [631, 226] width 74 height 13
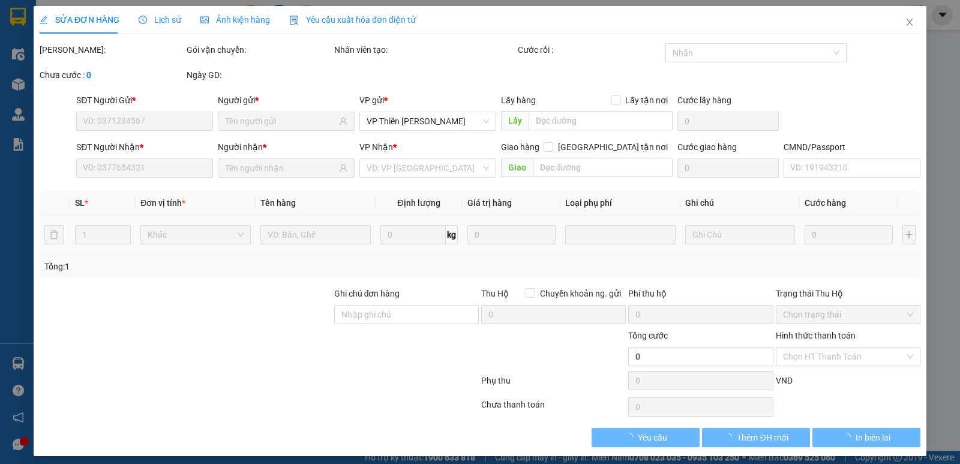
type input "0349831475"
type input "0978900999"
type input "50.000"
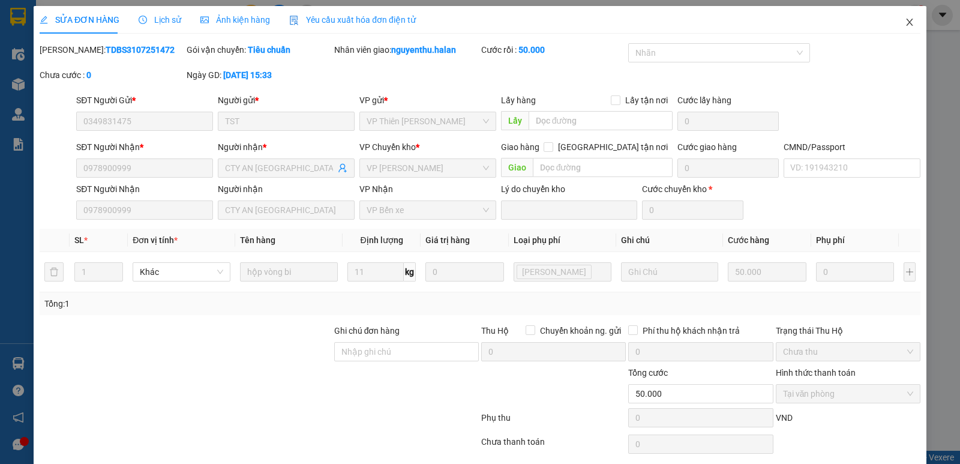
click at [894, 23] on span "Close" at bounding box center [910, 23] width 34 height 34
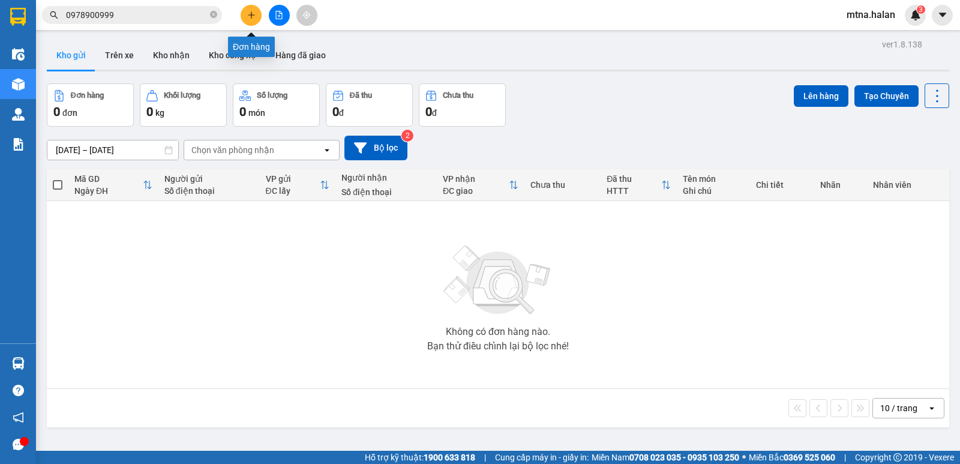
click at [248, 11] on icon "plus" at bounding box center [251, 15] width 8 height 8
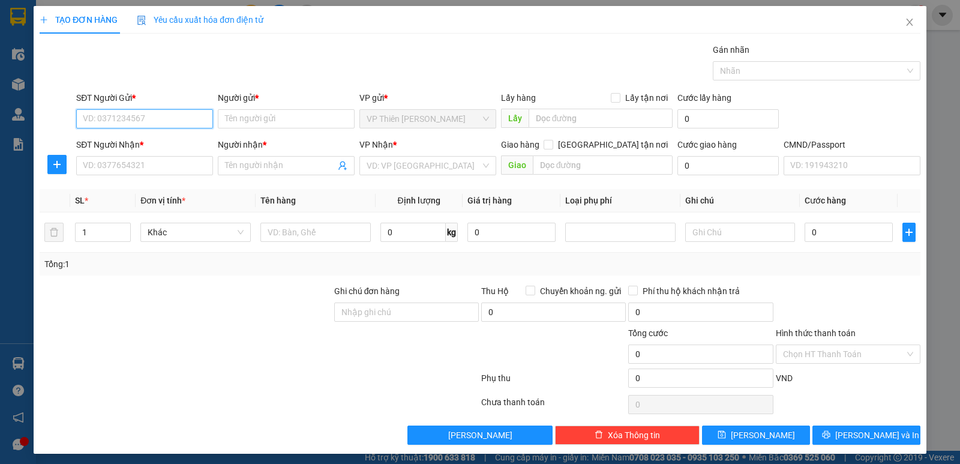
click at [149, 121] on input "SĐT Người Gửi *" at bounding box center [144, 118] width 137 height 19
paste input "0349831475"
type input "0349831475"
click at [112, 143] on div "0349831475 - TST" at bounding box center [143, 142] width 121 height 13
type input "TST"
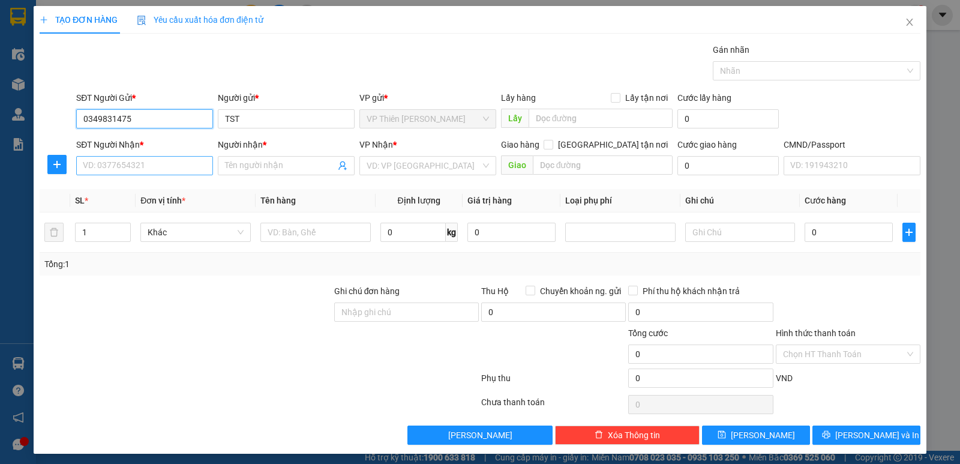
type input "0349831475"
click at [178, 165] on input "SĐT Người Nhận *" at bounding box center [144, 165] width 137 height 19
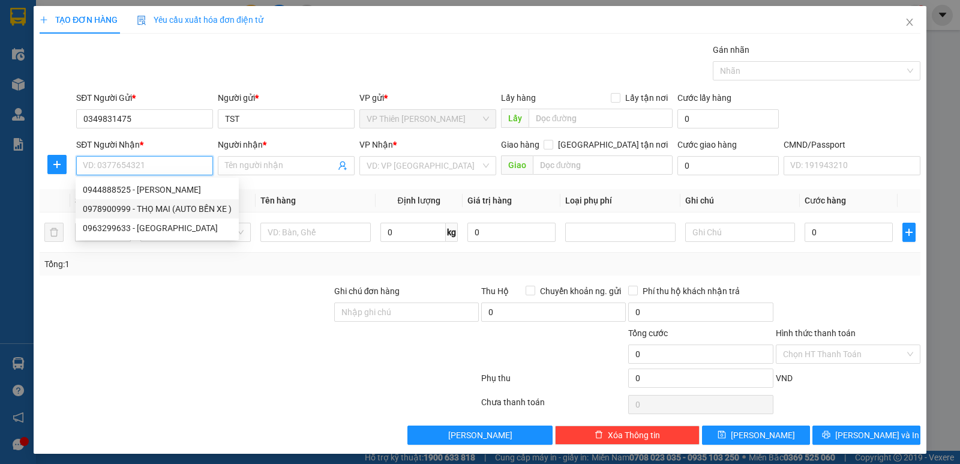
click at [175, 209] on div "0978900999 - THỌ MAI (AUTO BẾN XE )" at bounding box center [157, 208] width 149 height 13
type input "0978900999"
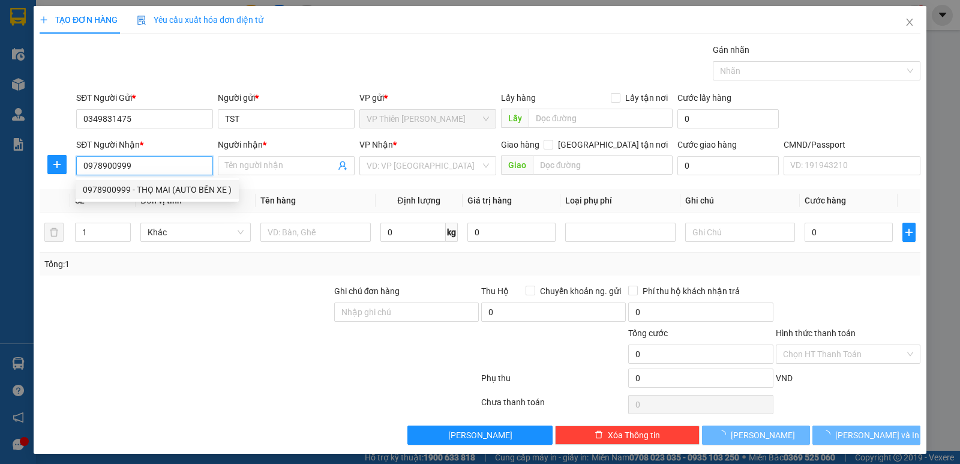
type input "THỌ MAI (AUTO BẾN XE )"
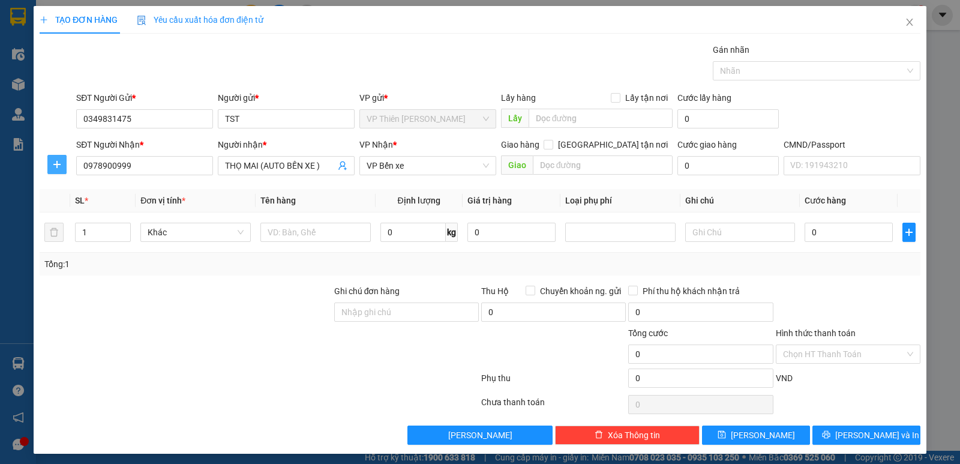
click at [60, 165] on icon "plus" at bounding box center [57, 165] width 10 height 10
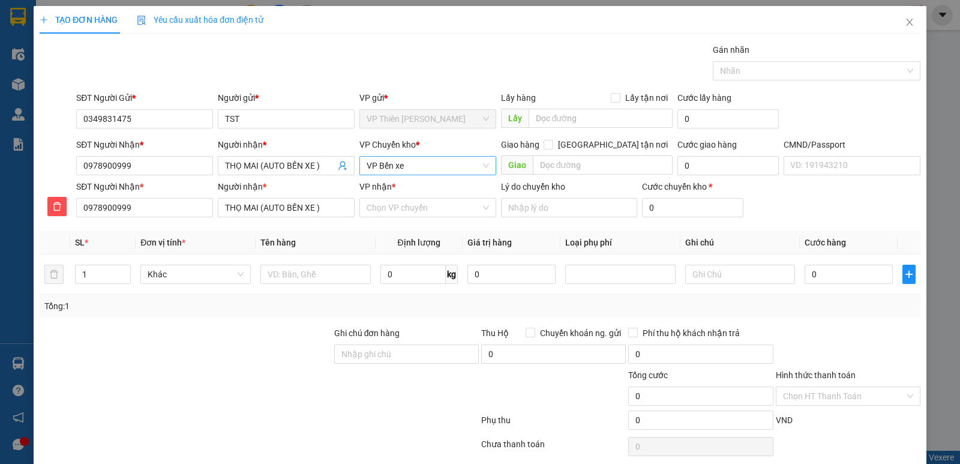
click at [418, 165] on span "VP Bến xe" at bounding box center [428, 166] width 122 height 18
type input "HOÀNG"
click at [390, 206] on div "VP [PERSON_NAME]" at bounding box center [423, 208] width 121 height 13
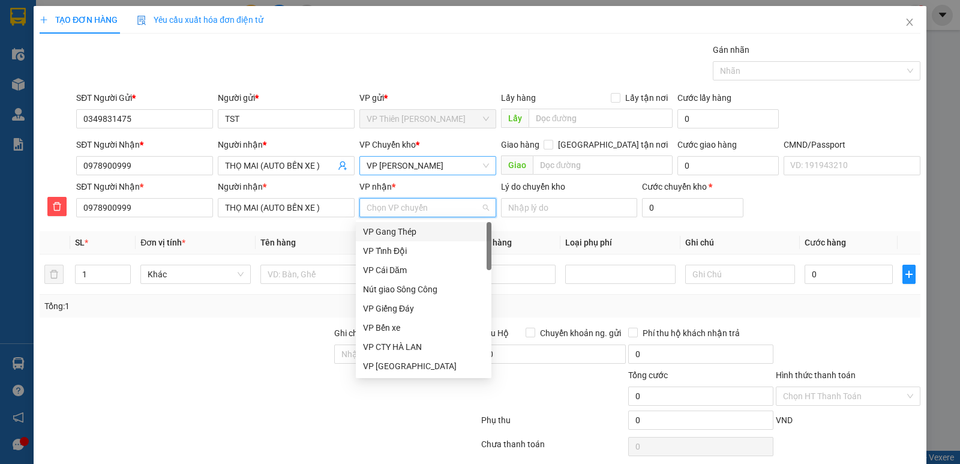
click at [406, 214] on input "VP nhận *" at bounding box center [424, 208] width 114 height 18
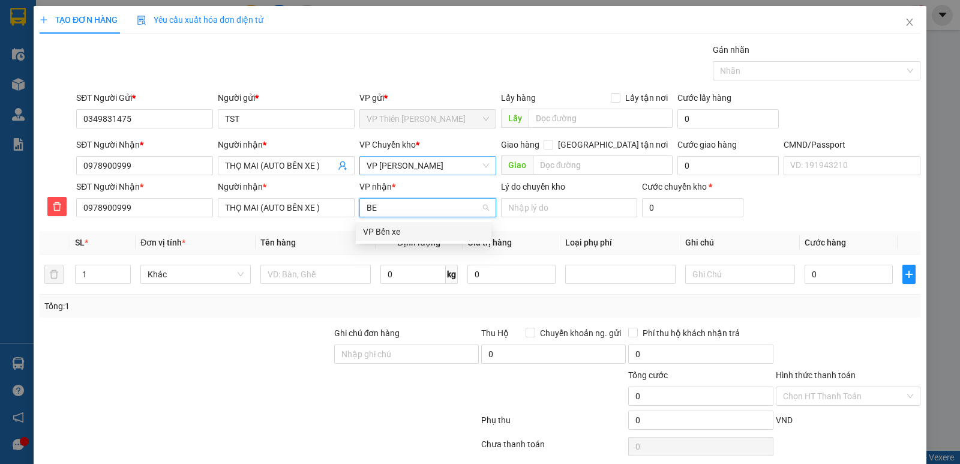
type input "BEN"
click at [381, 231] on div "VP Bến xe" at bounding box center [423, 231] width 121 height 13
click at [89, 270] on input "1" at bounding box center [103, 274] width 55 height 18
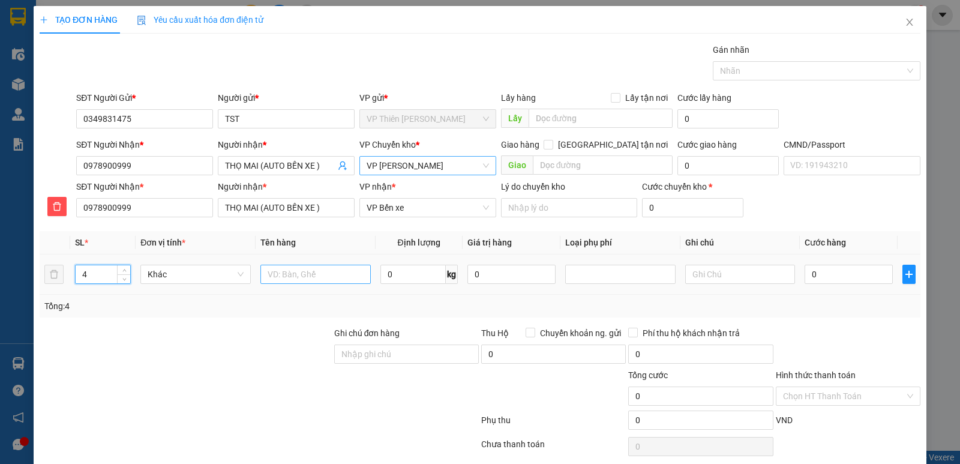
type input "4"
click at [335, 277] on input "text" at bounding box center [316, 274] width 110 height 19
type input "HỘP"
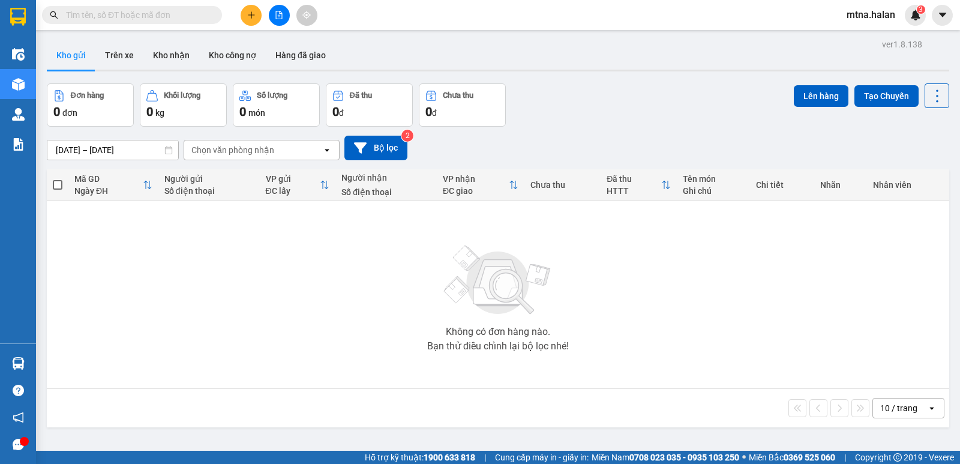
click at [197, 20] on input "text" at bounding box center [137, 14] width 142 height 13
click at [246, 13] on button at bounding box center [251, 15] width 21 height 21
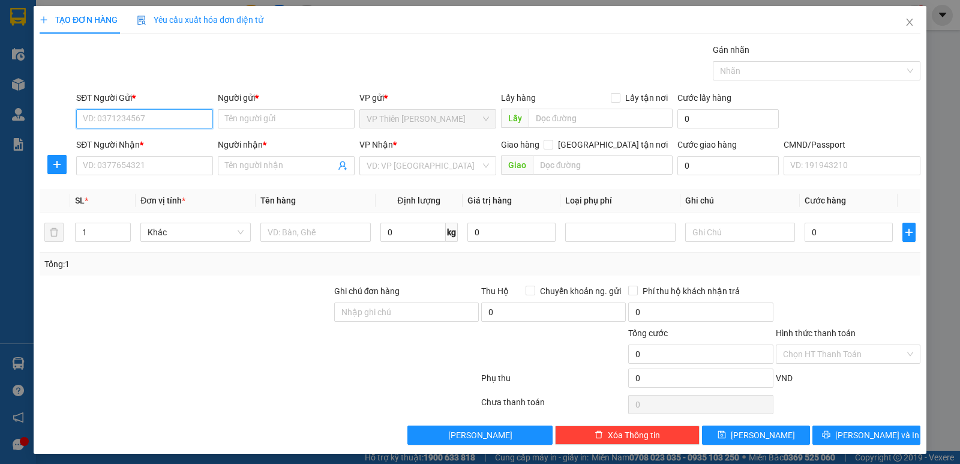
click at [166, 114] on input "SĐT Người Gửi *" at bounding box center [144, 118] width 137 height 19
click at [271, 164] on input "Người nhận *" at bounding box center [280, 165] width 110 height 13
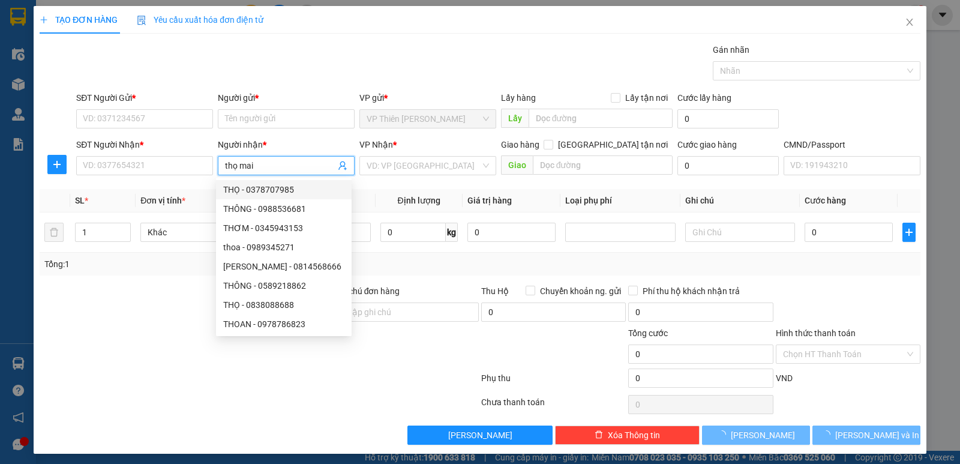
click at [290, 169] on input "thọ mai" at bounding box center [280, 165] width 110 height 13
type input "t"
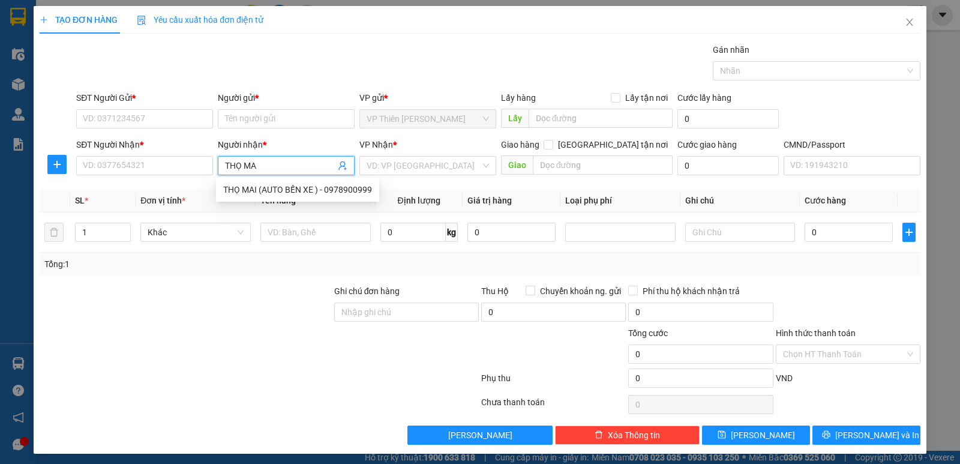
type input "THỌ MAI"
click at [287, 191] on div "THỌ MAI (AUTO BẾN XE ) - 0978900999" at bounding box center [297, 189] width 149 height 13
type input "0978900999"
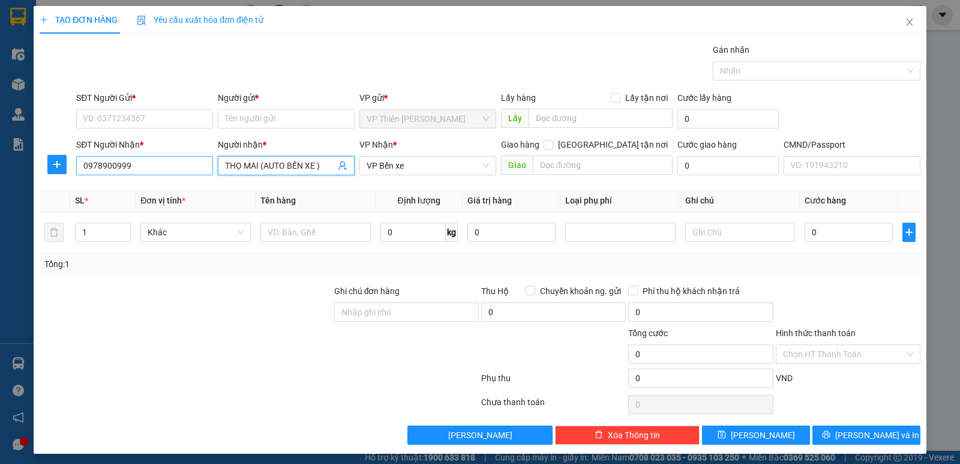
type input "THỌ MAI (AUTO BẾN XE )"
drag, startPoint x: 129, startPoint y: 166, endPoint x: 79, endPoint y: 165, distance: 49.8
click at [79, 165] on input "0978900999" at bounding box center [144, 165] width 137 height 19
click at [905, 27] on icon "close" at bounding box center [910, 22] width 10 height 10
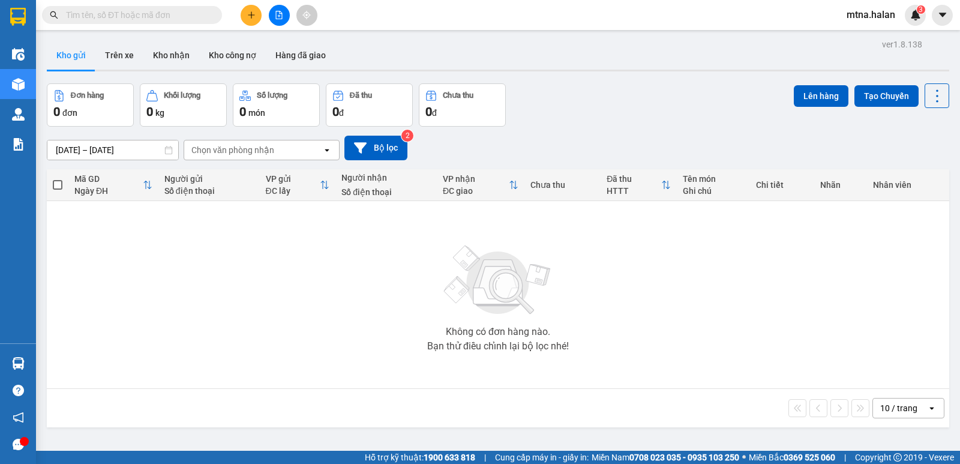
click at [182, 11] on input "text" at bounding box center [137, 14] width 142 height 13
paste input "0978900999"
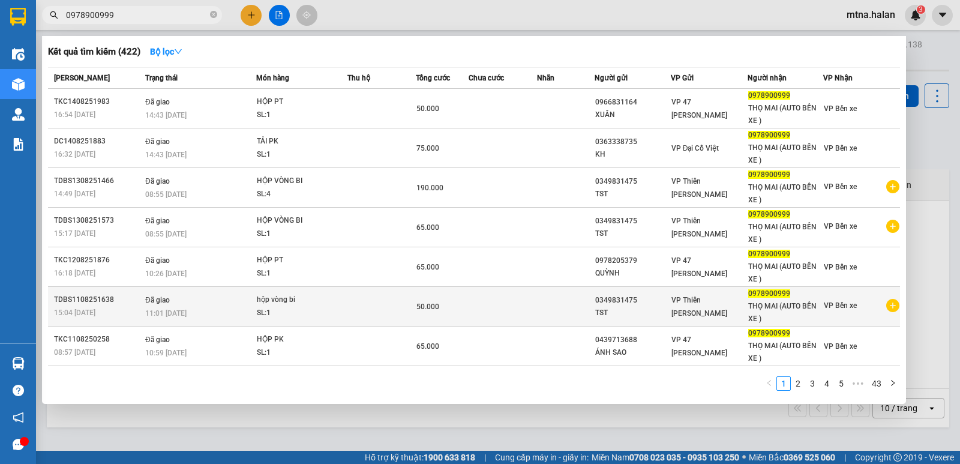
type input "0978900999"
copy div "0349831475"
drag, startPoint x: 635, startPoint y: 298, endPoint x: 592, endPoint y: 300, distance: 43.3
click at [592, 300] on tr "TDBS1108251638 15:04 [DATE] Đã giao 11:01 [DATE] hộp vòng bi SL: 1 50.000 03498…" at bounding box center [474, 307] width 852 height 40
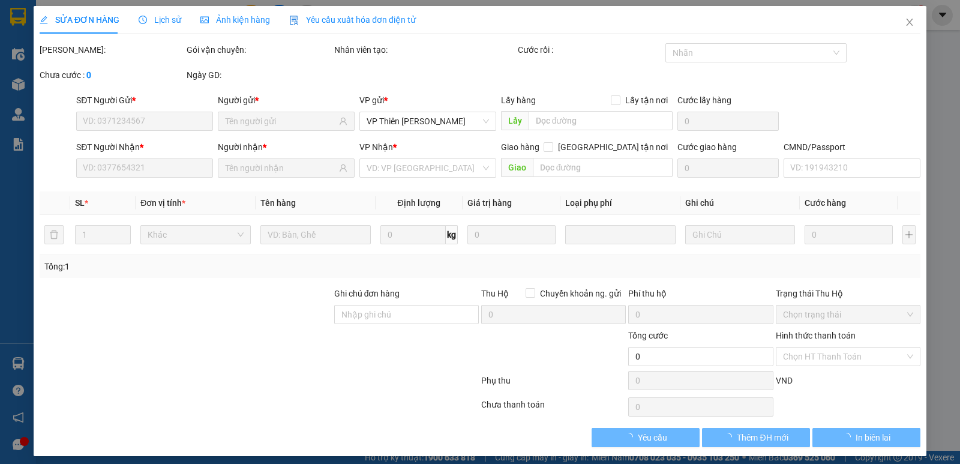
type input "0349831475"
type input "0978900999"
type input "50.000"
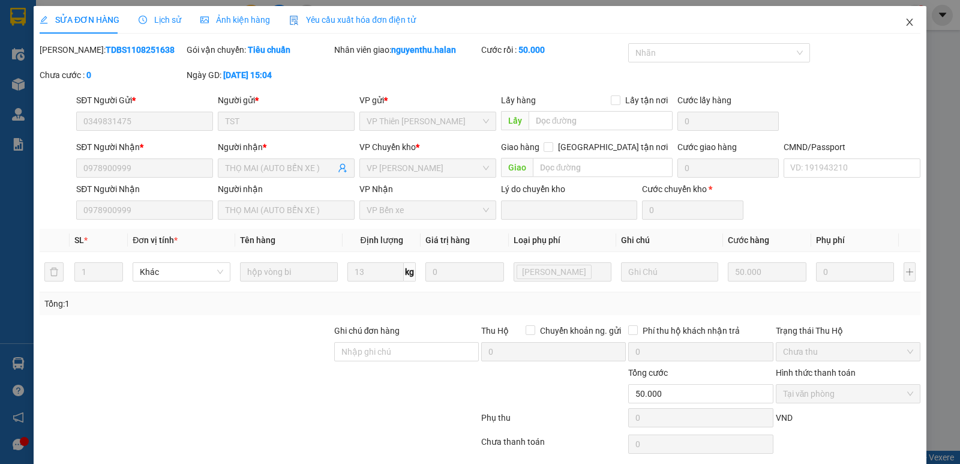
click at [899, 17] on span "Close" at bounding box center [910, 23] width 34 height 34
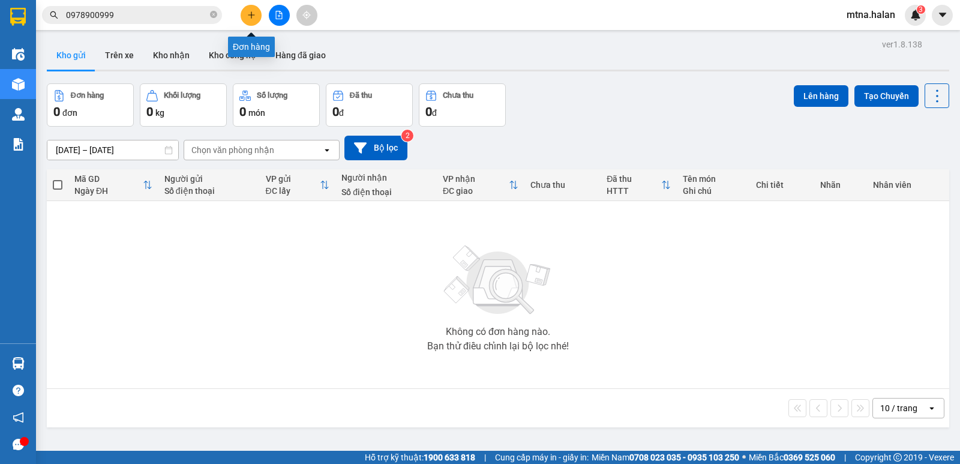
click at [250, 14] on icon "plus" at bounding box center [251, 15] width 8 height 8
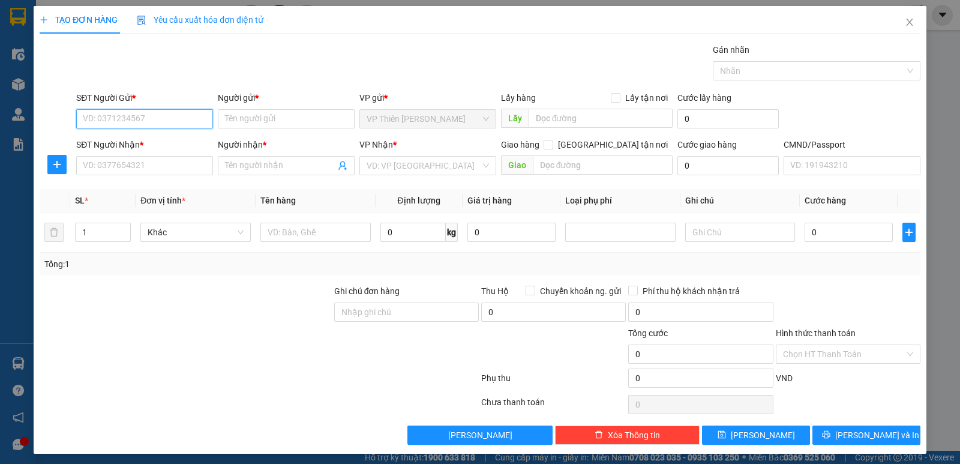
click at [163, 113] on input "SĐT Người Gửi *" at bounding box center [144, 118] width 137 height 19
paste input "0349831475"
type input "0349831475"
click at [129, 142] on div "0349831475 - TST" at bounding box center [143, 142] width 121 height 13
type input "TST"
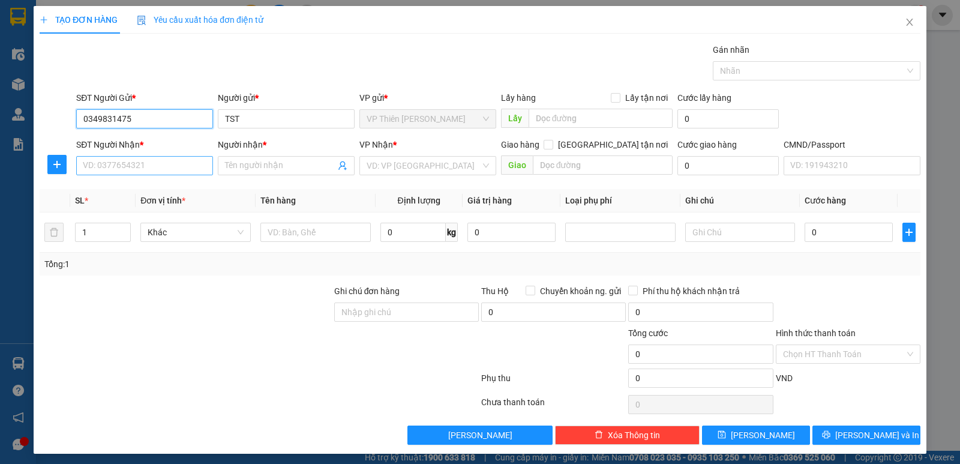
type input "0349831475"
click at [151, 164] on input "SĐT Người Nhận *" at bounding box center [144, 165] width 137 height 19
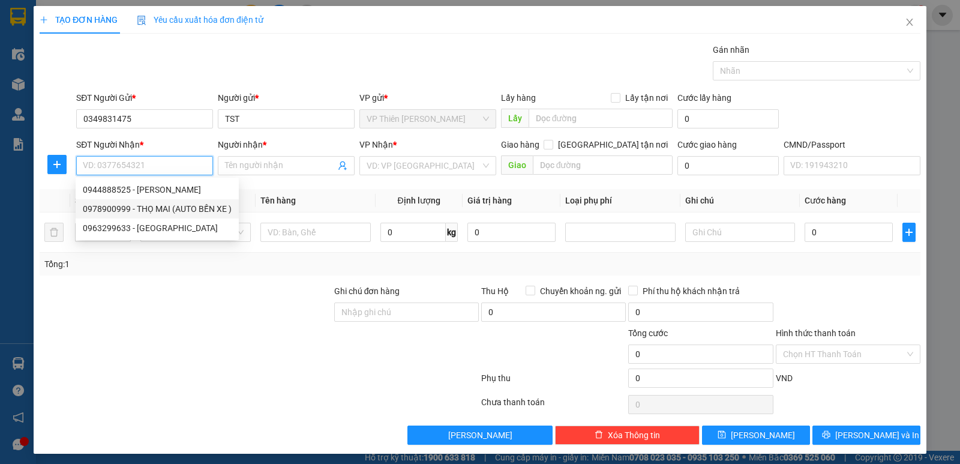
click at [145, 209] on div "0978900999 - THỌ MAI (AUTO BẾN XE )" at bounding box center [157, 208] width 149 height 13
type input "0978900999"
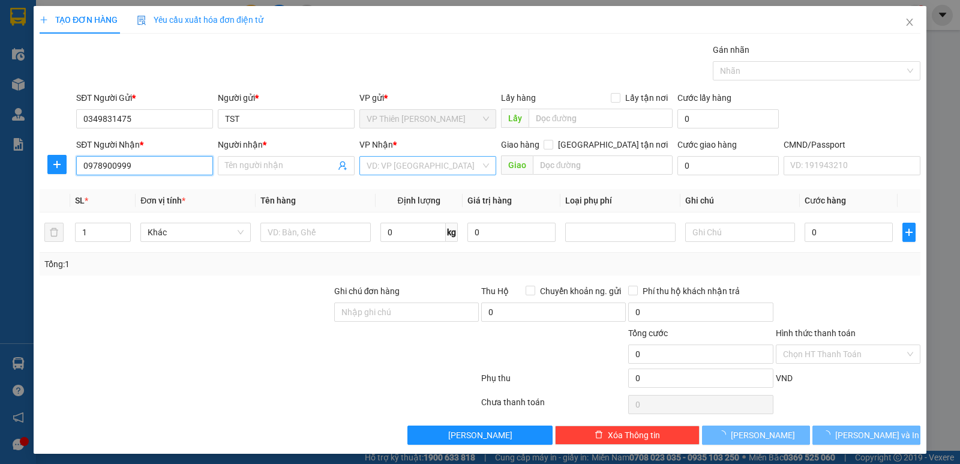
type input "THỌ MAI (AUTO BẾN XE )"
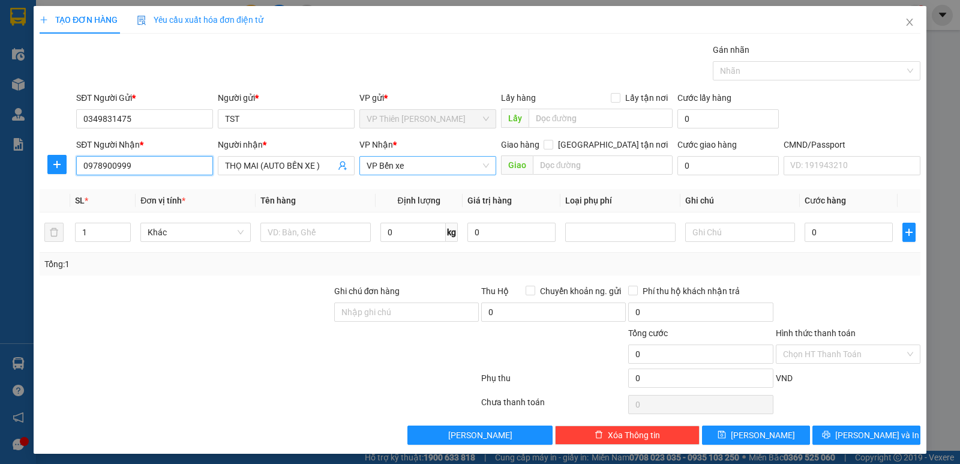
click at [425, 164] on span "VP Bến xe" at bounding box center [428, 166] width 122 height 18
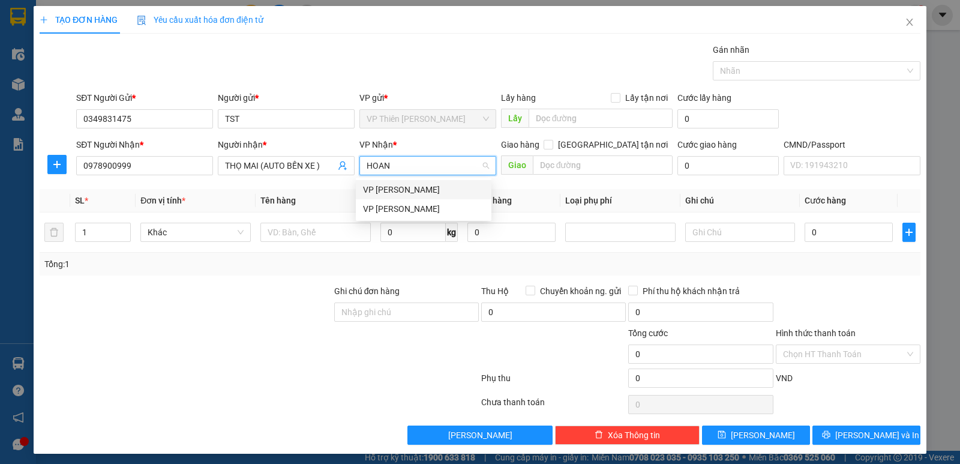
type input "HOANG"
click at [399, 208] on div "VP [PERSON_NAME]" at bounding box center [423, 208] width 121 height 13
click at [53, 164] on icon "plus" at bounding box center [57, 165] width 10 height 10
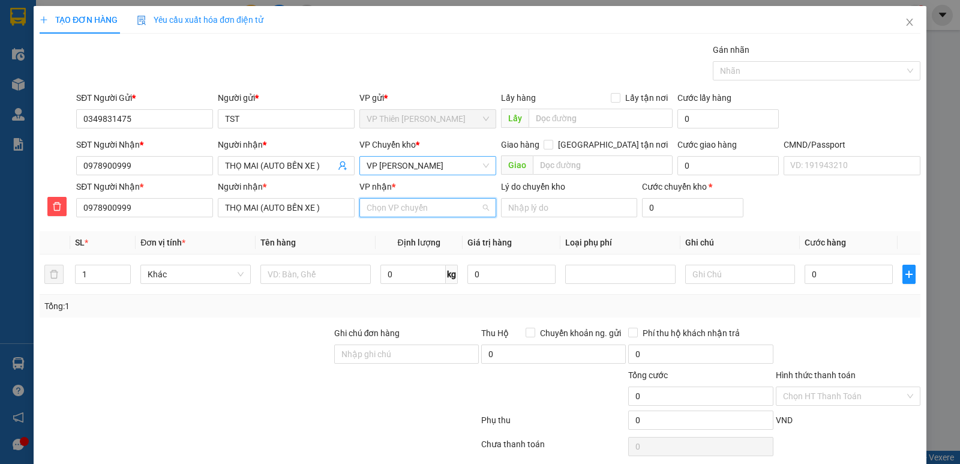
click at [421, 203] on input "VP nhận *" at bounding box center [424, 208] width 114 height 18
type input "BẾN"
click at [392, 229] on div "VP Bến xe" at bounding box center [423, 231] width 121 height 13
click at [95, 273] on input "1" at bounding box center [103, 274] width 55 height 18
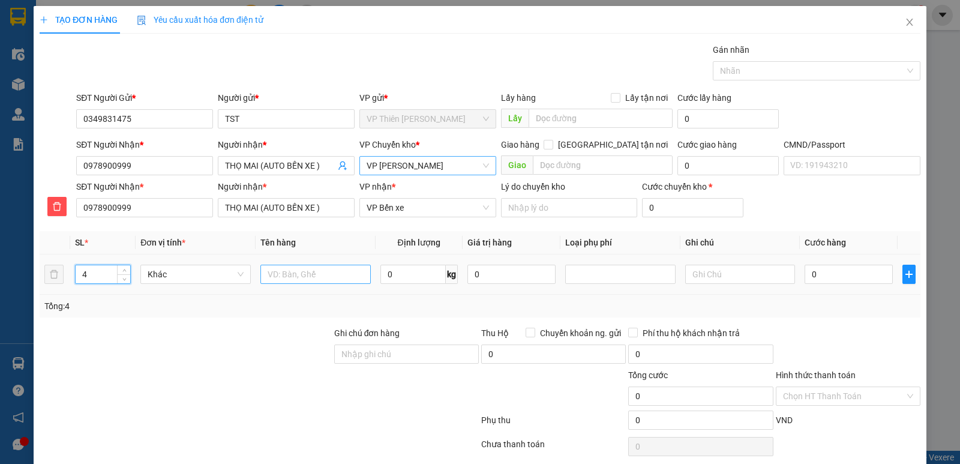
type input "4"
click at [336, 273] on input "text" at bounding box center [316, 274] width 110 height 19
type input "HỘP VÒNG BI"
click at [723, 279] on input "text" at bounding box center [741, 274] width 110 height 19
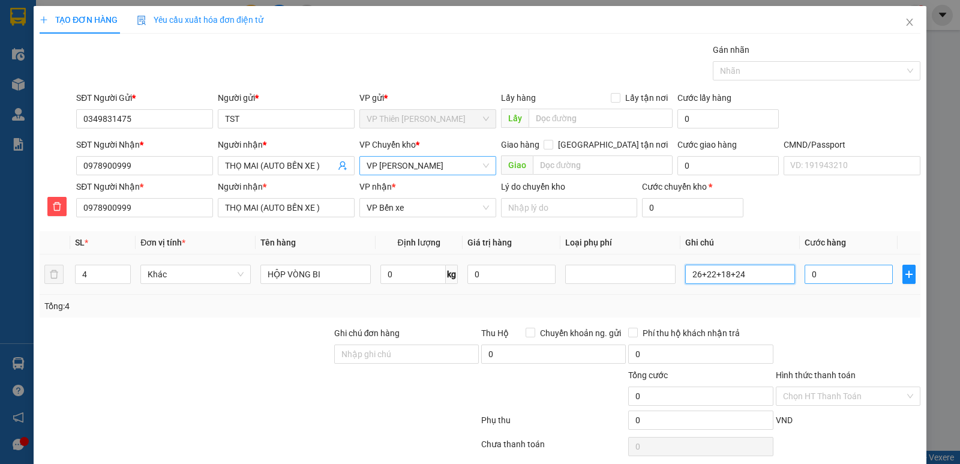
type input "26+22+18+24"
click at [824, 274] on input "0" at bounding box center [849, 274] width 88 height 19
type input "1"
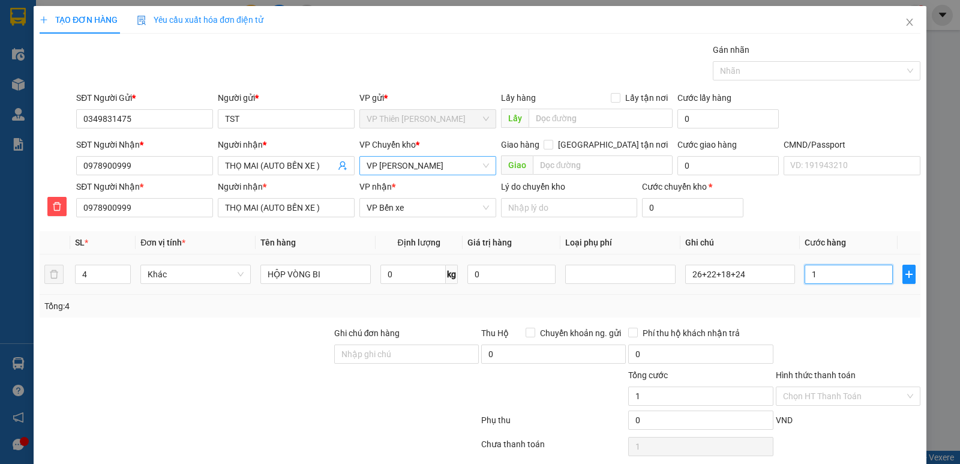
type input "19"
type input "195"
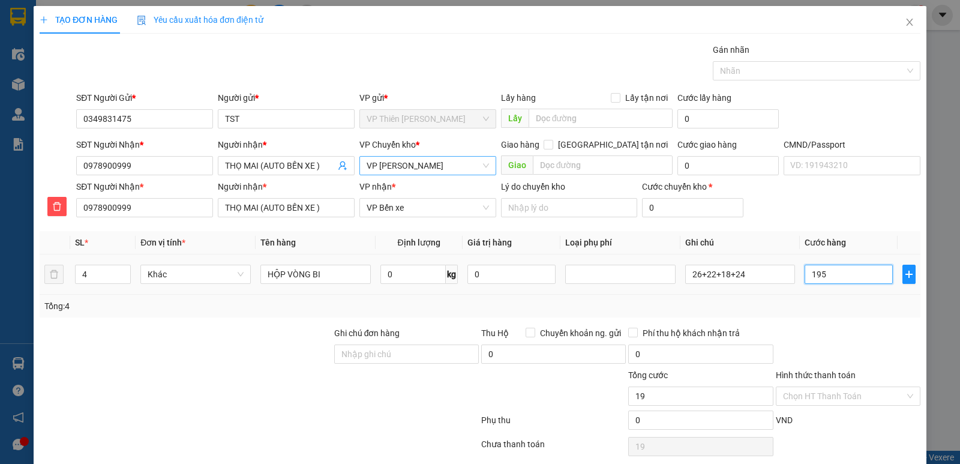
type input "195"
type input "1.950"
type input "19.500"
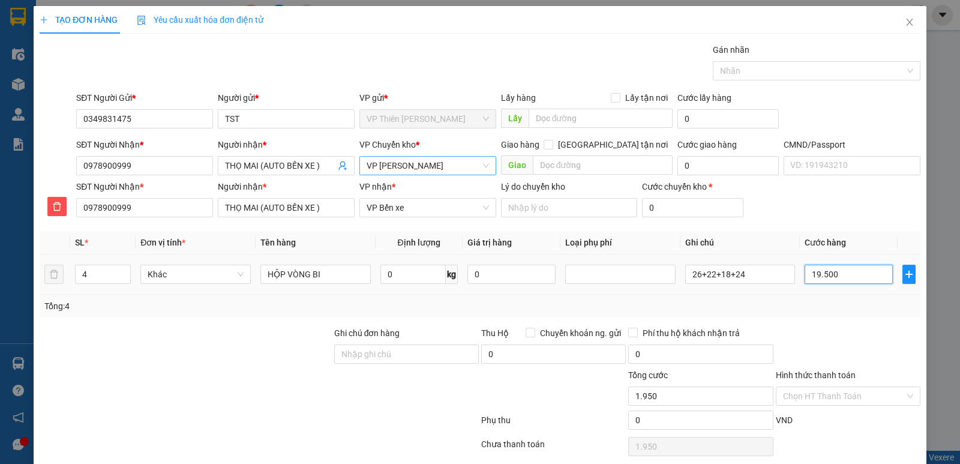
type input "19.500"
type input "195.000"
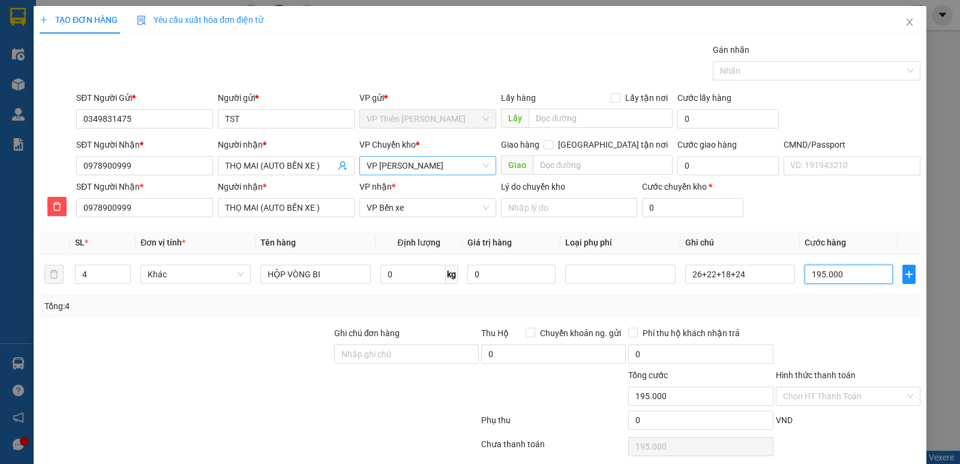
scroll to position [46, 0]
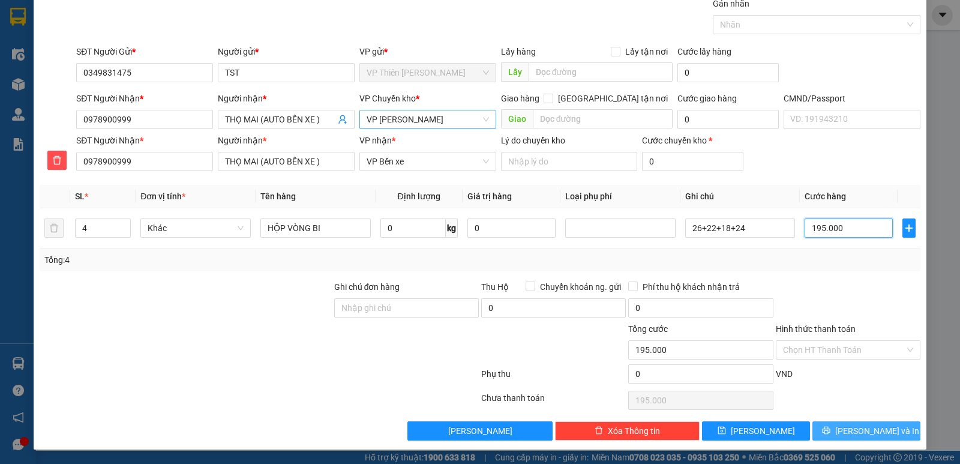
type input "195.000"
click at [849, 425] on span "[PERSON_NAME] và In" at bounding box center [878, 430] width 84 height 13
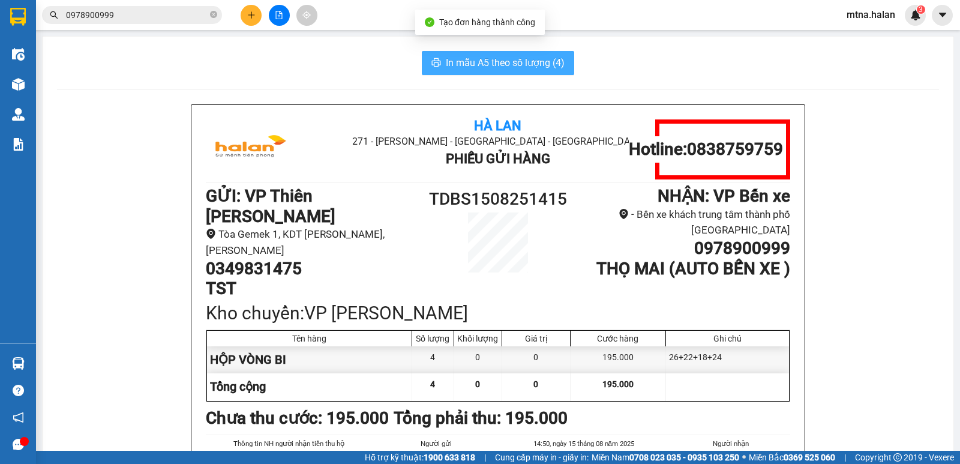
click at [510, 61] on span "In mẫu A5 theo số lượng (4)" at bounding box center [505, 62] width 119 height 15
click at [486, 58] on span "In mẫu A5 theo số lượng (4)" at bounding box center [505, 62] width 119 height 15
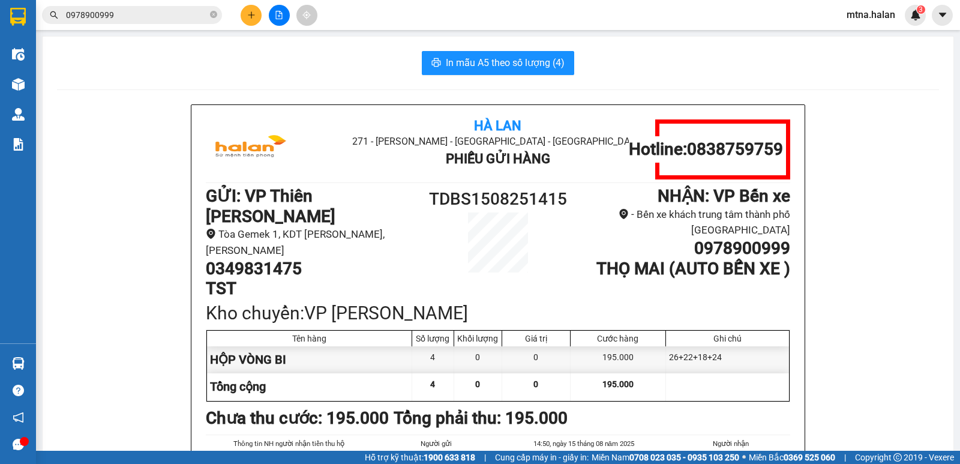
scroll to position [60, 0]
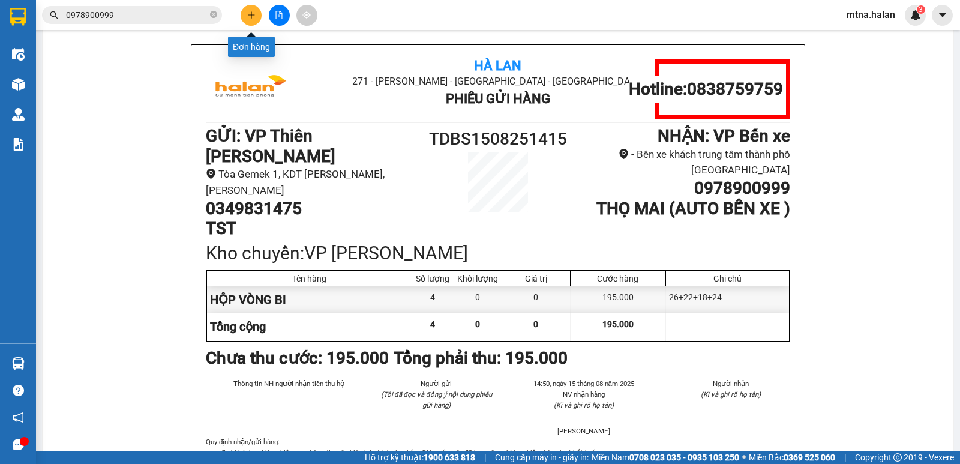
click at [249, 13] on icon "plus" at bounding box center [251, 15] width 8 height 8
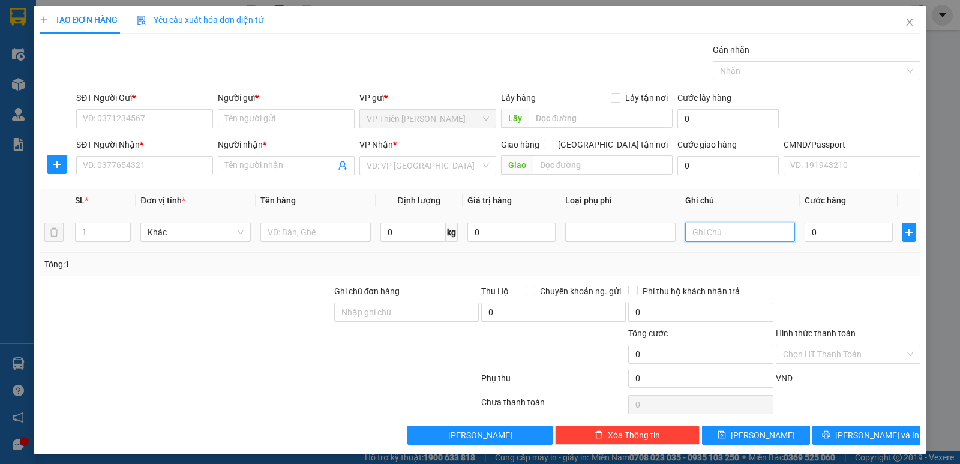
click at [720, 231] on input "text" at bounding box center [741, 232] width 110 height 19
type input "32+22"
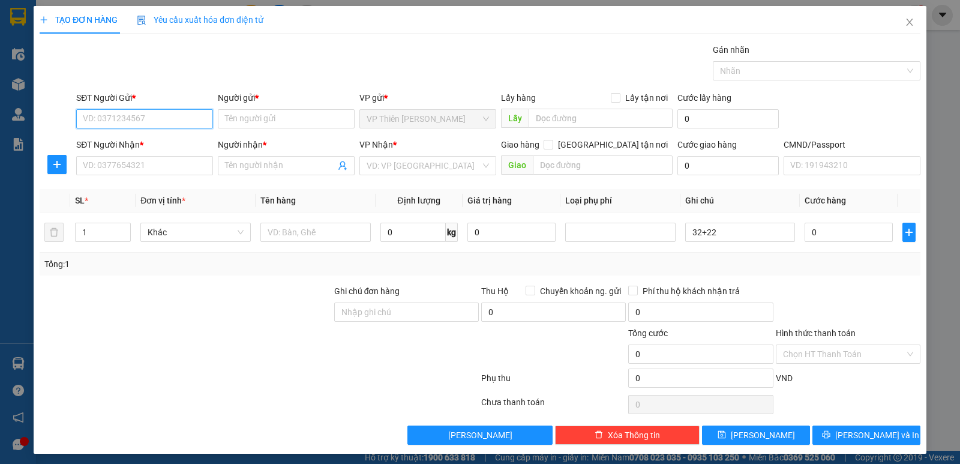
click at [159, 115] on input "SĐT Người Gửi *" at bounding box center [144, 118] width 137 height 19
type input "0985083859"
click at [155, 145] on div "0985083859 - Trang" at bounding box center [143, 142] width 121 height 13
type input "Trang"
type input "0985083859"
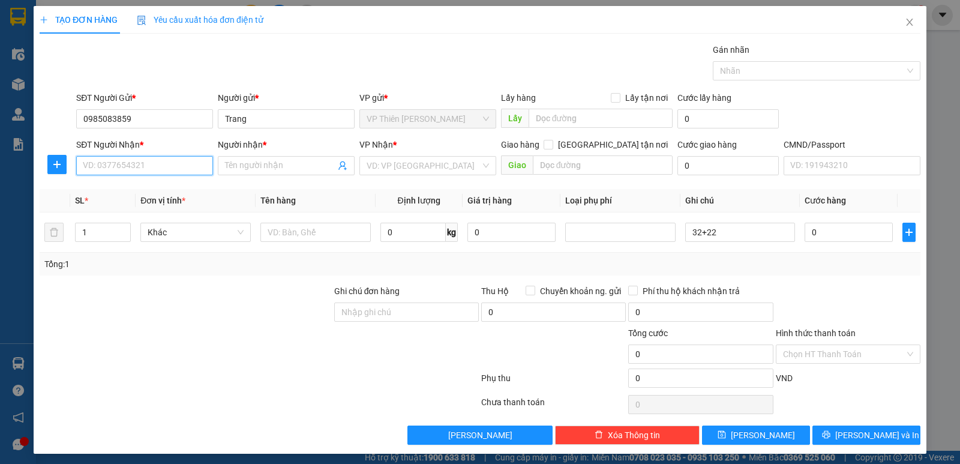
click at [166, 167] on input "SĐT Người Nhận *" at bounding box center [144, 165] width 137 height 19
click at [151, 187] on div "0394193823 - HÀ PB" at bounding box center [143, 189] width 121 height 13
type input "0394193823"
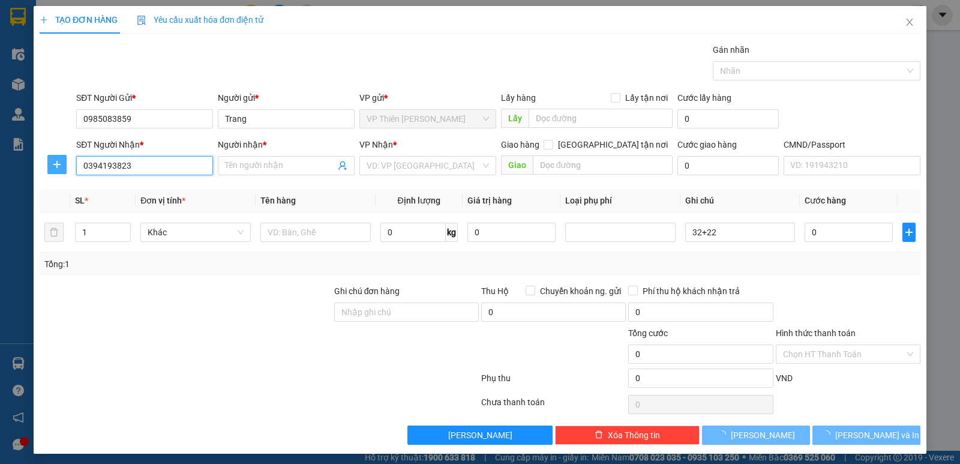
type input "HÀ PB"
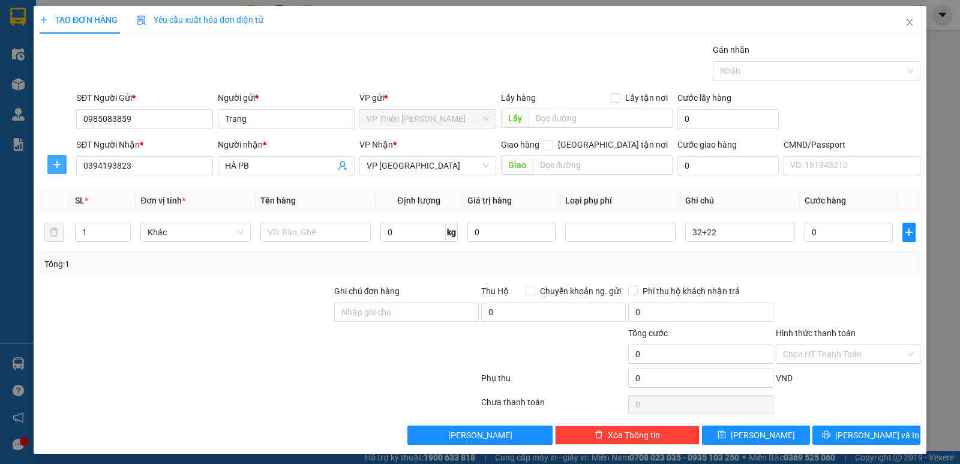
click at [52, 167] on icon "plus" at bounding box center [57, 165] width 10 height 10
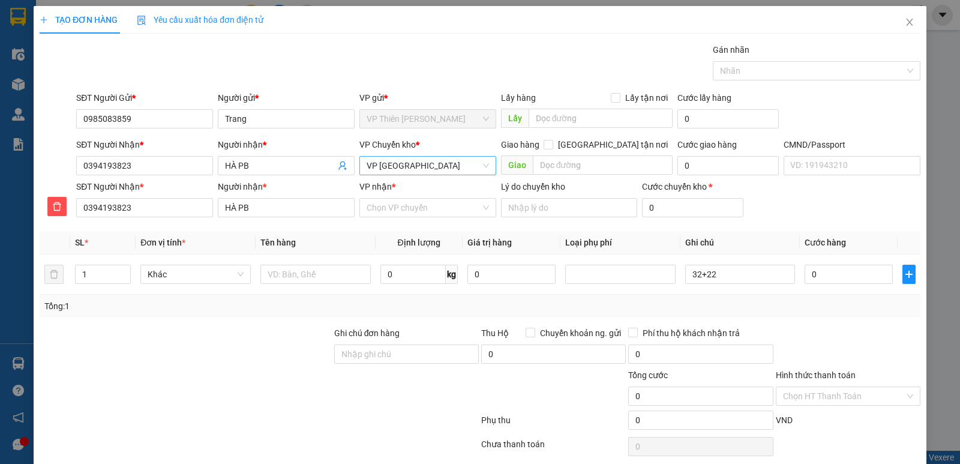
click at [420, 167] on span "VP [GEOGRAPHIC_DATA]" at bounding box center [428, 166] width 122 height 18
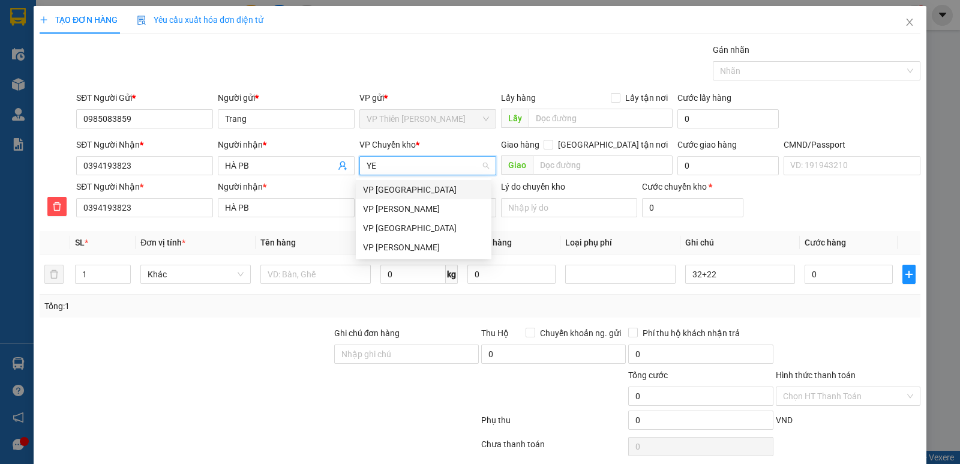
type input "YEN"
click at [400, 190] on div "VP [GEOGRAPHIC_DATA]" at bounding box center [423, 189] width 121 height 13
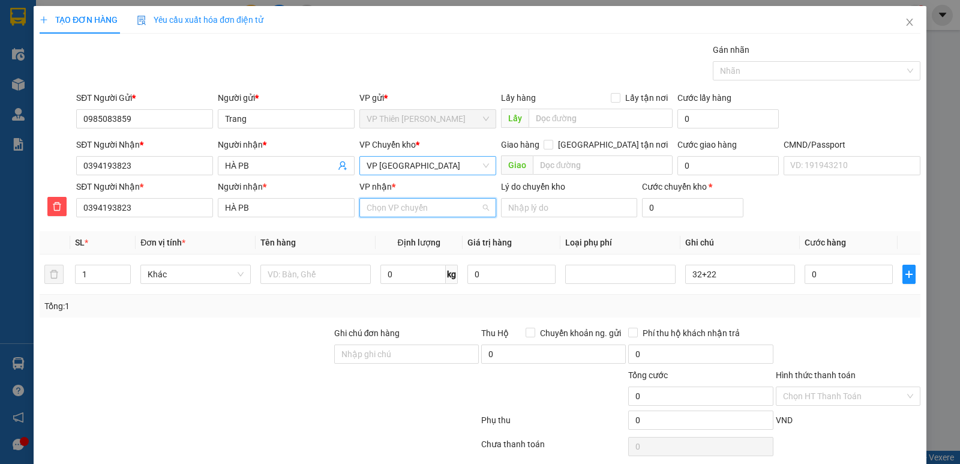
click at [414, 203] on input "VP nhận *" at bounding box center [424, 208] width 114 height 18
type input "PHÚ"
click at [377, 231] on div "VP [GEOGRAPHIC_DATA]" at bounding box center [423, 231] width 121 height 13
click at [88, 269] on input "1" at bounding box center [103, 274] width 55 height 18
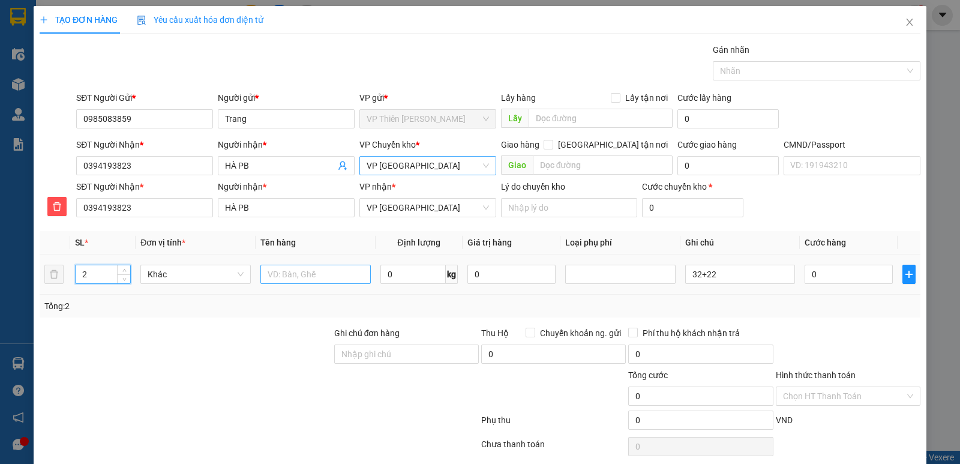
type input "2"
click at [321, 274] on input "text" at bounding box center [316, 274] width 110 height 19
type input "HỘP MP"
click at [839, 278] on input "0" at bounding box center [849, 274] width 88 height 19
type input "1"
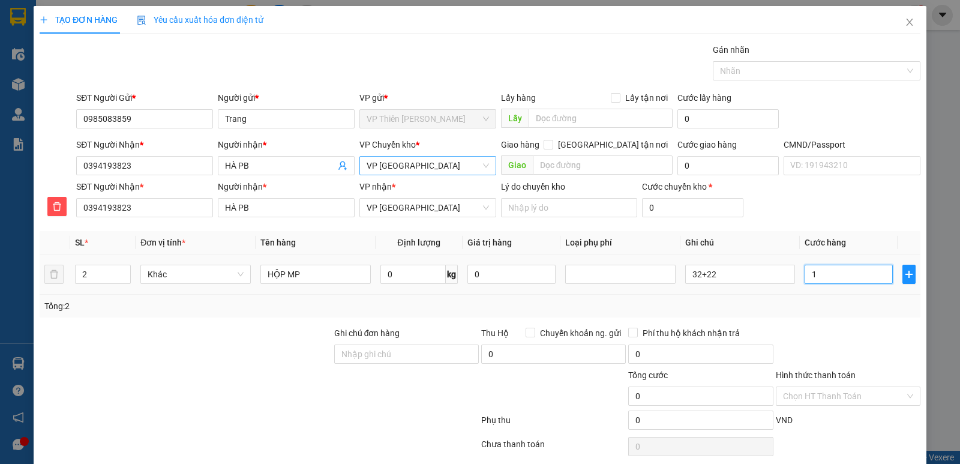
type input "1"
type input "13"
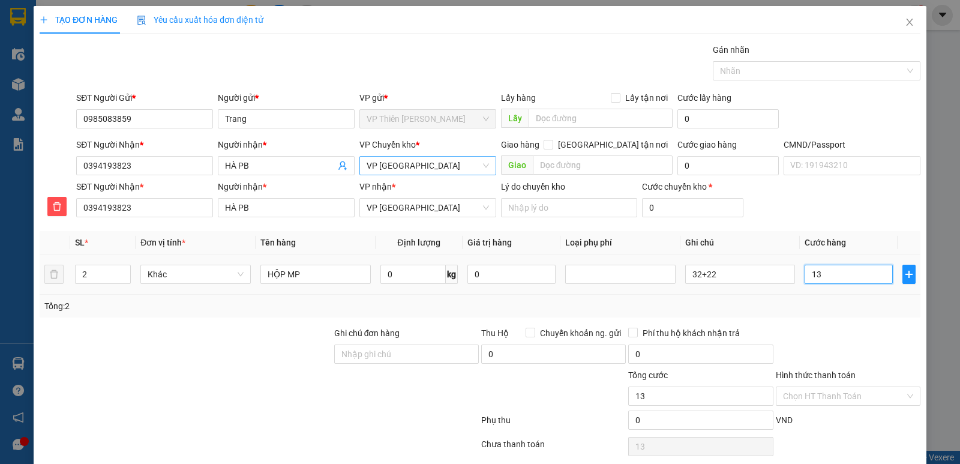
type input "130"
type input "1.300"
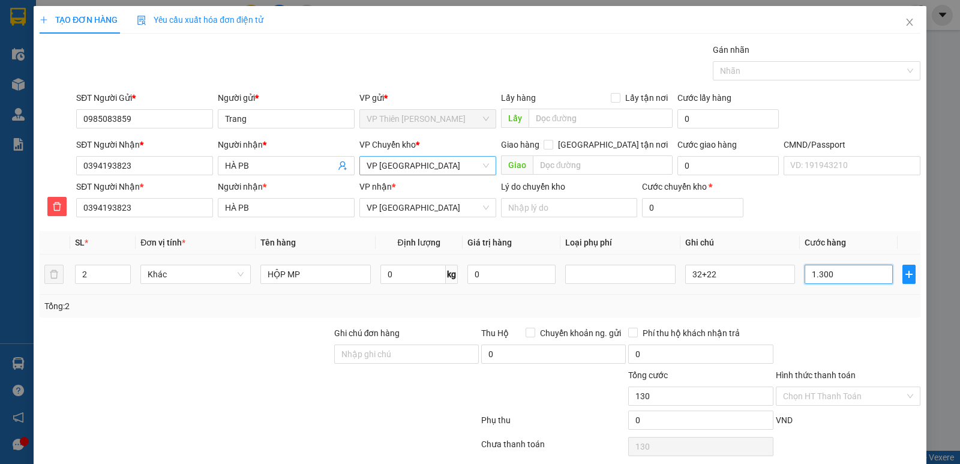
type input "1.300"
type input "13.000"
type input "130.000"
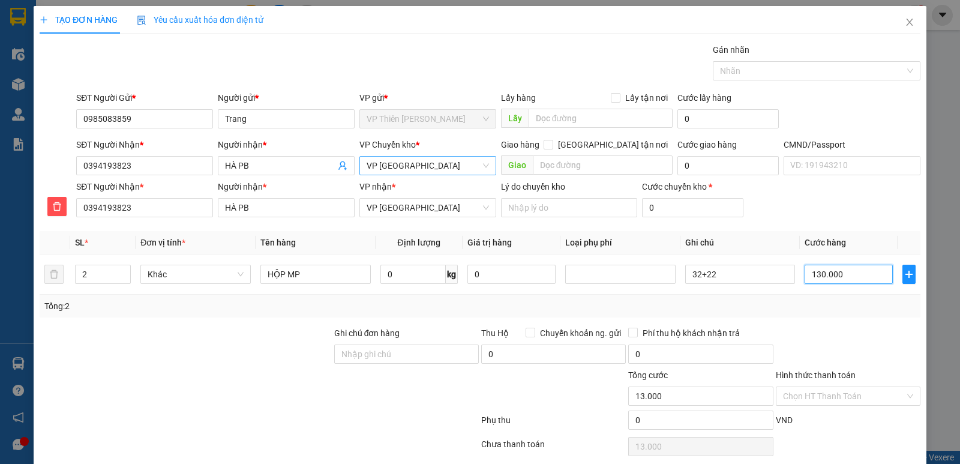
type input "130.000"
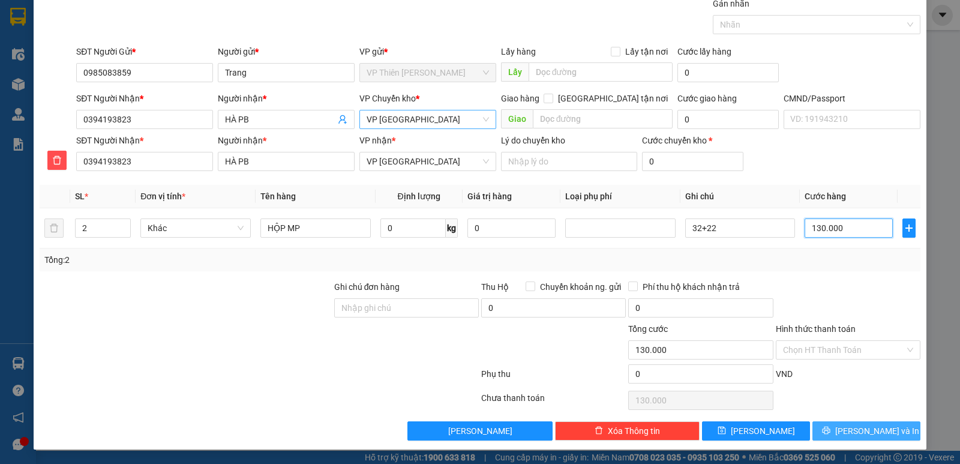
type input "130.000"
click at [861, 426] on span "[PERSON_NAME] và In" at bounding box center [878, 430] width 84 height 13
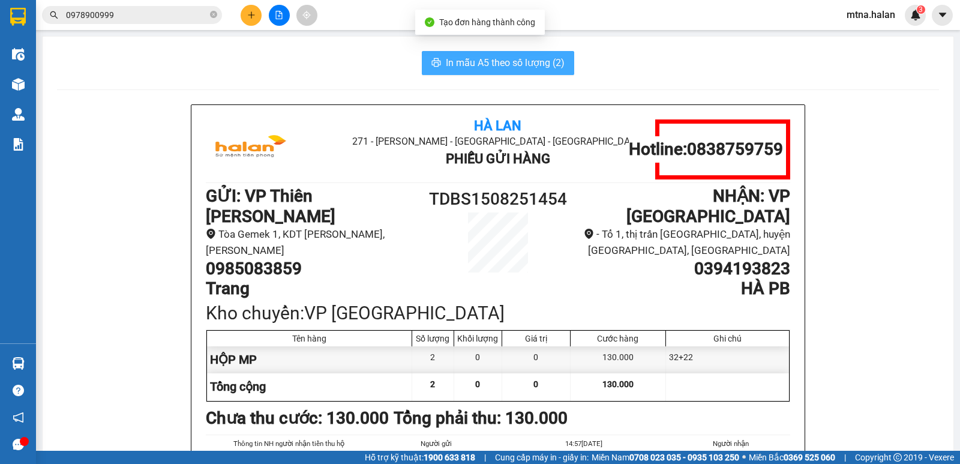
click at [480, 58] on span "In mẫu A5 theo số lượng (2)" at bounding box center [505, 62] width 119 height 15
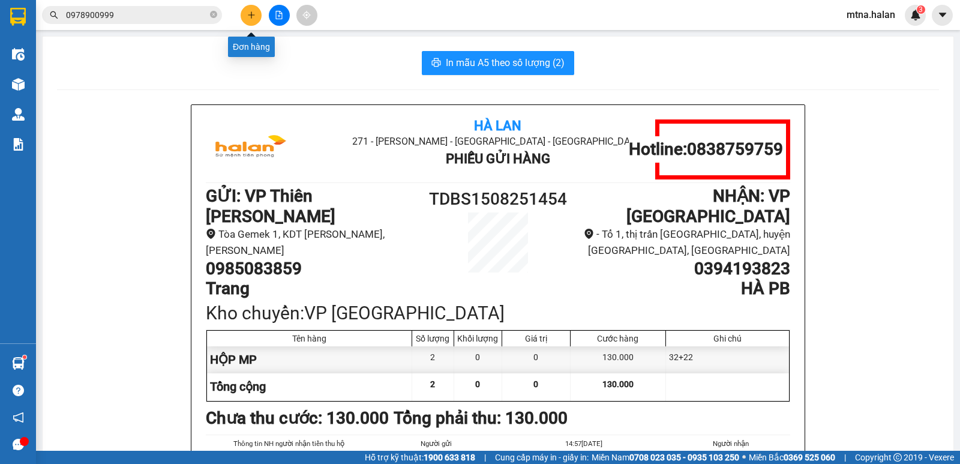
click at [256, 14] on button at bounding box center [251, 15] width 21 height 21
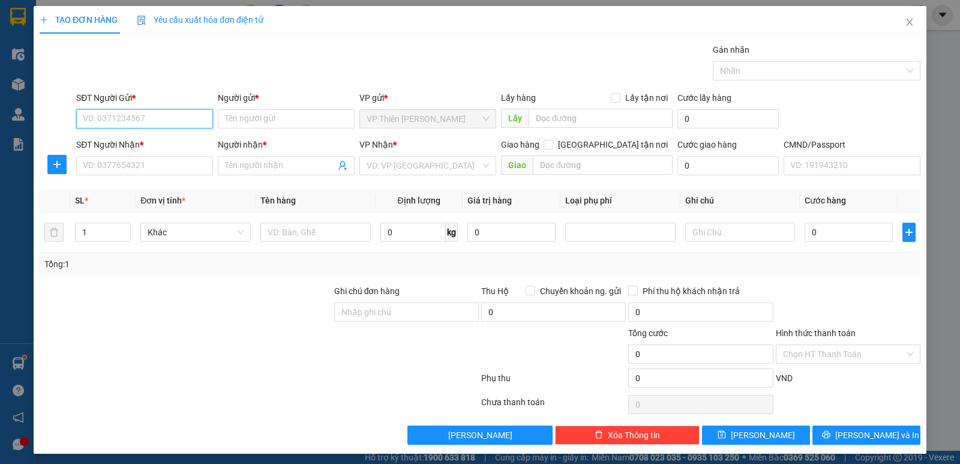
click at [160, 115] on input "SĐT Người Gửi *" at bounding box center [144, 118] width 137 height 19
type input "0865823915"
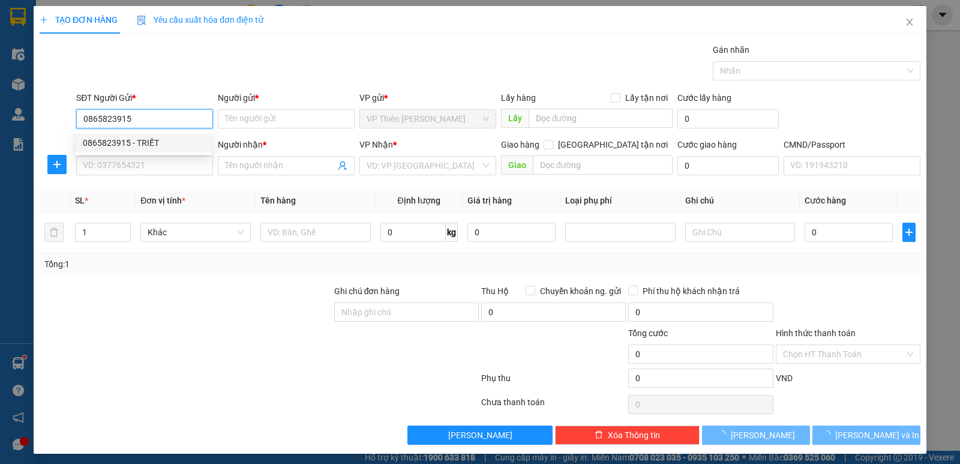
click at [139, 141] on div "0865823915 - TRIẾT" at bounding box center [143, 142] width 121 height 13
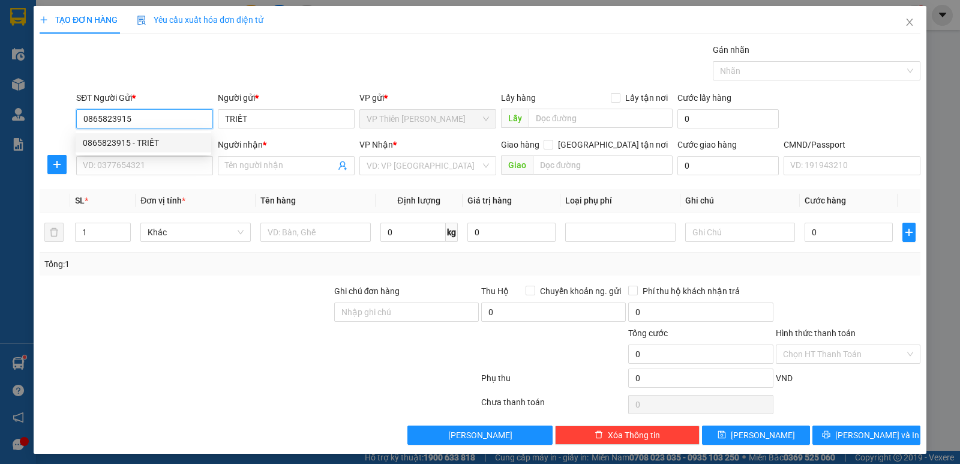
type input "TRIẾT"
type input "0865823915"
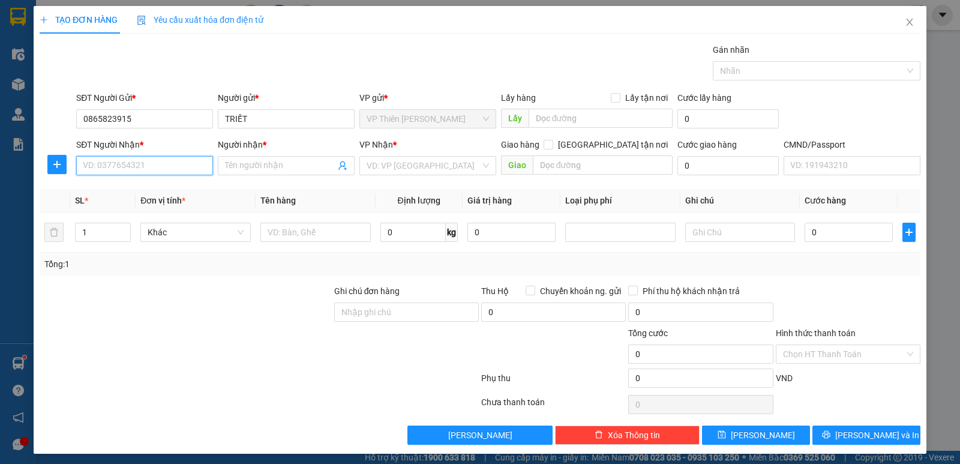
click at [166, 162] on input "SĐT Người Nhận *" at bounding box center [144, 165] width 137 height 19
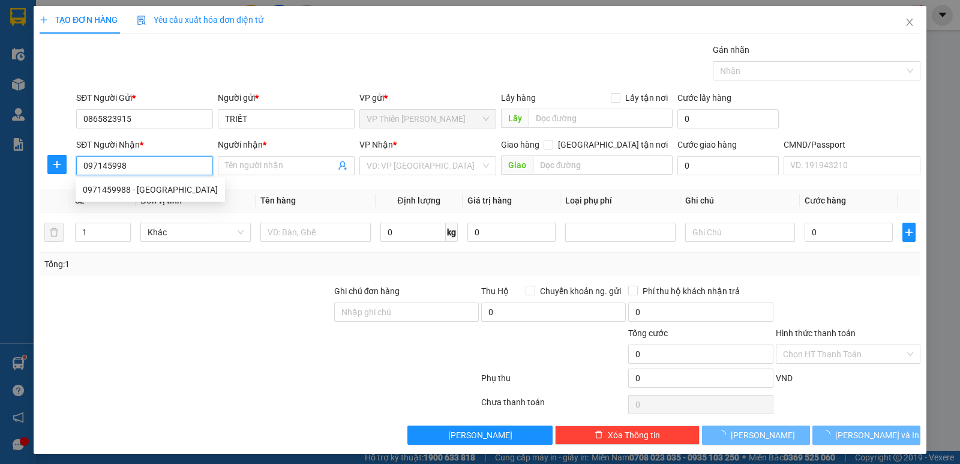
type input "0971459988"
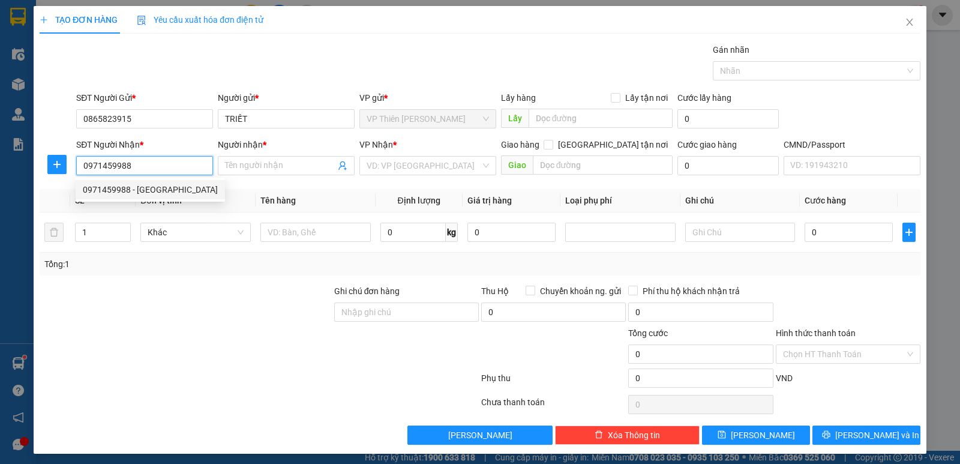
click at [129, 187] on div "0971459988 - [GEOGRAPHIC_DATA]" at bounding box center [150, 189] width 135 height 13
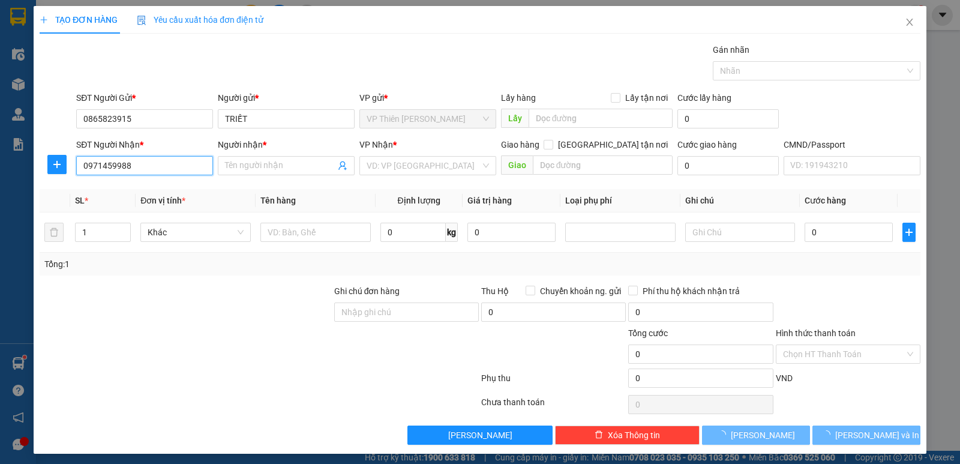
type input "NAM ANH"
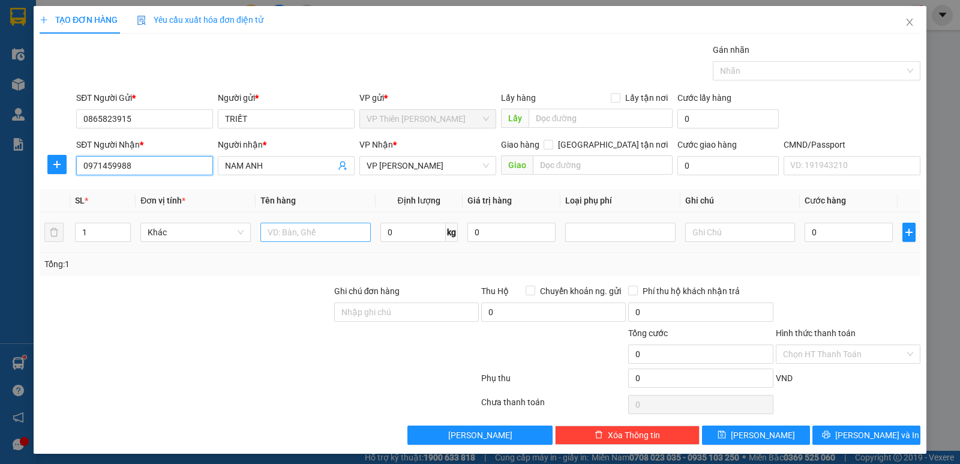
type input "0971459988"
click at [324, 234] on input "text" at bounding box center [316, 232] width 110 height 19
type input "B"
type input "TẢI ĐEN THẢM"
click at [405, 235] on input "0" at bounding box center [413, 232] width 65 height 19
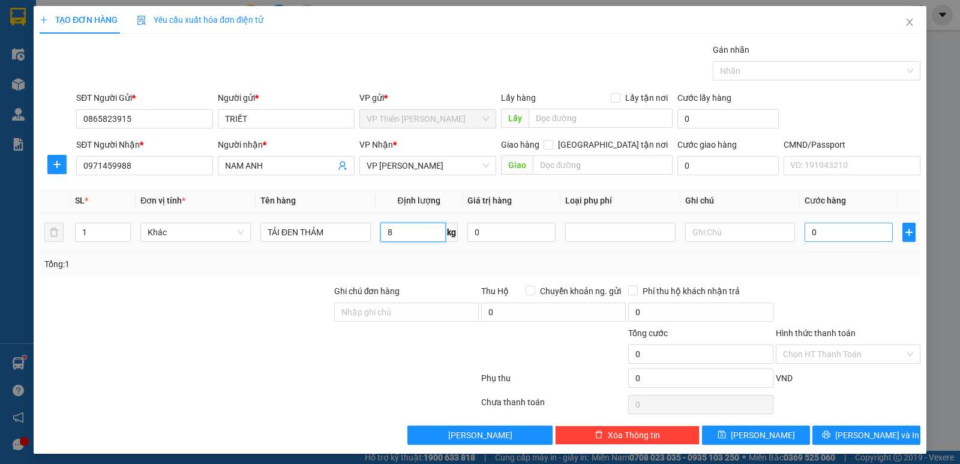
type input "8"
click at [845, 227] on input "0" at bounding box center [849, 232] width 88 height 19
type input "4"
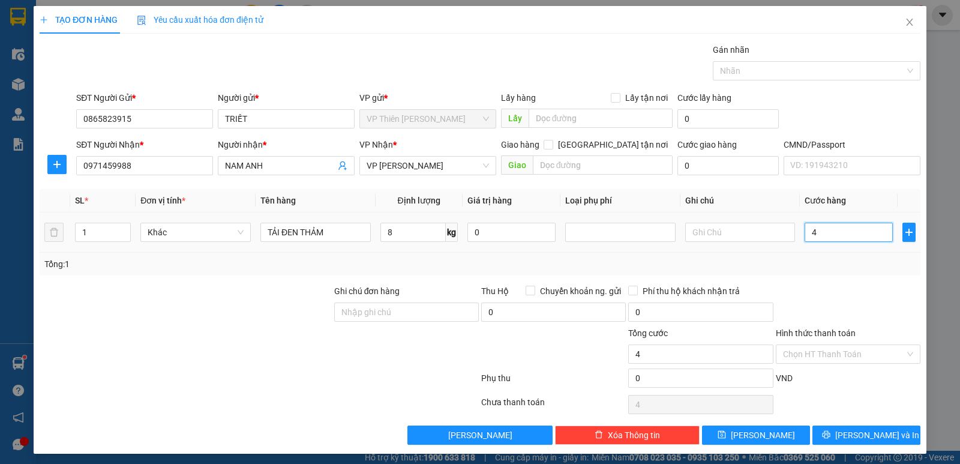
type input "40"
type input "400"
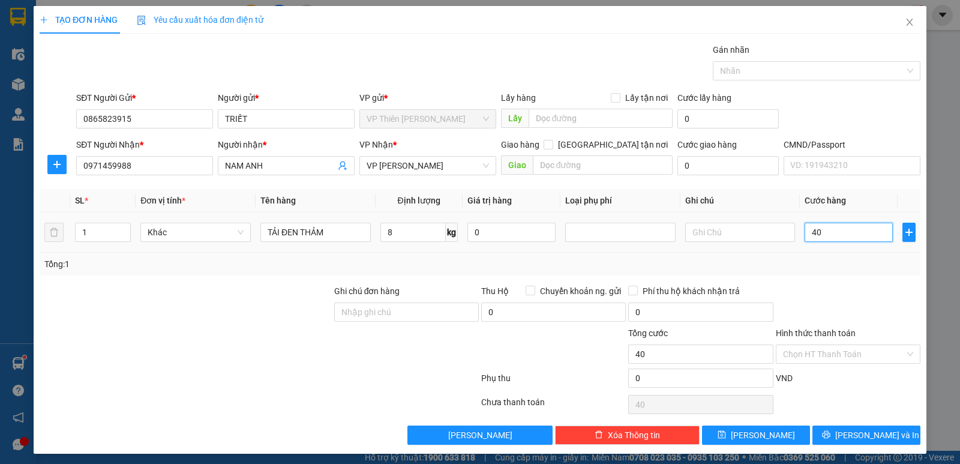
type input "400"
type input "4.000"
type input "40.000"
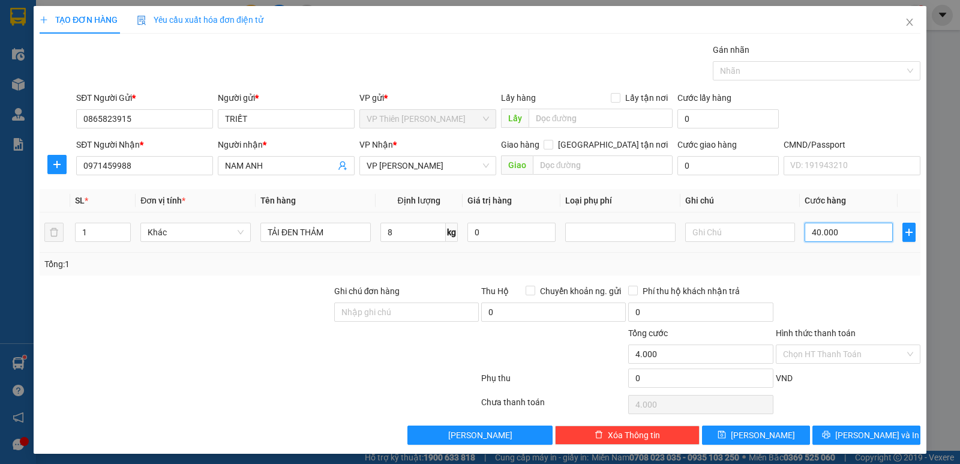
type input "40.000"
click at [866, 433] on span "[PERSON_NAME] và In" at bounding box center [878, 435] width 84 height 13
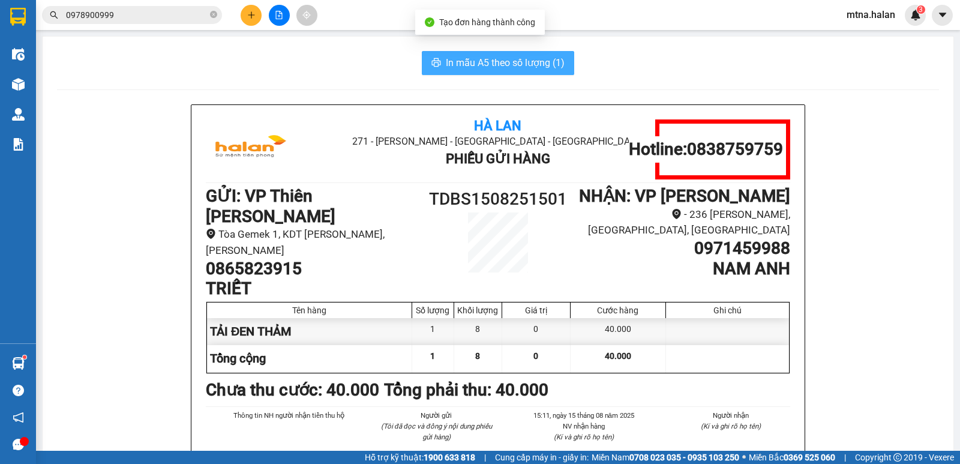
click at [508, 65] on span "In mẫu A5 theo số lượng (1)" at bounding box center [505, 62] width 119 height 15
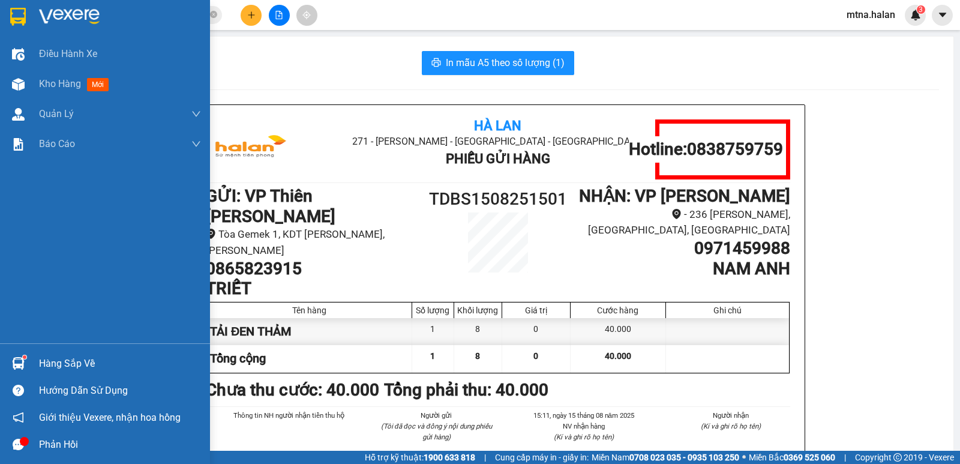
click at [19, 360] on img at bounding box center [18, 363] width 13 height 13
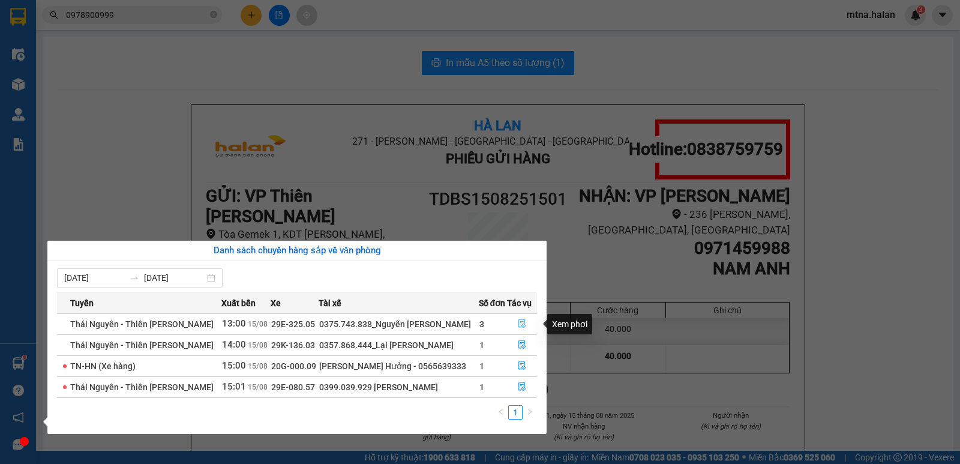
click at [519, 324] on icon "file-done" at bounding box center [522, 323] width 8 height 8
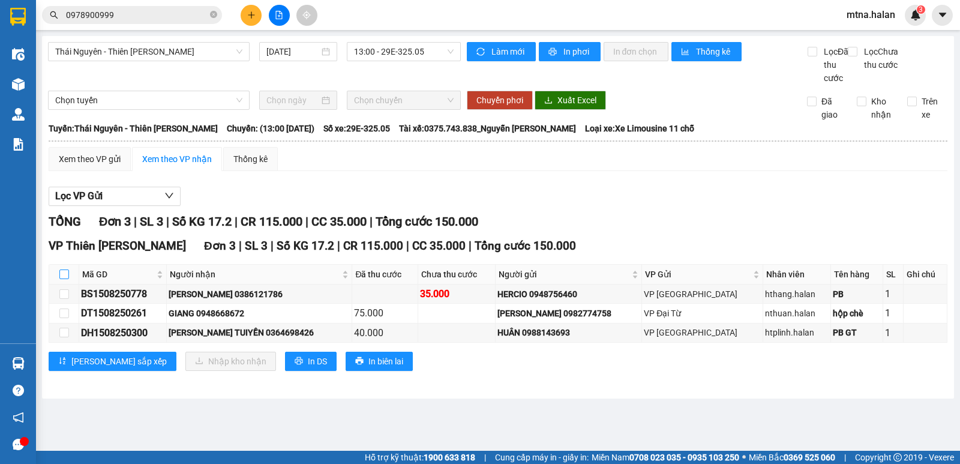
click at [63, 279] on input "checkbox" at bounding box center [64, 275] width 10 height 10
checkbox input "true"
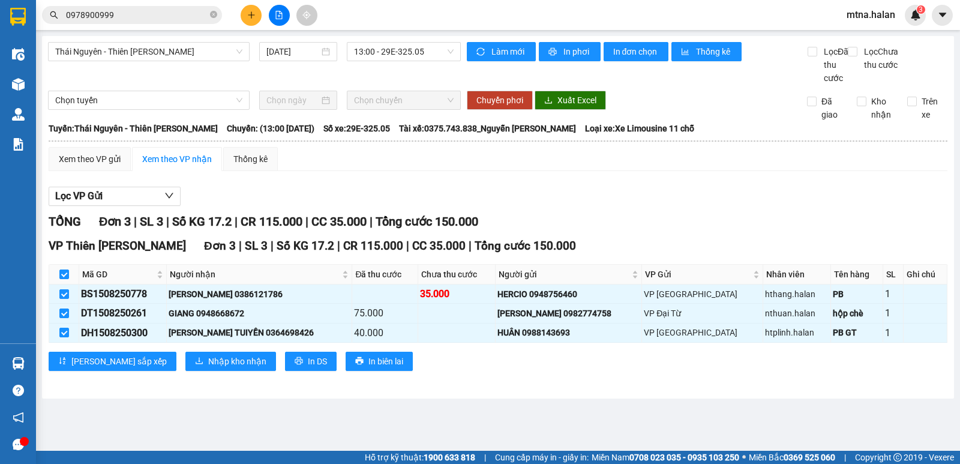
checkbox input "true"
click at [208, 368] on span "Nhập kho nhận" at bounding box center [237, 361] width 58 height 13
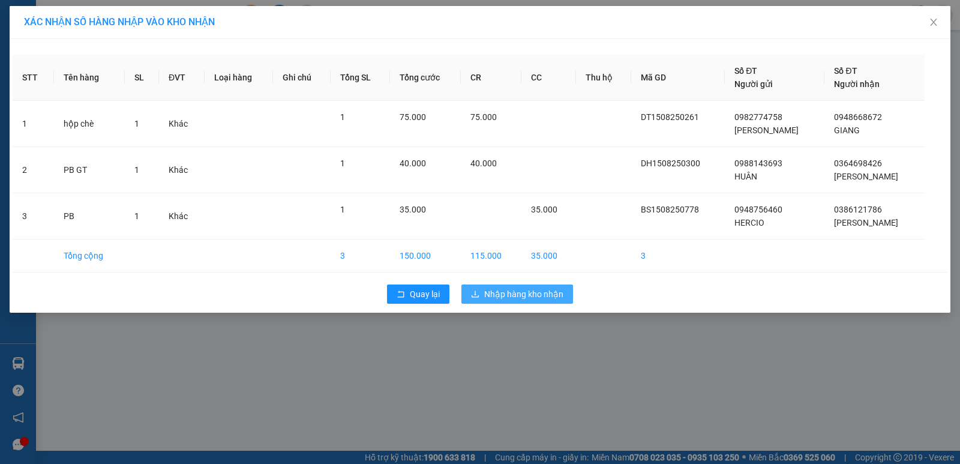
click at [520, 288] on span "Nhập hàng kho nhận" at bounding box center [523, 294] width 79 height 13
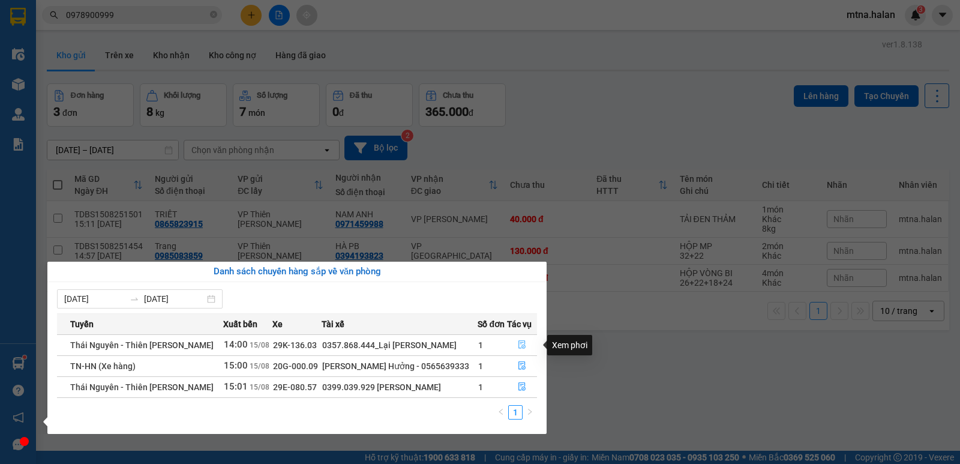
click at [519, 343] on icon "file-done" at bounding box center [522, 344] width 8 height 8
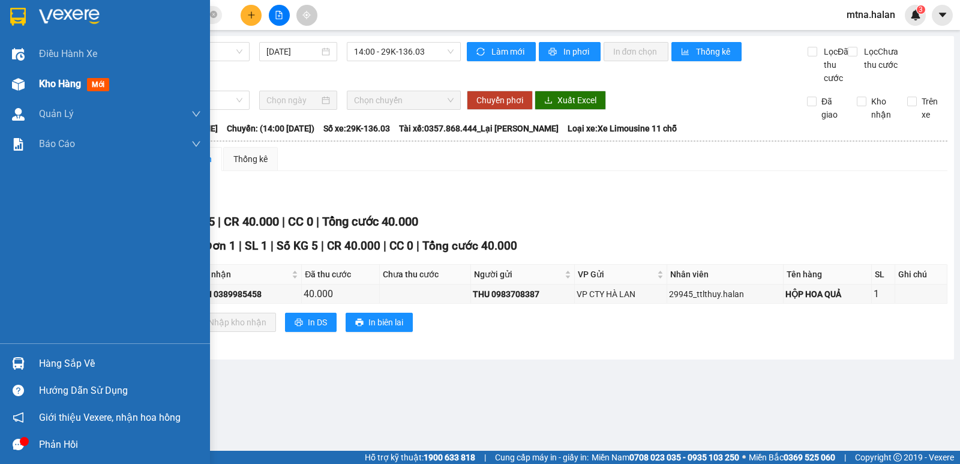
click at [23, 83] on img at bounding box center [18, 84] width 13 height 13
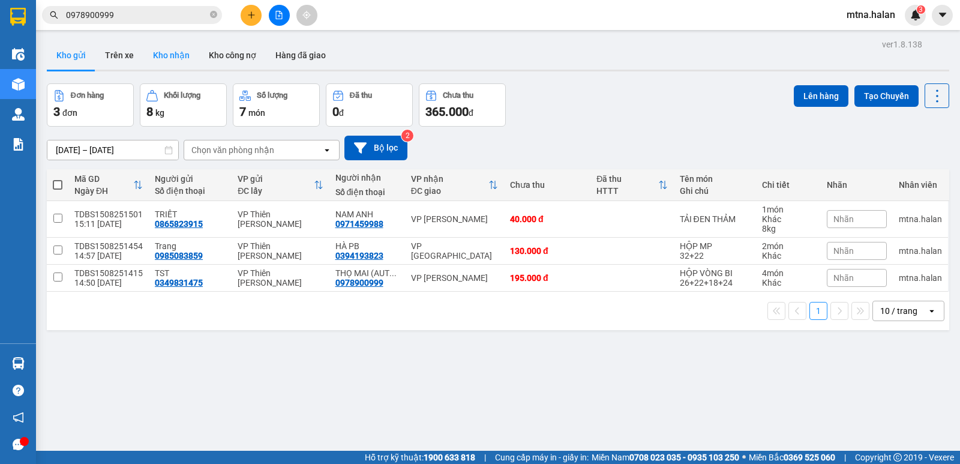
click at [173, 56] on button "Kho nhận" at bounding box center [171, 55] width 56 height 29
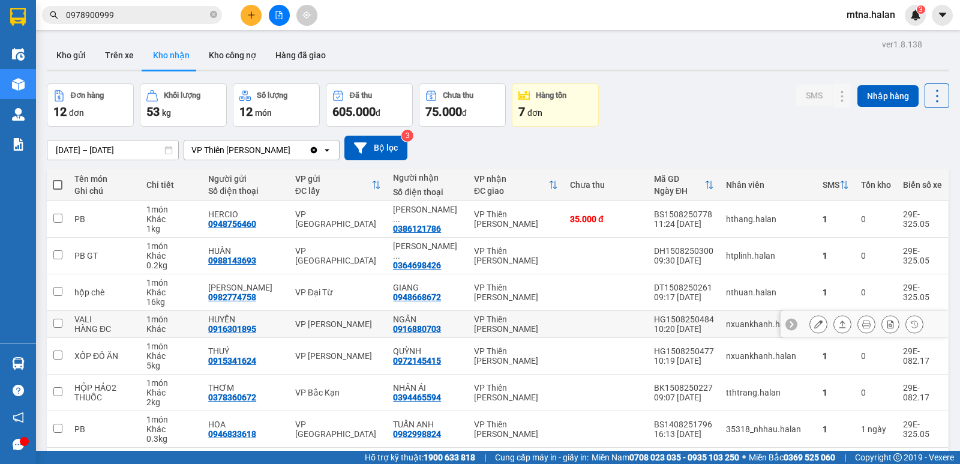
scroll to position [60, 0]
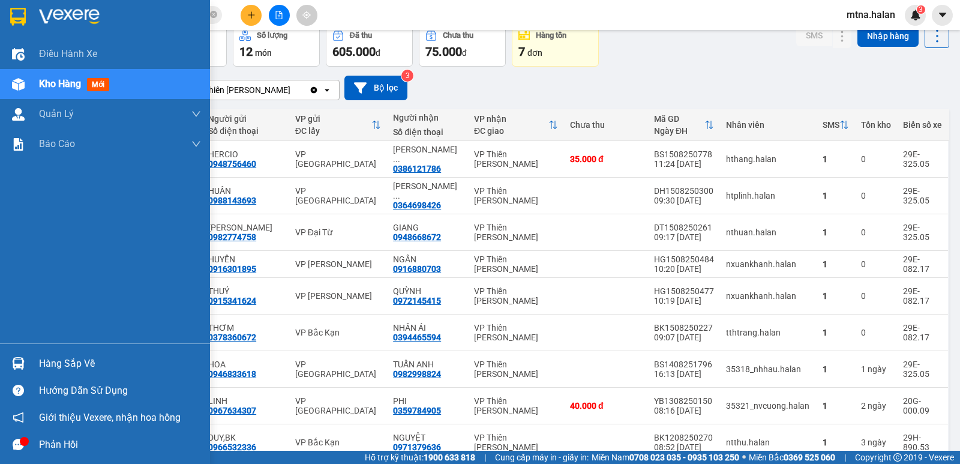
click at [10, 79] on div at bounding box center [18, 84] width 21 height 21
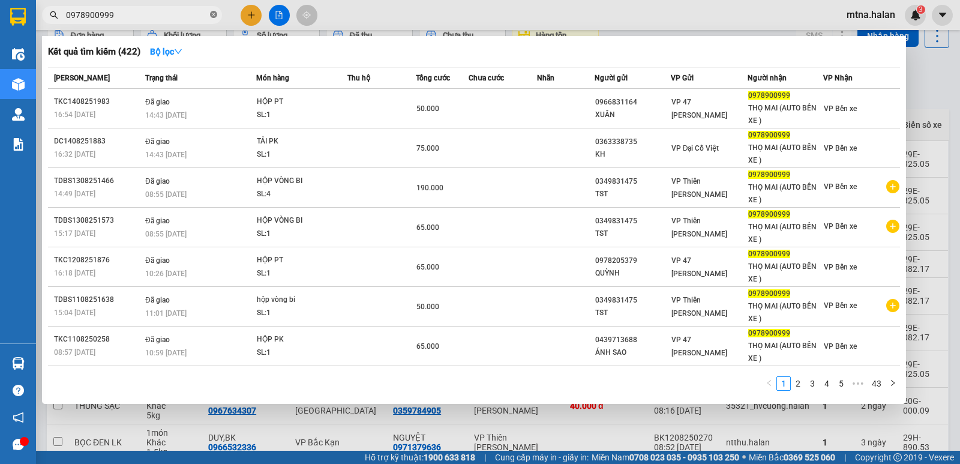
click at [216, 15] on icon "close-circle" at bounding box center [213, 14] width 7 height 7
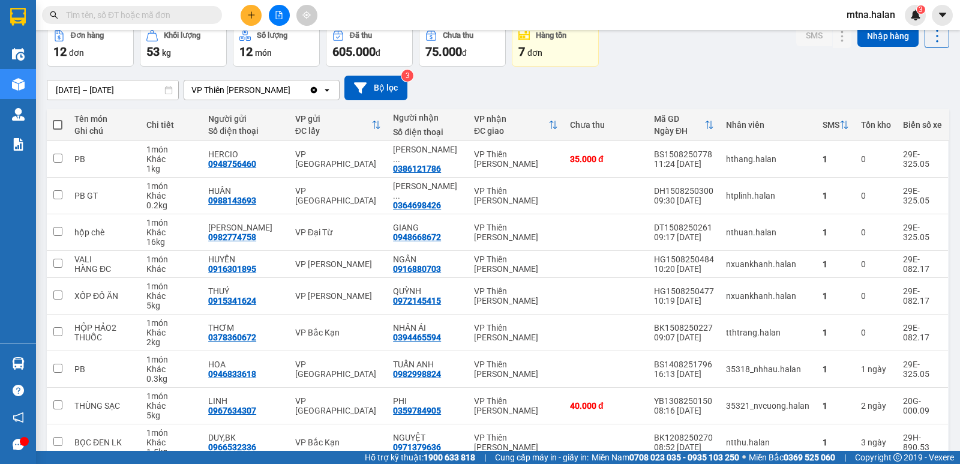
click at [187, 14] on input "text" at bounding box center [137, 14] width 142 height 13
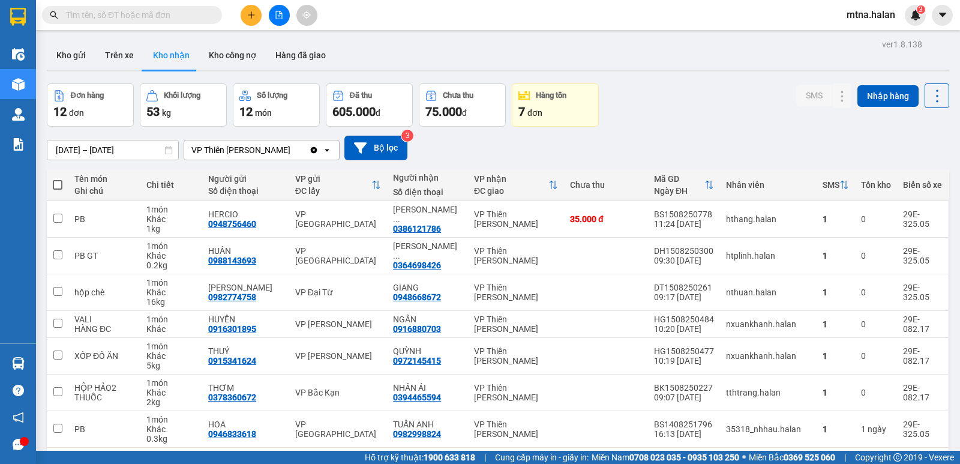
click at [183, 9] on input "text" at bounding box center [137, 14] width 142 height 13
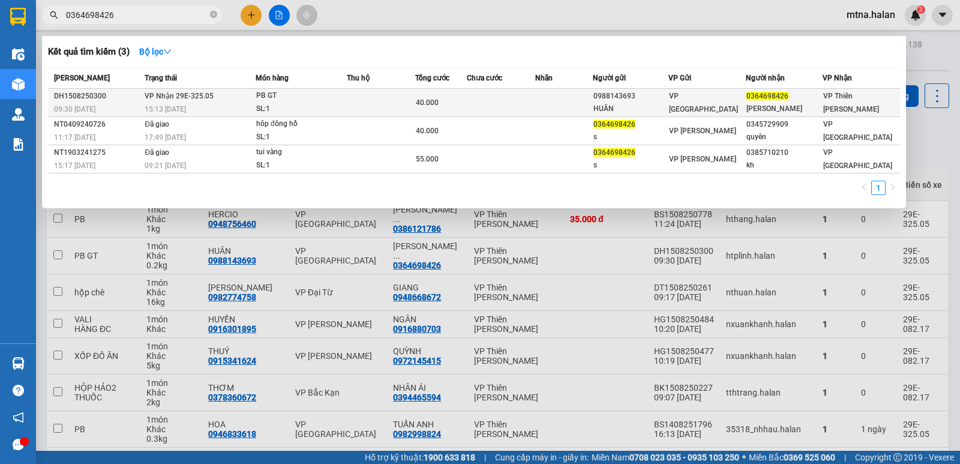
type input "0364698426"
click at [517, 101] on td at bounding box center [501, 103] width 68 height 28
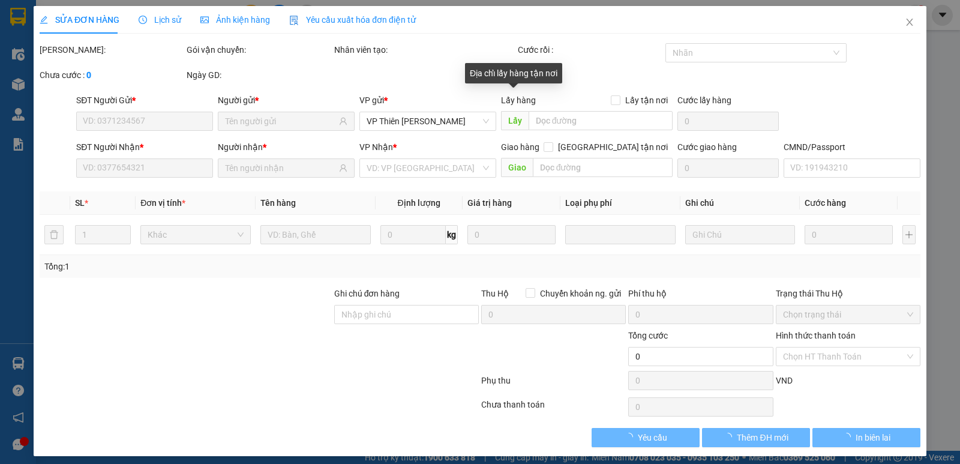
type input "0988143693"
type input "HUÂN"
type input "0364698426"
type input "[PERSON_NAME]"
type input "40.000"
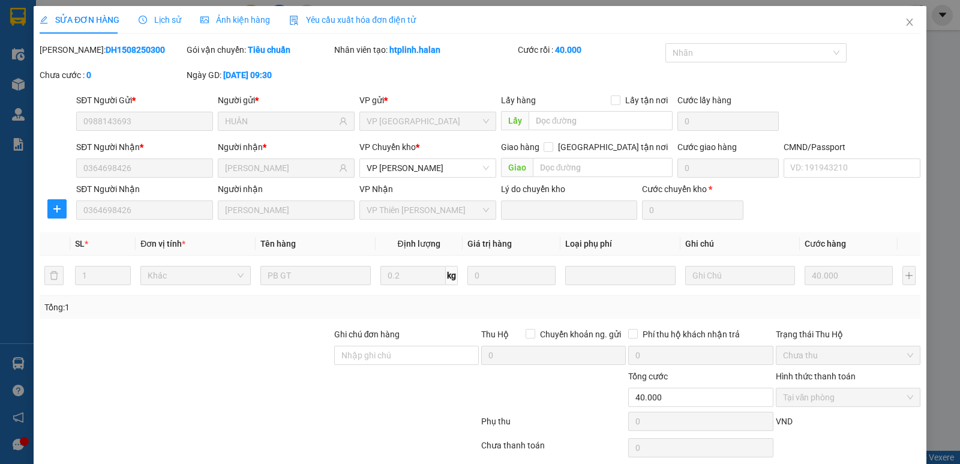
scroll to position [47, 0]
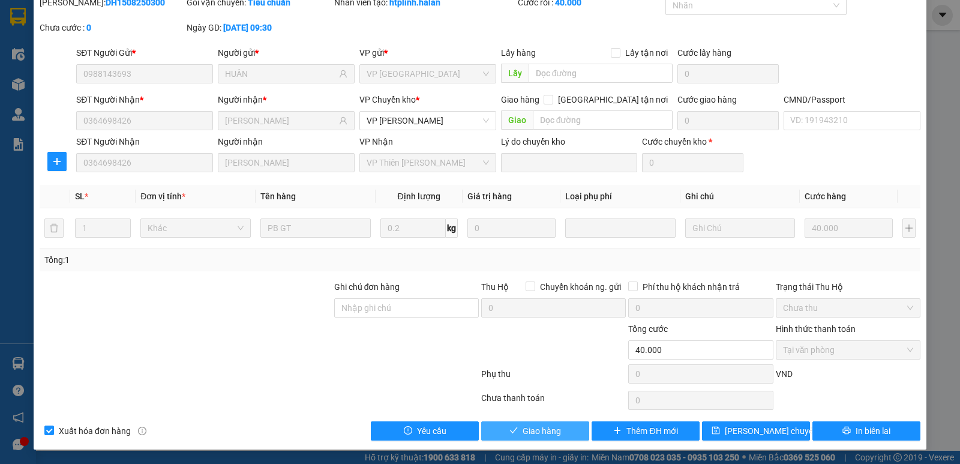
click at [526, 436] on span "Giao hàng" at bounding box center [542, 430] width 38 height 13
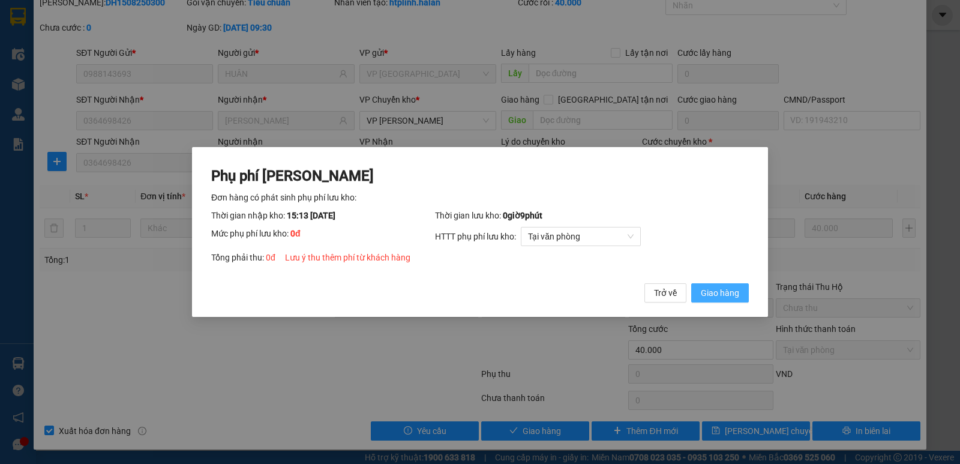
click at [729, 297] on span "Giao hàng" at bounding box center [720, 292] width 38 height 13
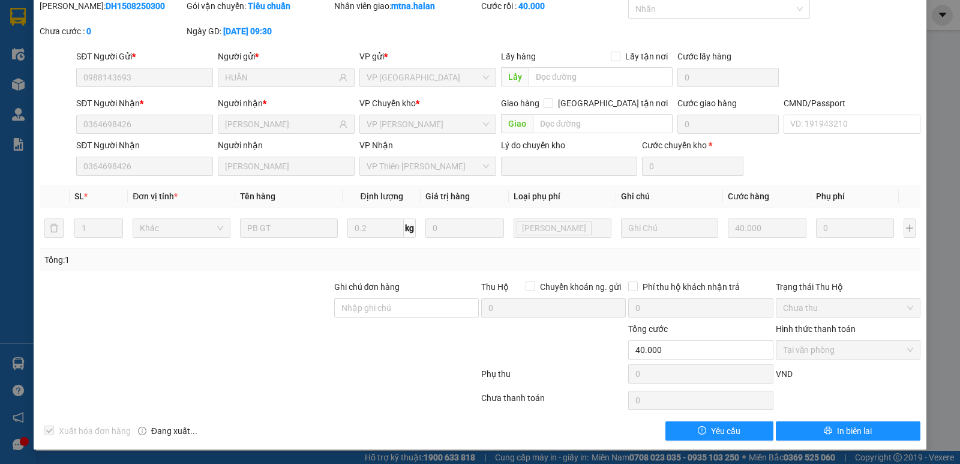
scroll to position [0, 0]
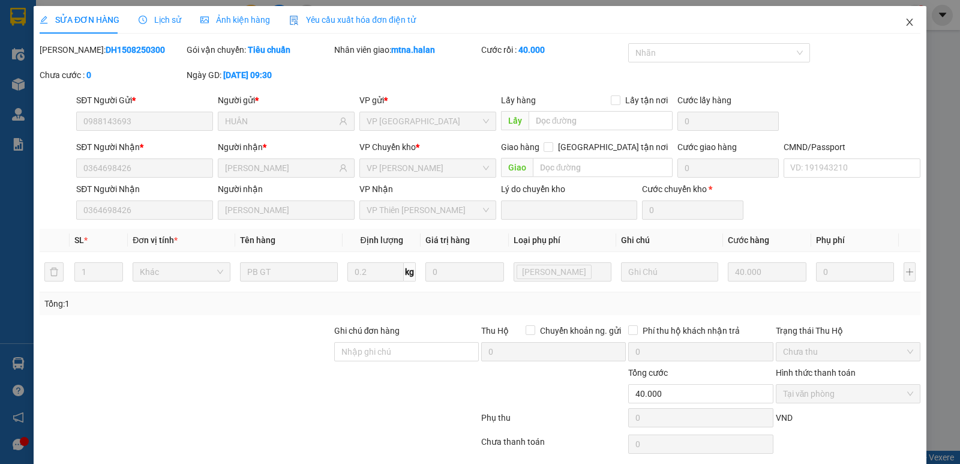
click at [905, 25] on icon "close" at bounding box center [910, 22] width 10 height 10
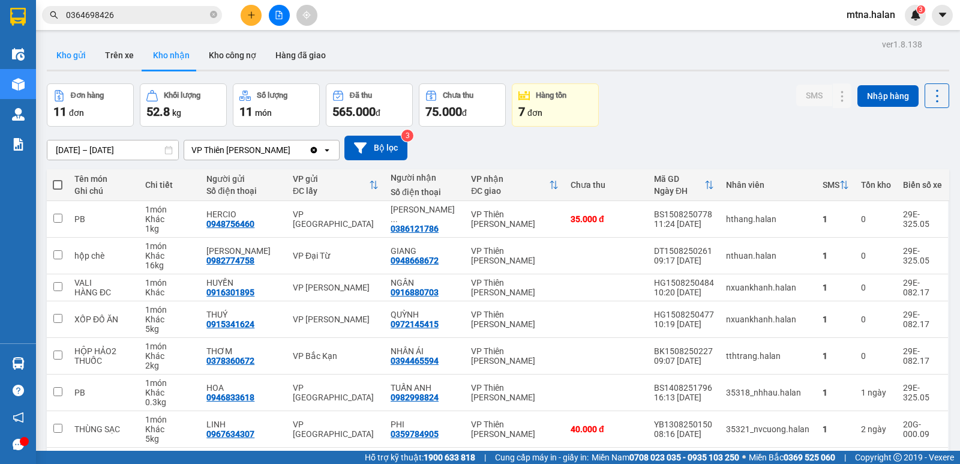
click at [75, 55] on button "Kho gửi" at bounding box center [71, 55] width 49 height 29
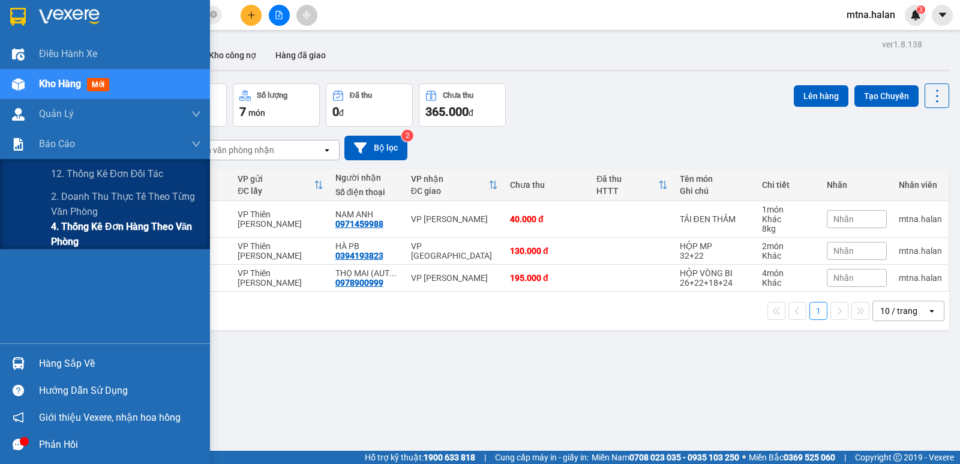
click at [64, 227] on span "4. Thống kê đơn hàng theo văn phòng" at bounding box center [126, 234] width 150 height 30
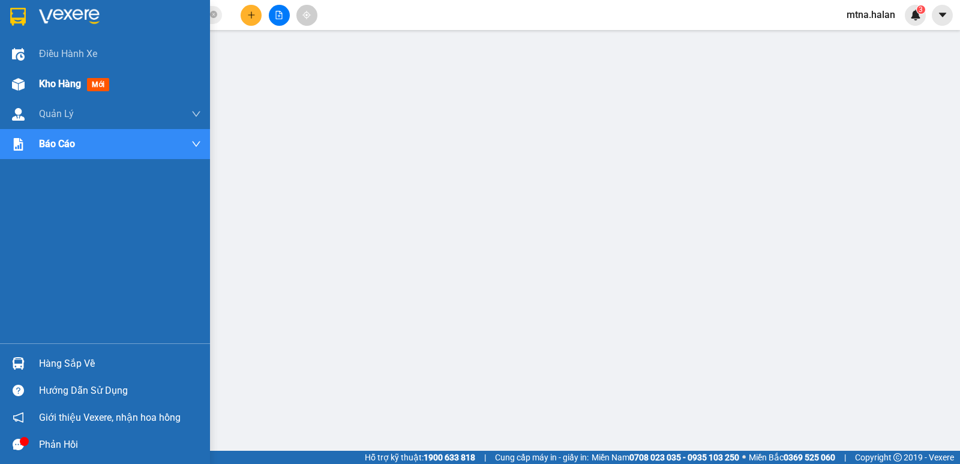
click at [17, 82] on img at bounding box center [18, 84] width 13 height 13
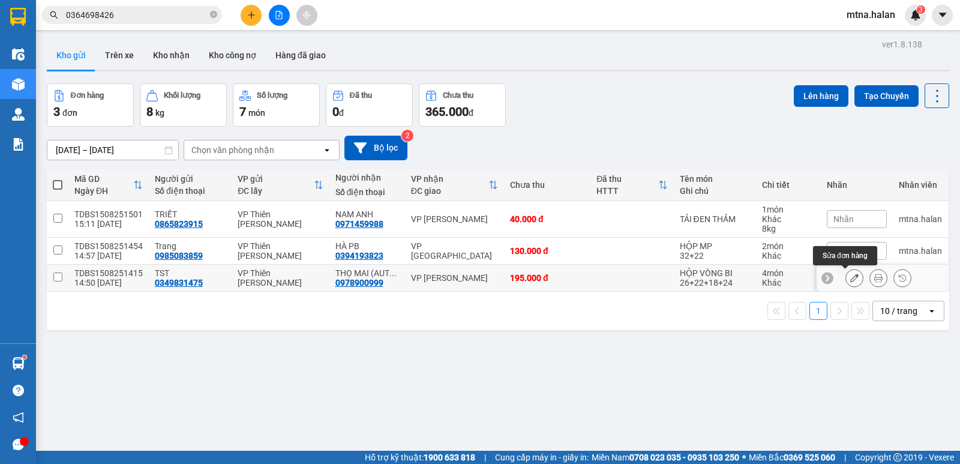
click at [851, 279] on icon at bounding box center [855, 278] width 8 height 8
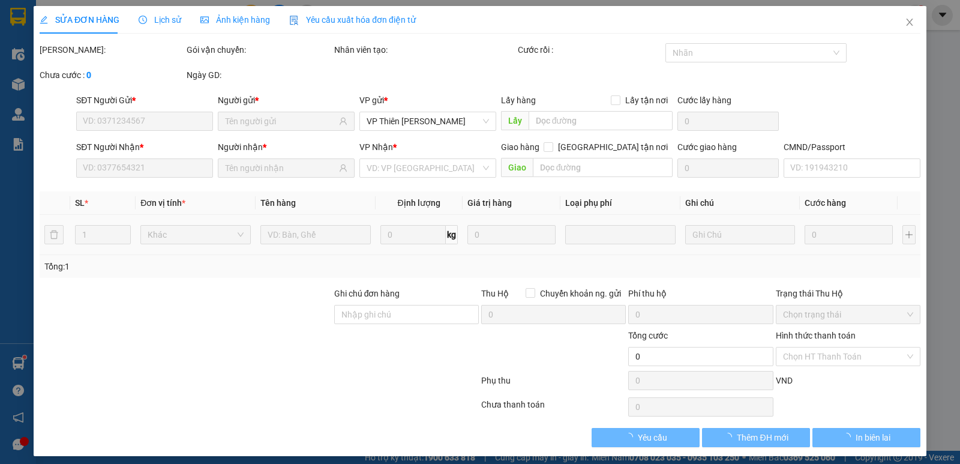
type input "0349831475"
type input "0978900999"
type input "195.000"
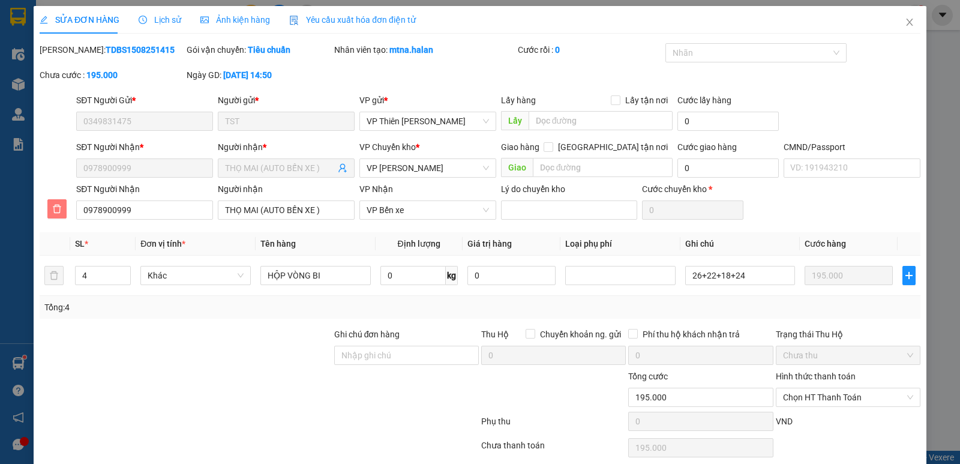
click at [58, 209] on icon "delete" at bounding box center [57, 209] width 10 height 10
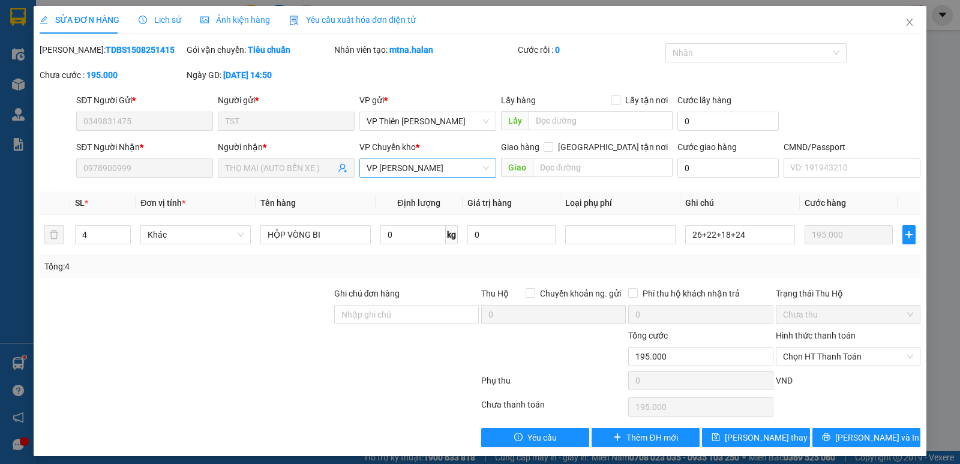
click at [427, 167] on span "VP [PERSON_NAME]" at bounding box center [428, 168] width 122 height 18
type input "BEN"
click at [376, 191] on div "VP Bến xe" at bounding box center [423, 191] width 121 height 13
click at [767, 431] on span "[PERSON_NAME] thay đổi" at bounding box center [773, 437] width 96 height 13
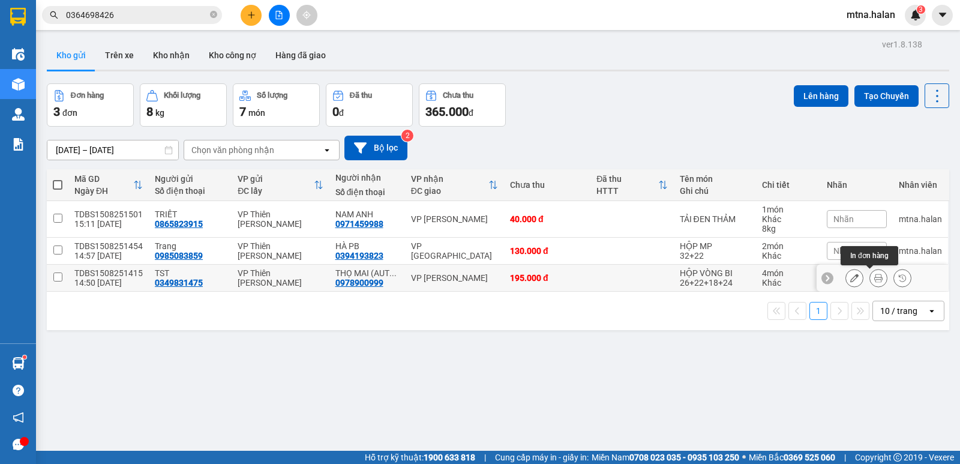
click at [875, 276] on icon at bounding box center [879, 278] width 8 height 8
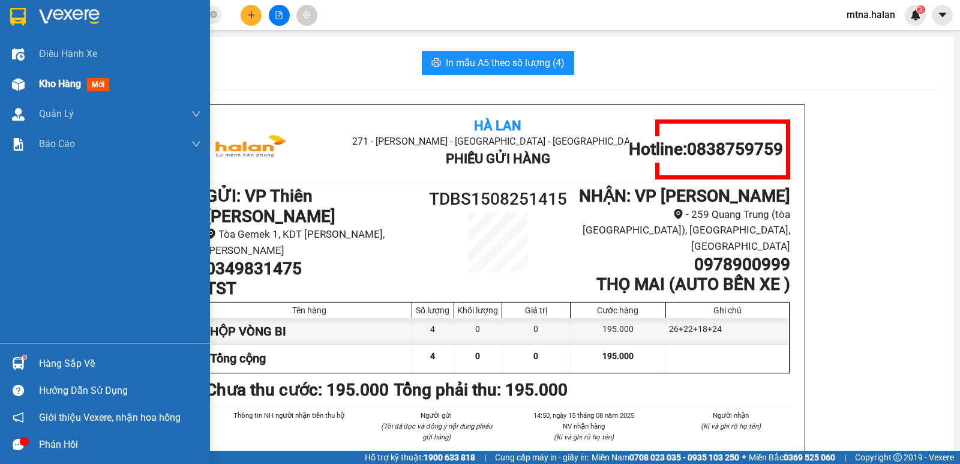
click at [13, 78] on img at bounding box center [18, 84] width 13 height 13
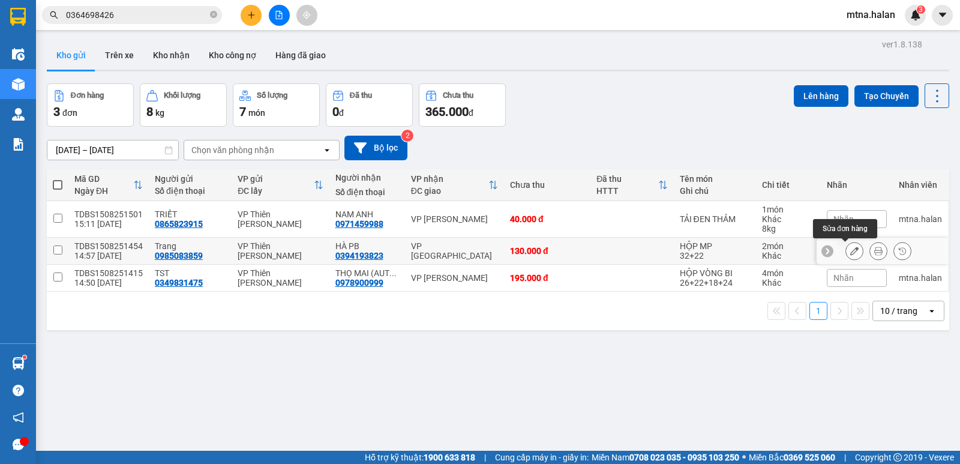
click at [851, 254] on icon at bounding box center [855, 251] width 8 height 8
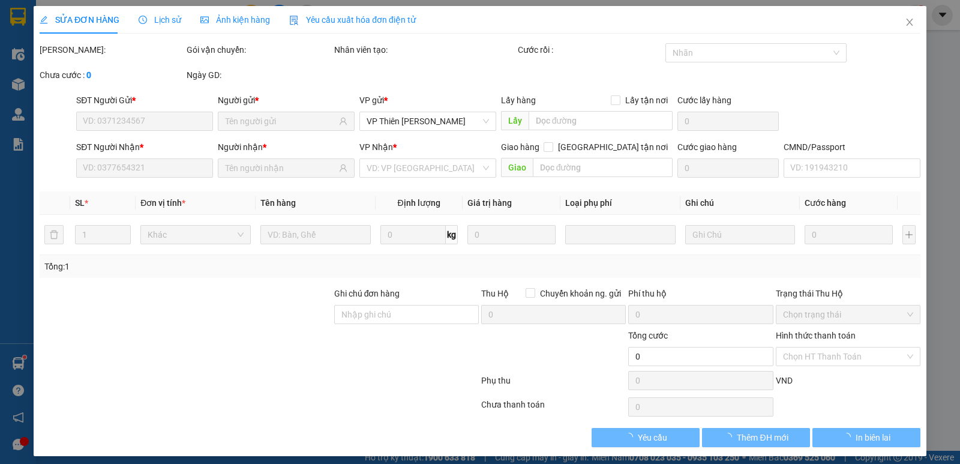
type input "0985083859"
type input "0394193823"
type input "130.000"
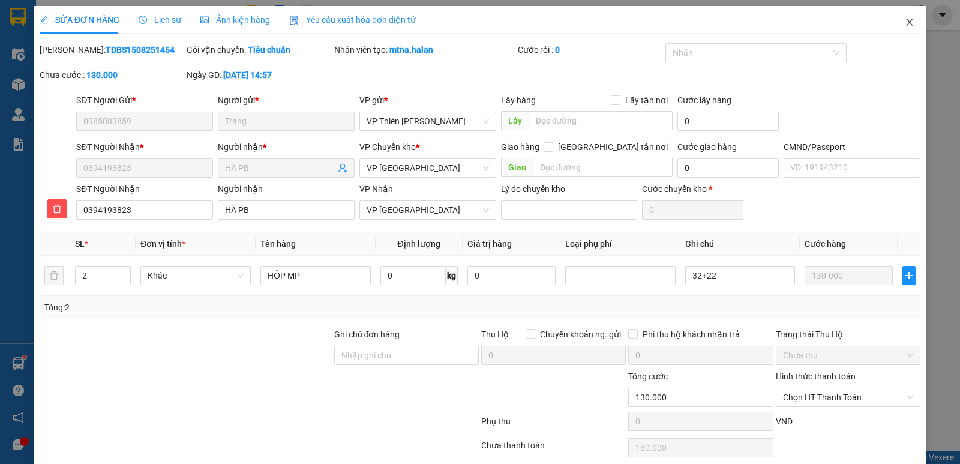
click at [906, 22] on icon "close" at bounding box center [909, 22] width 7 height 7
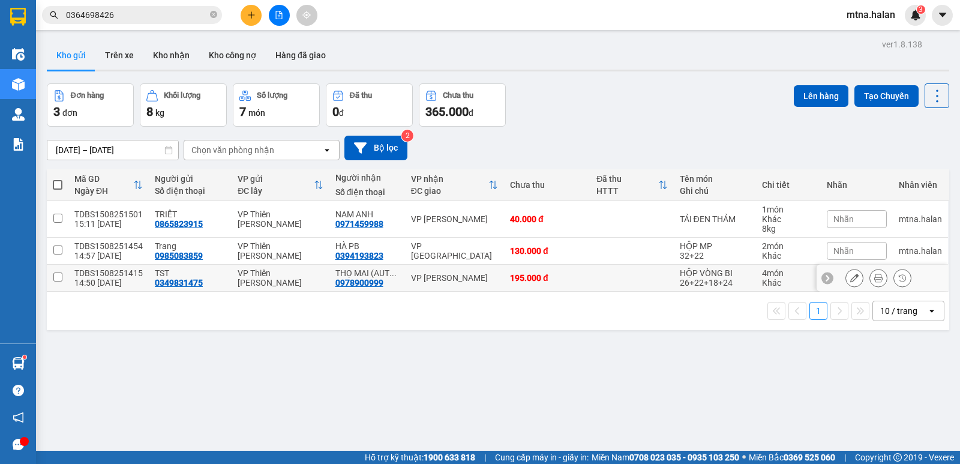
click at [851, 276] on icon at bounding box center [855, 278] width 8 height 8
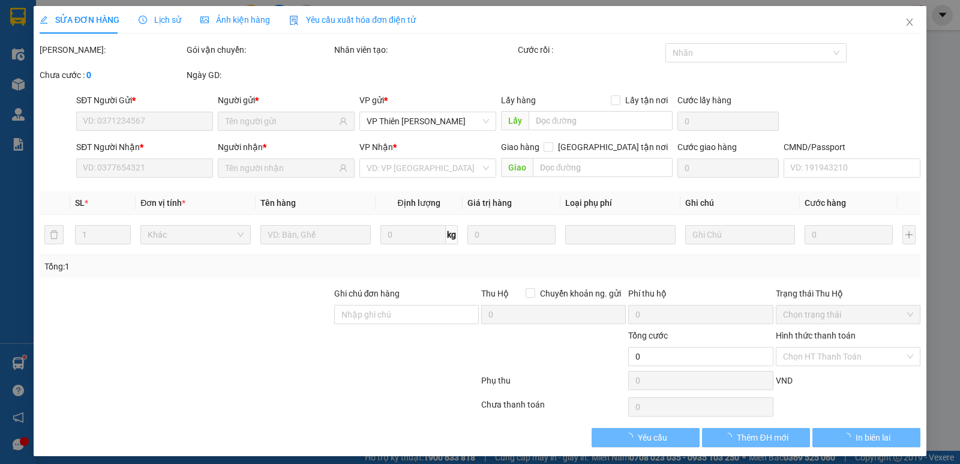
type input "0349831475"
type input "0978900999"
type input "195.000"
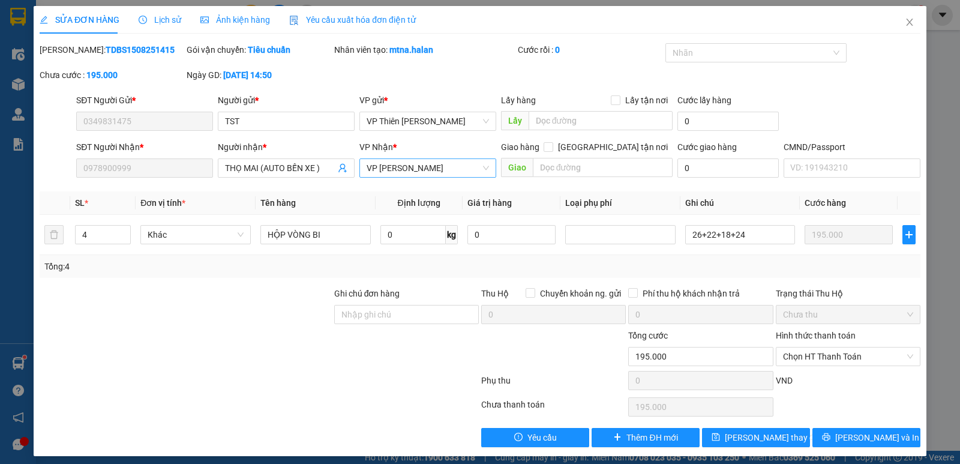
click at [445, 168] on span "VP [PERSON_NAME]" at bounding box center [428, 168] width 122 height 18
type input "BEN"
click at [385, 193] on div "VP Bến xe" at bounding box center [423, 191] width 121 height 13
click at [763, 437] on span "Lưu thay đổi" at bounding box center [773, 437] width 96 height 13
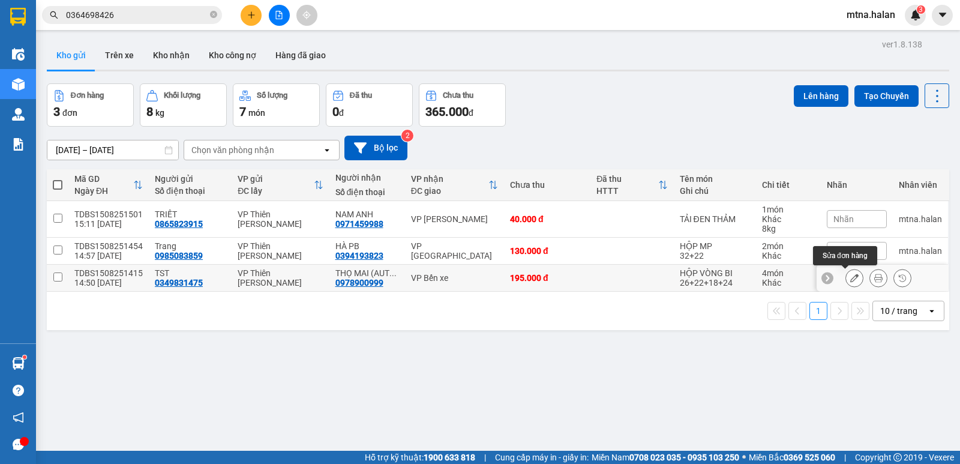
click at [851, 274] on icon at bounding box center [855, 278] width 8 height 8
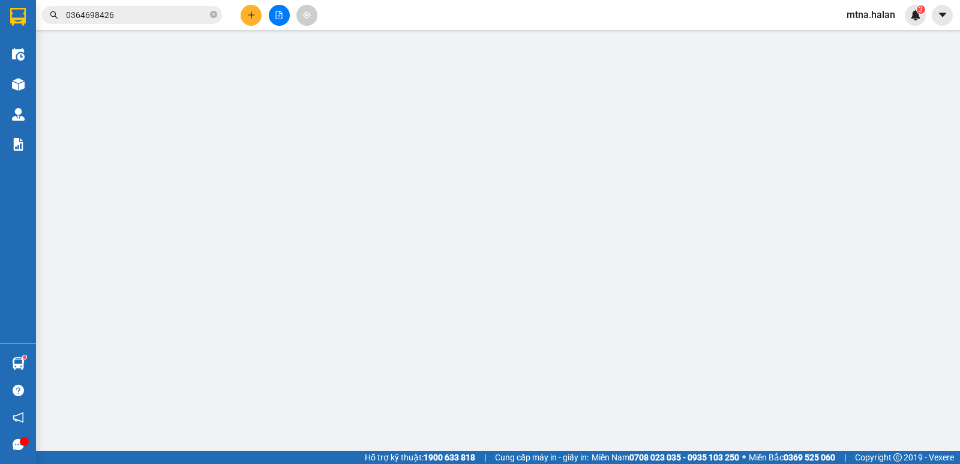
type input "0349831475"
type input "0978900999"
type input "195.000"
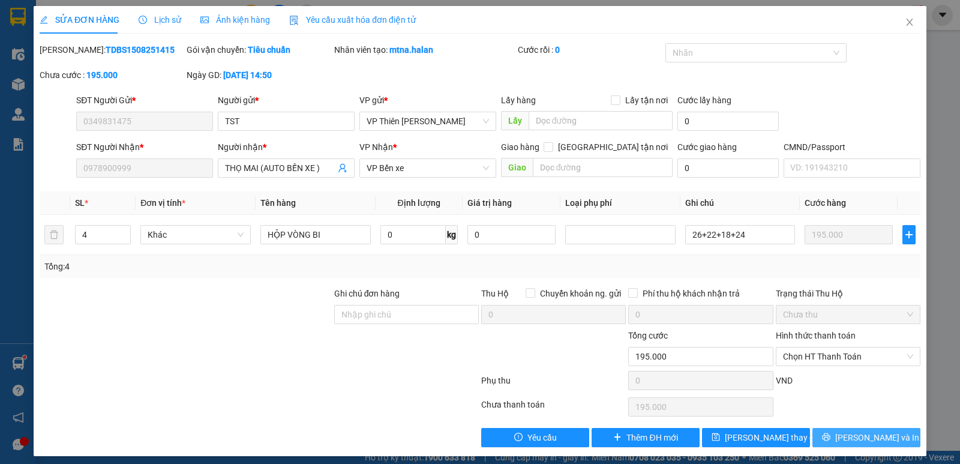
click at [866, 436] on span "[PERSON_NAME] và In" at bounding box center [878, 437] width 84 height 13
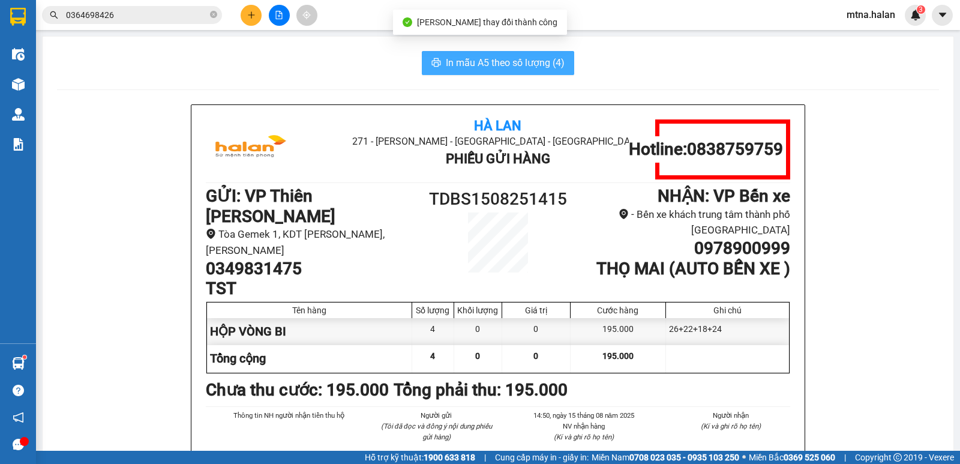
click at [498, 58] on span "In mẫu A5 theo số lượng (4)" at bounding box center [505, 62] width 119 height 15
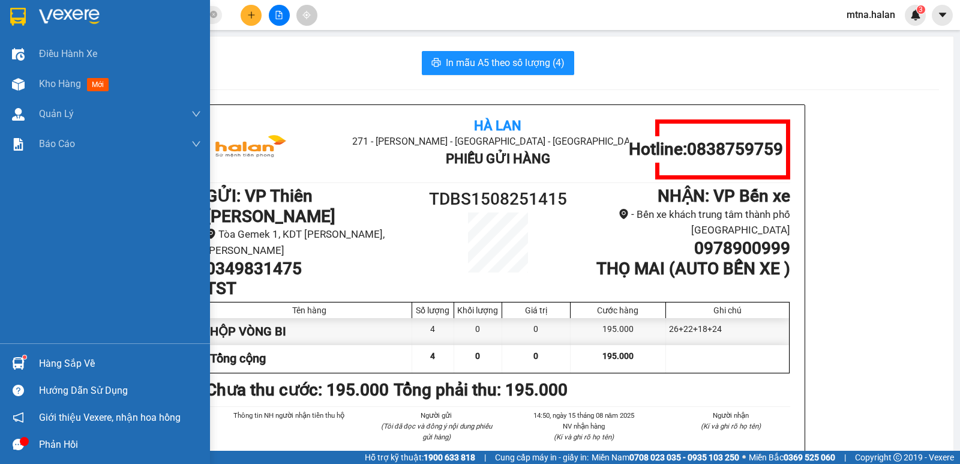
click at [15, 361] on img at bounding box center [18, 363] width 13 height 13
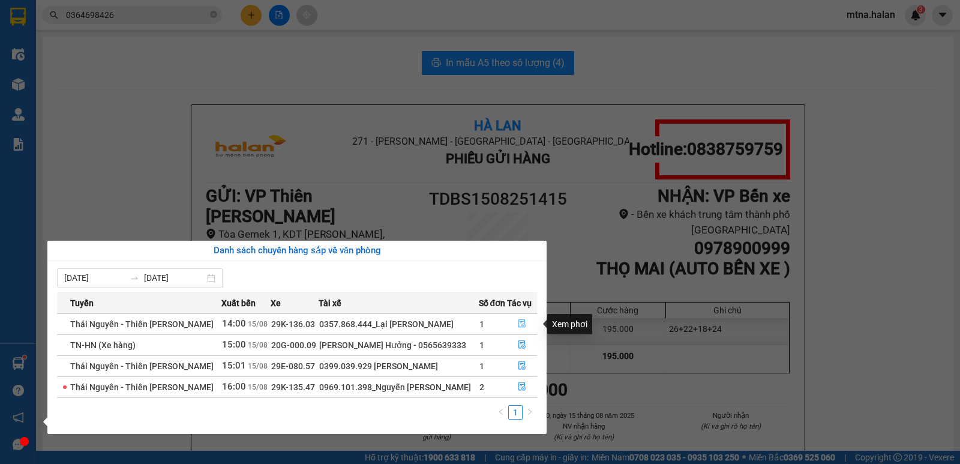
click at [522, 320] on icon "file-done" at bounding box center [522, 324] width 7 height 8
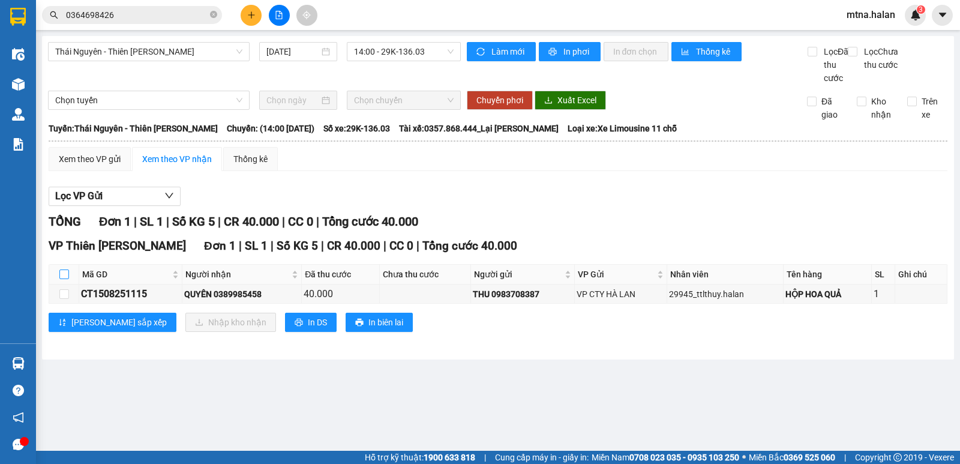
click at [64, 279] on input "checkbox" at bounding box center [64, 275] width 10 height 10
checkbox input "true"
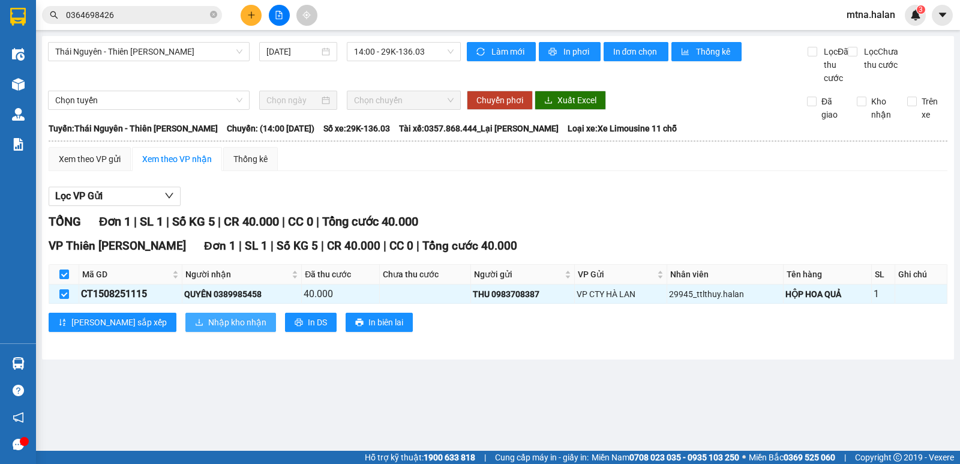
click at [208, 329] on span "Nhập kho nhận" at bounding box center [237, 322] width 58 height 13
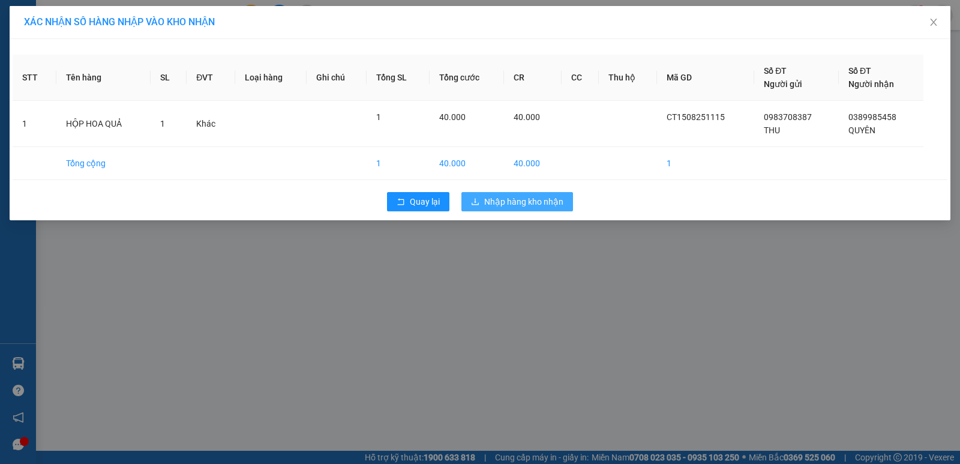
click at [519, 199] on span "Nhập hàng kho nhận" at bounding box center [523, 201] width 79 height 13
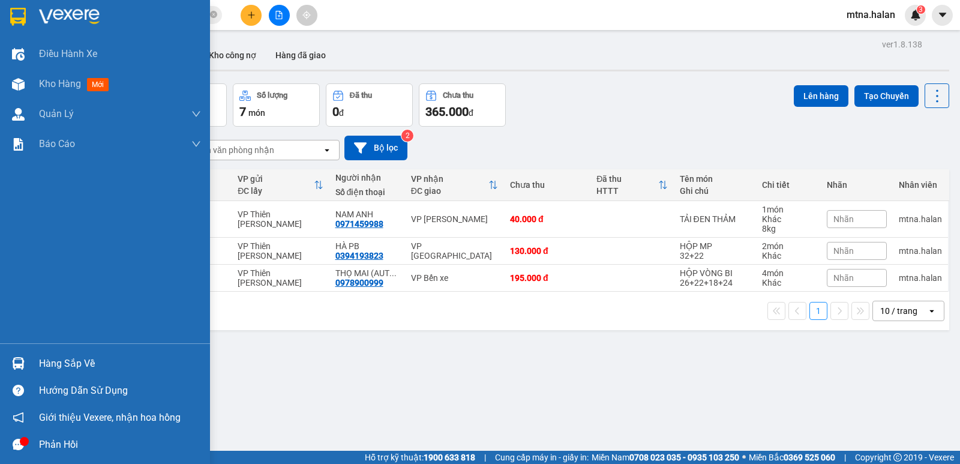
click at [12, 359] on img at bounding box center [18, 363] width 13 height 13
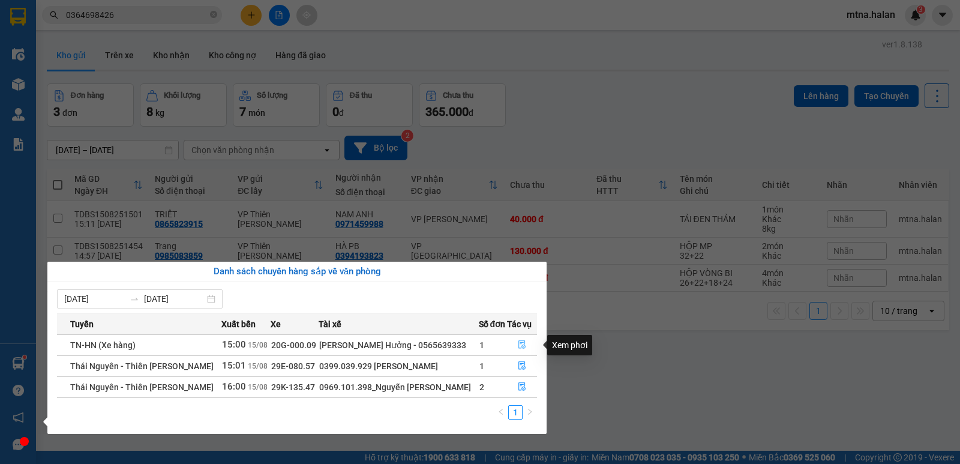
click at [519, 343] on icon "file-done" at bounding box center [522, 344] width 8 height 8
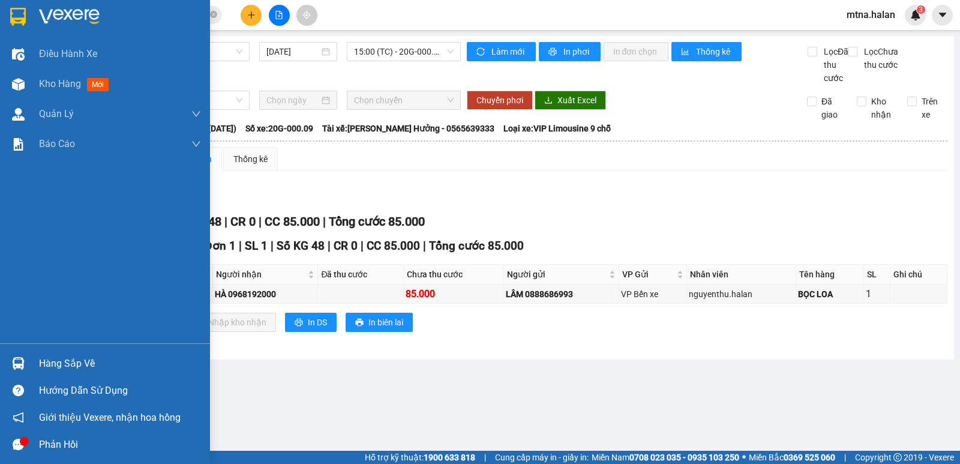
click at [14, 362] on img at bounding box center [18, 363] width 13 height 13
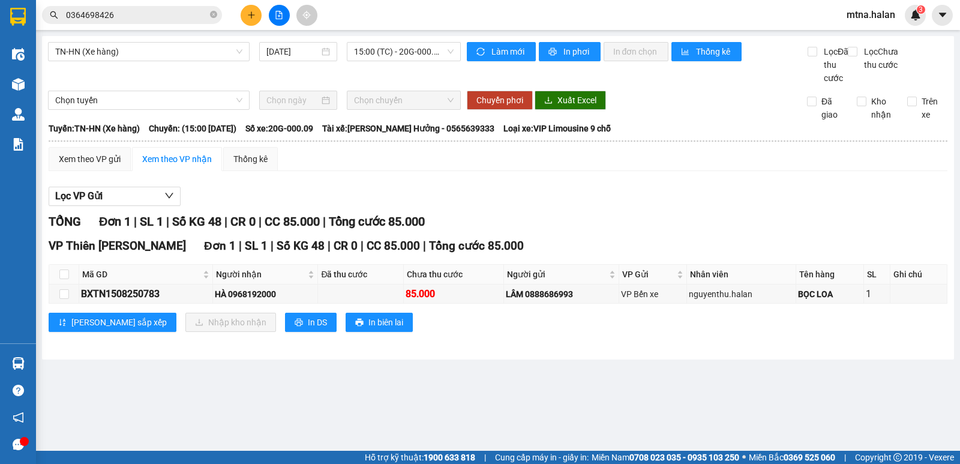
click at [672, 369] on section "Kết quả tìm kiếm ( 3 ) Bộ lọc Mã ĐH Trạng thái Món hàng Thu hộ Tổng cước Chưa c…" at bounding box center [480, 232] width 960 height 464
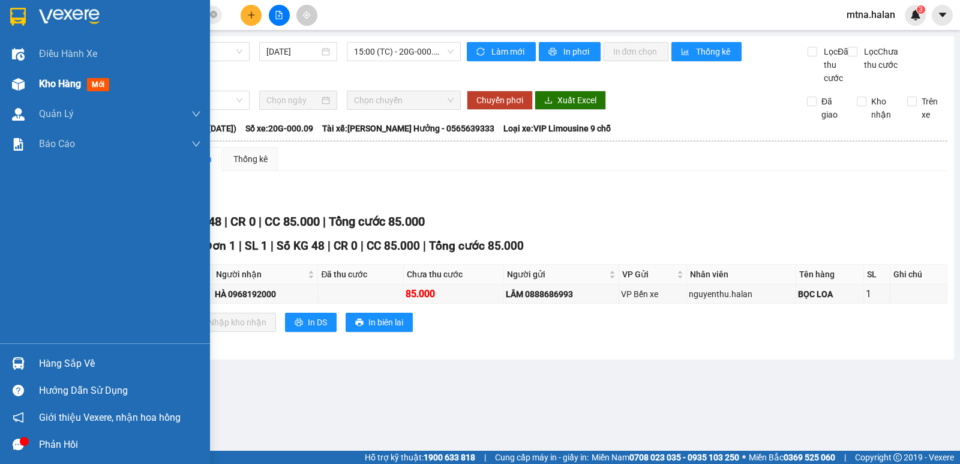
click at [13, 80] on img at bounding box center [18, 84] width 13 height 13
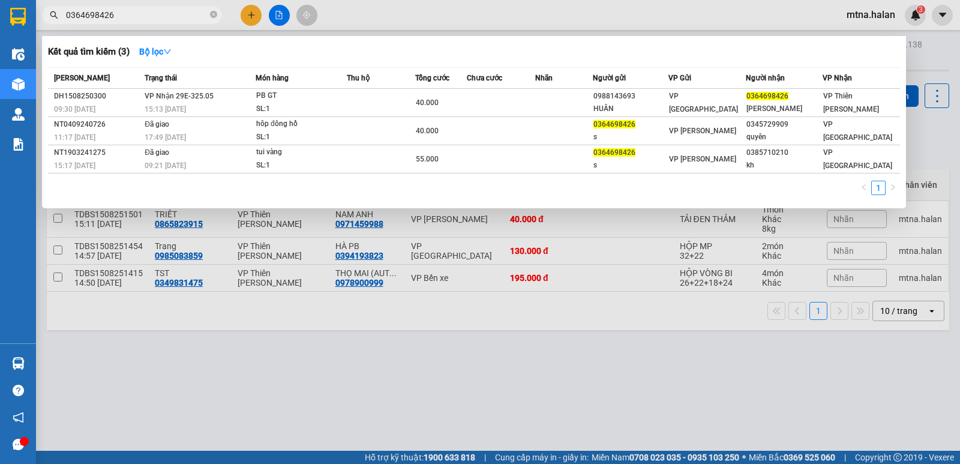
click at [208, 15] on span "0364698426" at bounding box center [132, 15] width 180 height 18
click at [250, 16] on div at bounding box center [480, 232] width 960 height 464
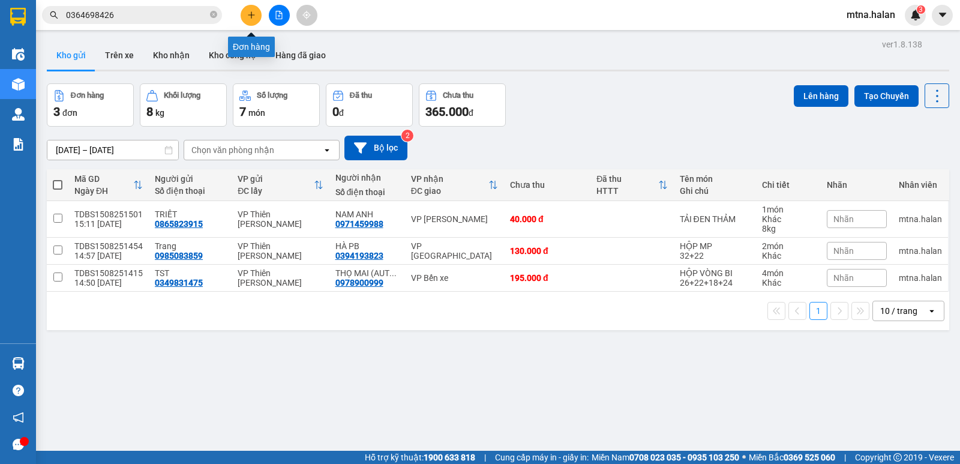
click at [248, 14] on icon "plus" at bounding box center [251, 15] width 8 height 8
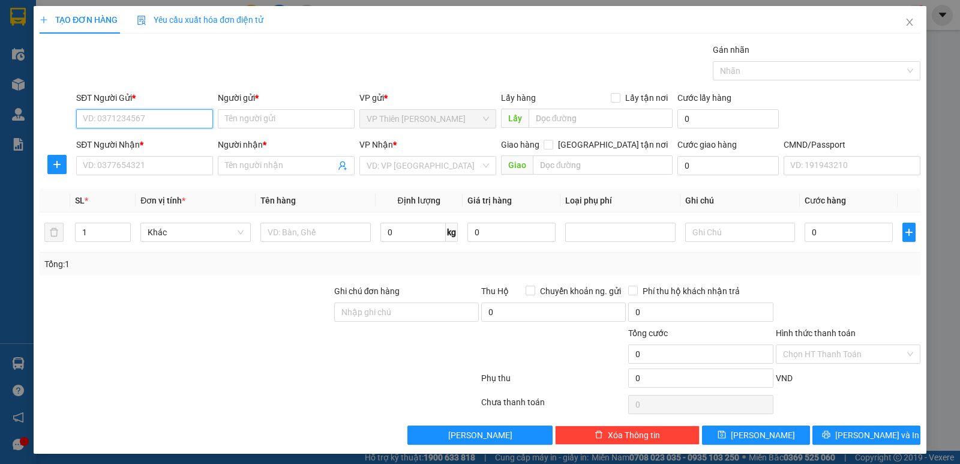
click at [165, 115] on input "SĐT Người Gửi *" at bounding box center [144, 118] width 137 height 19
type input "0963987677"
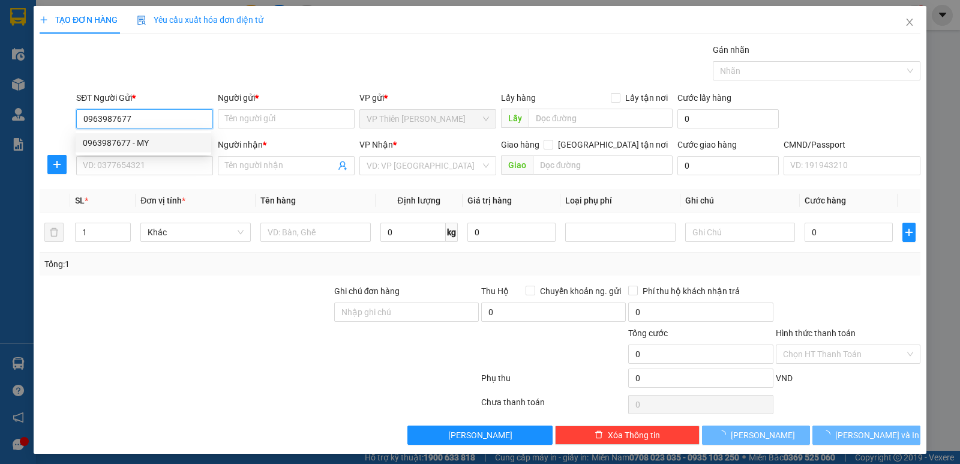
click at [111, 139] on div "0963987677 - MY" at bounding box center [143, 142] width 121 height 13
type input "MY"
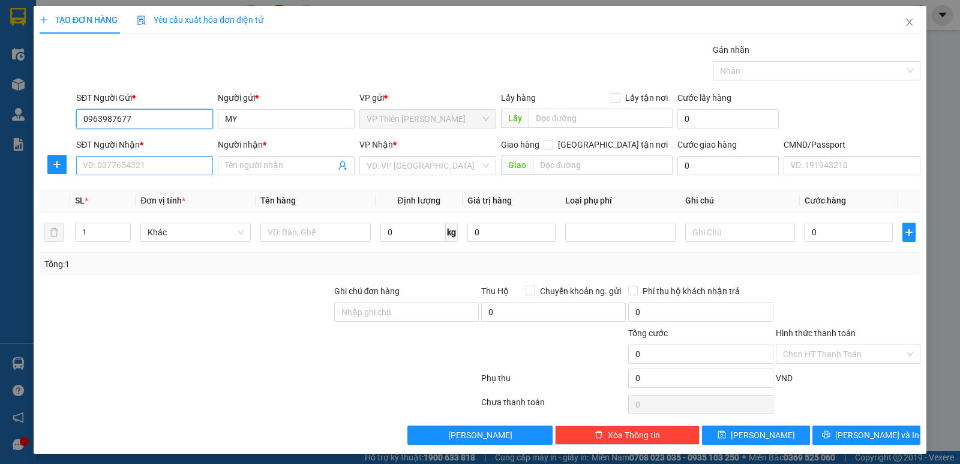
type input "0963987677"
click at [177, 167] on input "SĐT Người Nhận *" at bounding box center [144, 165] width 137 height 19
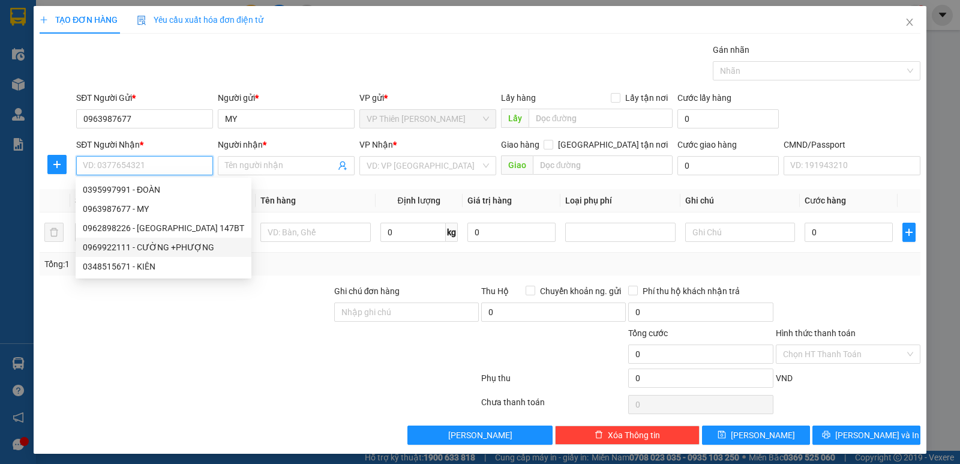
click at [180, 244] on div "0969922111 - CƯỜNG +PHƯỢNG" at bounding box center [163, 247] width 161 height 13
type input "0969922111"
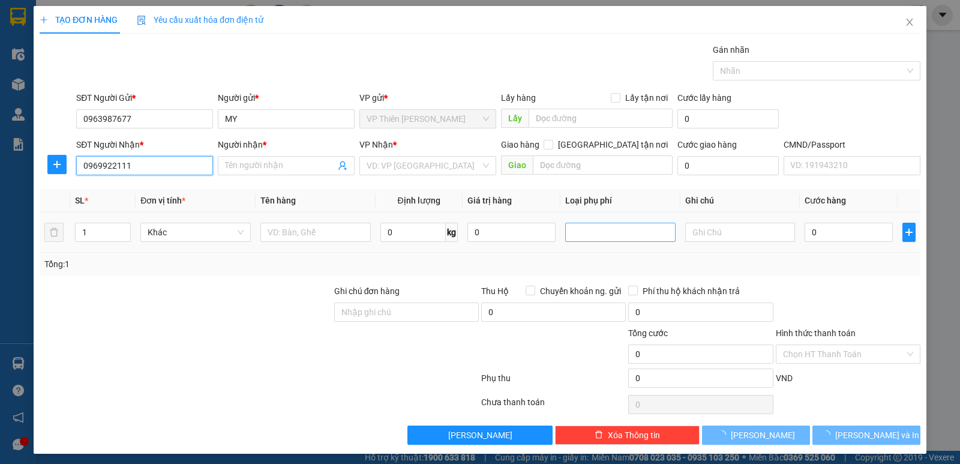
type input "CƯỜNG +PHƯỢNG"
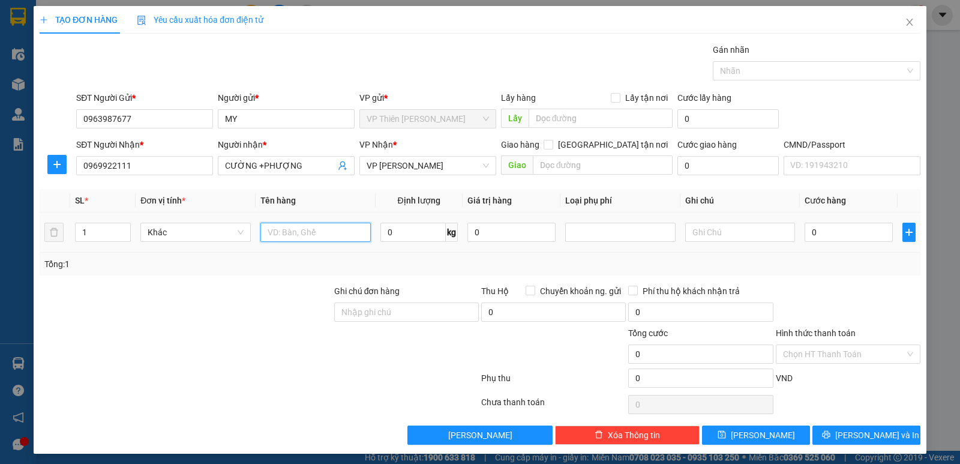
click at [316, 235] on input "text" at bounding box center [316, 232] width 110 height 19
type input "HỘP LK"
click at [404, 229] on input "0" at bounding box center [413, 232] width 65 height 19
type input "7"
click at [842, 238] on input "0" at bounding box center [849, 232] width 88 height 19
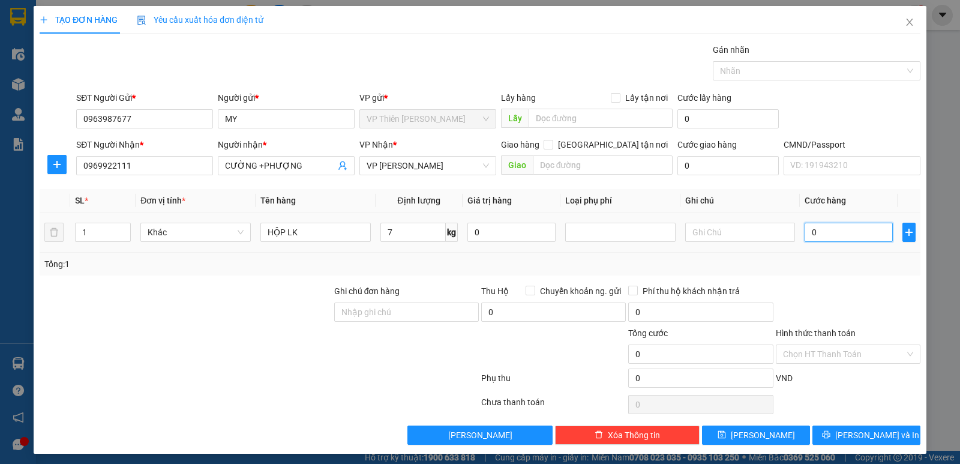
type input "4"
type input "40"
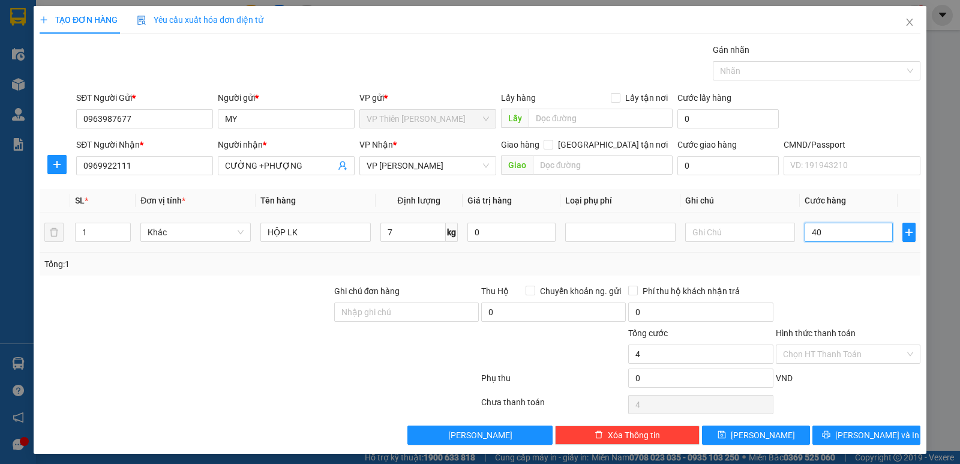
type input "40"
type input "400"
type input "4.000"
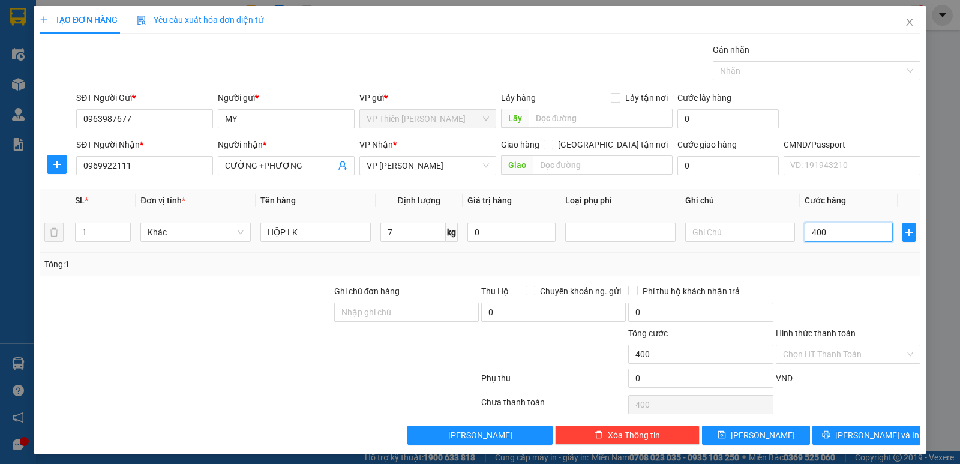
type input "4.000"
type input "40.000"
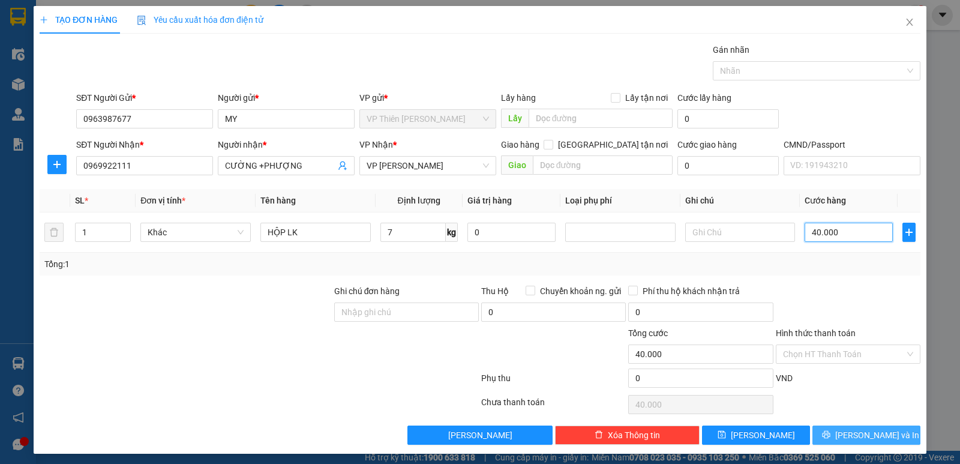
type input "40.000"
click at [863, 434] on span "[PERSON_NAME] và In" at bounding box center [878, 435] width 84 height 13
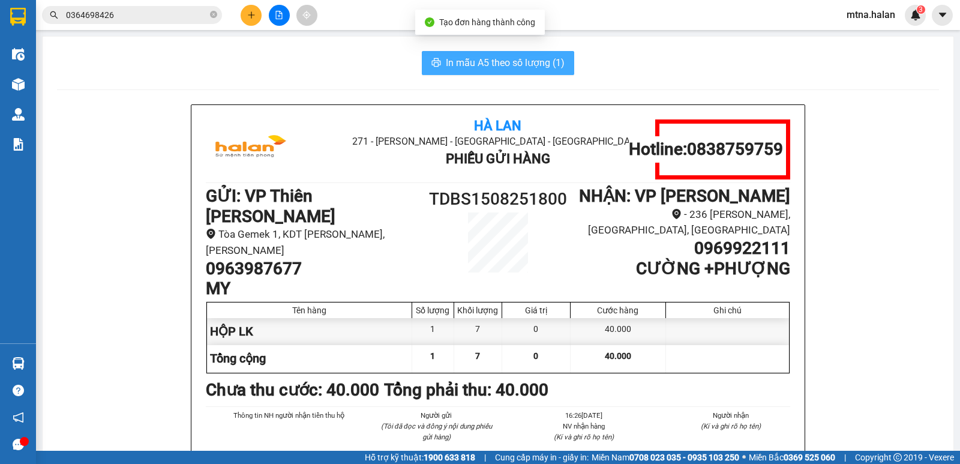
click at [535, 61] on span "In mẫu A5 theo số lượng (1)" at bounding box center [505, 62] width 119 height 15
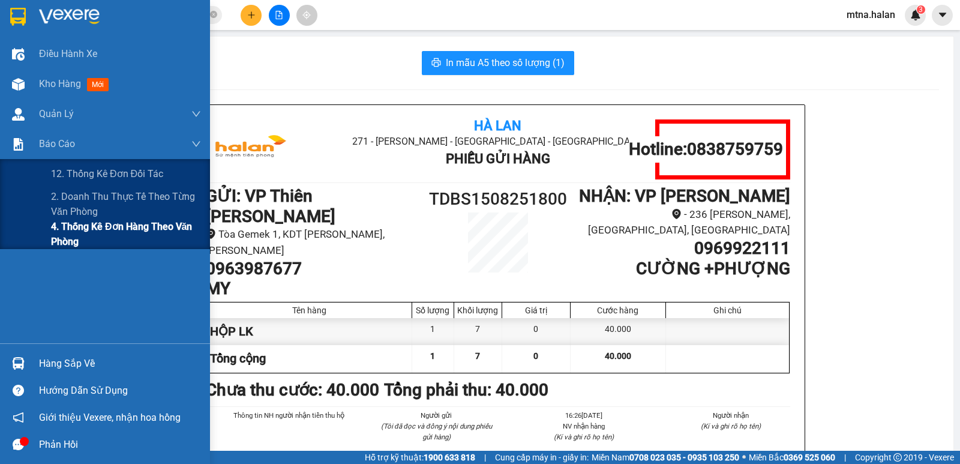
click at [70, 231] on span "4. Thống kê đơn hàng theo văn phòng" at bounding box center [126, 234] width 150 height 30
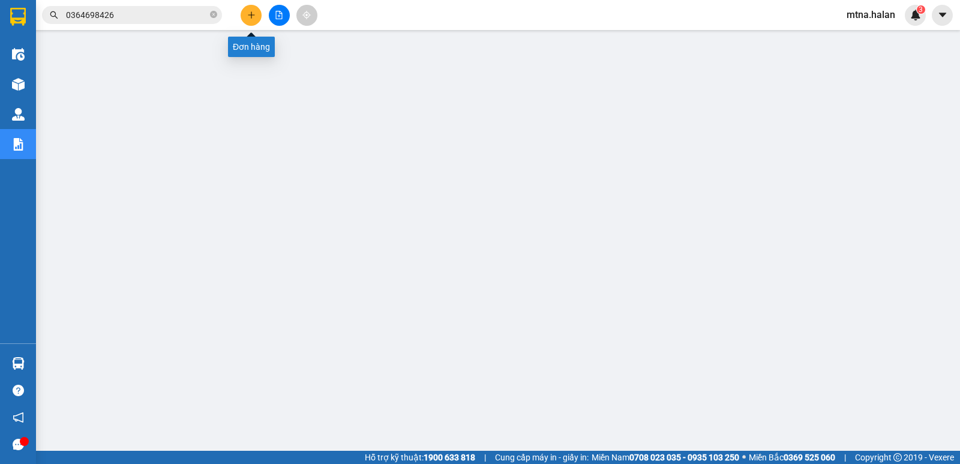
click at [254, 10] on button at bounding box center [251, 15] width 21 height 21
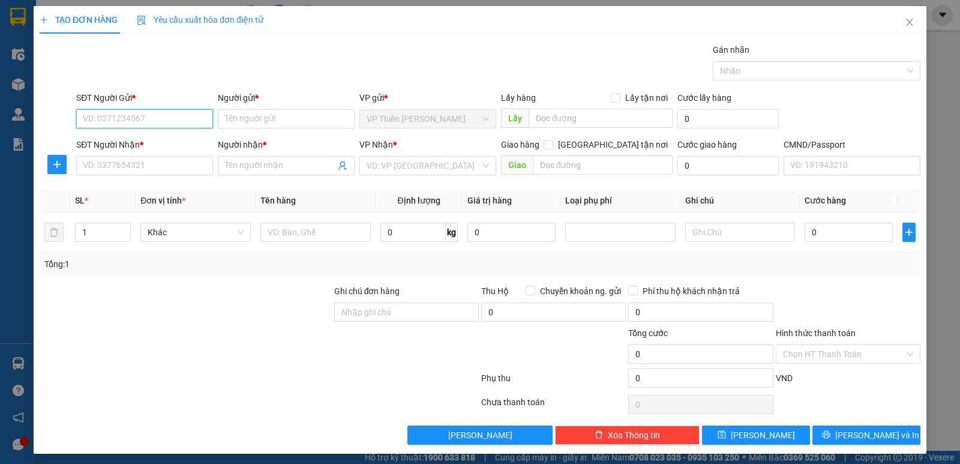
click at [157, 115] on input "SĐT Người Gửi *" at bounding box center [144, 118] width 137 height 19
click at [137, 139] on div "0888555817 - VÂN" at bounding box center [143, 142] width 121 height 13
type input "0888555817"
type input "VÂN"
type input "0888555817"
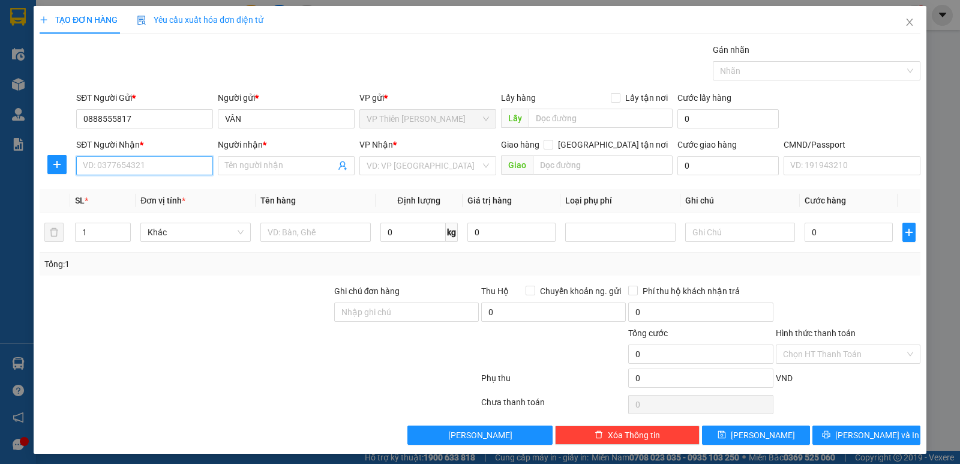
click at [149, 169] on input "SĐT Người Nhận *" at bounding box center [144, 165] width 137 height 19
click at [126, 190] on div "0365616999 - TÌNH" at bounding box center [143, 189] width 121 height 13
type input "0365616999"
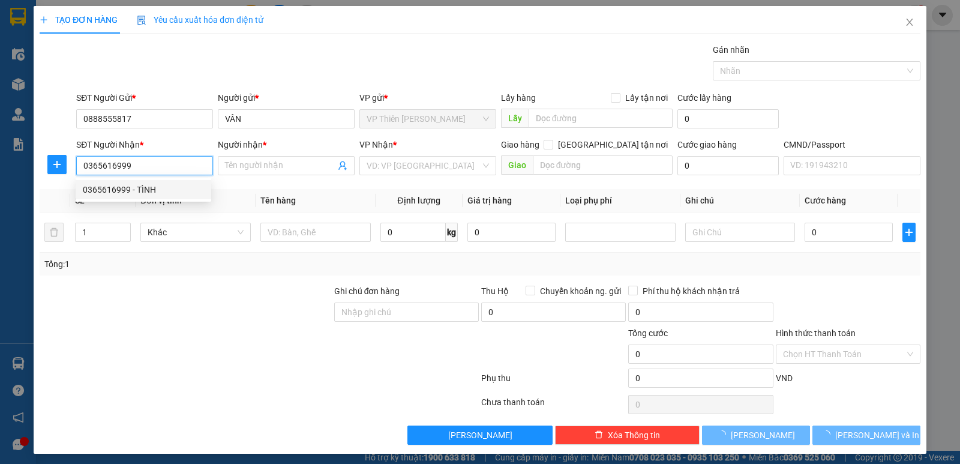
type input "TÌNH"
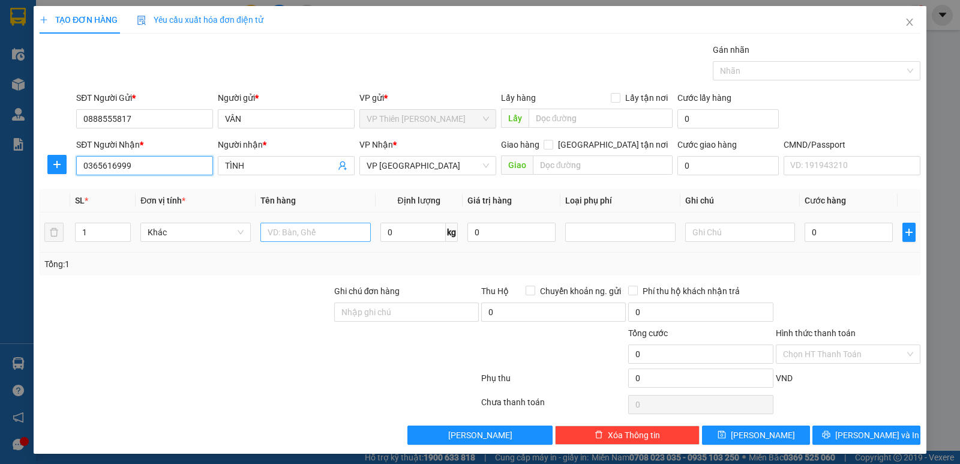
type input "0365616999"
click at [338, 230] on input "text" at bounding box center [316, 232] width 110 height 19
type input "BỌC ĐEN BS"
click at [405, 227] on input "0" at bounding box center [413, 232] width 65 height 19
type input "1.3"
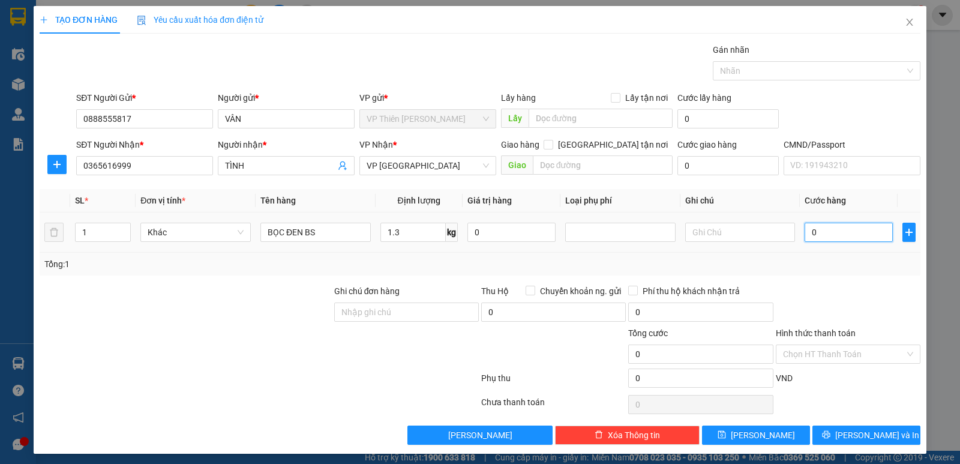
click at [821, 233] on input "0" at bounding box center [849, 232] width 88 height 19
type input "3"
type input "35"
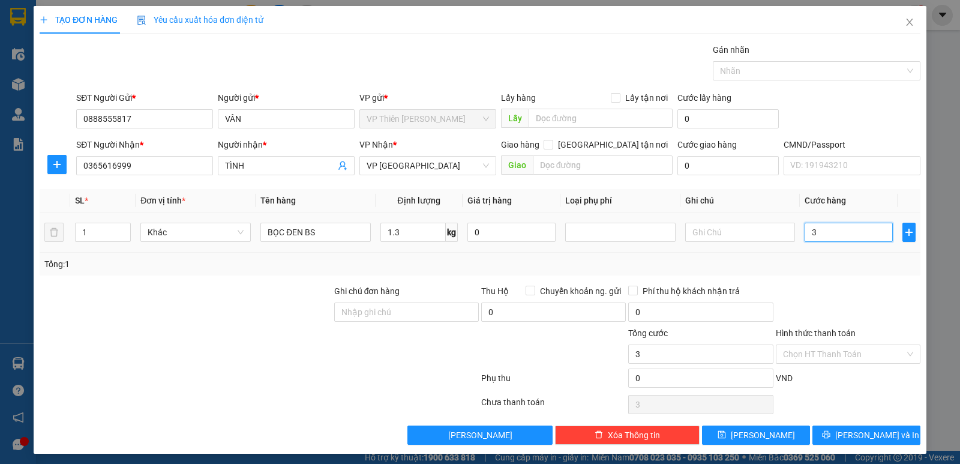
type input "35"
type input "350"
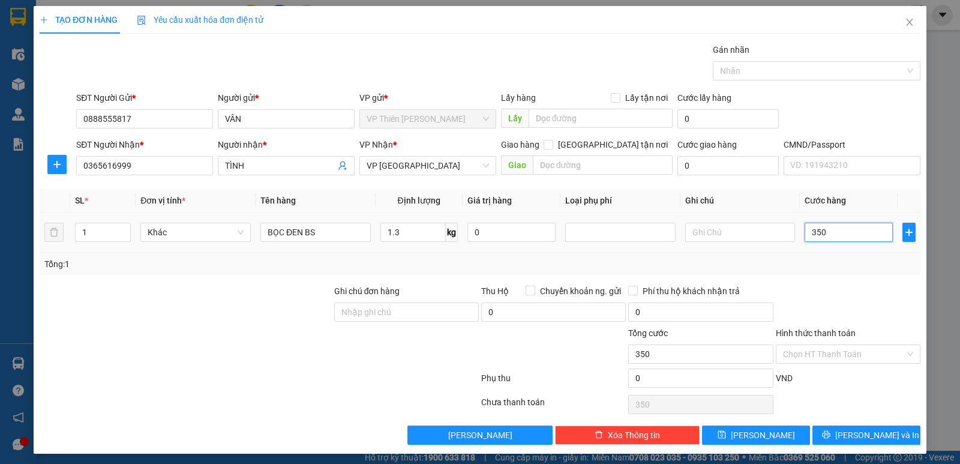
type input "3.500"
click at [874, 433] on span "[PERSON_NAME] và In" at bounding box center [878, 435] width 84 height 13
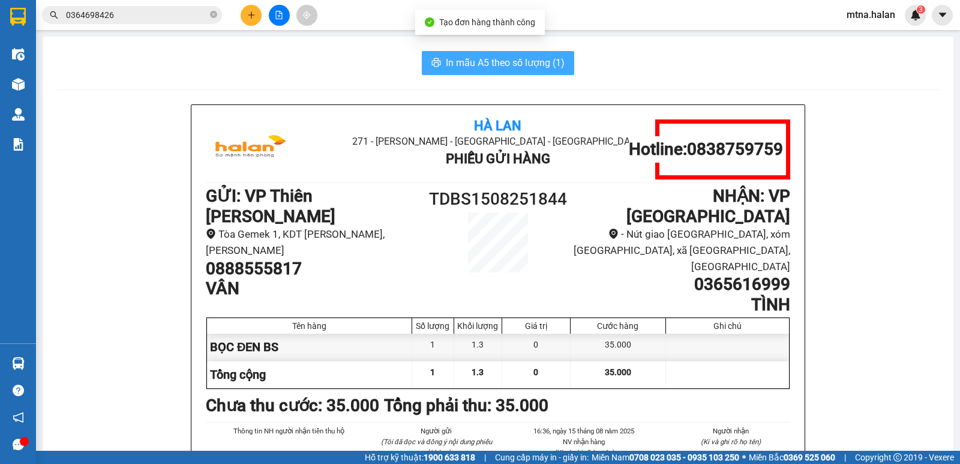
click at [512, 59] on span "In mẫu A5 theo số lượng (1)" at bounding box center [505, 62] width 119 height 15
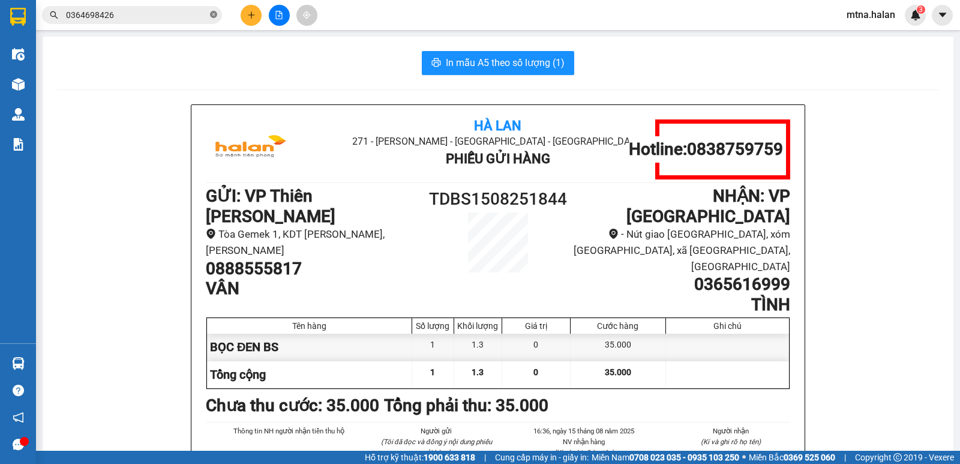
click at [211, 14] on icon "close-circle" at bounding box center [213, 14] width 7 height 7
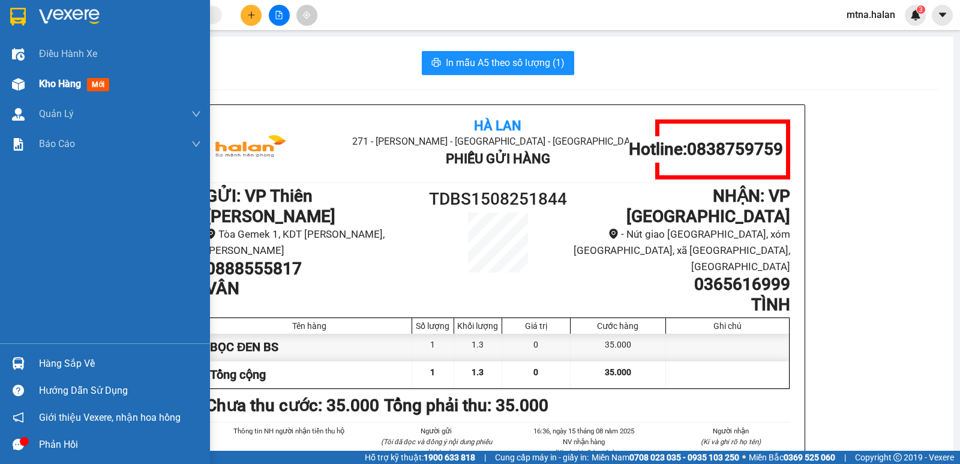
click at [17, 85] on img at bounding box center [18, 84] width 13 height 13
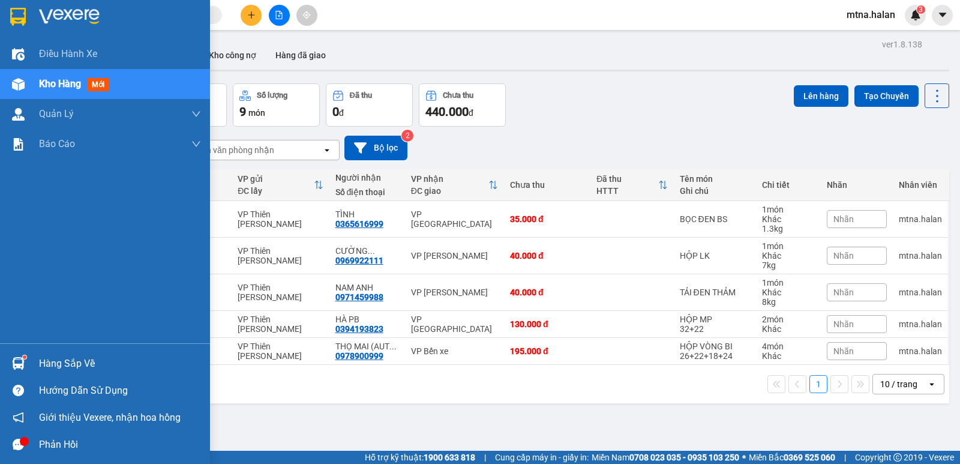
click at [13, 358] on img at bounding box center [18, 363] width 13 height 13
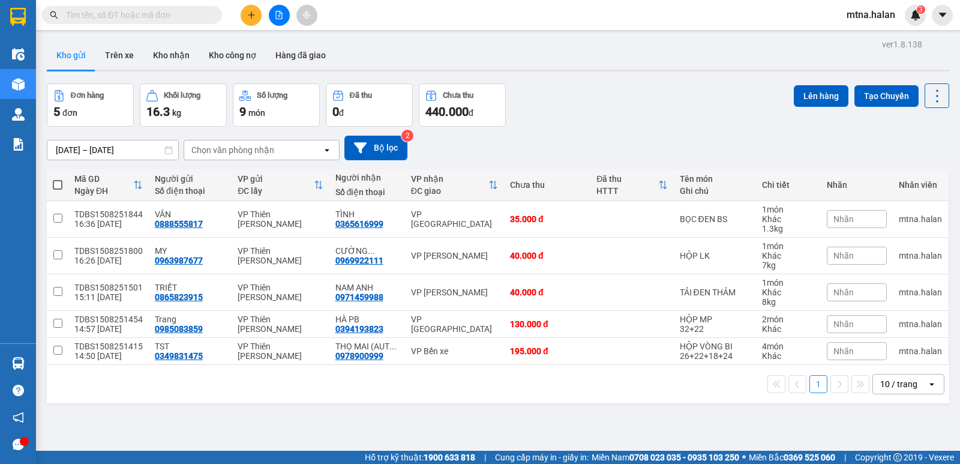
click at [604, 378] on section "Kết quả tìm kiếm ( 3 ) Bộ lọc Mã ĐH Trạng thái Món hàng Thu hộ Tổng cước Chưa c…" at bounding box center [480, 232] width 960 height 464
click at [211, 10] on span at bounding box center [213, 14] width 7 height 13
click at [198, 13] on input "text" at bounding box center [137, 14] width 142 height 13
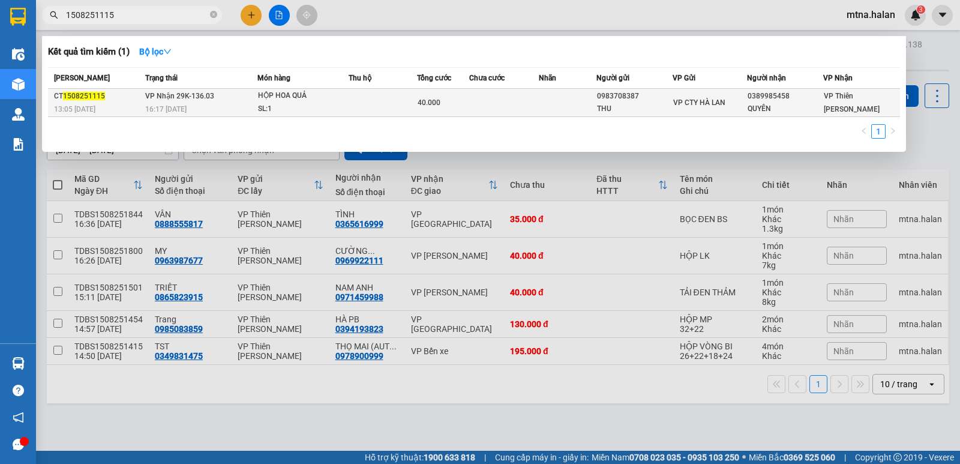
type input "1508251115"
click at [529, 100] on td at bounding box center [503, 103] width 69 height 28
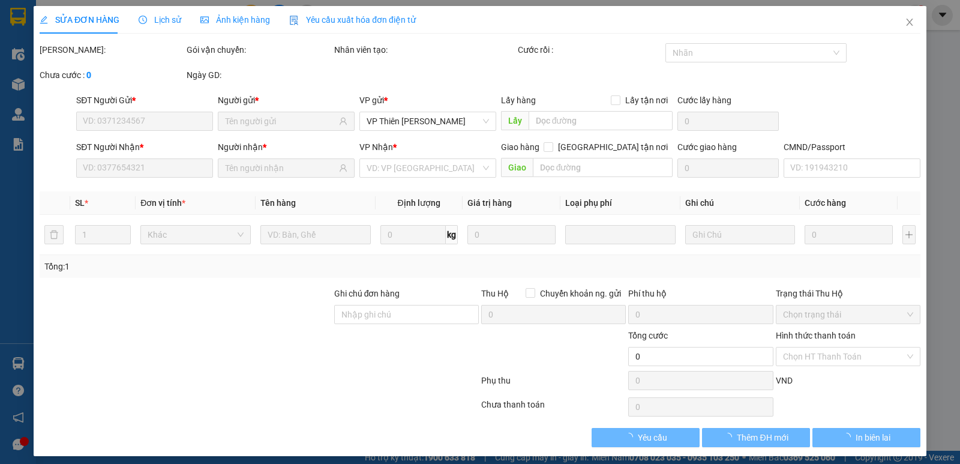
type input "0983708387"
type input "THU"
type input "0389985458"
type input "QUYÊN"
type input "40.000"
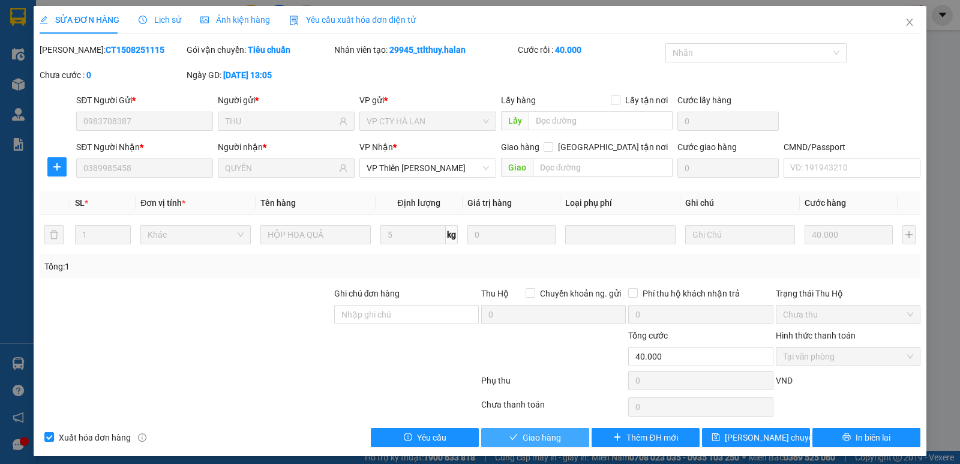
click at [554, 441] on span "Giao hàng" at bounding box center [542, 437] width 38 height 13
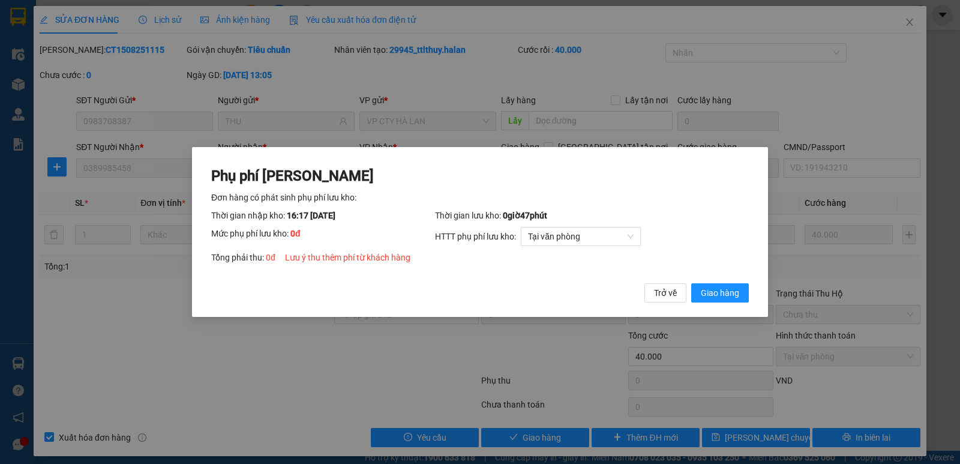
click at [199, 372] on div "Phụ phí Lưu kho Đơn hàng có phát sinh phụ phí lưu kho: Thời gian nhập kho: 16:1…" at bounding box center [480, 232] width 960 height 464
click at [200, 372] on div "Phụ phí Lưu kho Đơn hàng có phát sinh phụ phí lưu kho: Thời gian nhập kho: 16:1…" at bounding box center [480, 232] width 960 height 464
click at [734, 293] on span "Giao hàng" at bounding box center [720, 292] width 38 height 13
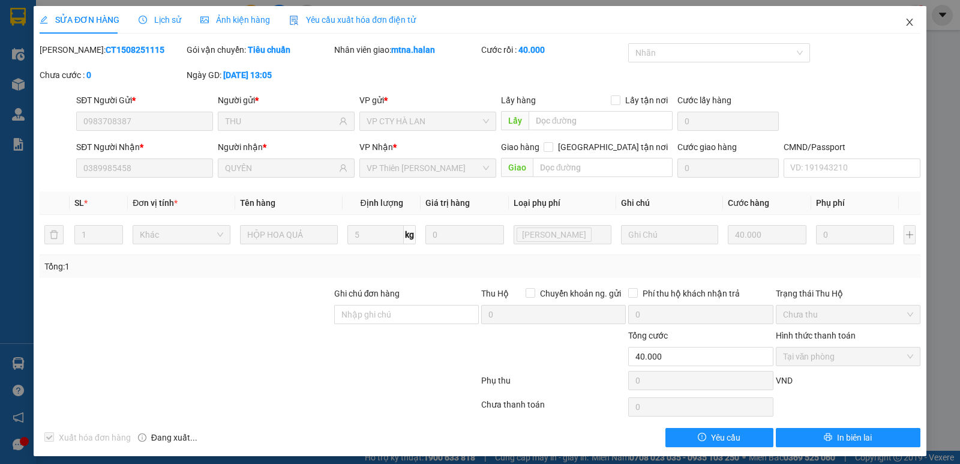
click at [905, 22] on icon "close" at bounding box center [910, 22] width 10 height 10
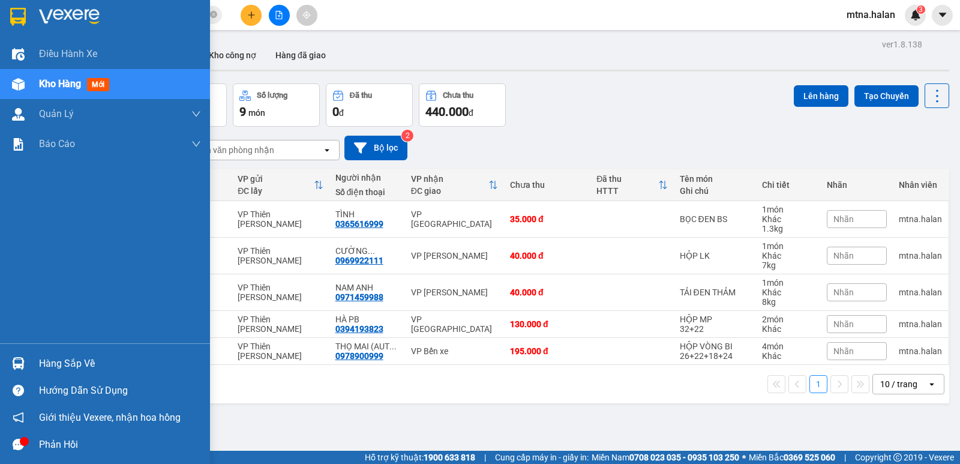
click at [21, 360] on img at bounding box center [18, 363] width 13 height 13
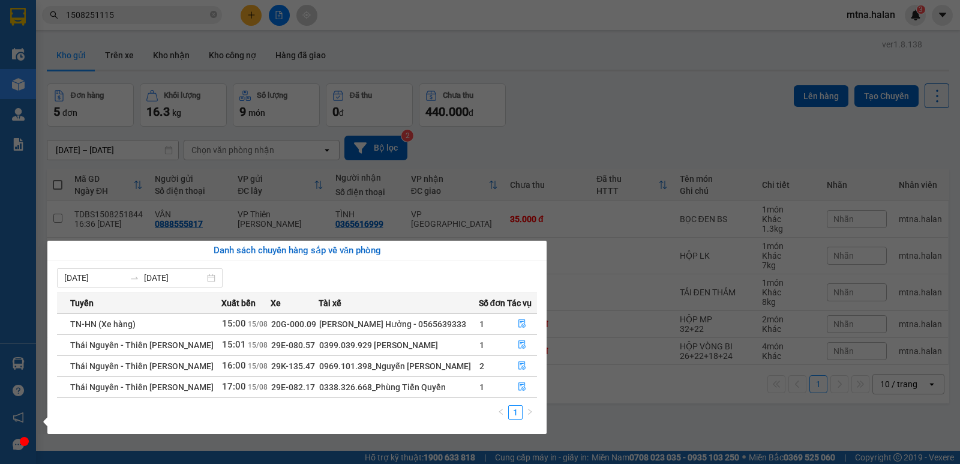
click at [681, 103] on section "Kết quả tìm kiếm ( 1 ) Bộ lọc Mã ĐH Trạng thái Món hàng Thu hộ Tổng cước Chưa c…" at bounding box center [480, 232] width 960 height 464
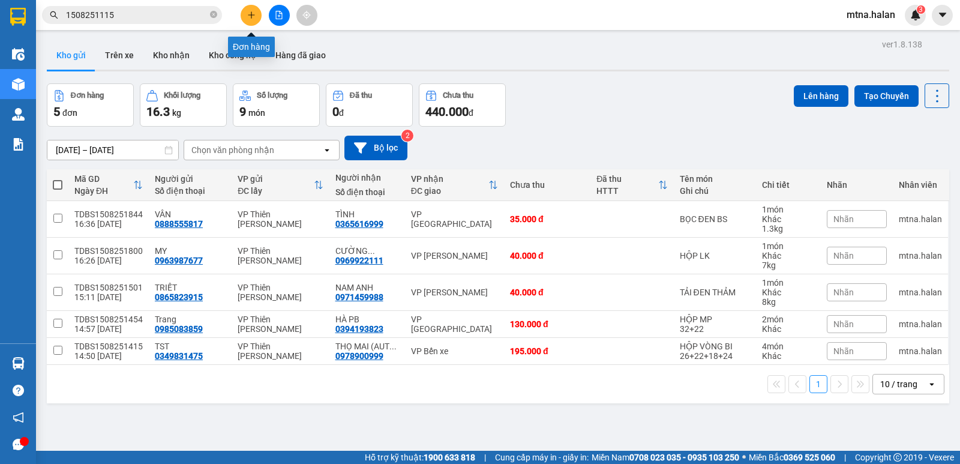
click at [250, 15] on icon "plus" at bounding box center [251, 14] width 7 height 1
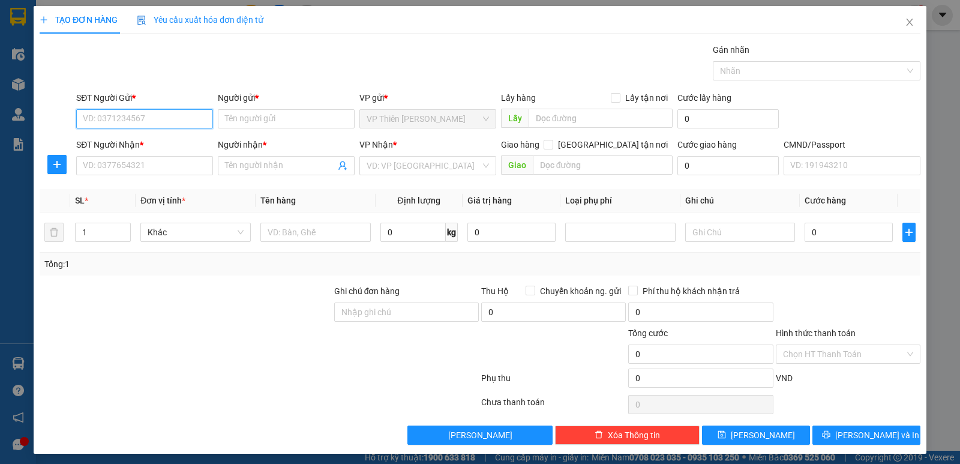
click at [159, 115] on input "SĐT Người Gửi *" at bounding box center [144, 118] width 137 height 19
type input "0986504295"
click at [144, 148] on div "0986504295 - A MINH" at bounding box center [143, 142] width 121 height 13
type input "A MINH"
checkbox input "true"
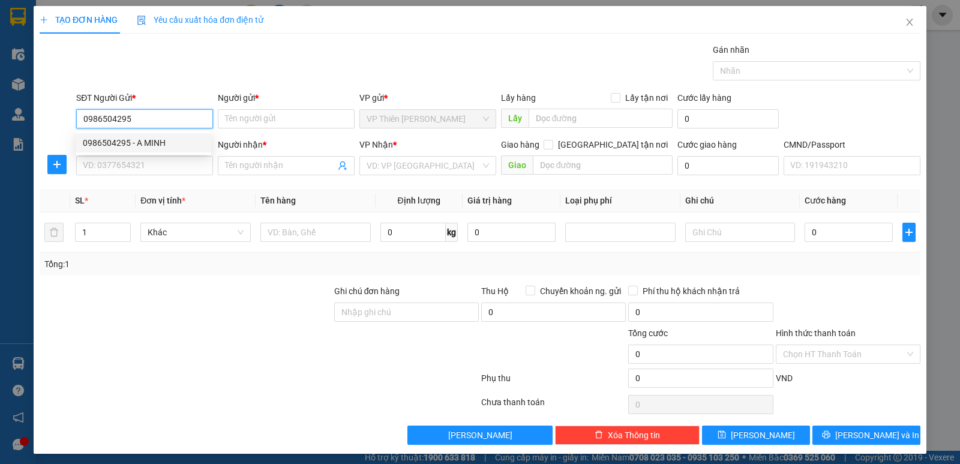
type input "26C3 KHU ĐÔ THỊ Geleximco Lê Trọng Tấn , Đ. Lê Trọng Tấn, dương nội, hà đông"
type input "25.000"
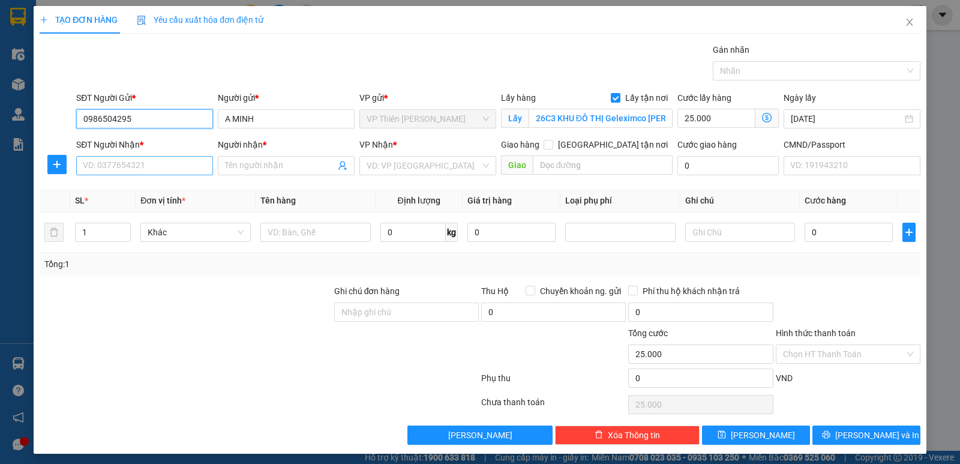
type input "0986504295"
click at [181, 169] on input "SĐT Người Nhận *" at bounding box center [144, 165] width 137 height 19
type input "0822336815"
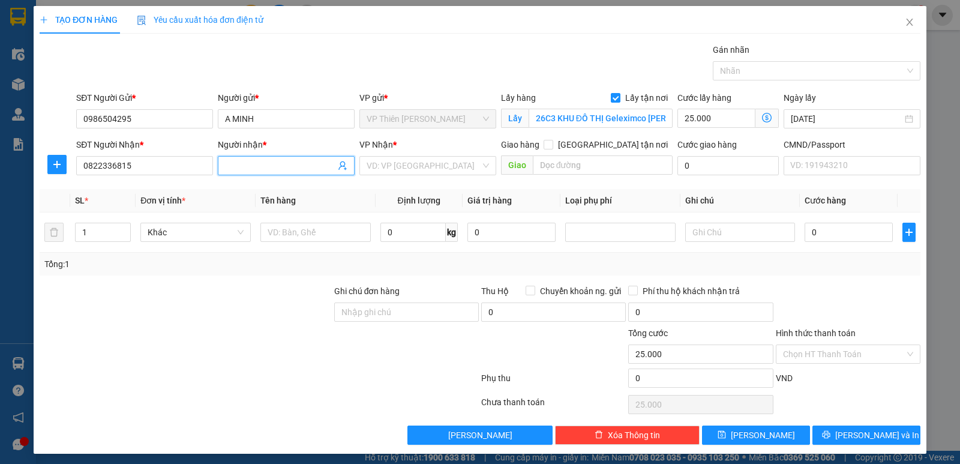
click at [291, 166] on input "Người nhận *" at bounding box center [280, 165] width 110 height 13
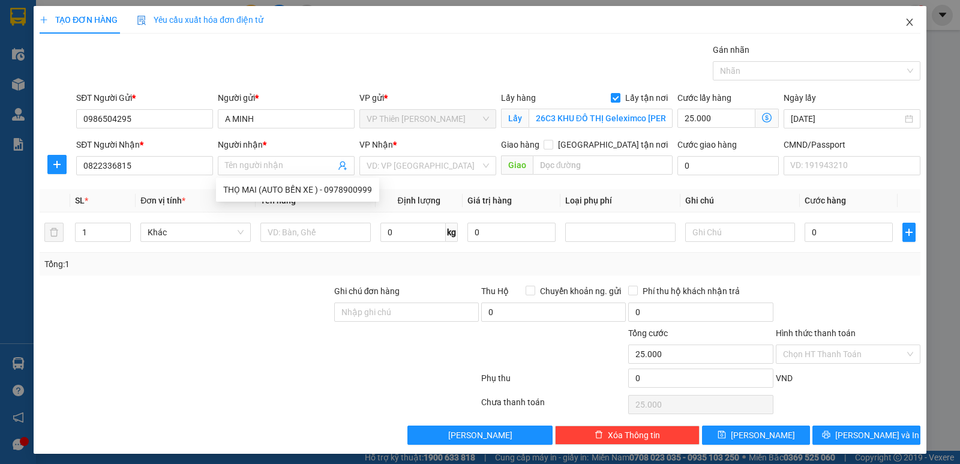
click at [906, 25] on icon "close" at bounding box center [909, 22] width 7 height 7
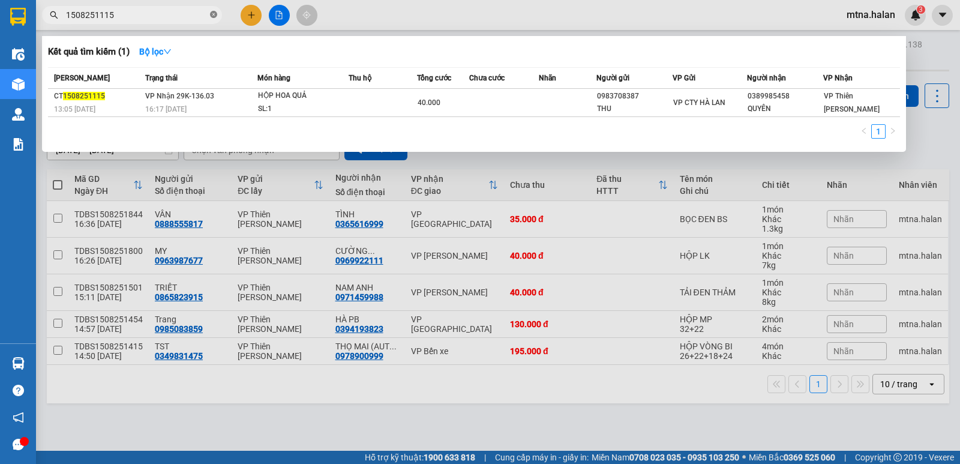
click at [213, 17] on icon "close-circle" at bounding box center [213, 14] width 7 height 7
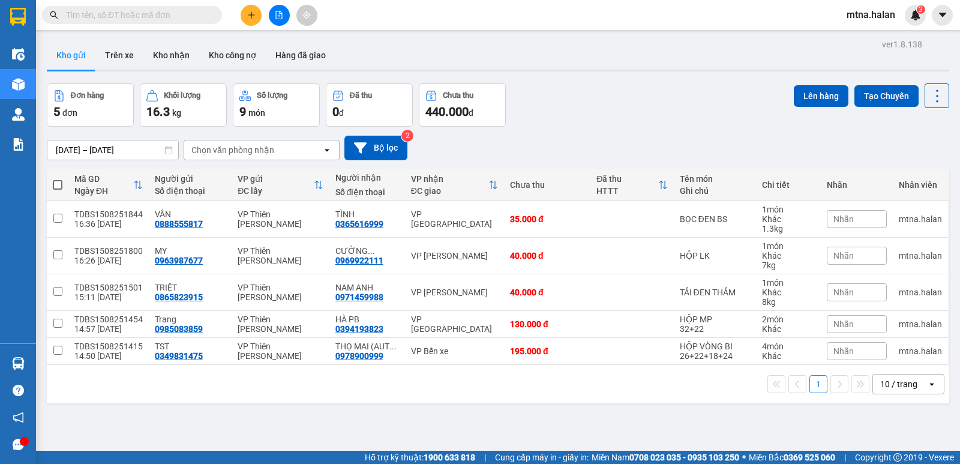
click at [188, 16] on input "text" at bounding box center [137, 14] width 142 height 13
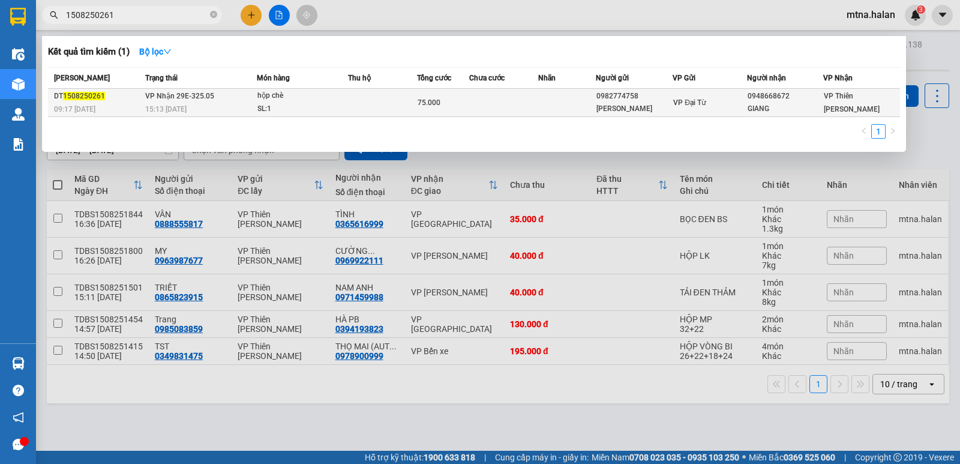
type input "1508250261"
click at [516, 101] on td at bounding box center [503, 103] width 69 height 28
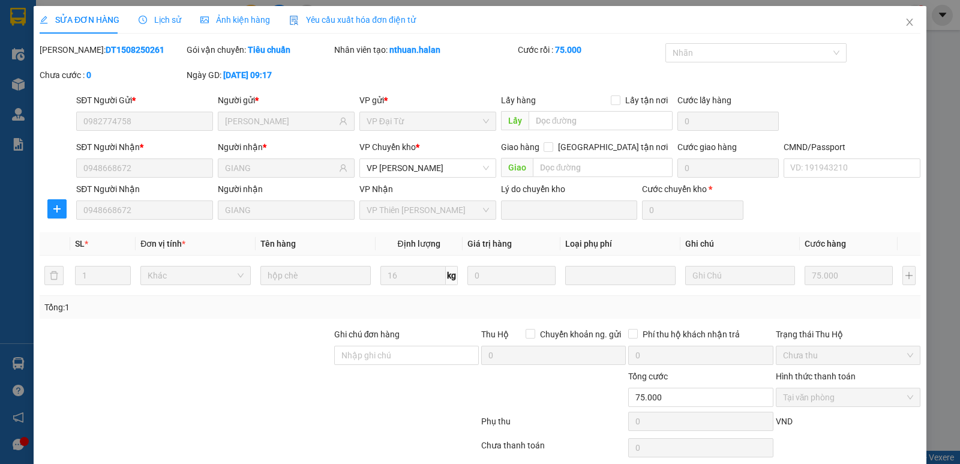
type input "0982774758"
type input "NGÔ QUANG HẢI"
type input "0948668672"
type input "GIANG"
type input "75.000"
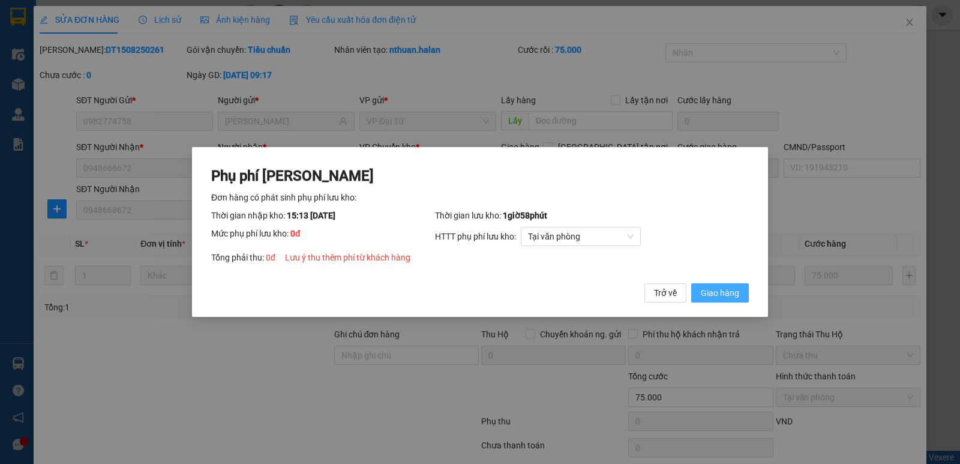
click at [717, 285] on button "Giao hàng" at bounding box center [721, 292] width 58 height 19
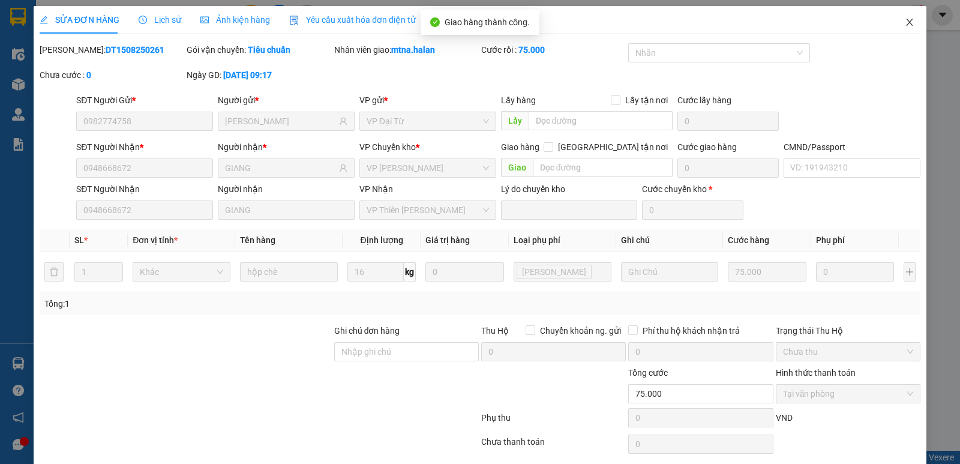
click at [906, 24] on icon "close" at bounding box center [910, 22] width 10 height 10
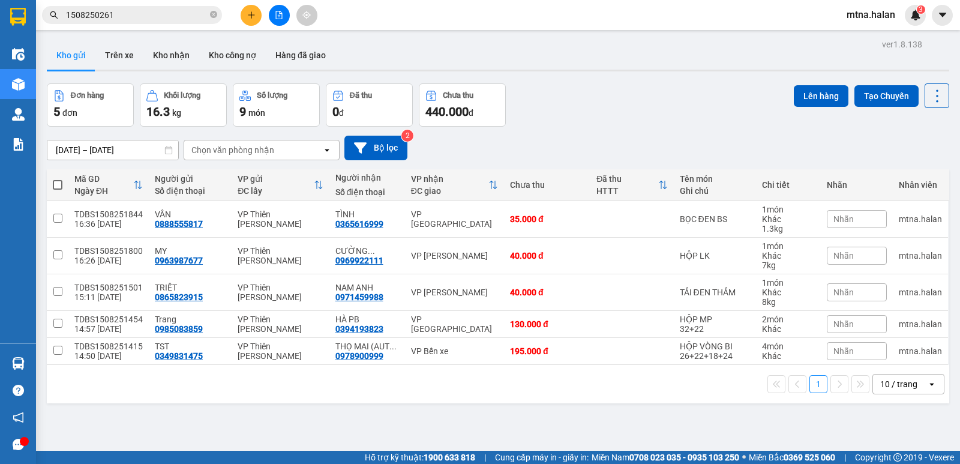
click at [60, 185] on span at bounding box center [58, 185] width 10 height 10
click at [58, 179] on input "checkbox" at bounding box center [58, 179] width 0 height 0
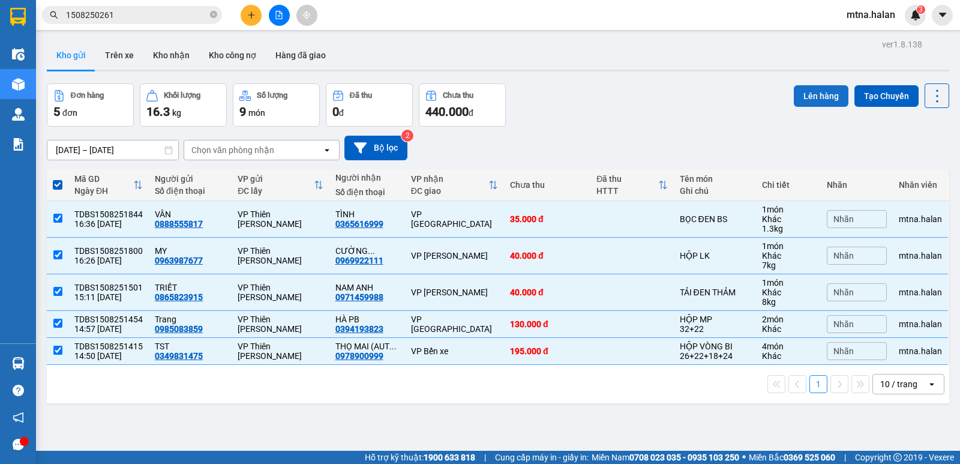
click at [815, 89] on button "Lên hàng" at bounding box center [821, 96] width 55 height 22
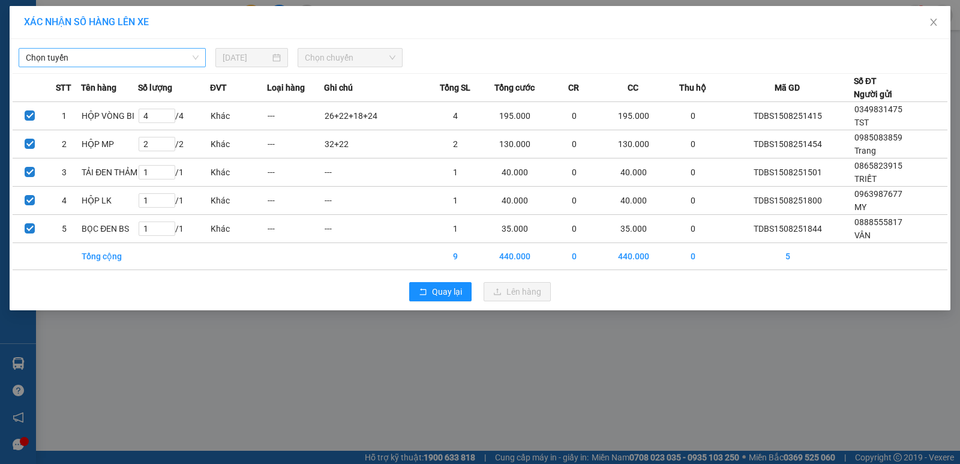
click at [115, 61] on span "Chọn tuyến" at bounding box center [112, 58] width 173 height 18
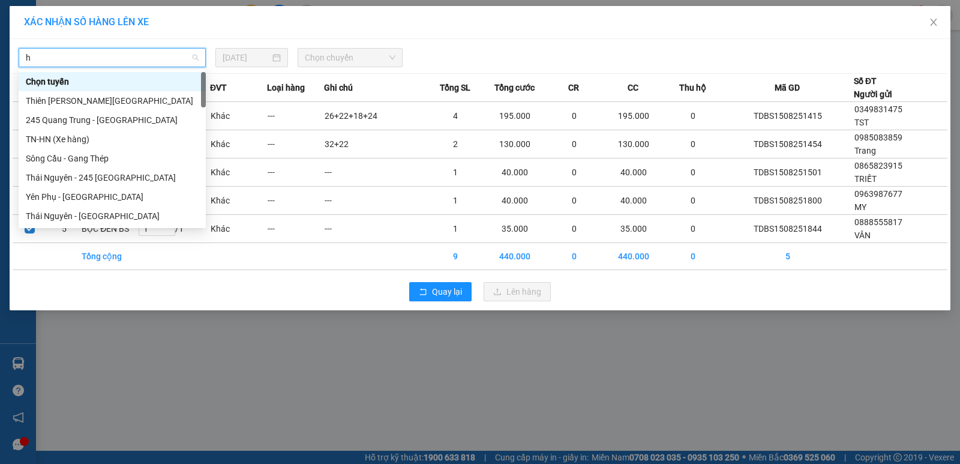
type input "hn"
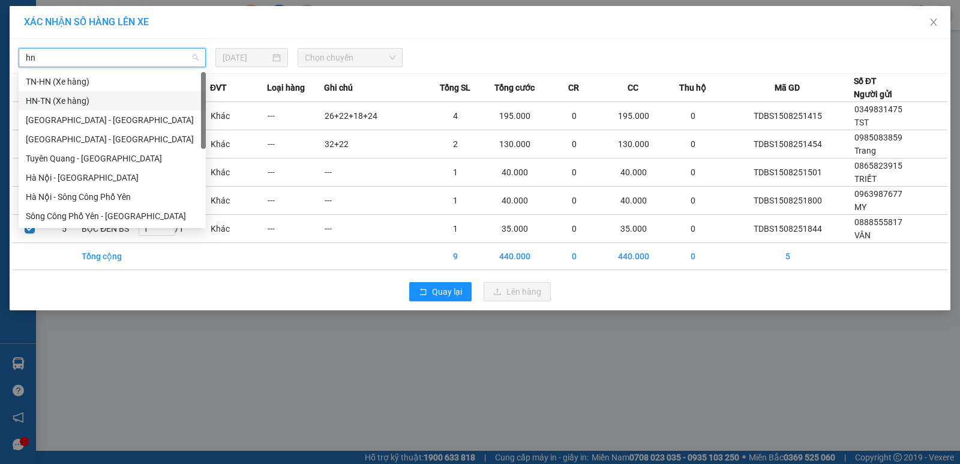
click at [58, 98] on div "HN-TN (Xe hàng)" at bounding box center [112, 100] width 173 height 13
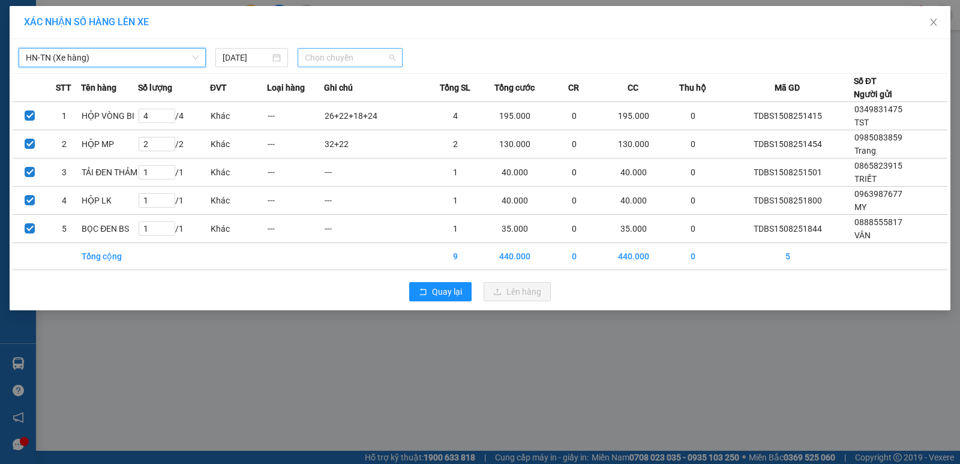
click at [369, 56] on span "Chọn chuyến" at bounding box center [350, 58] width 91 height 18
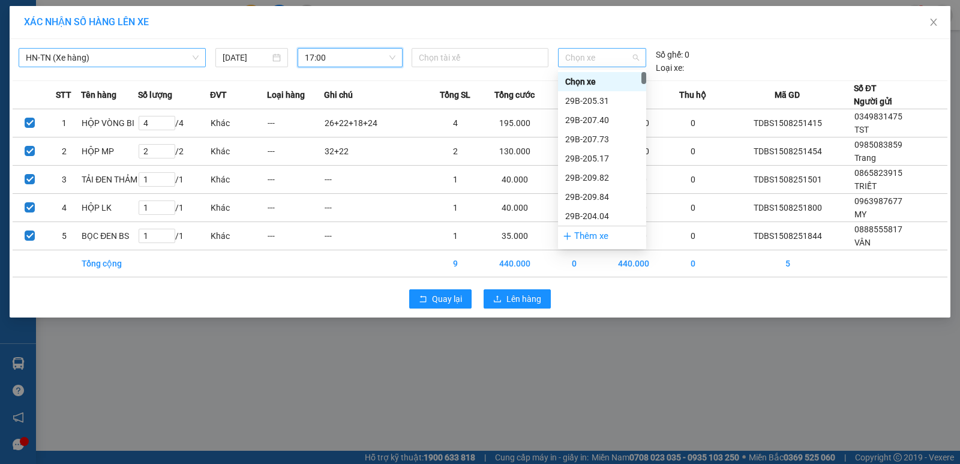
click at [610, 56] on span "Chọn xe" at bounding box center [602, 58] width 74 height 18
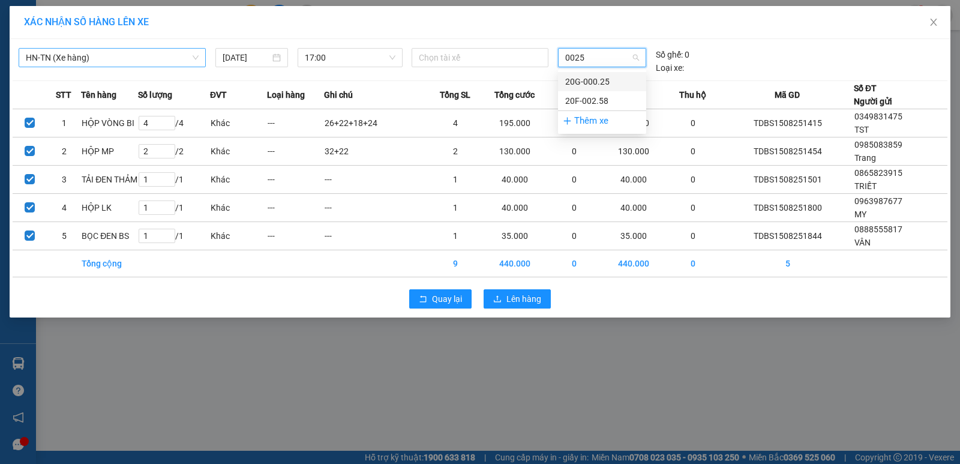
type input "0025"
click at [620, 60] on span "Chọn xe" at bounding box center [602, 58] width 74 height 18
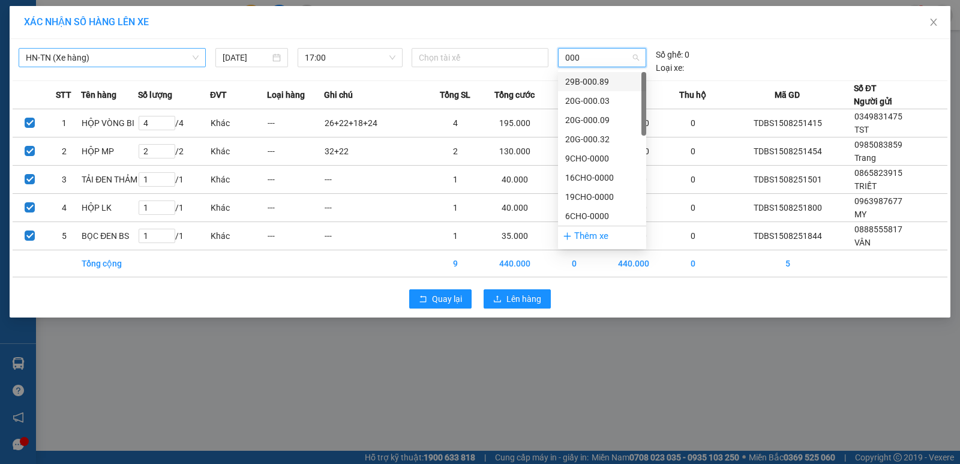
type input "0009"
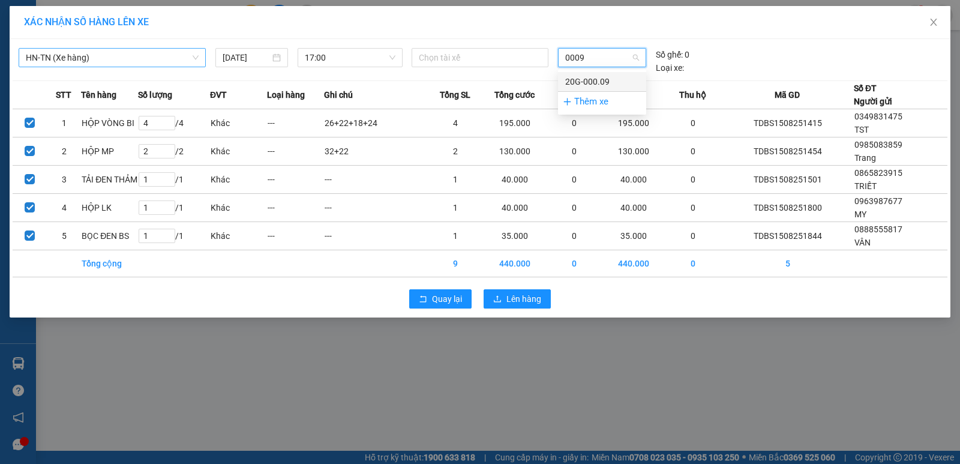
click at [599, 78] on div "20G-000.09" at bounding box center [602, 81] width 74 height 13
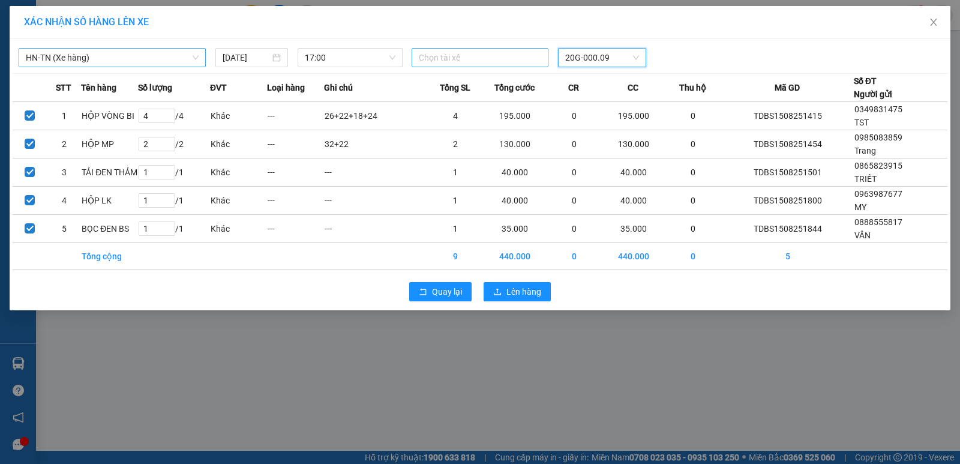
click at [490, 57] on div at bounding box center [480, 57] width 131 height 14
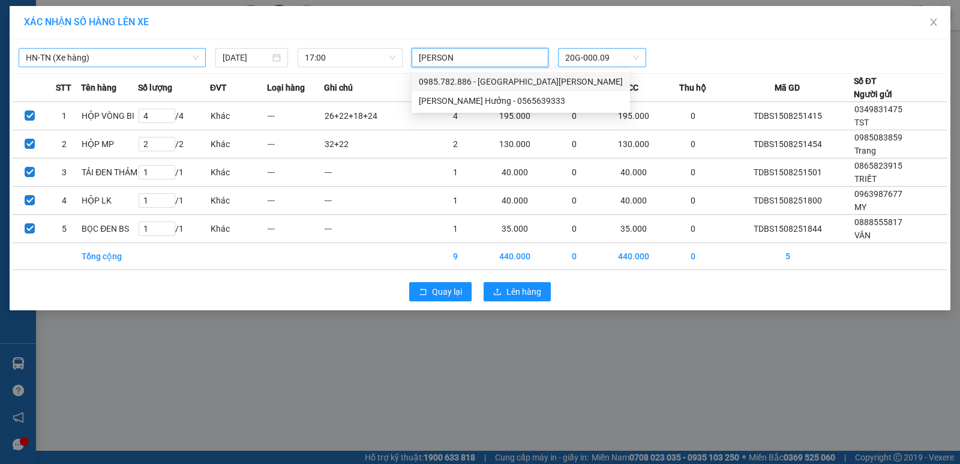
type input "lâm đức"
click at [505, 98] on div "[PERSON_NAME] Hưởng - 0565639333" at bounding box center [521, 100] width 204 height 13
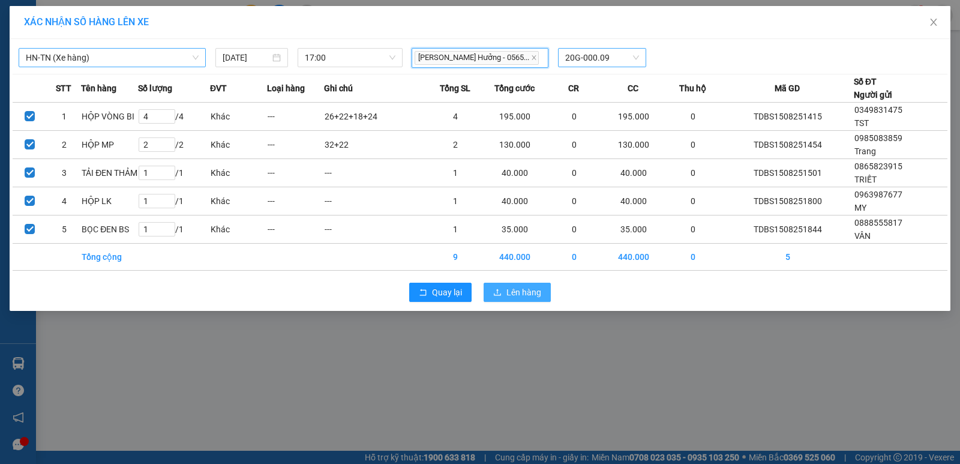
click at [523, 290] on span "Lên hàng" at bounding box center [524, 292] width 35 height 13
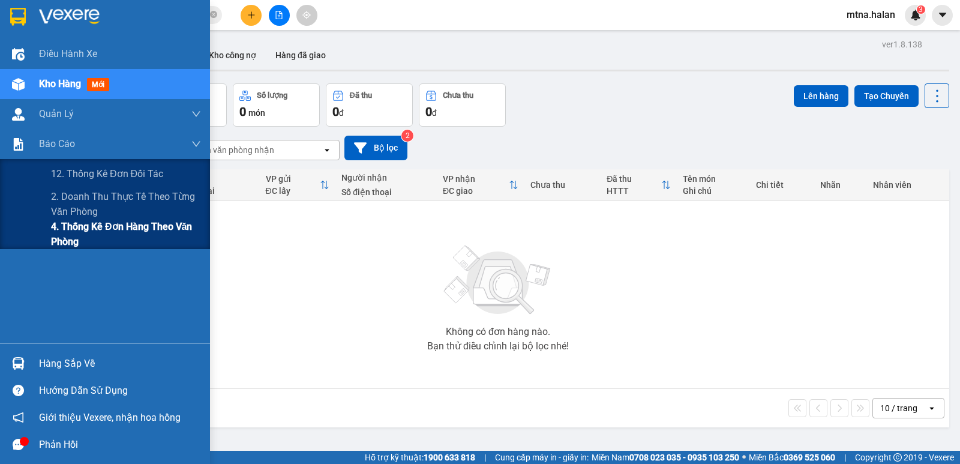
click at [67, 231] on span "4. Thống kê đơn hàng theo văn phòng" at bounding box center [126, 234] width 150 height 30
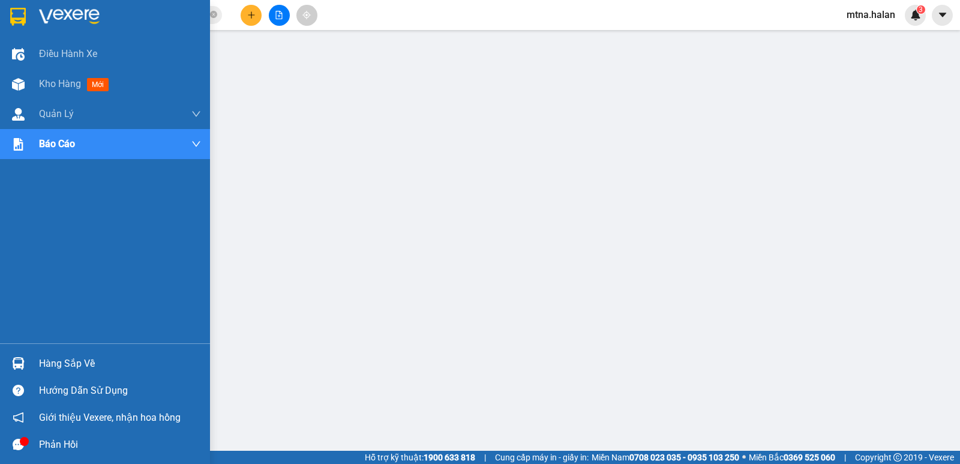
click at [16, 361] on img at bounding box center [18, 363] width 13 height 13
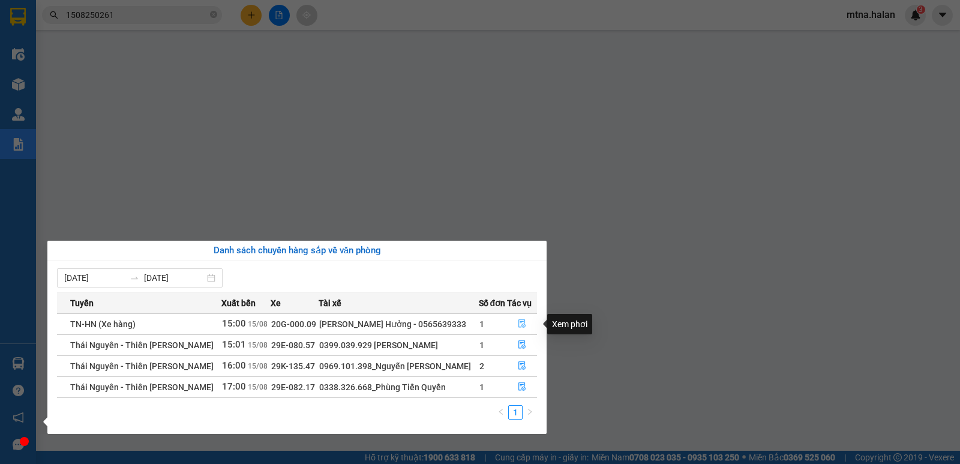
click at [518, 322] on icon "file-done" at bounding box center [522, 323] width 8 height 8
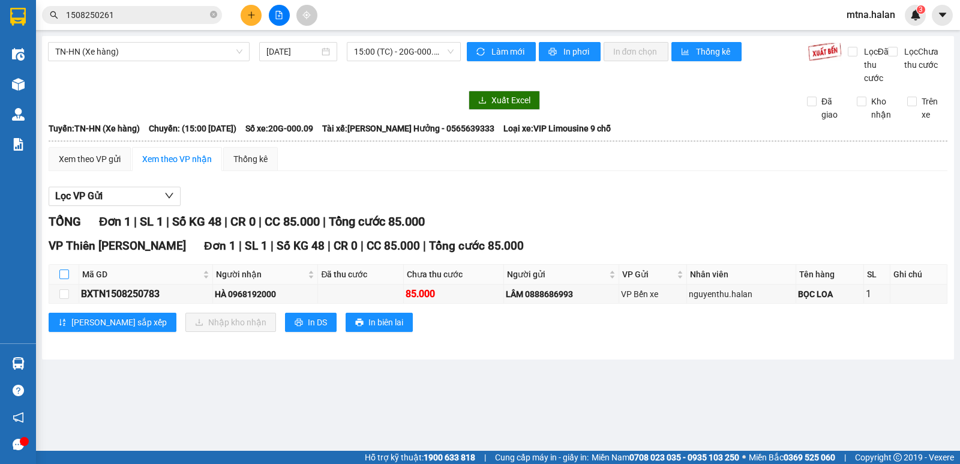
click at [68, 279] on input "checkbox" at bounding box center [64, 275] width 10 height 10
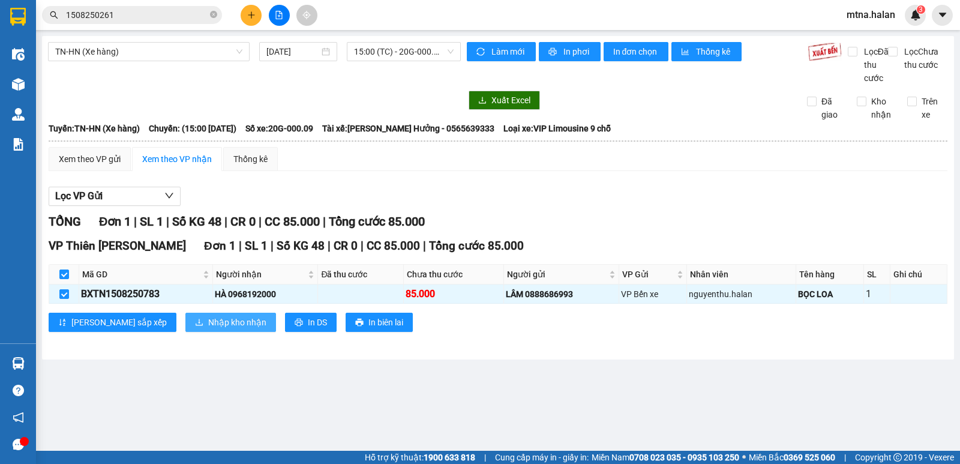
click at [208, 329] on span "Nhập kho nhận" at bounding box center [237, 322] width 58 height 13
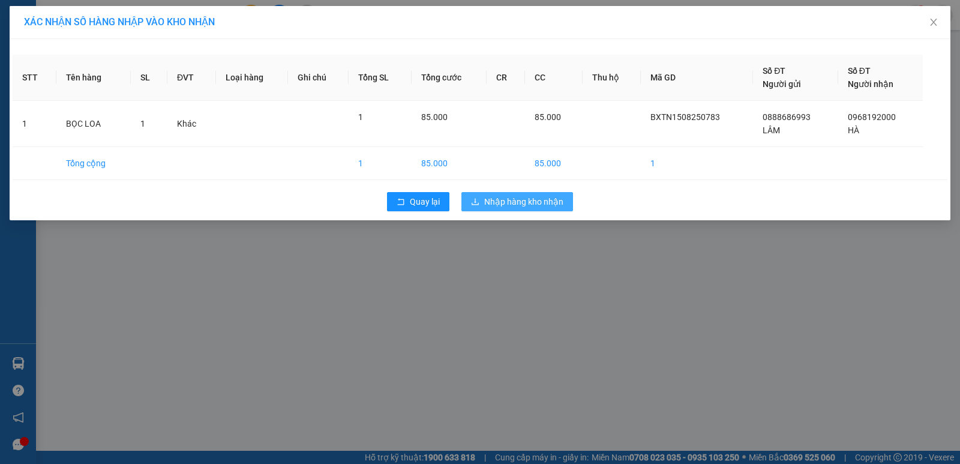
click at [522, 197] on span "Nhập hàng kho nhận" at bounding box center [523, 201] width 79 height 13
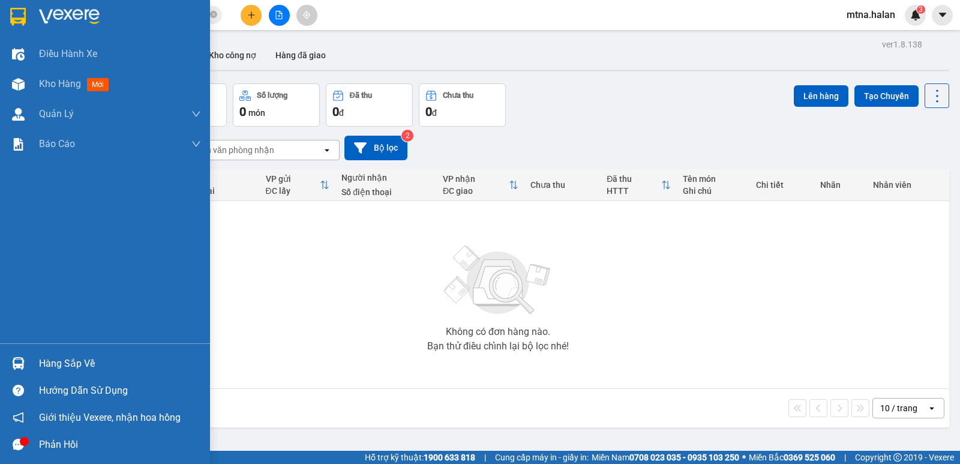
click at [13, 358] on img at bounding box center [18, 363] width 13 height 13
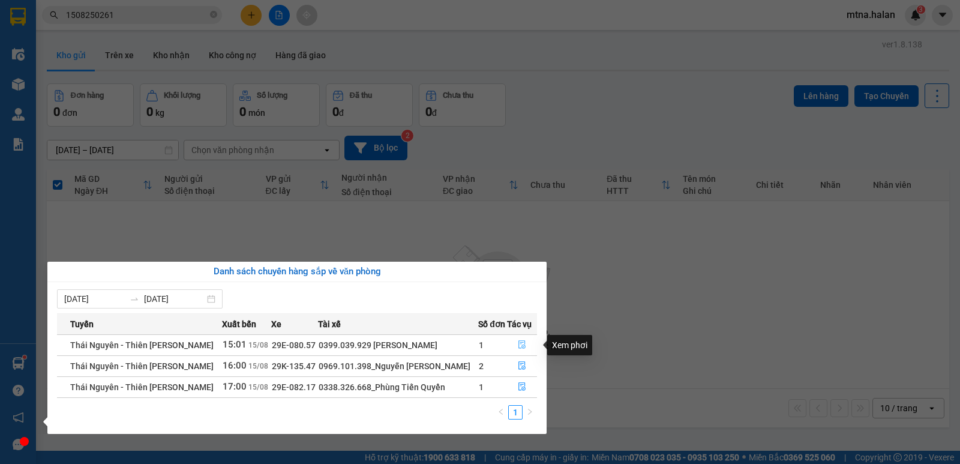
click at [522, 343] on icon "file-done" at bounding box center [522, 344] width 8 height 8
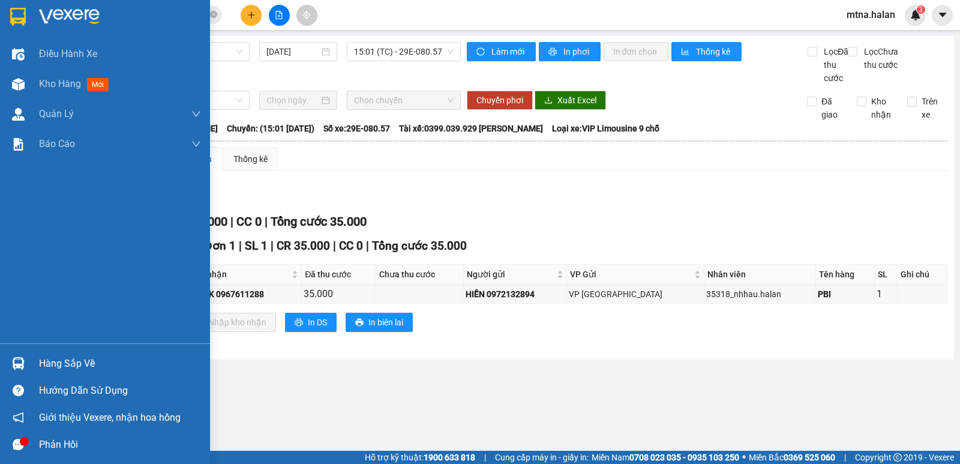
click at [13, 356] on div at bounding box center [18, 363] width 21 height 21
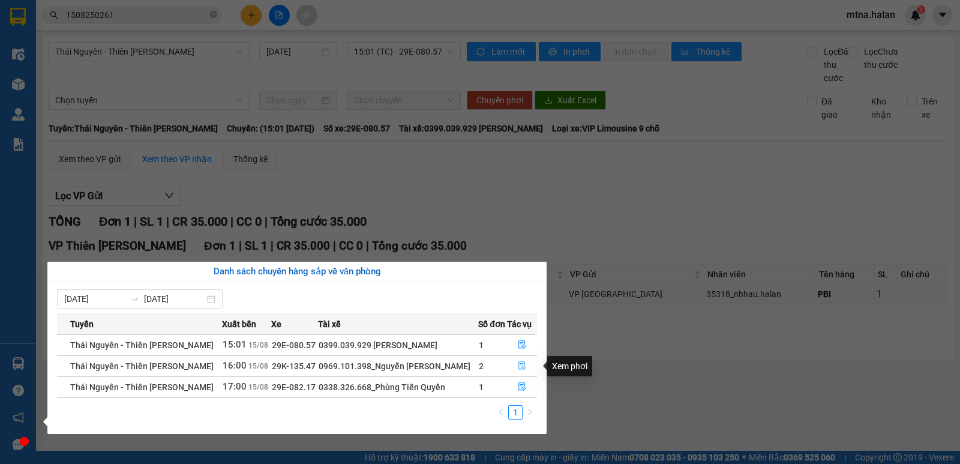
click at [519, 365] on icon "file-done" at bounding box center [522, 366] width 7 height 8
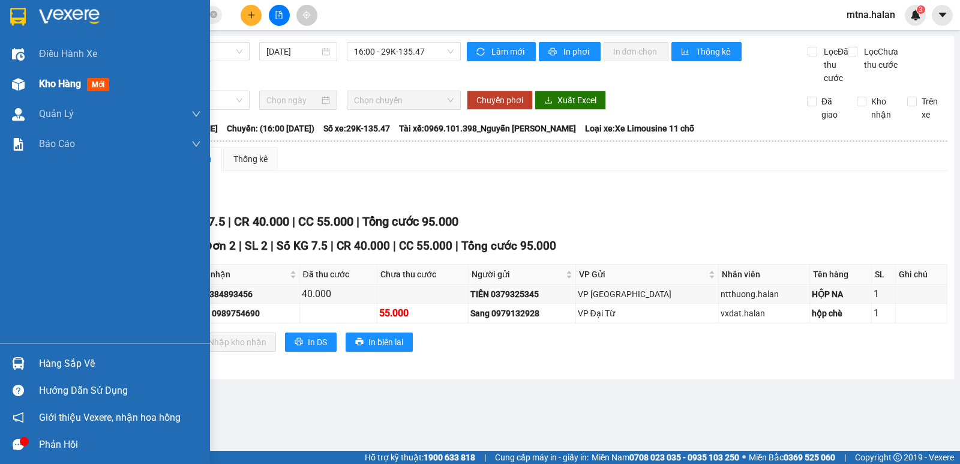
click at [20, 88] on img at bounding box center [18, 84] width 13 height 13
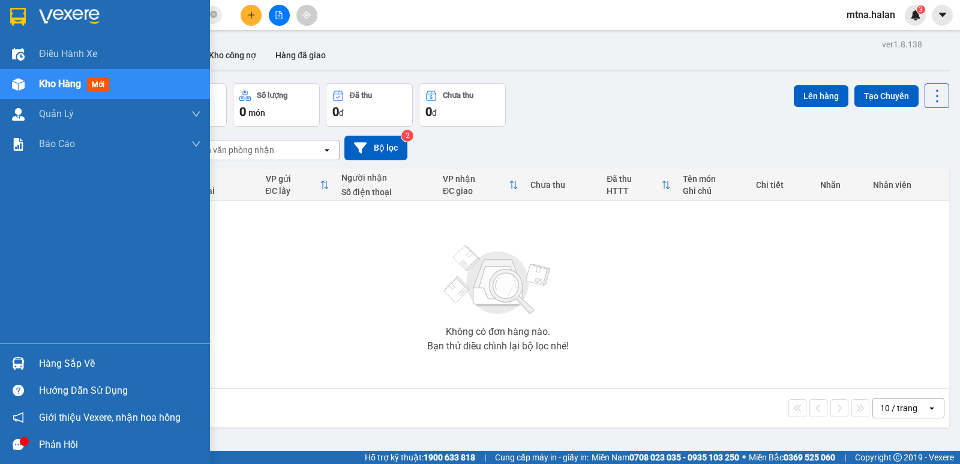
click at [11, 355] on div at bounding box center [18, 363] width 21 height 21
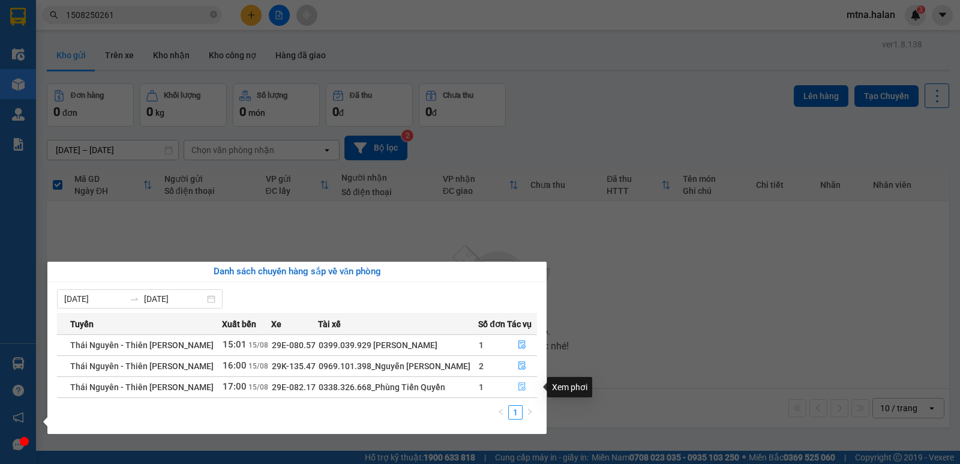
click at [521, 387] on icon "file-done" at bounding box center [522, 386] width 8 height 8
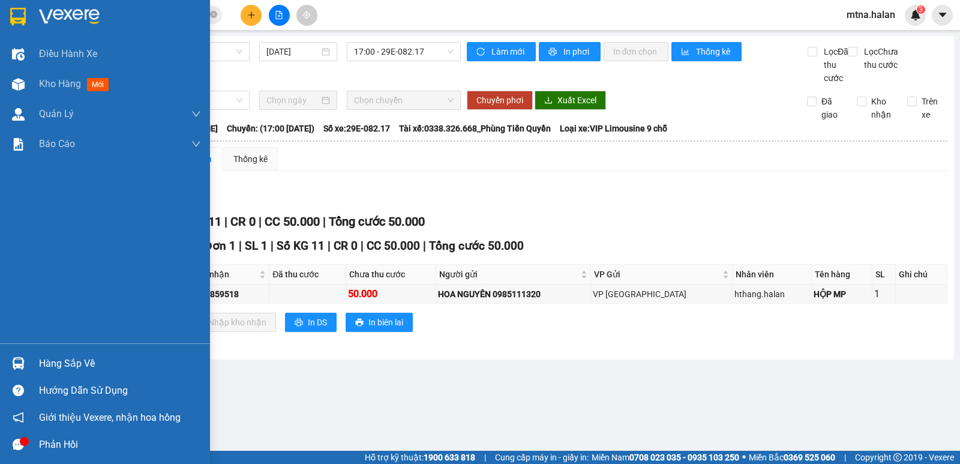
click at [20, 363] on img at bounding box center [18, 363] width 13 height 13
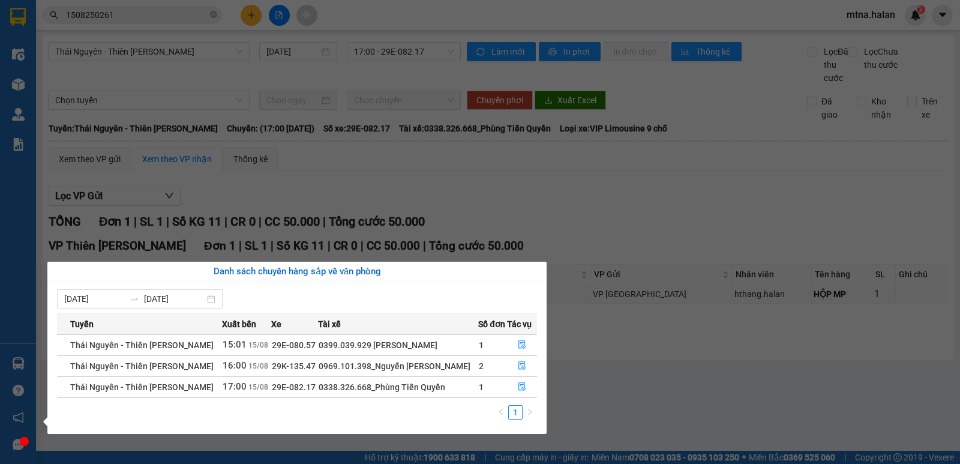
click at [740, 381] on section "Kết quả tìm kiếm ( 1 ) Bộ lọc Mã ĐH Trạng thái Món hàng Thu hộ Tổng cước Chưa c…" at bounding box center [480, 232] width 960 height 464
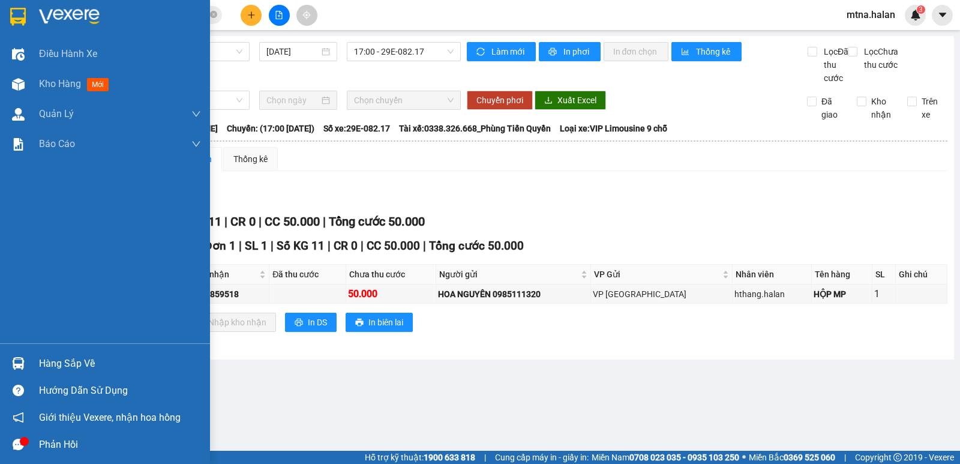
click at [13, 363] on img at bounding box center [18, 363] width 13 height 13
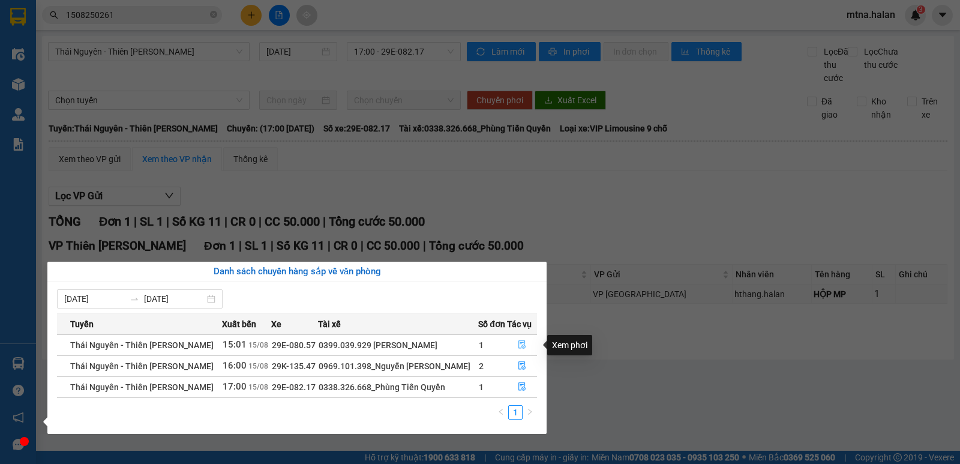
click at [518, 345] on icon "file-done" at bounding box center [522, 344] width 8 height 8
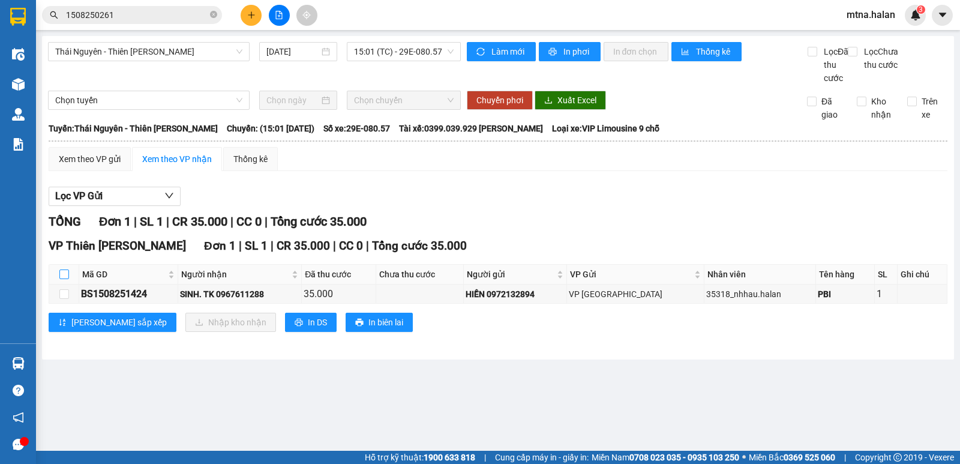
click at [62, 279] on input "checkbox" at bounding box center [64, 275] width 10 height 10
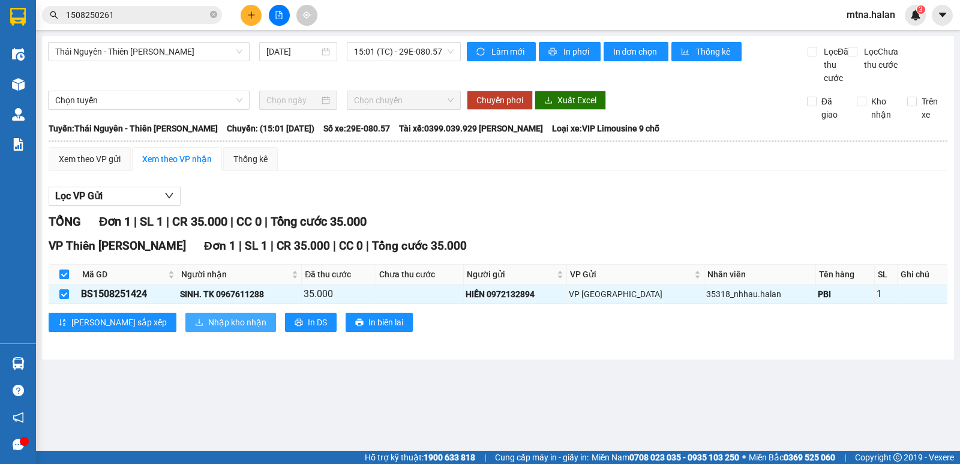
click at [208, 329] on span "Nhập kho nhận" at bounding box center [237, 322] width 58 height 13
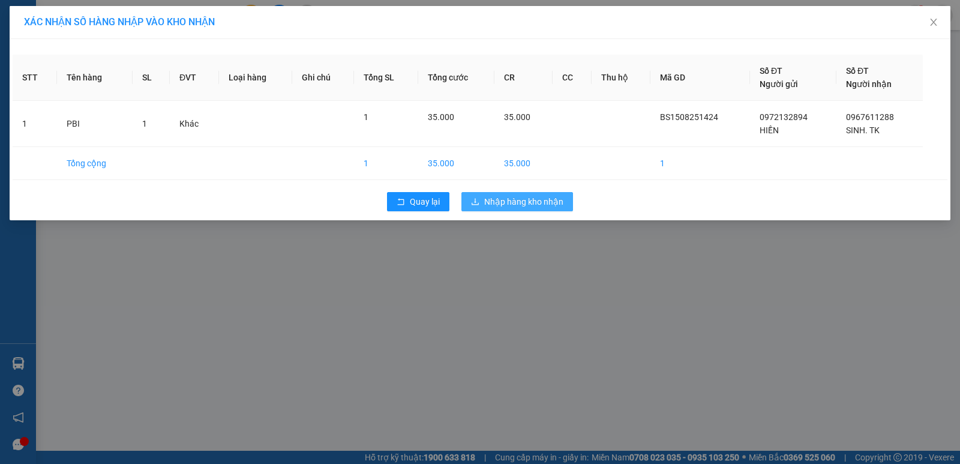
click at [522, 200] on span "Nhập hàng kho nhận" at bounding box center [523, 201] width 79 height 13
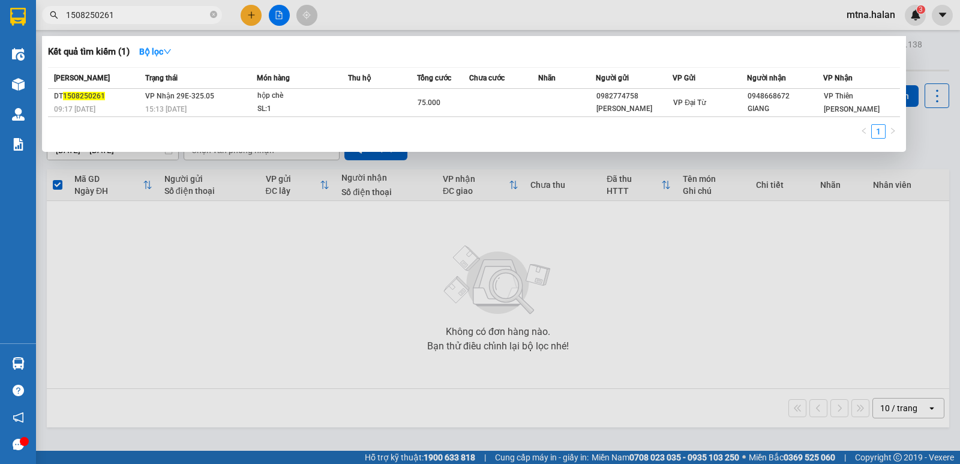
click at [211, 8] on span "1508250261" at bounding box center [132, 15] width 180 height 18
click at [212, 11] on icon "close-circle" at bounding box center [213, 14] width 7 height 7
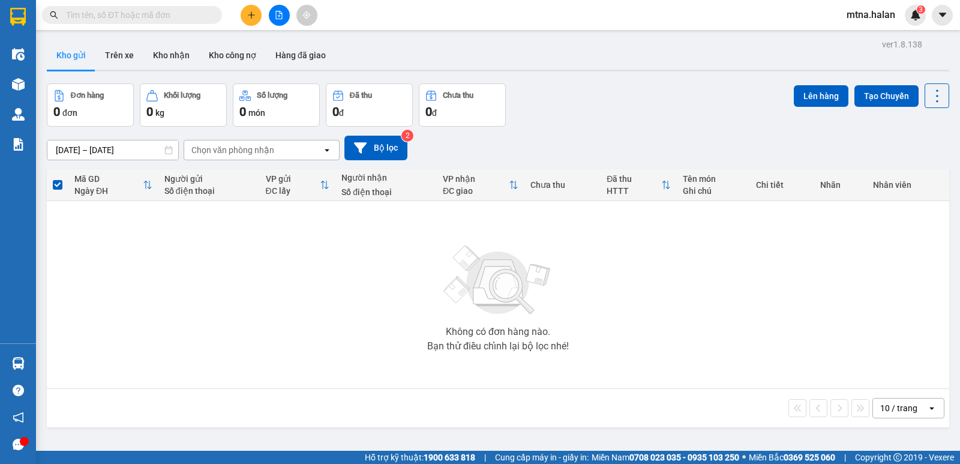
click at [185, 14] on input "text" at bounding box center [137, 14] width 142 height 13
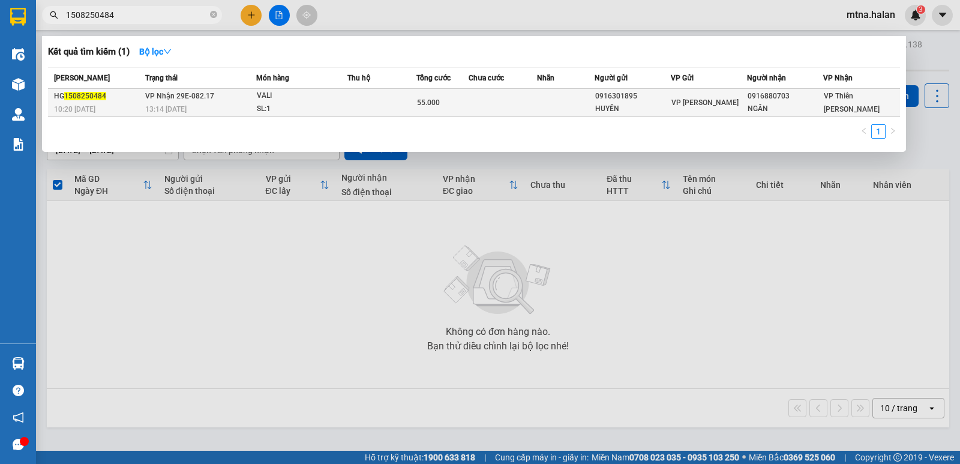
type input "1508250484"
click at [484, 97] on td at bounding box center [503, 103] width 69 height 28
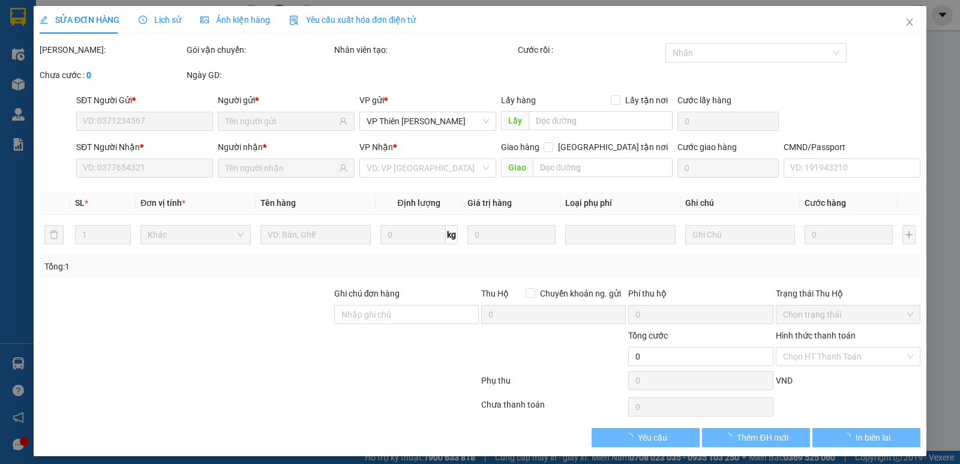
type input "0916301895"
type input "HUYỀN"
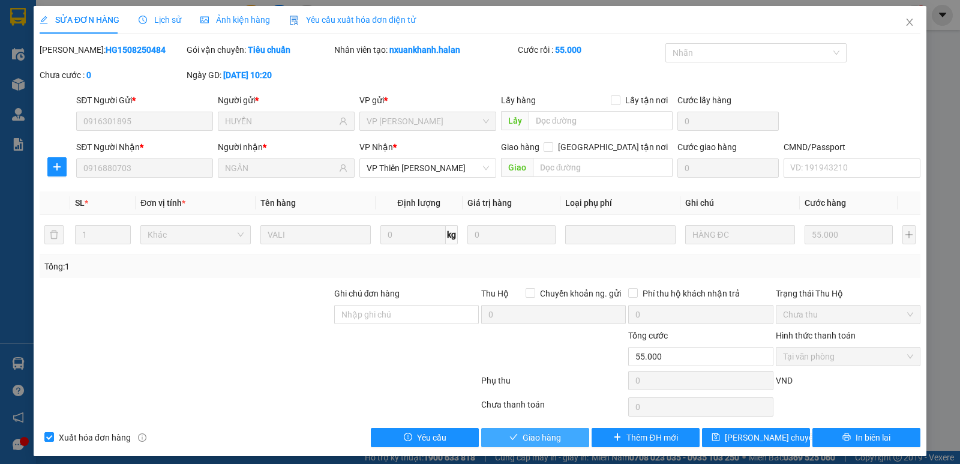
click at [555, 439] on span "Giao hàng" at bounding box center [542, 437] width 38 height 13
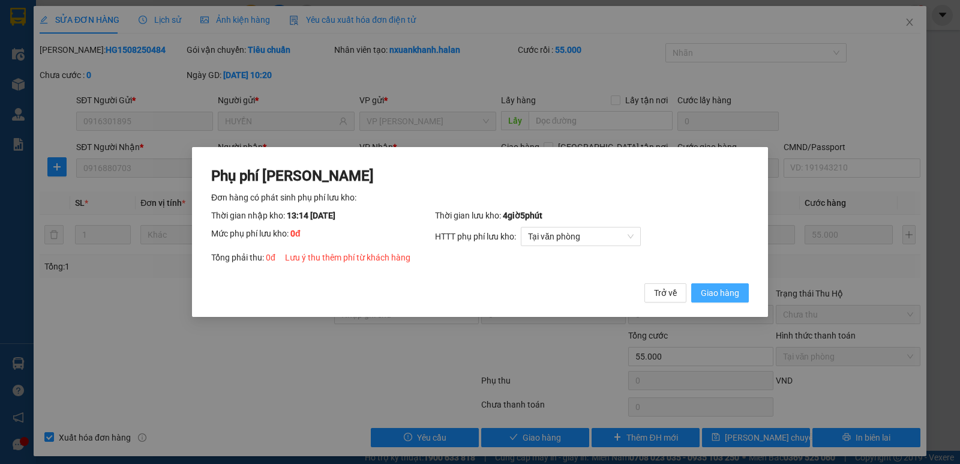
click at [728, 294] on span "Giao hàng" at bounding box center [720, 292] width 38 height 13
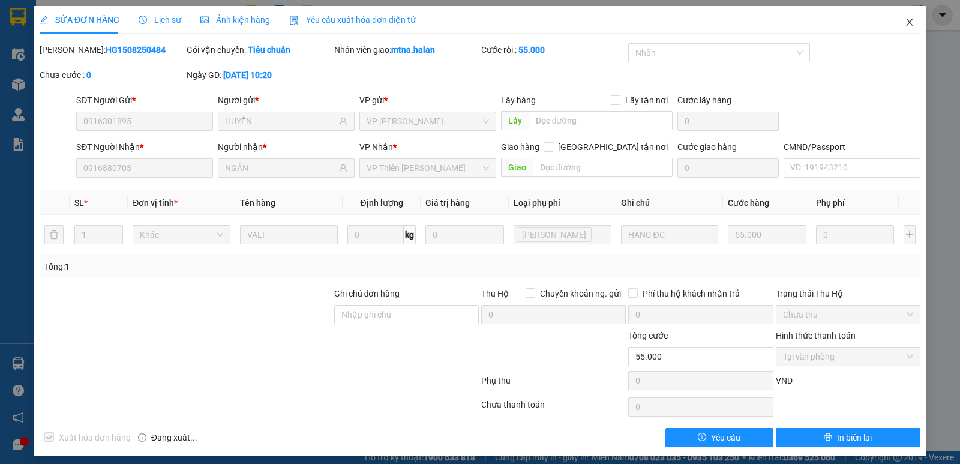
click at [905, 22] on icon "close" at bounding box center [910, 22] width 10 height 10
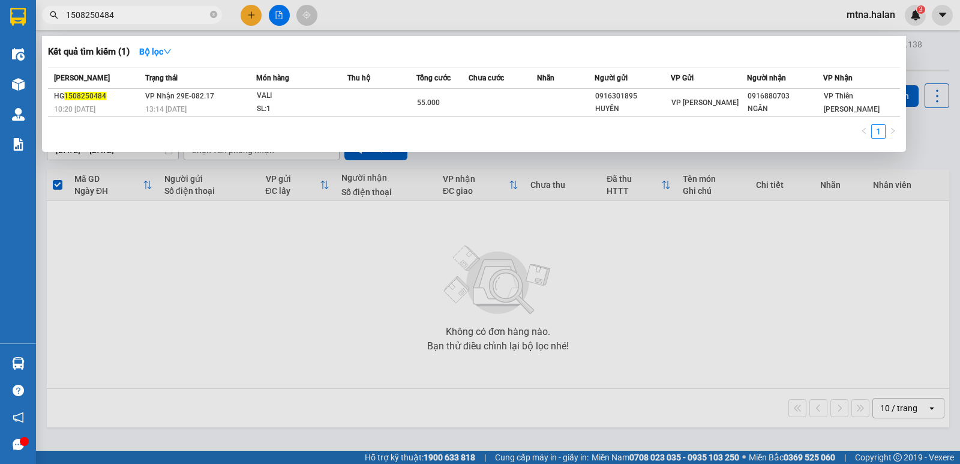
click at [218, 14] on span "1508250484" at bounding box center [132, 15] width 180 height 18
click at [218, 16] on span "1508250484" at bounding box center [132, 15] width 180 height 18
click at [215, 16] on icon "close-circle" at bounding box center [213, 14] width 7 height 7
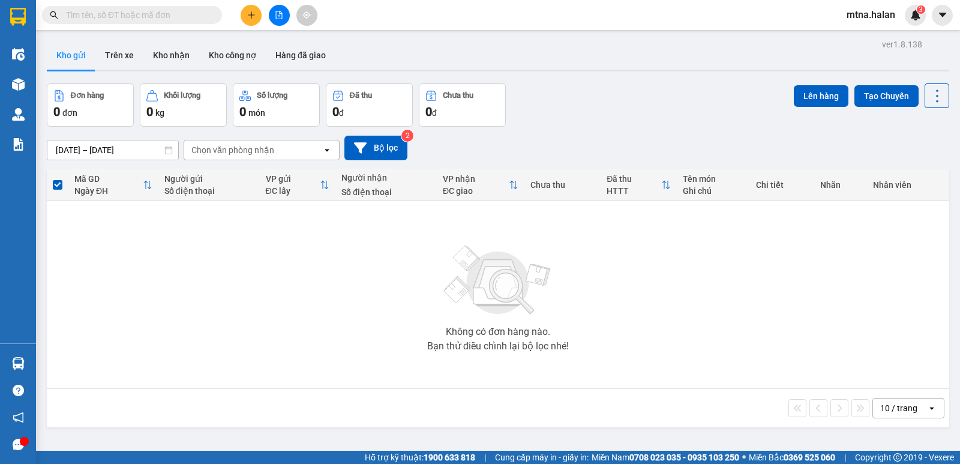
click at [199, 17] on input "text" at bounding box center [137, 14] width 142 height 13
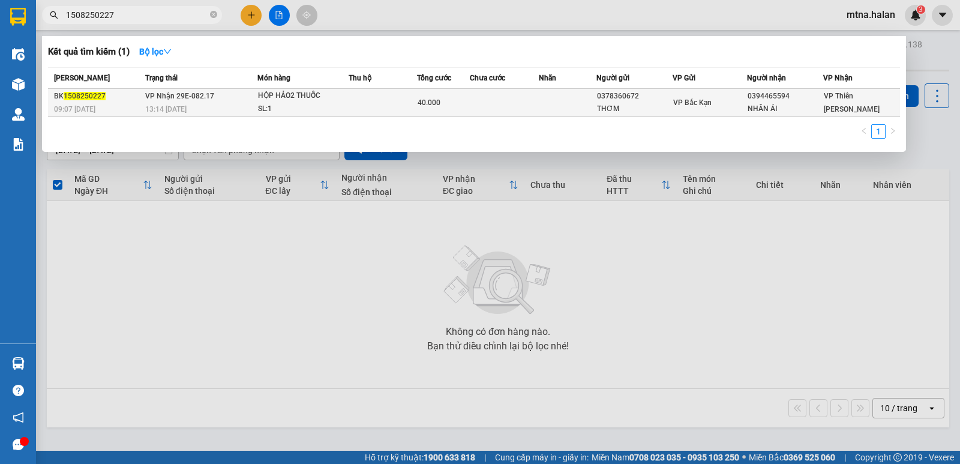
click at [549, 101] on td at bounding box center [568, 103] width 58 height 28
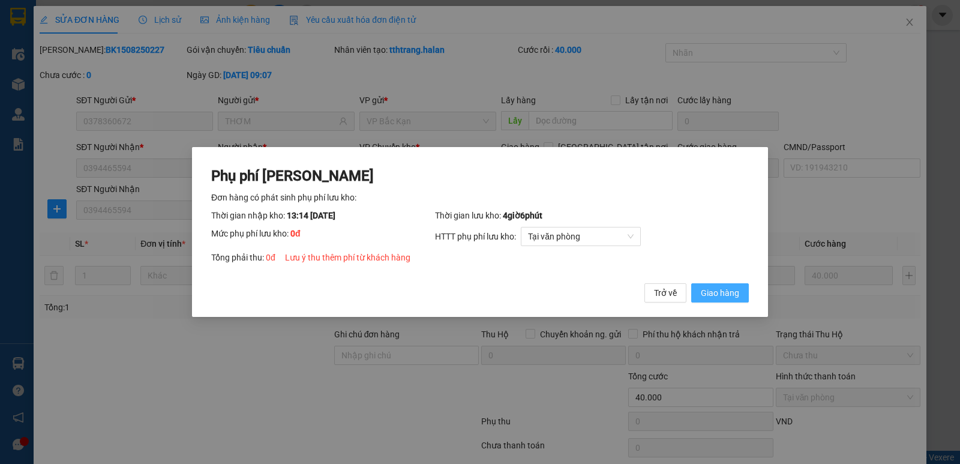
click at [740, 292] on button "Giao hàng" at bounding box center [721, 292] width 58 height 19
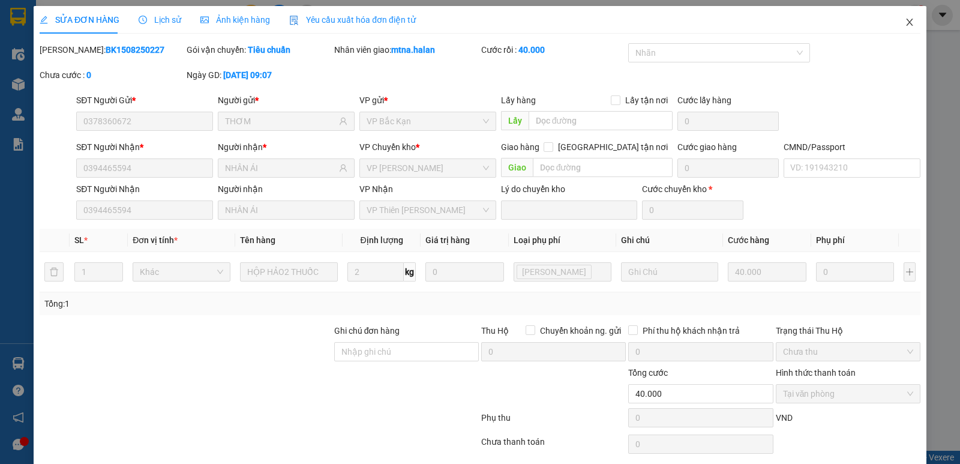
click at [906, 20] on icon "close" at bounding box center [909, 22] width 7 height 7
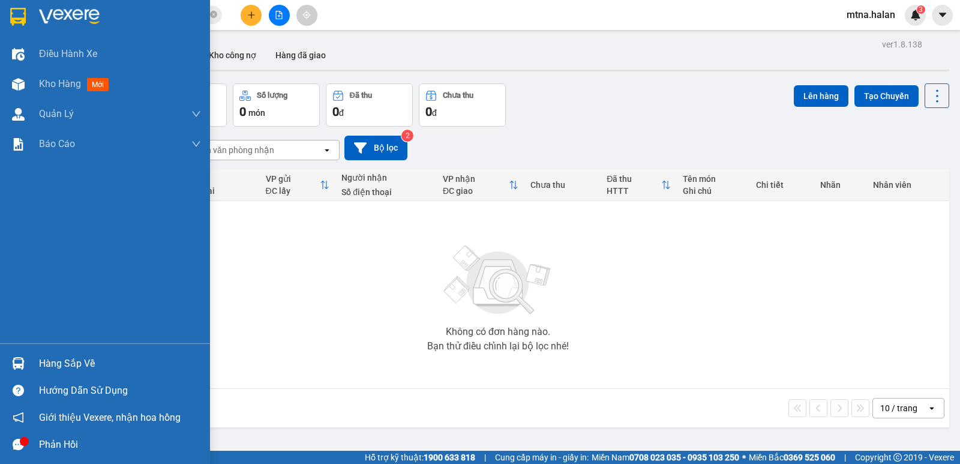
click at [17, 362] on img at bounding box center [18, 363] width 13 height 13
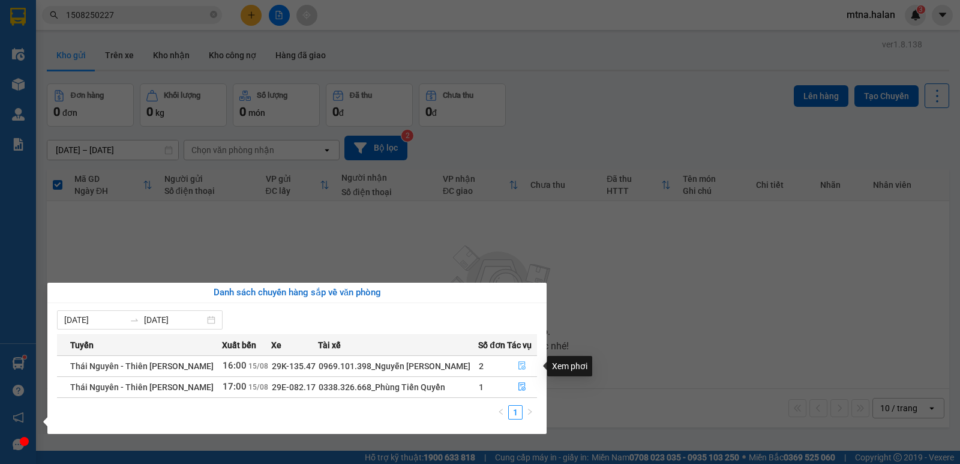
click at [525, 366] on icon "file-done" at bounding box center [522, 365] width 8 height 8
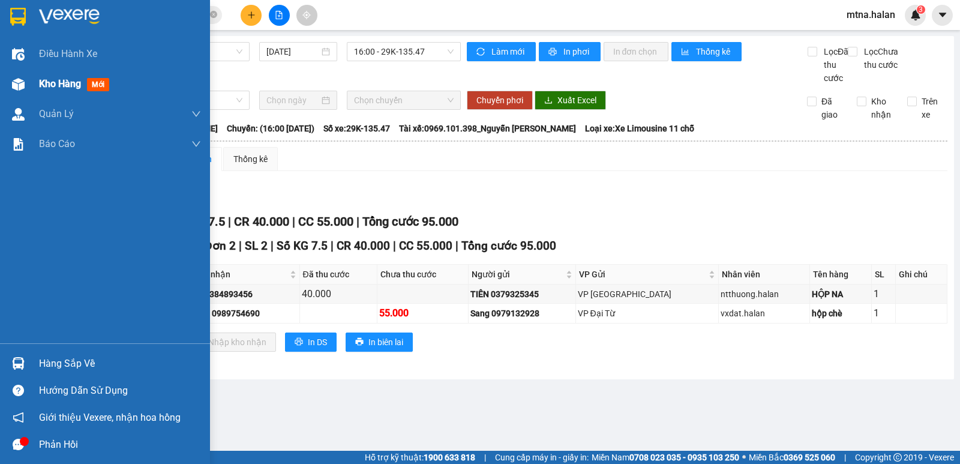
click at [13, 83] on img at bounding box center [18, 84] width 13 height 13
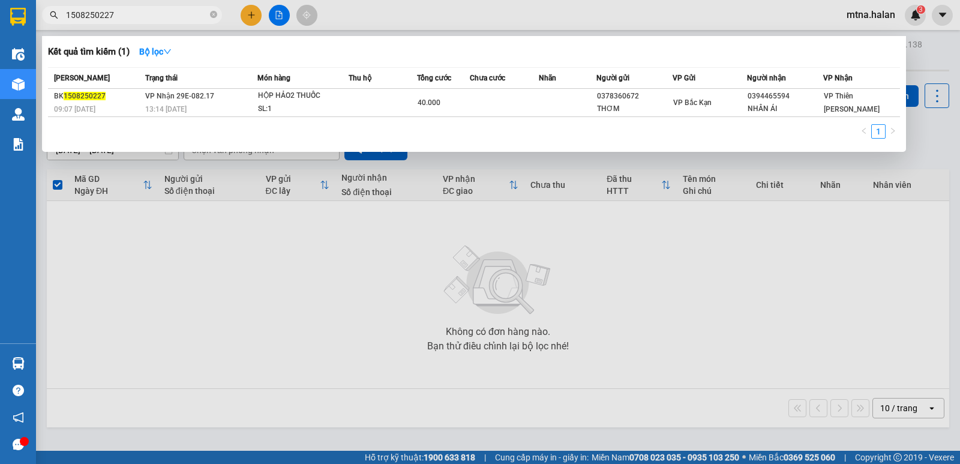
click at [218, 13] on span "1508250227" at bounding box center [132, 15] width 180 height 18
click at [249, 13] on div at bounding box center [480, 232] width 960 height 464
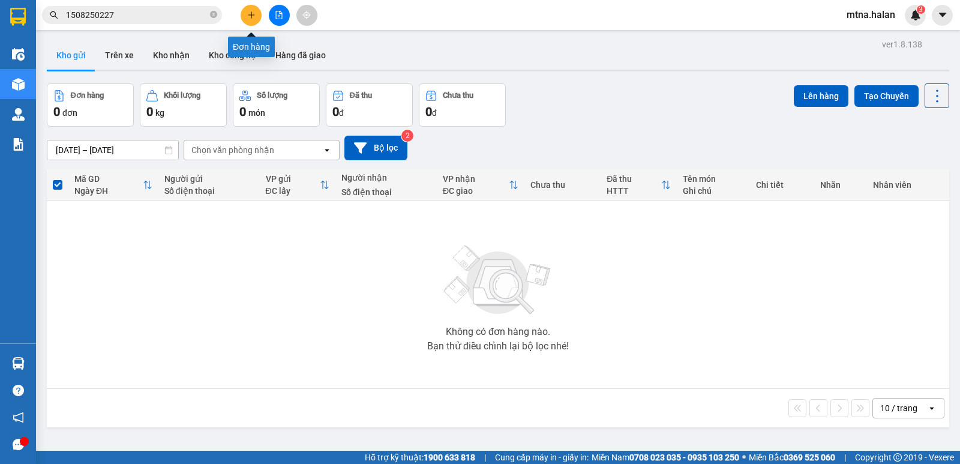
click at [253, 14] on icon "plus" at bounding box center [251, 15] width 8 height 8
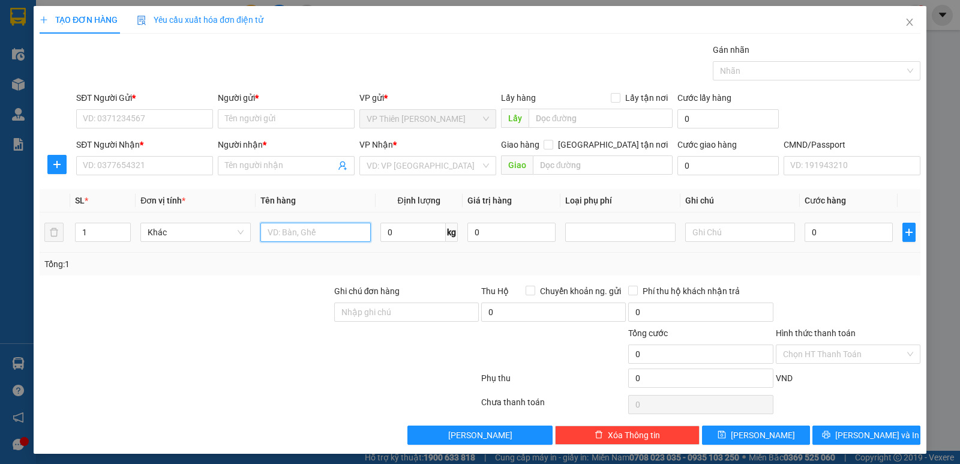
click at [326, 232] on input "text" at bounding box center [316, 232] width 110 height 19
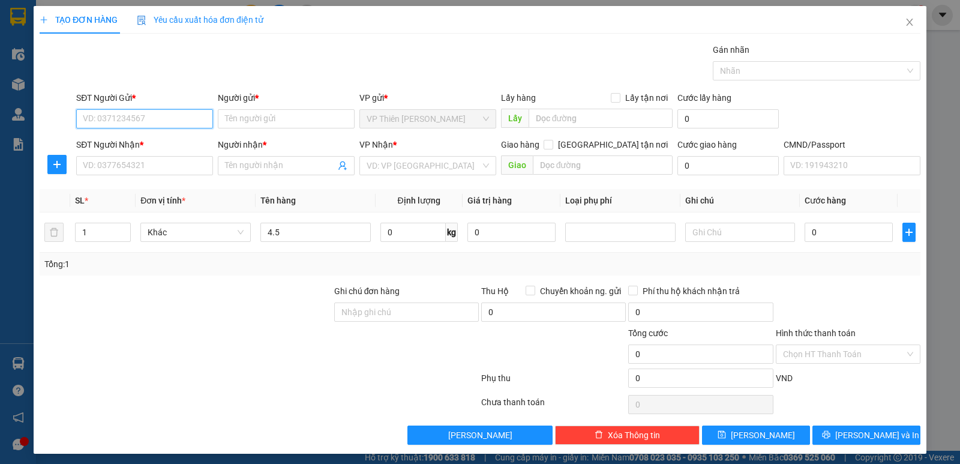
click at [155, 120] on input "SĐT Người Gửi *" at bounding box center [144, 118] width 137 height 19
click at [142, 138] on div "0359784905 - PHI" at bounding box center [143, 142] width 121 height 13
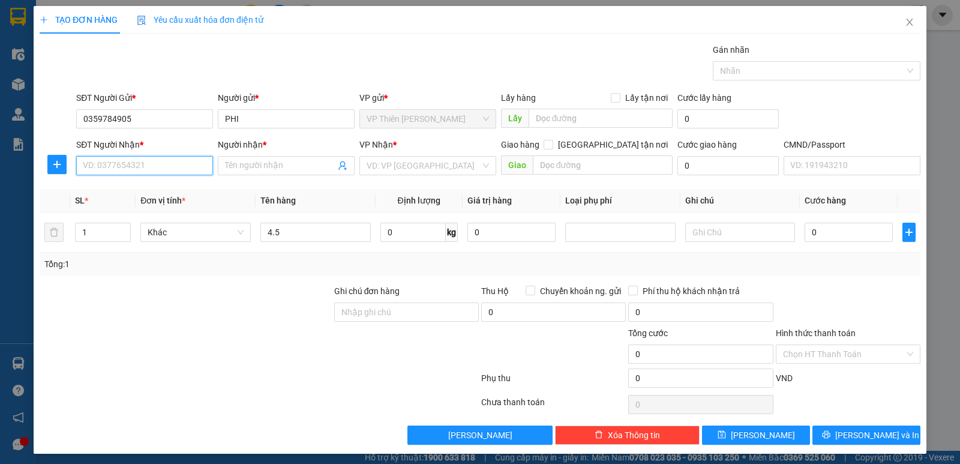
click at [155, 166] on input "SĐT Người Nhận *" at bounding box center [144, 165] width 137 height 19
click at [147, 207] on div "0967634307 - LINH" at bounding box center [143, 208] width 121 height 13
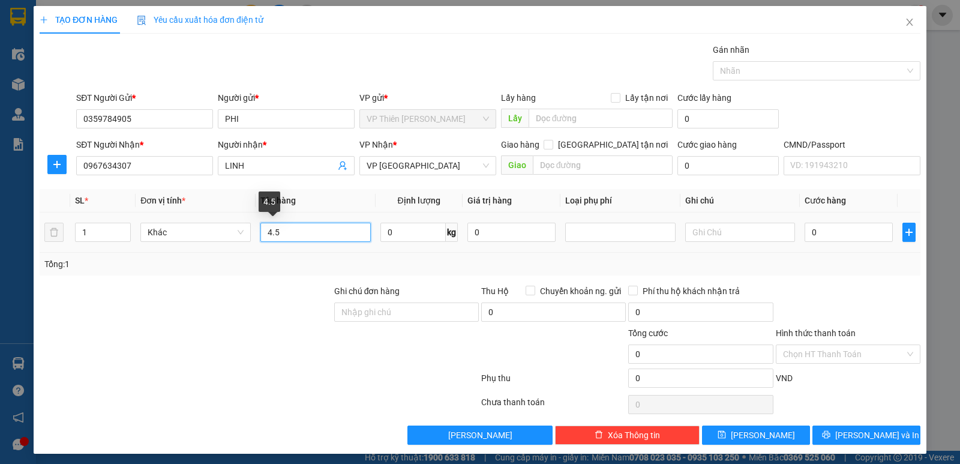
click at [282, 232] on input "4.5" at bounding box center [316, 232] width 110 height 19
click at [399, 233] on input "0" at bounding box center [413, 232] width 65 height 19
click at [824, 228] on input "0" at bounding box center [849, 232] width 88 height 19
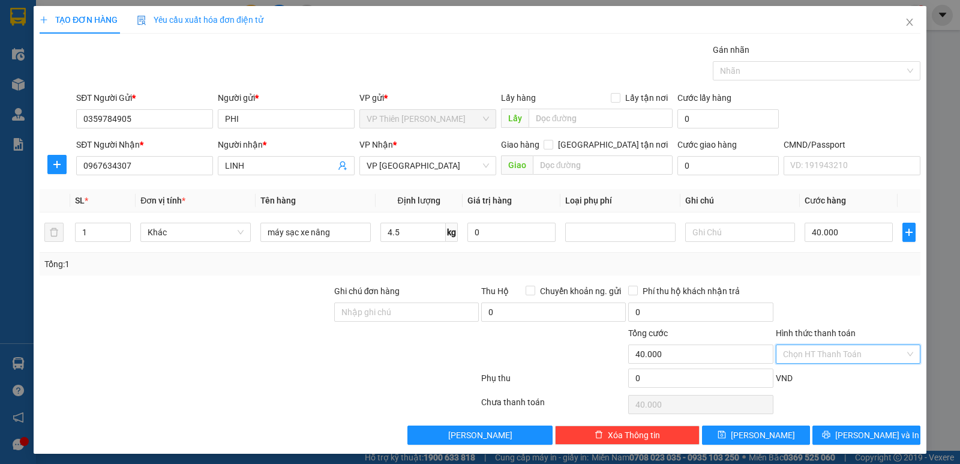
click at [817, 355] on input "Hình thức thanh toán" at bounding box center [844, 354] width 122 height 18
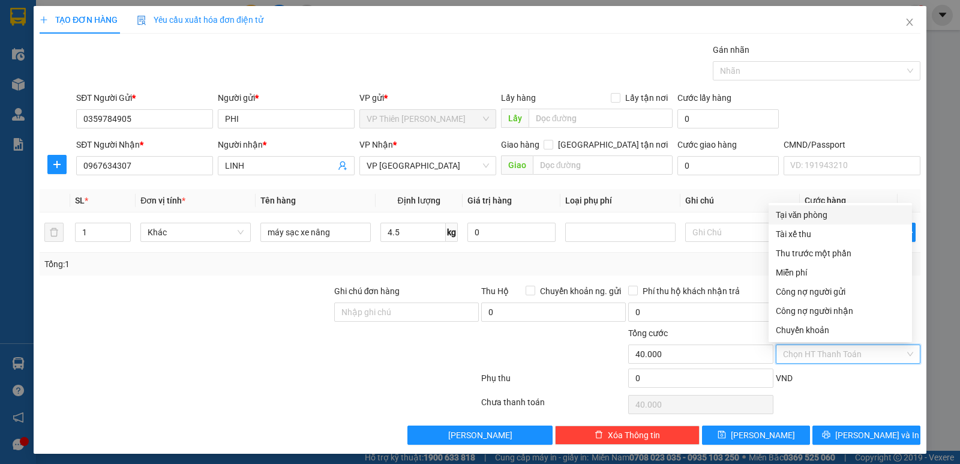
click at [798, 212] on div "Tại văn phòng" at bounding box center [840, 214] width 129 height 13
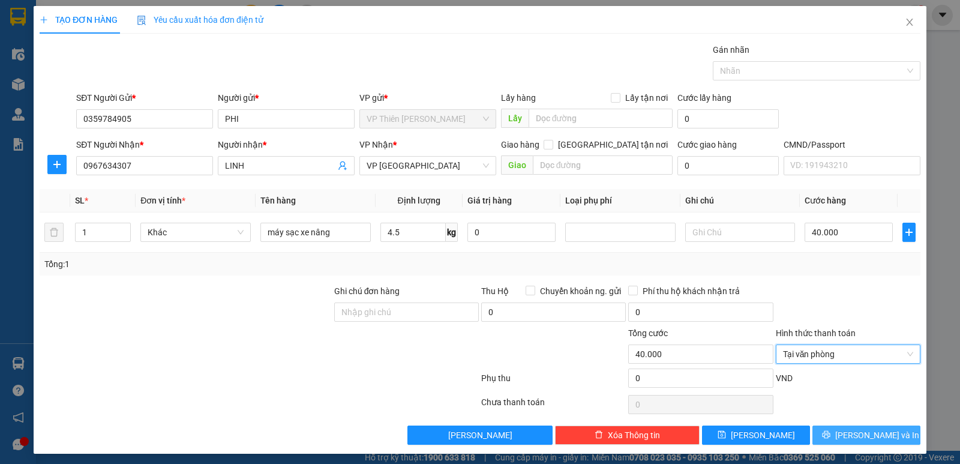
click at [873, 437] on span "[PERSON_NAME] và In" at bounding box center [878, 435] width 84 height 13
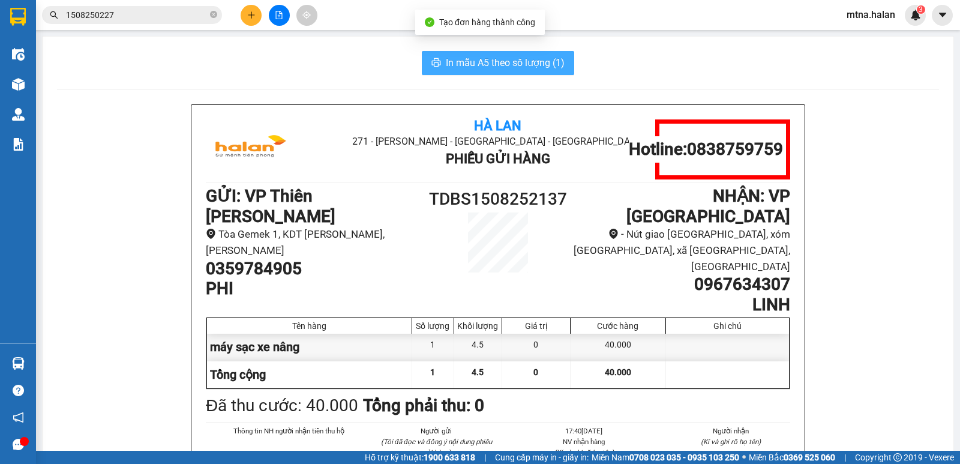
click at [497, 63] on span "In mẫu A5 theo số lượng (1)" at bounding box center [505, 62] width 119 height 15
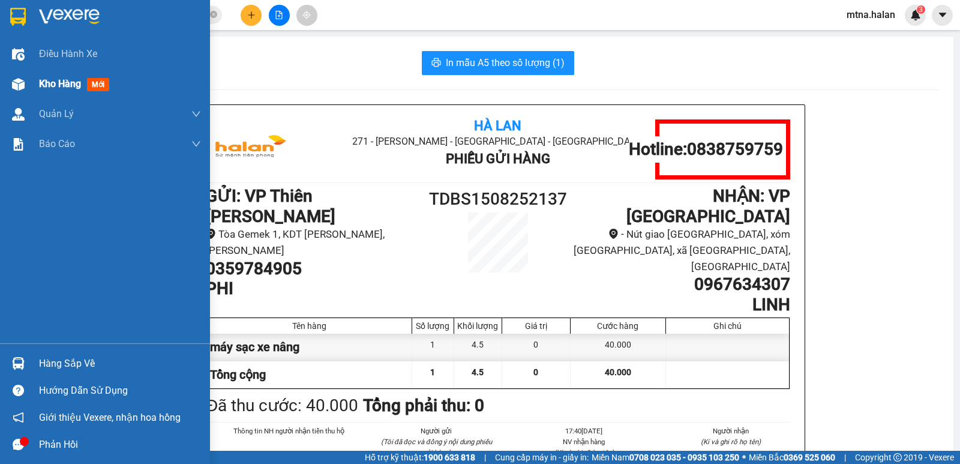
click at [9, 85] on div at bounding box center [18, 84] width 21 height 21
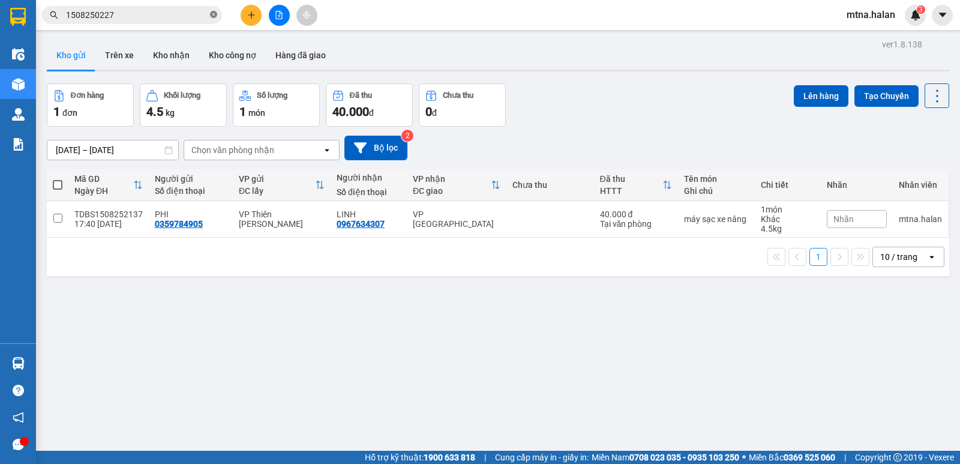
click at [213, 16] on icon "close-circle" at bounding box center [213, 14] width 7 height 7
click at [199, 13] on input "text" at bounding box center [137, 14] width 142 height 13
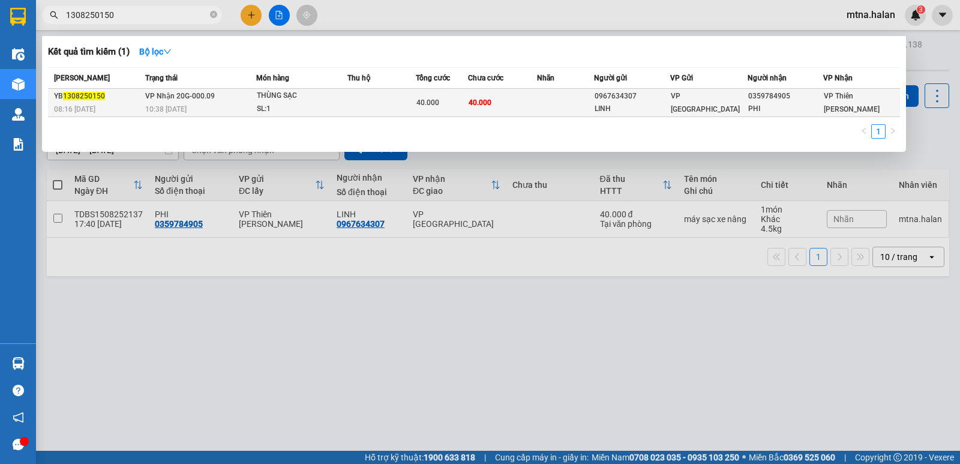
click at [546, 103] on td at bounding box center [566, 103] width 58 height 28
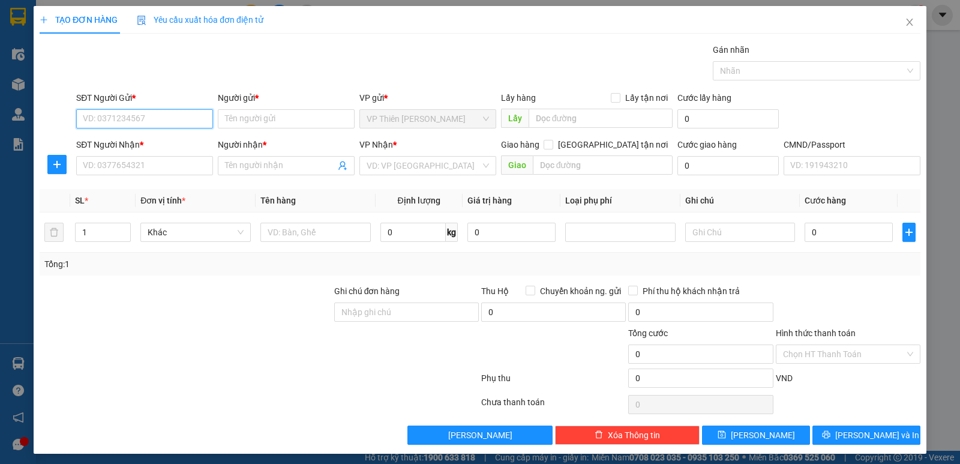
click at [144, 119] on input "SĐT Người Gửi *" at bounding box center [144, 118] width 137 height 19
click at [906, 23] on icon "close" at bounding box center [909, 22] width 7 height 7
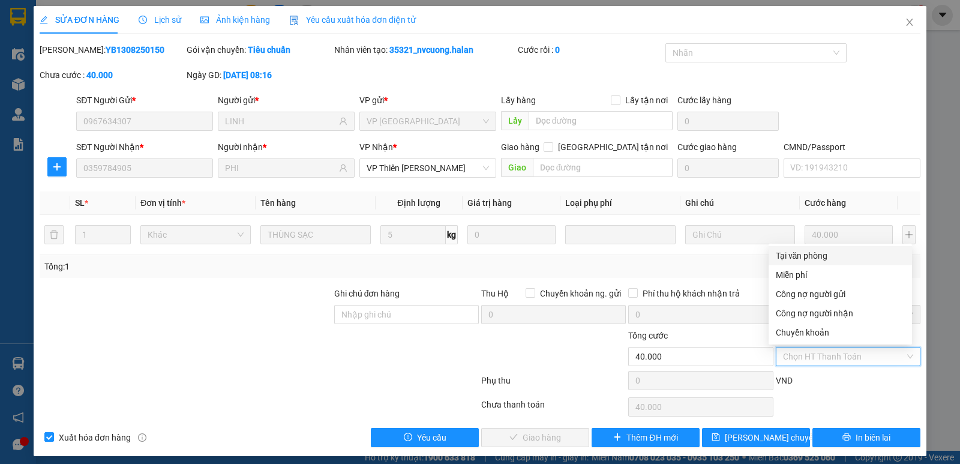
click at [811, 257] on div "Tại văn phòng" at bounding box center [840, 255] width 129 height 13
type input "0"
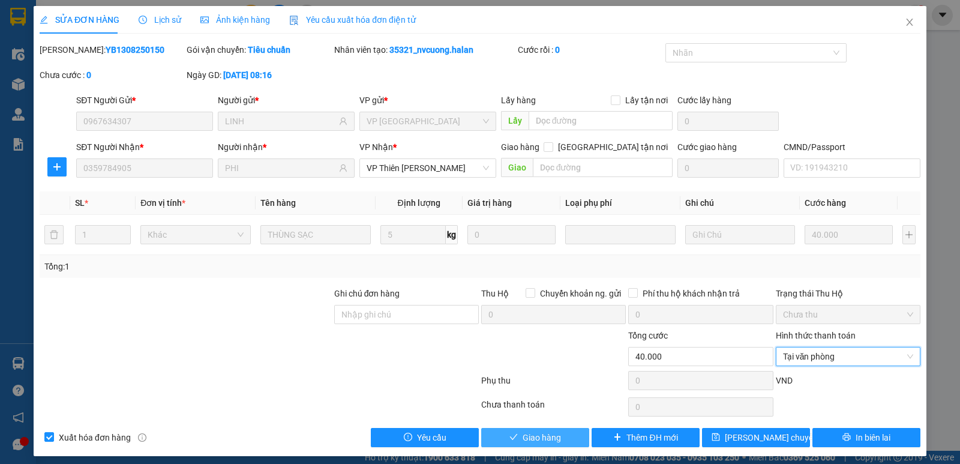
click at [513, 436] on icon "check" at bounding box center [514, 437] width 8 height 8
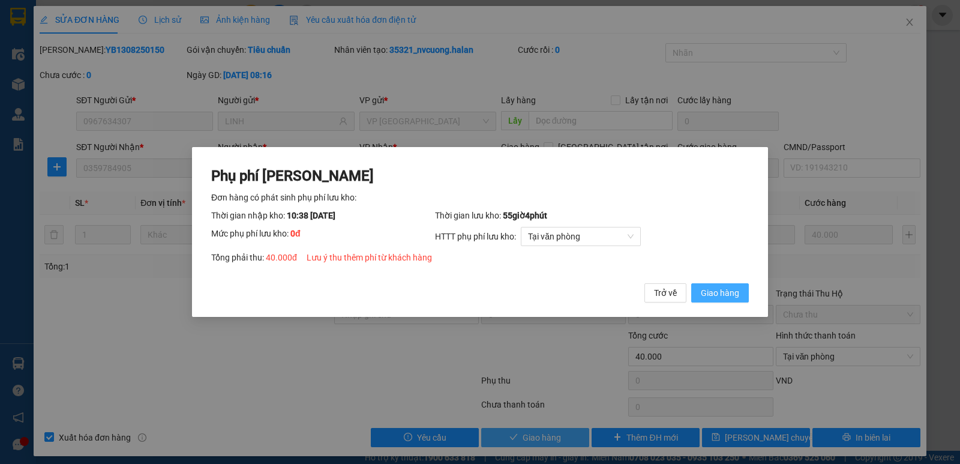
click at [711, 291] on span "Giao hàng" at bounding box center [720, 292] width 38 height 13
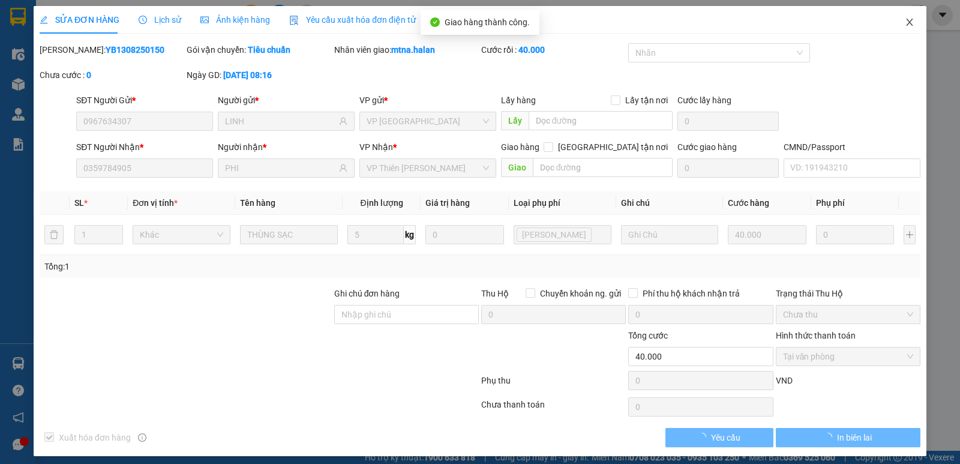
click at [905, 27] on icon "close" at bounding box center [910, 22] width 10 height 10
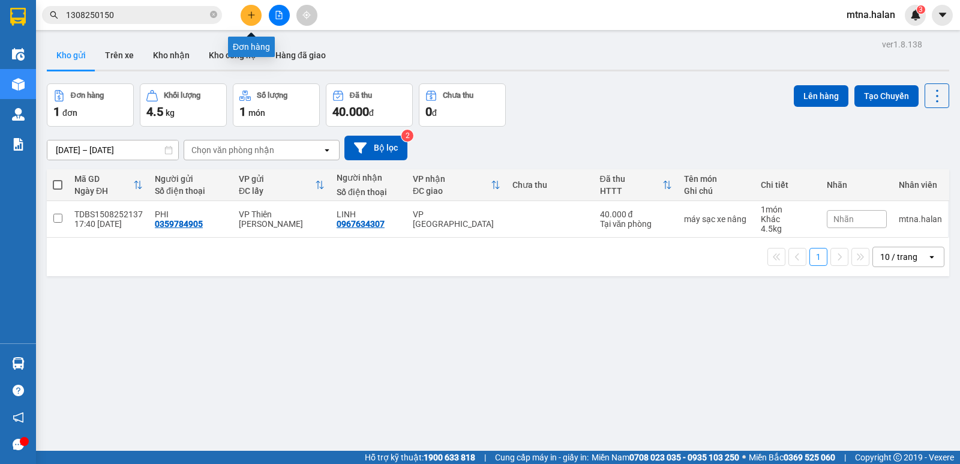
click at [258, 15] on button at bounding box center [251, 15] width 21 height 21
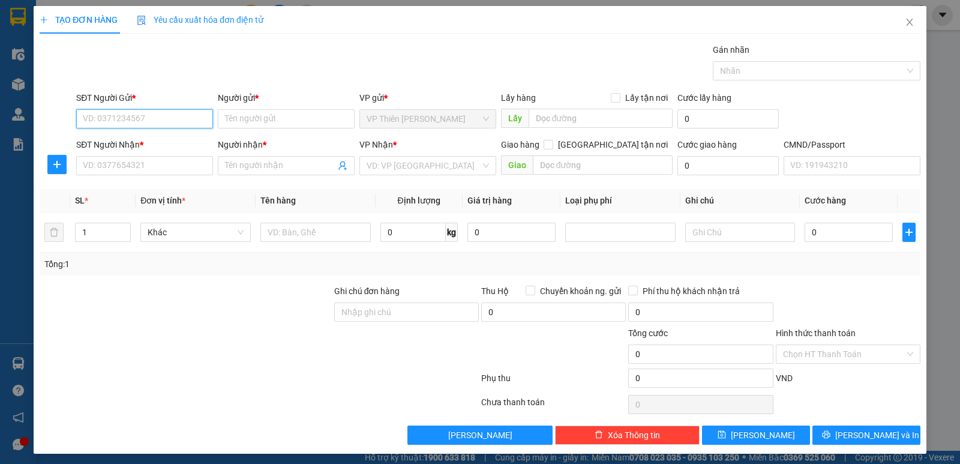
click at [144, 115] on input "SĐT Người Gửi *" at bounding box center [144, 118] width 137 height 19
click at [176, 122] on input "SĐT Người Gửi *" at bounding box center [144, 118] width 137 height 19
type input "0989172891"
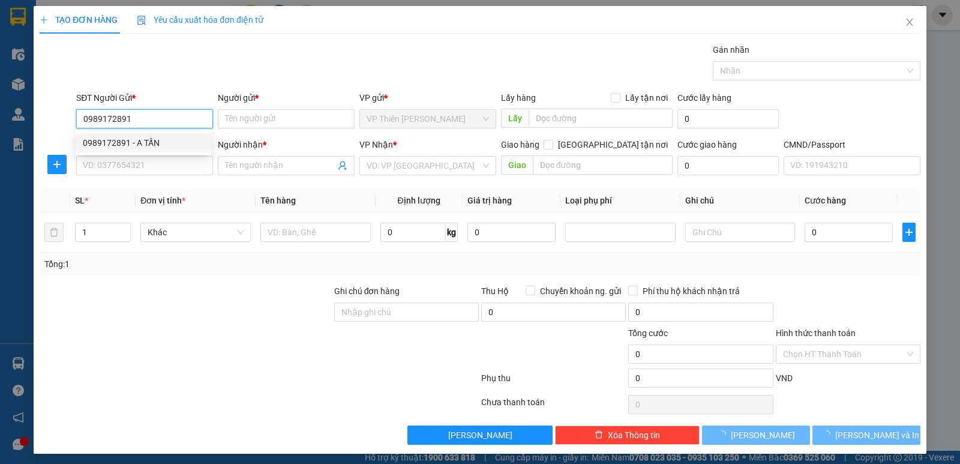
click at [150, 140] on div "0989172891 - A TẤN" at bounding box center [143, 142] width 121 height 13
type input "A TẤN"
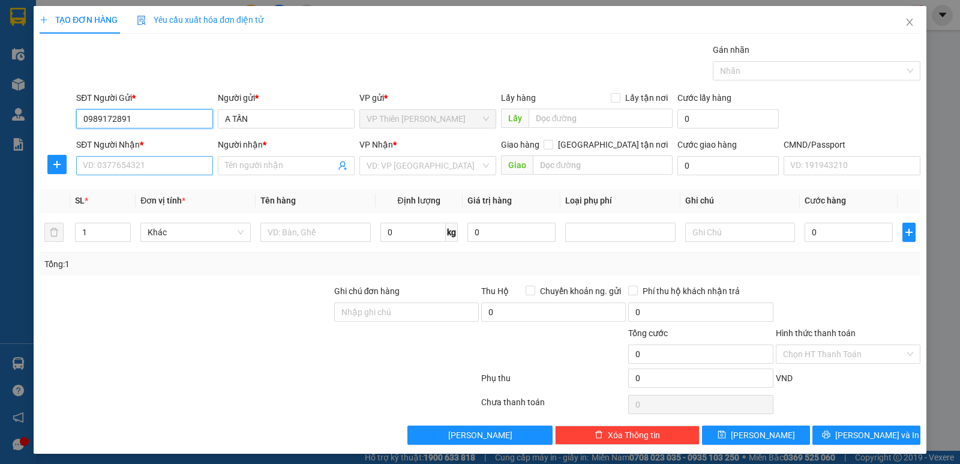
type input "0989172891"
click at [156, 170] on input "SĐT Người Nhận *" at bounding box center [144, 165] width 137 height 19
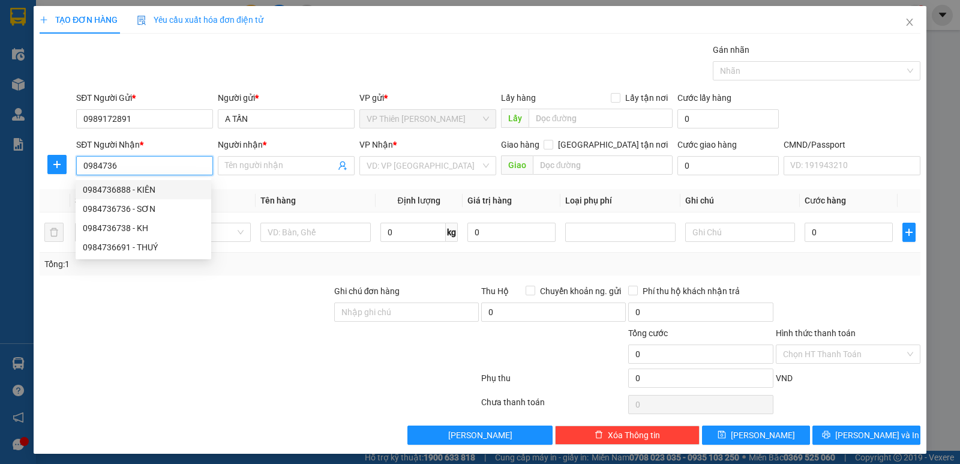
click at [139, 185] on div "0984736888 - KIÊN" at bounding box center [143, 189] width 121 height 13
type input "0984736888"
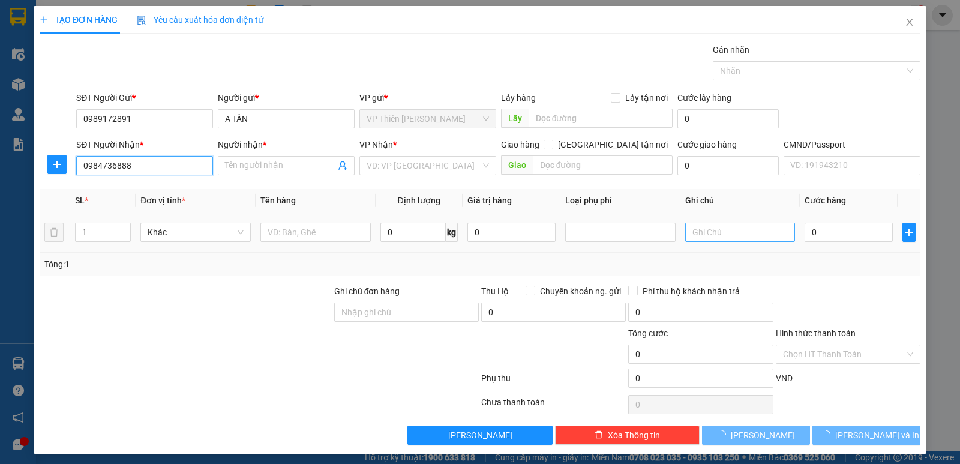
type input "KIÊN"
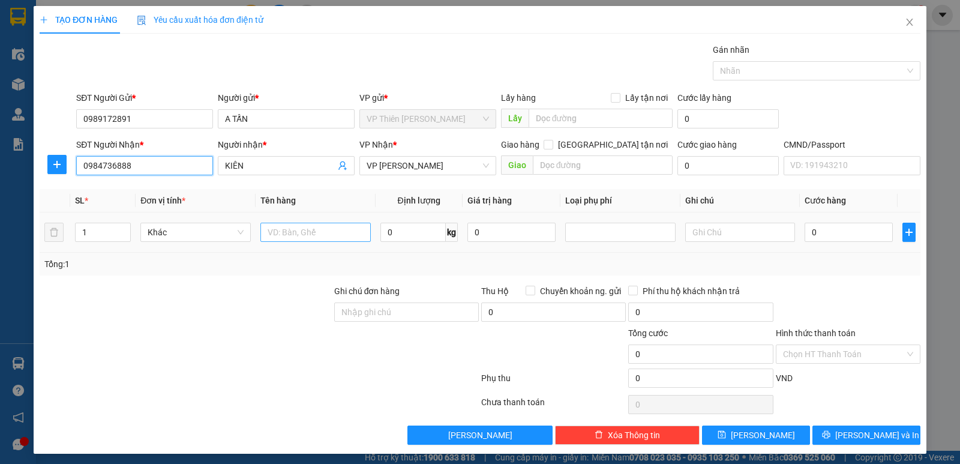
type input "0984736888"
click at [316, 230] on input "text" at bounding box center [316, 232] width 110 height 19
type input "hộp vợt"
click at [400, 231] on input "0" at bounding box center [413, 232] width 65 height 19
type input "33"
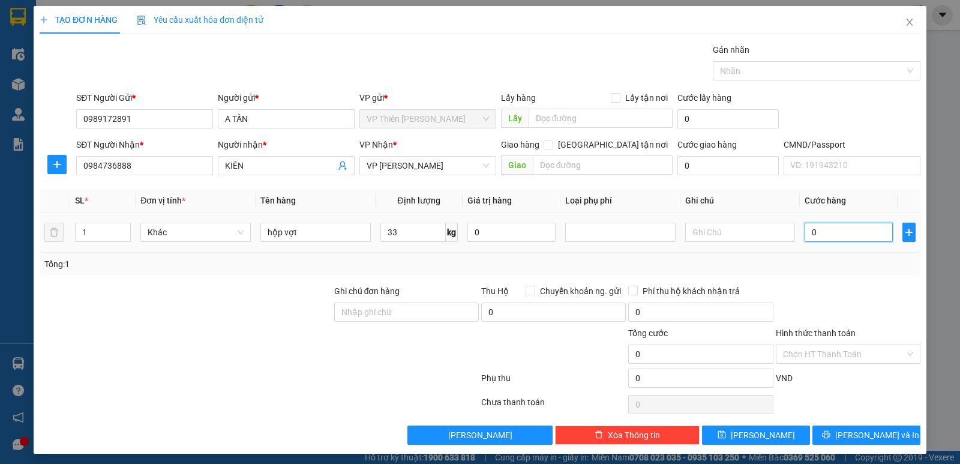
click at [861, 233] on input "0" at bounding box center [849, 232] width 88 height 19
type input "7"
type input "75"
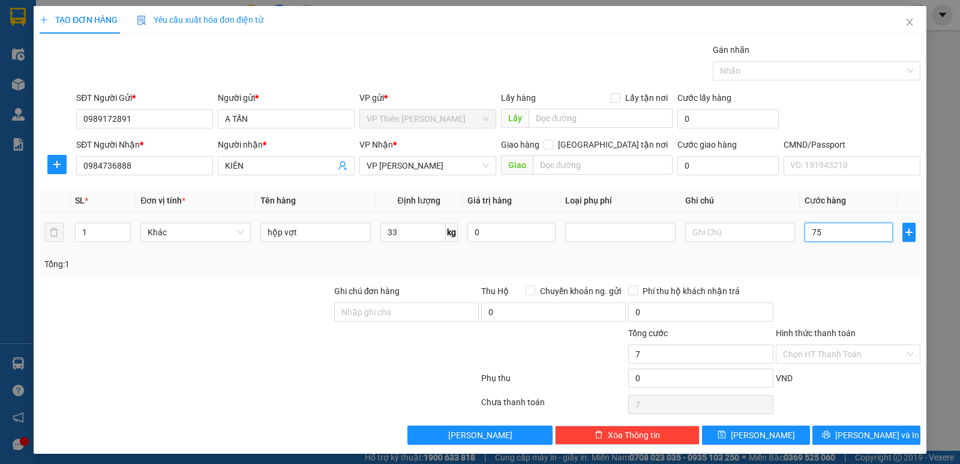
type input "75"
type input "750"
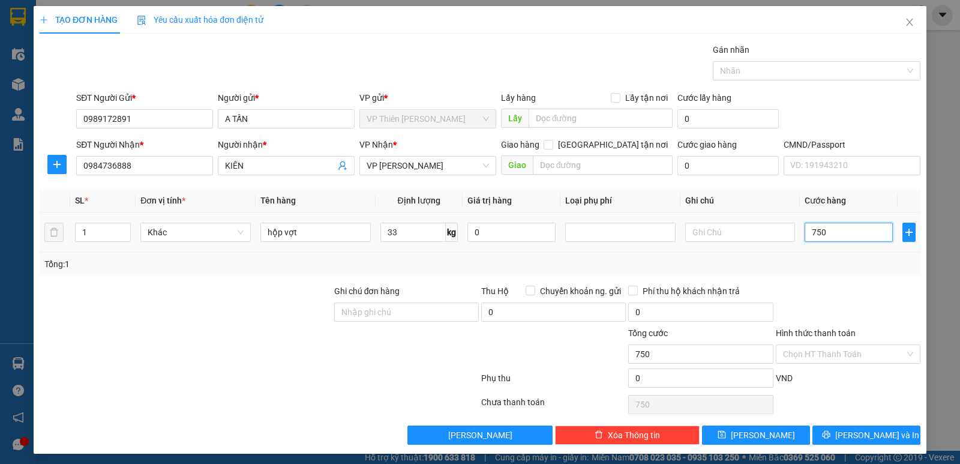
type input "7.500"
type input "75.000"
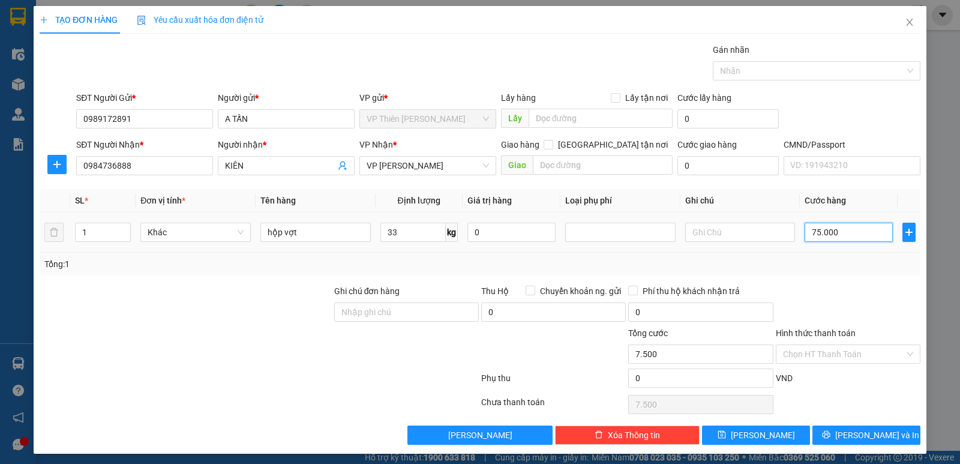
type input "75.000"
click at [864, 438] on span "[PERSON_NAME] và In" at bounding box center [878, 435] width 84 height 13
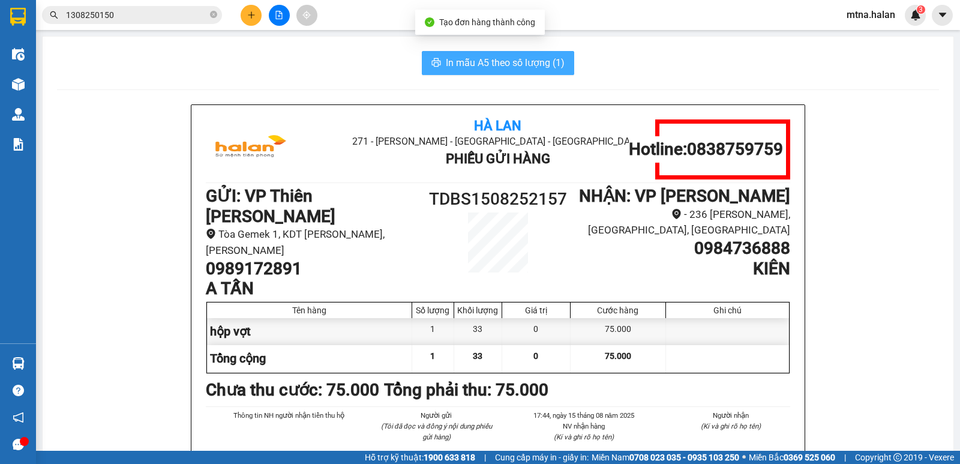
click at [516, 65] on span "In mẫu A5 theo số lượng (1)" at bounding box center [505, 62] width 119 height 15
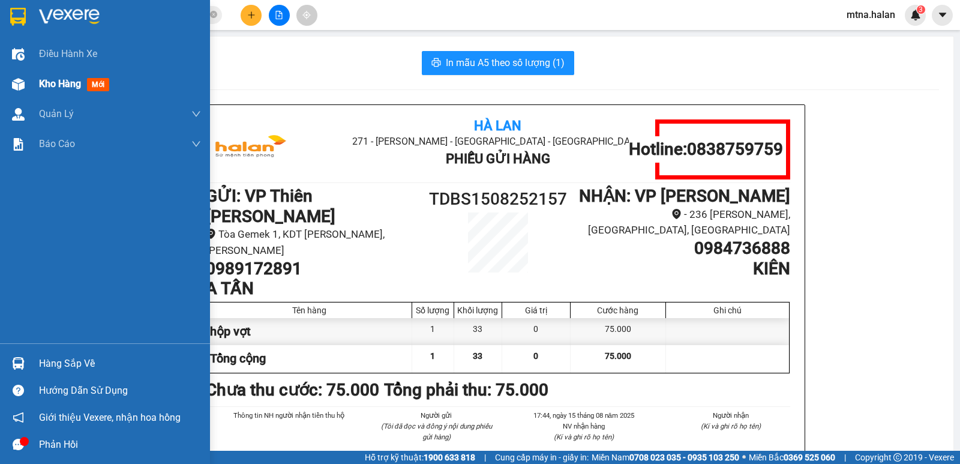
click at [19, 79] on img at bounding box center [18, 84] width 13 height 13
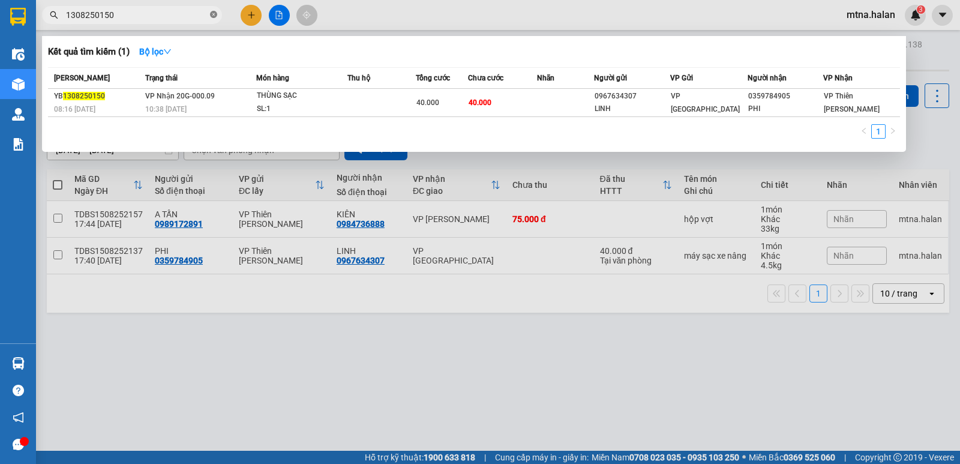
click at [213, 18] on icon "close-circle" at bounding box center [213, 14] width 7 height 7
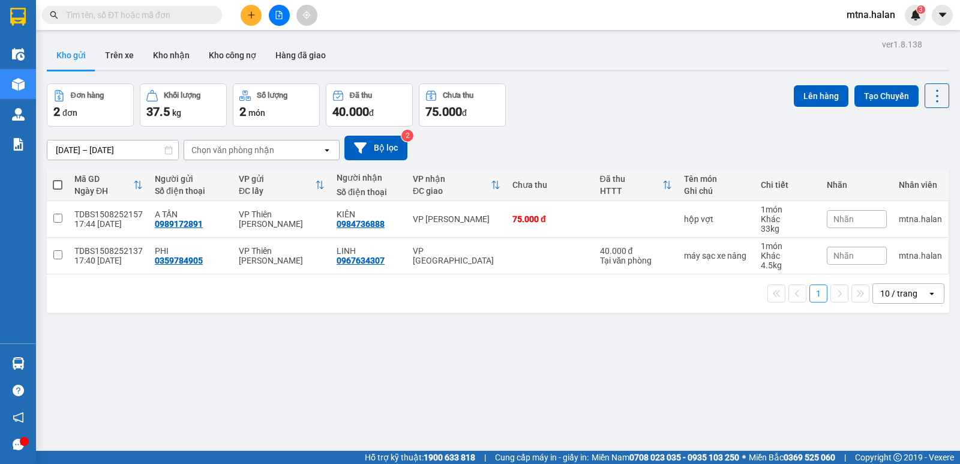
click at [198, 13] on input "text" at bounding box center [137, 14] width 142 height 13
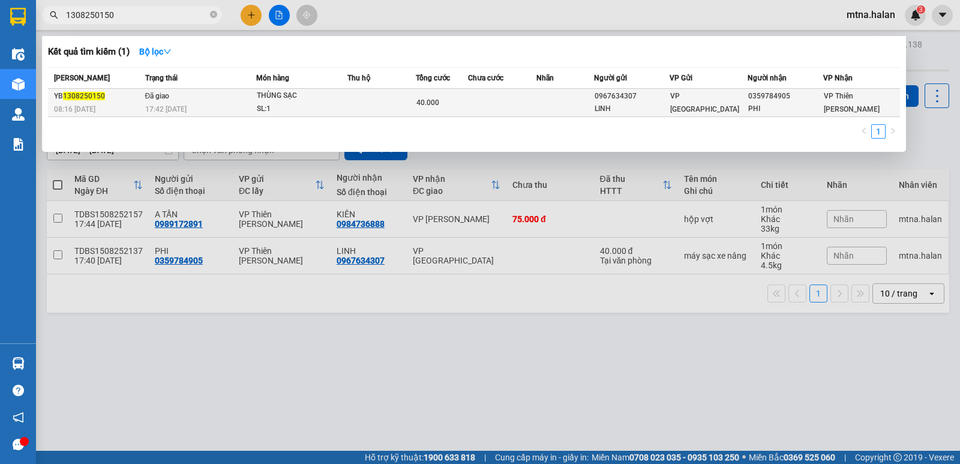
type input "1308250150"
click at [537, 106] on td at bounding box center [502, 103] width 68 height 28
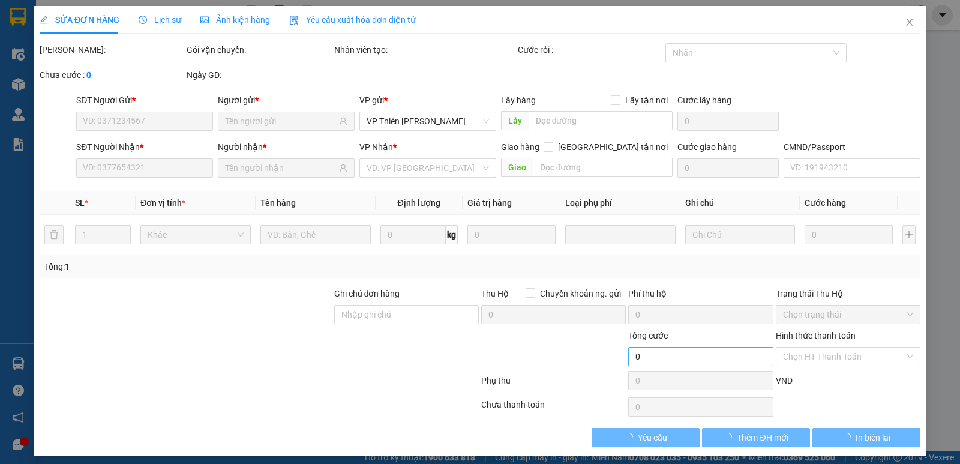
type input "0967634307"
type input "LINH"
type input "0359784905"
type input "PHI"
type input "40.000"
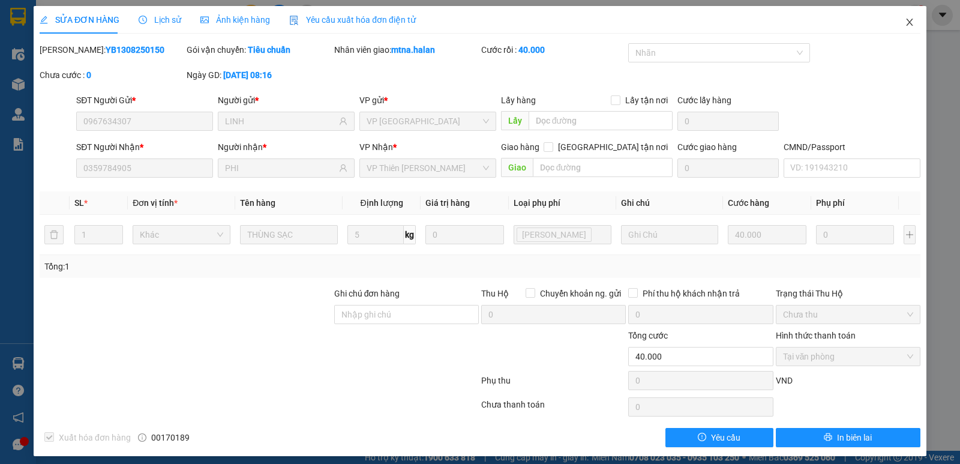
click at [905, 21] on icon "close" at bounding box center [910, 22] width 10 height 10
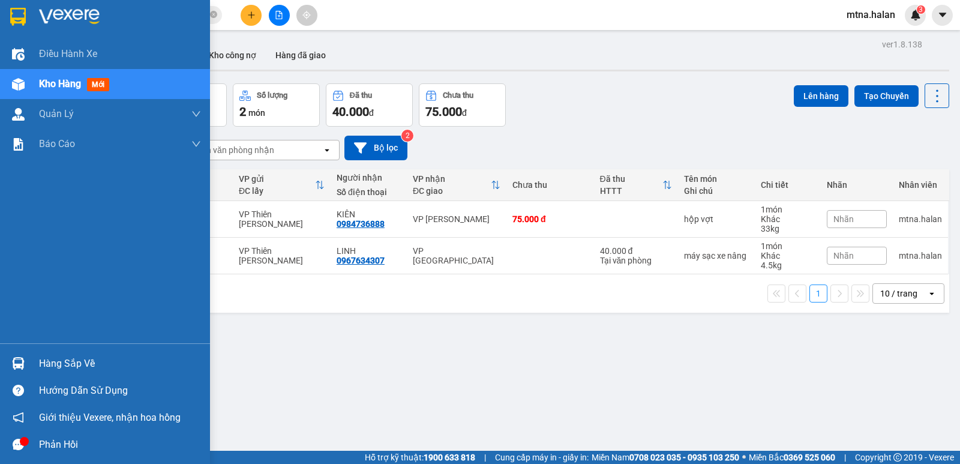
click at [12, 363] on img at bounding box center [18, 363] width 13 height 13
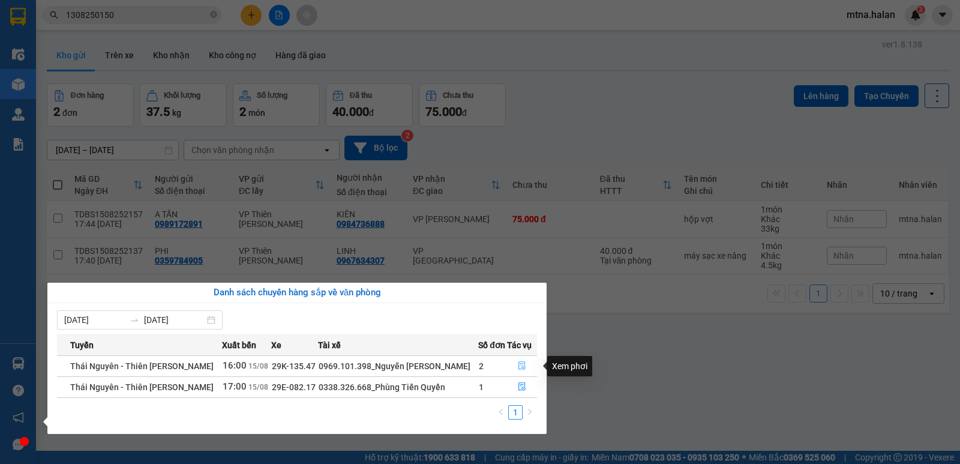
click at [514, 361] on button "button" at bounding box center [522, 366] width 29 height 19
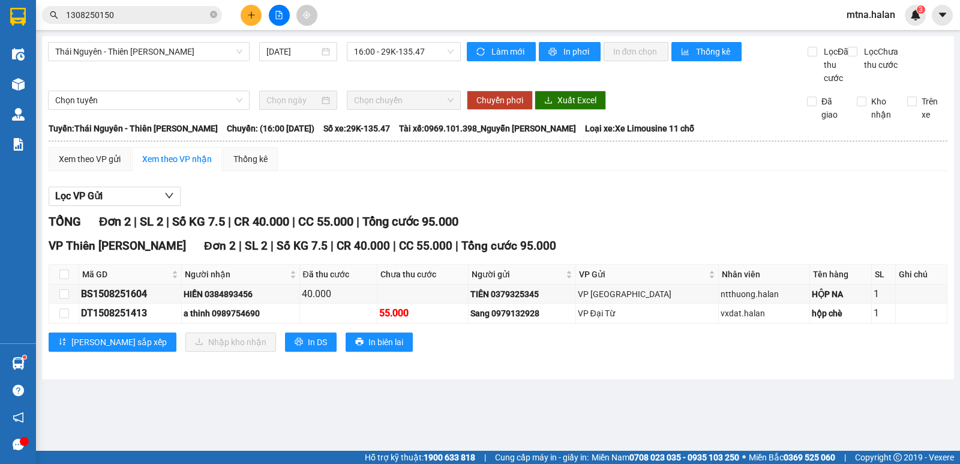
click at [214, 17] on icon "close-circle" at bounding box center [213, 14] width 7 height 7
click at [202, 13] on input "text" at bounding box center [137, 14] width 142 height 13
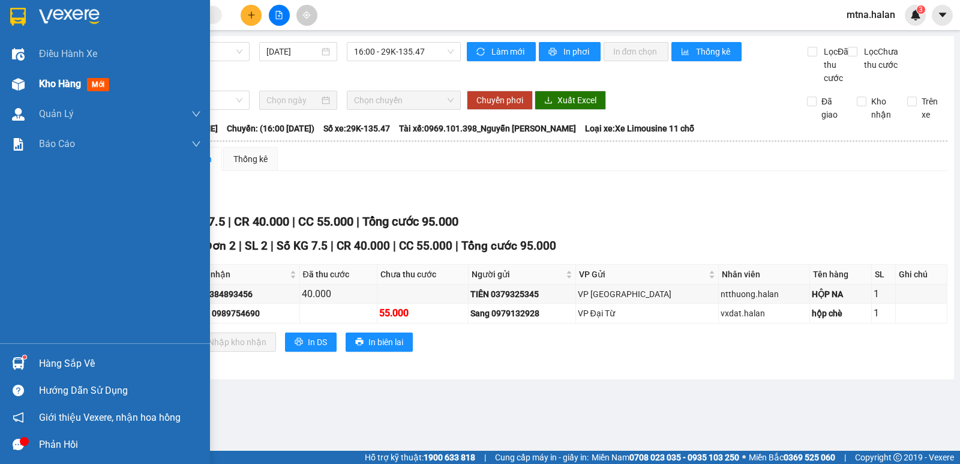
click at [17, 83] on img at bounding box center [18, 84] width 13 height 13
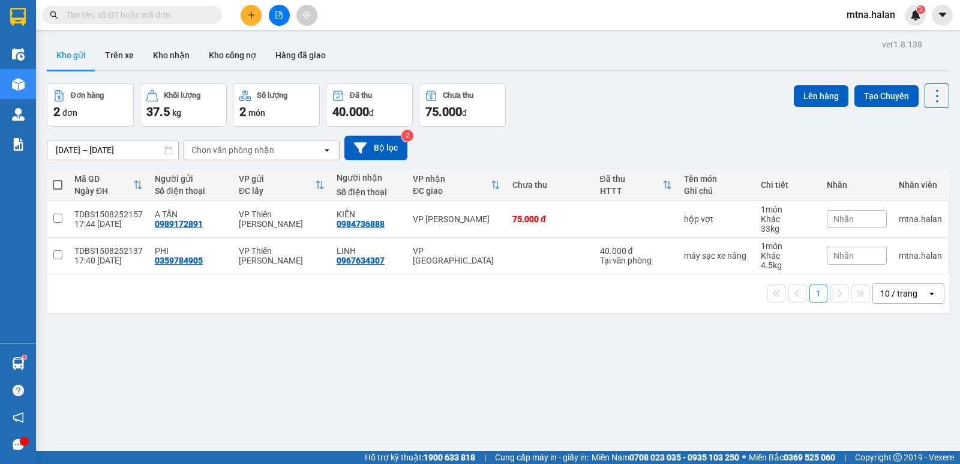
click at [188, 9] on input "text" at bounding box center [137, 14] width 142 height 13
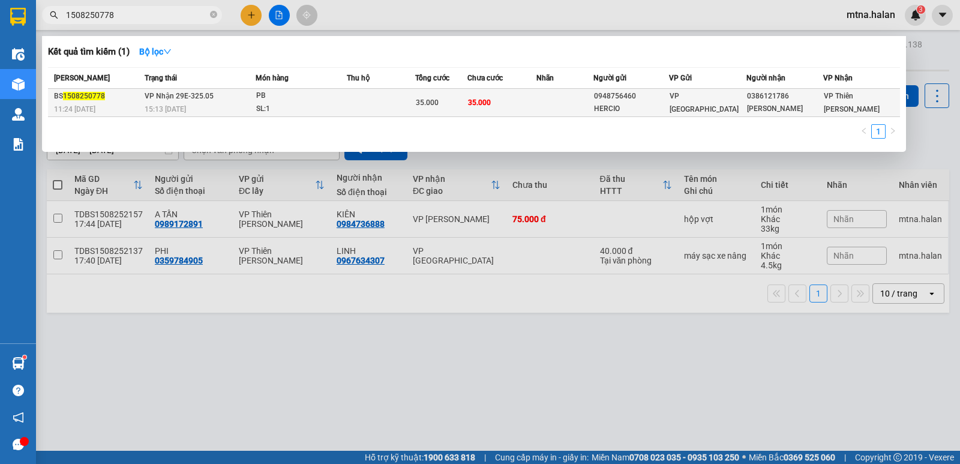
type input "1508250778"
click at [537, 99] on td "35.000" at bounding box center [502, 103] width 69 height 28
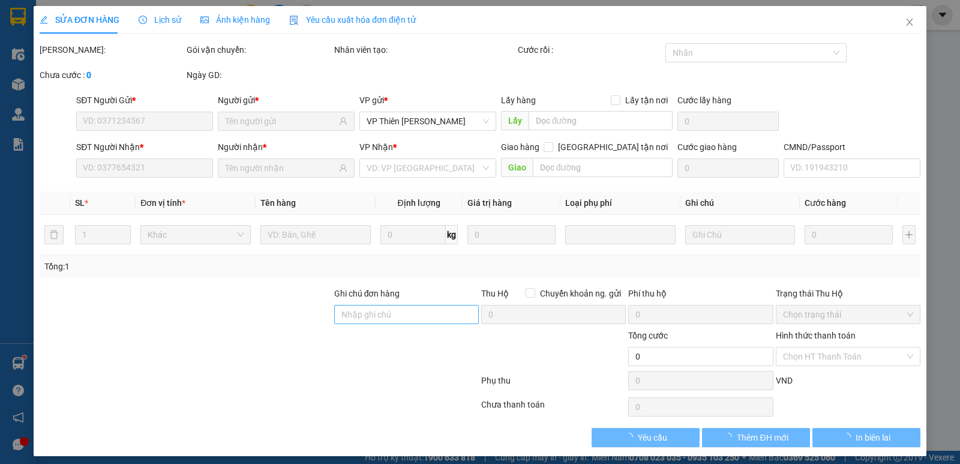
type input "0948756460"
type input "HERCIO"
type input "0386121786"
type input "[PERSON_NAME]"
type input "35.000"
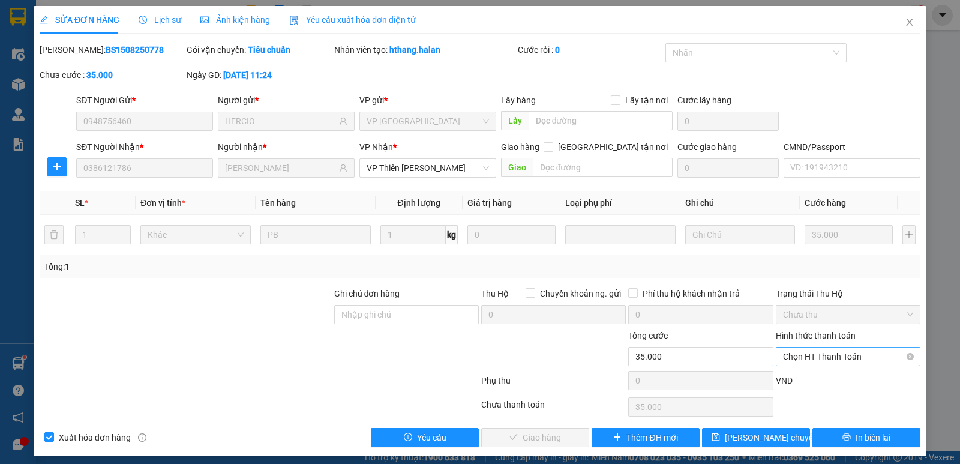
click at [794, 355] on span "Chọn HT Thanh Toán" at bounding box center [848, 357] width 130 height 18
click at [793, 258] on div "Tại văn phòng" at bounding box center [840, 255] width 129 height 13
type input "0"
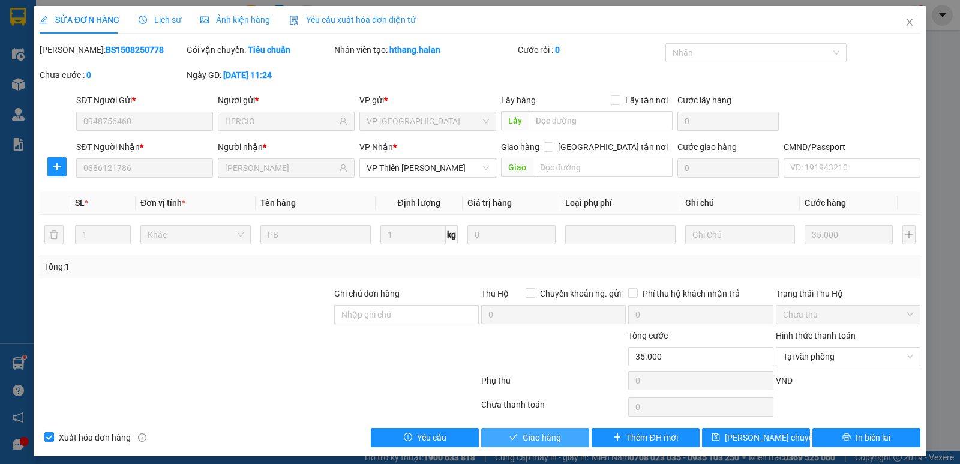
click at [562, 439] on button "Giao hàng" at bounding box center [535, 437] width 108 height 19
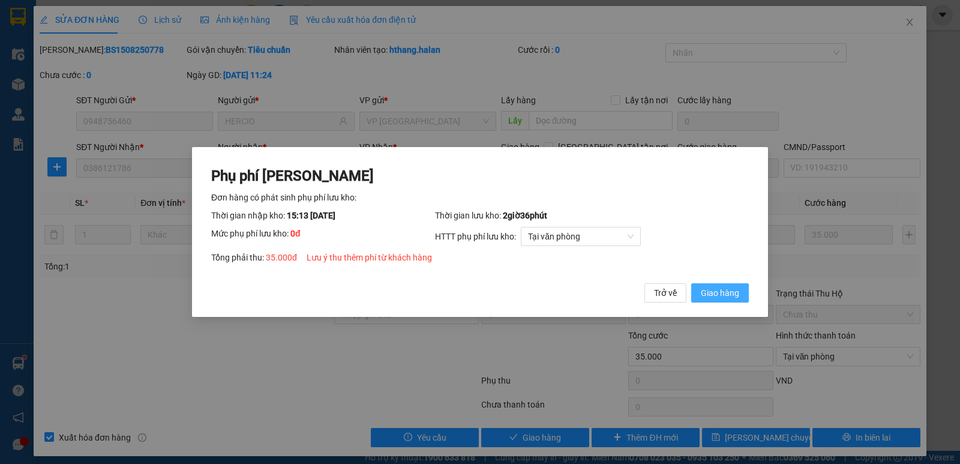
click at [737, 292] on span "Giao hàng" at bounding box center [720, 292] width 38 height 13
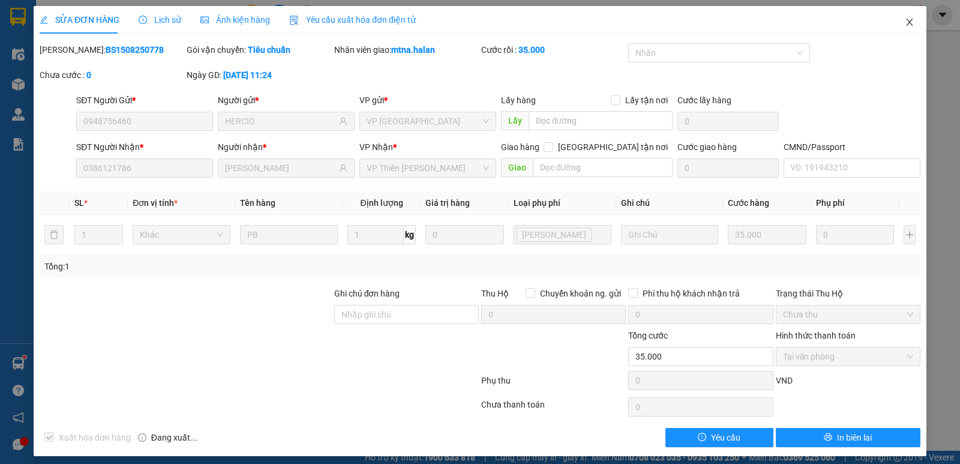
click at [905, 23] on icon "close" at bounding box center [910, 22] width 10 height 10
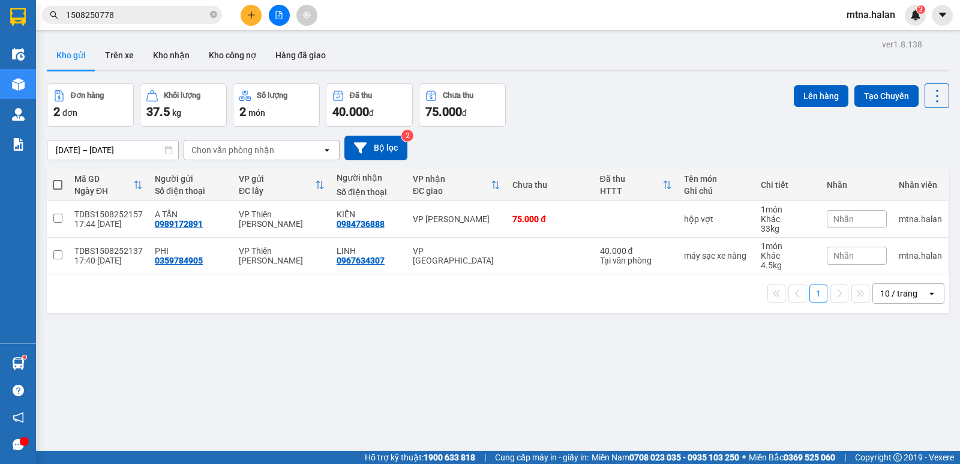
click at [58, 184] on span at bounding box center [58, 185] width 10 height 10
click at [58, 179] on input "checkbox" at bounding box center [58, 179] width 0 height 0
checkbox input "true"
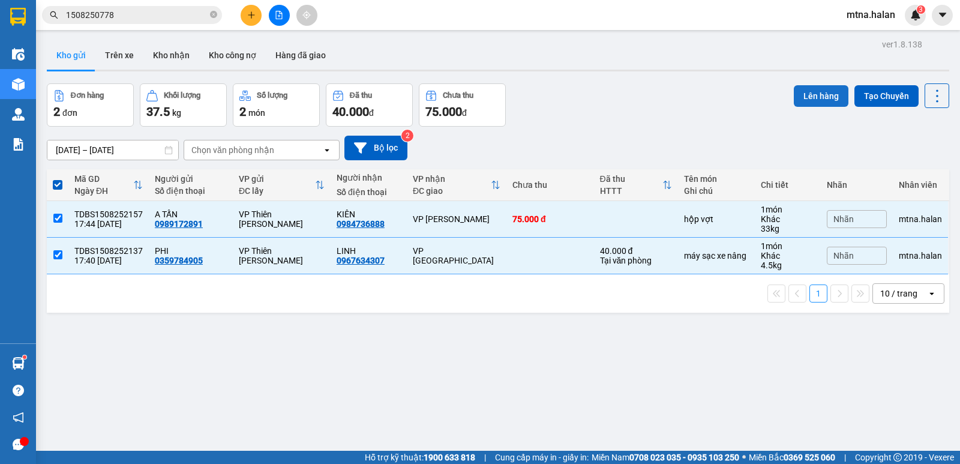
click at [815, 97] on button "Lên hàng" at bounding box center [821, 96] width 55 height 22
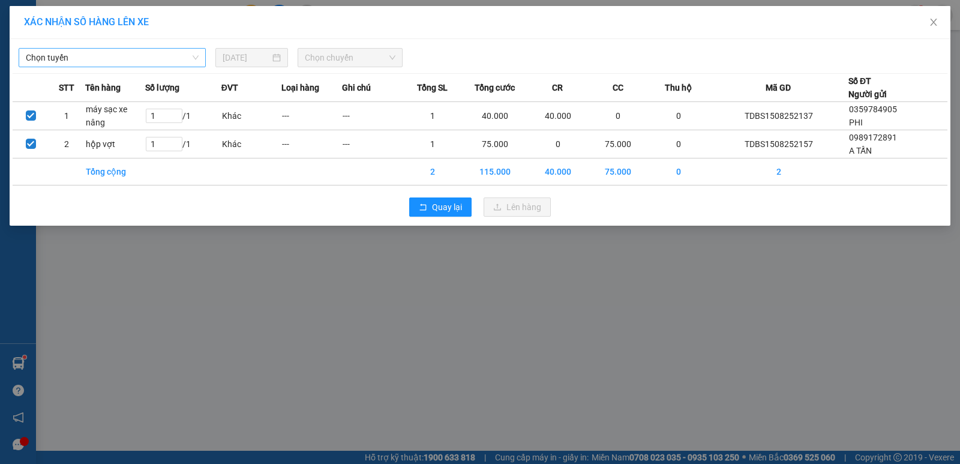
click at [95, 58] on span "Chọn tuyến" at bounding box center [112, 58] width 173 height 18
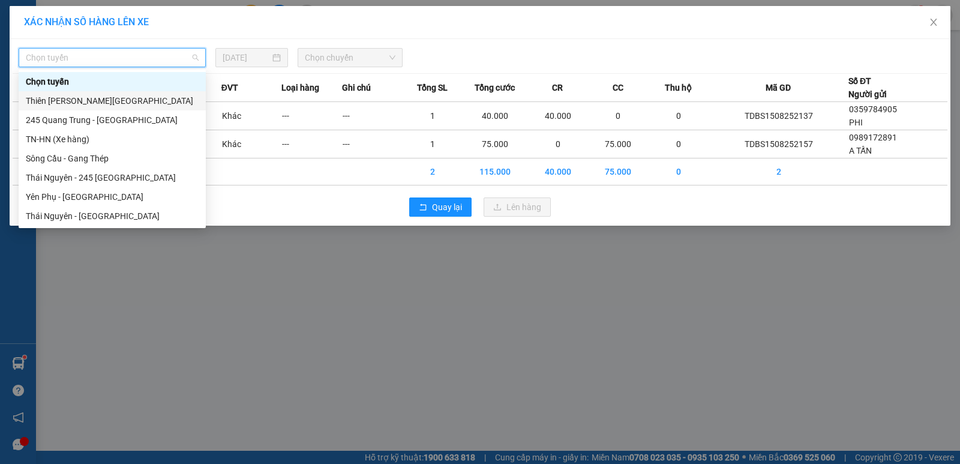
click at [88, 100] on div "Thiên [PERSON_NAME][GEOGRAPHIC_DATA]" at bounding box center [112, 100] width 173 height 13
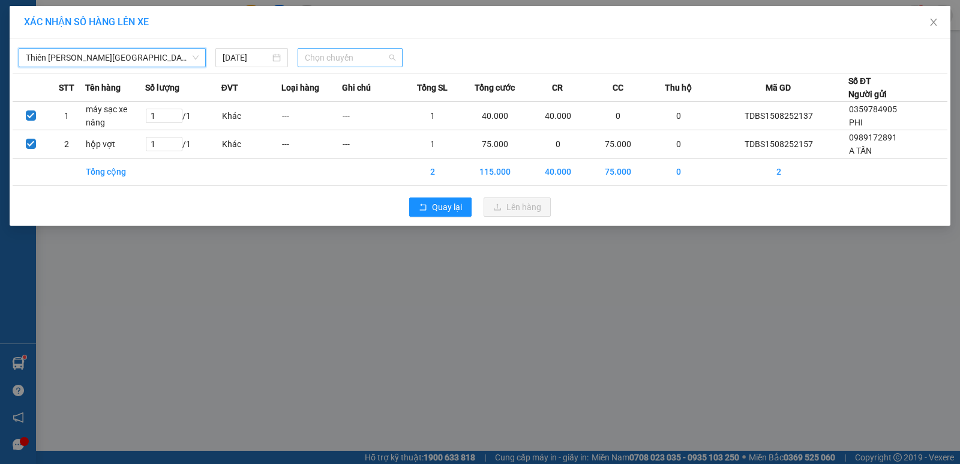
click at [351, 55] on span "Chọn chuyến" at bounding box center [350, 58] width 91 height 18
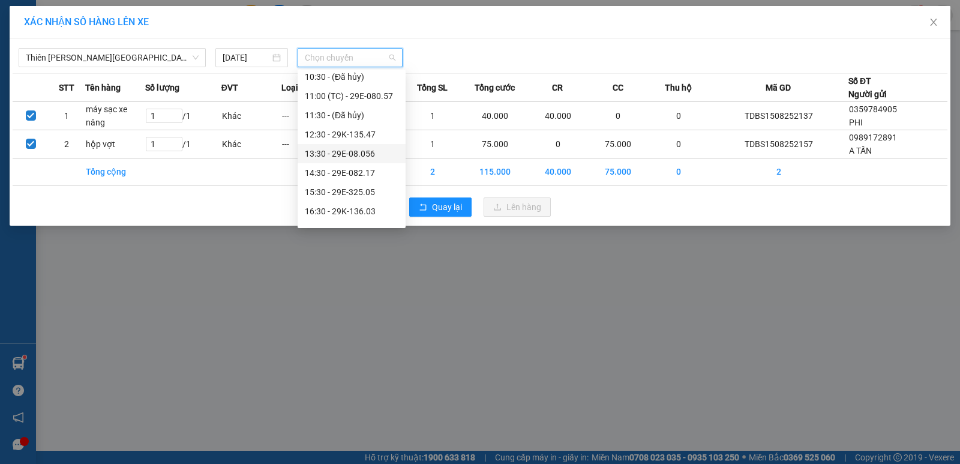
scroll to position [211, 0]
click at [372, 158] on div "18:00 (TC) - 29E-080.57" at bounding box center [352, 158] width 94 height 13
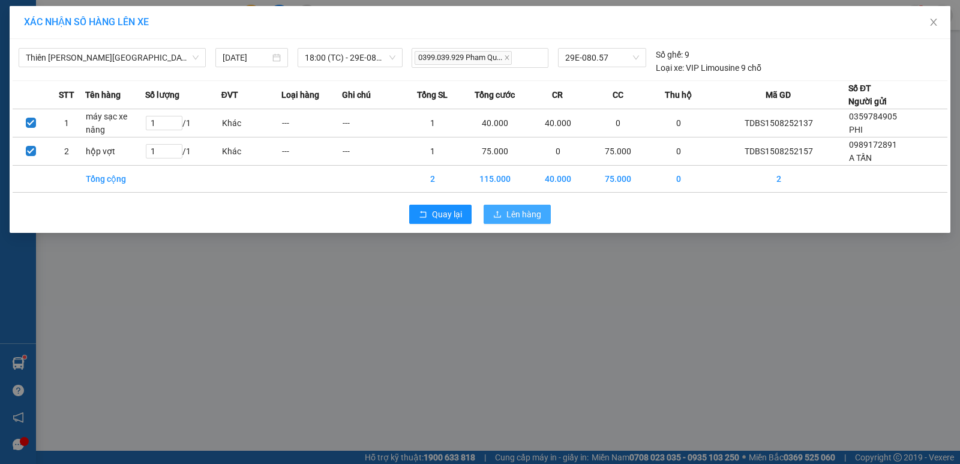
click at [524, 218] on span "Lên hàng" at bounding box center [524, 214] width 35 height 13
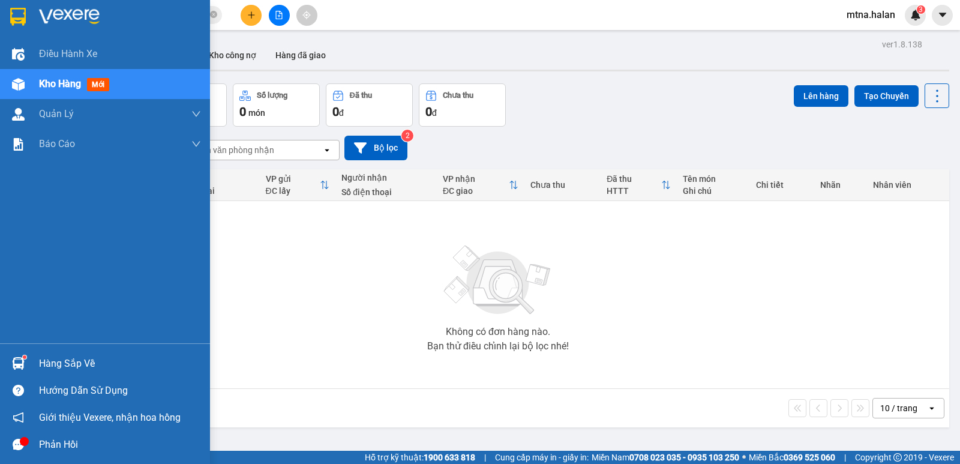
click at [2, 359] on div "Hàng sắp về" at bounding box center [105, 363] width 210 height 27
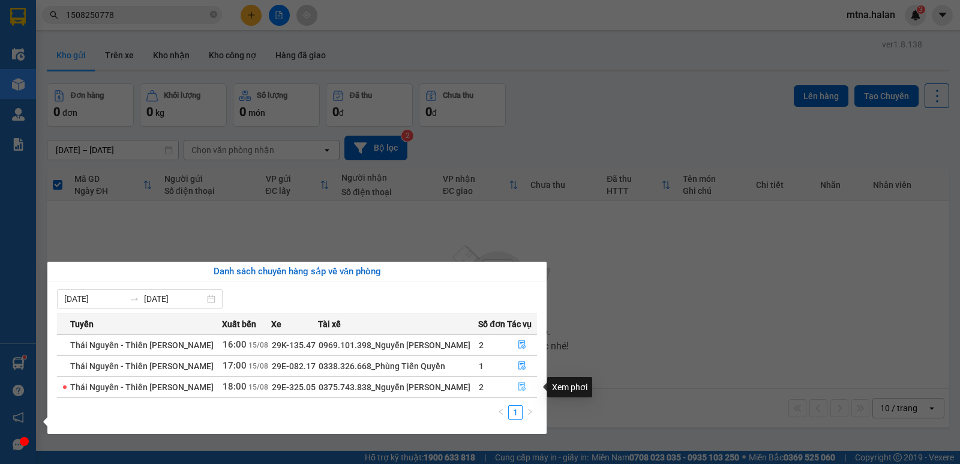
click at [525, 387] on icon "file-done" at bounding box center [522, 386] width 8 height 8
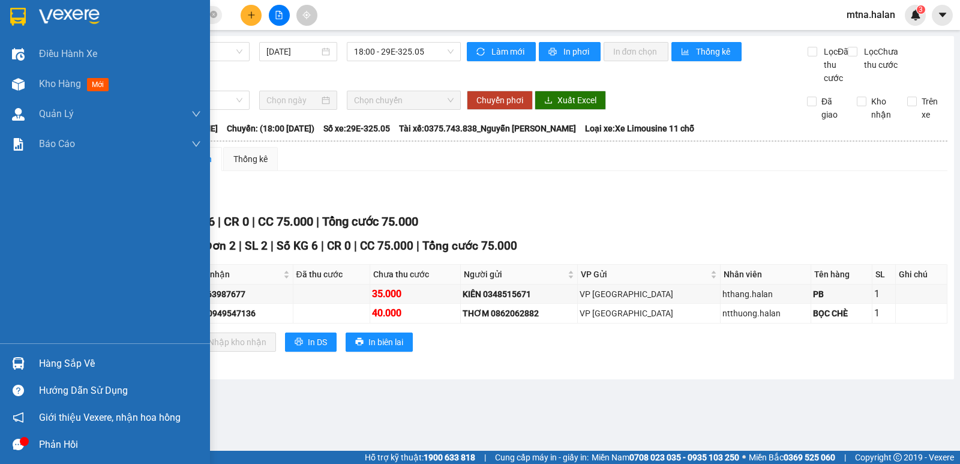
click at [17, 362] on img at bounding box center [18, 363] width 13 height 13
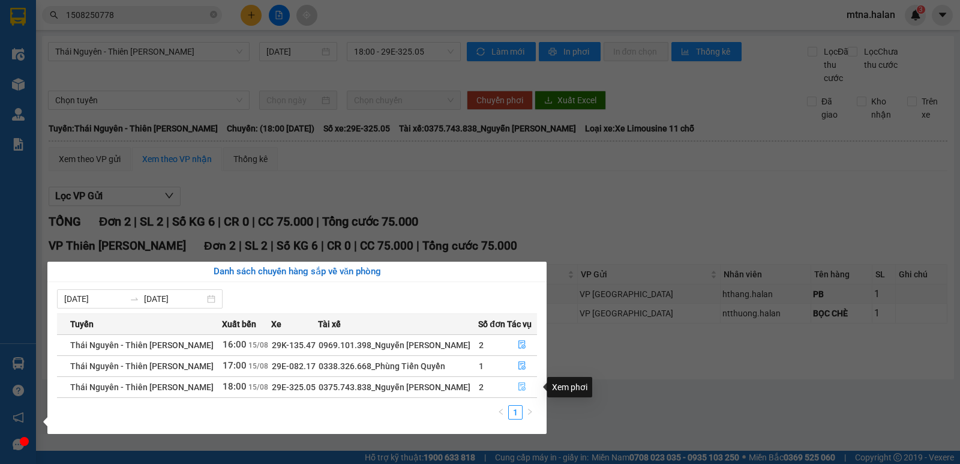
click at [519, 385] on icon "file-done" at bounding box center [522, 386] width 8 height 8
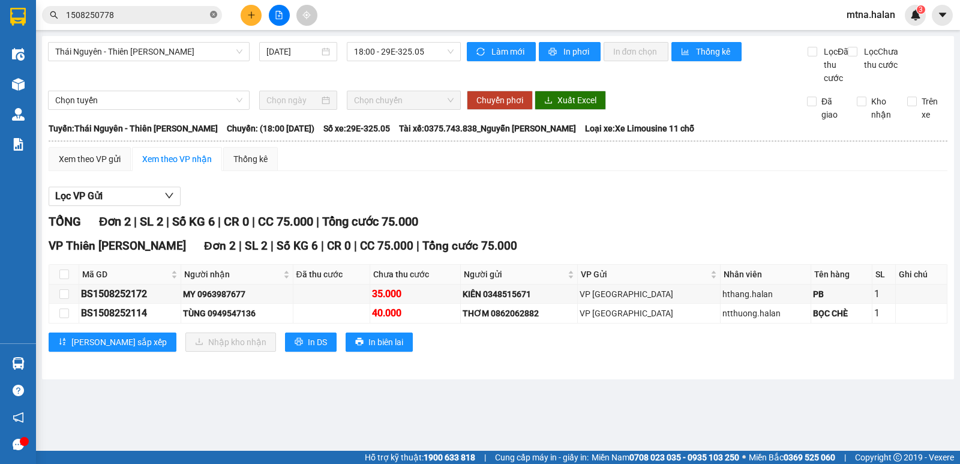
click at [213, 15] on icon "close-circle" at bounding box center [213, 14] width 7 height 7
click at [249, 10] on button at bounding box center [251, 15] width 21 height 21
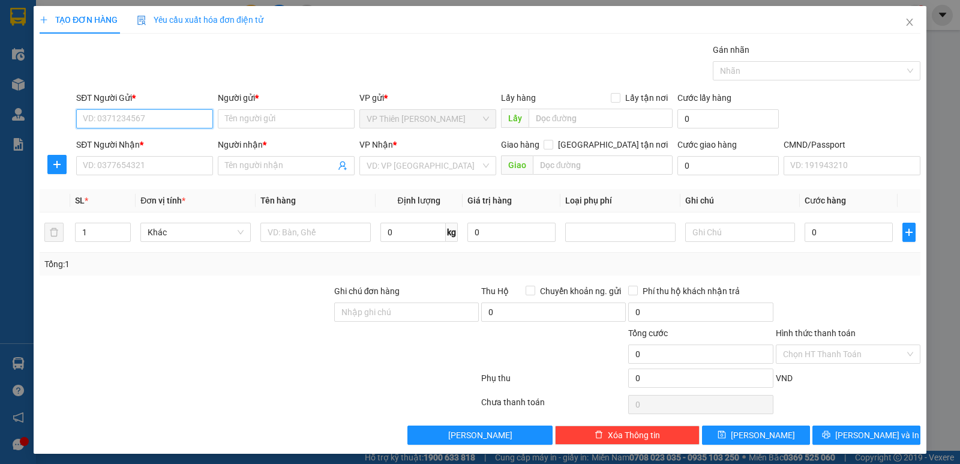
click at [146, 117] on input "SĐT Người Gửi *" at bounding box center [144, 118] width 137 height 19
type input "0358171861"
click at [298, 121] on input "Người gửi *" at bounding box center [286, 118] width 137 height 19
click at [150, 114] on input "0358171861" at bounding box center [144, 118] width 137 height 19
click at [285, 117] on input "Người gửi *" at bounding box center [286, 118] width 137 height 19
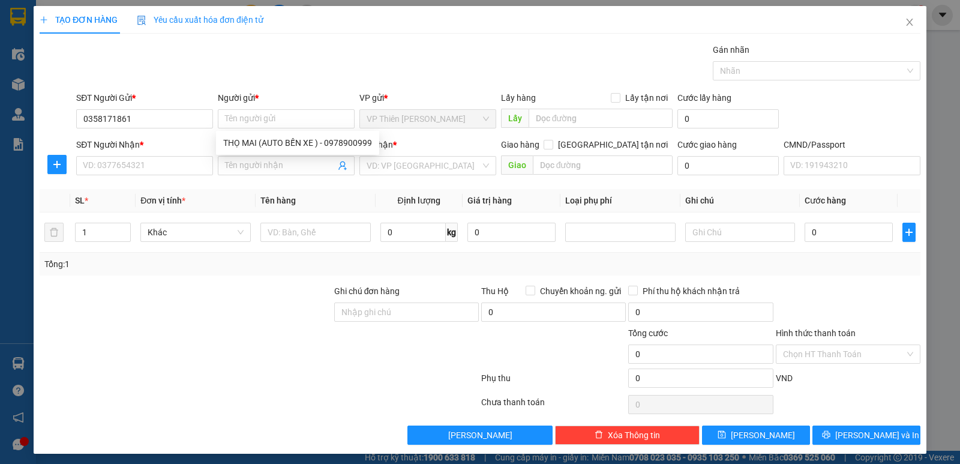
click at [195, 385] on div at bounding box center [259, 381] width 442 height 24
click at [898, 17] on span "Close" at bounding box center [910, 23] width 34 height 34
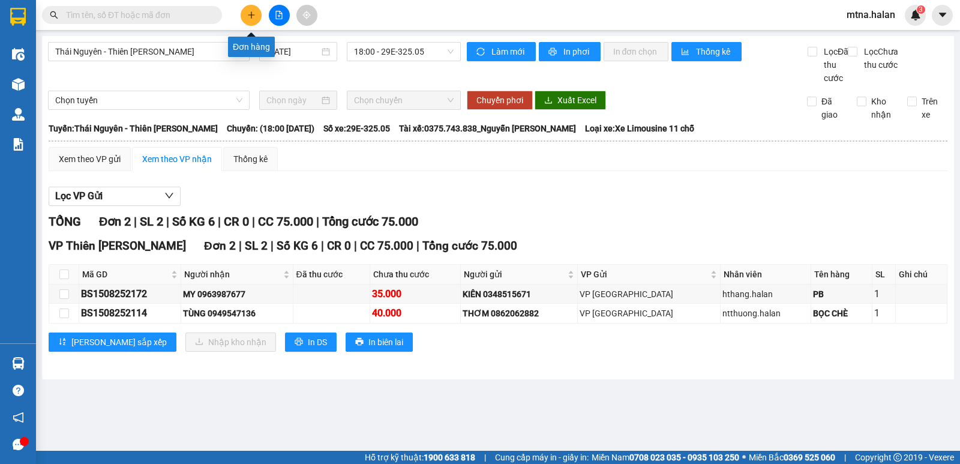
click at [252, 11] on icon "plus" at bounding box center [251, 15] width 8 height 8
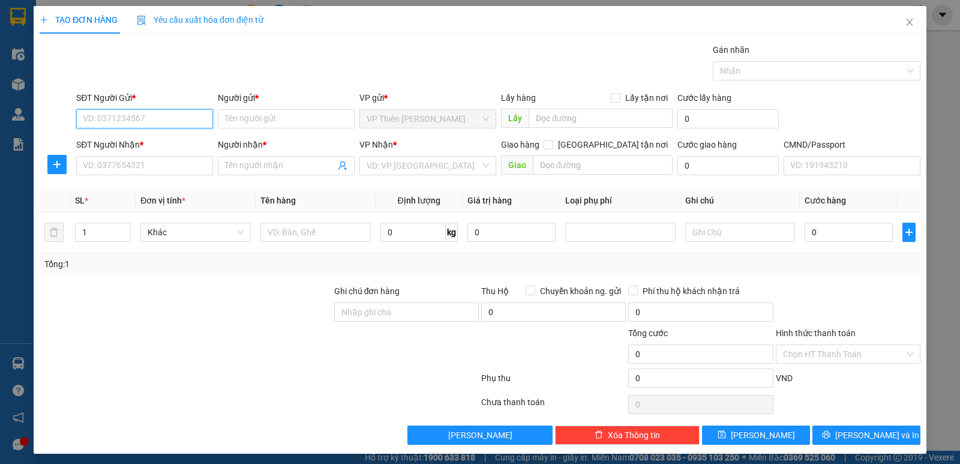
click at [168, 113] on input "SĐT Người Gửi *" at bounding box center [144, 118] width 137 height 19
type input "0358171861"
click at [271, 119] on input "Người gửi *" at bounding box center [286, 118] width 137 height 19
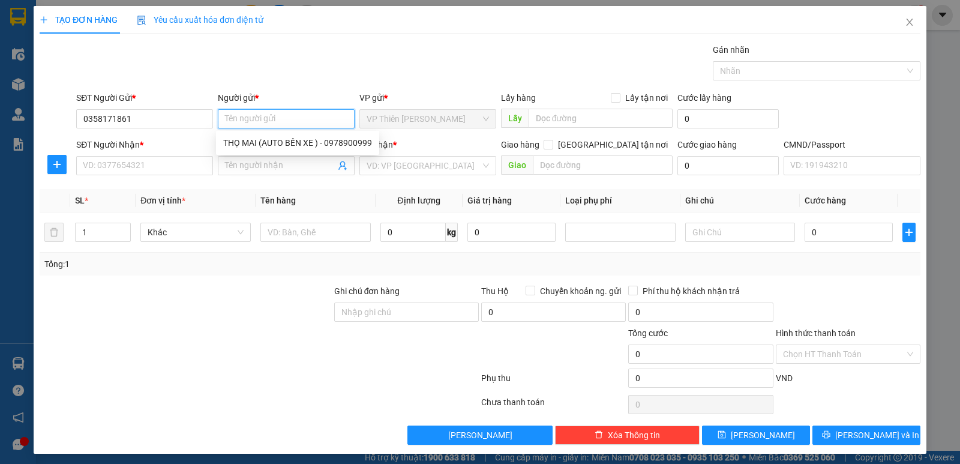
type input "t"
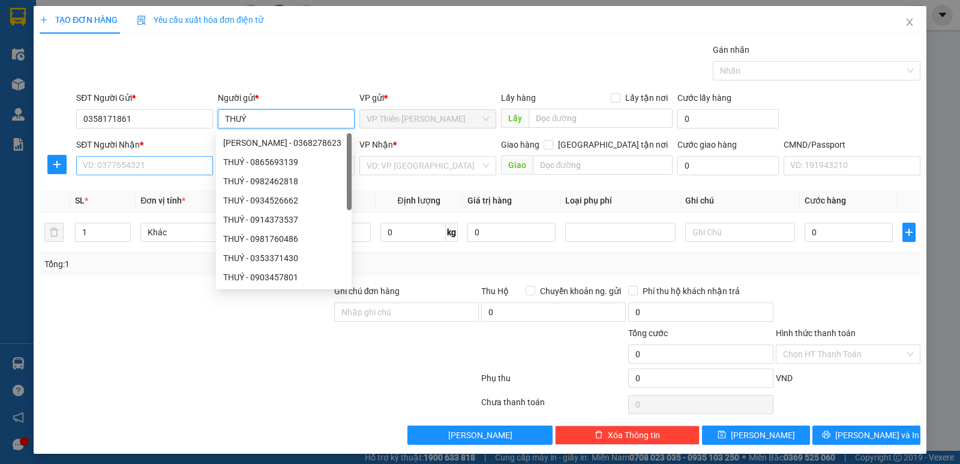
type input "THUÝ"
click at [157, 170] on input "SĐT Người Nhận *" at bounding box center [144, 165] width 137 height 19
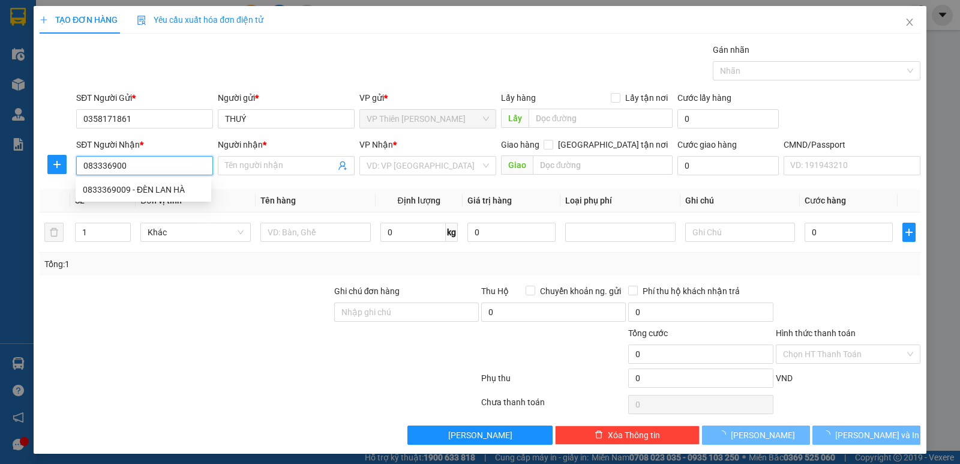
type input "0833369009"
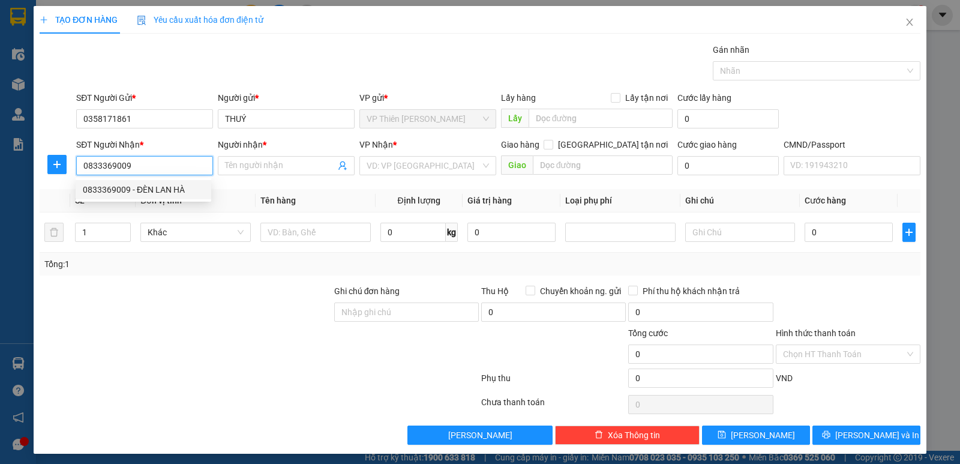
click at [163, 187] on div "0833369009 - ĐÈN LAN HÀ" at bounding box center [143, 189] width 121 height 13
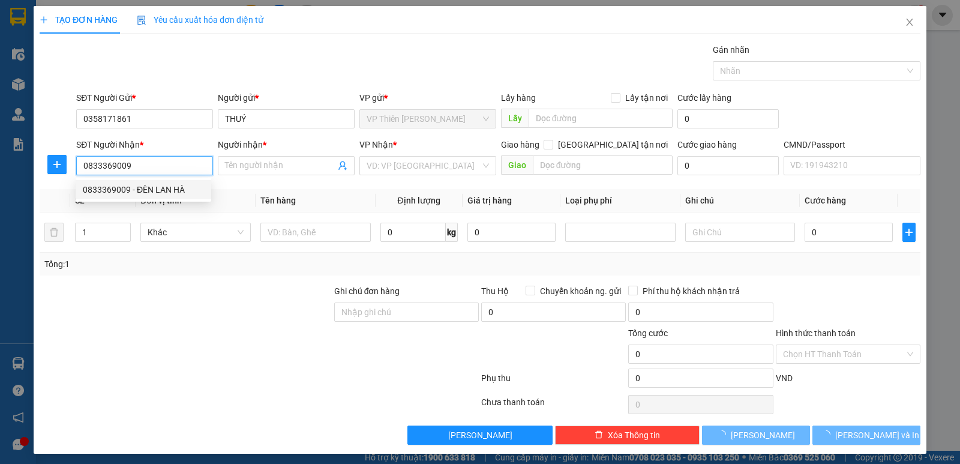
type input "ĐÈN LAN HÀ"
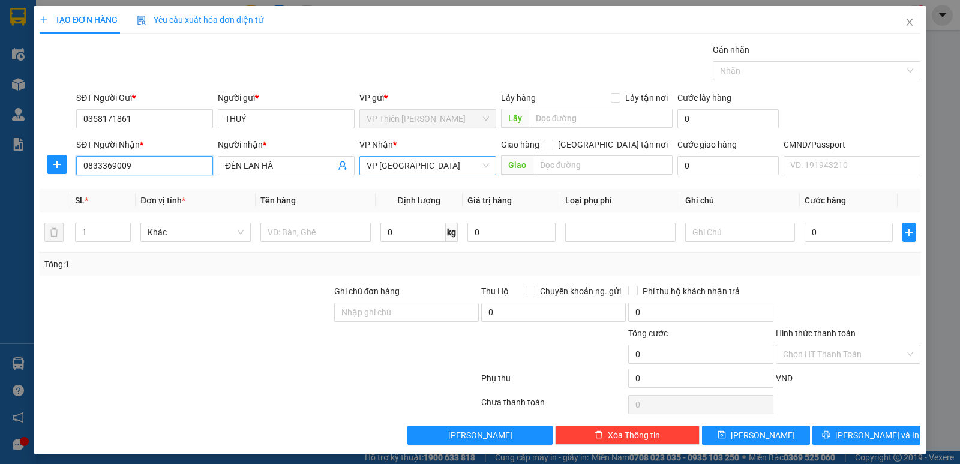
click at [429, 166] on span "VP [GEOGRAPHIC_DATA]" at bounding box center [428, 166] width 122 height 18
type input "0833369009"
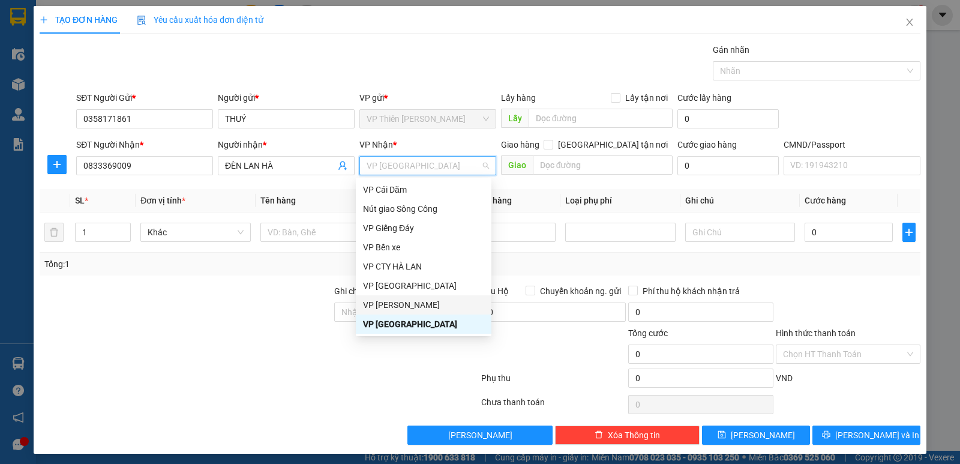
click at [399, 304] on div "VP [PERSON_NAME]" at bounding box center [423, 304] width 121 height 13
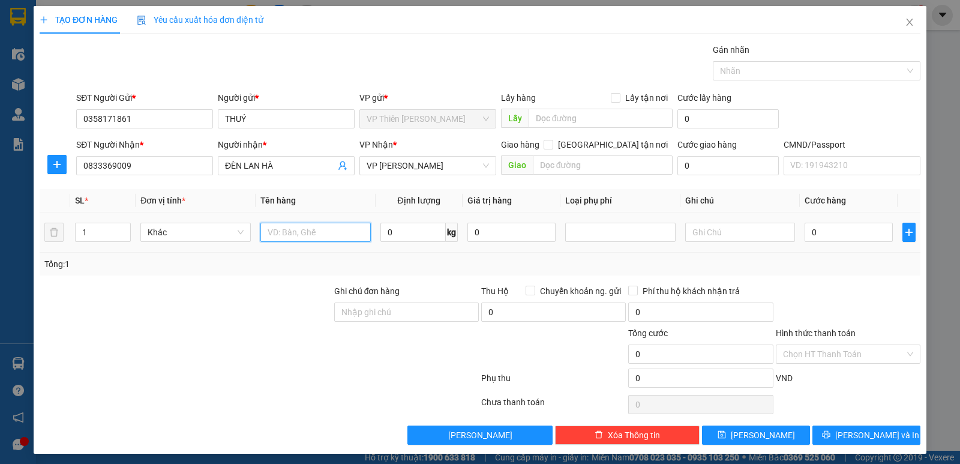
click at [331, 230] on input "text" at bounding box center [316, 232] width 110 height 19
type input "HỘP ĐÈN"
click at [405, 224] on input "0" at bounding box center [413, 232] width 65 height 19
type input "3.4"
click at [839, 231] on input "0" at bounding box center [849, 232] width 88 height 19
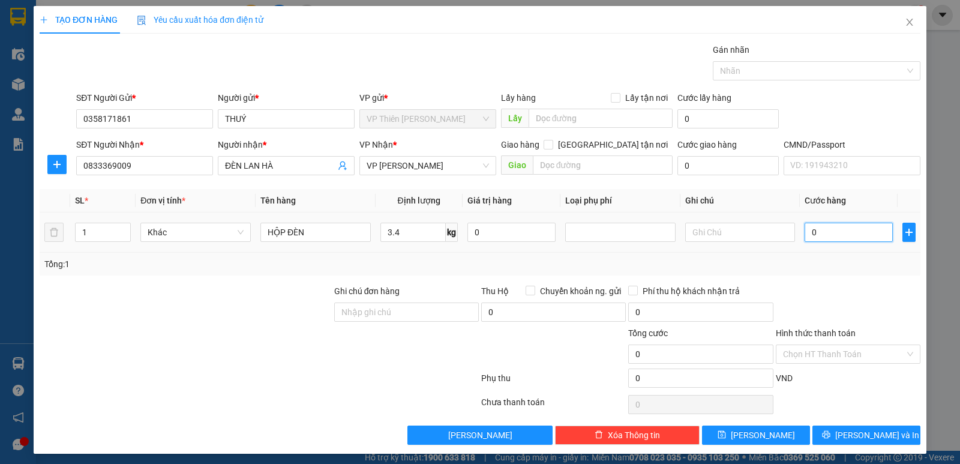
type input "4"
type input "40"
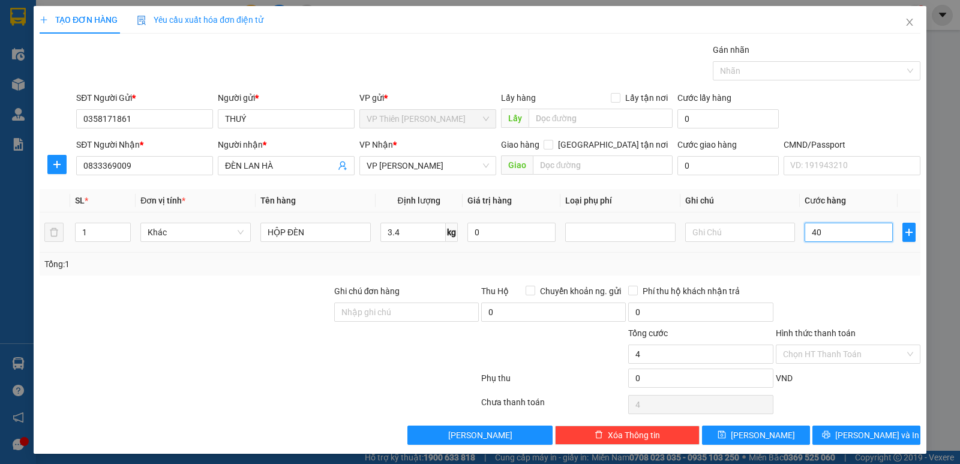
type input "40"
type input "400"
type input "4.000"
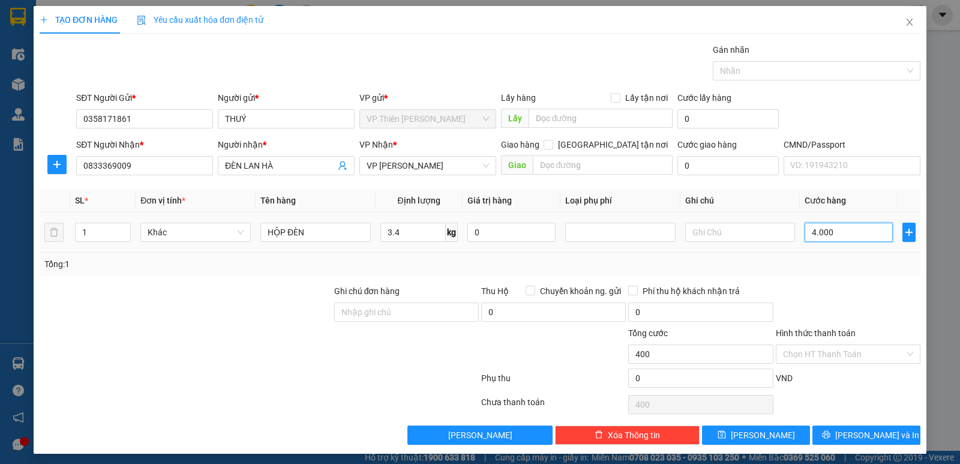
type input "4.000"
type input "40.000"
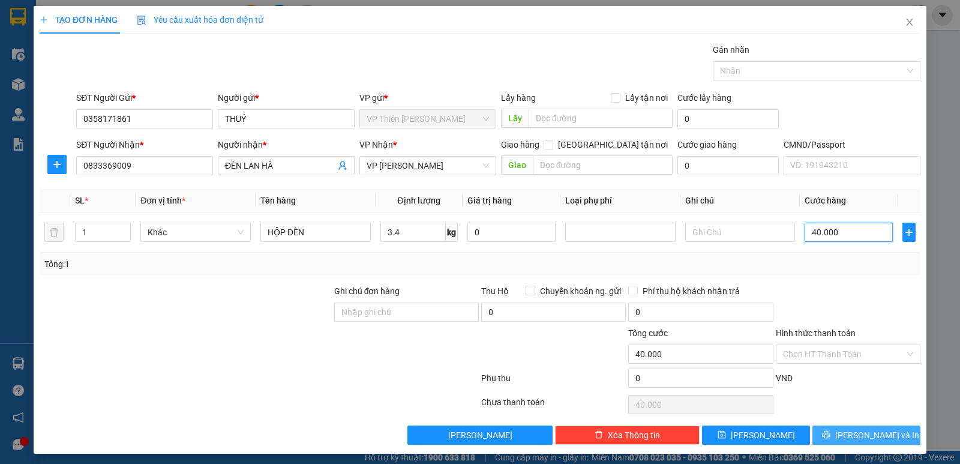
type input "40.000"
click at [873, 436] on span "[PERSON_NAME] và In" at bounding box center [878, 435] width 84 height 13
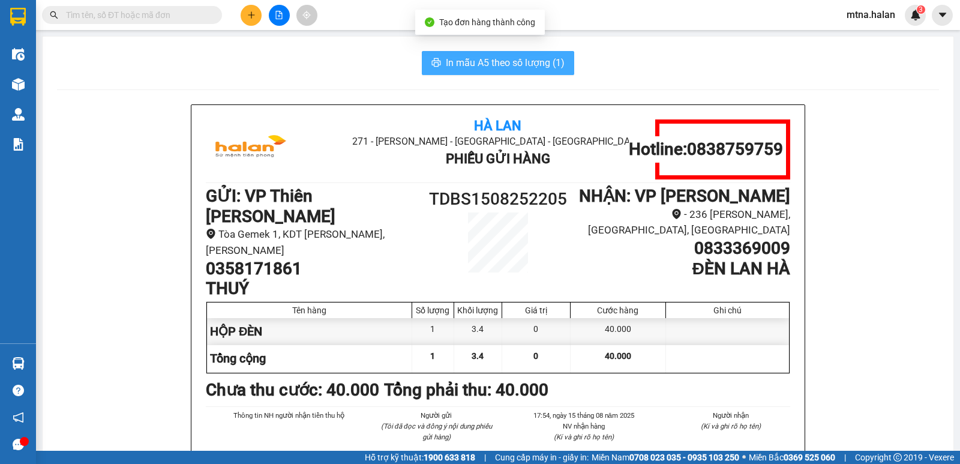
click at [484, 70] on span "In mẫu A5 theo số lượng (1)" at bounding box center [505, 62] width 119 height 15
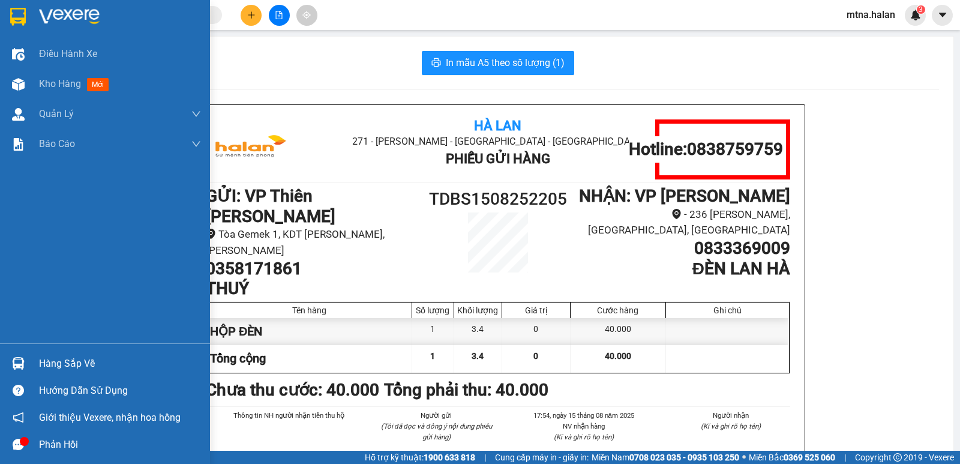
click at [12, 363] on img at bounding box center [18, 363] width 13 height 13
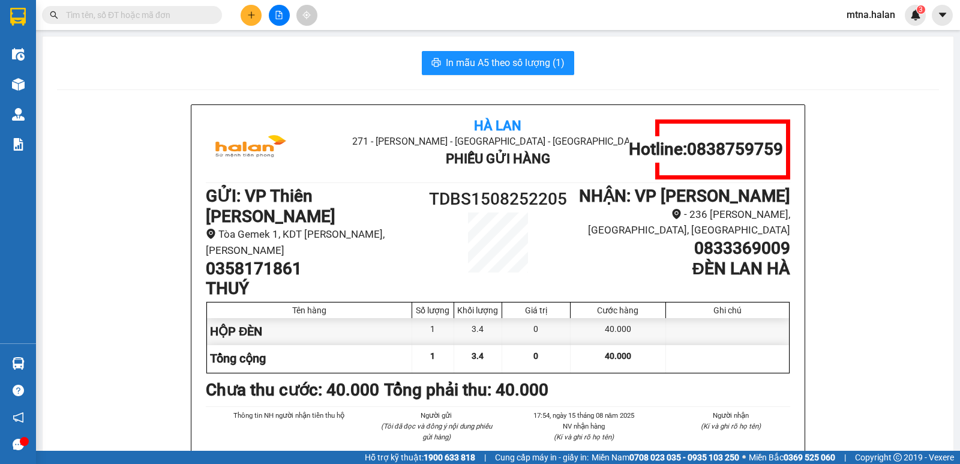
click at [128, 187] on section "Kết quả tìm kiếm ( 1 ) Bộ lọc Mã ĐH Trạng thái Món hàng Thu hộ Tổng cước Chưa c…" at bounding box center [480, 232] width 960 height 464
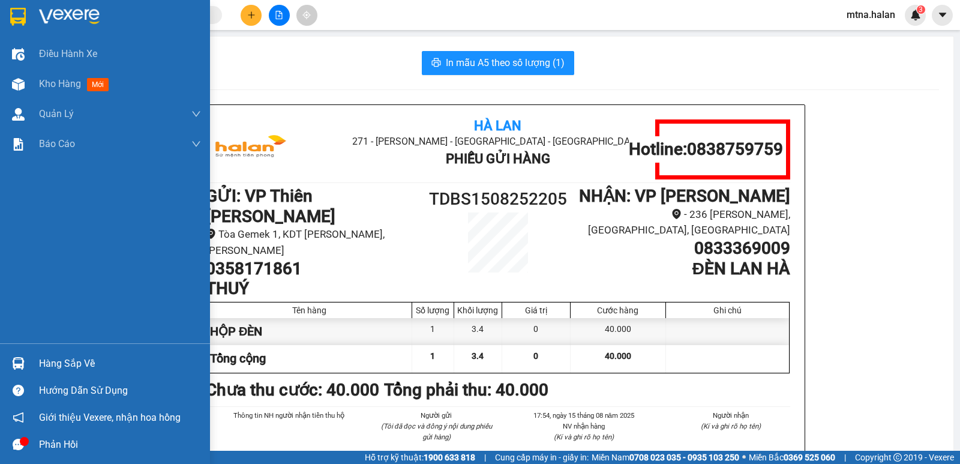
click at [17, 362] on img at bounding box center [18, 363] width 13 height 13
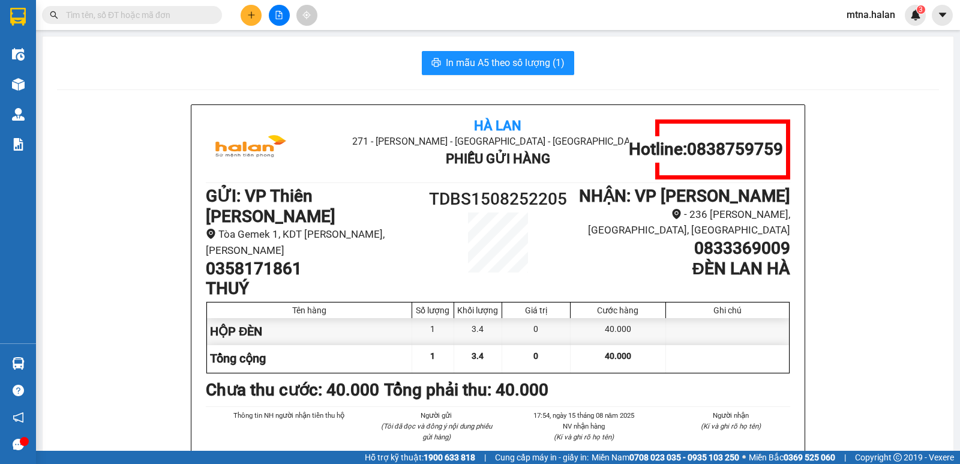
click at [872, 271] on section "Kết quả tìm kiếm ( 1 ) Bộ lọc Mã ĐH Trạng thái Món hàng Thu hộ Tổng cước Chưa c…" at bounding box center [480, 232] width 960 height 464
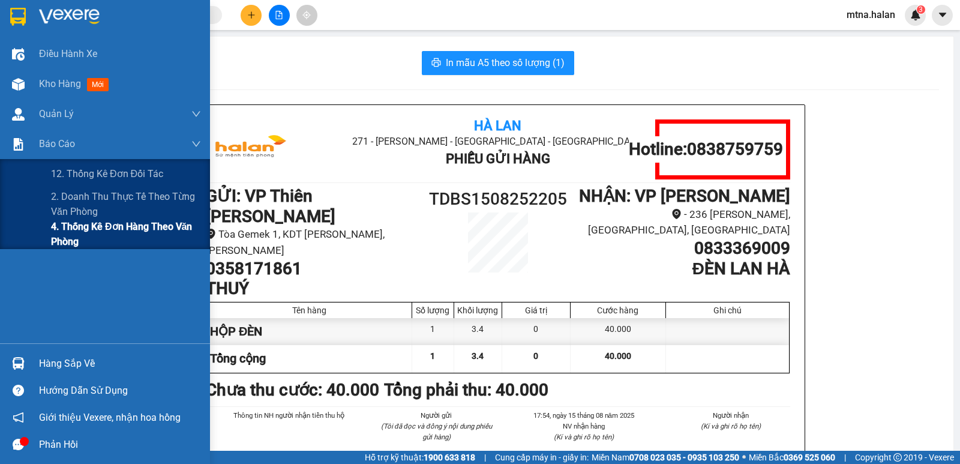
click at [74, 231] on span "4. Thống kê đơn hàng theo văn phòng" at bounding box center [126, 234] width 150 height 30
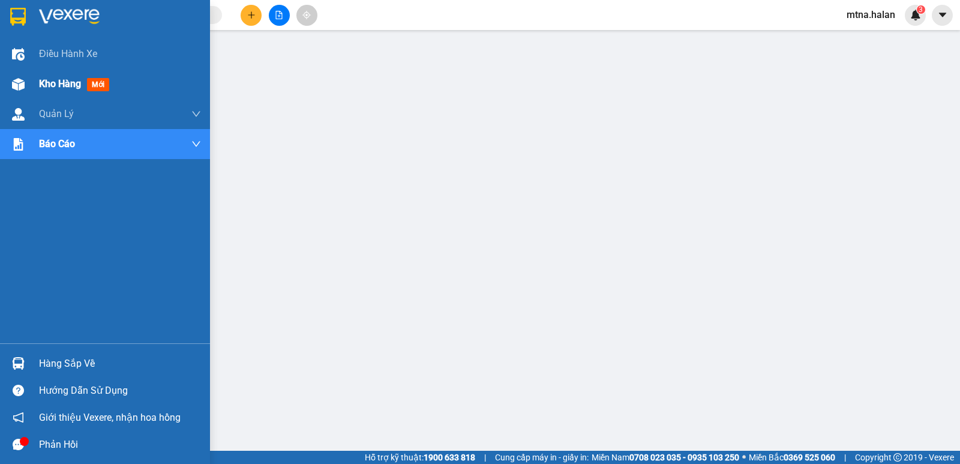
click at [24, 91] on div at bounding box center [18, 84] width 21 height 21
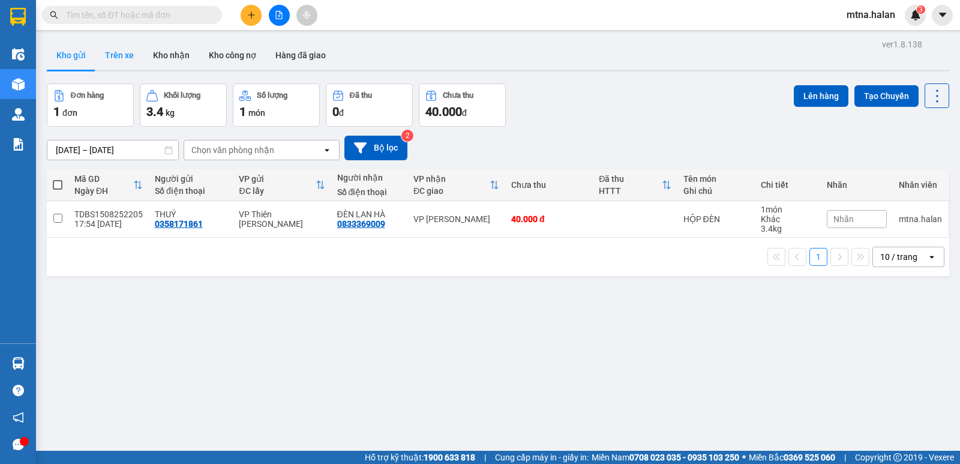
click at [123, 52] on button "Trên xe" at bounding box center [119, 55] width 48 height 29
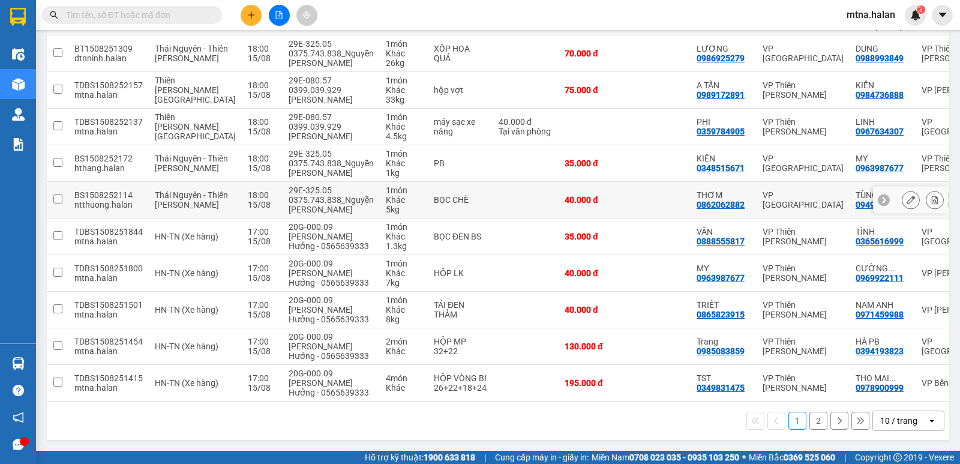
scroll to position [218, 0]
click at [810, 423] on button "2" at bounding box center [819, 421] width 18 height 18
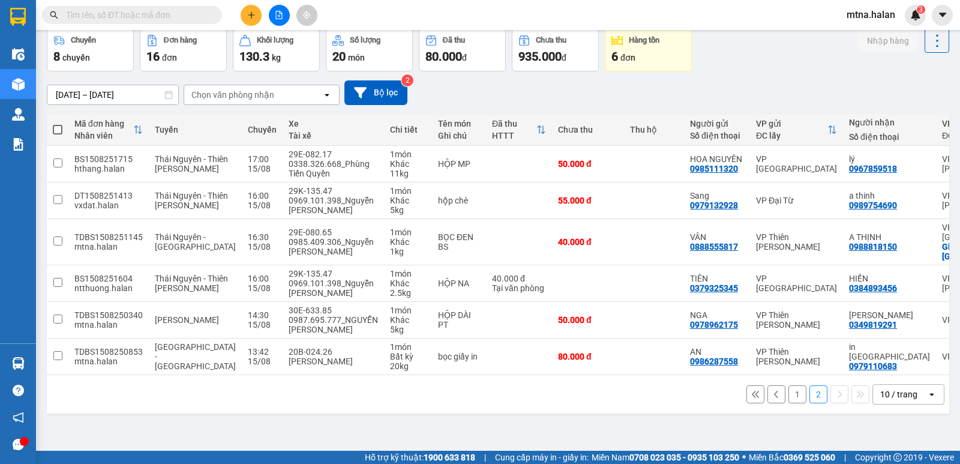
scroll to position [0, 0]
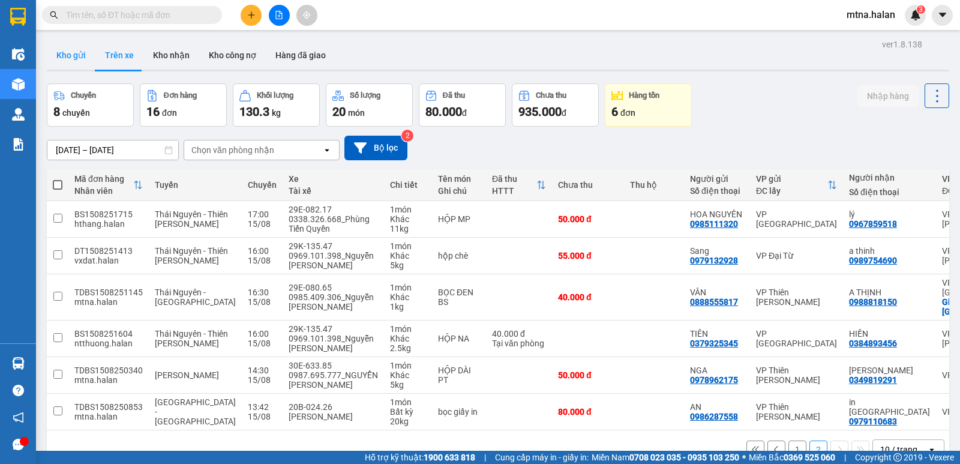
click at [64, 52] on button "Kho gửi" at bounding box center [71, 55] width 49 height 29
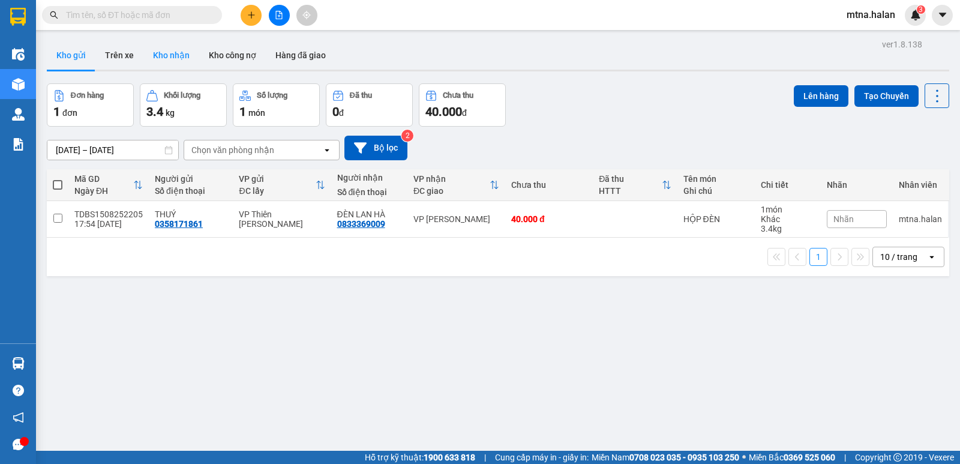
click at [171, 53] on button "Kho nhận" at bounding box center [171, 55] width 56 height 29
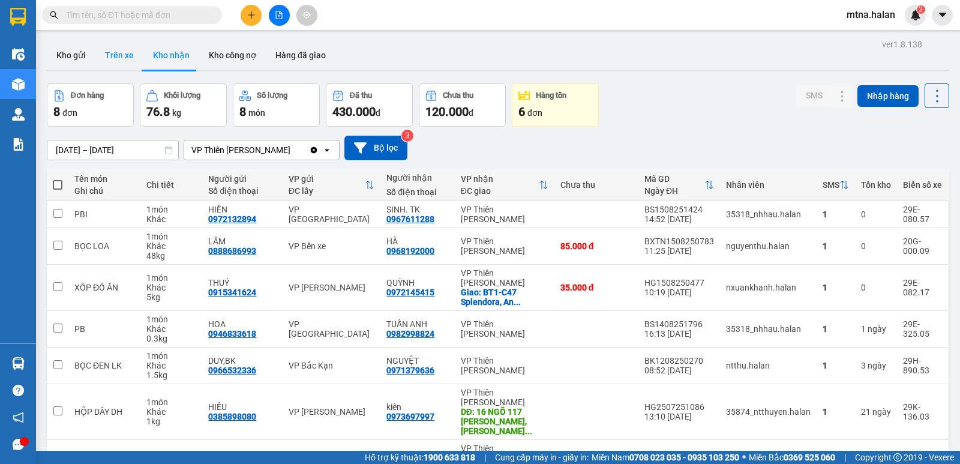
click at [110, 49] on button "Trên xe" at bounding box center [119, 55] width 48 height 29
type input "[DATE] – [DATE]"
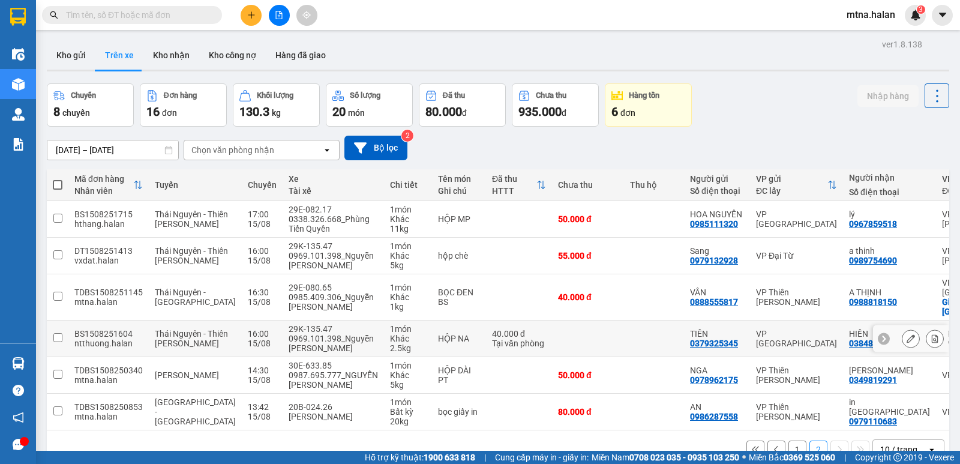
scroll to position [55, 0]
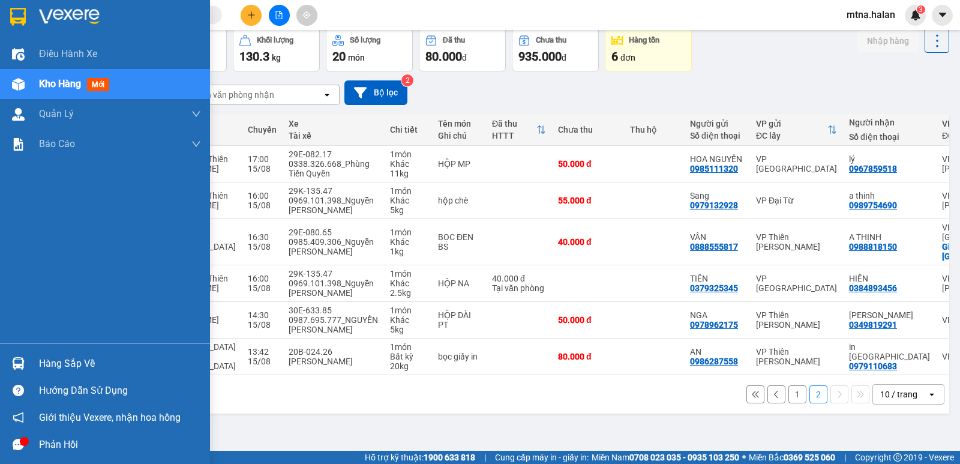
click at [19, 358] on img at bounding box center [18, 363] width 13 height 13
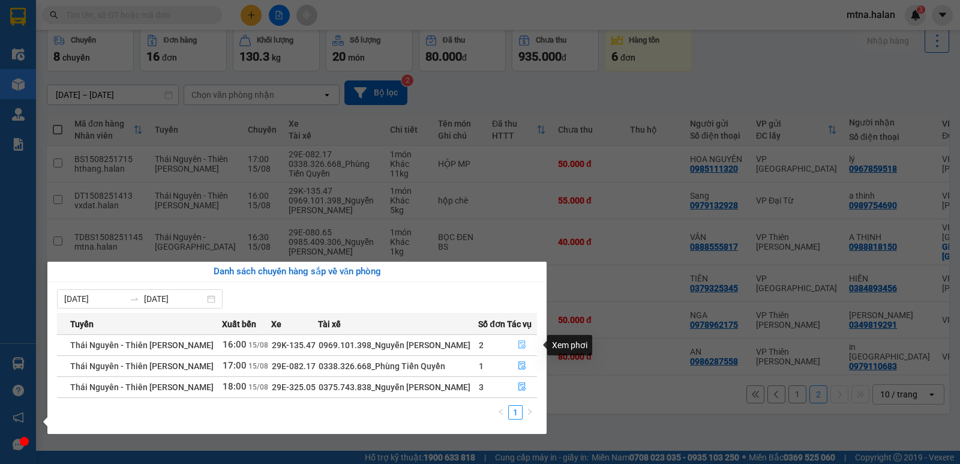
click at [520, 342] on icon "file-done" at bounding box center [522, 344] width 8 height 8
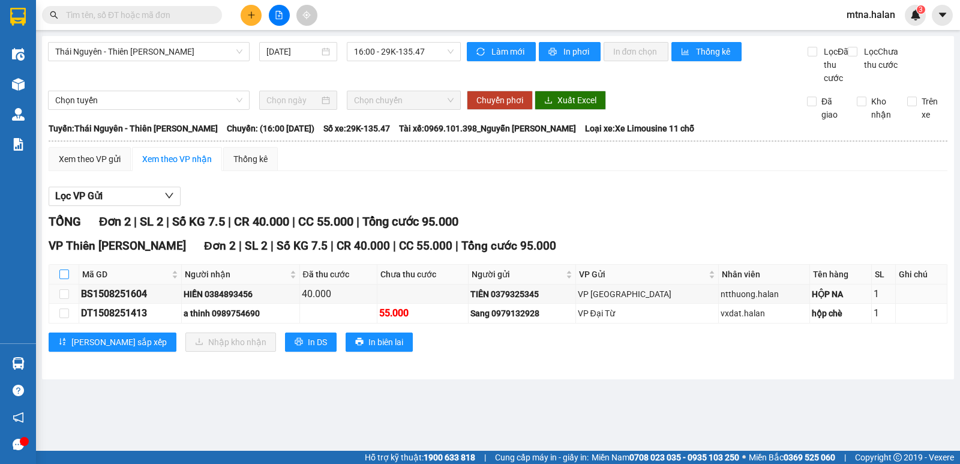
click at [62, 279] on input "checkbox" at bounding box center [64, 275] width 10 height 10
checkbox input "true"
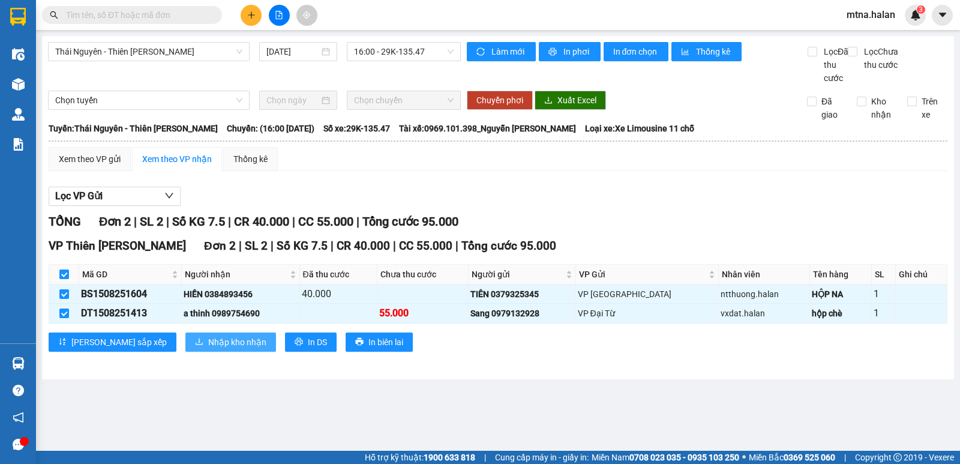
click at [208, 349] on span "Nhập kho nhận" at bounding box center [237, 342] width 58 height 13
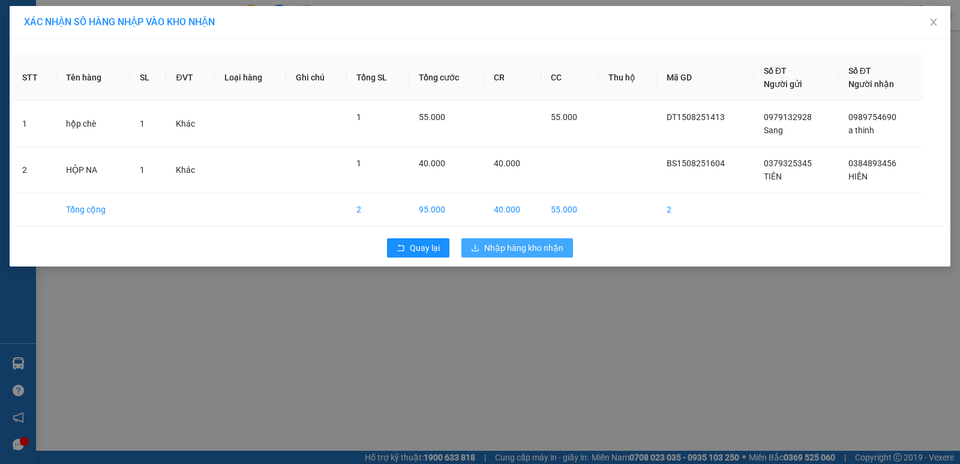
click at [547, 246] on span "Nhập hàng kho nhận" at bounding box center [523, 247] width 79 height 13
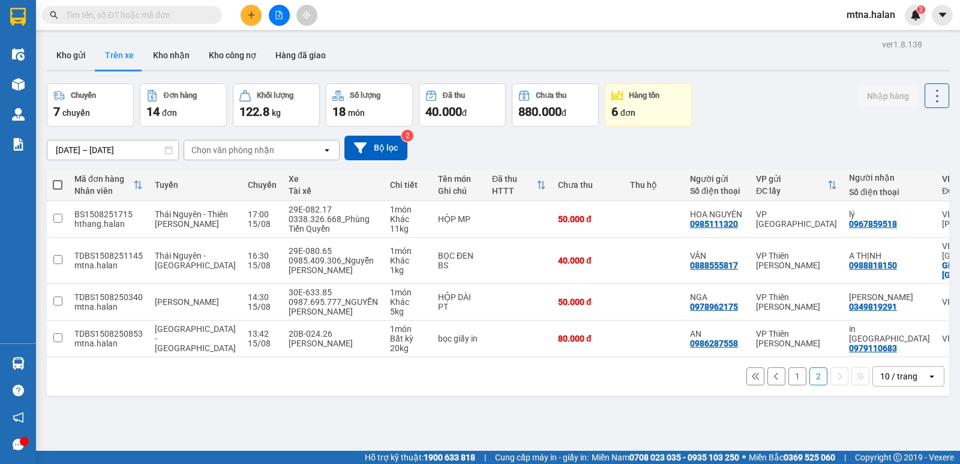
click at [195, 12] on input "text" at bounding box center [137, 14] width 142 height 13
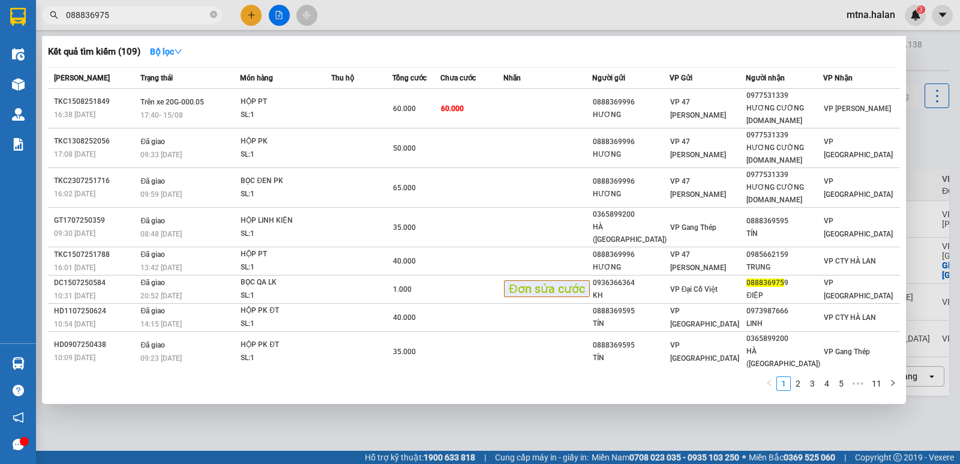
type input "0888369759"
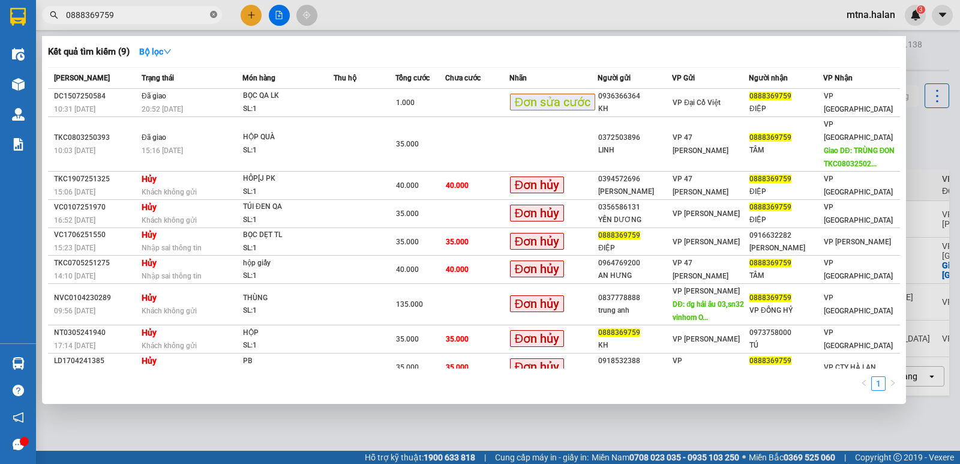
click at [211, 14] on icon "close-circle" at bounding box center [213, 14] width 7 height 7
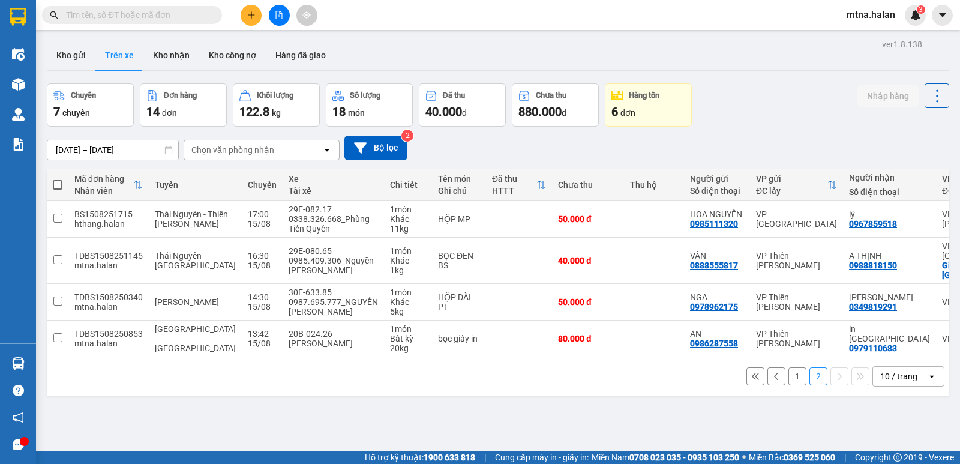
click at [185, 14] on input "text" at bounding box center [137, 14] width 142 height 13
click at [74, 54] on button "Kho gửi" at bounding box center [71, 55] width 49 height 29
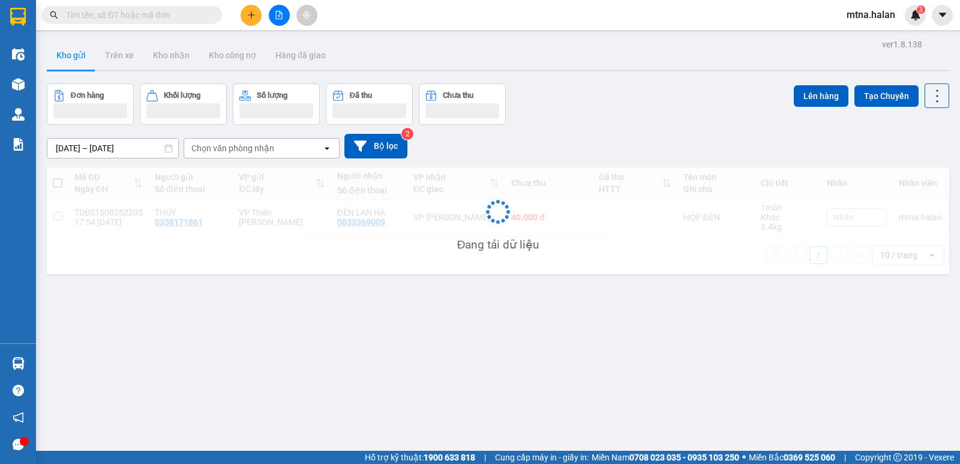
click at [182, 17] on input "text" at bounding box center [137, 14] width 142 height 13
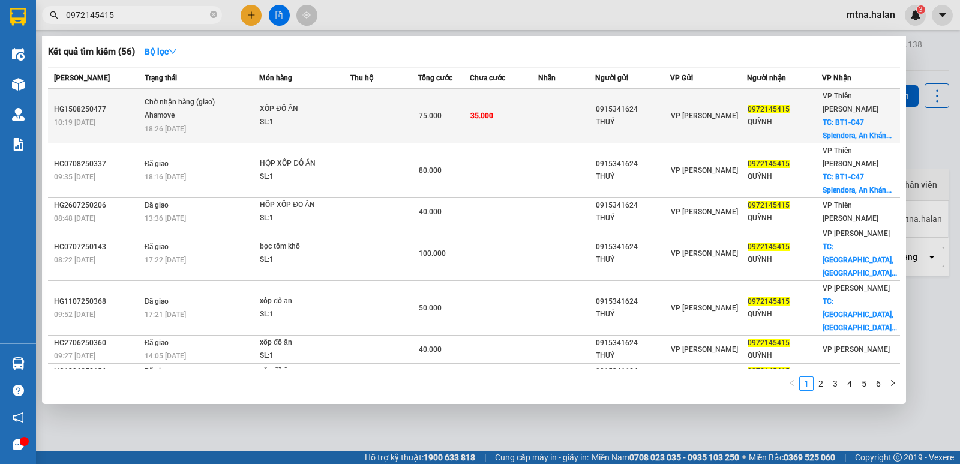
type input "0972145415"
click at [530, 113] on td "35.000" at bounding box center [504, 116] width 68 height 55
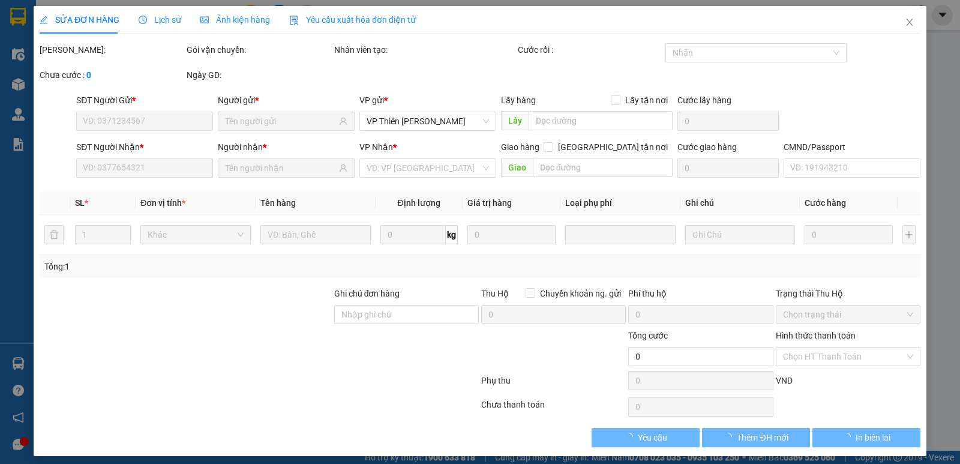
type input "0915341624"
type input "THUÝ"
type input "0972145415"
type input "QUỲNH"
checkbox input "true"
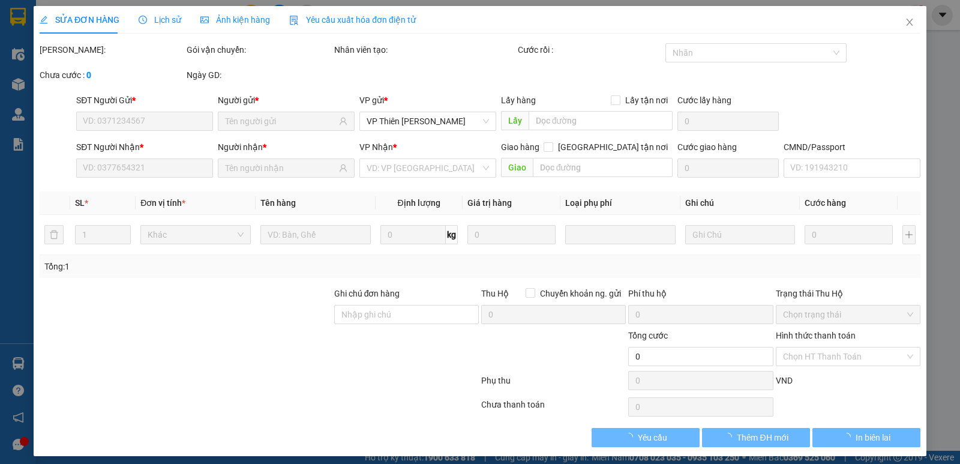
type input "BT1-C47 Splendora, [GEOGRAPHIC_DATA], [GEOGRAPHIC_DATA], [GEOGRAPHIC_DATA], BT1…"
type input "35.000"
type input "75.000"
type input "40.000"
type input "35.000"
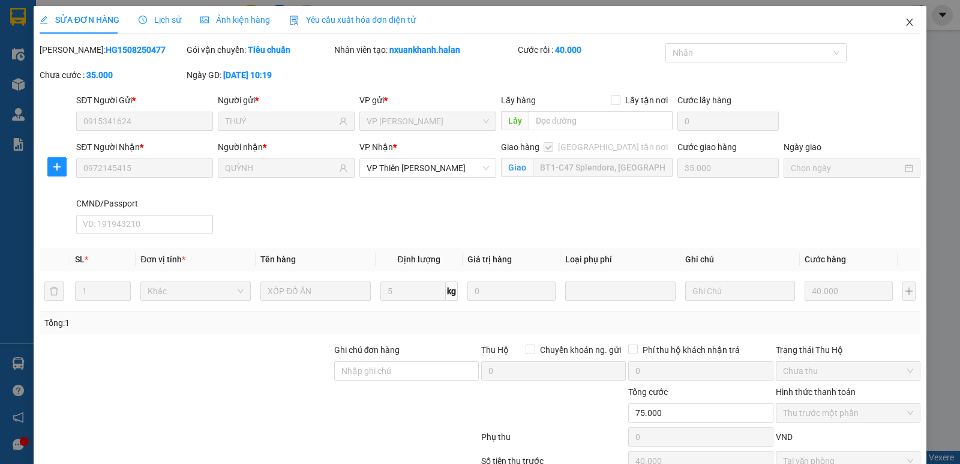
click at [905, 21] on icon "close" at bounding box center [910, 22] width 10 height 10
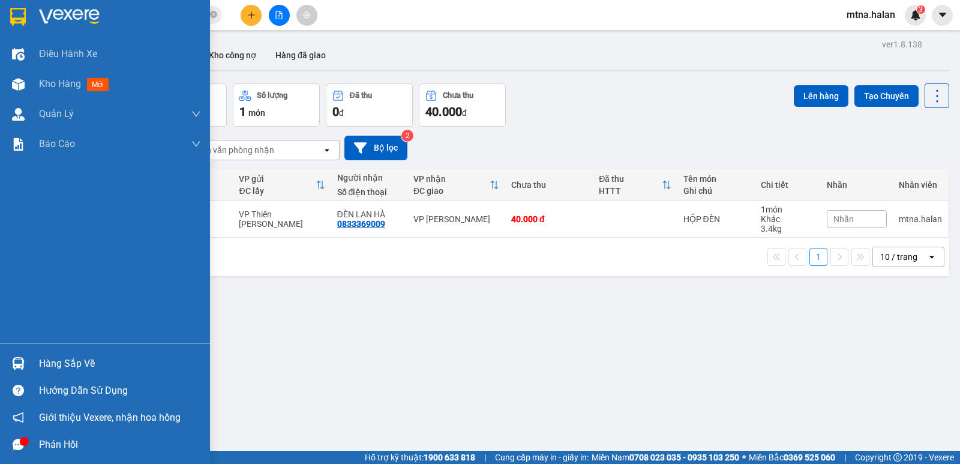
drag, startPoint x: 9, startPoint y: 362, endPoint x: 48, endPoint y: 362, distance: 39.0
click at [11, 362] on div at bounding box center [18, 363] width 21 height 21
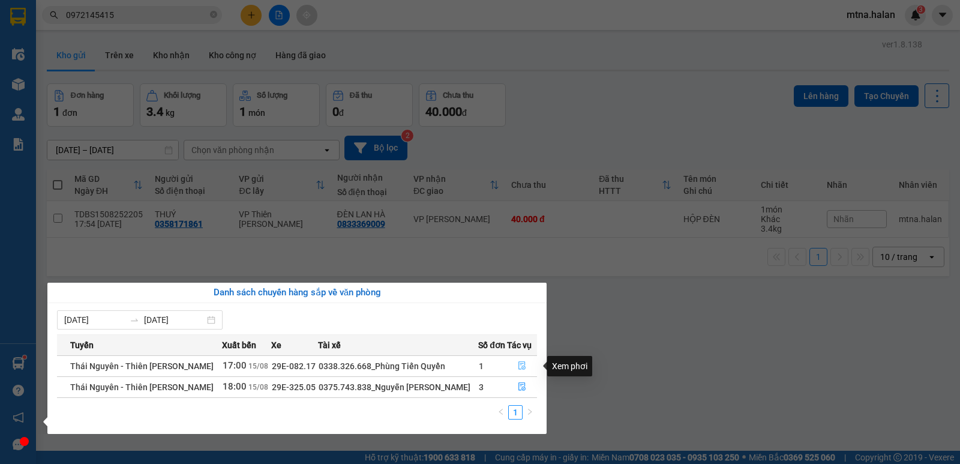
click at [522, 361] on button "button" at bounding box center [522, 366] width 29 height 19
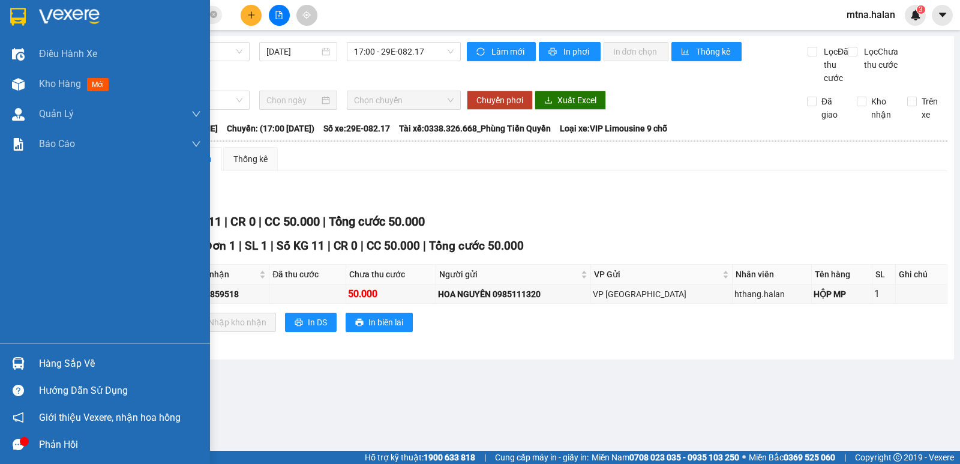
click at [14, 363] on img at bounding box center [18, 363] width 13 height 13
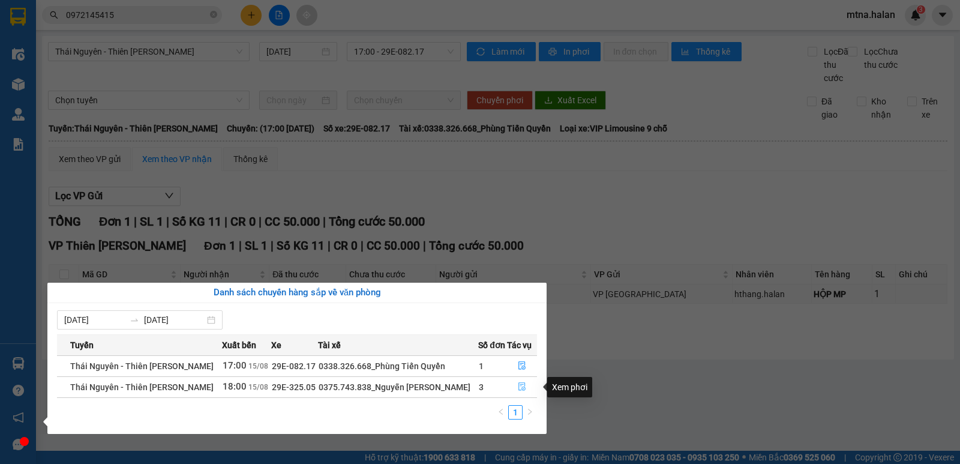
click at [521, 384] on icon "file-done" at bounding box center [522, 386] width 8 height 8
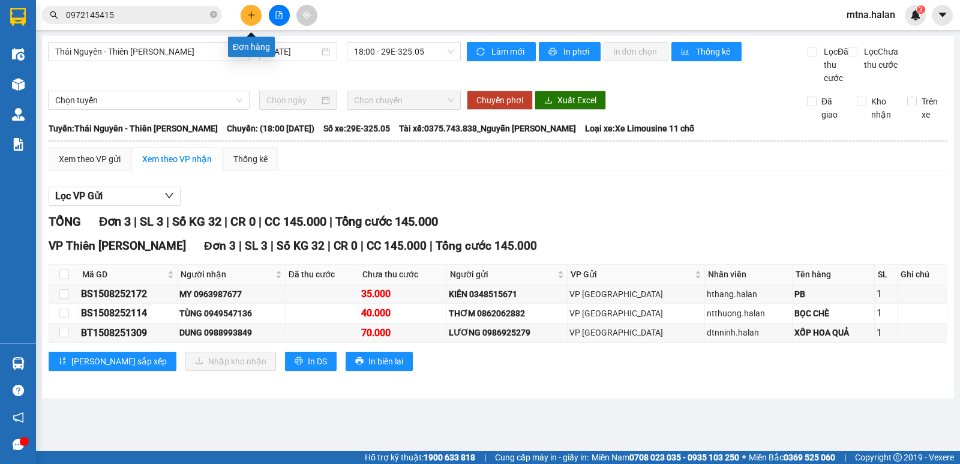
click at [254, 13] on icon "plus" at bounding box center [251, 15] width 8 height 8
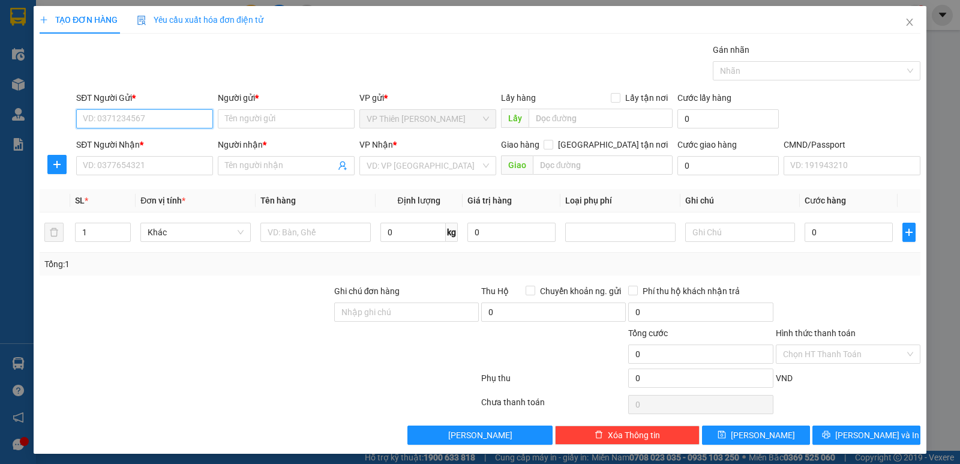
click at [182, 113] on input "SĐT Người Gửi *" at bounding box center [144, 118] width 137 height 19
type input "0869181850"
click at [146, 140] on div "0869181850 - QUÂN" at bounding box center [143, 142] width 121 height 13
type input "QUÂN"
type input "0869181850"
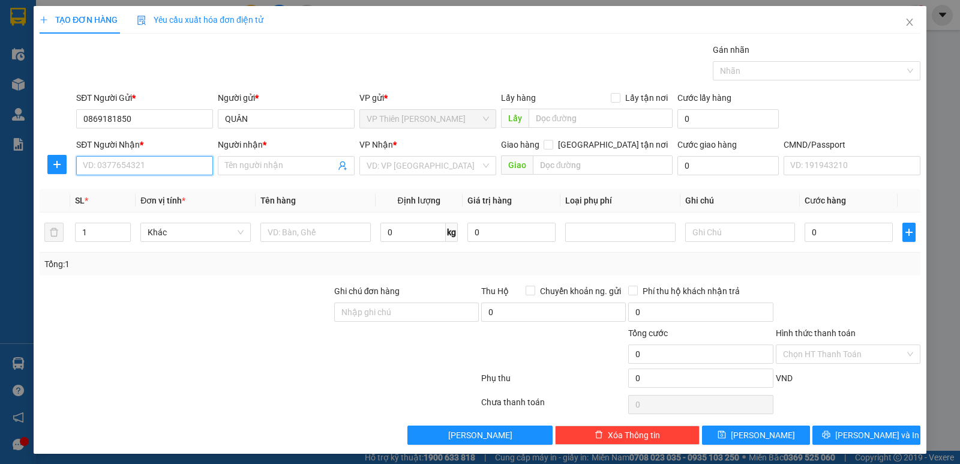
click at [149, 164] on input "SĐT Người Nhận *" at bounding box center [144, 165] width 137 height 19
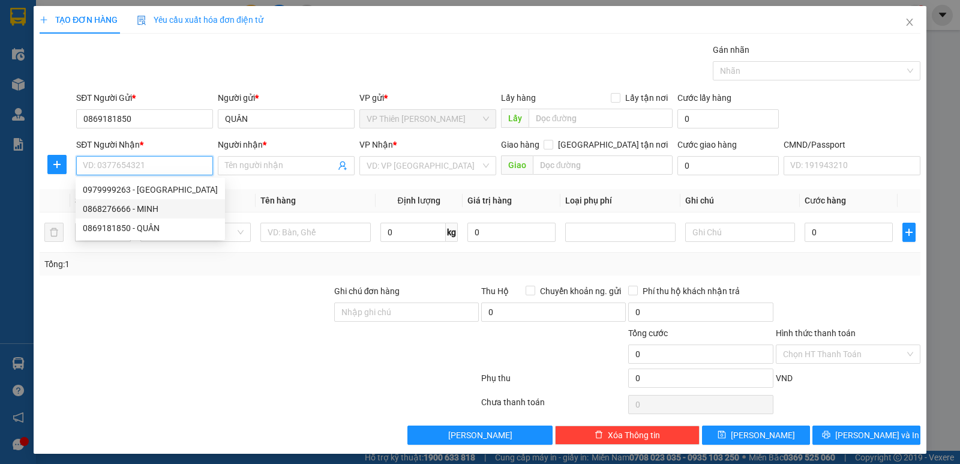
click at [149, 205] on div "0868276666 - MINH" at bounding box center [150, 208] width 135 height 13
type input "0868276666"
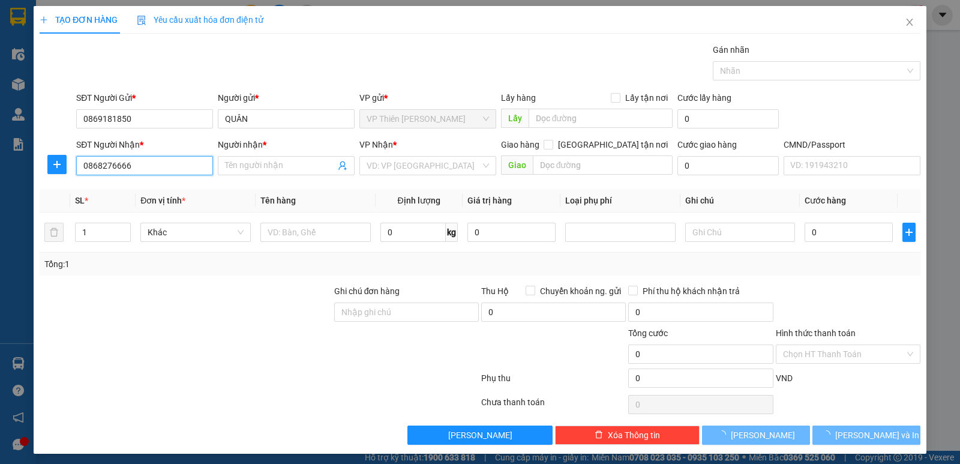
type input "MINH"
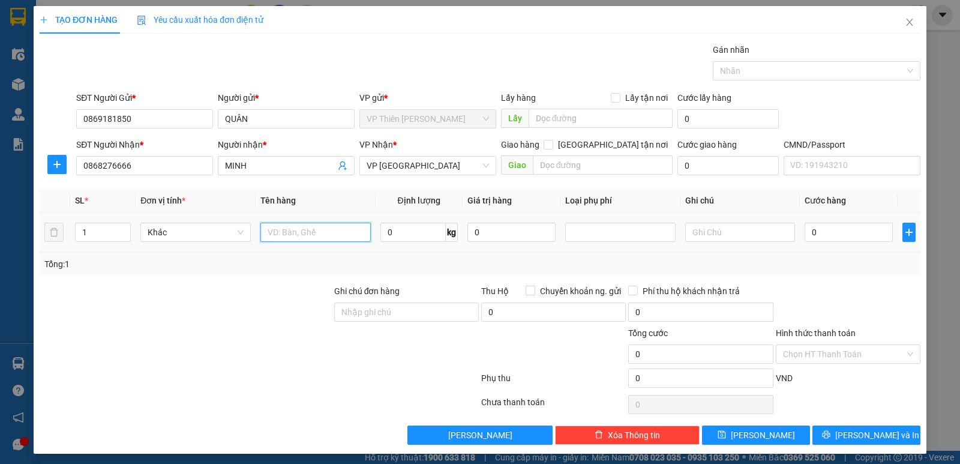
click at [319, 230] on input "text" at bounding box center [316, 232] width 110 height 19
type input "bọc vàng lk"
click at [412, 221] on span "0 kg" at bounding box center [419, 231] width 77 height 22
click at [412, 232] on input "0" at bounding box center [413, 232] width 65 height 19
type input "2"
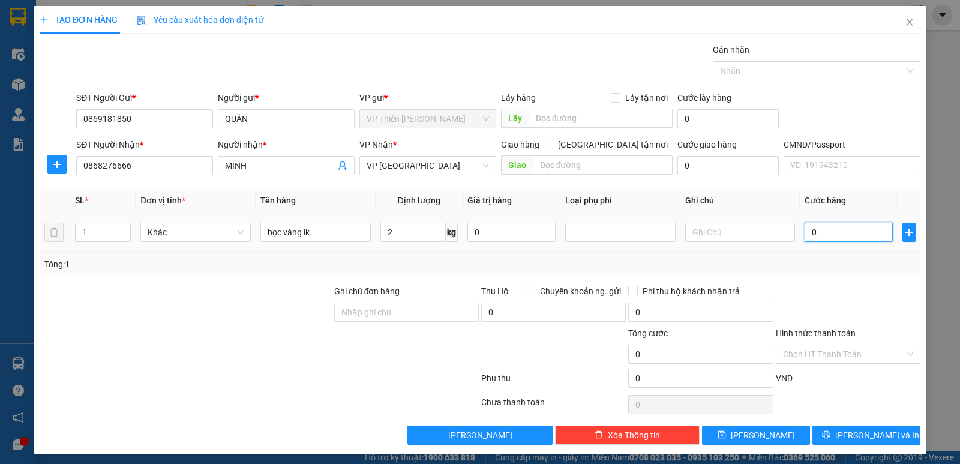
click at [830, 224] on input "0" at bounding box center [849, 232] width 88 height 19
type input "3"
type input "35"
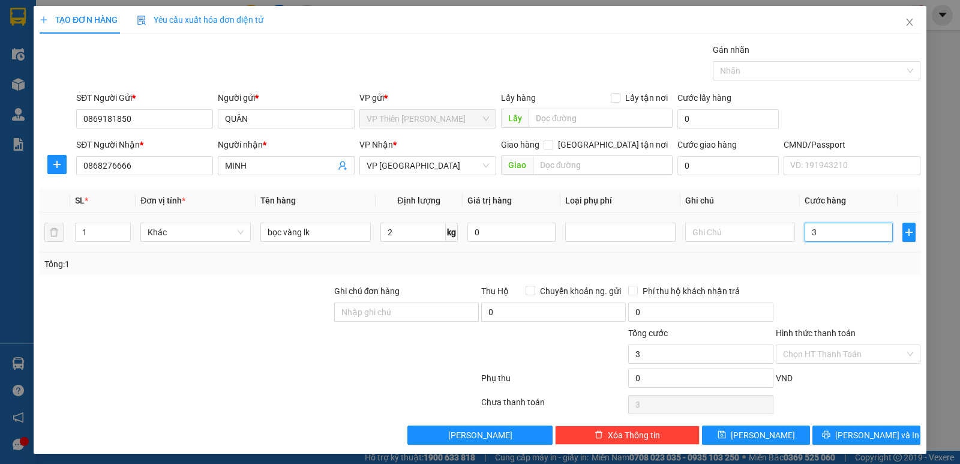
type input "35"
type input "350"
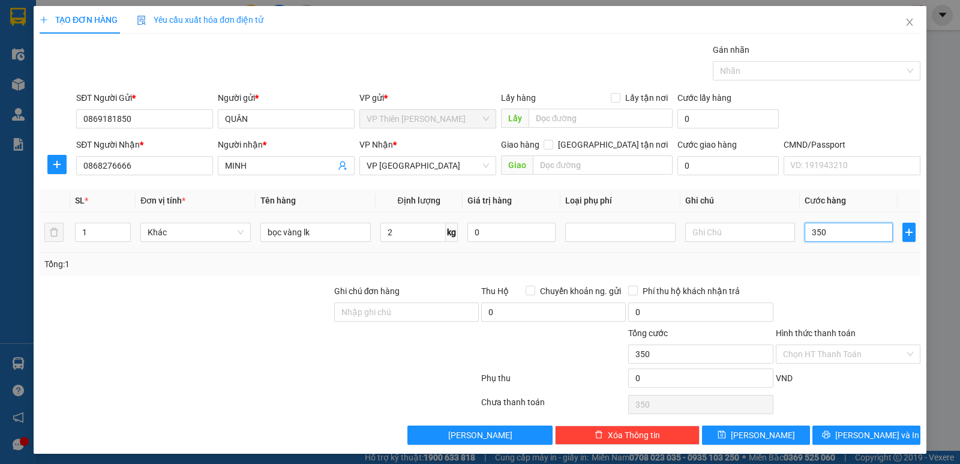
type input "3.500"
type input "35.000"
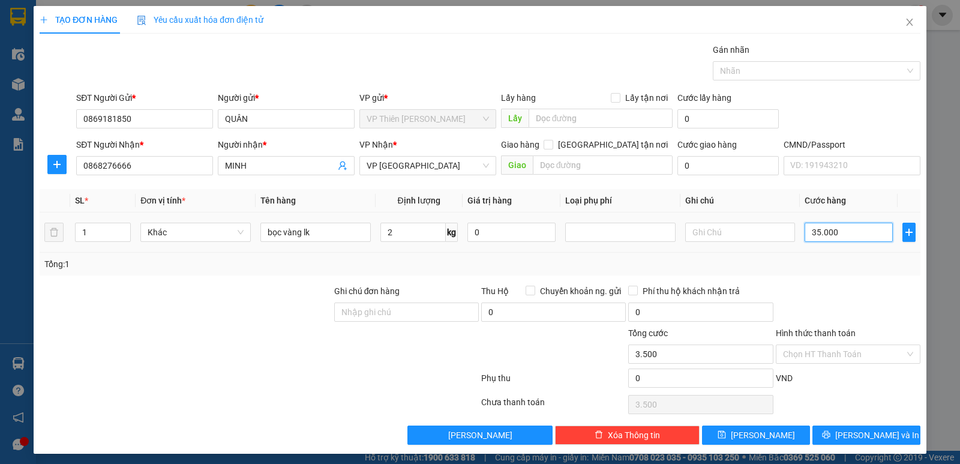
type input "35.000"
click at [873, 430] on span "[PERSON_NAME] và In" at bounding box center [878, 435] width 84 height 13
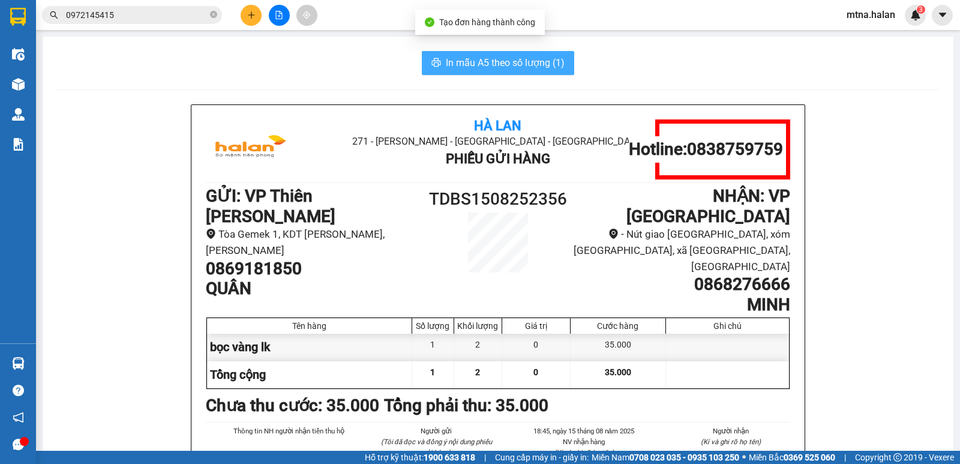
click at [504, 68] on span "In mẫu A5 theo số lượng (1)" at bounding box center [505, 62] width 119 height 15
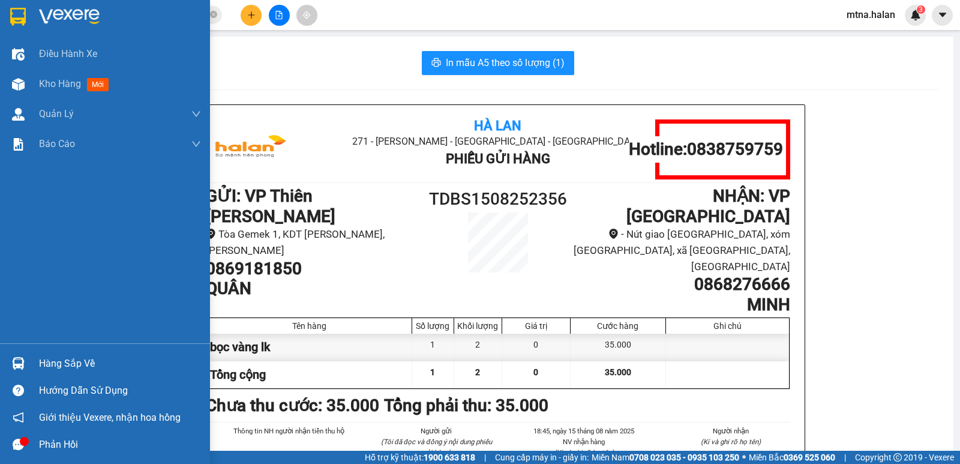
click at [25, 362] on div at bounding box center [18, 363] width 21 height 21
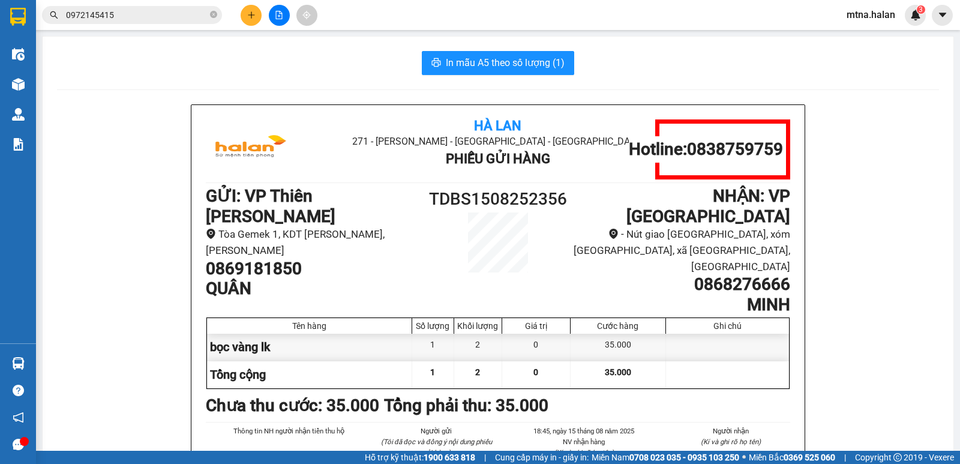
click at [110, 91] on section "Kết quả tìm kiếm ( 56 ) Bộ lọc Mã ĐH Trạng thái Món hàng Thu hộ Tổng cước Chưa …" at bounding box center [480, 232] width 960 height 464
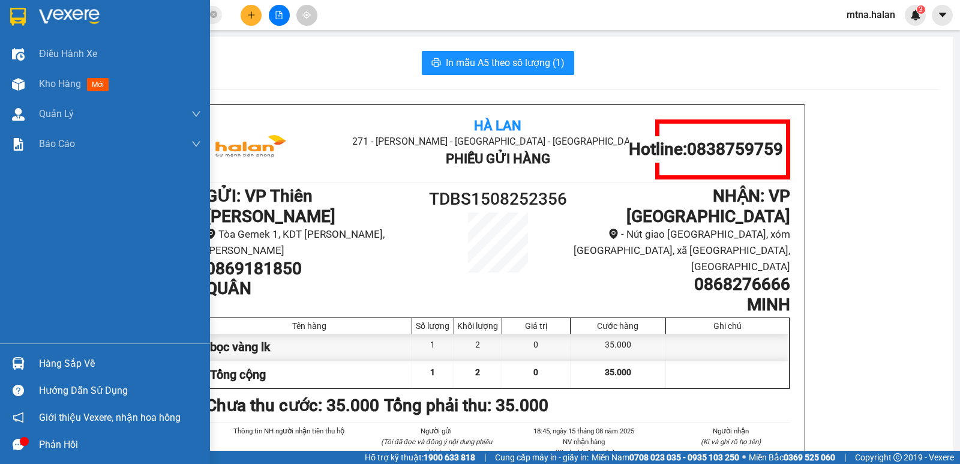
click at [14, 361] on img at bounding box center [18, 363] width 13 height 13
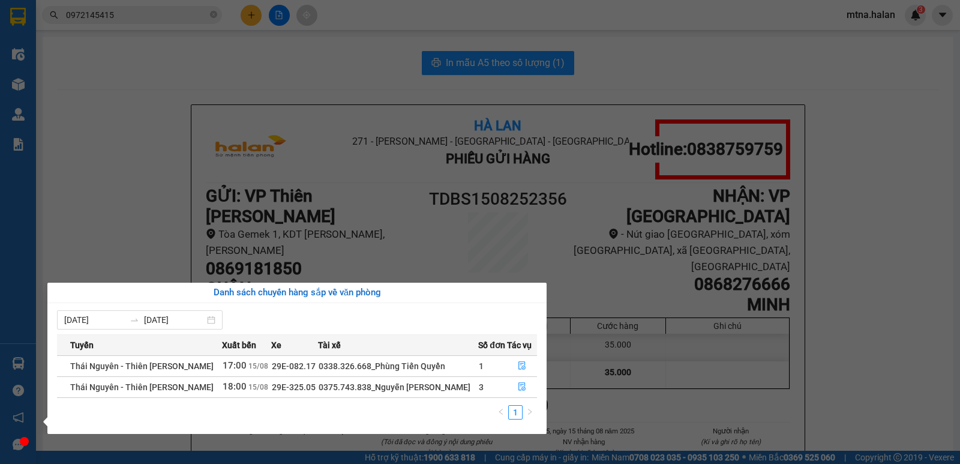
click at [882, 268] on section "Kết quả tìm kiếm ( 56 ) Bộ lọc Mã ĐH Trạng thái Món hàng Thu hộ Tổng cước Chưa …" at bounding box center [480, 232] width 960 height 464
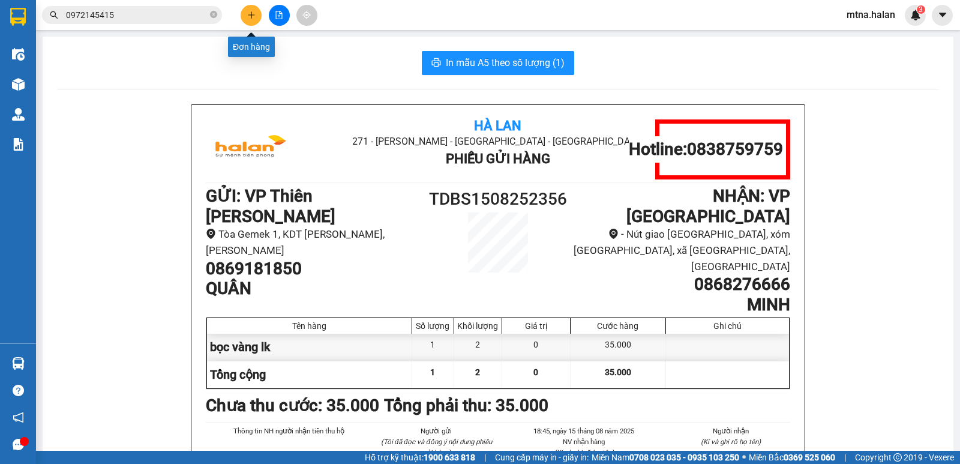
click at [256, 14] on button at bounding box center [251, 15] width 21 height 21
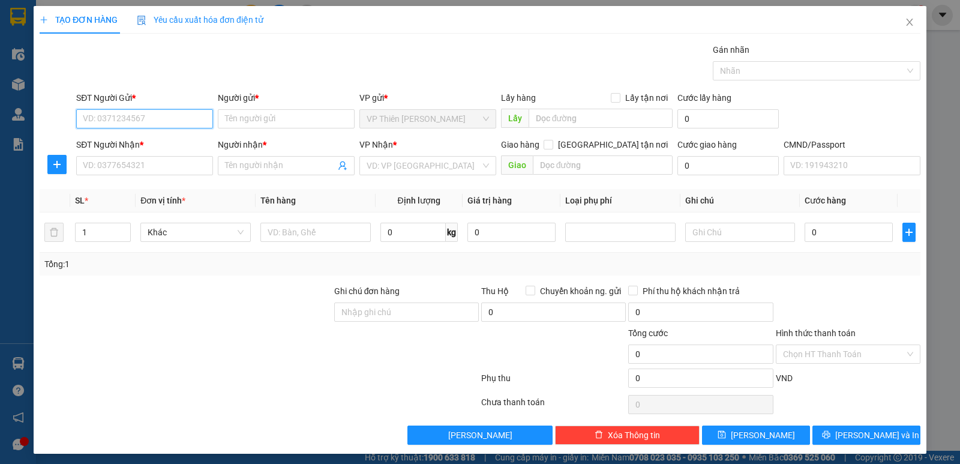
click at [162, 124] on input "SĐT Người Gửi *" at bounding box center [144, 118] width 137 height 19
click at [151, 140] on div "0949547136 - TÙNG" at bounding box center [143, 142] width 121 height 13
type input "0949547136"
type input "TÙNG"
type input "0949547136"
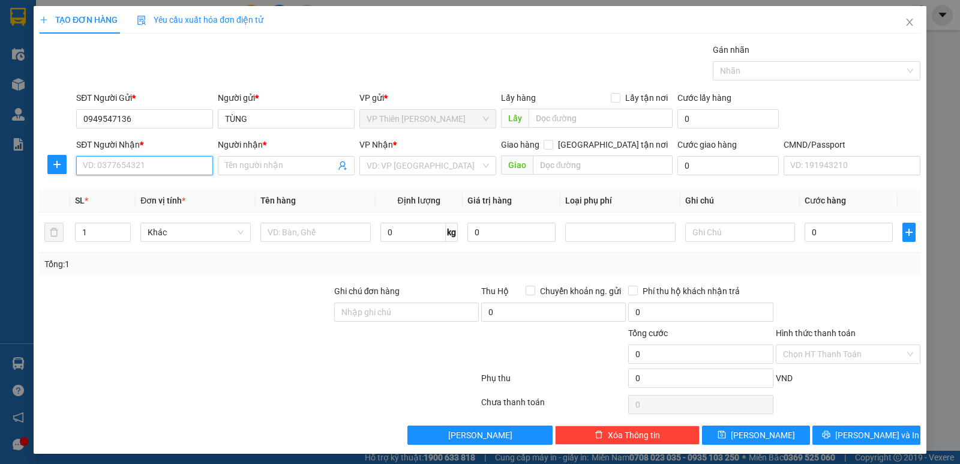
click at [172, 164] on input "SĐT Người Nhận *" at bounding box center [144, 165] width 137 height 19
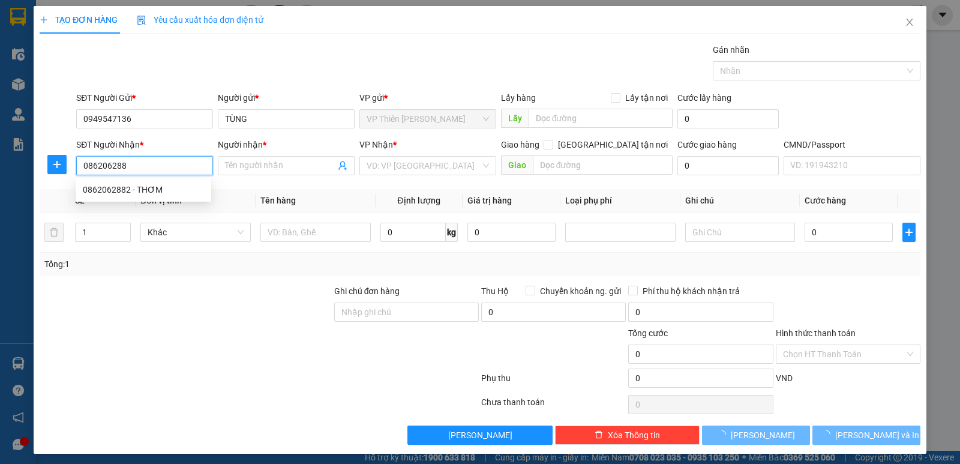
type input "0862062882"
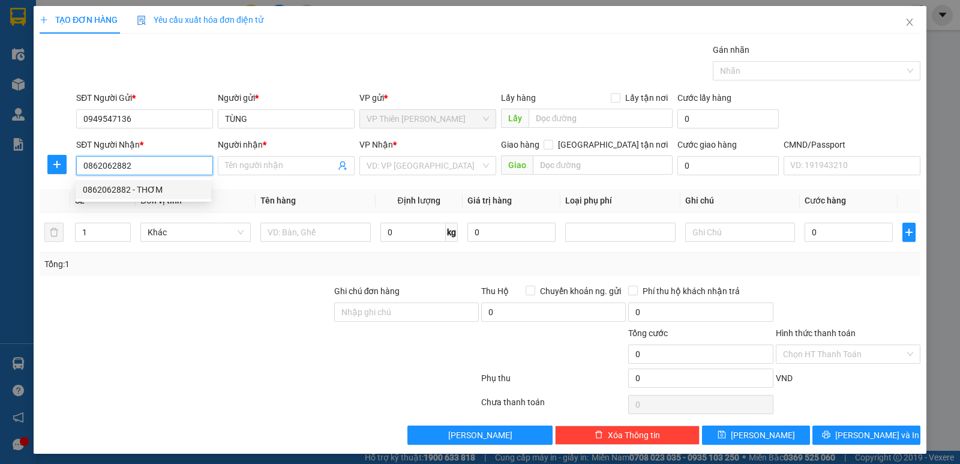
click at [153, 185] on div "0862062882 - THƠM" at bounding box center [143, 189] width 121 height 13
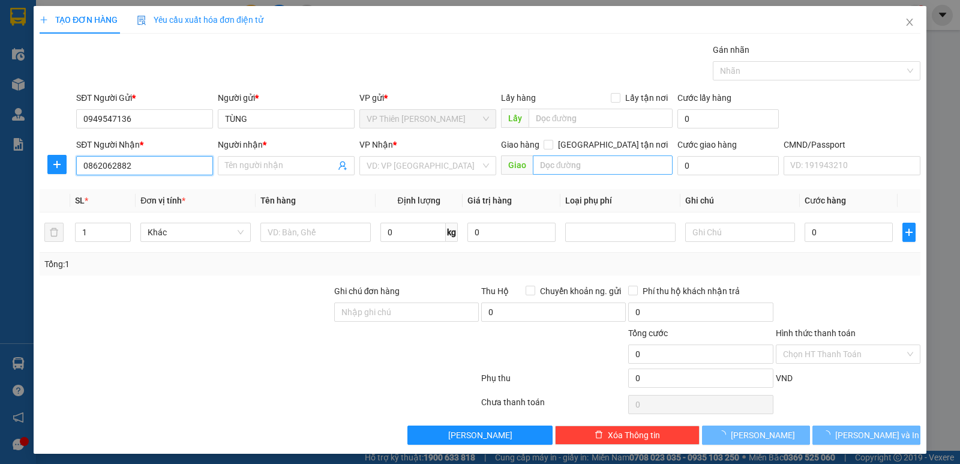
type input "THƠM"
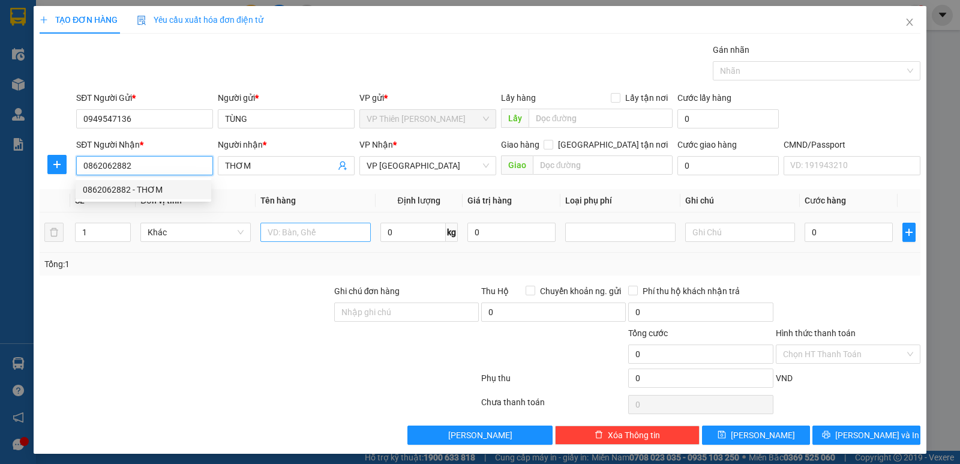
type input "0862062882"
click at [325, 231] on input "text" at bounding box center [316, 232] width 110 height 19
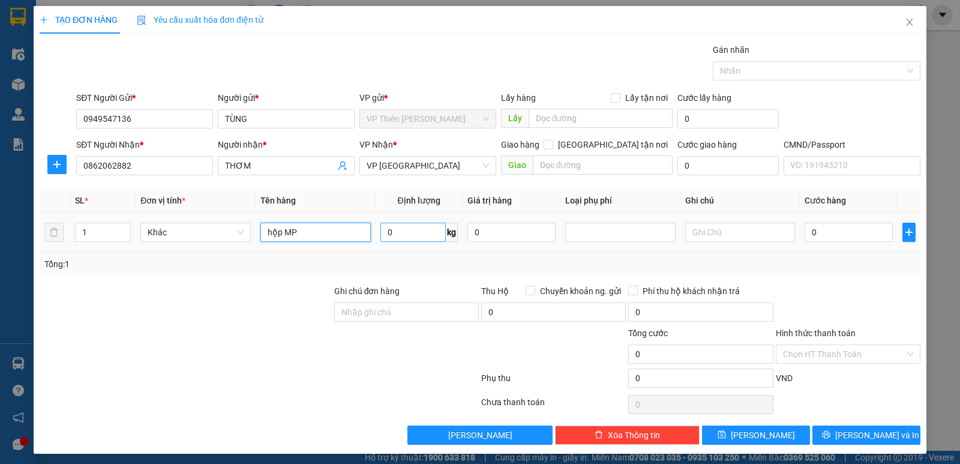
type input "hộp MP"
click at [403, 227] on input "0" at bounding box center [413, 232] width 65 height 19
type input "0.5"
click at [836, 229] on input "0" at bounding box center [849, 232] width 88 height 19
type input "3"
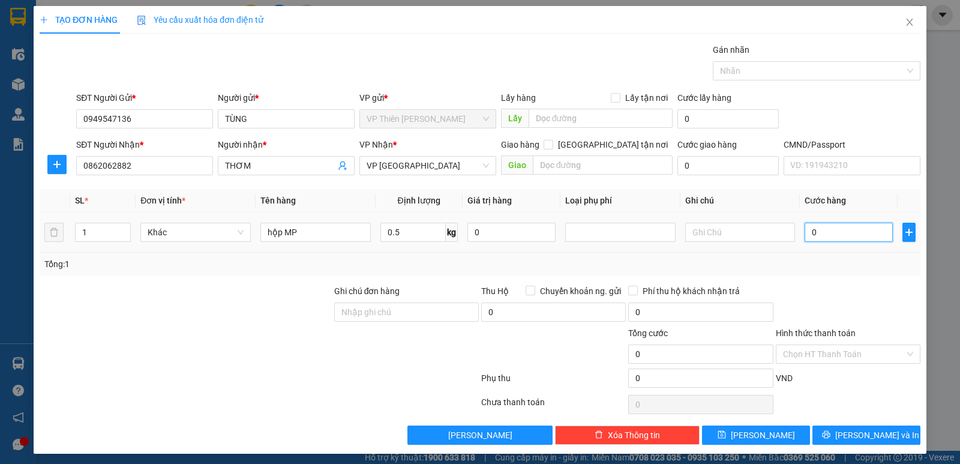
type input "3"
type input "35"
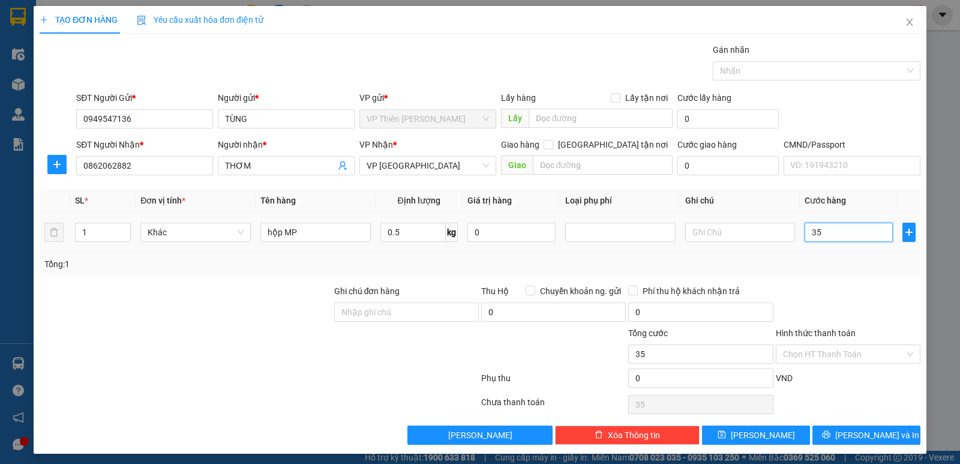
type input "350"
type input "3.500"
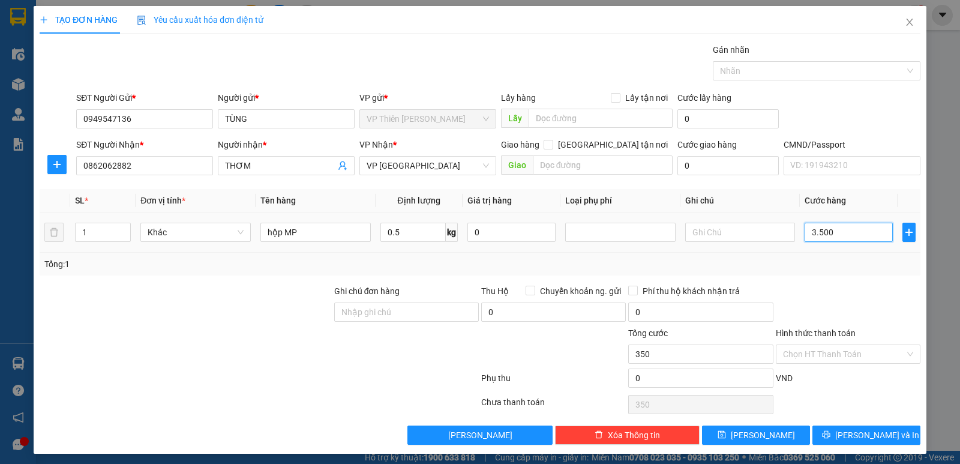
type input "3.500"
type input "35.000"
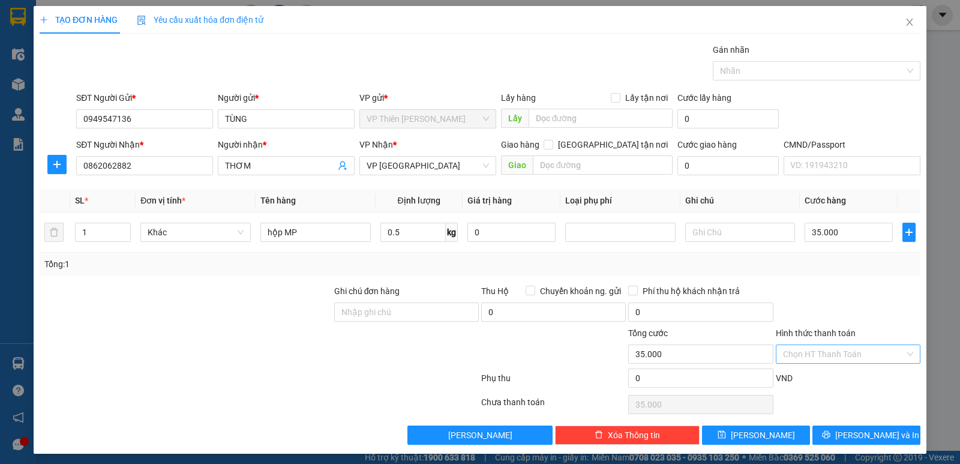
click at [840, 355] on input "Hình thức thanh toán" at bounding box center [844, 354] width 122 height 18
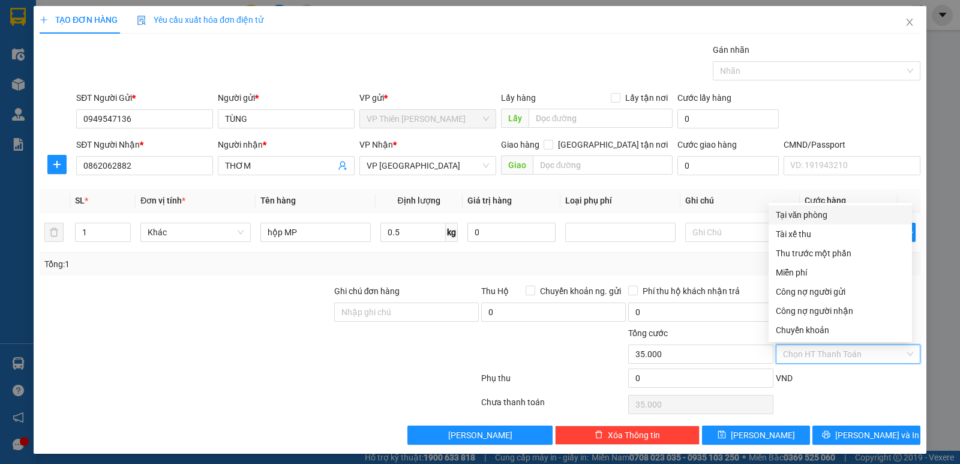
click at [809, 217] on div "Tại văn phòng" at bounding box center [840, 214] width 129 height 13
type input "0"
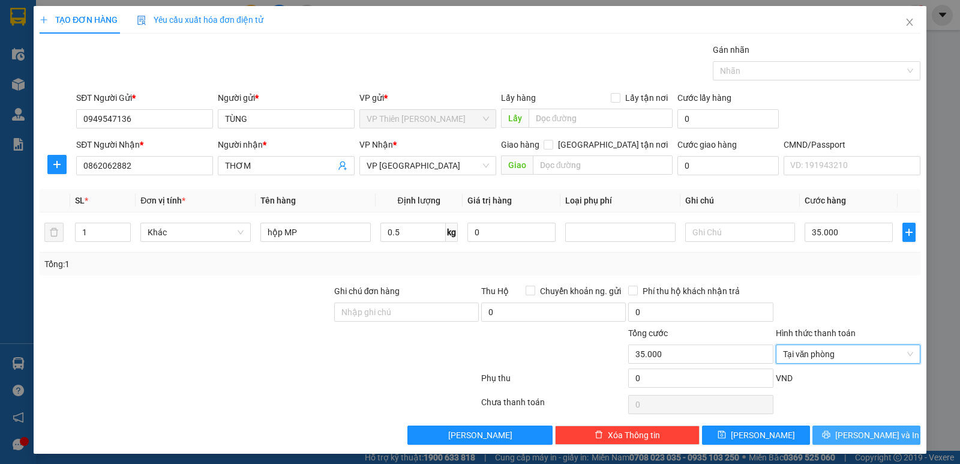
click at [869, 433] on span "[PERSON_NAME] và In" at bounding box center [878, 435] width 84 height 13
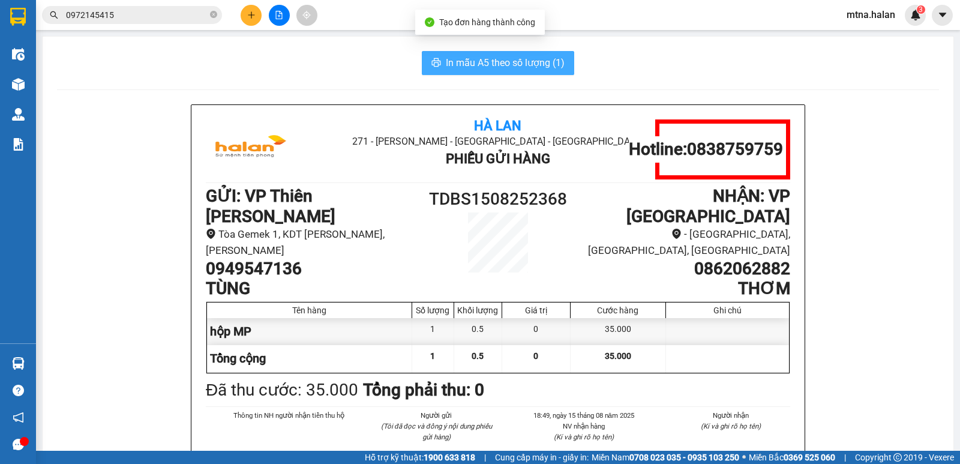
click at [530, 65] on span "In mẫu A5 theo số lượng (1)" at bounding box center [505, 62] width 119 height 15
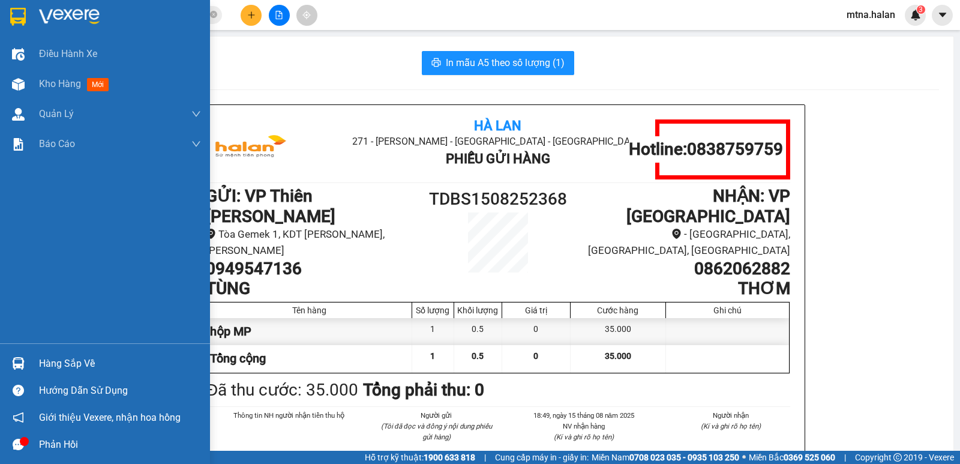
click at [19, 361] on img at bounding box center [18, 363] width 13 height 13
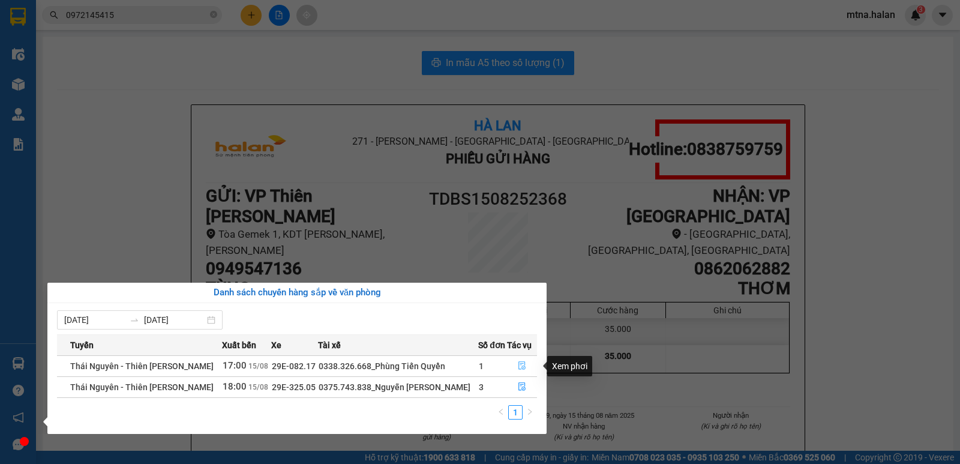
click at [521, 366] on icon "file-done" at bounding box center [522, 365] width 8 height 8
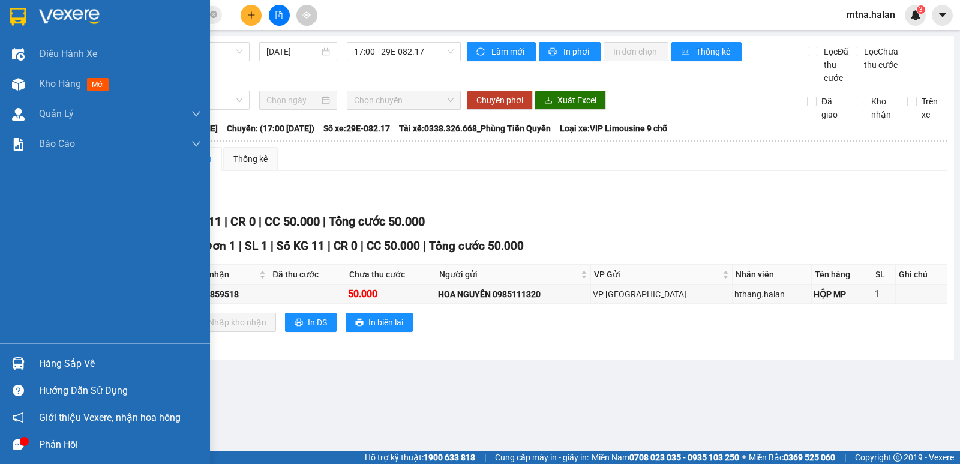
click at [18, 358] on img at bounding box center [18, 363] width 13 height 13
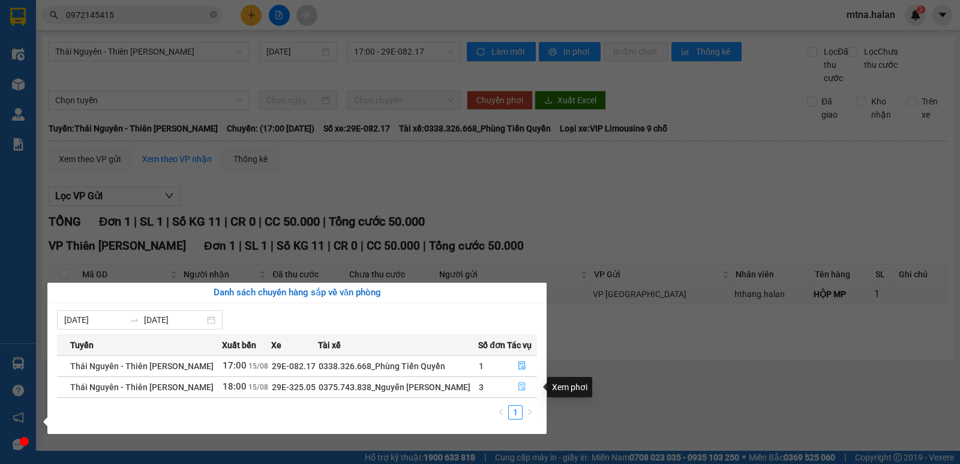
click at [523, 387] on icon "file-done" at bounding box center [522, 387] width 7 height 8
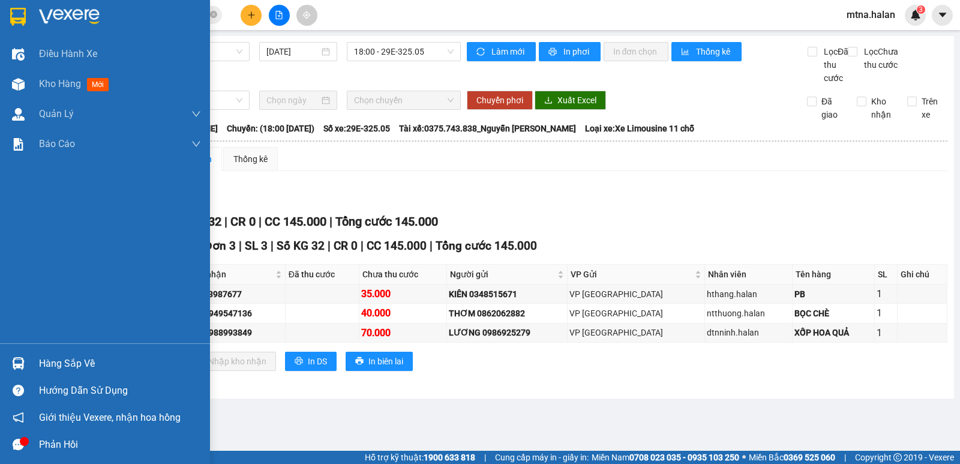
click at [11, 360] on div at bounding box center [18, 363] width 21 height 21
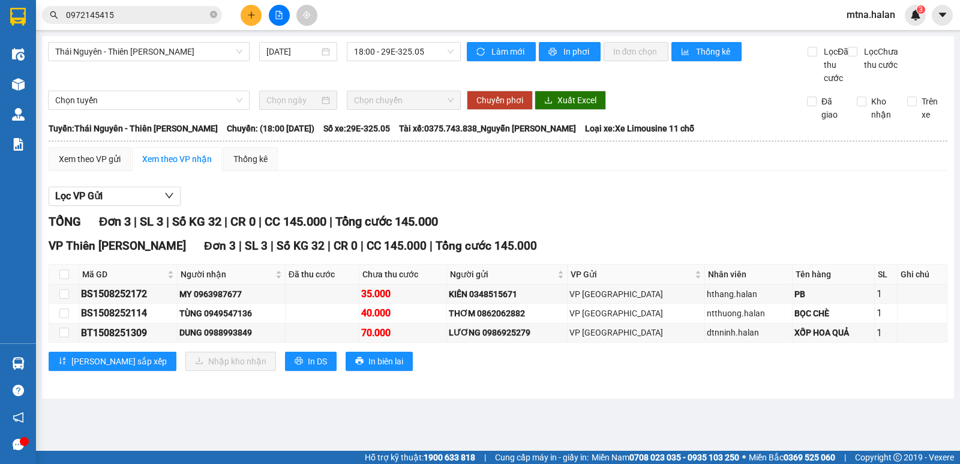
click at [650, 403] on section "Kết quả tìm kiếm ( 56 ) Bộ lọc Mã ĐH Trạng thái Món hàng Thu hộ Tổng cước Chưa …" at bounding box center [480, 232] width 960 height 464
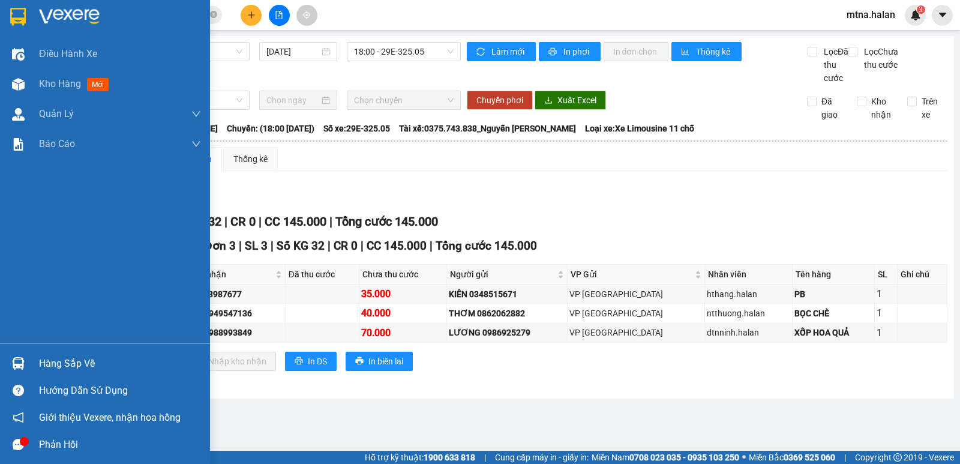
click at [13, 363] on img at bounding box center [18, 363] width 13 height 13
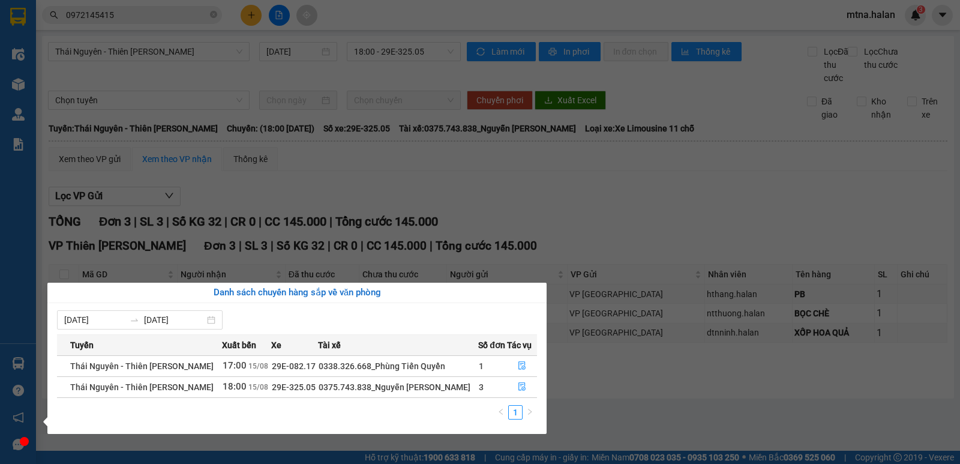
click at [611, 232] on section "Kết quả tìm kiếm ( 56 ) Bộ lọc Mã ĐH Trạng thái Món hàng Thu hộ Tổng cước Chưa …" at bounding box center [480, 232] width 960 height 464
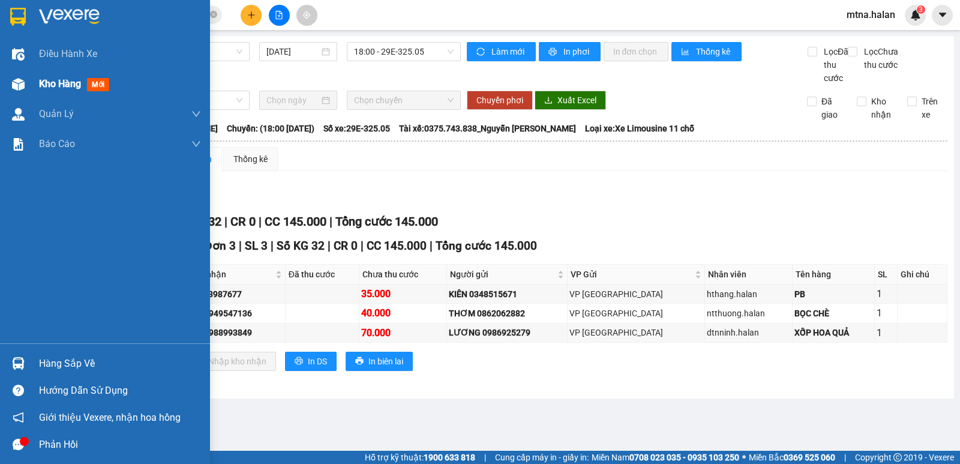
click at [20, 84] on img at bounding box center [18, 84] width 13 height 13
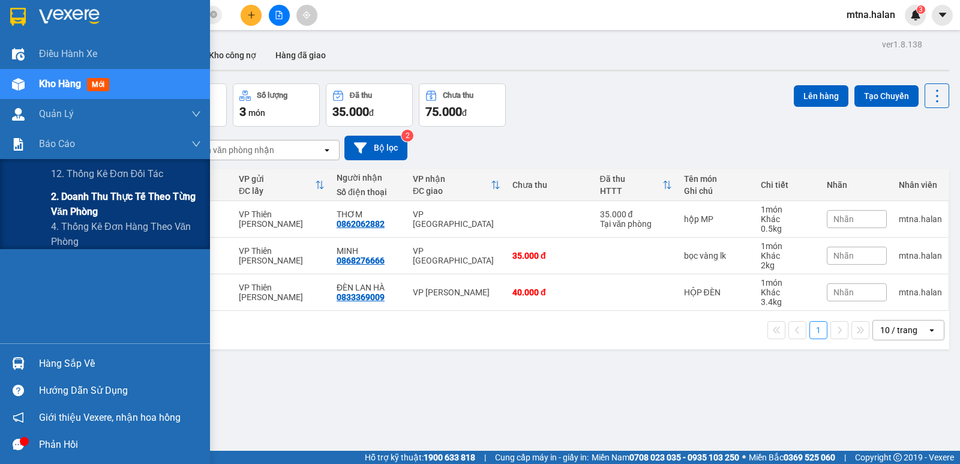
click at [70, 207] on span "2. Doanh thu thực tế theo từng văn phòng" at bounding box center [126, 204] width 150 height 30
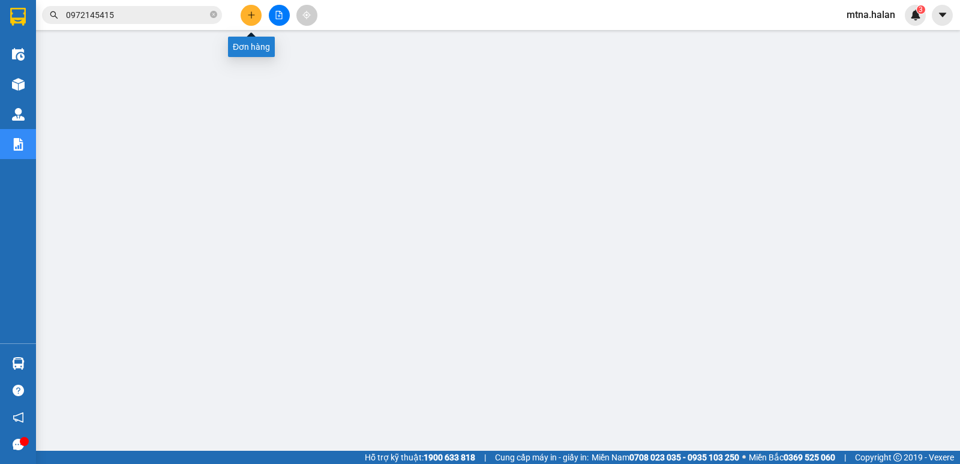
click at [249, 12] on icon "plus" at bounding box center [251, 15] width 8 height 8
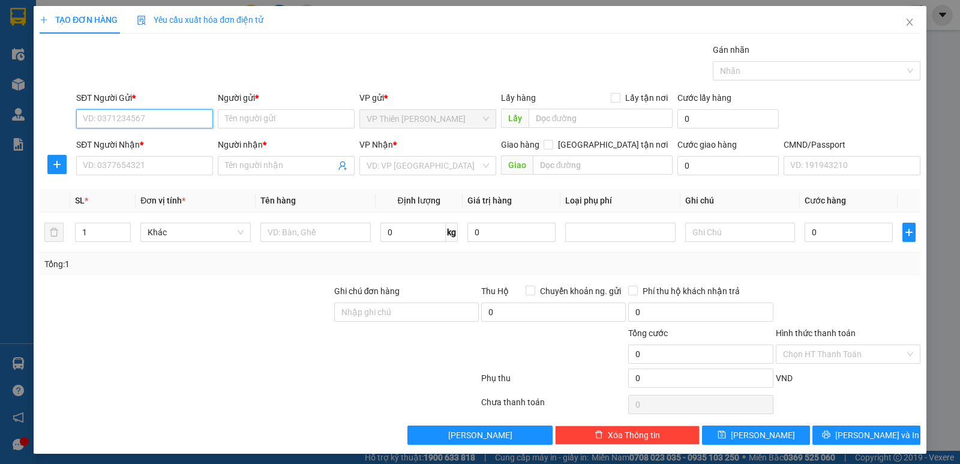
click at [160, 115] on input "SĐT Người Gửi *" at bounding box center [144, 118] width 137 height 19
type input "0856332595"
click at [283, 120] on input "Người gửi *" at bounding box center [286, 118] width 137 height 19
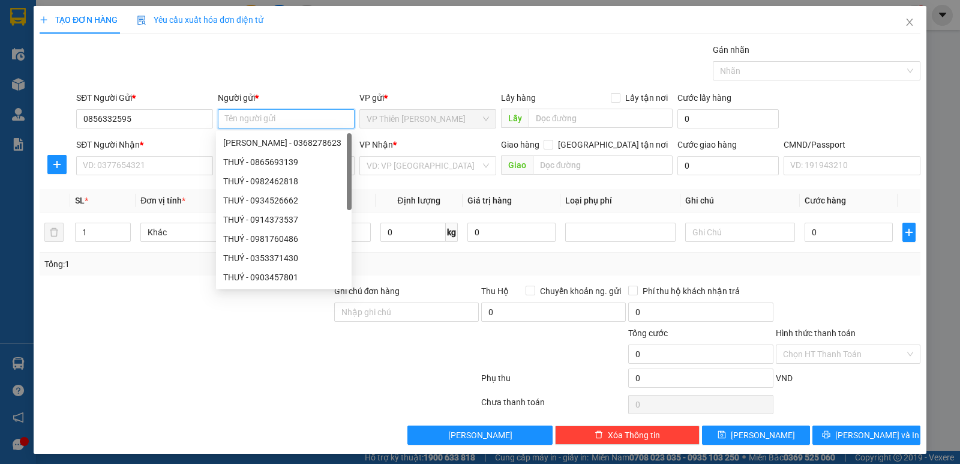
type input "t"
type input "TUẤN"
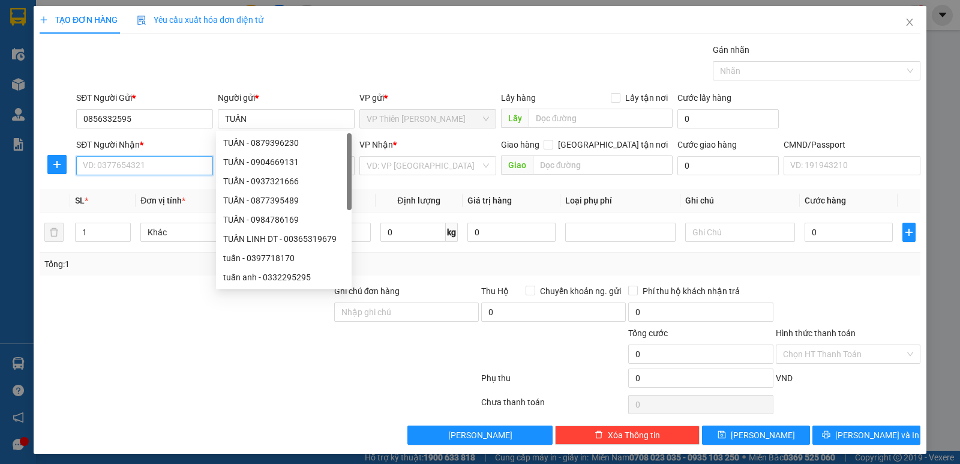
click at [157, 167] on input "SĐT Người Nhận *" at bounding box center [144, 165] width 137 height 19
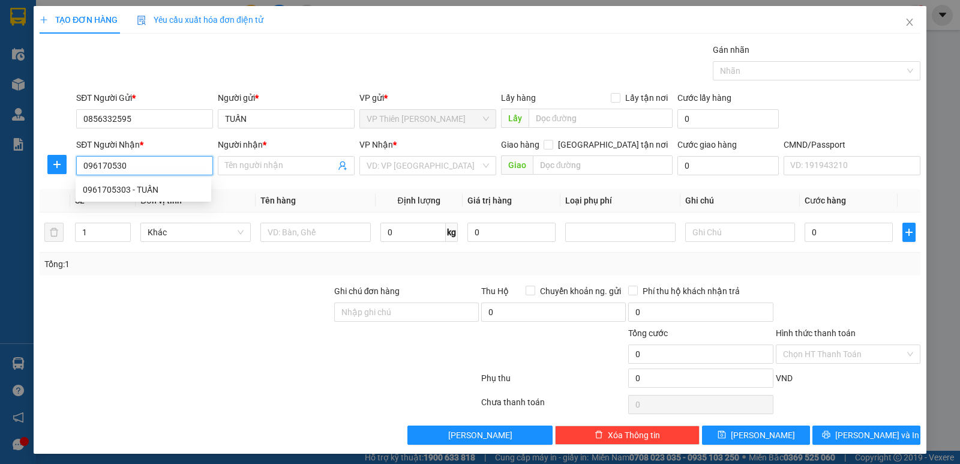
type input "0961705303"
click at [125, 188] on div "0961705303 - TUẤN" at bounding box center [143, 189] width 121 height 13
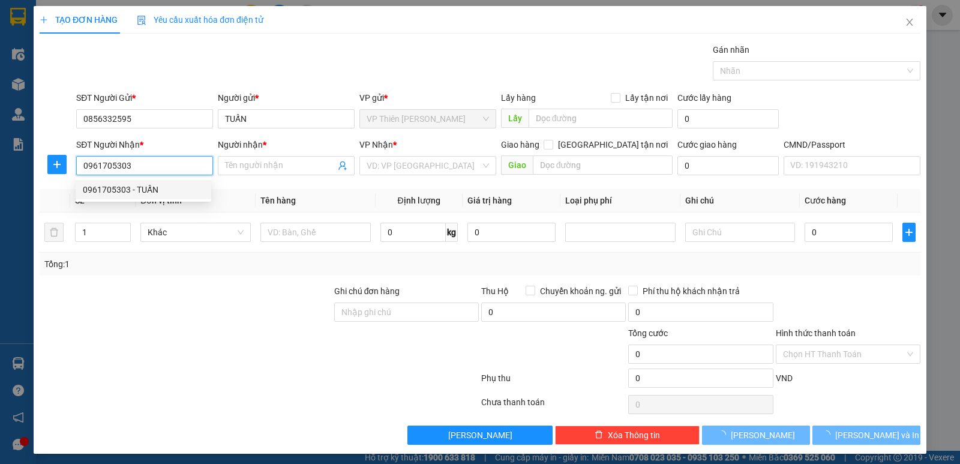
type input "TUẤN"
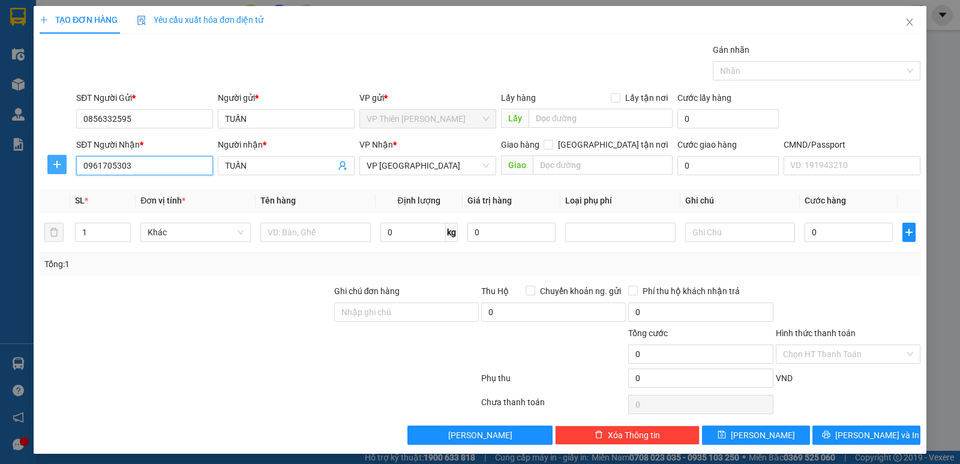
type input "0961705303"
click at [54, 161] on icon "plus" at bounding box center [57, 165] width 10 height 10
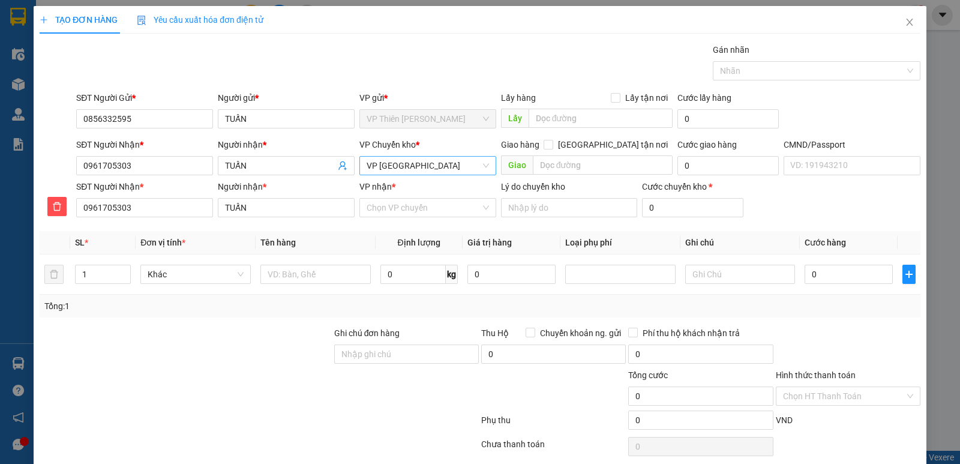
click at [432, 170] on span "VP [GEOGRAPHIC_DATA]" at bounding box center [428, 166] width 122 height 18
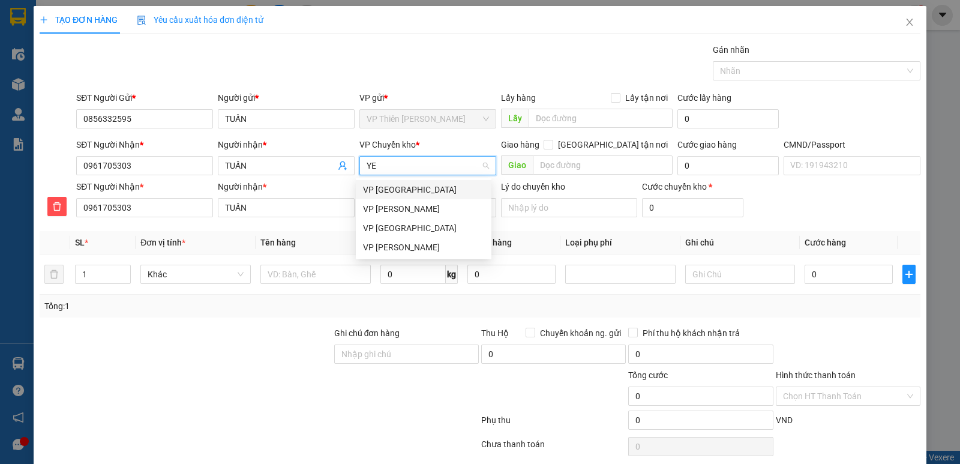
type input "YEN"
click at [394, 188] on div "VP [GEOGRAPHIC_DATA]" at bounding box center [423, 189] width 121 height 13
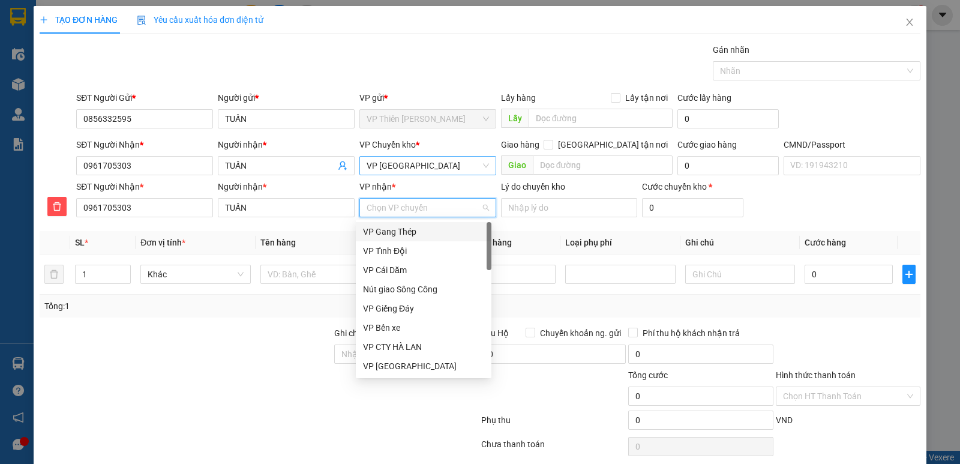
click at [412, 209] on input "VP nhận *" at bounding box center [424, 208] width 114 height 18
click at [404, 233] on div "VP Gang Thép" at bounding box center [423, 231] width 121 height 13
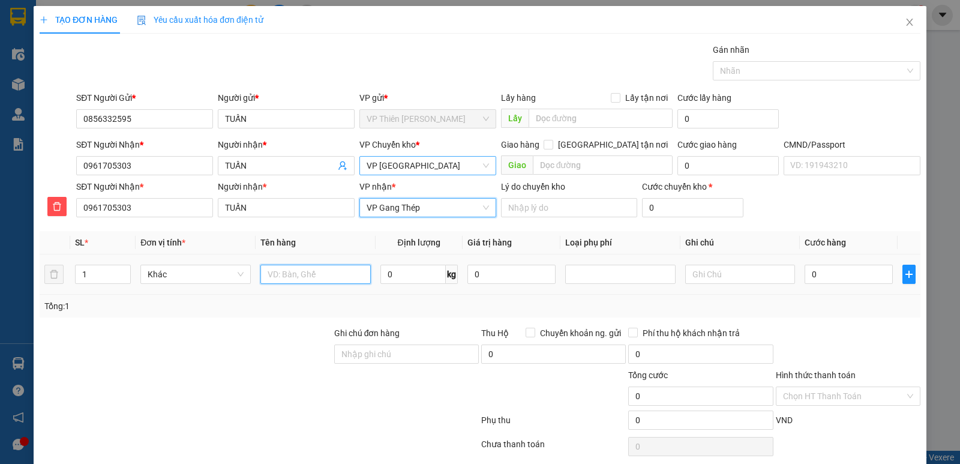
click at [333, 268] on input "text" at bounding box center [316, 274] width 110 height 19
type input "BỌC NƯỚC YẾN"
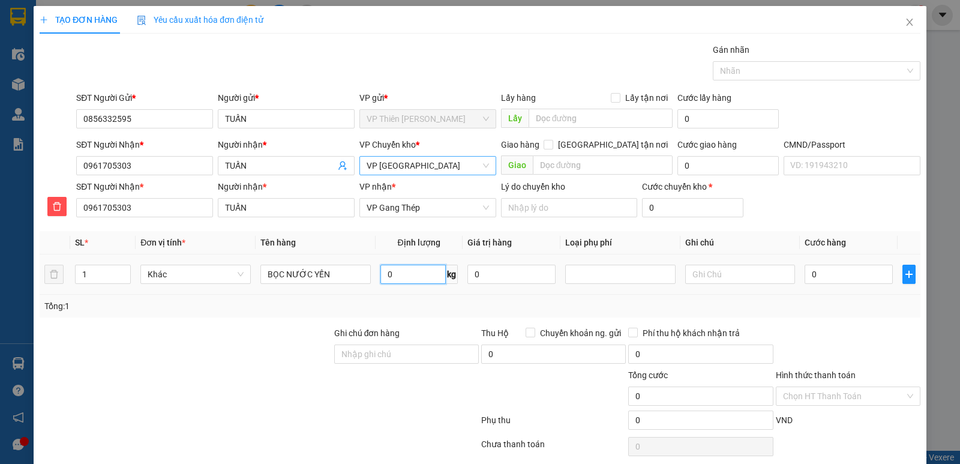
click at [408, 275] on input "0" at bounding box center [413, 274] width 65 height 19
type input "1"
click at [843, 273] on input "0" at bounding box center [849, 274] width 88 height 19
type input "3"
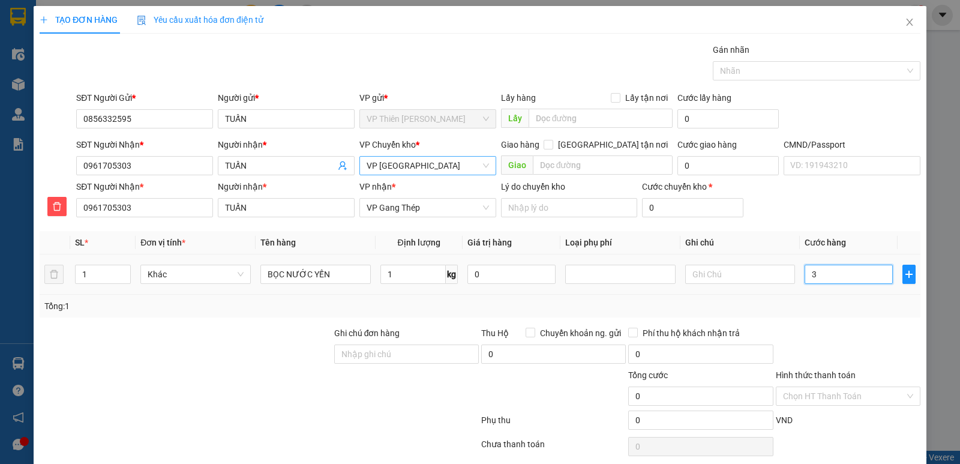
type input "3"
type input "35"
type input "350"
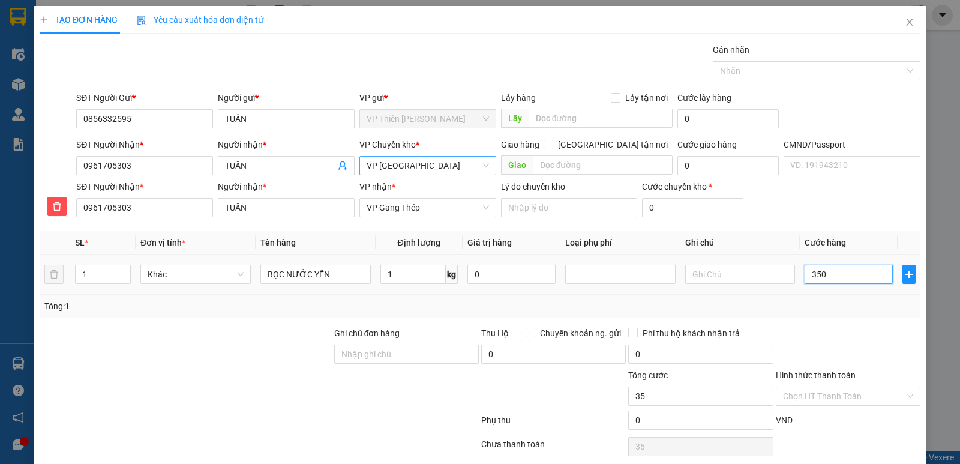
type input "350"
type input "3.500"
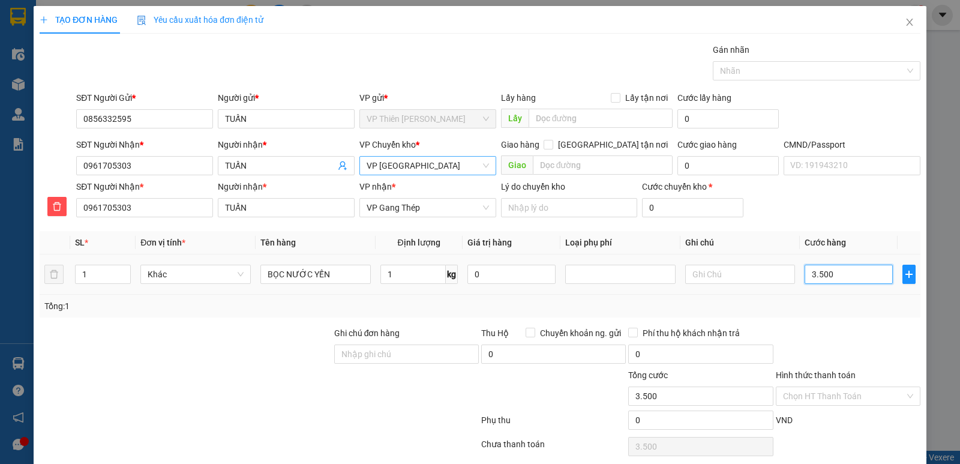
type input "35.000"
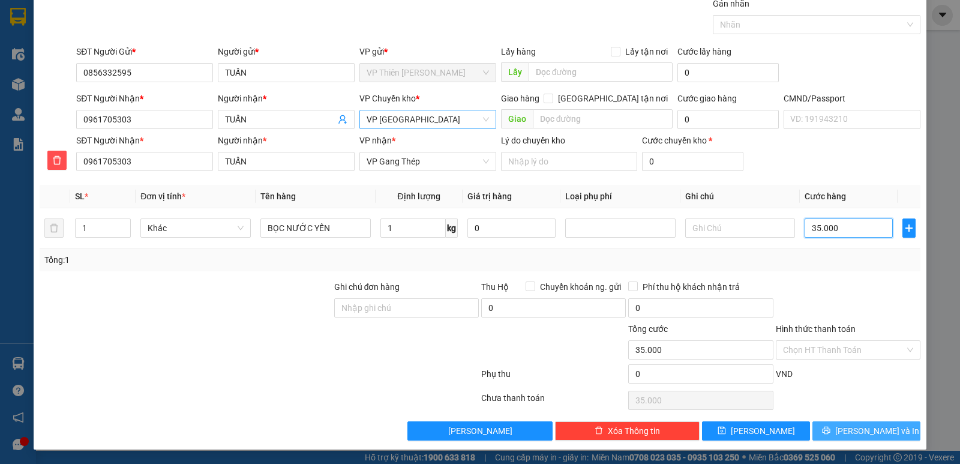
type input "35.000"
click at [870, 424] on span "[PERSON_NAME] và In" at bounding box center [878, 430] width 84 height 13
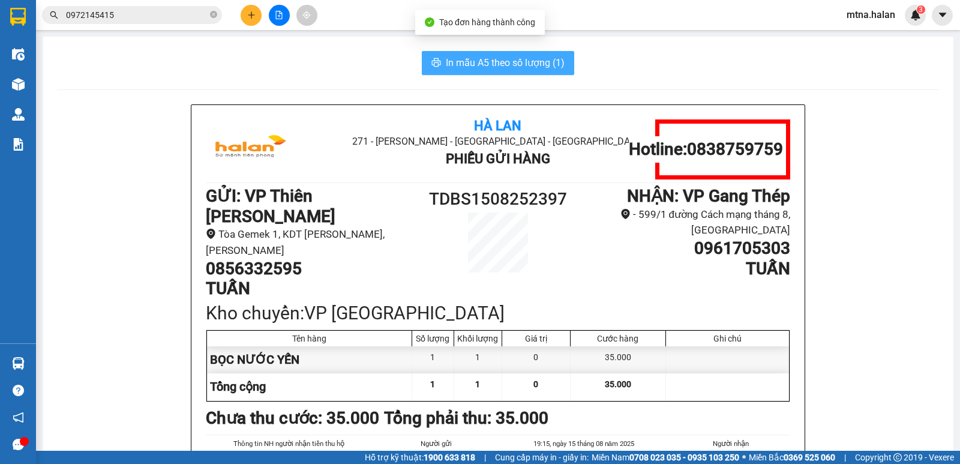
click at [493, 67] on span "In mẫu A5 theo số lượng (1)" at bounding box center [505, 62] width 119 height 15
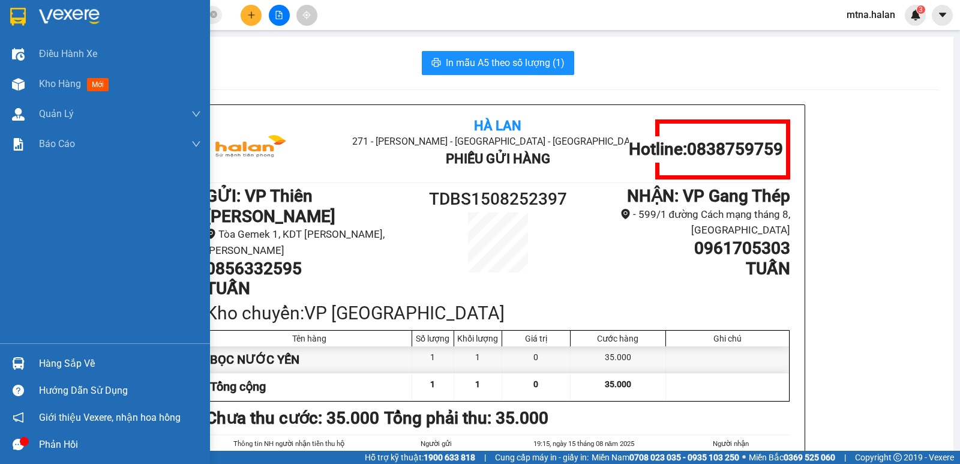
click at [16, 362] on img at bounding box center [18, 363] width 13 height 13
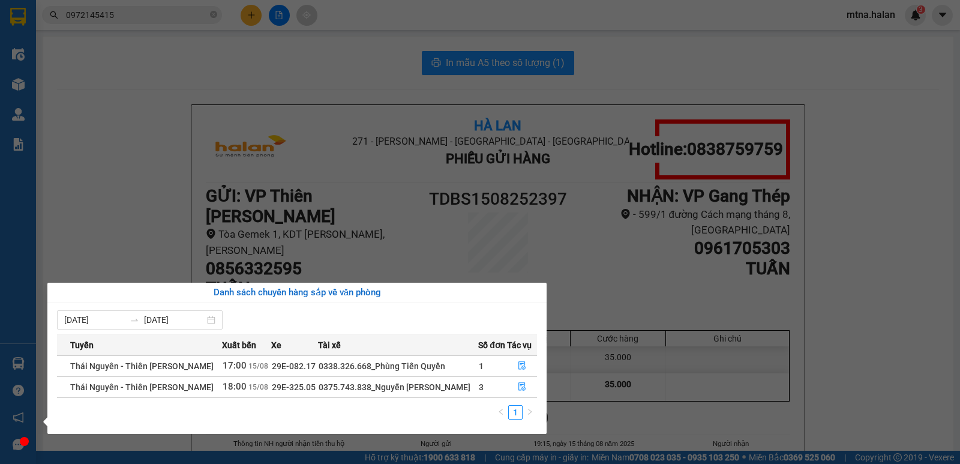
click at [139, 140] on section "Kết quả tìm kiếm ( 56 ) Bộ lọc Mã ĐH Trạng thái Món hàng Thu hộ Tổng cước Chưa …" at bounding box center [480, 232] width 960 height 464
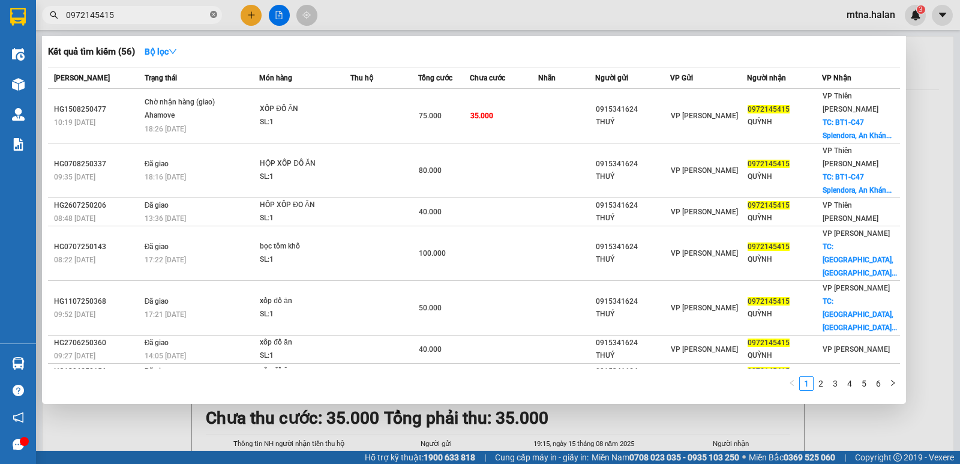
click at [215, 14] on icon "close-circle" at bounding box center [213, 14] width 7 height 7
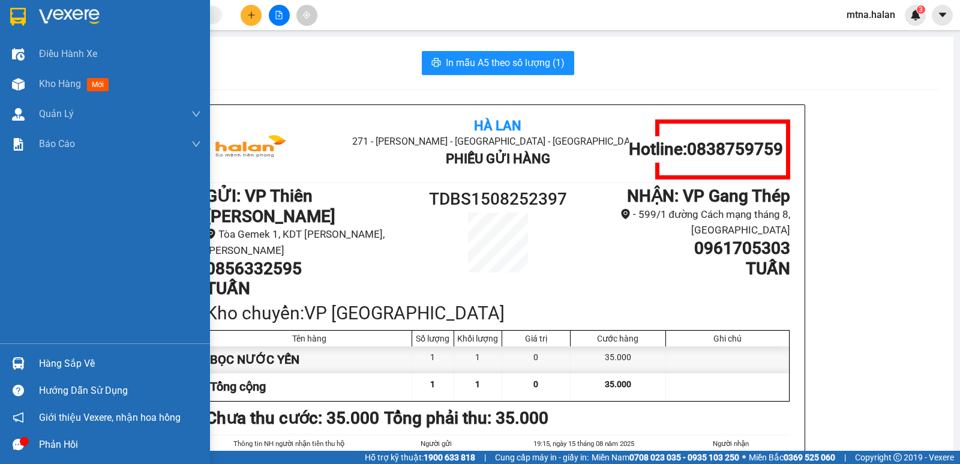
click at [35, 361] on div "Hàng sắp về" at bounding box center [105, 363] width 210 height 27
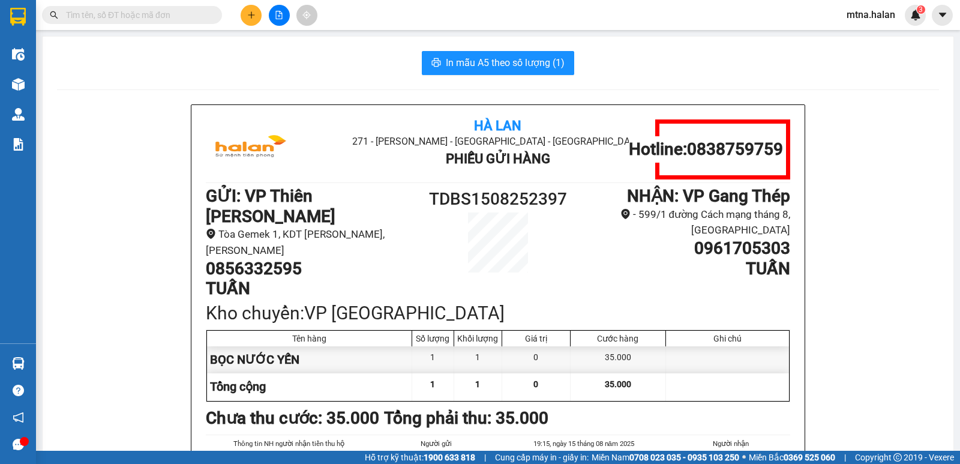
click at [46, 214] on section "Kết quả tìm kiếm ( 56 ) Bộ lọc Mã ĐH Trạng thái Món hàng Thu hộ Tổng cước Chưa …" at bounding box center [480, 232] width 960 height 464
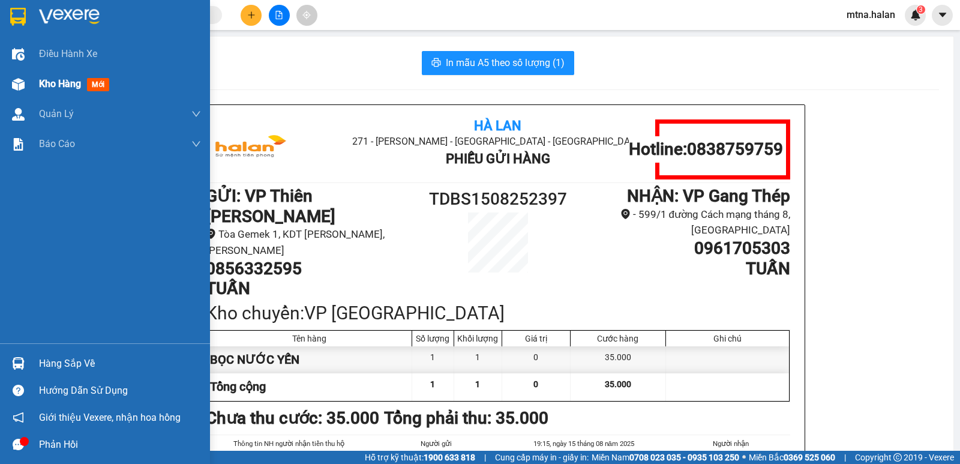
click at [20, 88] on img at bounding box center [18, 84] width 13 height 13
